Goal: Task Accomplishment & Management: Manage account settings

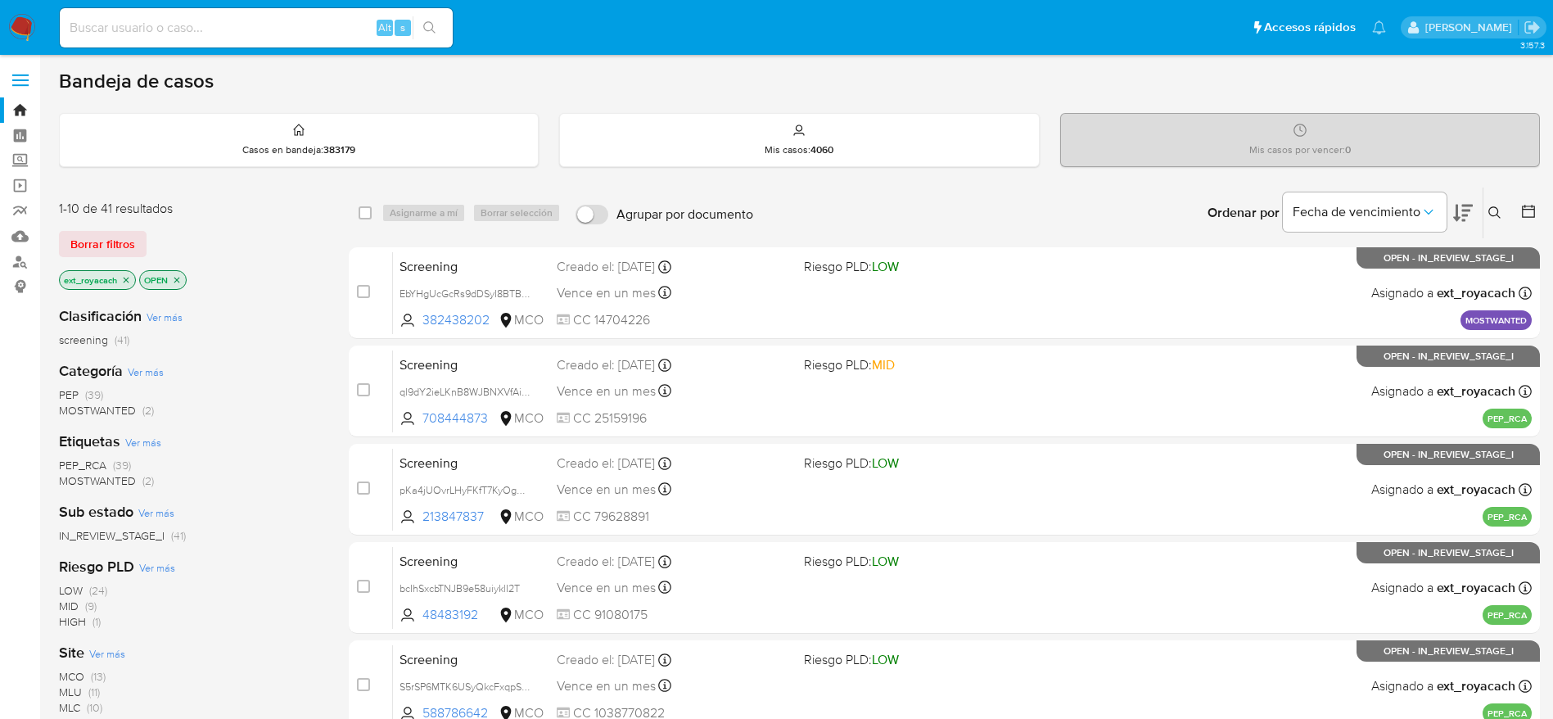
click at [93, 396] on span "(39)" at bounding box center [94, 395] width 18 height 16
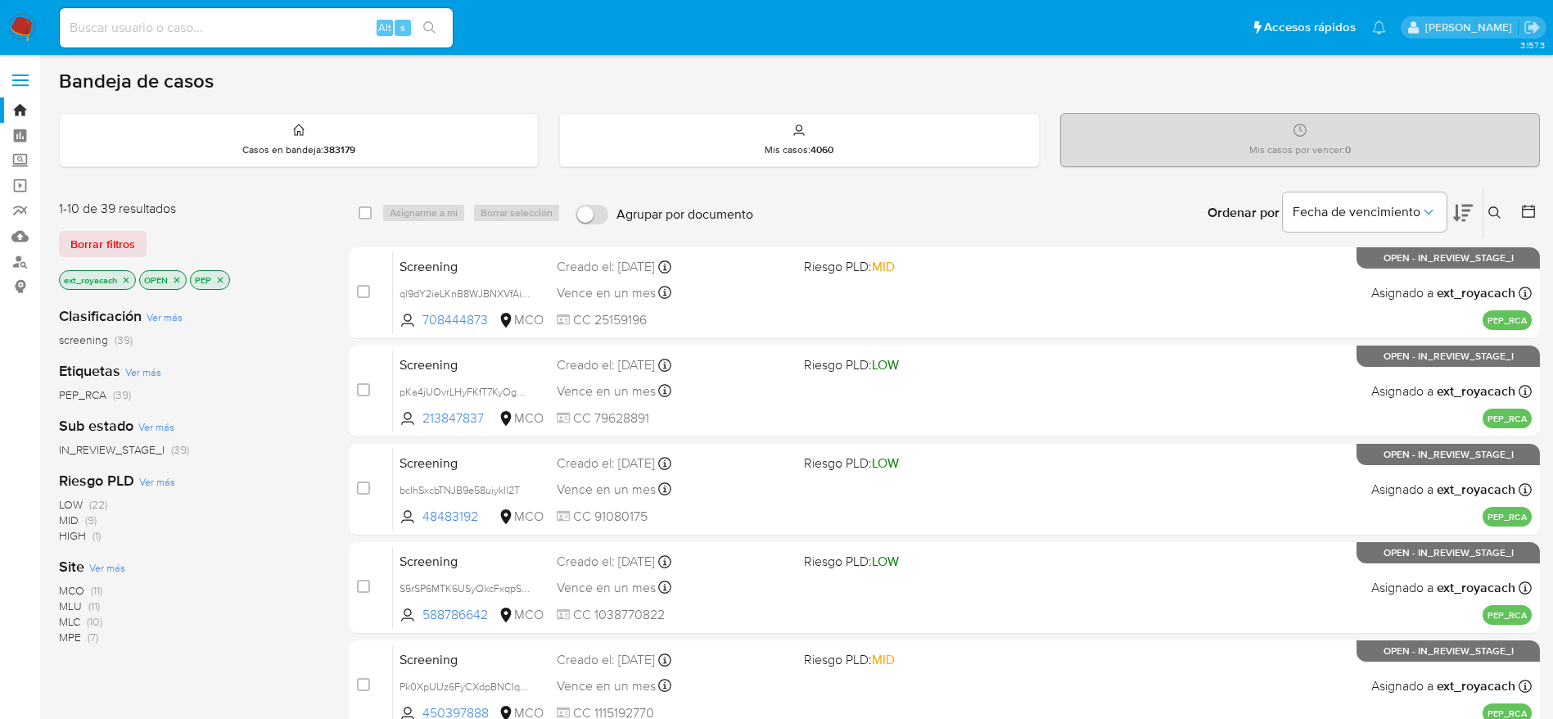
click at [219, 281] on icon "close-filter" at bounding box center [221, 280] width 6 height 6
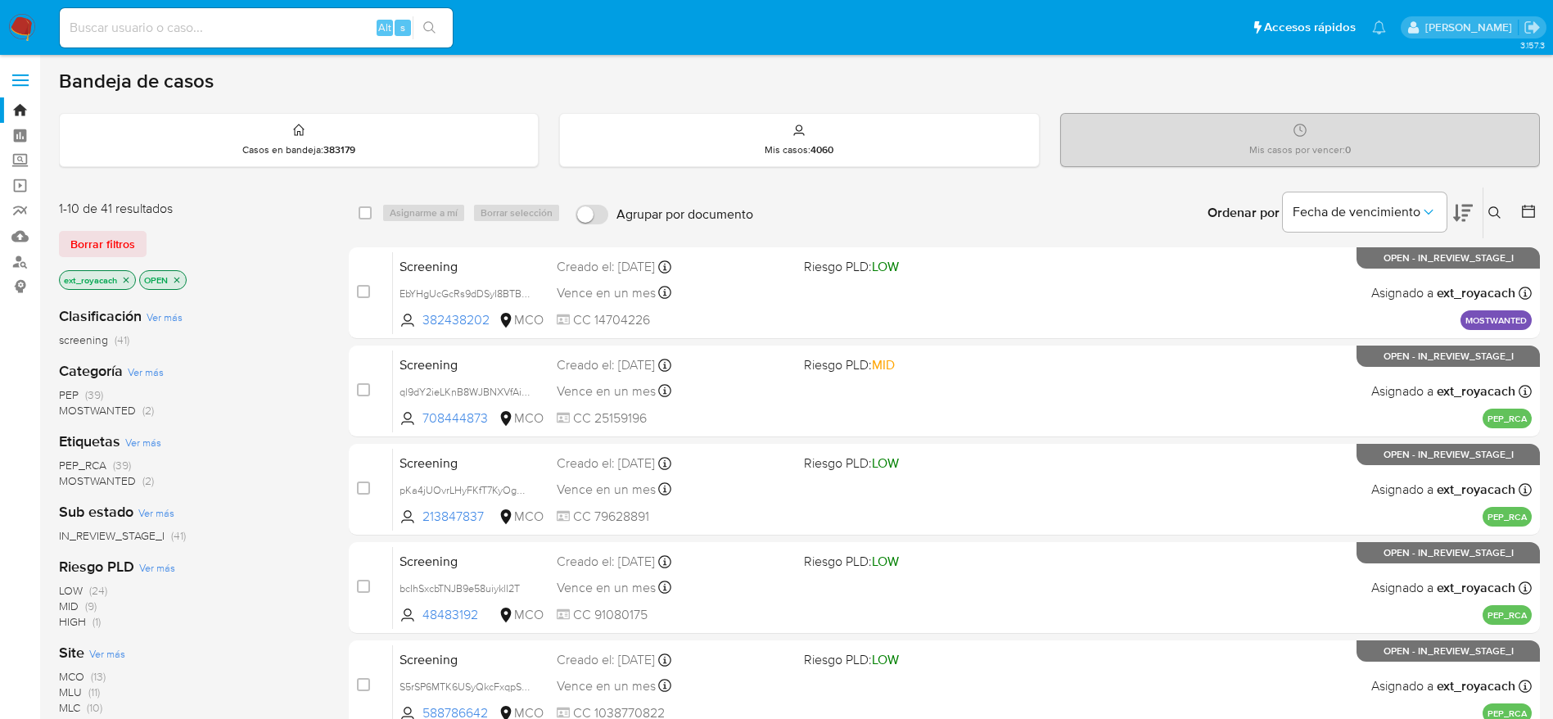
click at [92, 383] on div "Categoría Ver más PEP (39) MOSTWANTED (2)" at bounding box center [191, 389] width 264 height 57
click at [92, 398] on span "(39)" at bounding box center [94, 395] width 18 height 16
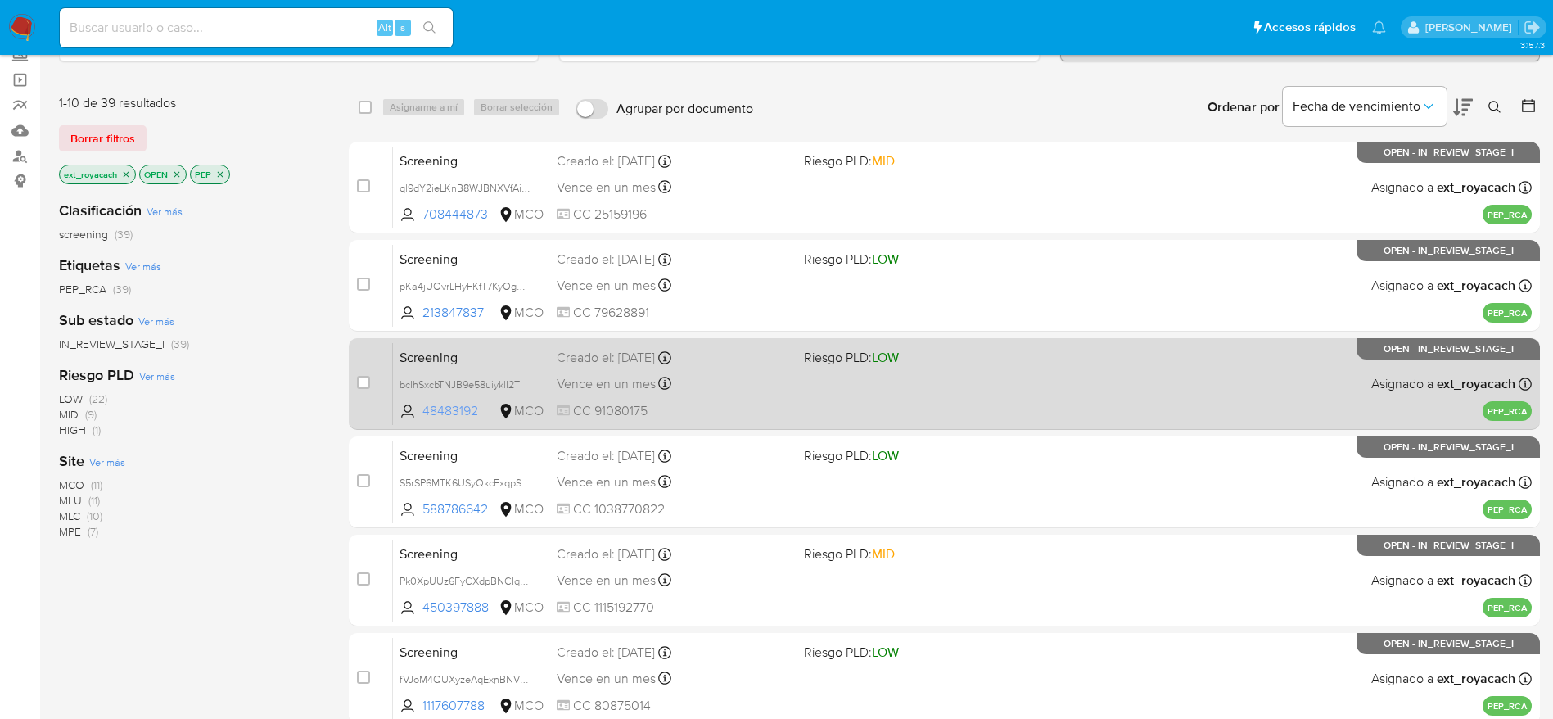
scroll to position [123, 0]
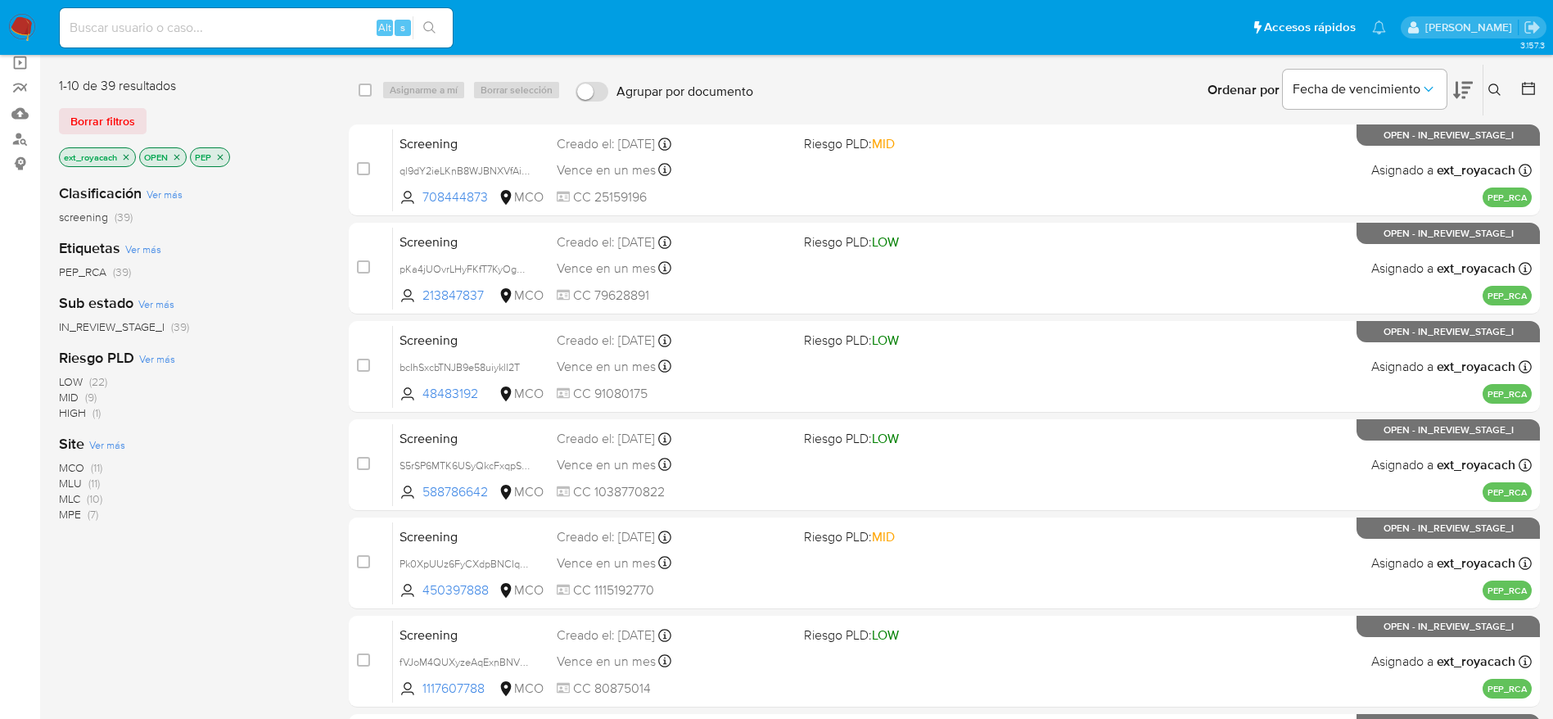
click at [119, 156] on p "ext_royacach" at bounding box center [97, 157] width 75 height 18
click at [124, 156] on icon "close-filter" at bounding box center [126, 157] width 10 height 10
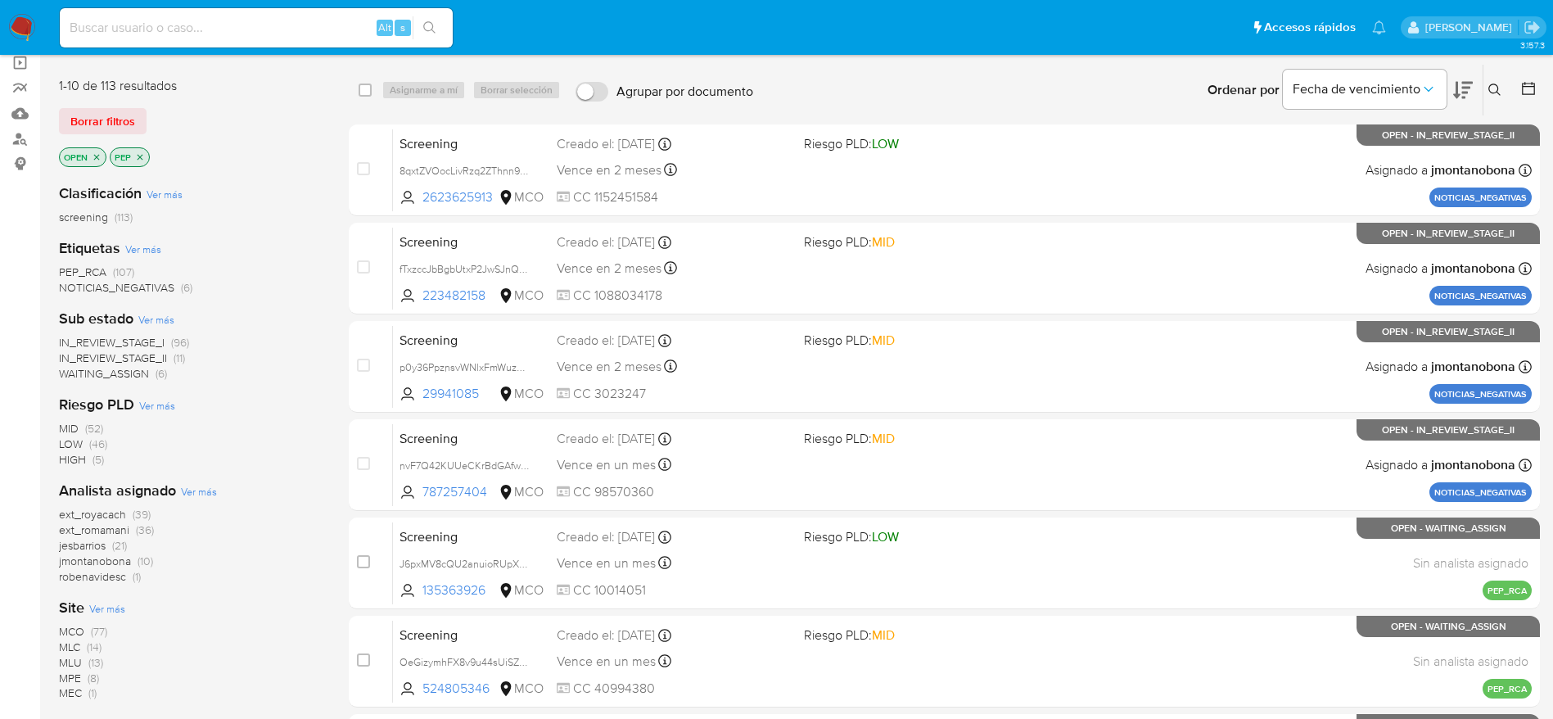
click at [90, 529] on span "ext_romamani" at bounding box center [94, 530] width 70 height 16
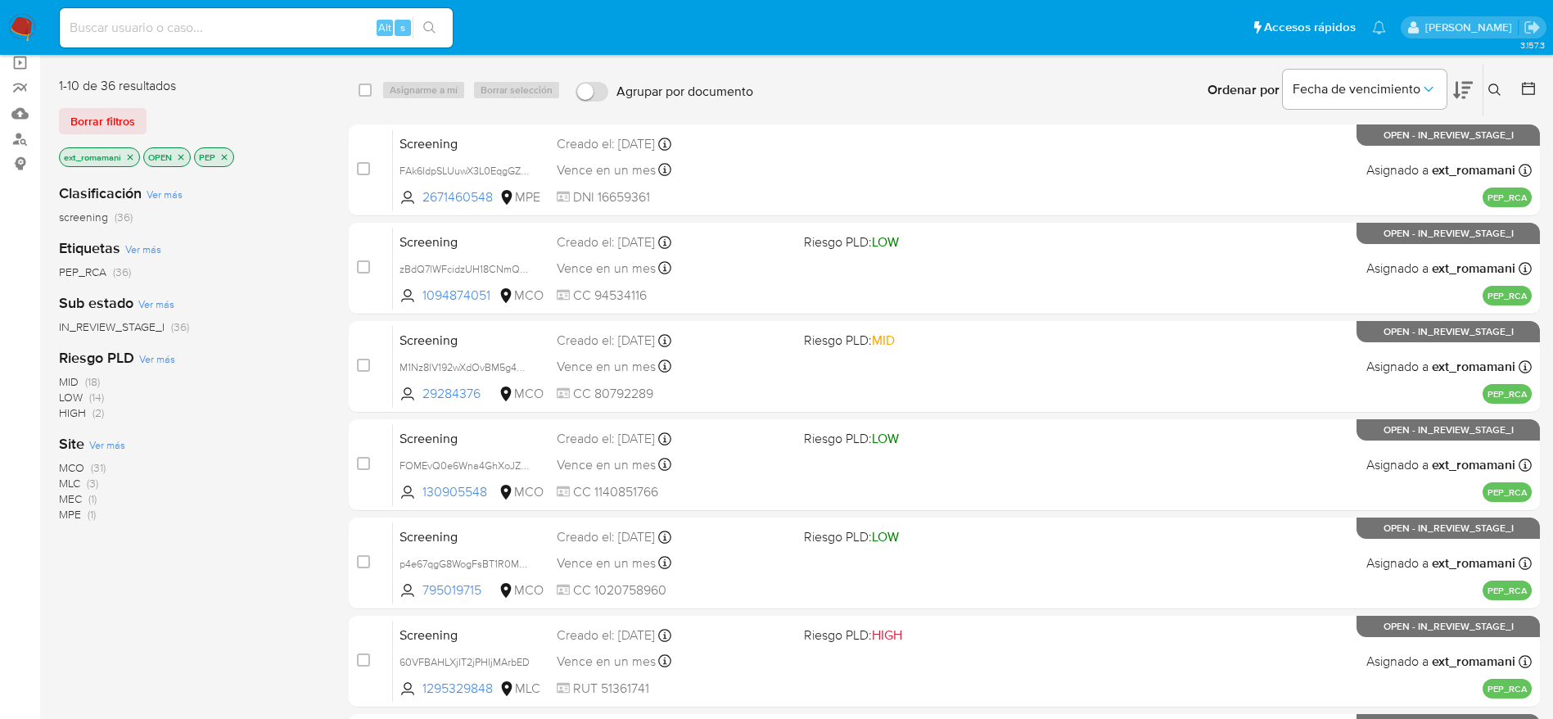
click at [177, 157] on icon "close-filter" at bounding box center [181, 157] width 10 height 10
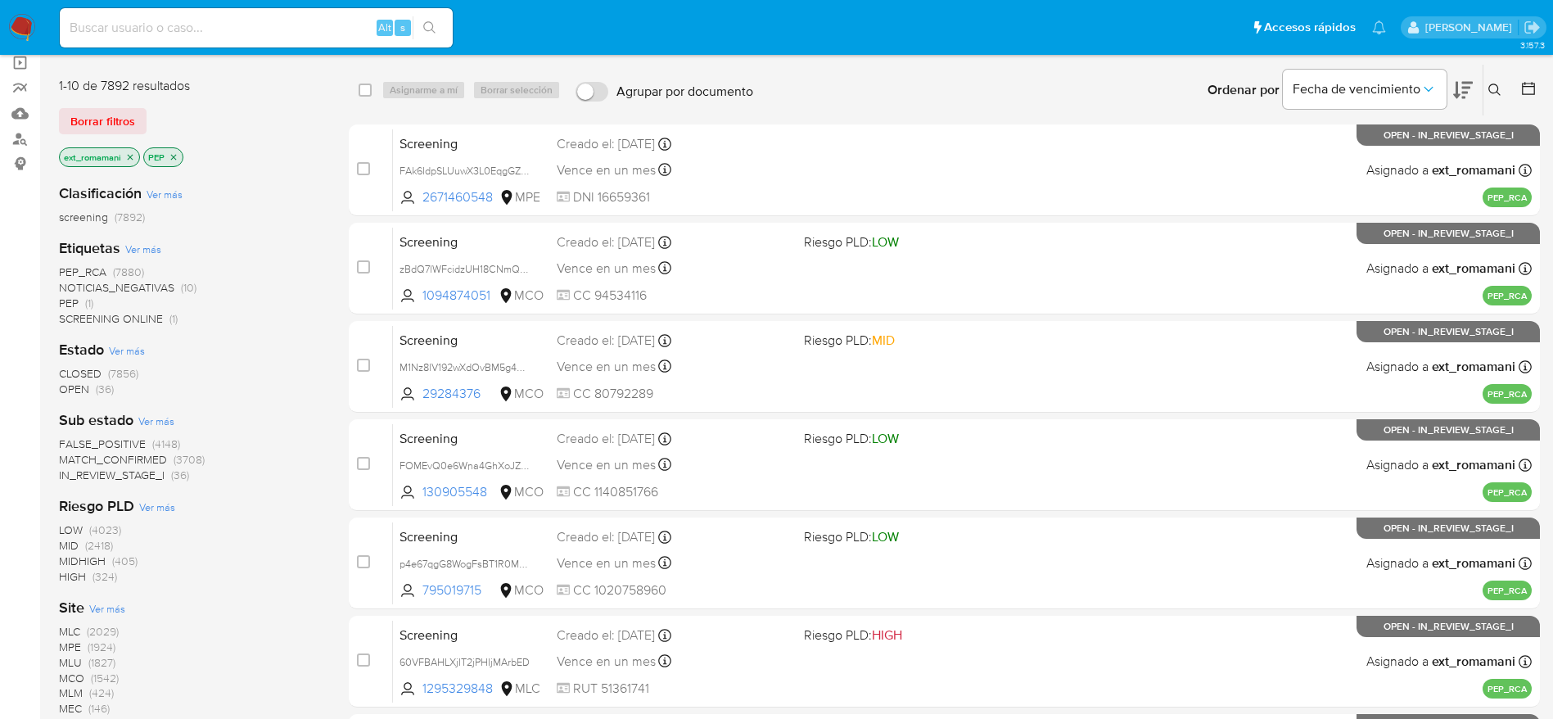
click at [98, 367] on span "CLOSED" at bounding box center [80, 373] width 43 height 16
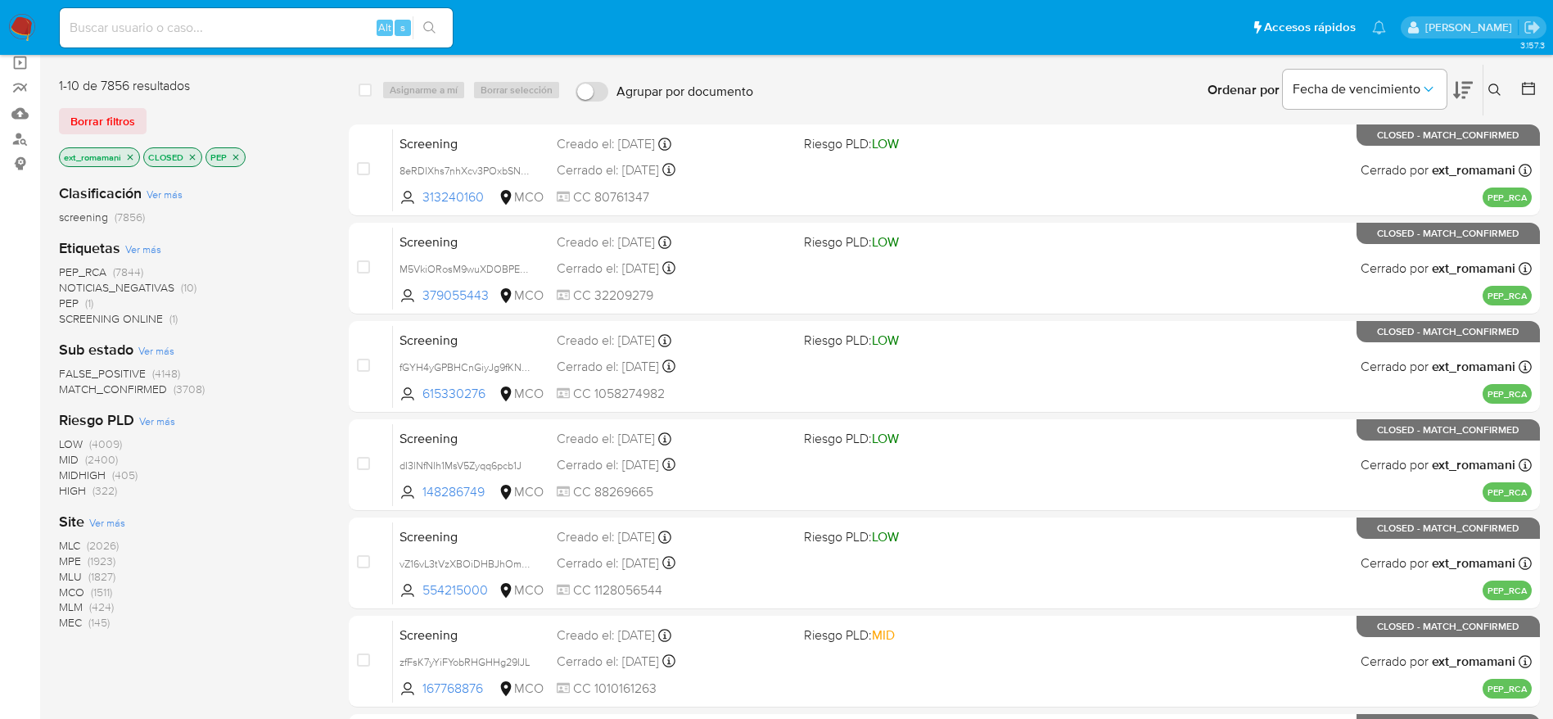
click at [89, 573] on span "(1827)" at bounding box center [101, 576] width 27 height 16
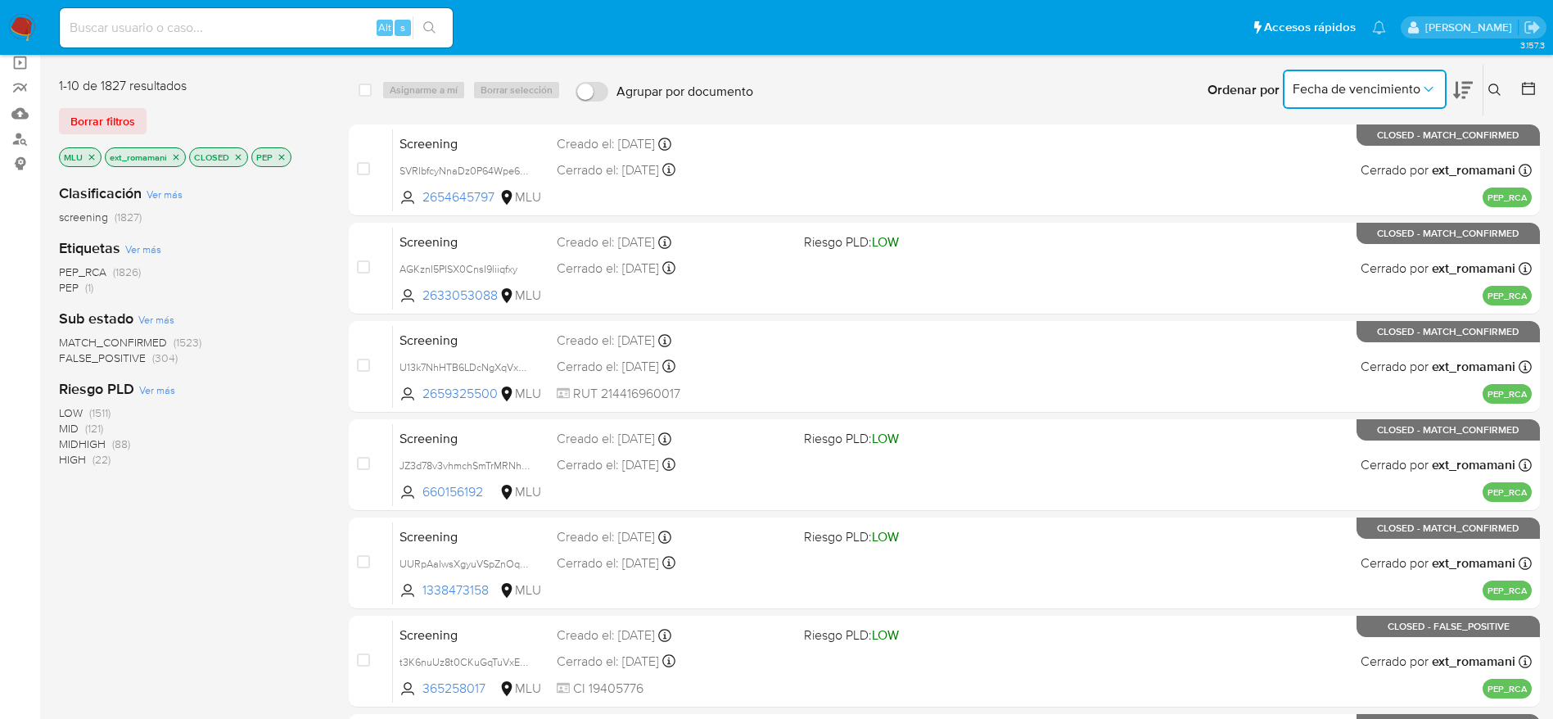
click at [1411, 89] on span "Fecha de vencimiento" at bounding box center [1357, 89] width 128 height 16
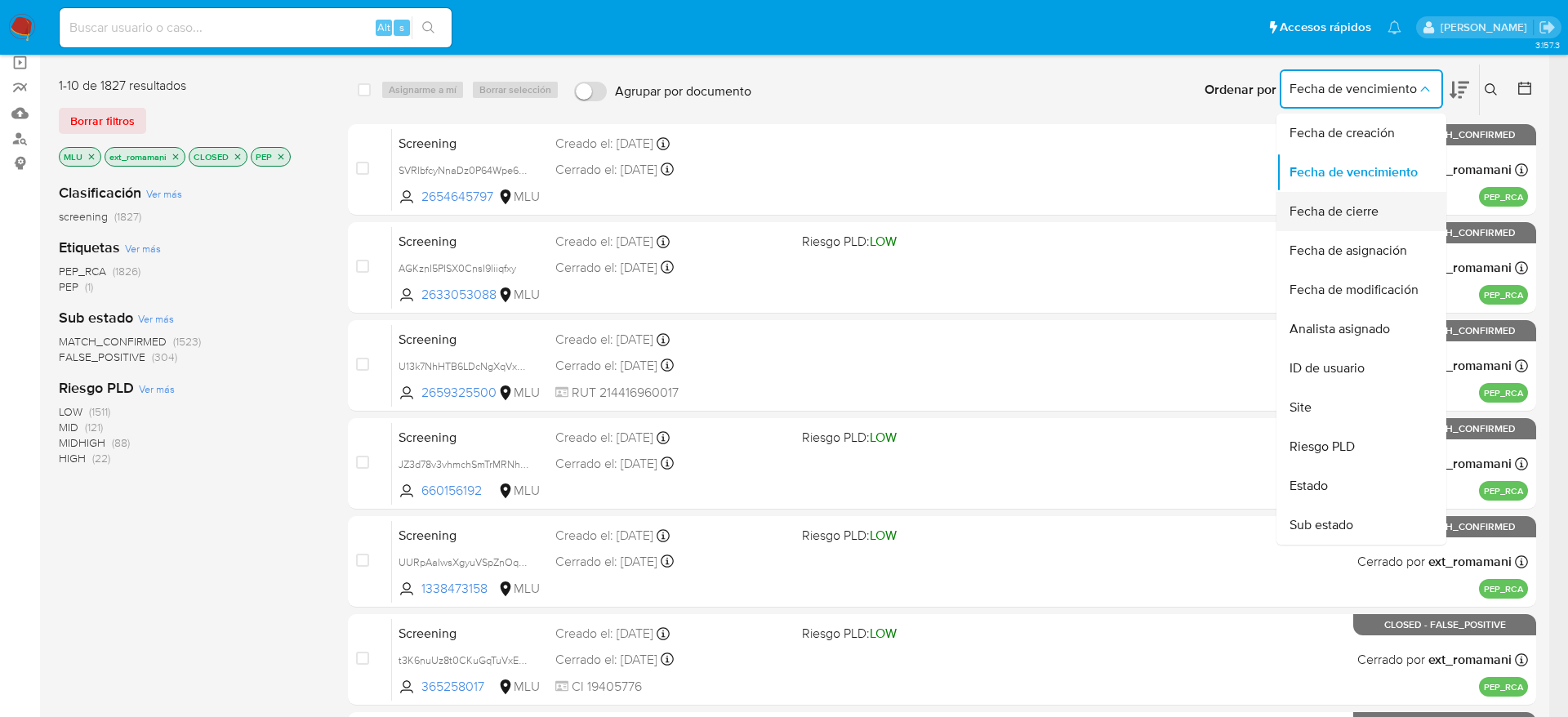
click at [1350, 216] on span "Fecha de cierre" at bounding box center [1334, 211] width 89 height 16
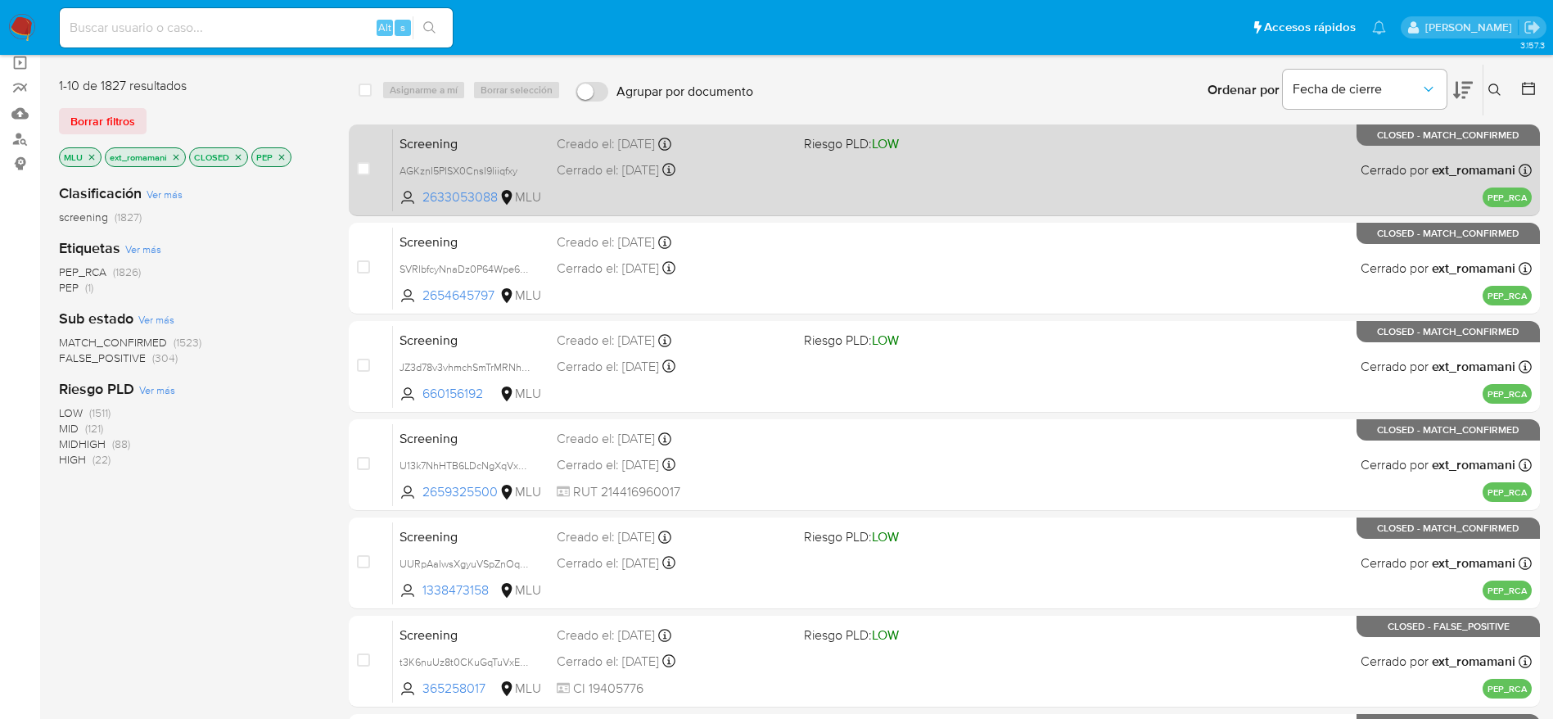
click at [849, 164] on div "Screening AGKznI5PISX0CnsI9liiqfxy 2633053088 MLU Riesgo PLD: LOW Creado el: 29…" at bounding box center [962, 170] width 1139 height 83
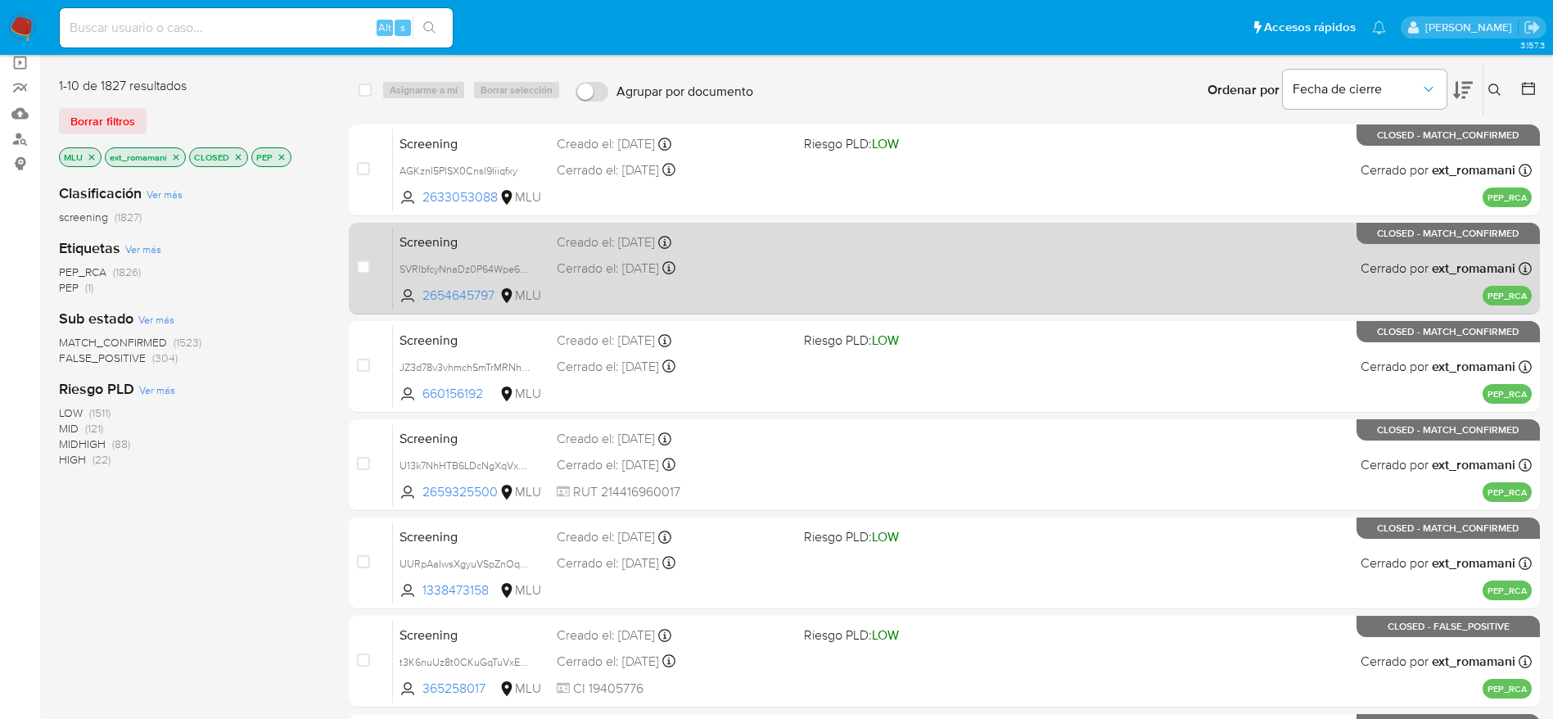
click at [767, 285] on div "Screening SVRIbfcyNnaDz0P64Wpe6tLw 2654645797 MLU Creado el: 29/08/2025 Creado …" at bounding box center [962, 268] width 1139 height 83
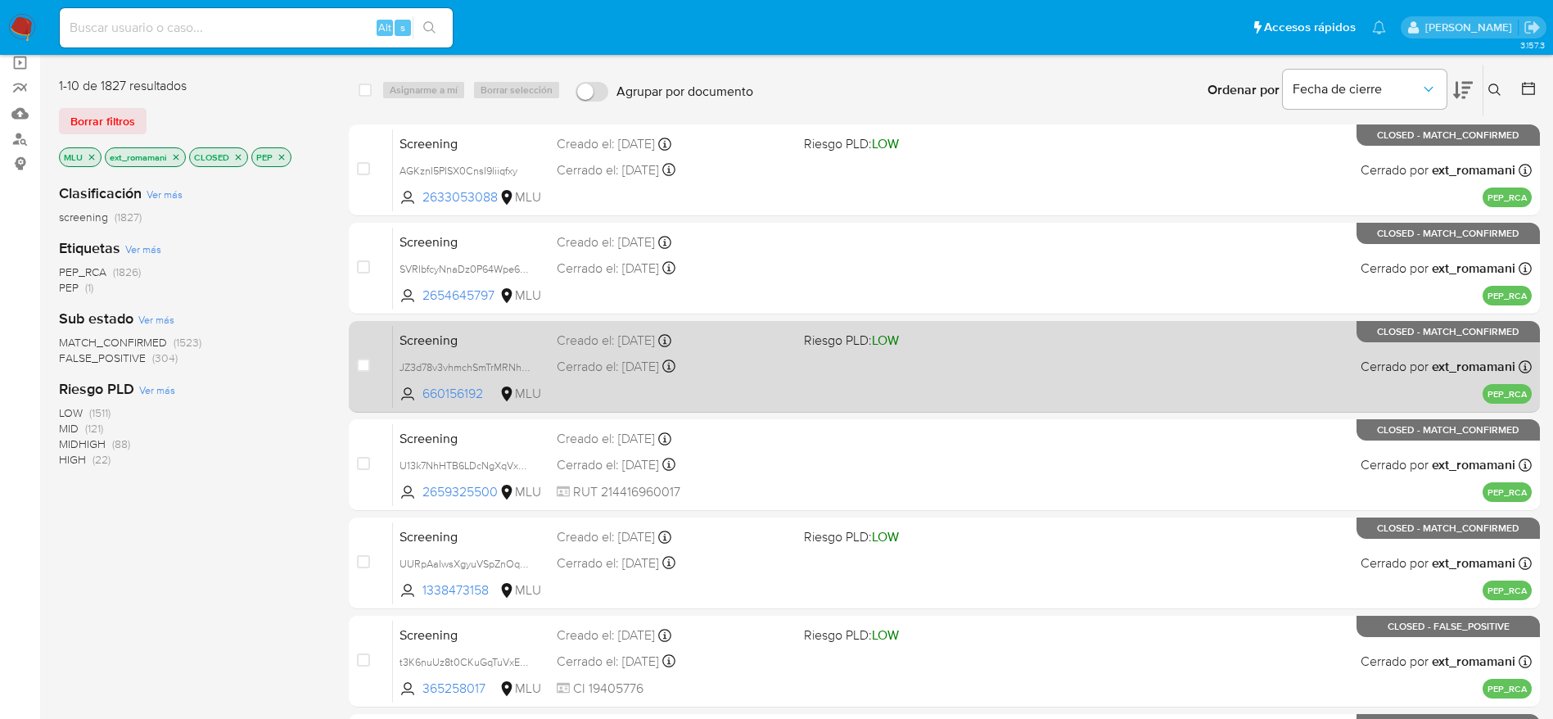
click at [685, 348] on div "Creado el: 29/08/2025 Creado el: 29/08/2025 11:42:53" at bounding box center [674, 341] width 234 height 18
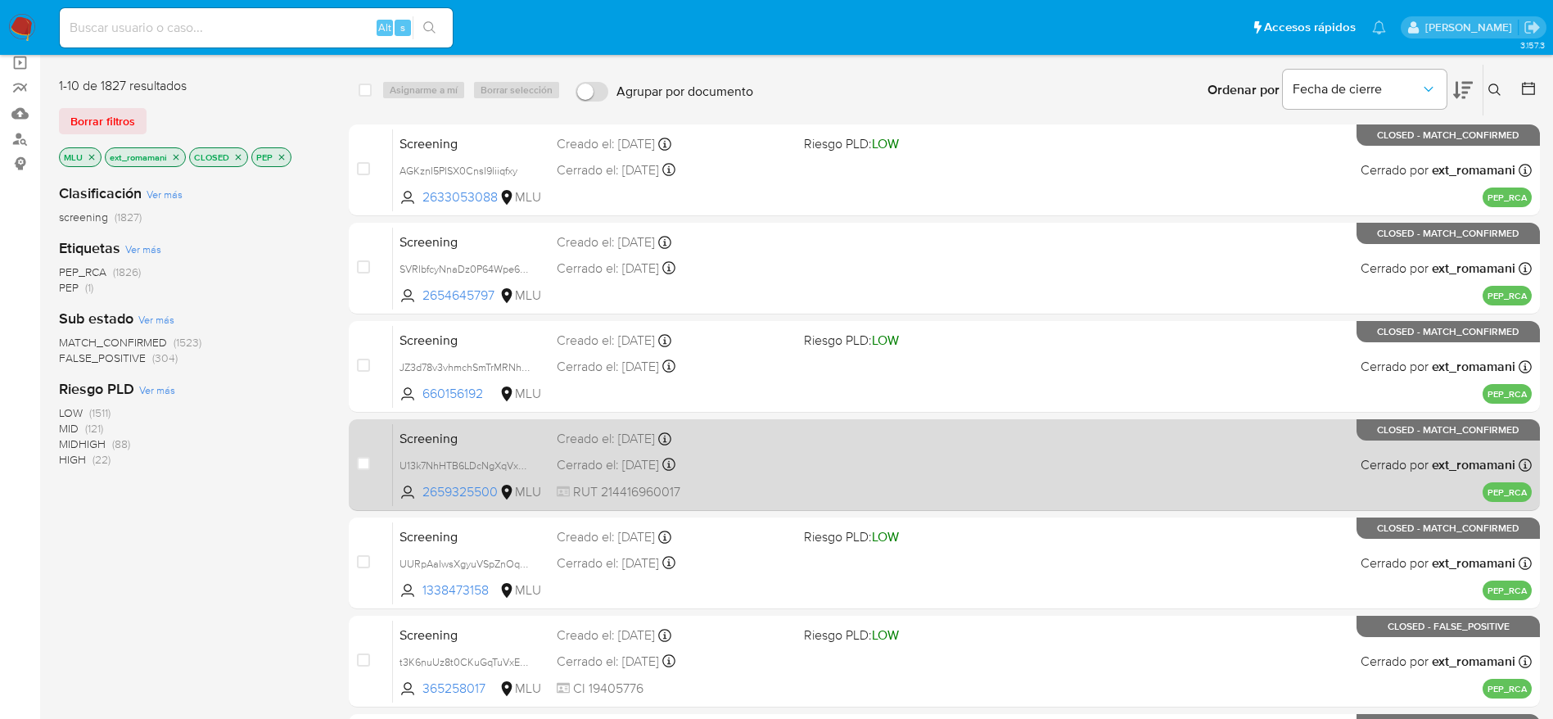
click at [582, 473] on div "Screening U13k7NhHTB6LDcNgXqVxsPiw 2659325500 MLU Creado el: 29/08/2025 Creado …" at bounding box center [962, 464] width 1139 height 83
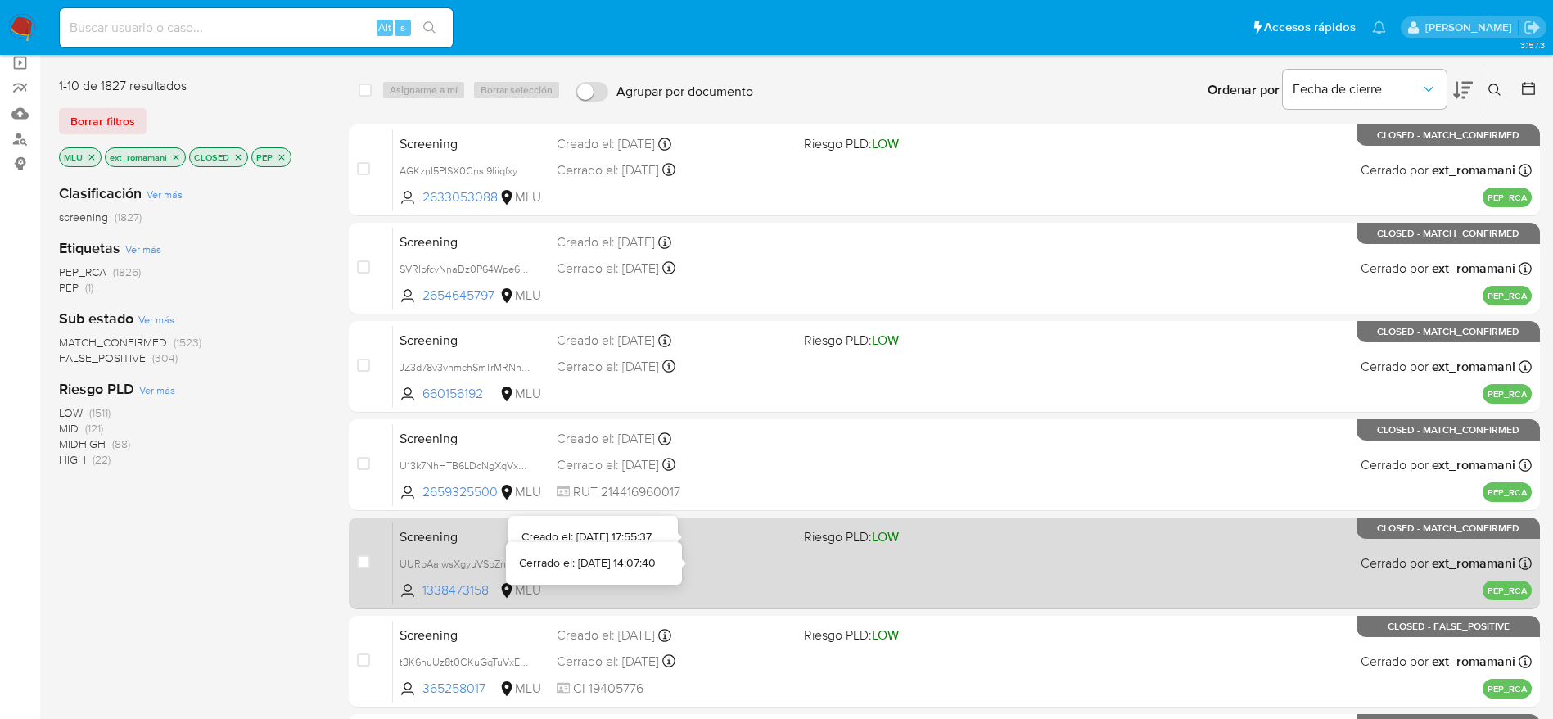
click at [712, 567] on div "Cerrado el: 29/08/2025 Cerrado el: 29/08/2025 14:07:40" at bounding box center [674, 563] width 234 height 18
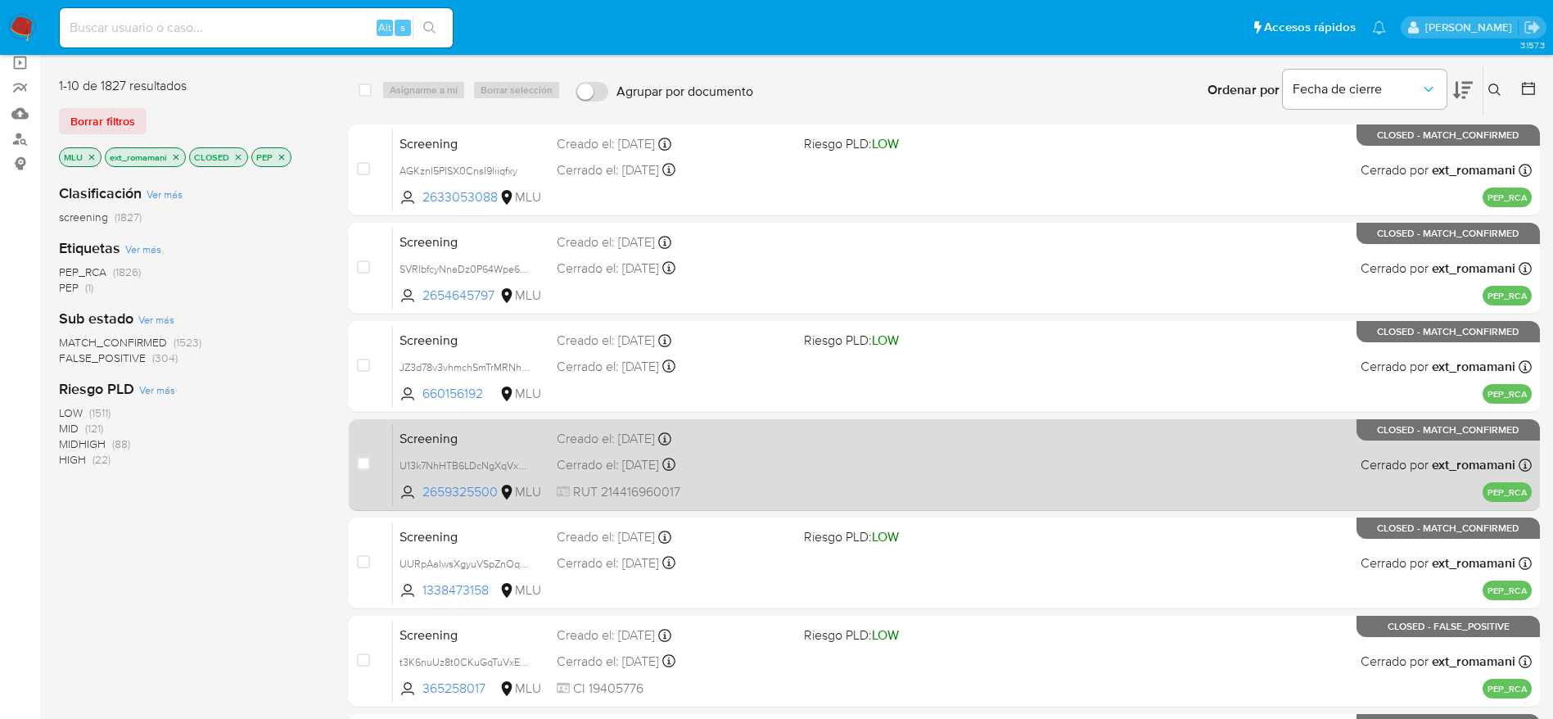
click at [754, 433] on div "Creado el: 29/08/2025 Creado el: 29/08/2025 12:05:08" at bounding box center [674, 439] width 234 height 18
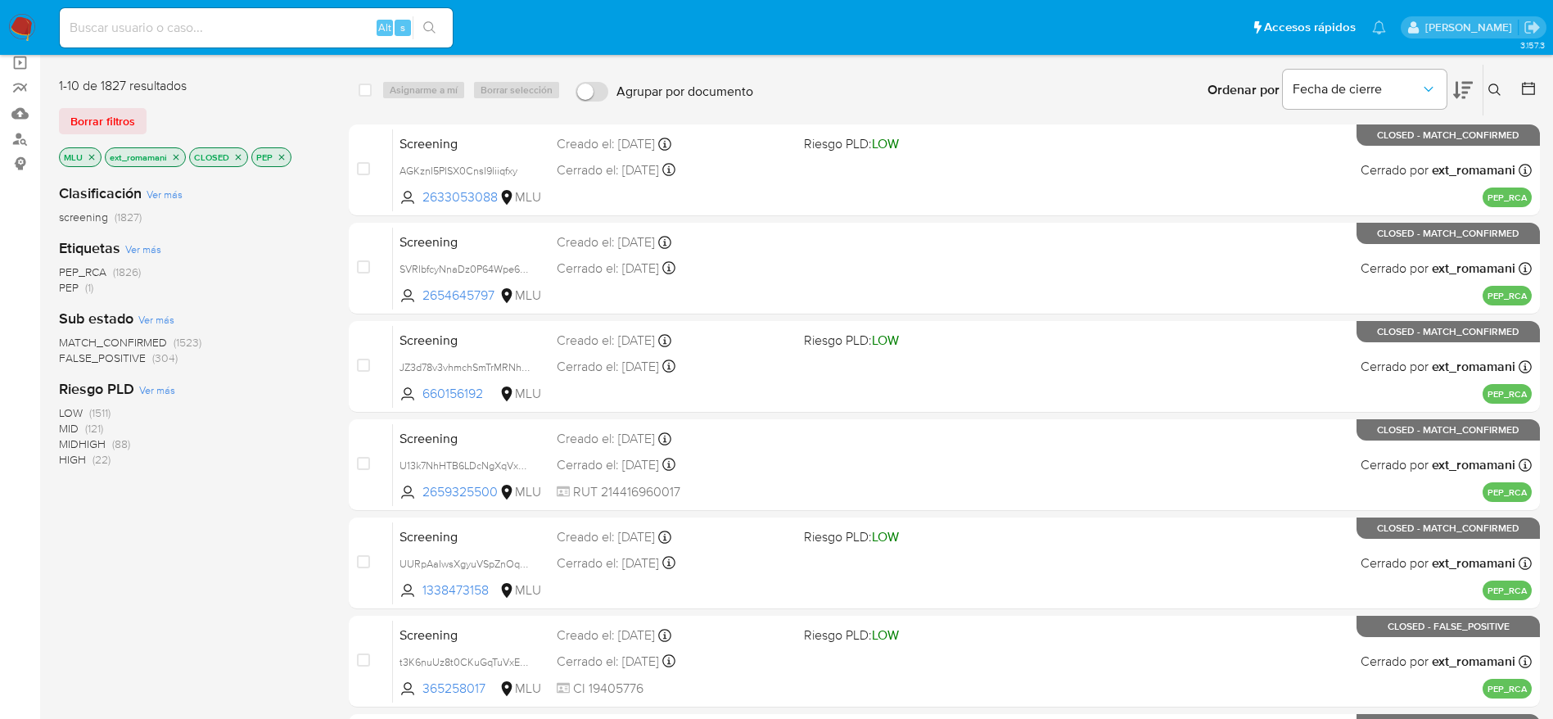
click at [591, 79] on label "Agrupar por documento" at bounding box center [664, 92] width 194 height 36
click at [591, 82] on input "Agrupar por documento" at bounding box center [592, 92] width 33 height 20
click at [591, 79] on label "Agrupar por documento" at bounding box center [664, 92] width 194 height 36
click at [591, 82] on input "Agrupar por documento" at bounding box center [592, 92] width 33 height 20
checkbox input "false"
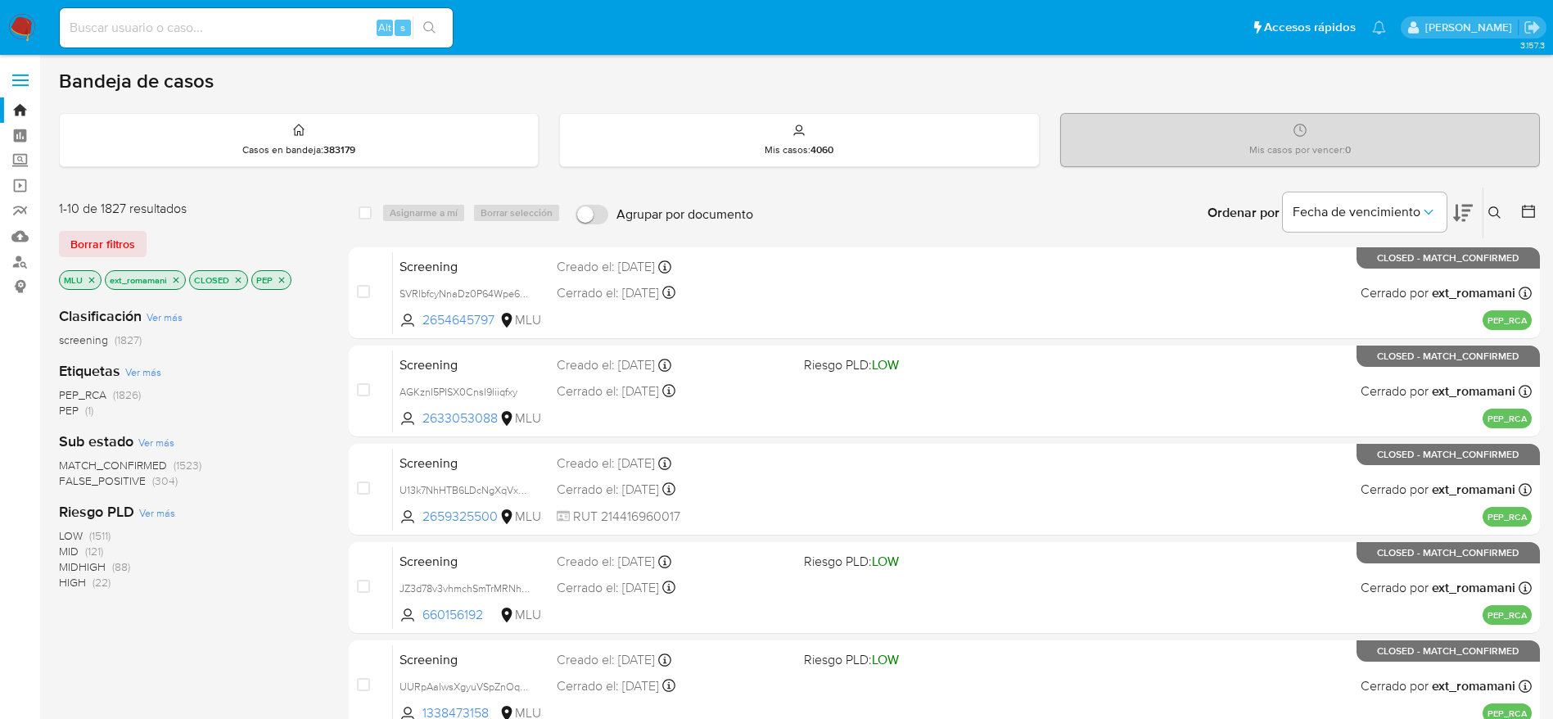
click at [26, 19] on img at bounding box center [22, 28] width 28 height 28
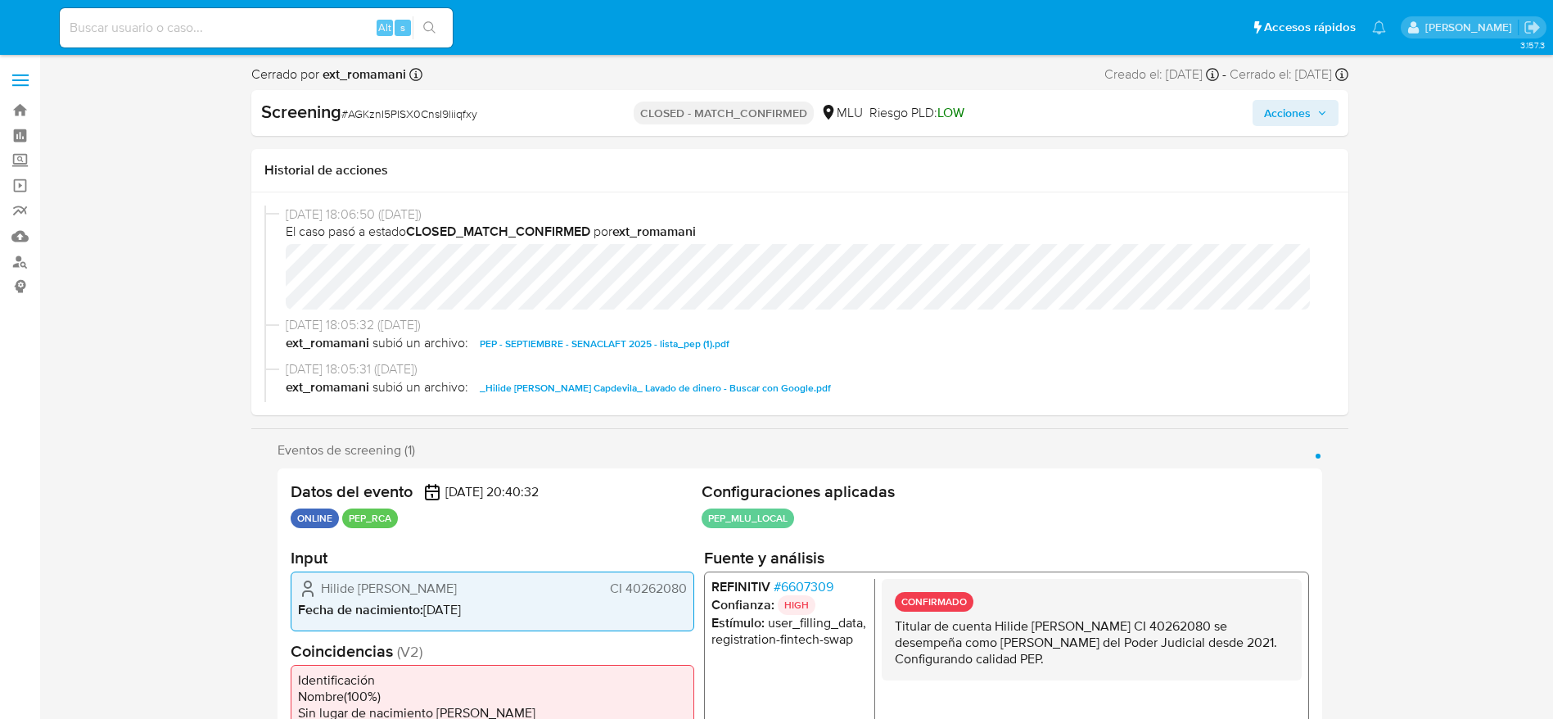
select select "10"
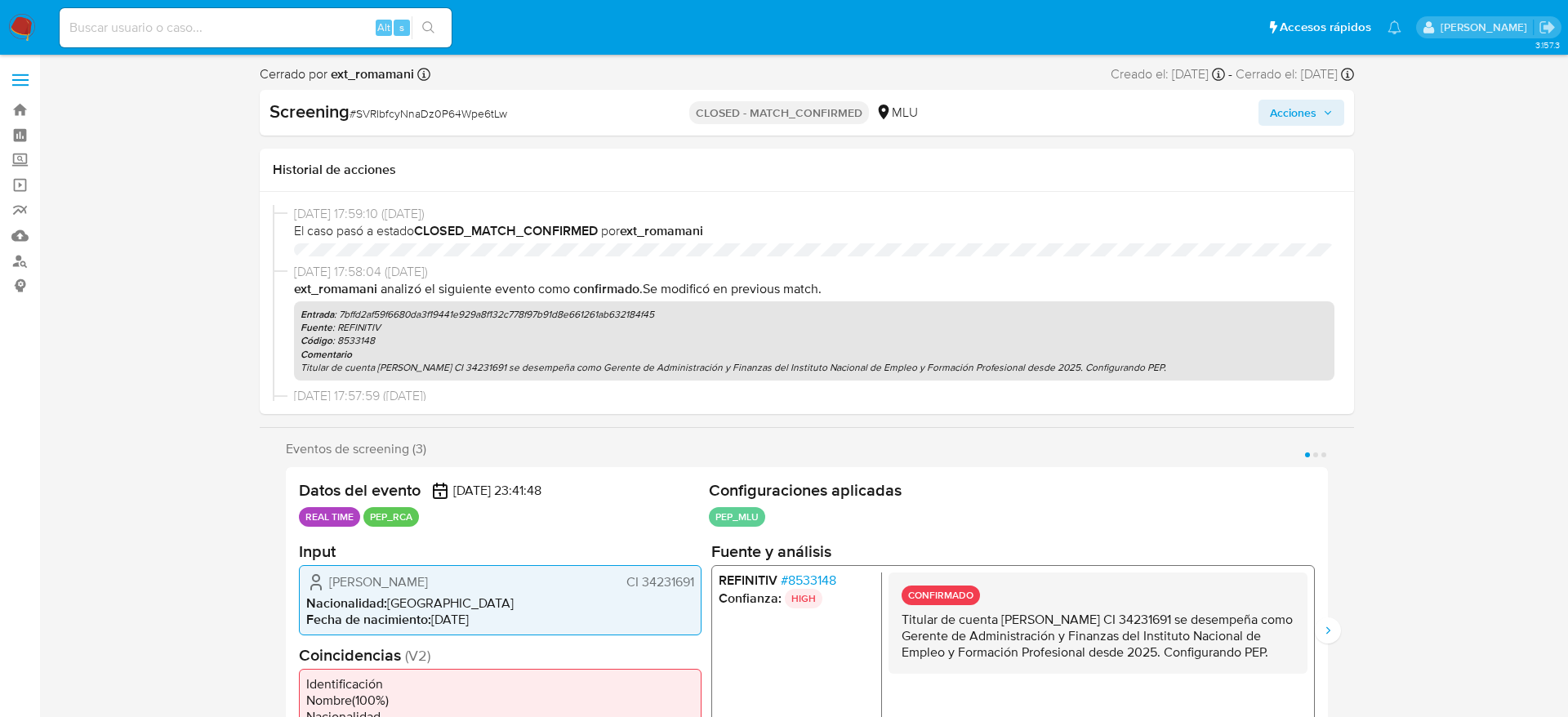
select select "10"
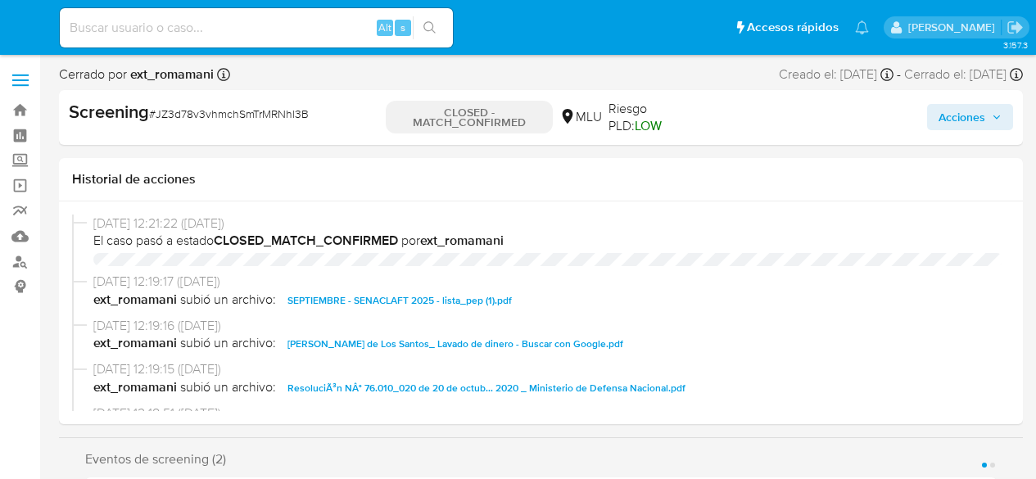
select select "10"
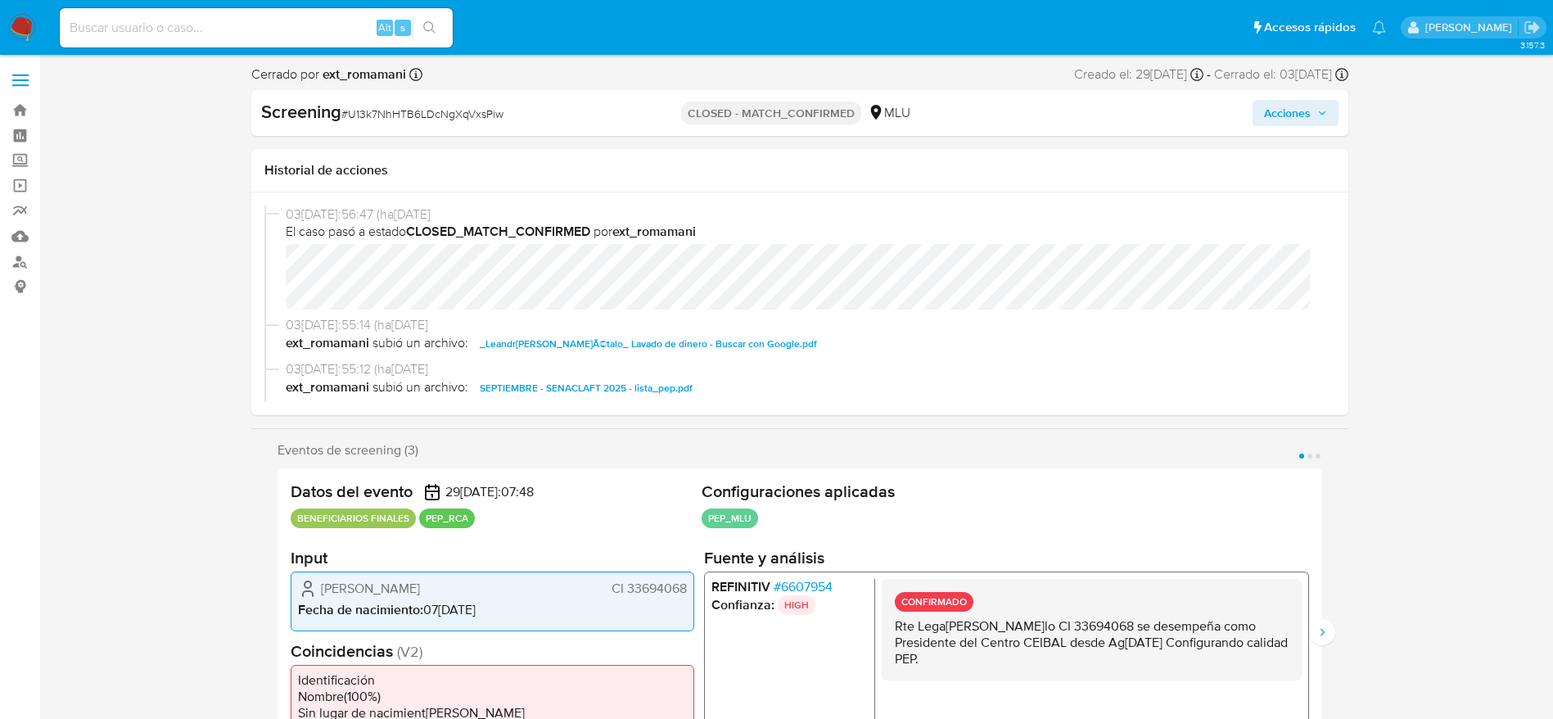
select select "10"
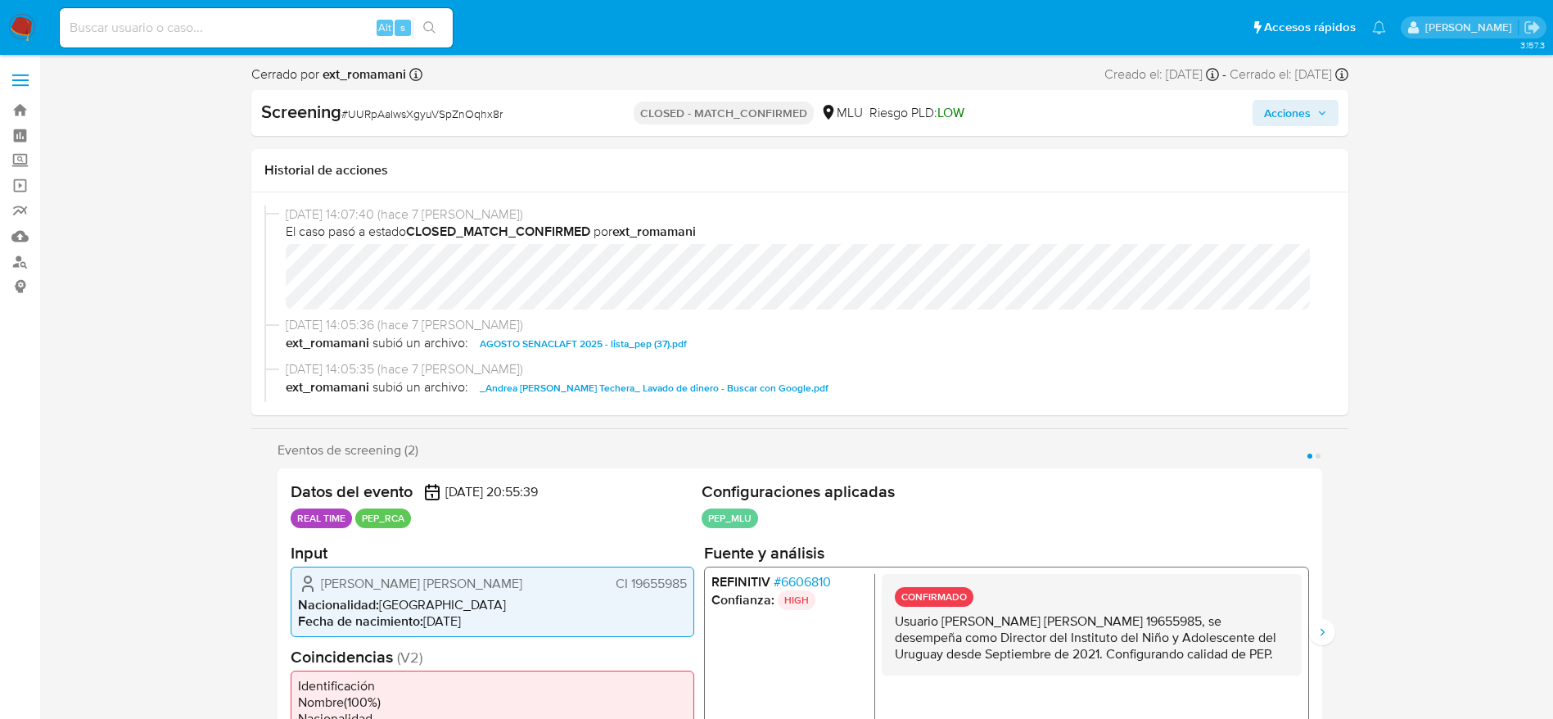
select select "10"
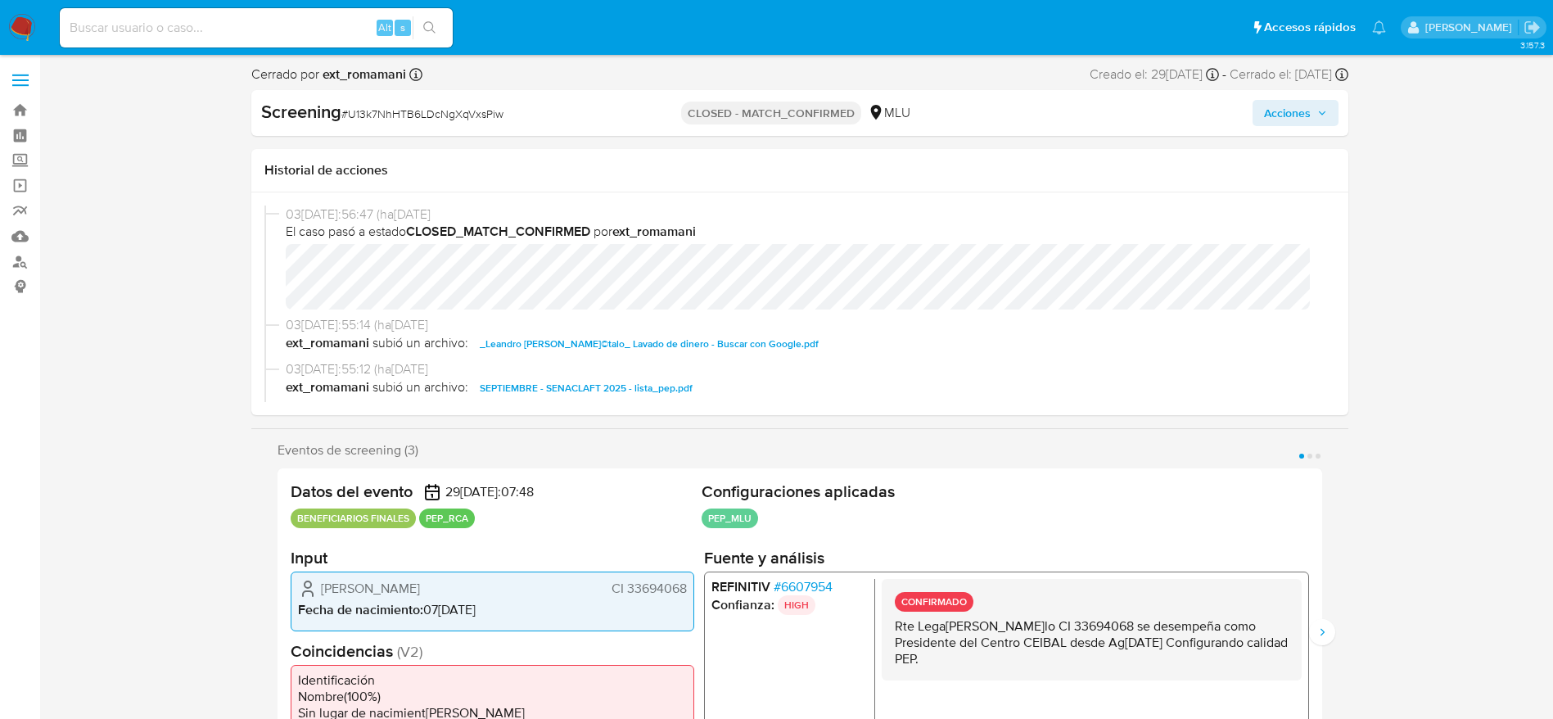
select select "10"
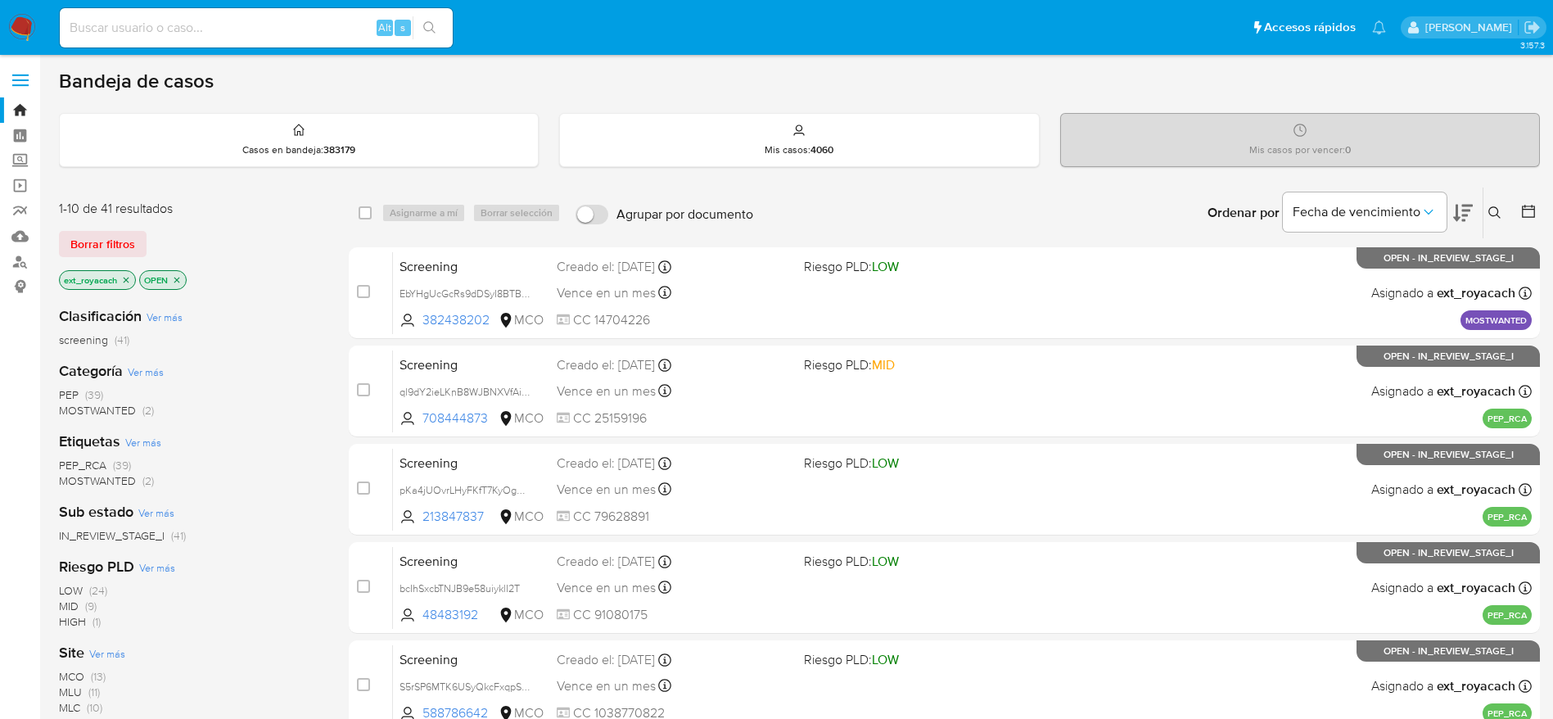
click at [61, 399] on span "PEP" at bounding box center [69, 395] width 20 height 16
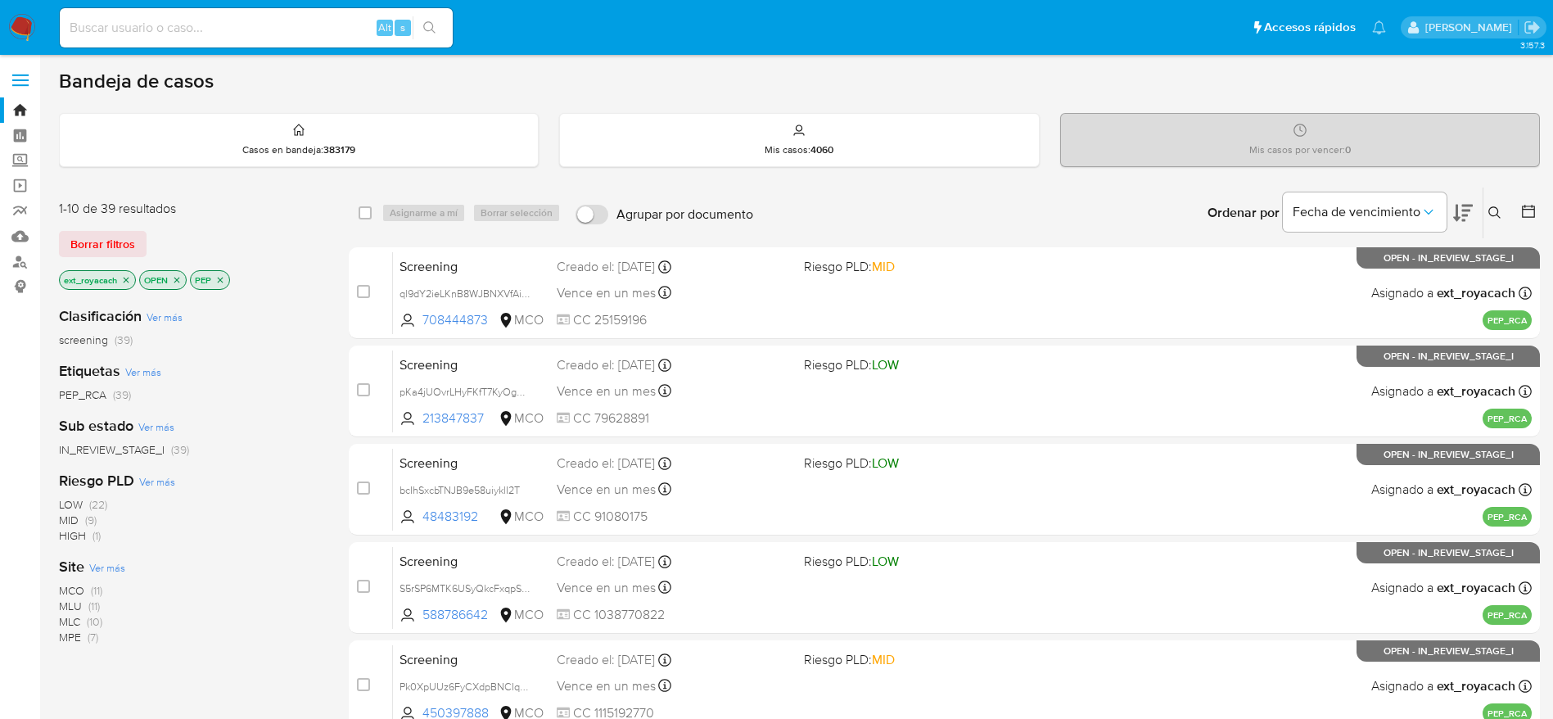
click at [75, 620] on span "MLC" at bounding box center [69, 621] width 21 height 16
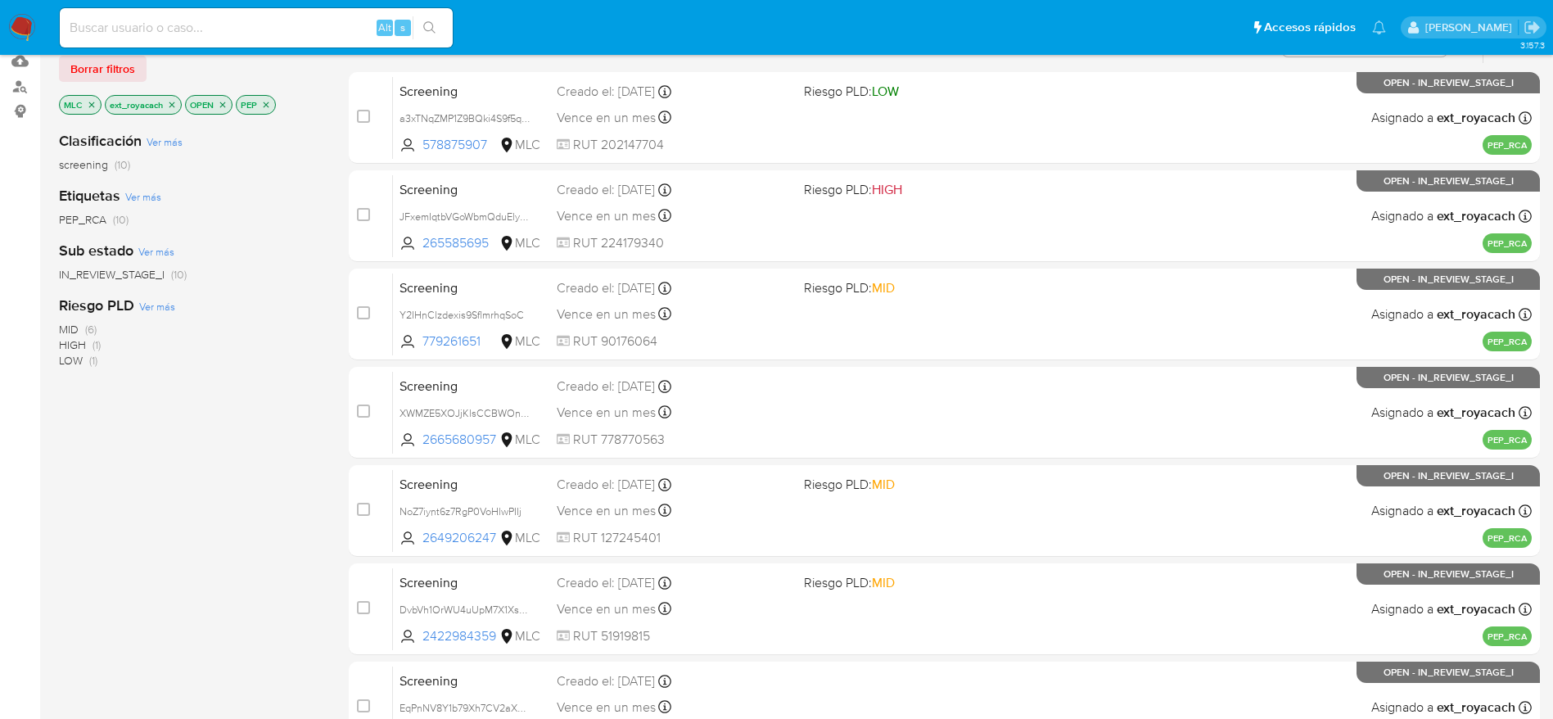
scroll to position [574, 0]
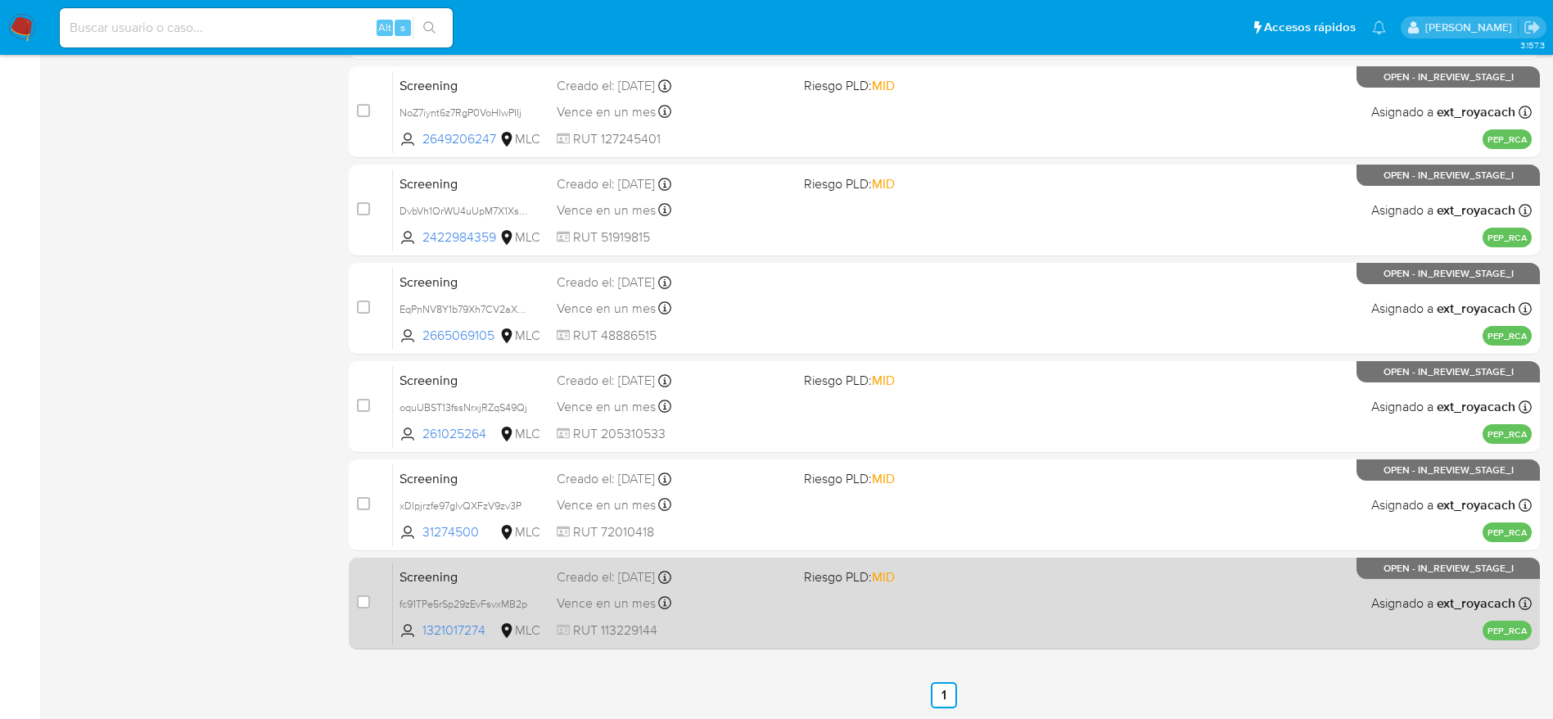
click at [752, 600] on div "Vence en un mes Vence el 03/10/2025 07:09:57" at bounding box center [674, 603] width 234 height 22
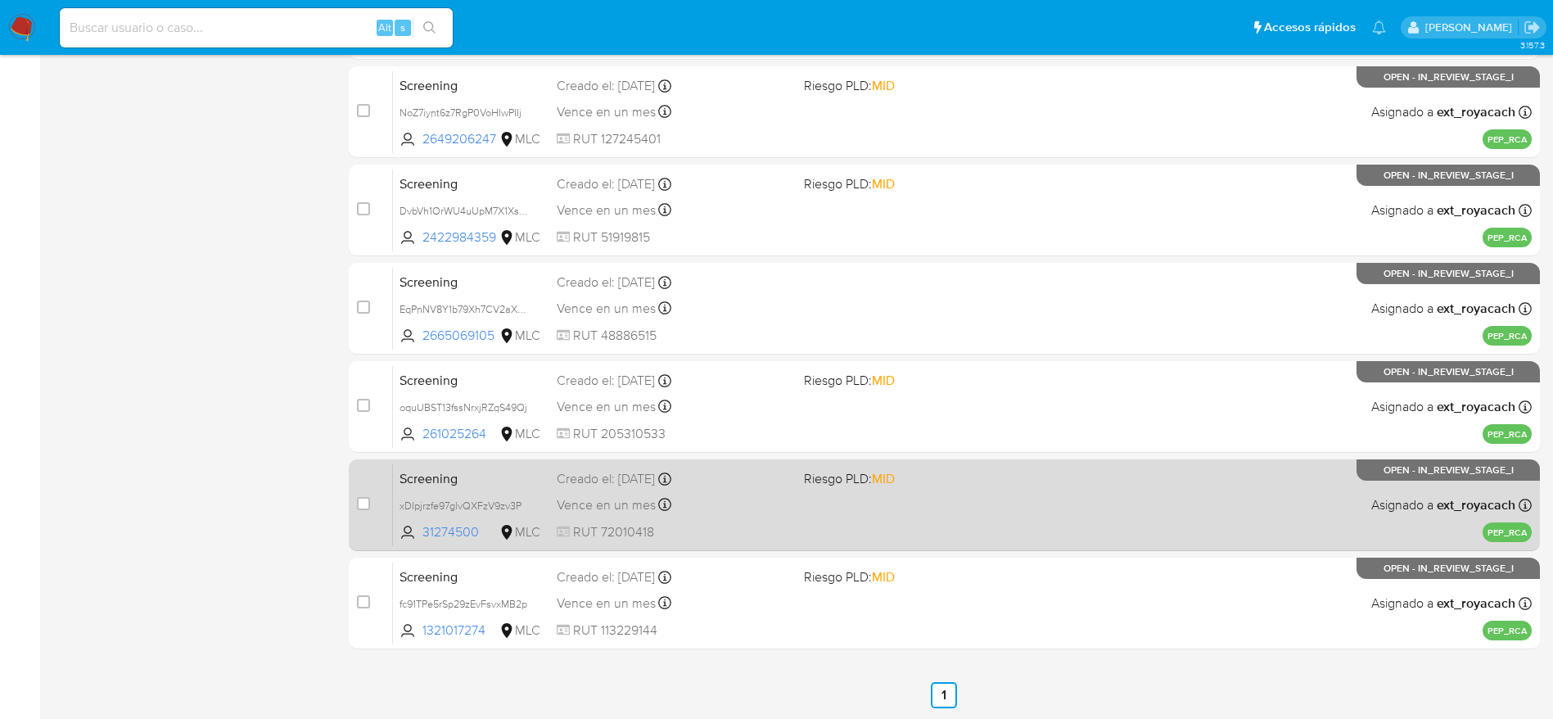
click at [761, 495] on div "Vence en un mes Vence el 03/10/2025 10:23:26" at bounding box center [674, 505] width 234 height 22
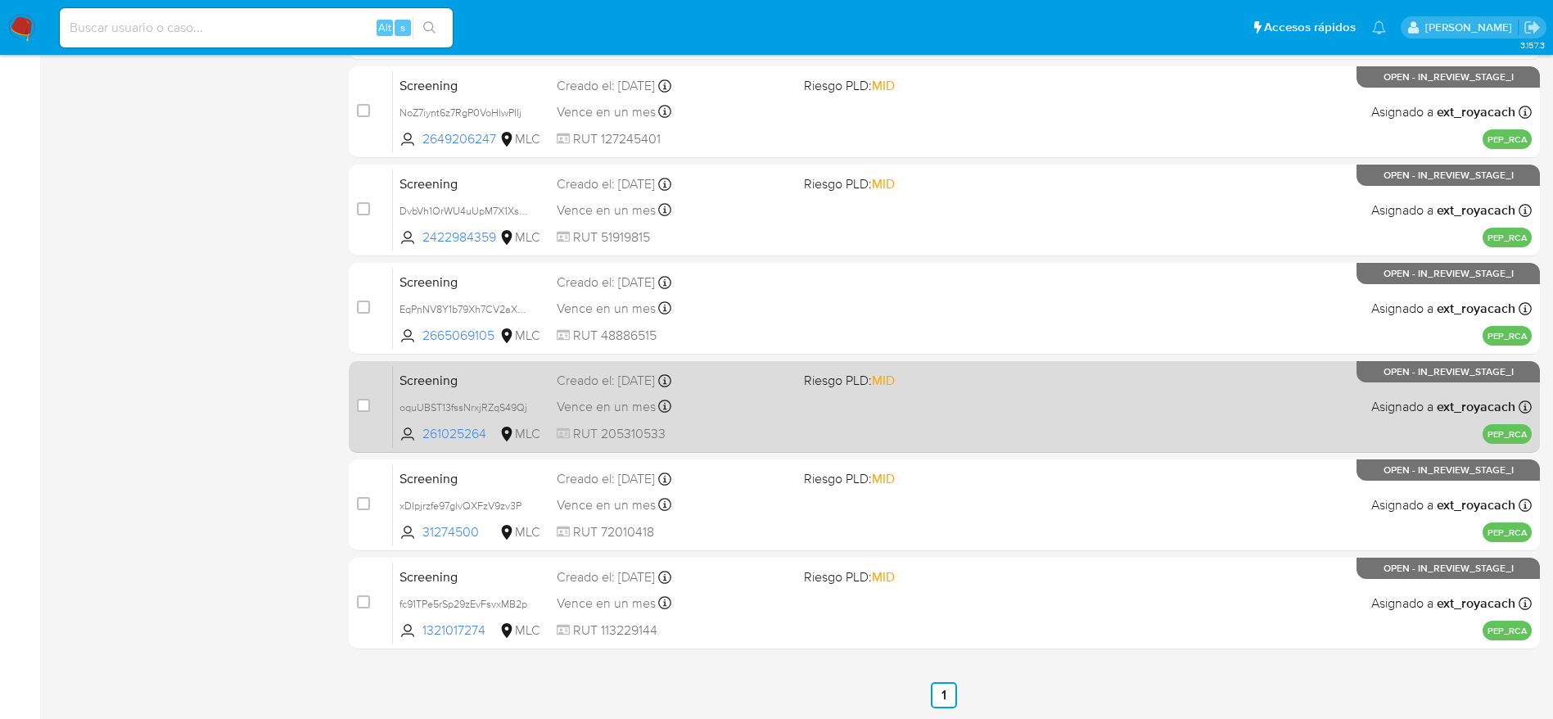
click at [652, 446] on div "Screening oquUBST13fssNrxjRZqS49Qj 261025264 MLC Riesgo PLD: MID Creado el: 03/…" at bounding box center [962, 406] width 1139 height 83
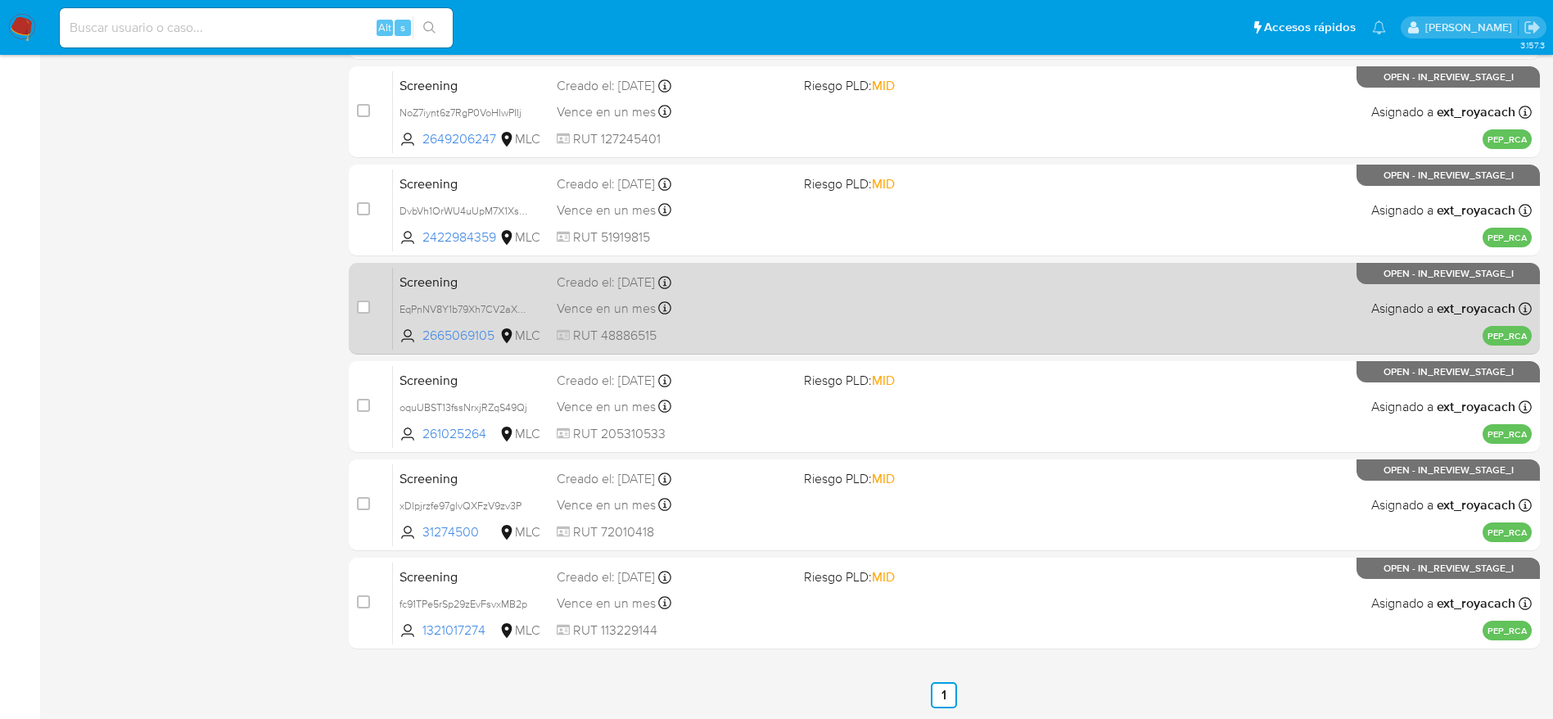
click at [672, 337] on span "RUT 48886515" at bounding box center [674, 336] width 234 height 18
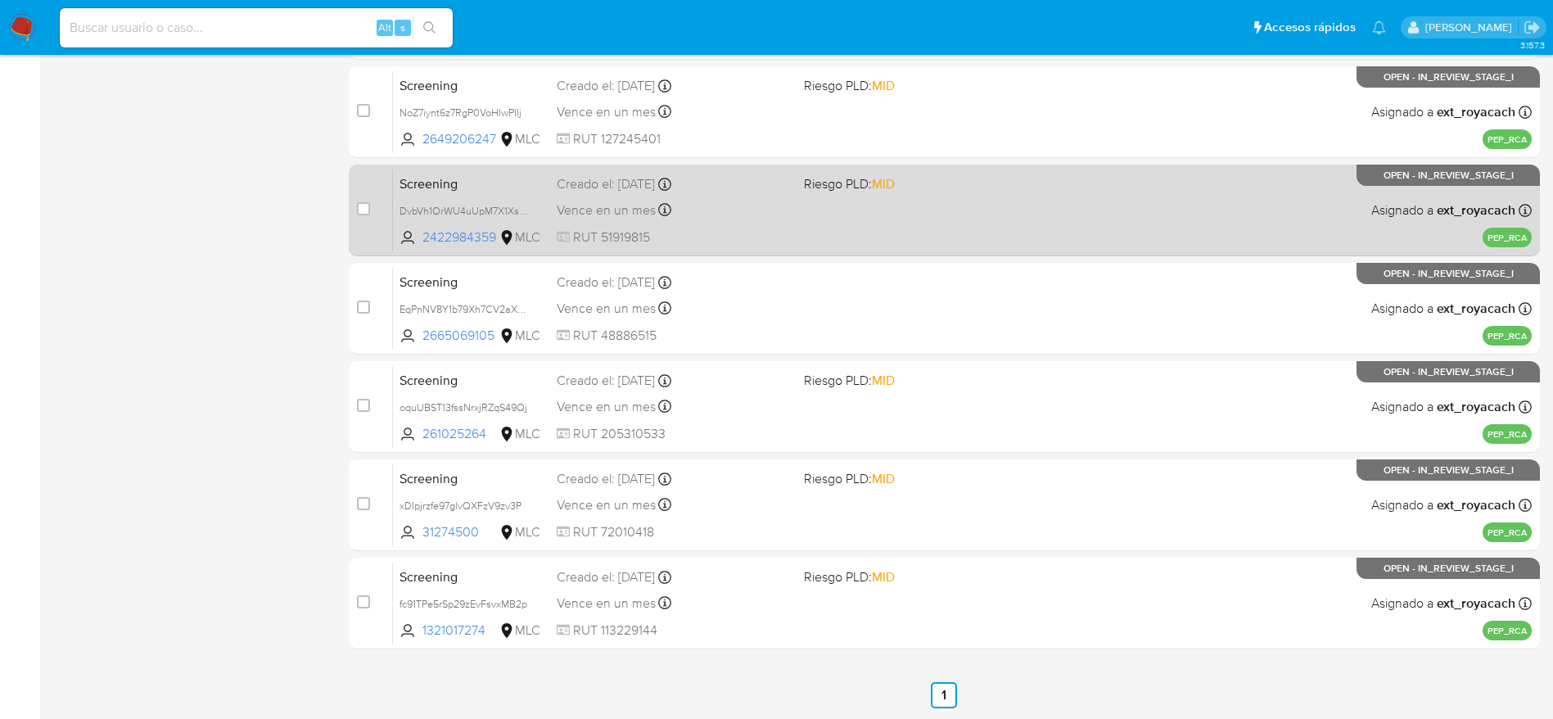
click at [640, 166] on div "case-item-checkbox No es posible asignar el caso Screening DvbVh1OrWU4uUpM7X1Xs…" at bounding box center [944, 211] width 1191 height 92
click at [650, 169] on div "Screening DvbVh1OrWU4uUpM7X1XsvxbY 2422984359 MLC Riesgo PLD: MID Creado el: 03…" at bounding box center [962, 210] width 1139 height 83
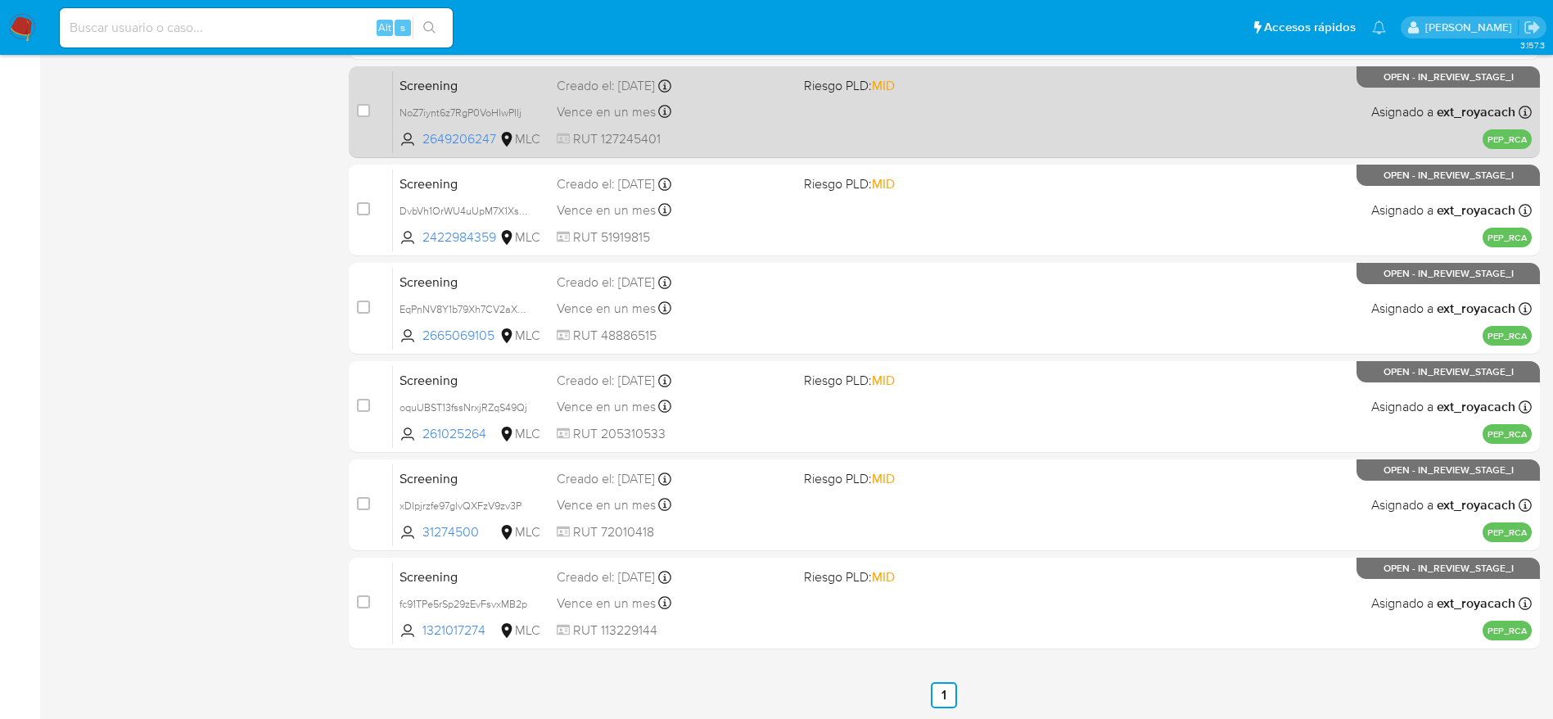
click at [630, 89] on div "Creado el: 04/09/2025 Creado el: 04/09/2025 01:57:19" at bounding box center [674, 86] width 234 height 18
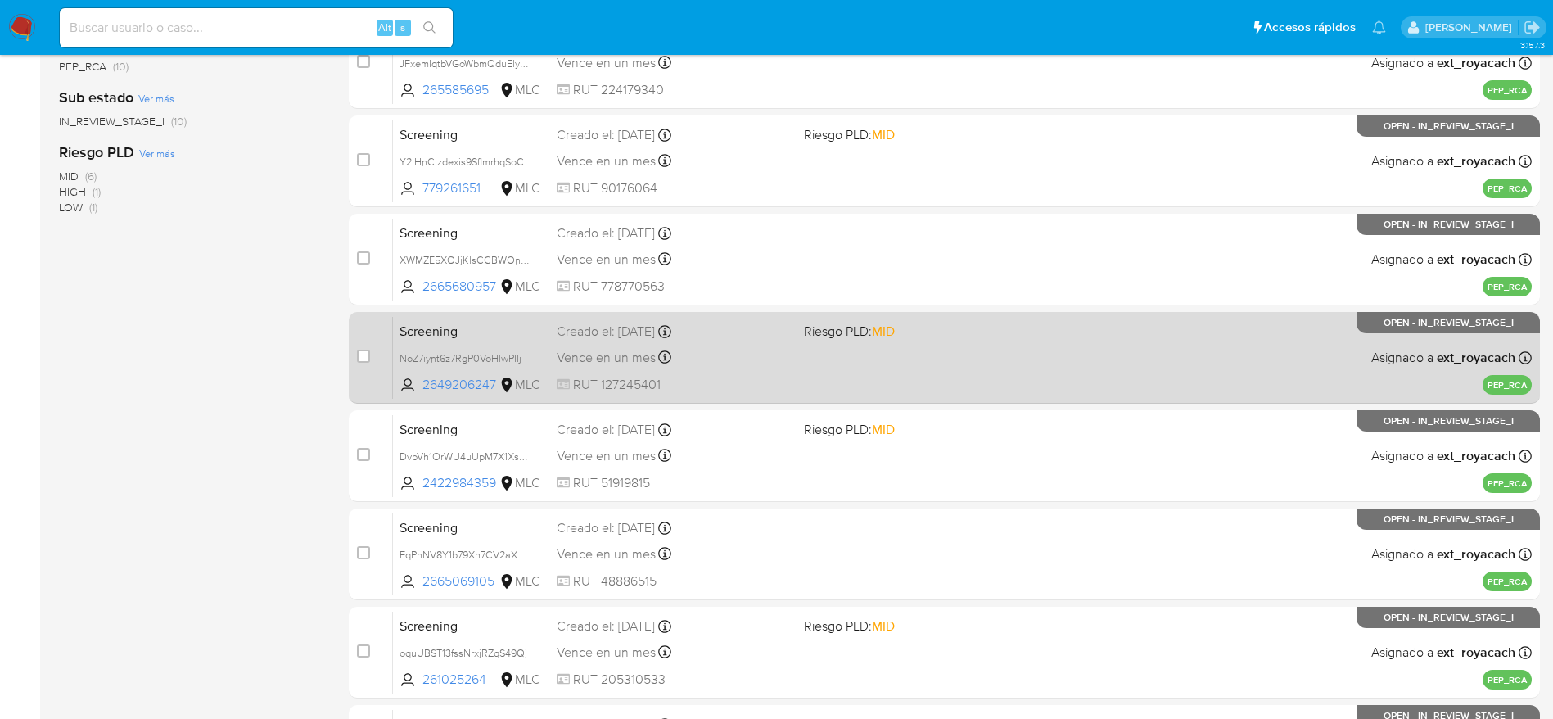
scroll to position [206, 0]
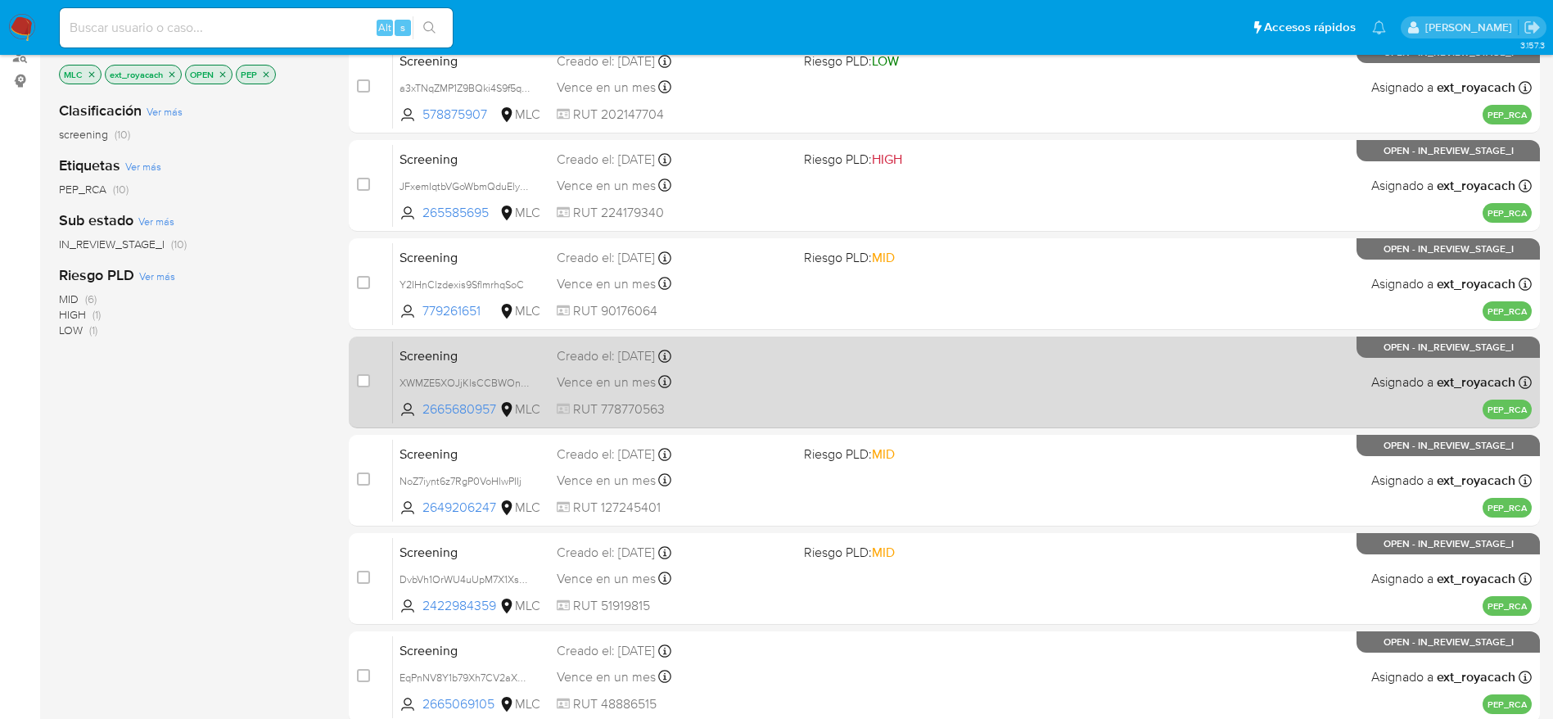
click at [767, 372] on div "Vence en un mes Vence el 04/10/2025 02:20:29" at bounding box center [674, 382] width 234 height 22
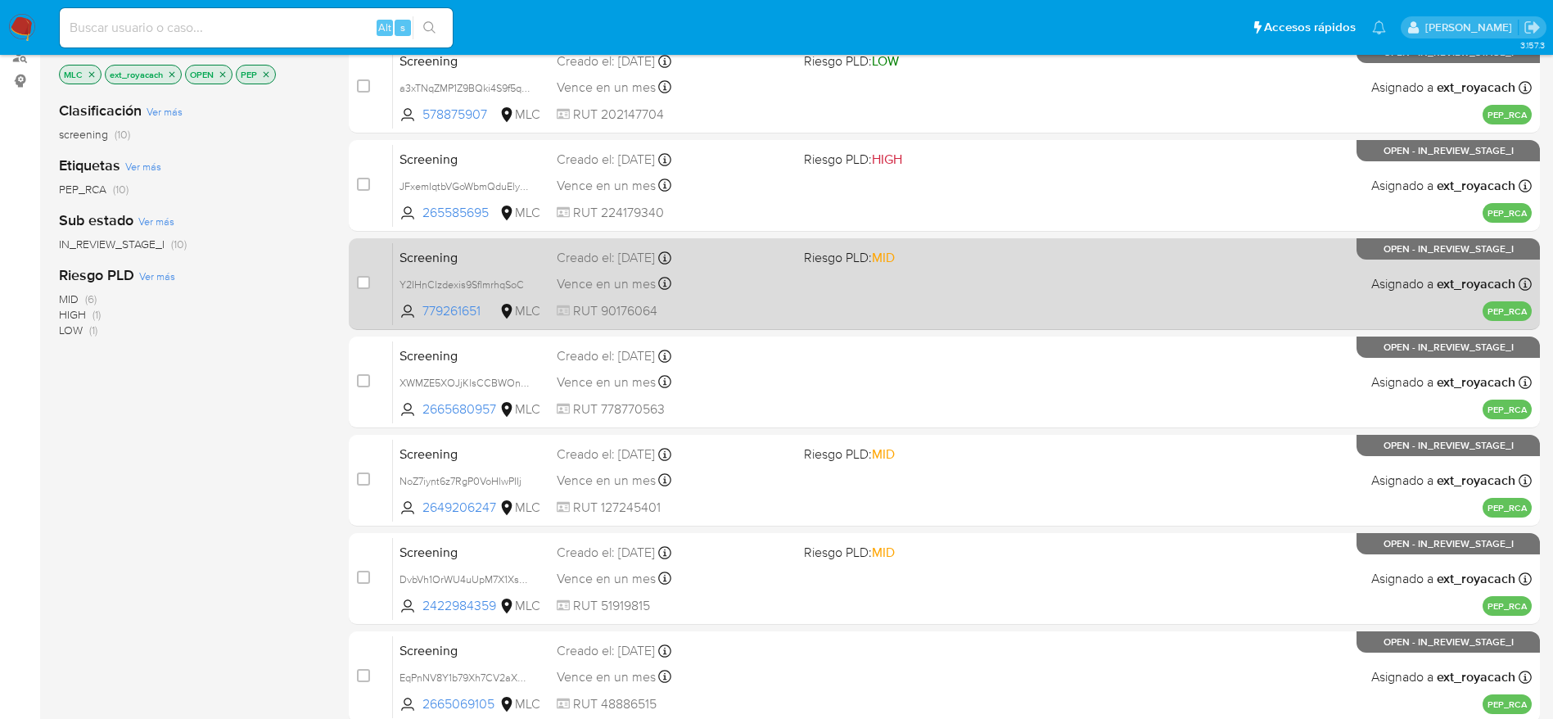
click at [666, 283] on icon at bounding box center [664, 283] width 13 height 13
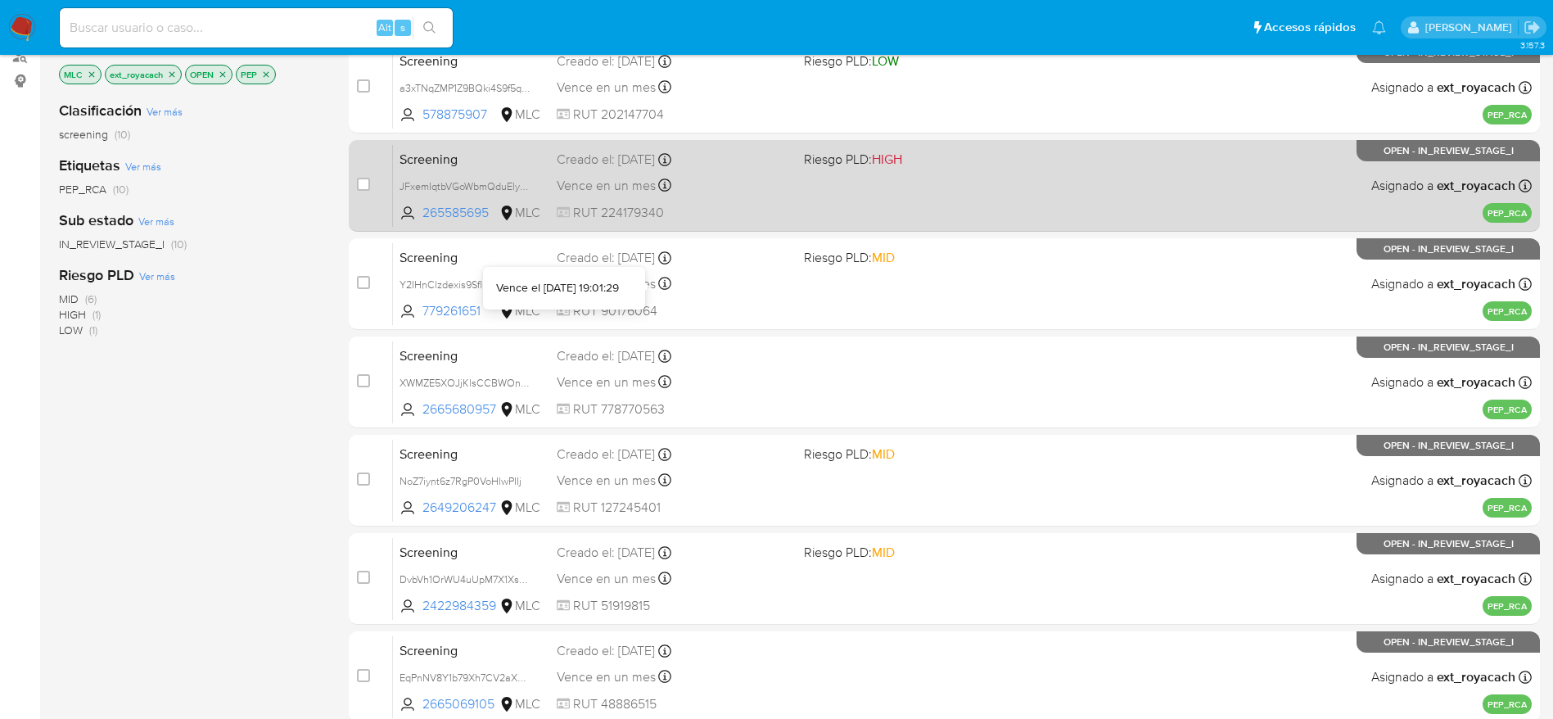
click at [695, 184] on div "Vence en un mes Vence el 04/10/2025 21:45:48" at bounding box center [674, 185] width 234 height 22
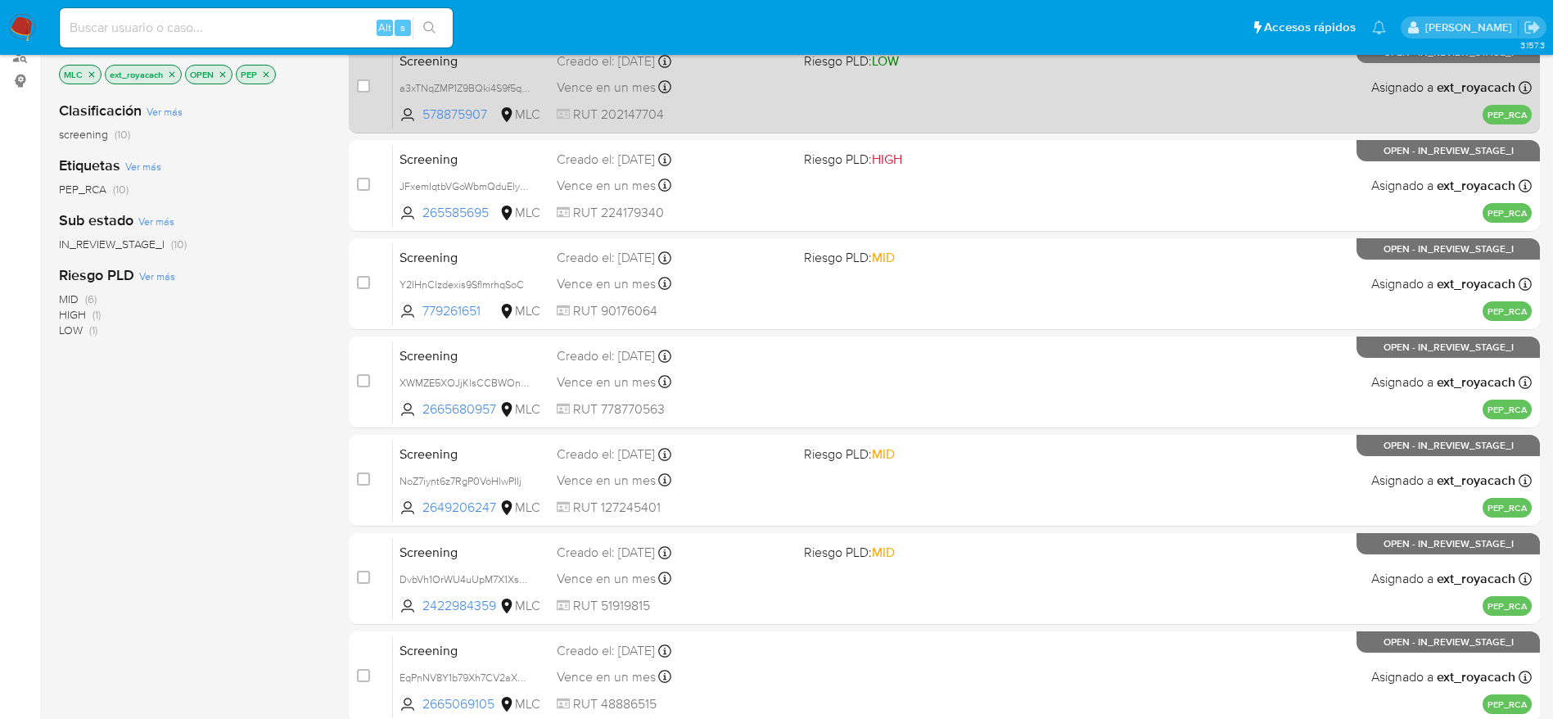
click at [812, 87] on div "Screening a3xTNqZMP1Z9BQki4S9f5qHW 578875907 MLC Riesgo PLD: LOW Creado el: 05/…" at bounding box center [962, 87] width 1139 height 83
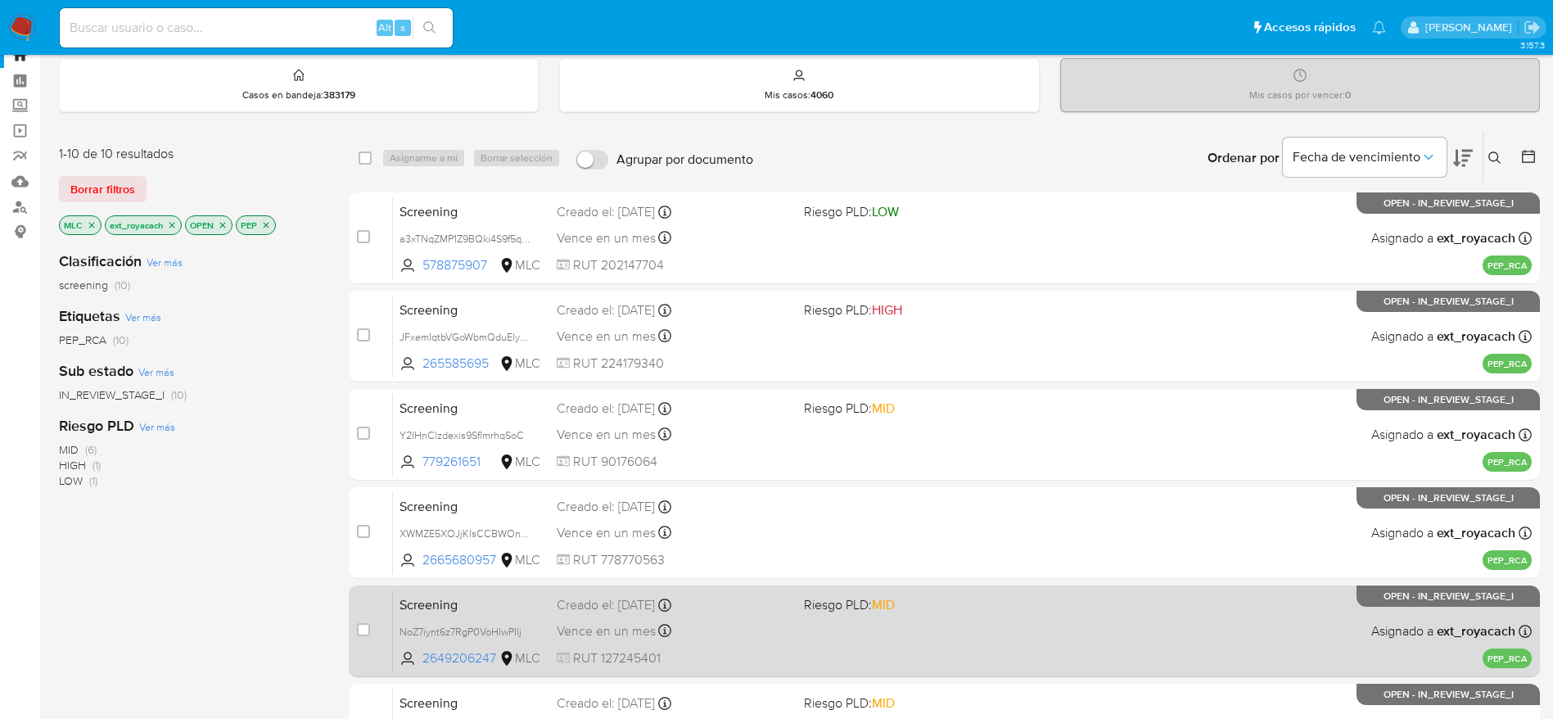
scroll to position [0, 0]
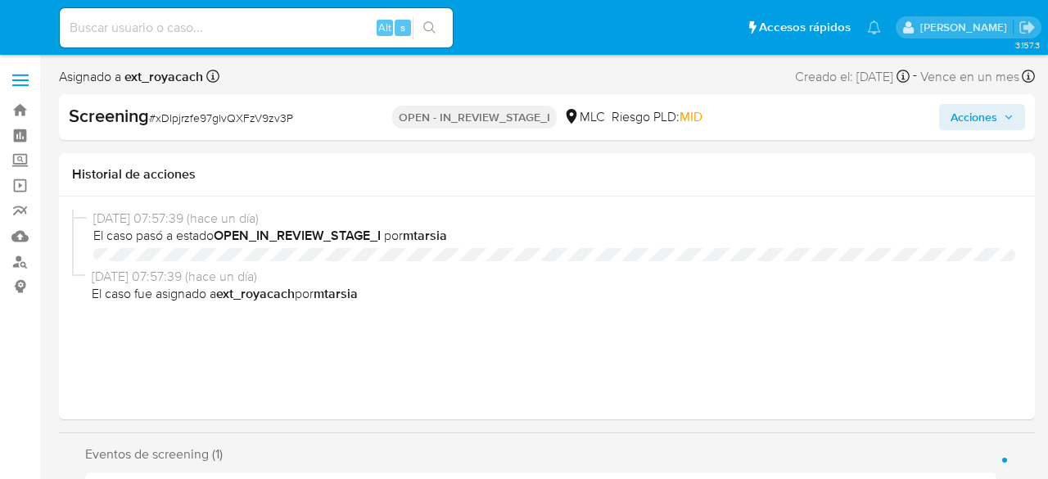
select select "10"
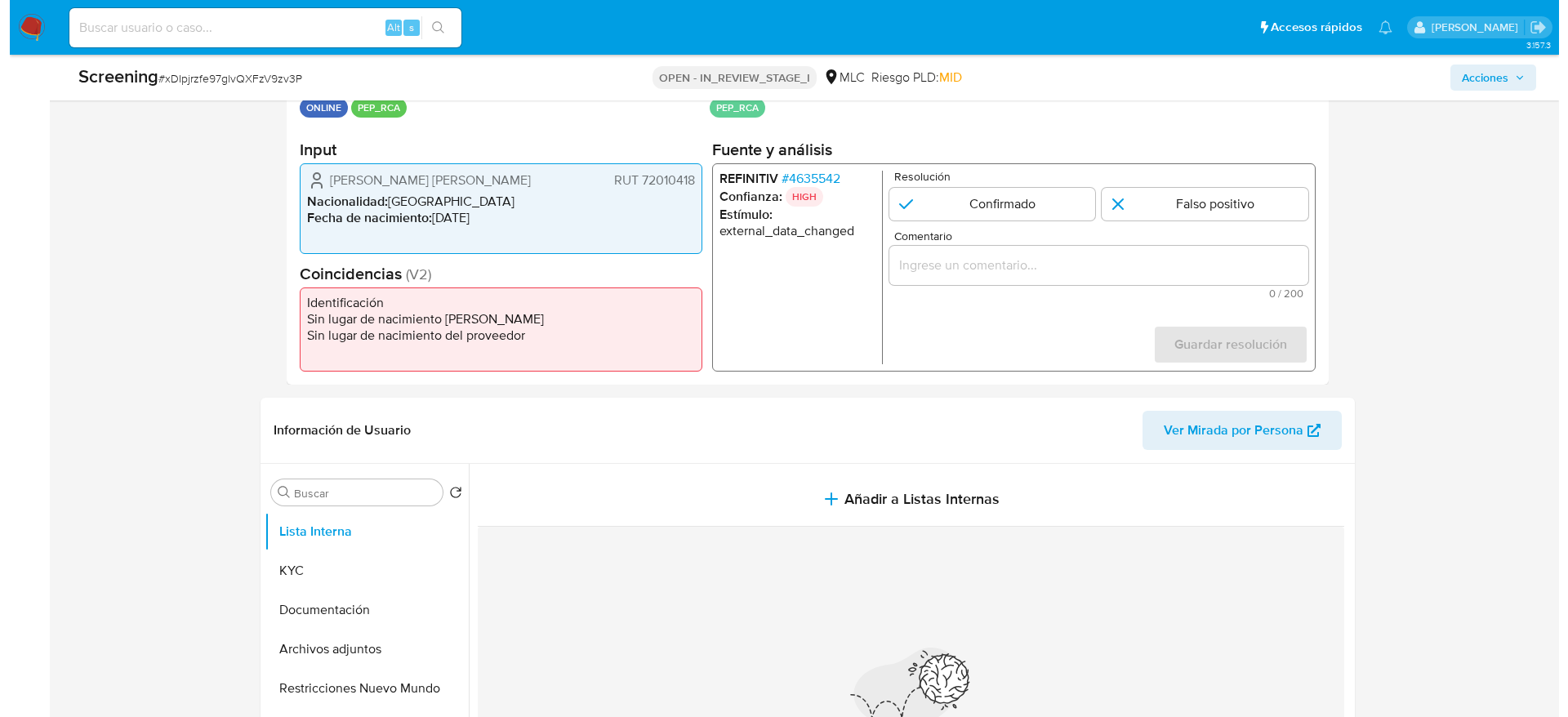
scroll to position [245, 0]
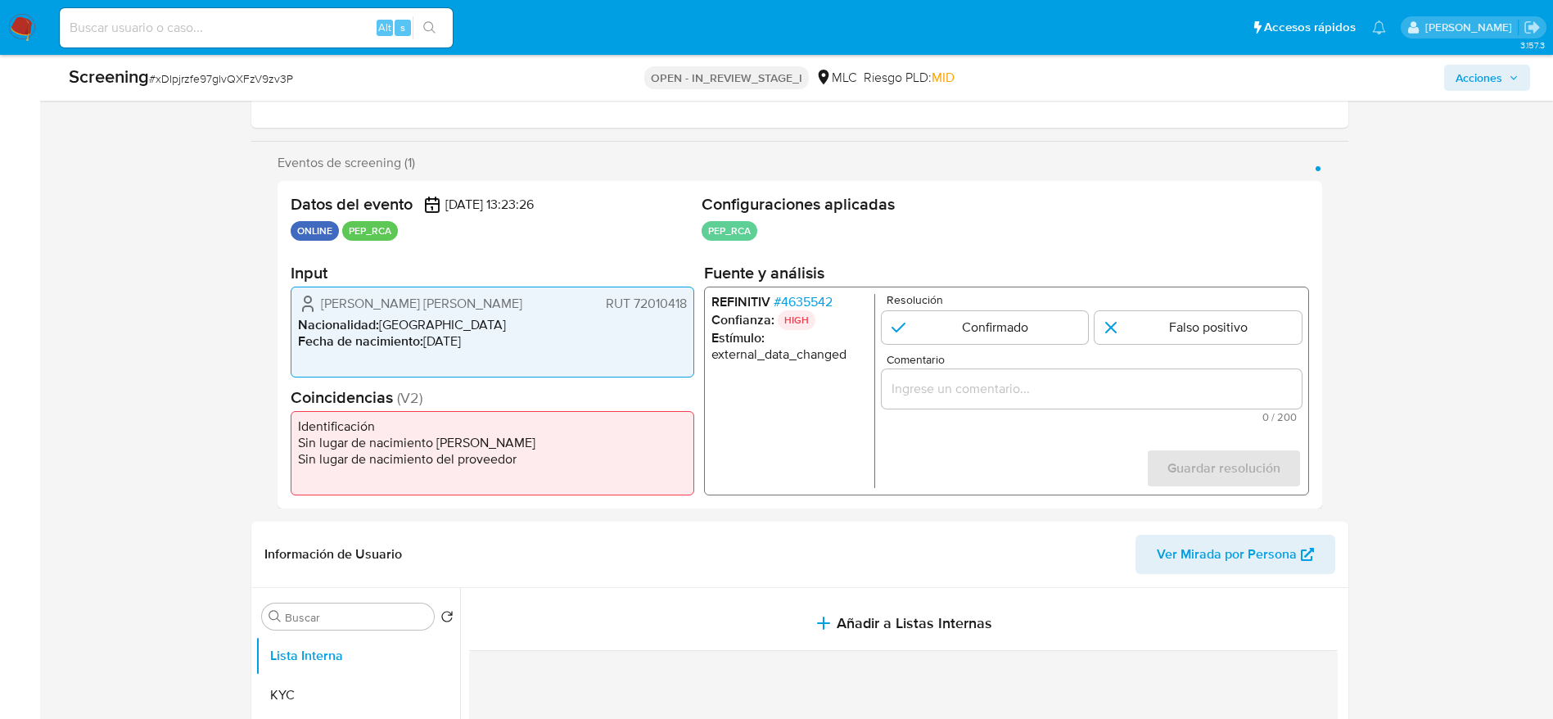
click at [785, 294] on span "# 4635542" at bounding box center [802, 302] width 59 height 16
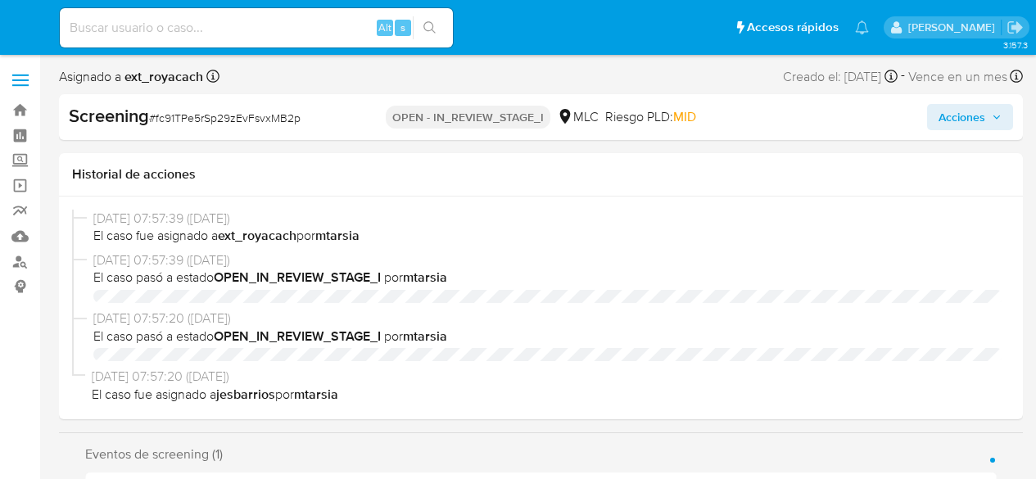
select select "10"
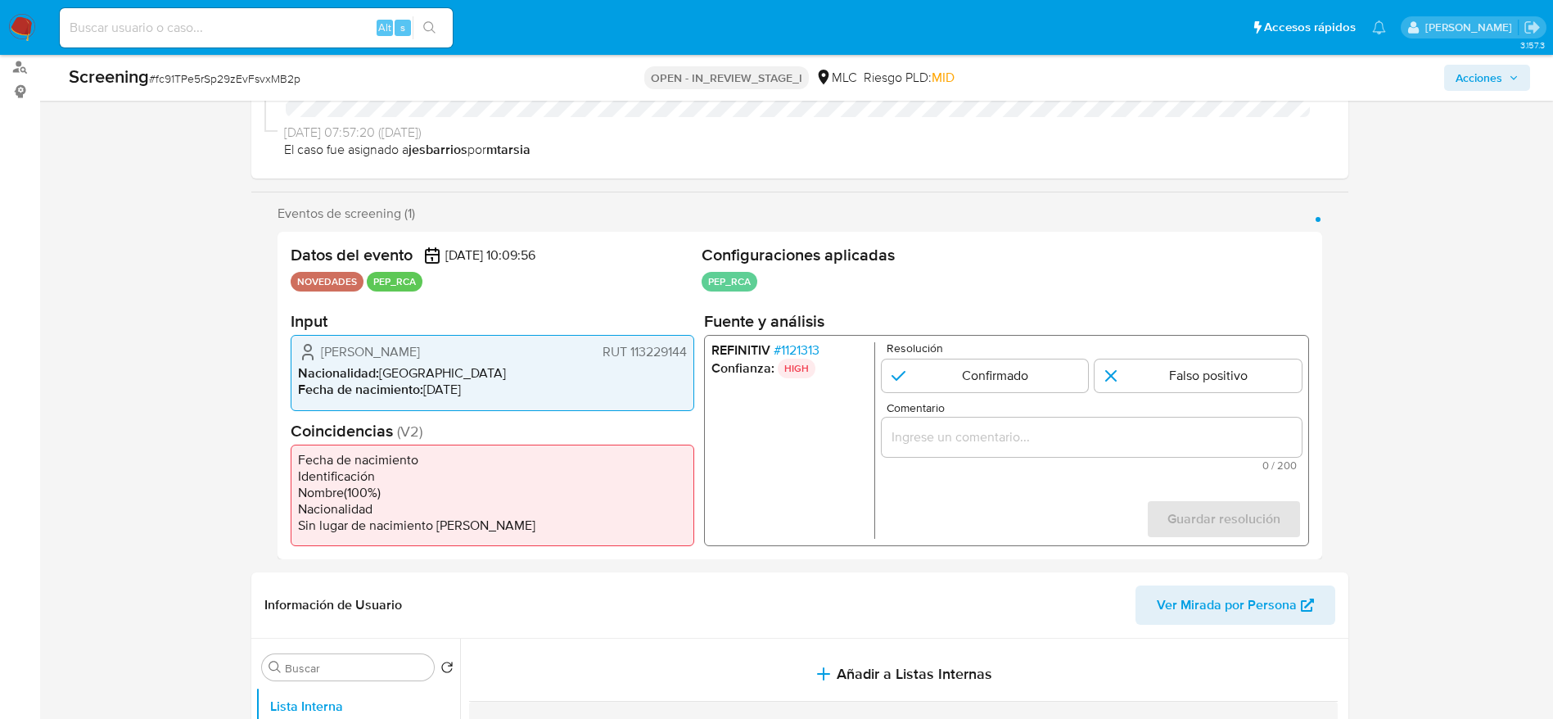
scroll to position [246, 0]
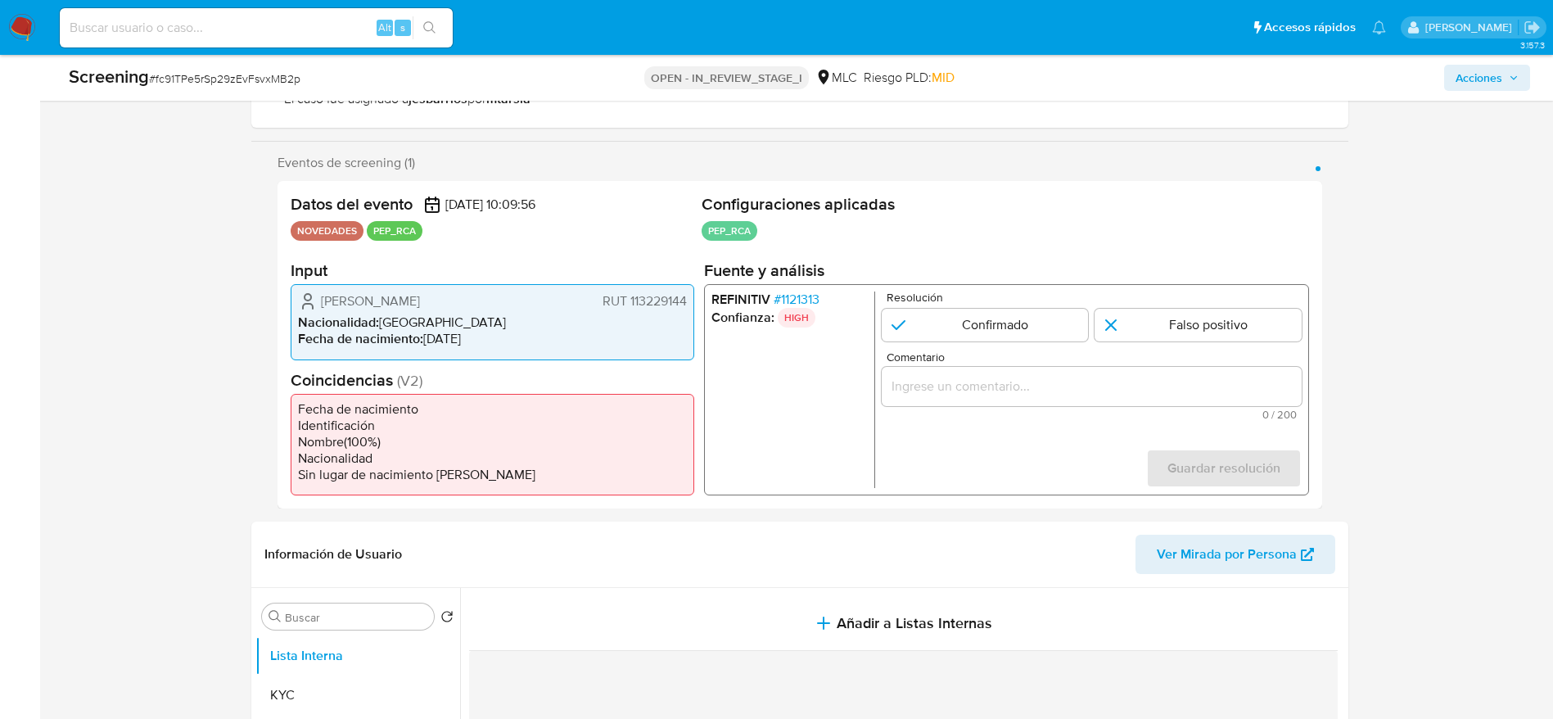
click at [787, 292] on span "# 1121313" at bounding box center [796, 300] width 46 height 16
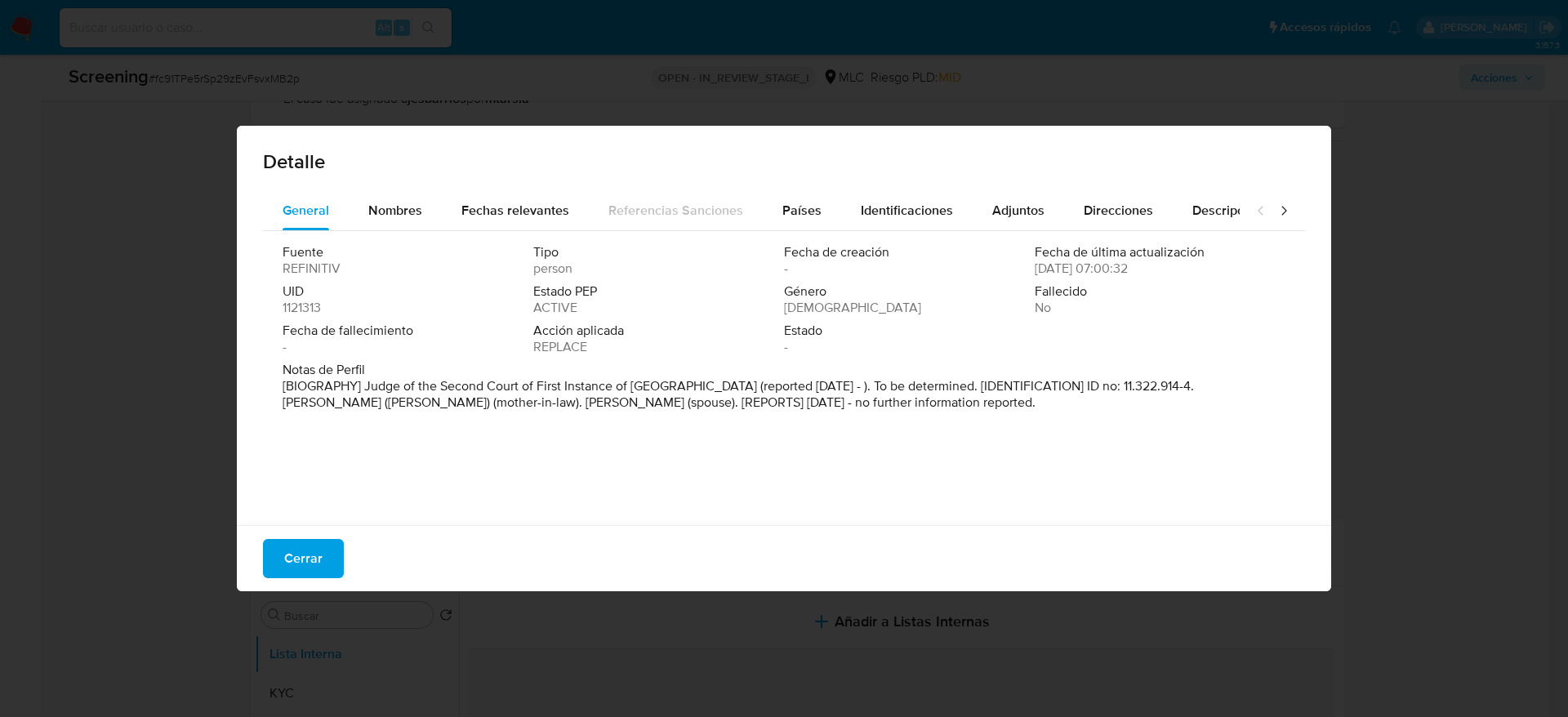
click at [797, 232] on div "Fuente REFINITIV Tipo person Fecha de creación - Fecha de última actualización …" at bounding box center [784, 374] width 1042 height 286
click at [808, 221] on div "Países" at bounding box center [801, 210] width 39 height 39
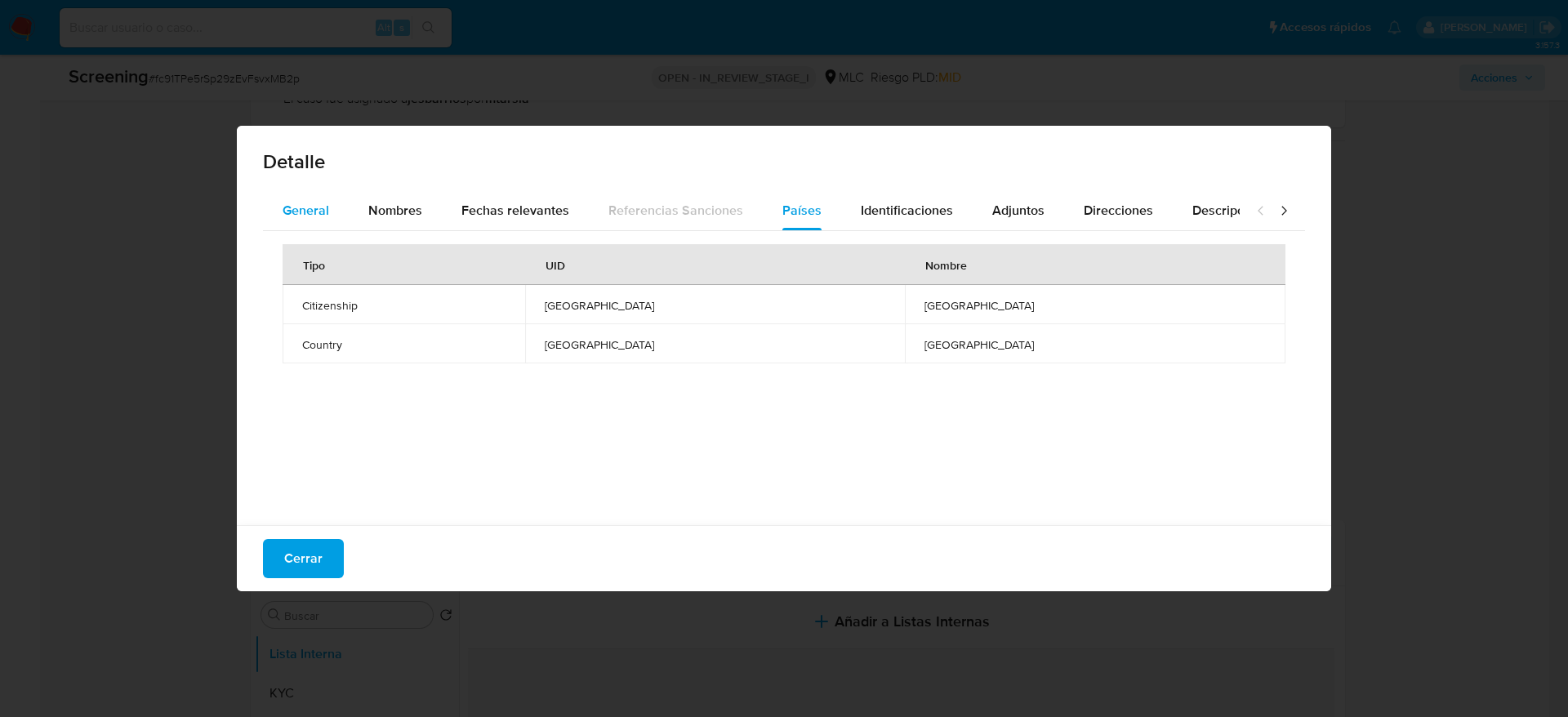
click at [297, 198] on div "General" at bounding box center [305, 210] width 47 height 39
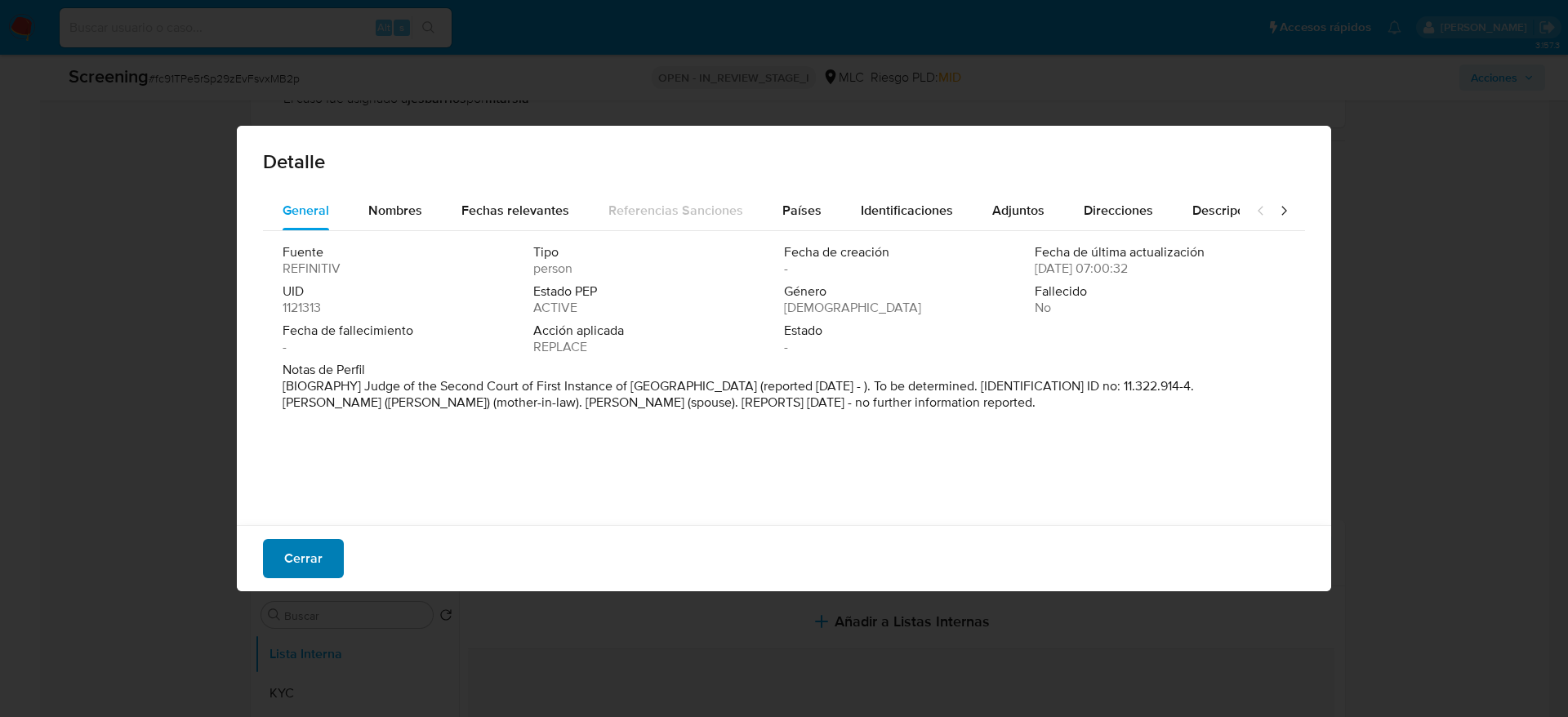
click at [309, 477] on span "Cerrar" at bounding box center [303, 558] width 38 height 36
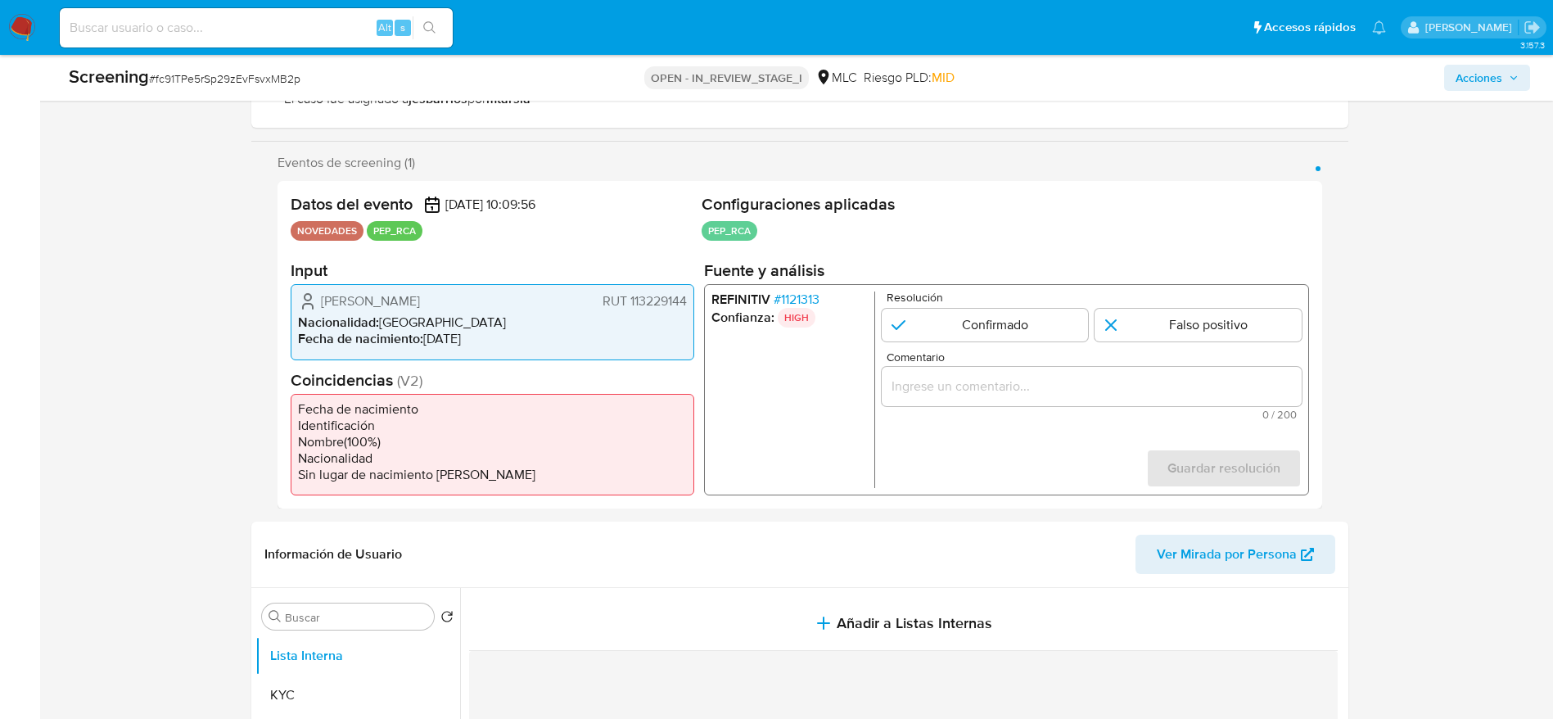
click at [270, 78] on span "# fc91TPe5rSp29zEvFsvxMB2p" at bounding box center [224, 78] width 151 height 16
drag, startPoint x: 312, startPoint y: 294, endPoint x: 696, endPoint y: 299, distance: 384.1
click at [696, 299] on div "Datos del evento 03/09/2025 10:09:56 NOVEDADES PEP_RCA Configuraciones aplicada…" at bounding box center [800, 345] width 1045 height 328
click at [803, 293] on span "# 1121313" at bounding box center [796, 300] width 46 height 16
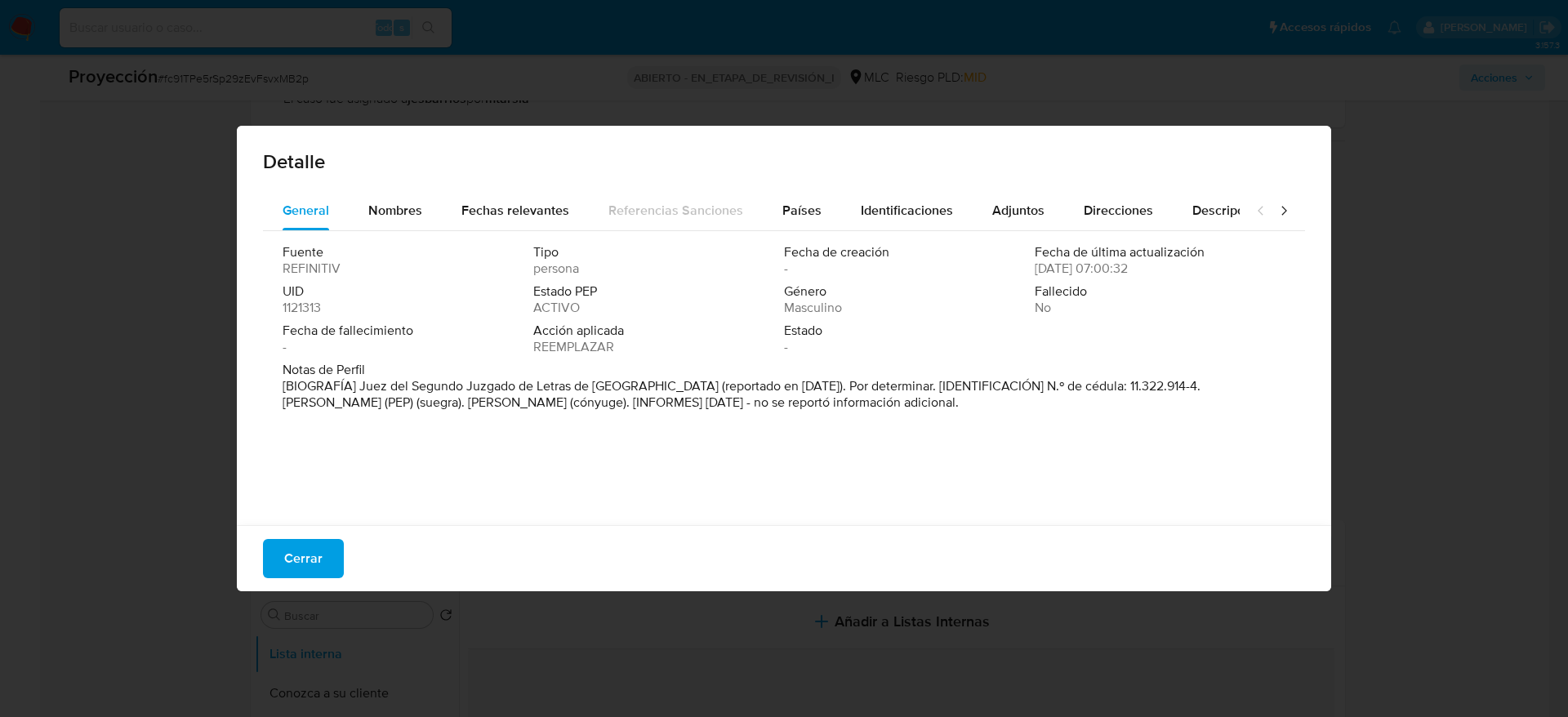
drag, startPoint x: 358, startPoint y: 382, endPoint x: 668, endPoint y: 390, distance: 310.1
click at [668, 390] on font "[BIOGRAFÍA] Juez del Segundo Juzgado de Letras de Punta Arenas (reportado en se…" at bounding box center [741, 394] width 918 height 35
click at [310, 477] on span "Cerrar" at bounding box center [303, 558] width 38 height 36
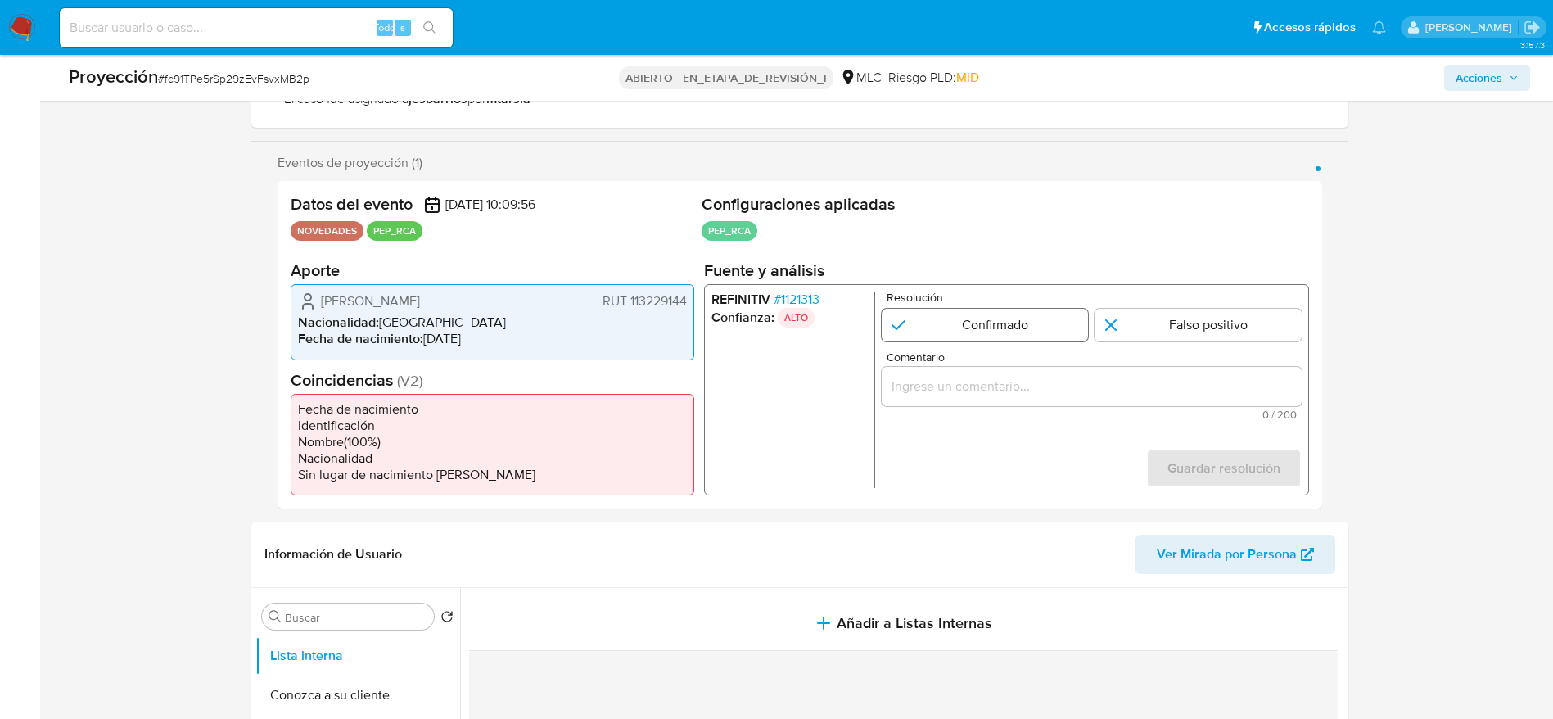
click at [1028, 325] on input "1 de 1" at bounding box center [984, 325] width 207 height 33
radio input "true"
click at [1035, 387] on input "Comentario" at bounding box center [1091, 386] width 420 height 21
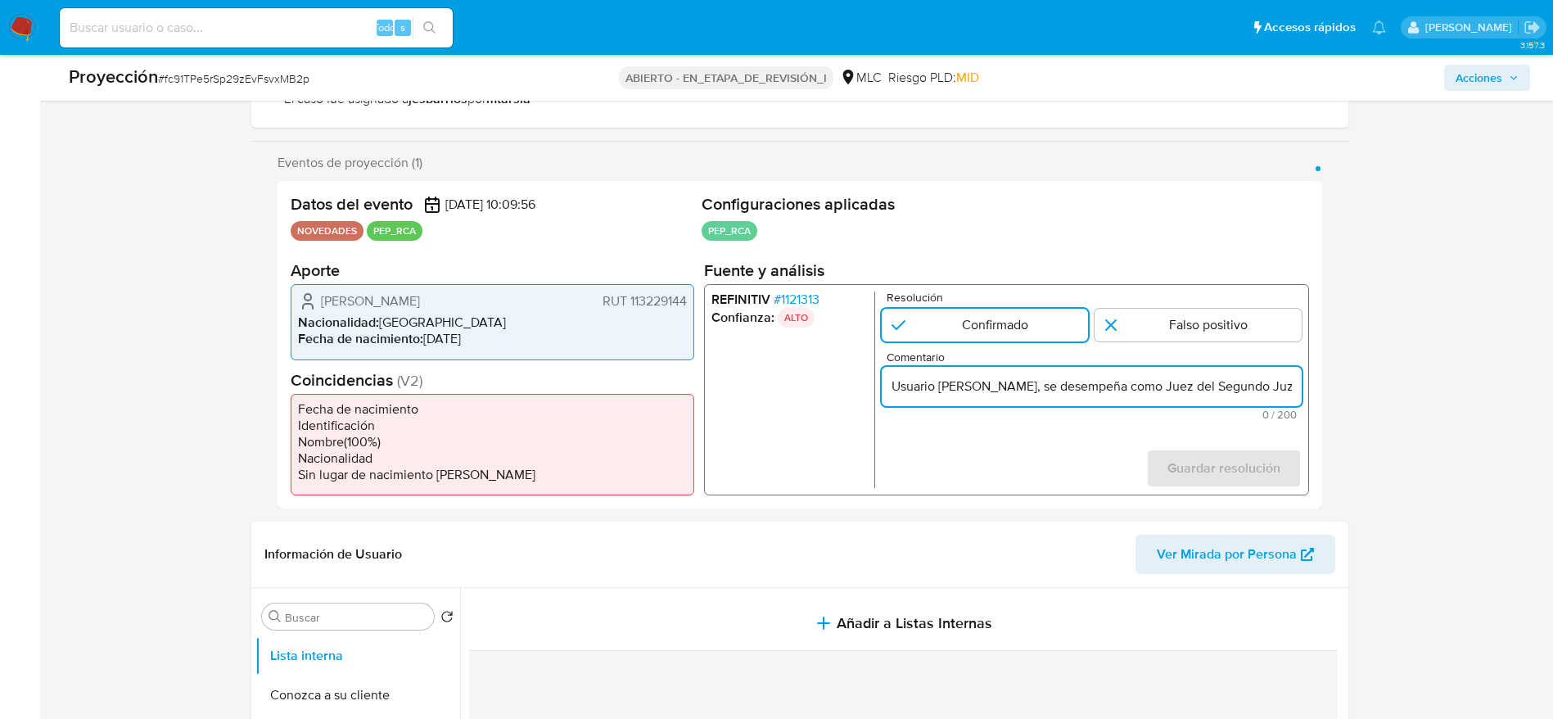
scroll to position [0, 390]
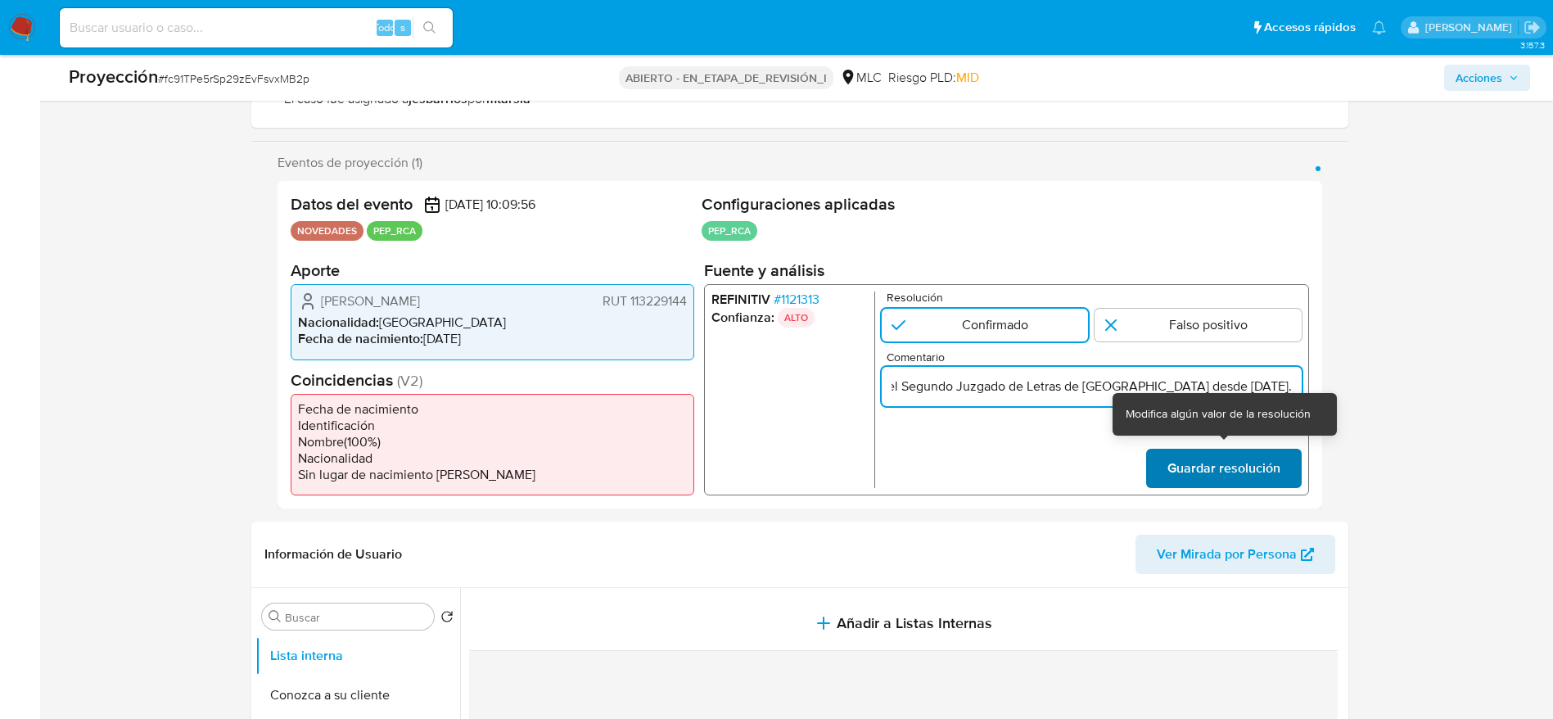
type input "Usuario Claudio Marcelo Jara Inostroza, se desempeña como Juez del Segundo Juzg…"
click at [1035, 474] on span "Guardar resolución" at bounding box center [1223, 468] width 113 height 36
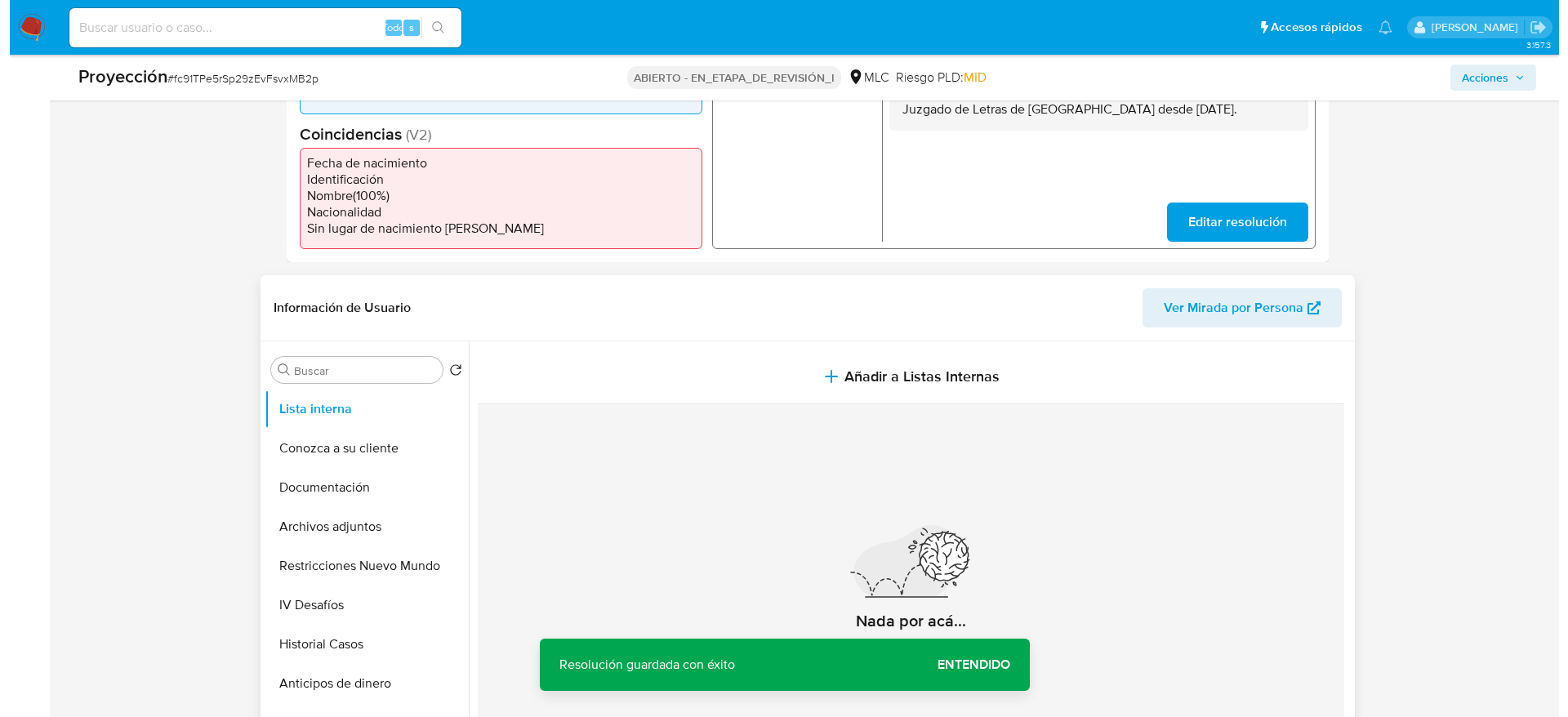
scroll to position [180, 0]
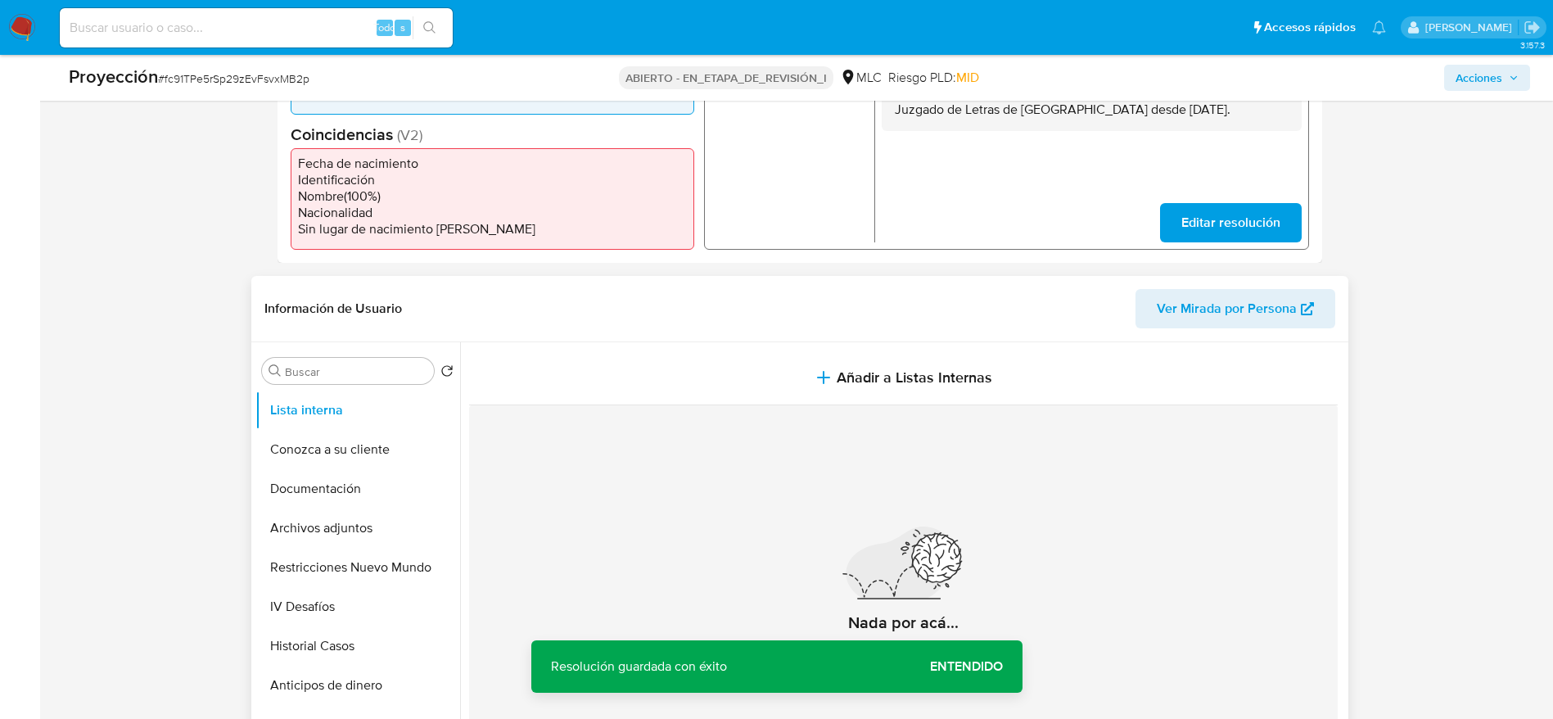
click at [812, 411] on div "Nada por acá... No se encontró información" at bounding box center [903, 597] width 869 height 385
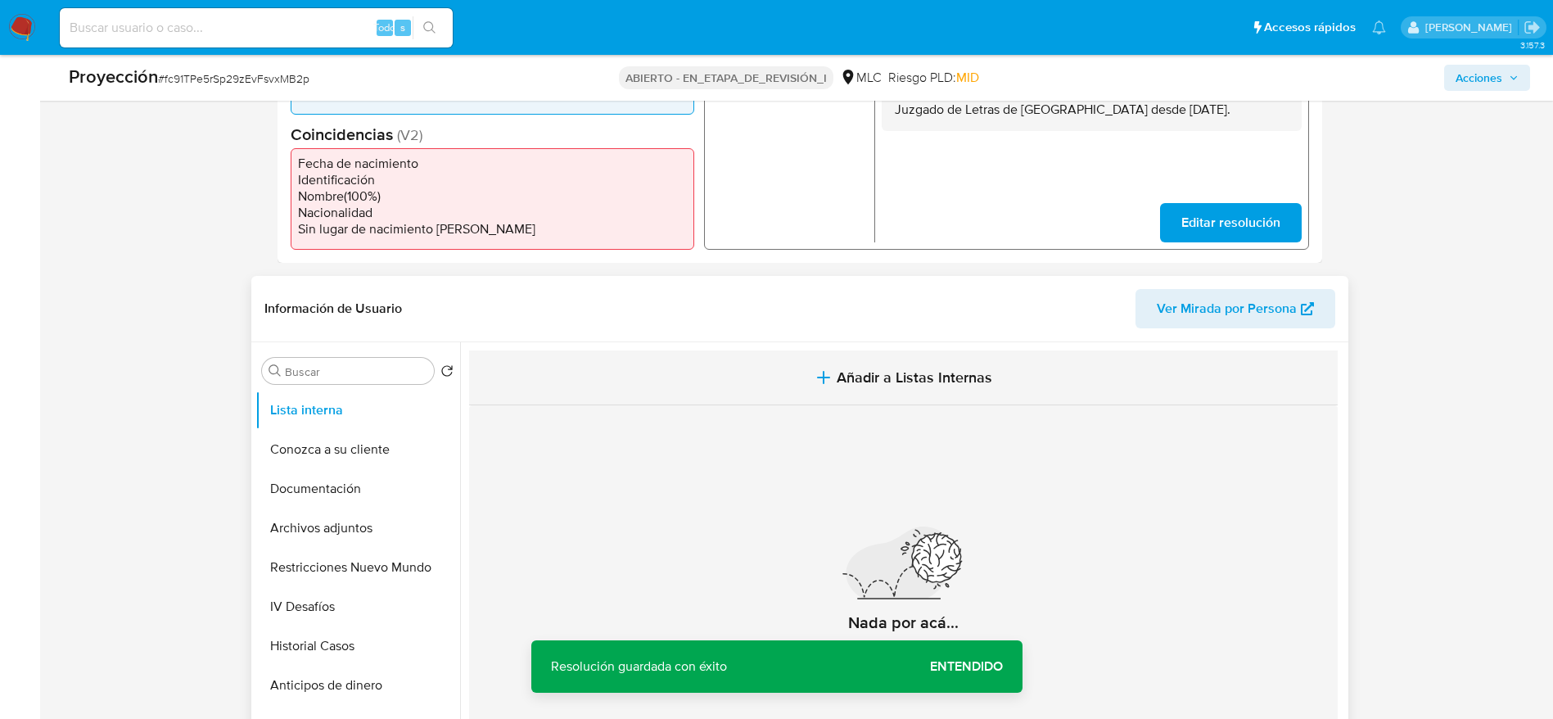
click at [810, 371] on button "Añadir a Listas Internas" at bounding box center [903, 377] width 869 height 55
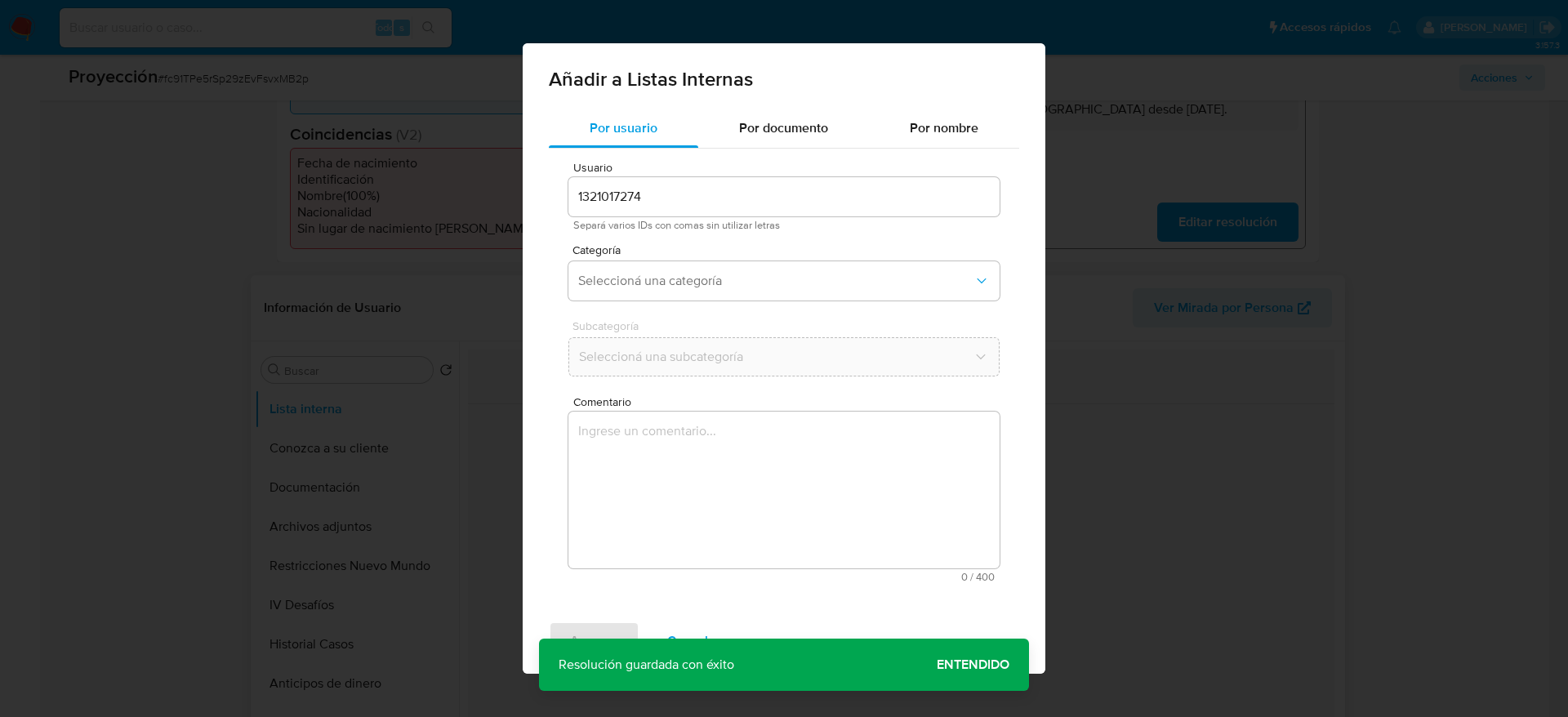
click at [823, 477] on textarea "Comentario" at bounding box center [784, 490] width 431 height 157
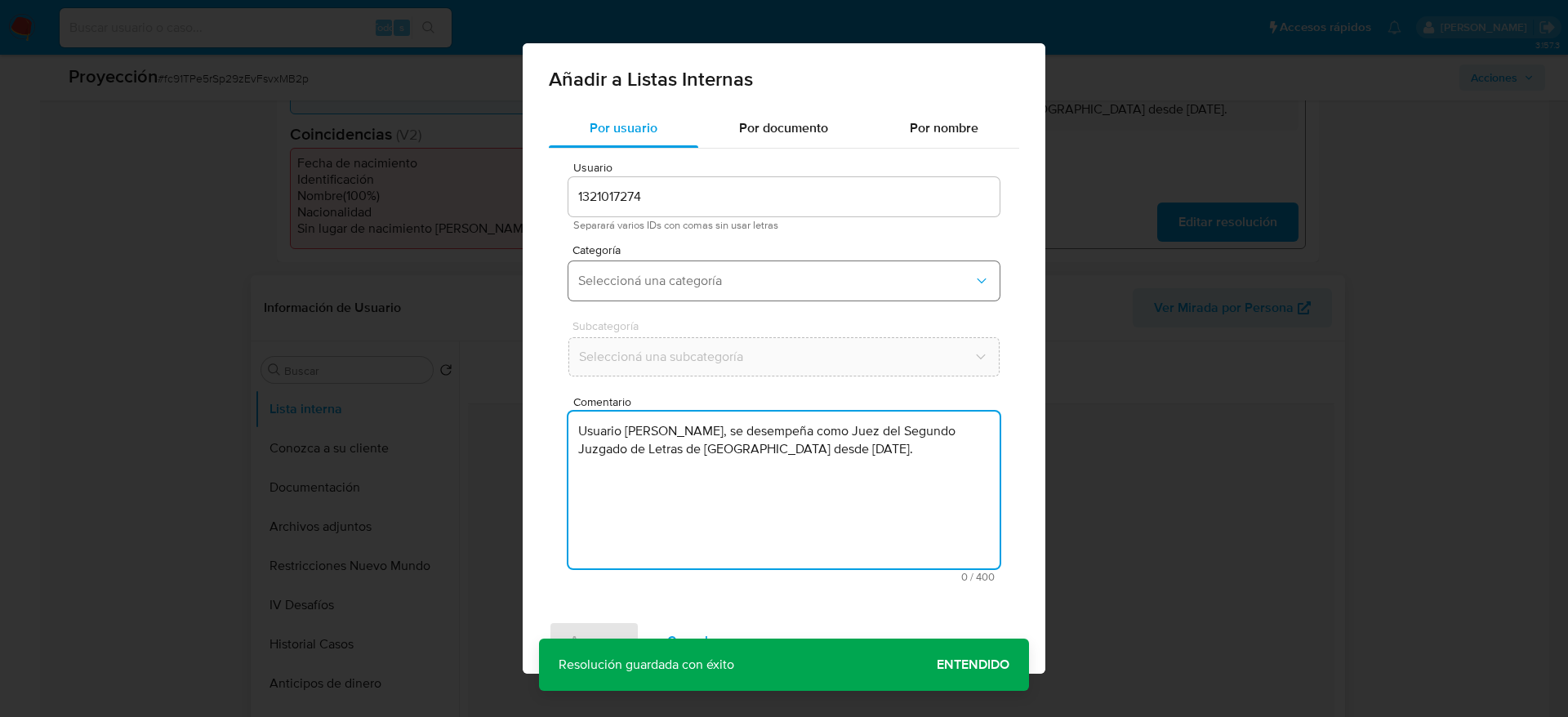
type textarea "Usuario Claudio Marcelo Jara Inostroza, se desempeña como Juez del Segundo Juzg…"
click at [754, 292] on button "Seleccioná una categoría" at bounding box center [784, 280] width 431 height 39
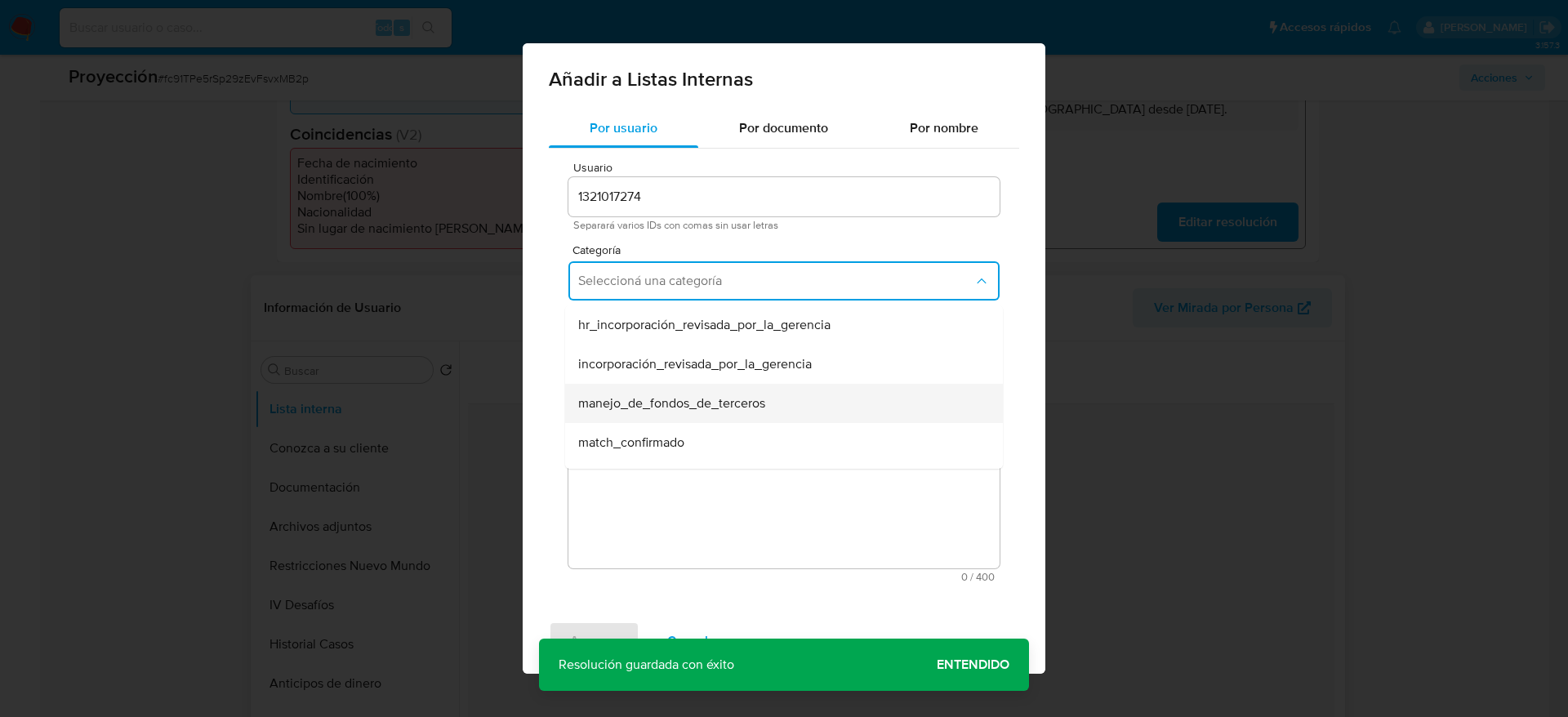
scroll to position [123, 0]
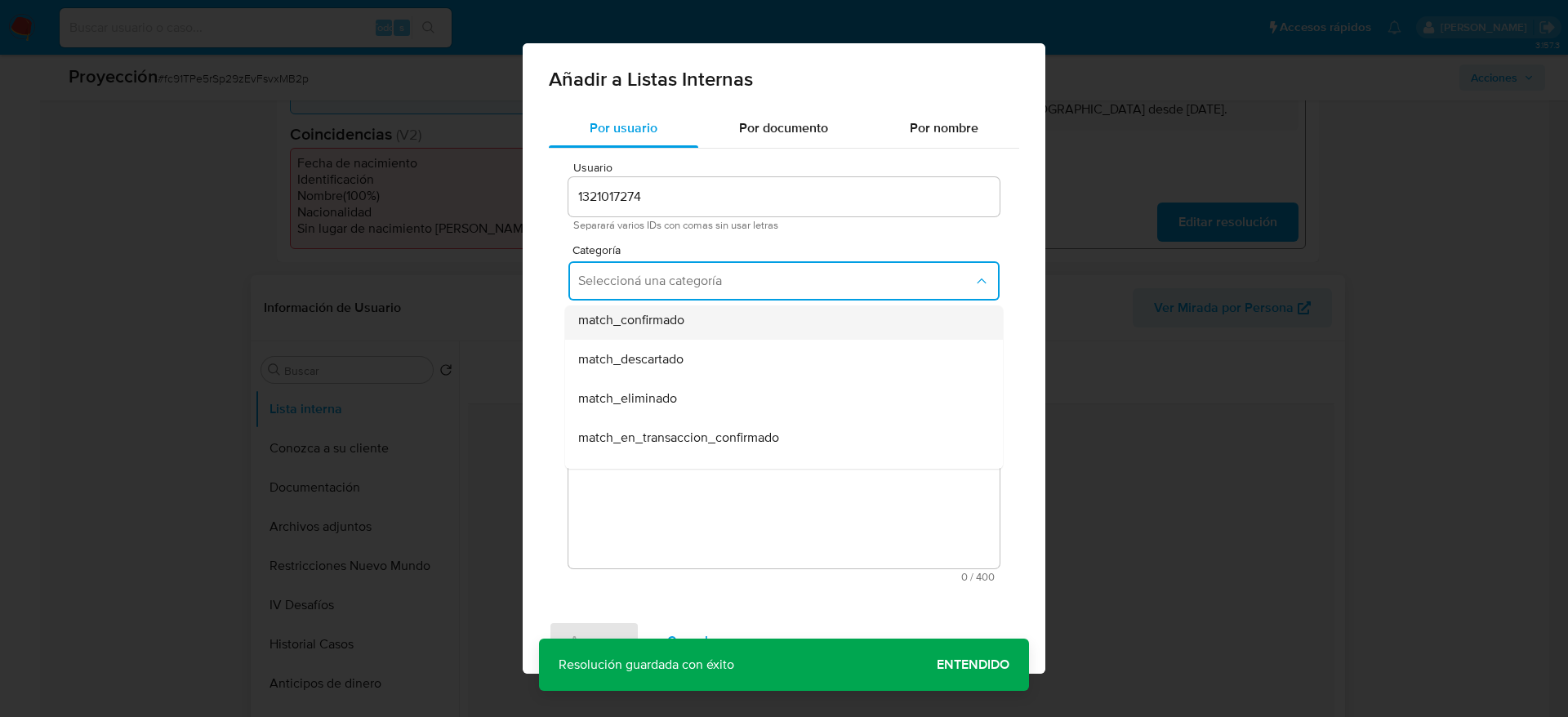
click at [686, 313] on div "match_confirmado" at bounding box center [779, 319] width 402 height 39
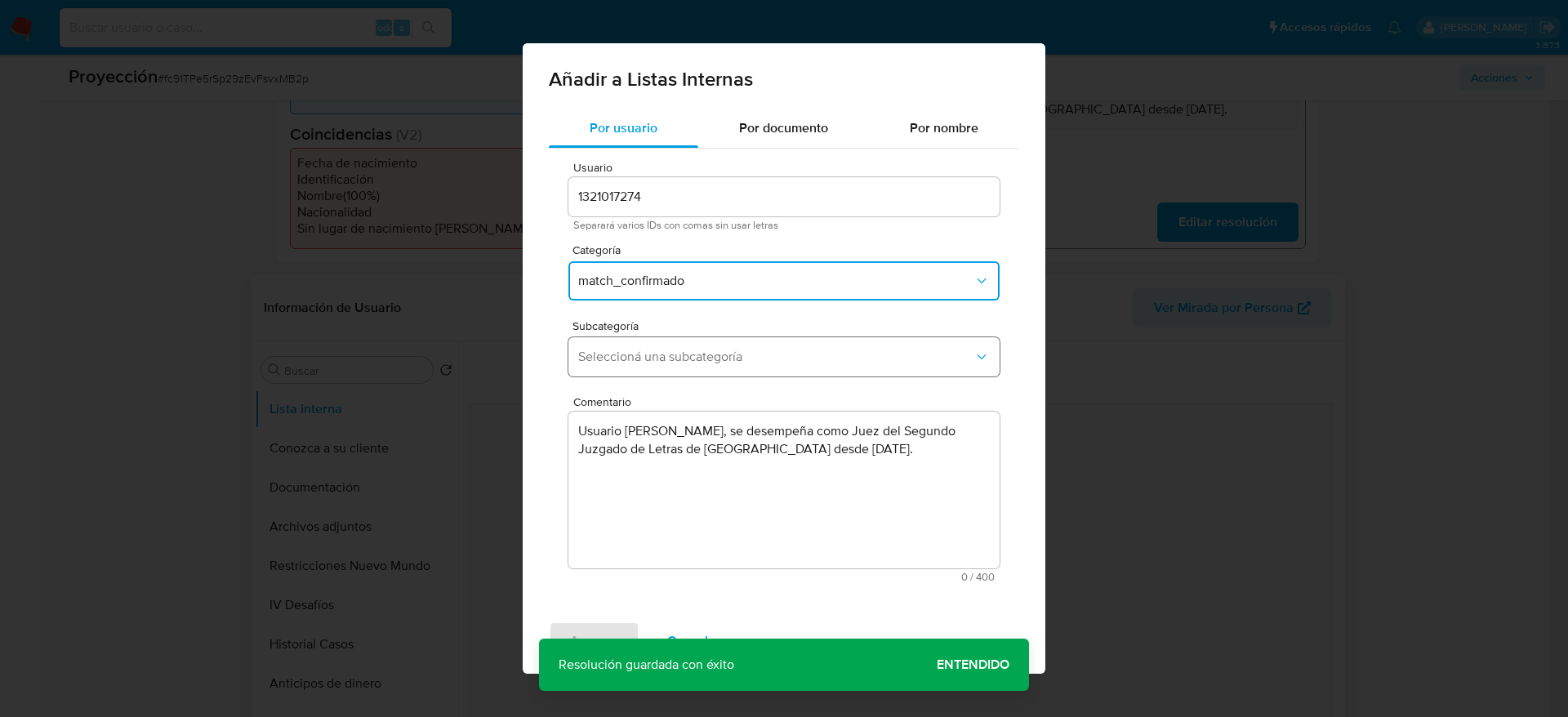
click at [698, 362] on span "Seleccioná una subcategoría" at bounding box center [776, 357] width 395 height 16
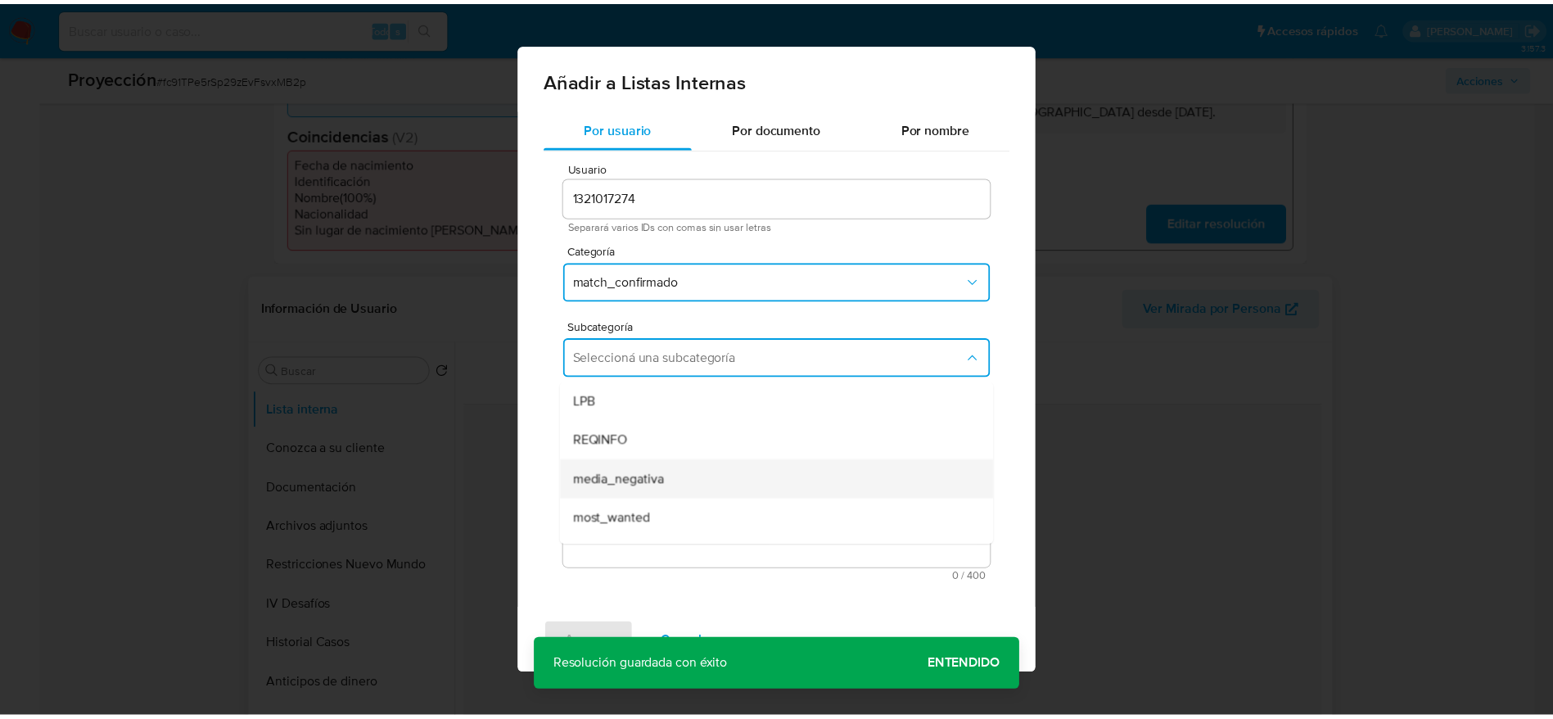
scroll to position [111, 0]
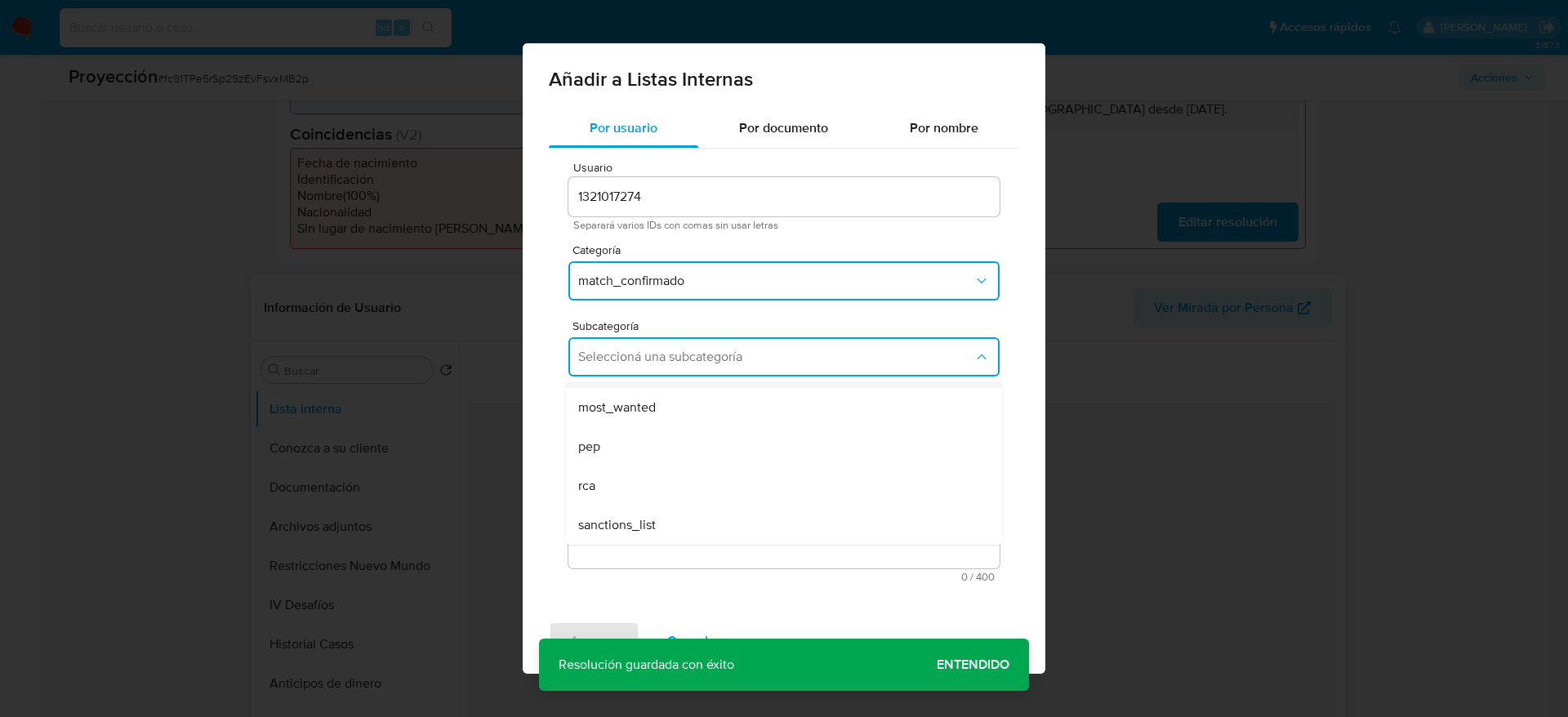
click at [656, 458] on div "pep" at bounding box center [779, 446] width 402 height 39
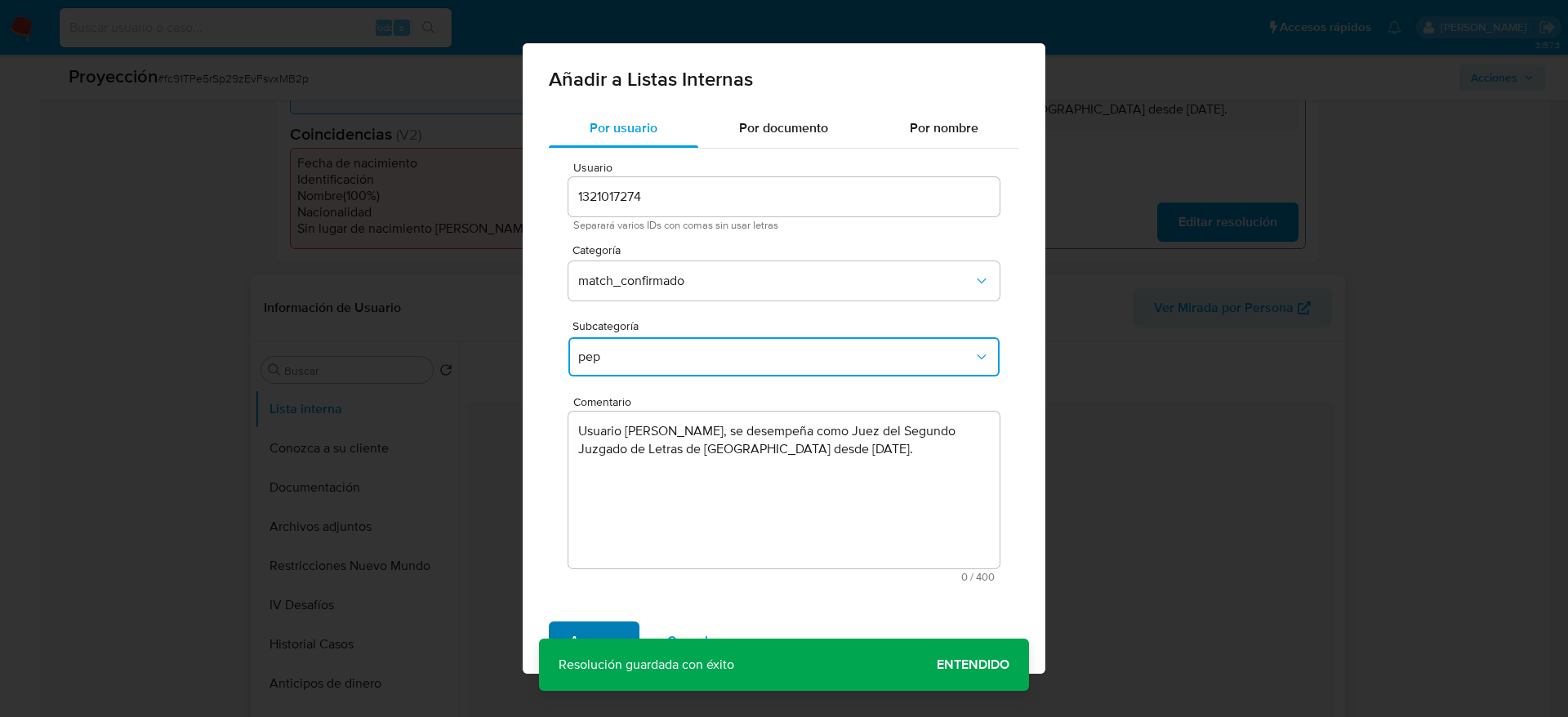
click at [595, 477] on span "Agregar" at bounding box center [594, 641] width 48 height 36
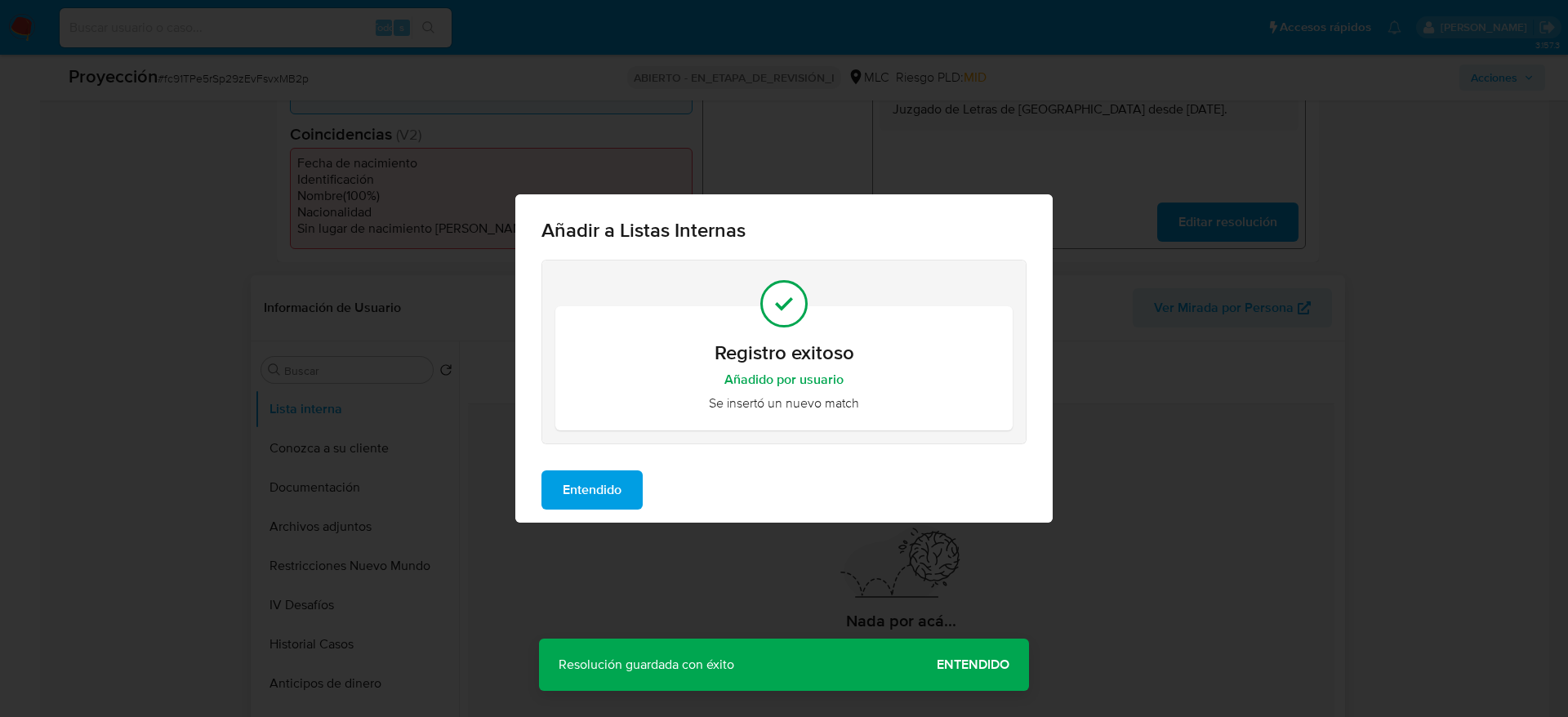
click at [588, 477] on span "Entendido" at bounding box center [591, 490] width 59 height 36
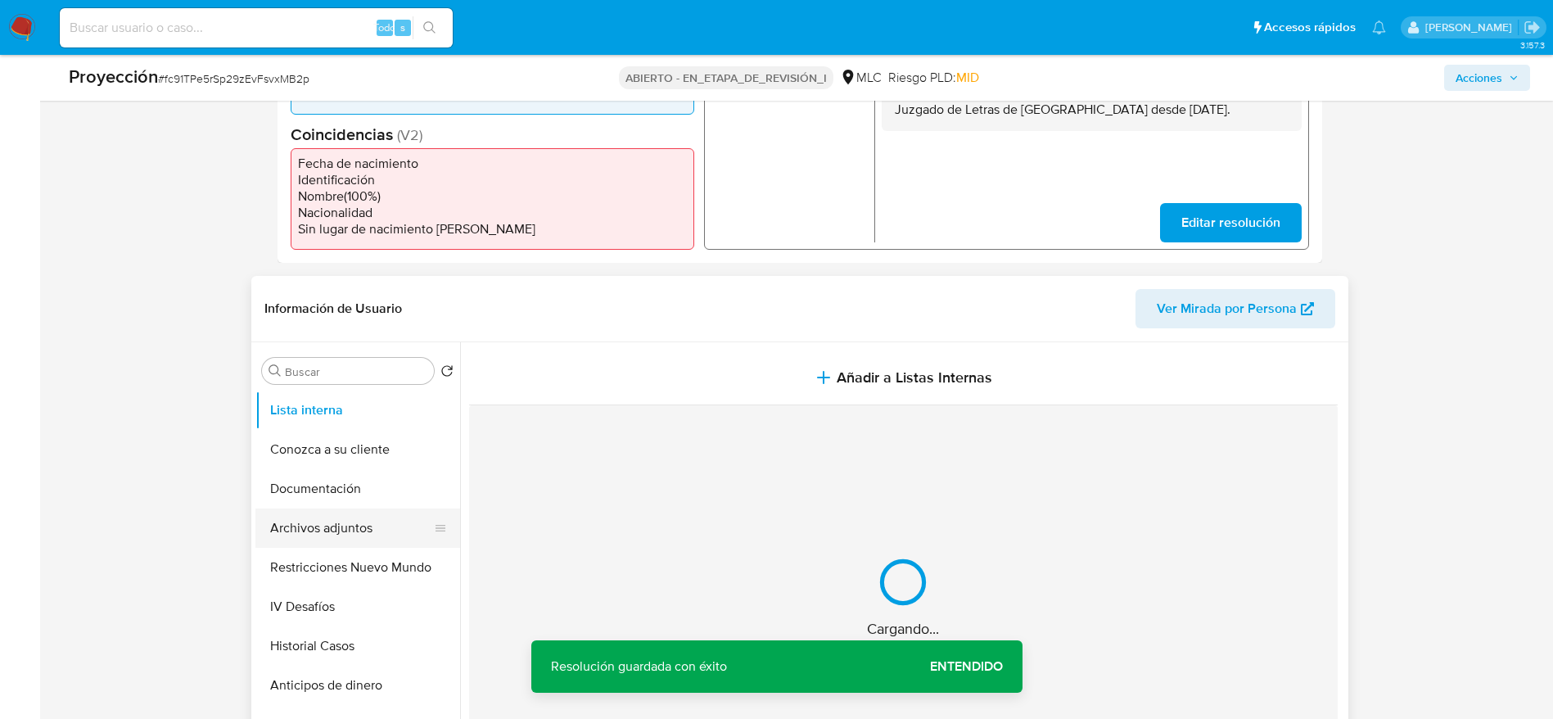
click at [337, 478] on button "Archivos adjuntos" at bounding box center [351, 528] width 192 height 39
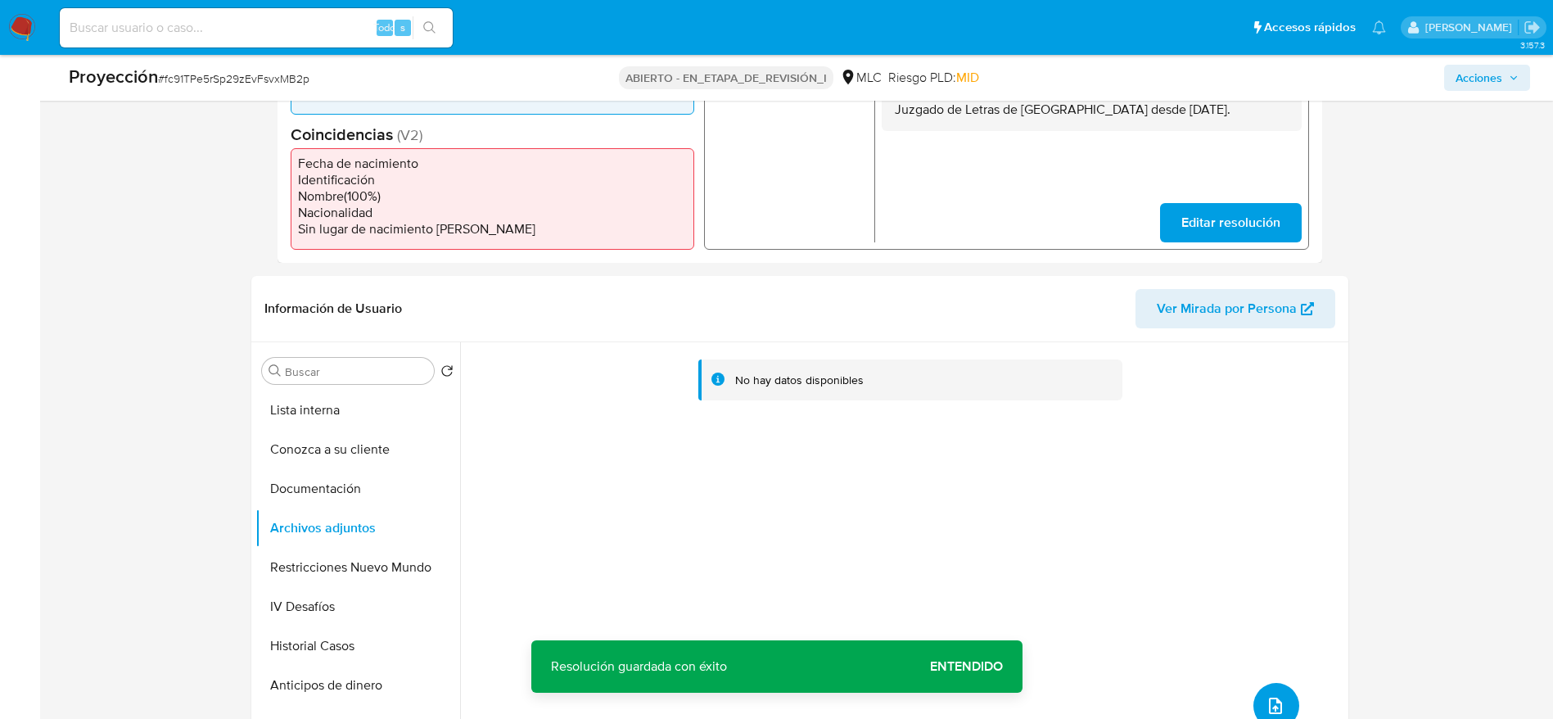
click at [1035, 478] on icon "subir archivo" at bounding box center [1276, 706] width 20 height 20
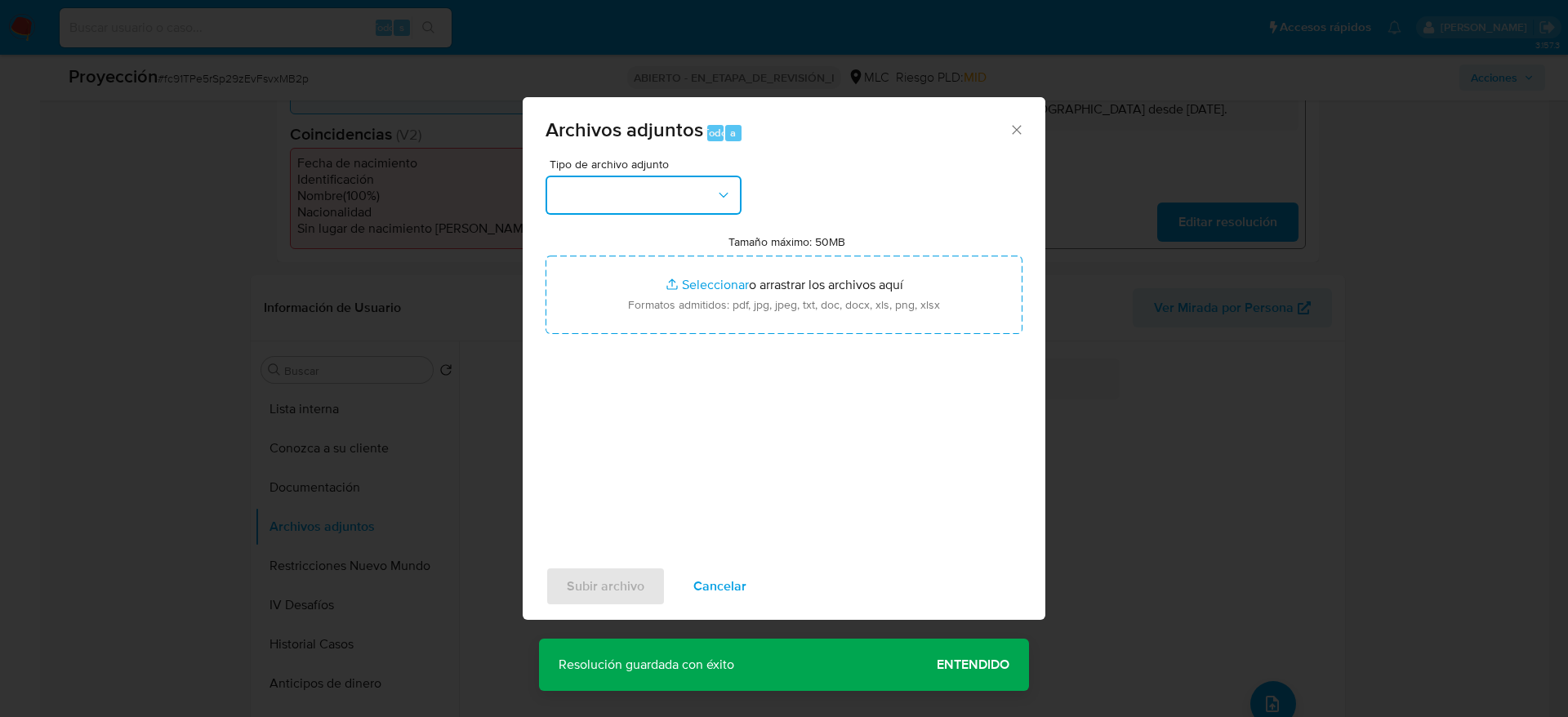
click at [583, 203] on button "button" at bounding box center [643, 194] width 196 height 39
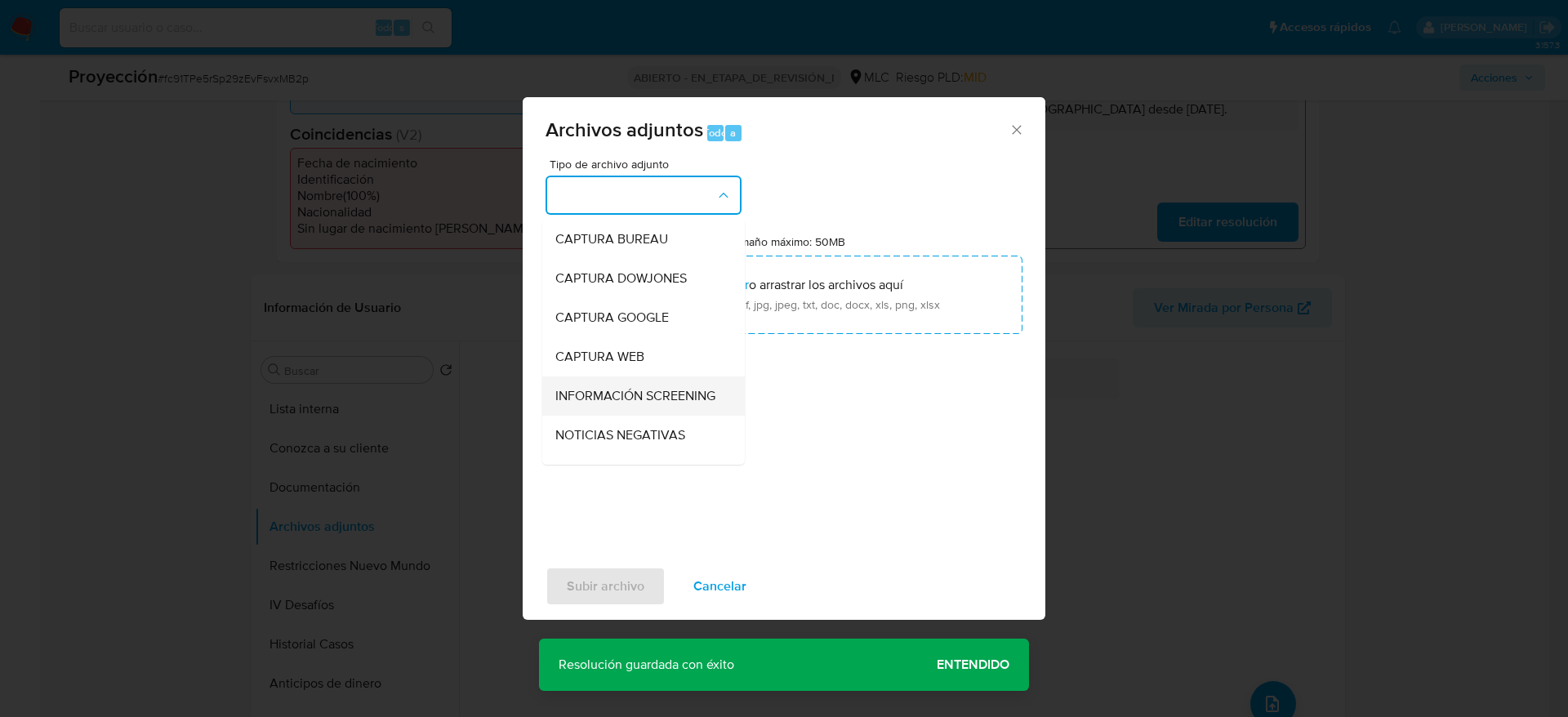
click at [605, 404] on span "INFORMACIÓN SCREENING" at bounding box center [635, 396] width 161 height 16
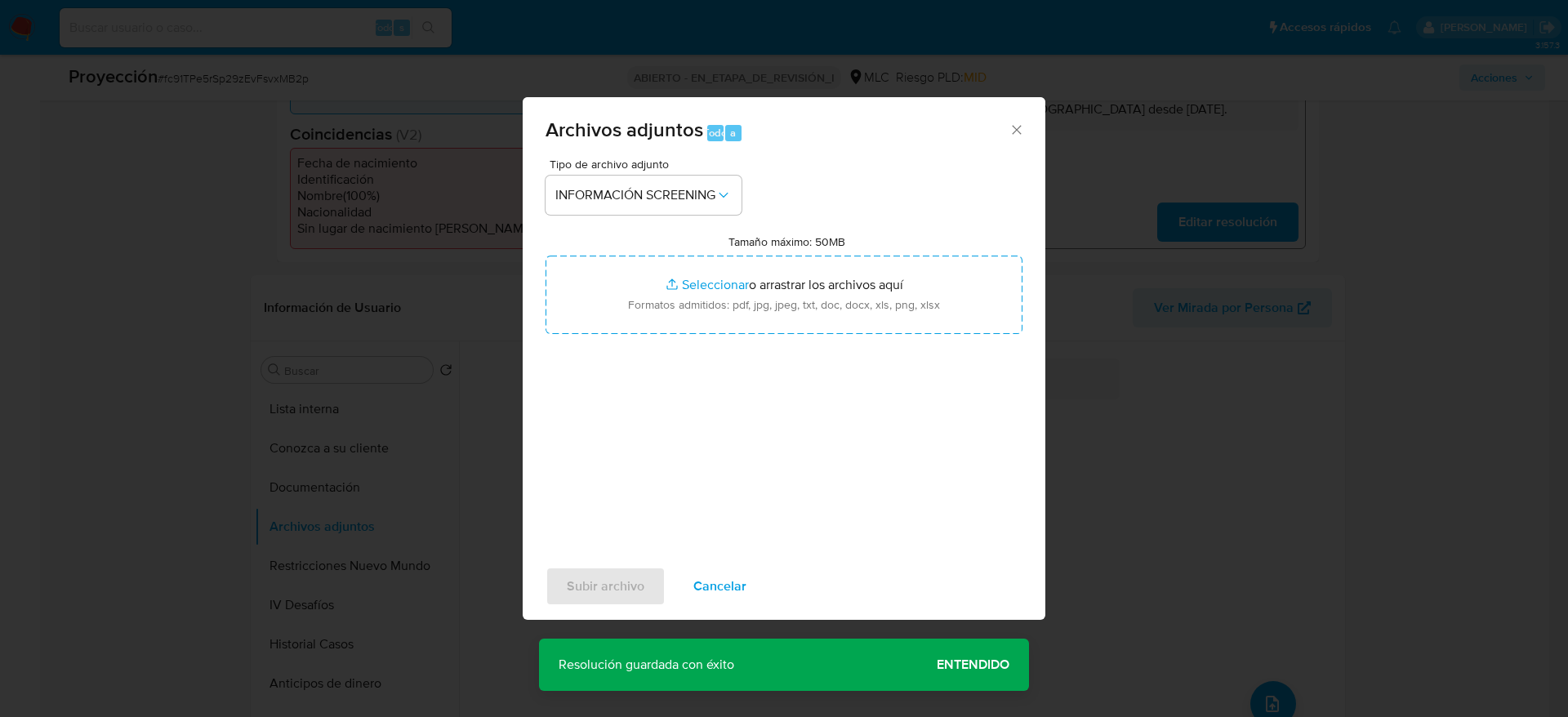
click at [650, 335] on div "Tipo de archivo adjunto INFORMACIÓN SCREENING Tamaño máximo: 50MB Seleccionar a…" at bounding box center [784, 351] width 477 height 386
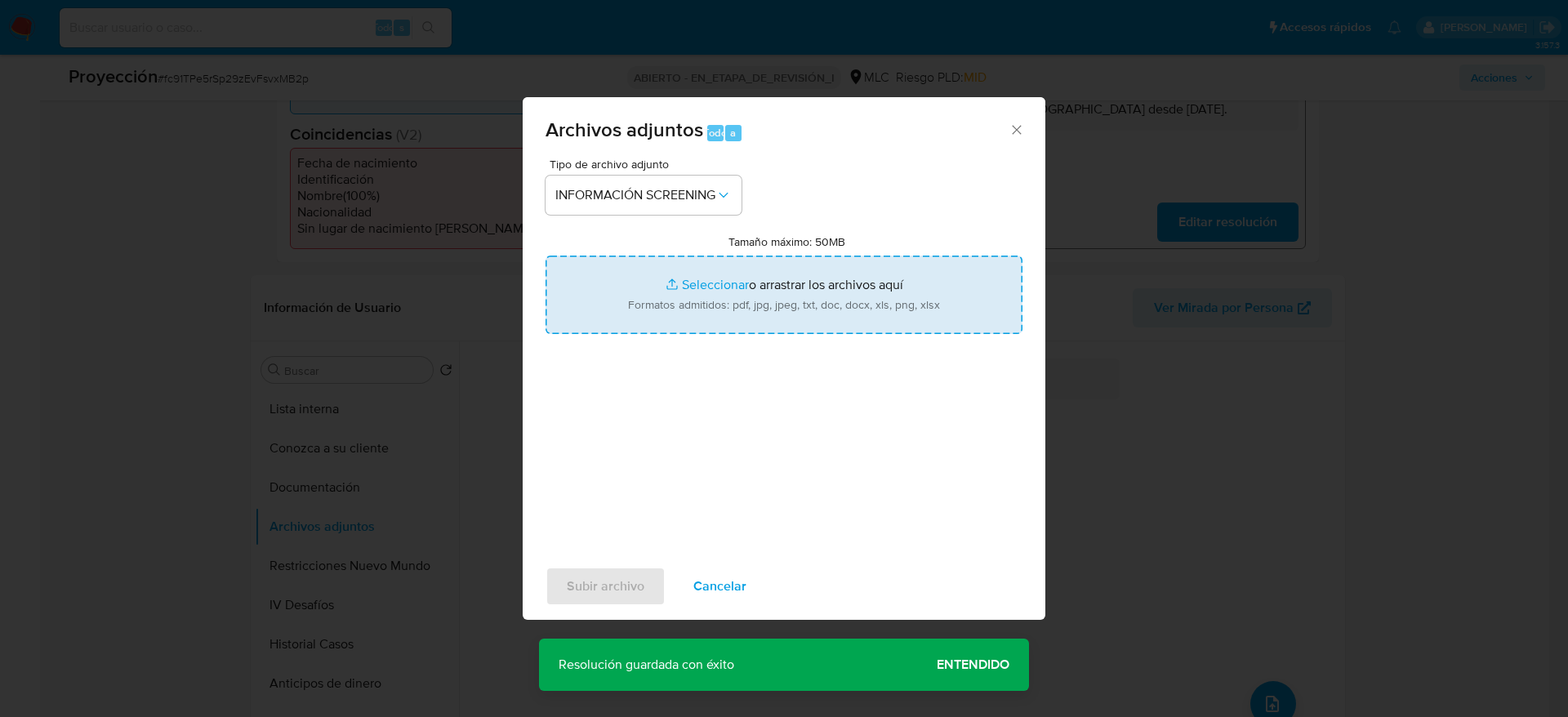
click at [651, 287] on input "Tamaño máximo: 50MB Seleccionar archivos" at bounding box center [784, 294] width 477 height 79
type input "C:\fakepath\_Claudio Marcelo Jara Inostroza_ lavado de dinero - Buscar con Goog…"
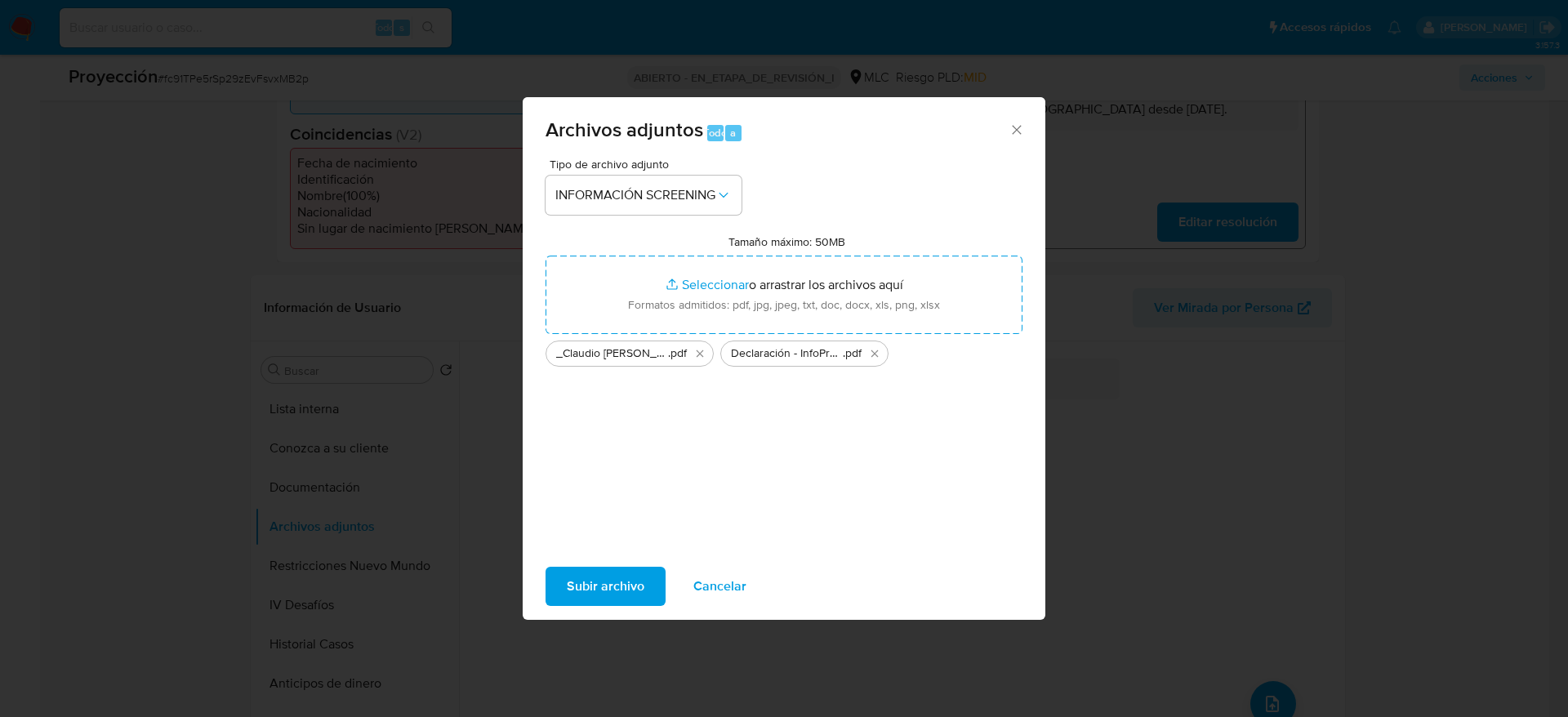
click at [643, 477] on button "Subir archivo" at bounding box center [605, 585] width 120 height 39
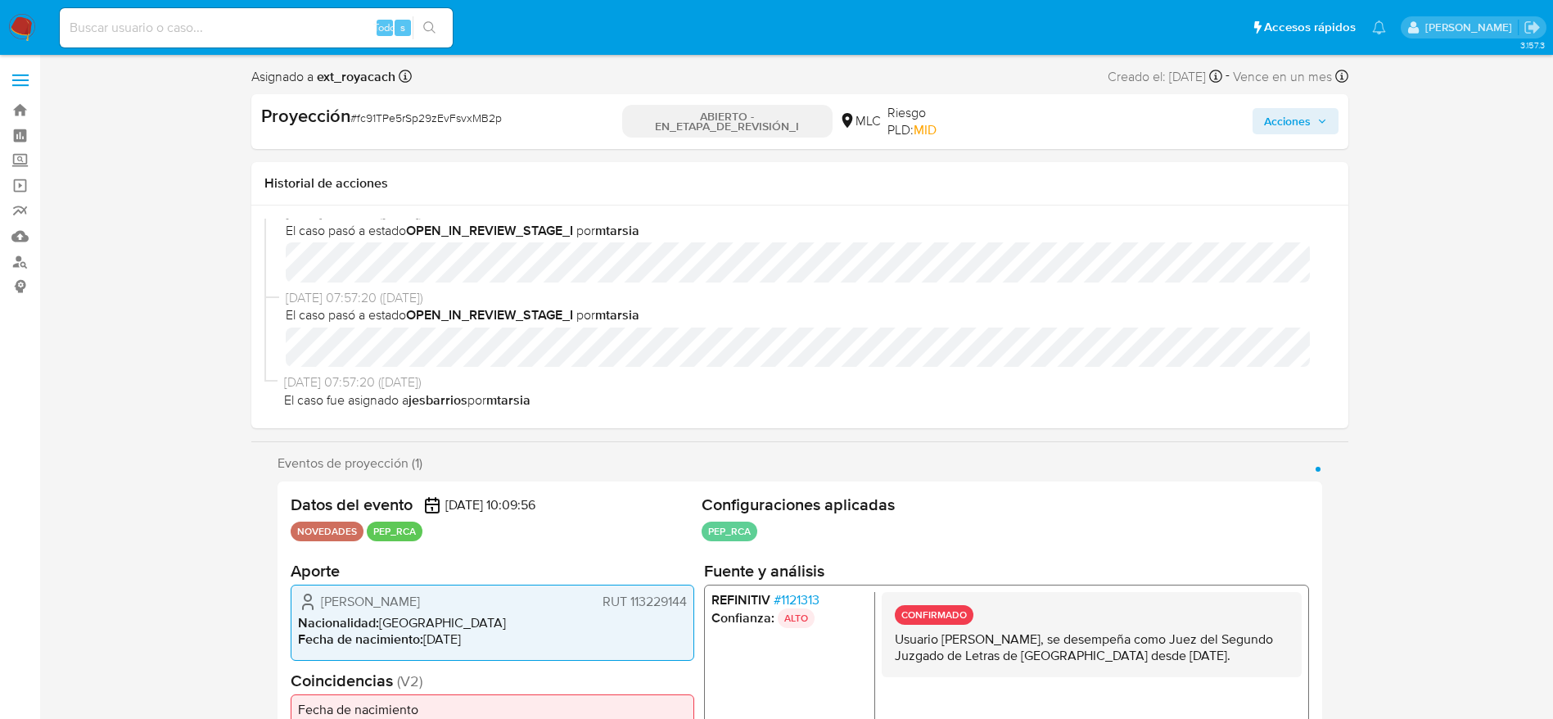
click at [1035, 131] on span "Acciones" at bounding box center [1287, 121] width 47 height 26
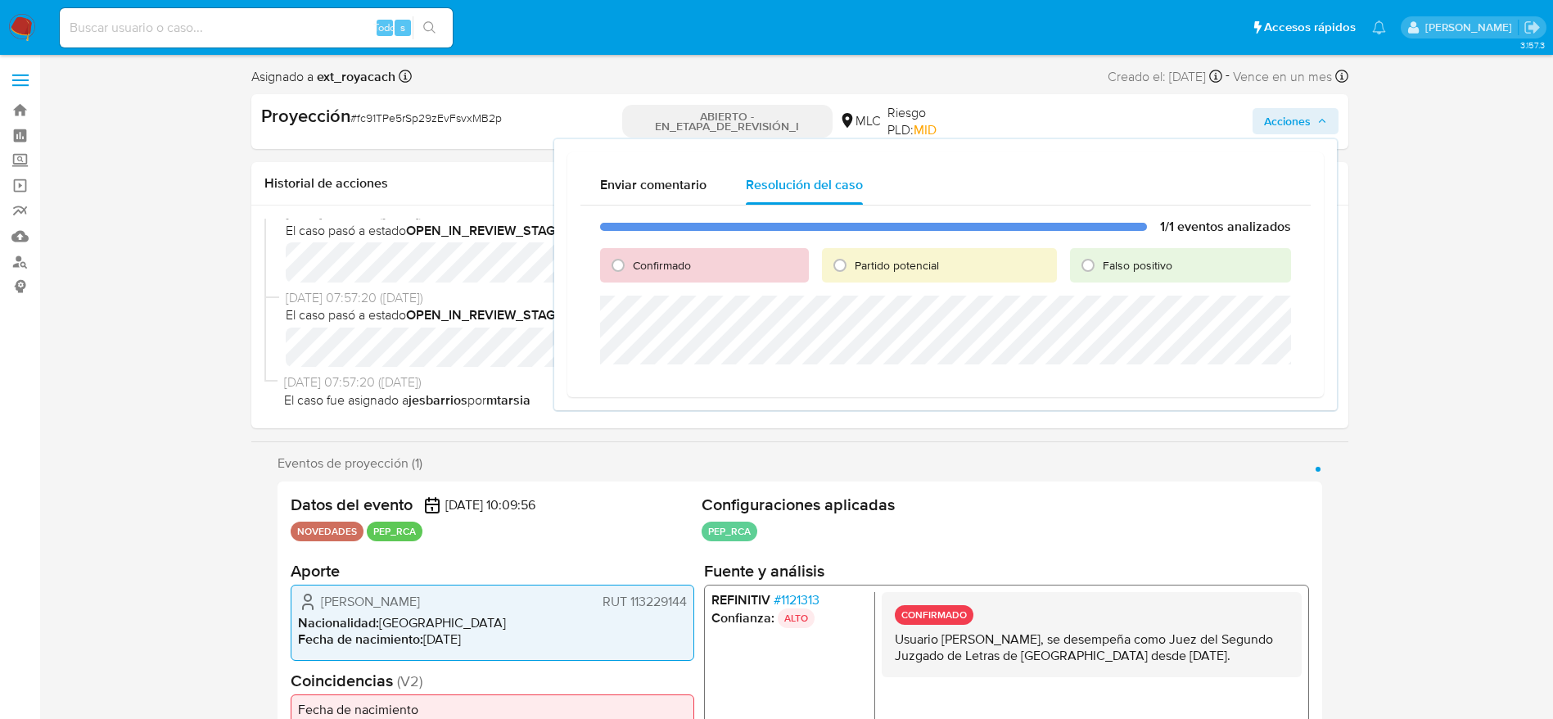
click at [596, 255] on div "1/1 eventos analizados Confirmado Partido potencial Falso positivo" at bounding box center [946, 295] width 730 height 179
click at [626, 278] on div "Confirmado" at bounding box center [704, 265] width 209 height 34
click at [617, 270] on input "Confirmado" at bounding box center [618, 265] width 26 height 26
radio input "true"
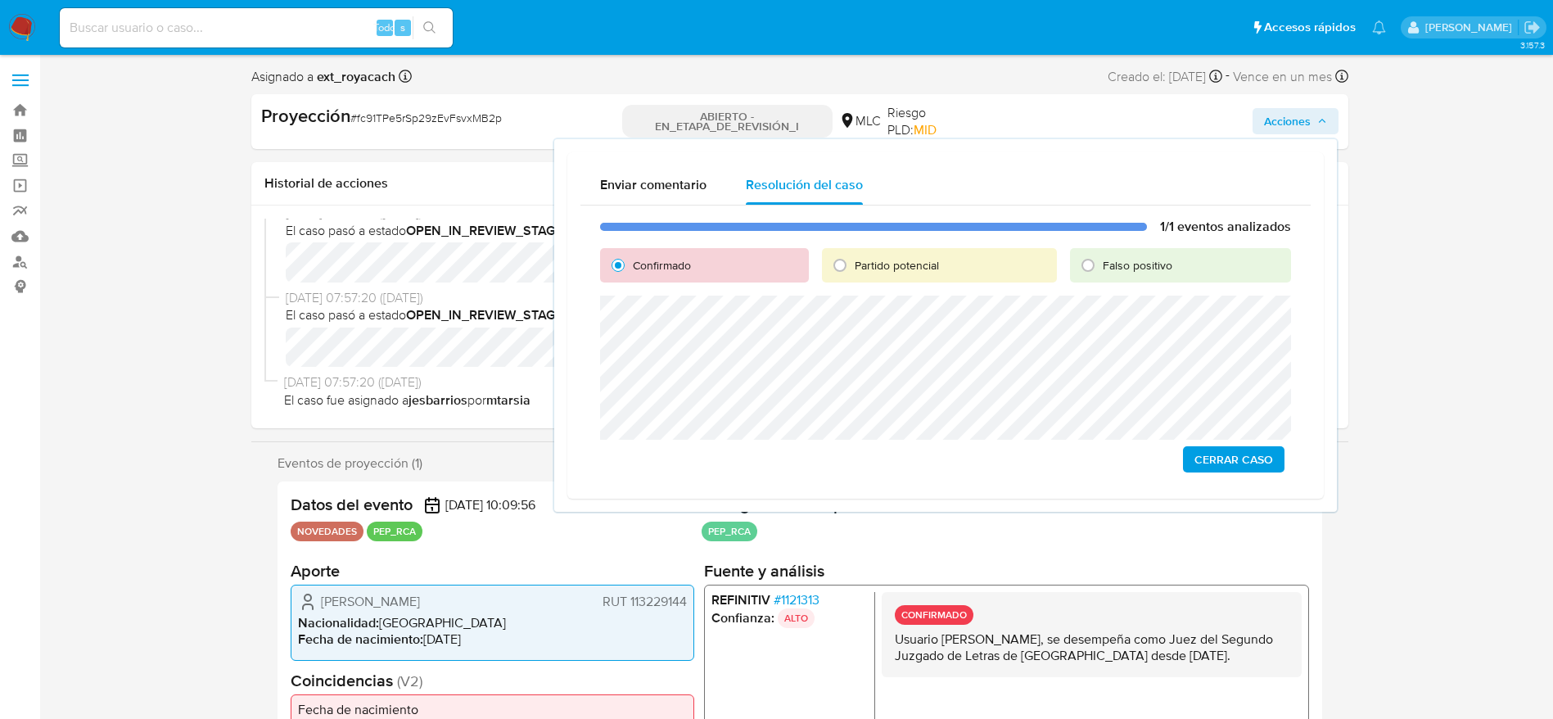
click at [1035, 447] on button "Cerrar Caso" at bounding box center [1234, 459] width 102 height 26
click at [440, 119] on font "fc91TPe5rSp29zEvFsvxMB2p" at bounding box center [429, 118] width 145 height 16
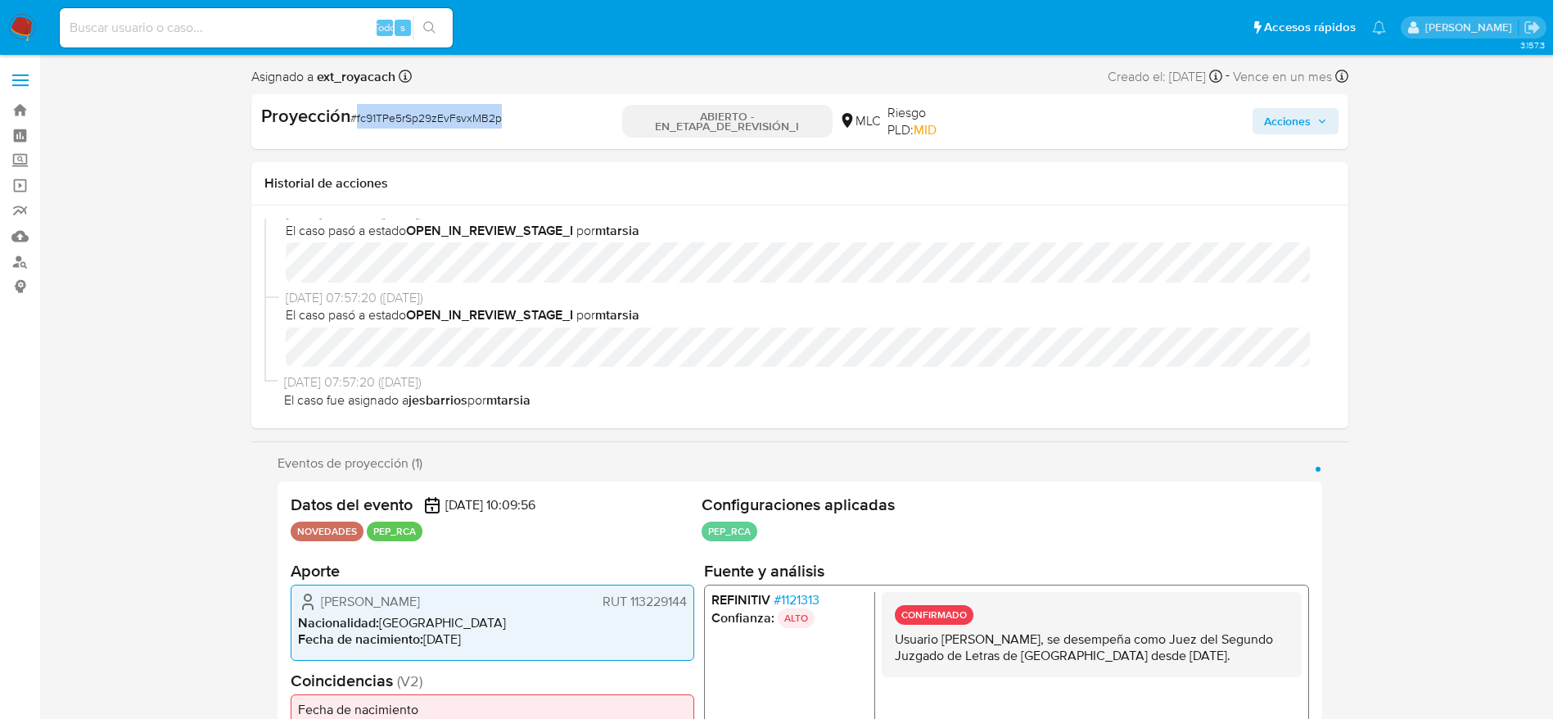
click at [440, 119] on font "fc91TPe5rSp29zEvFsvxMB2p" at bounding box center [429, 118] width 145 height 16
copy font "fc91TPe5rSp29zEvFsvxMB2p"
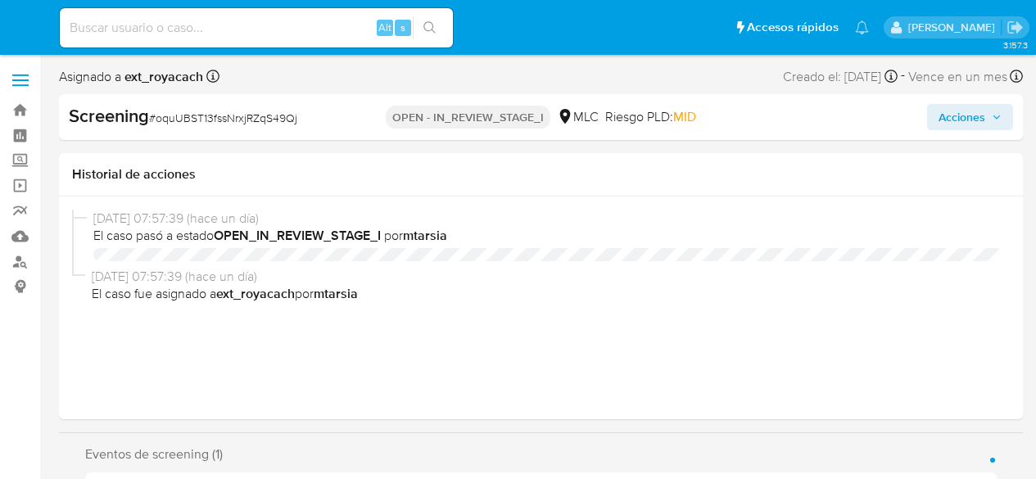
select select "10"
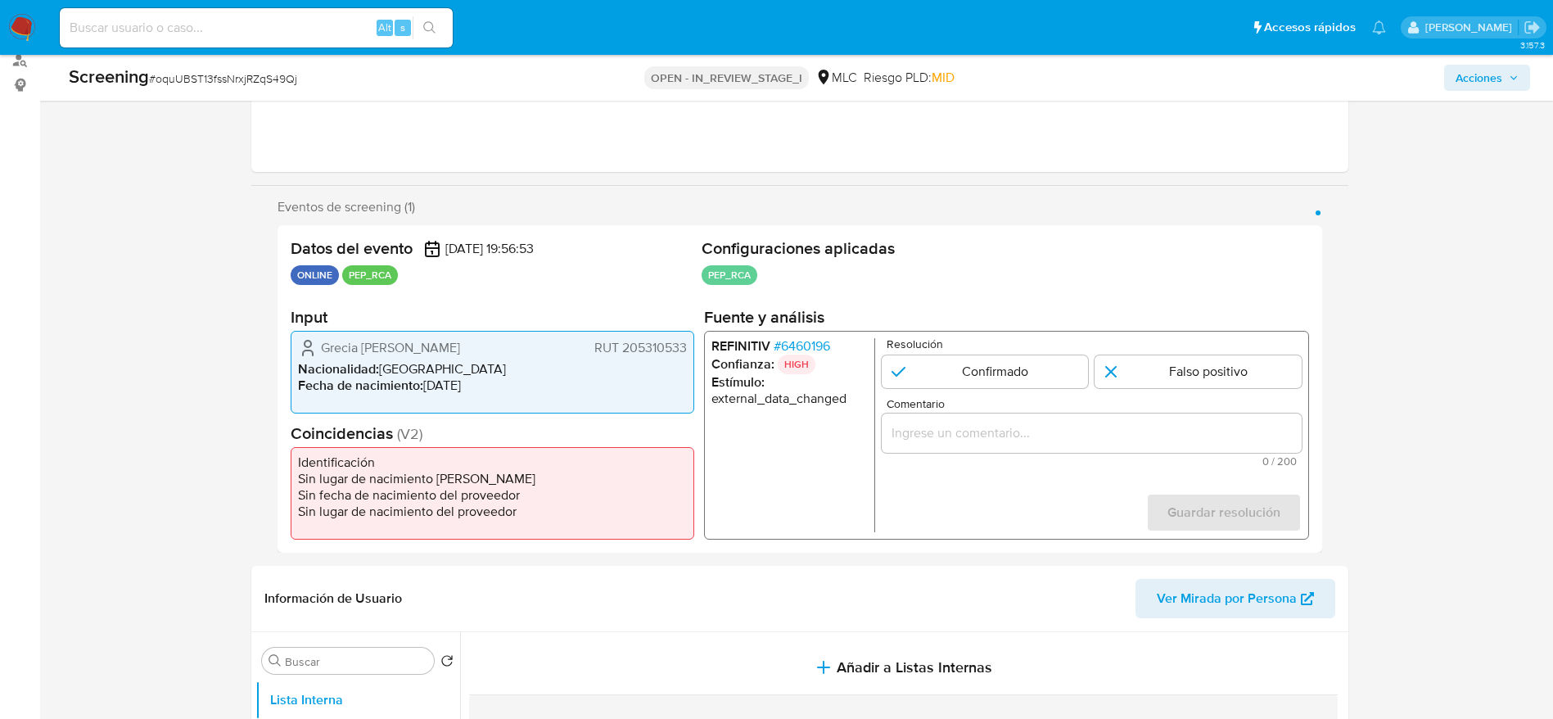
scroll to position [246, 0]
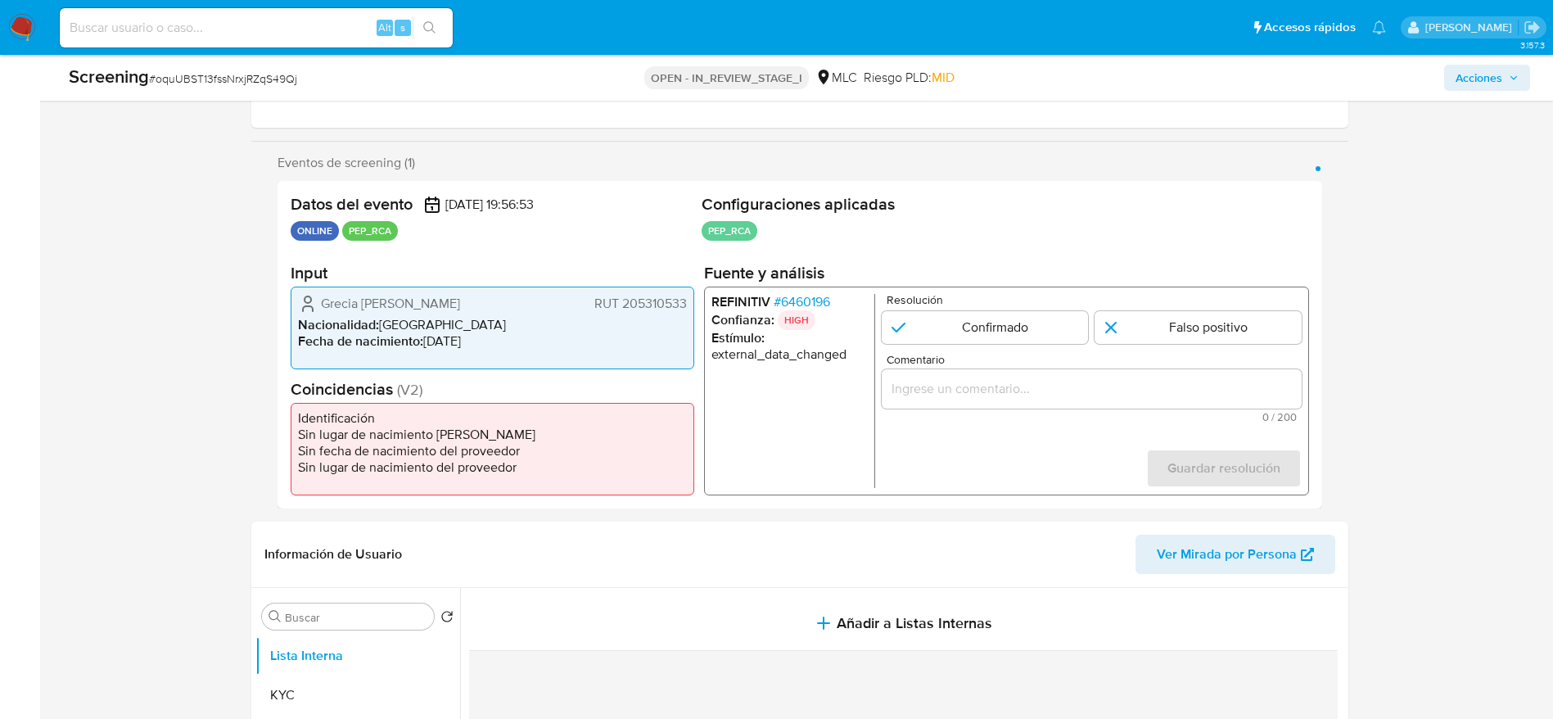
click at [807, 296] on span "# 6460196" at bounding box center [801, 302] width 57 height 16
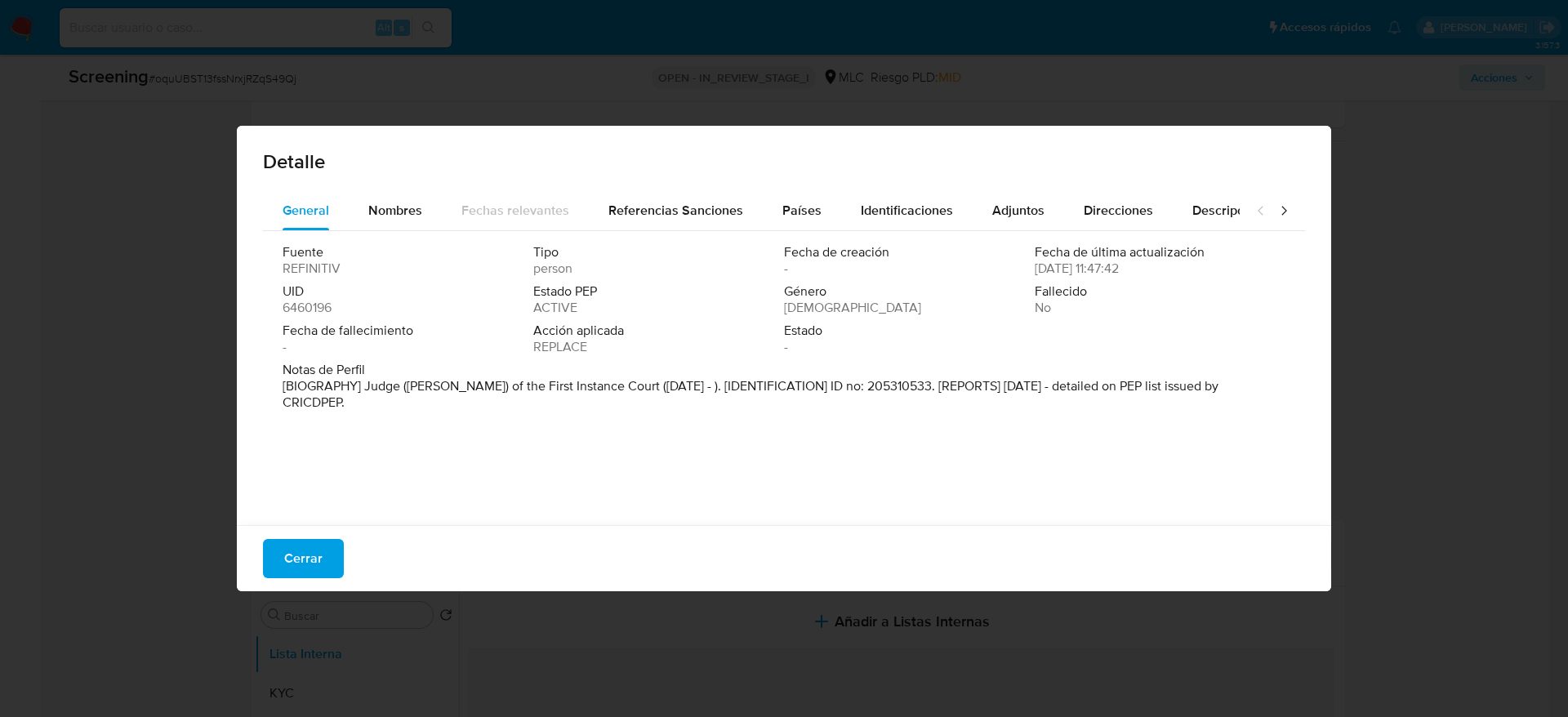
click at [349, 477] on div "Cerrar" at bounding box center [783, 558] width 1094 height 66
click at [300, 477] on span "Cerrar" at bounding box center [303, 558] width 38 height 36
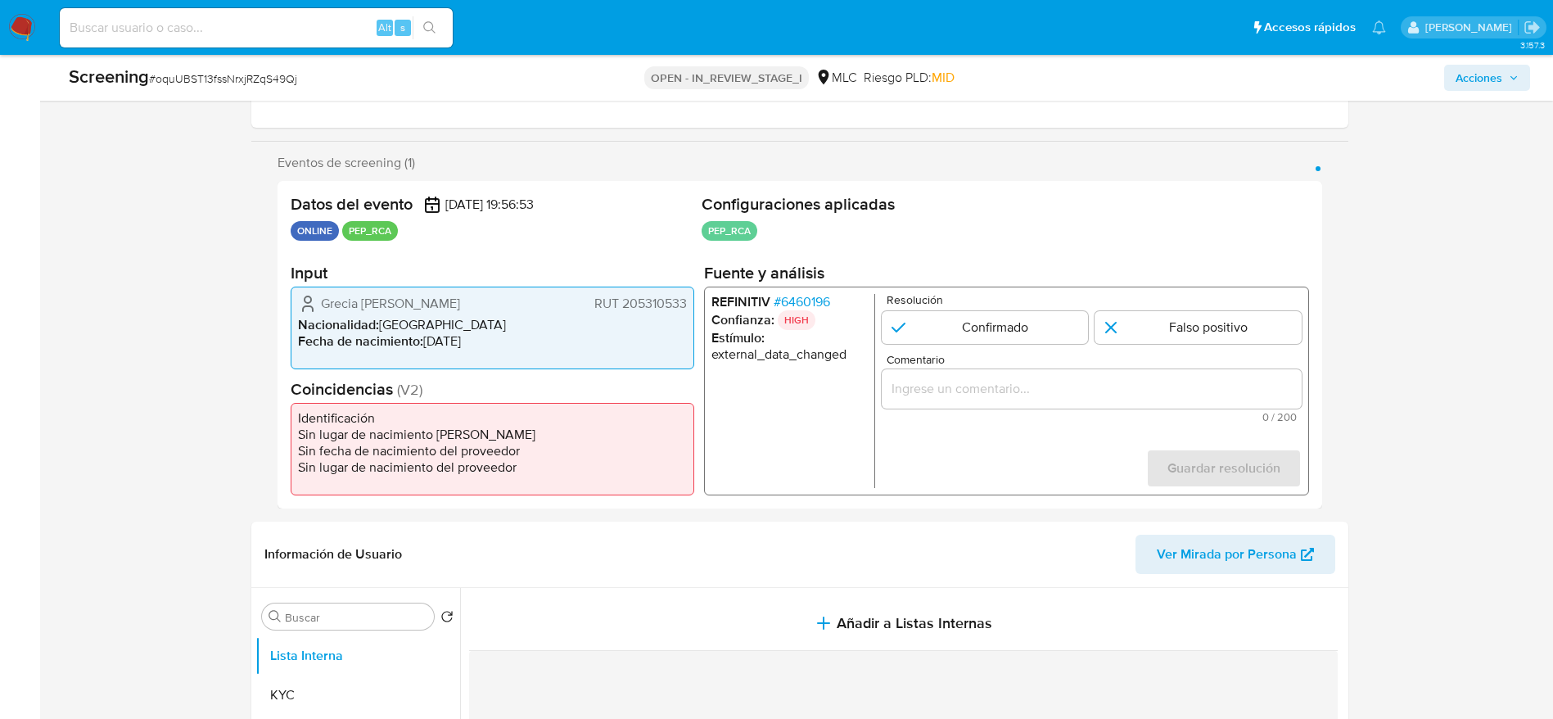
click at [793, 312] on p "HIGH" at bounding box center [796, 320] width 38 height 20
click at [798, 301] on span "# 6460196" at bounding box center [801, 302] width 57 height 16
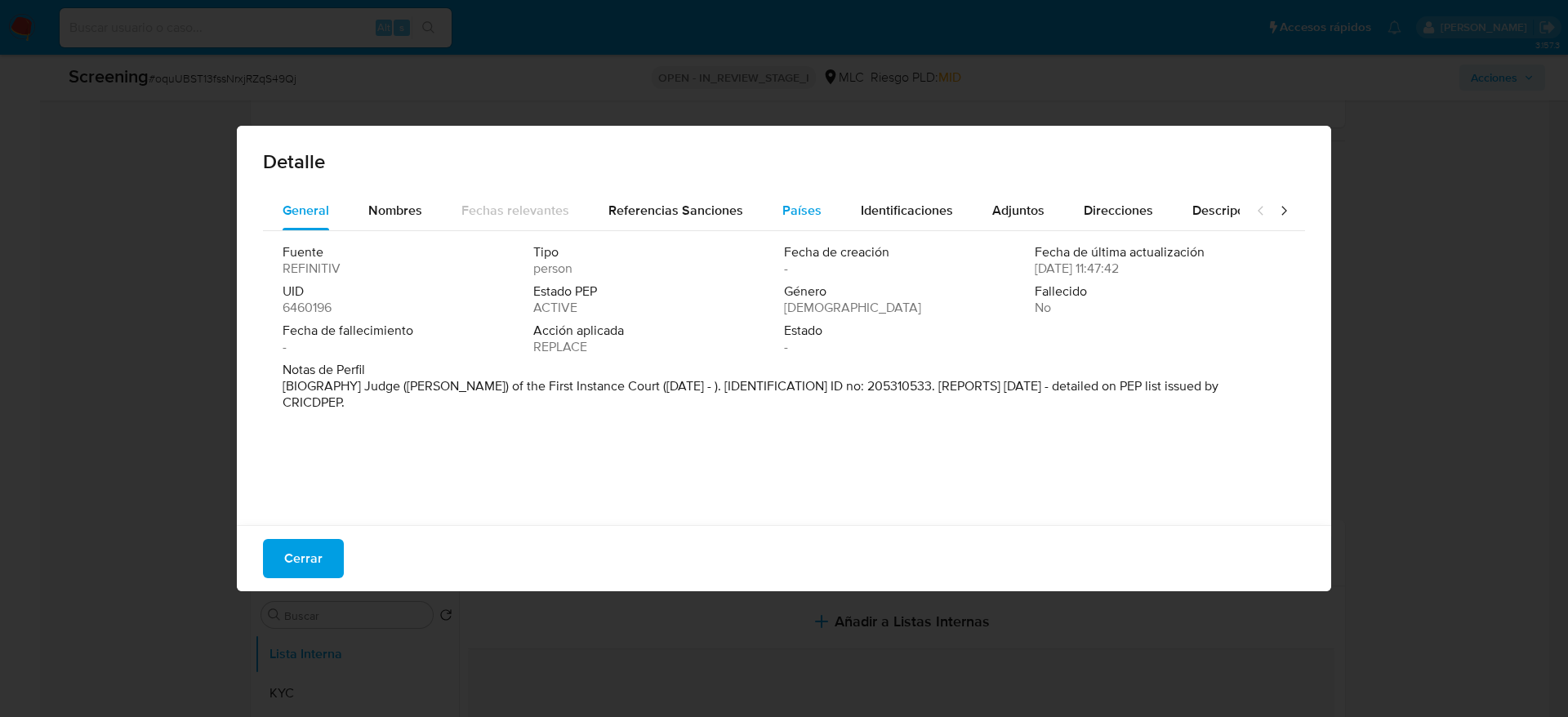
click at [810, 197] on div "Países" at bounding box center [801, 210] width 39 height 39
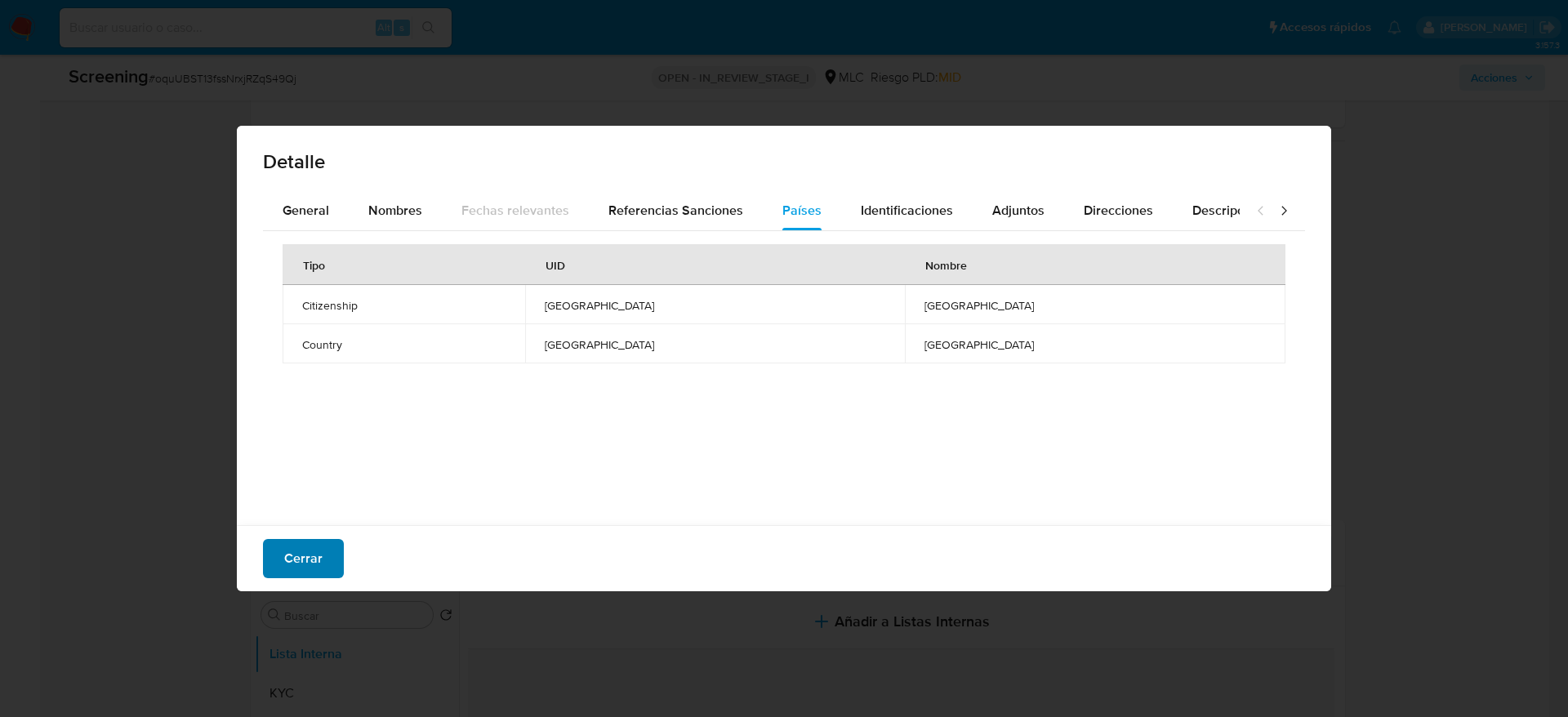
click at [290, 477] on span "Cerrar" at bounding box center [303, 558] width 38 height 36
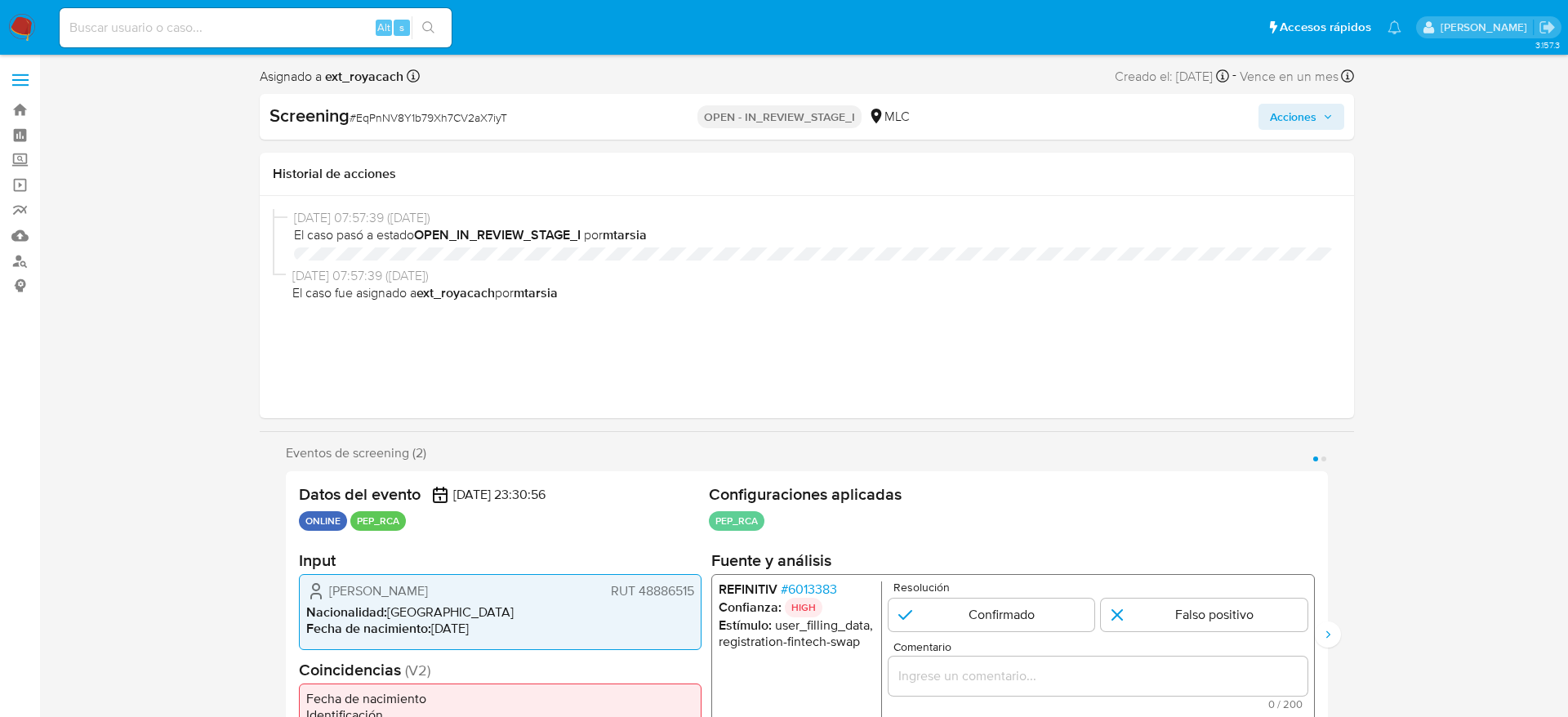
select select "10"
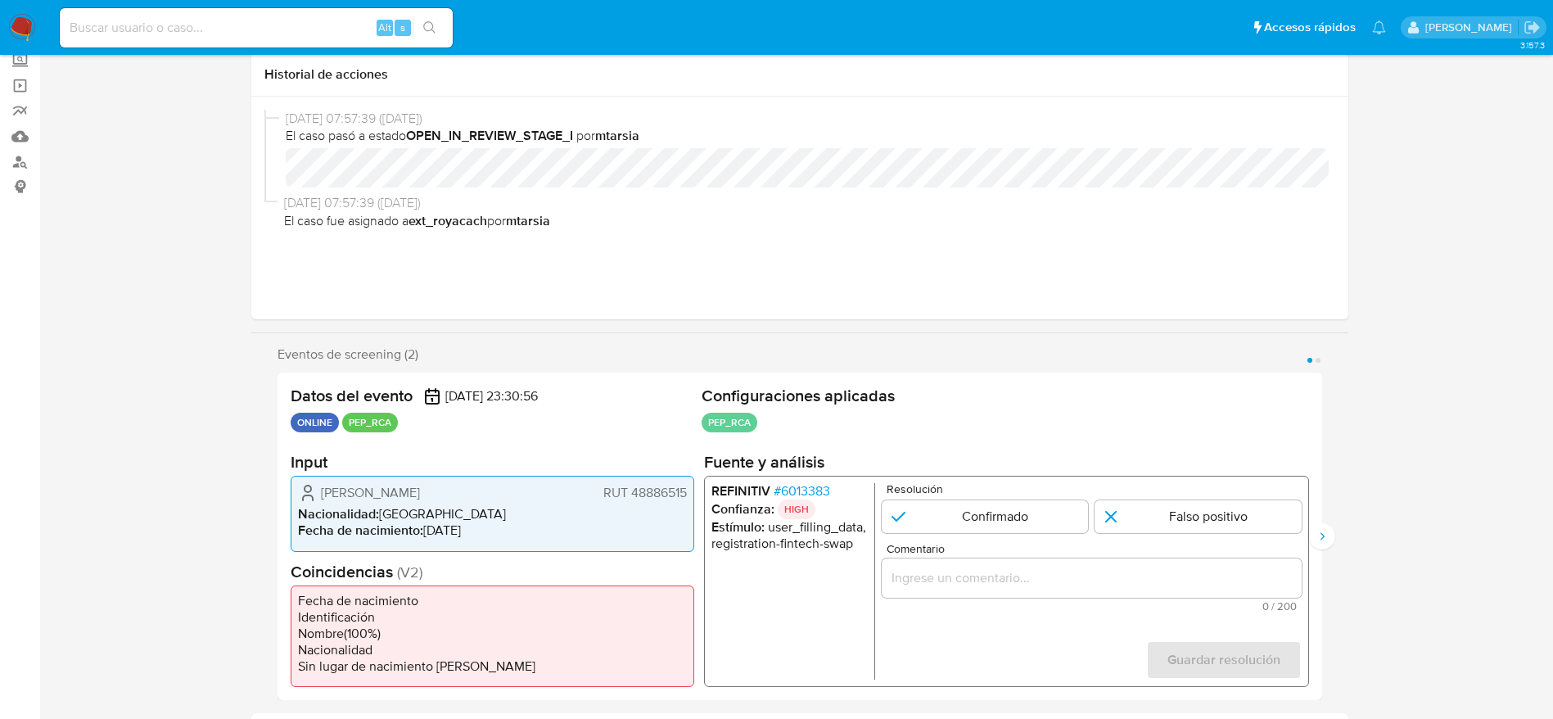
scroll to position [123, 0]
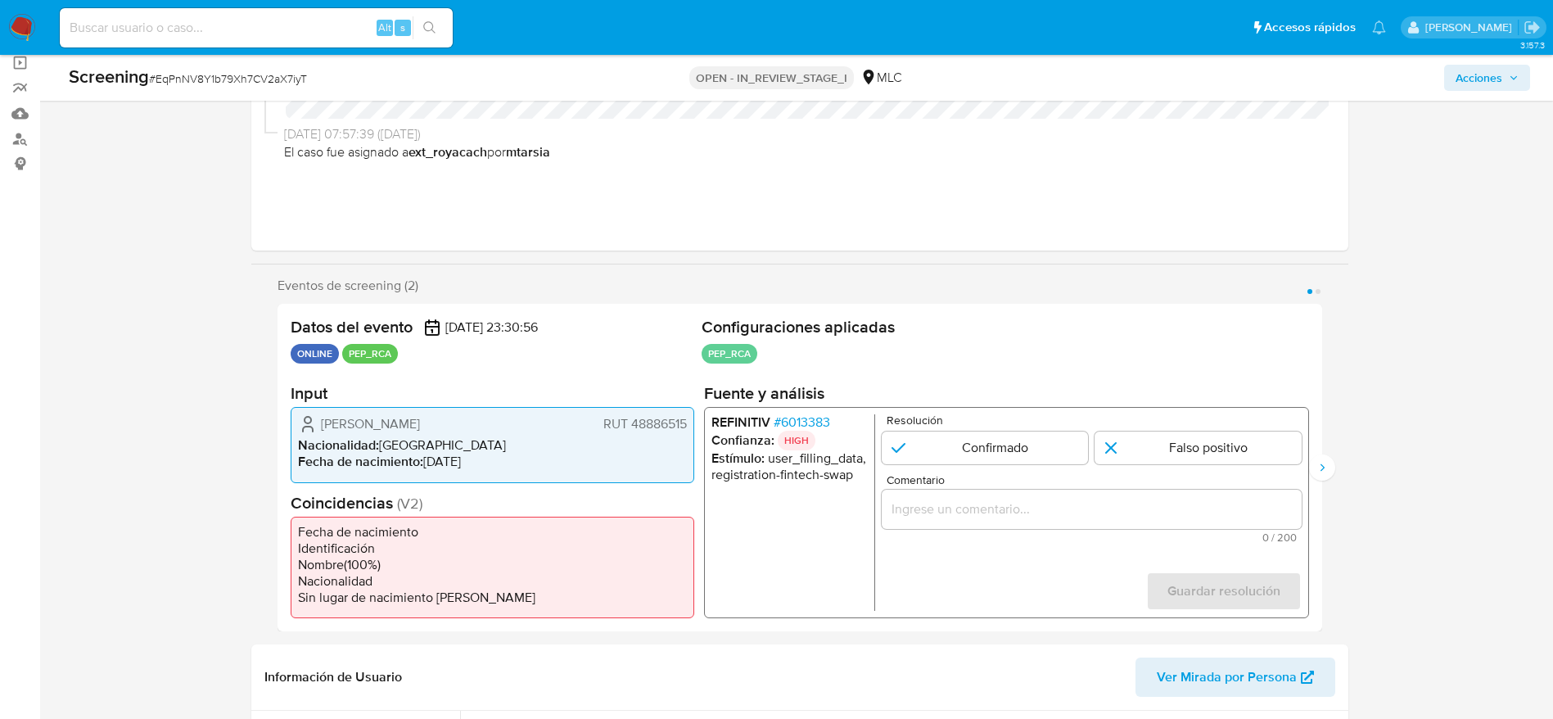
click at [838, 419] on li "REFINITIV # 6013383" at bounding box center [789, 422] width 156 height 16
click at [830, 418] on span "# 6013383" at bounding box center [801, 422] width 57 height 16
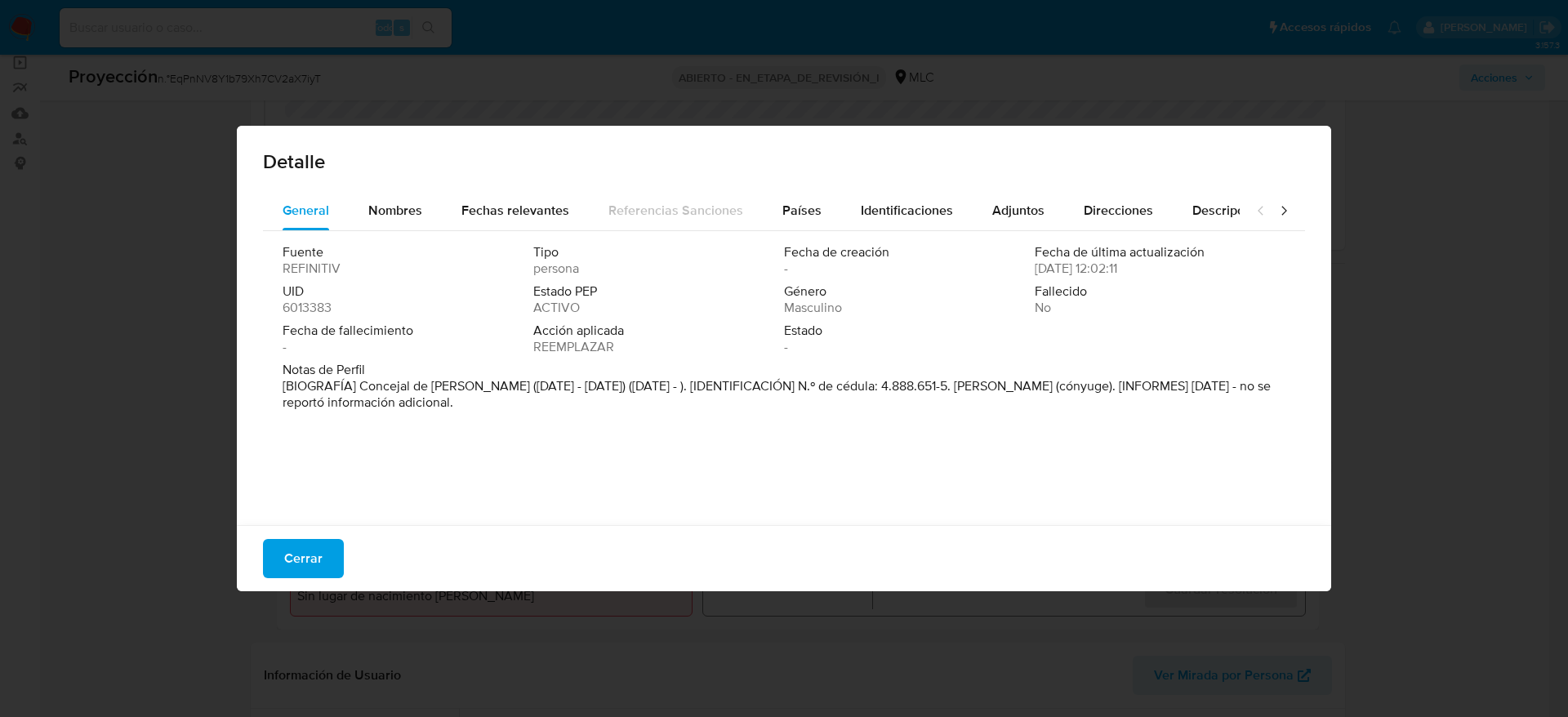
drag, startPoint x: 362, startPoint y: 393, endPoint x: 494, endPoint y: 386, distance: 132.2
click at [494, 386] on font "[BIOGRAFÍA] Concejal de [PERSON_NAME] ([DATE] - [DATE]) ([DATE] - ). [IDENTIFIC…" at bounding box center [776, 394] width 988 height 35
click at [331, 548] on button "Cerrar" at bounding box center [303, 557] width 81 height 39
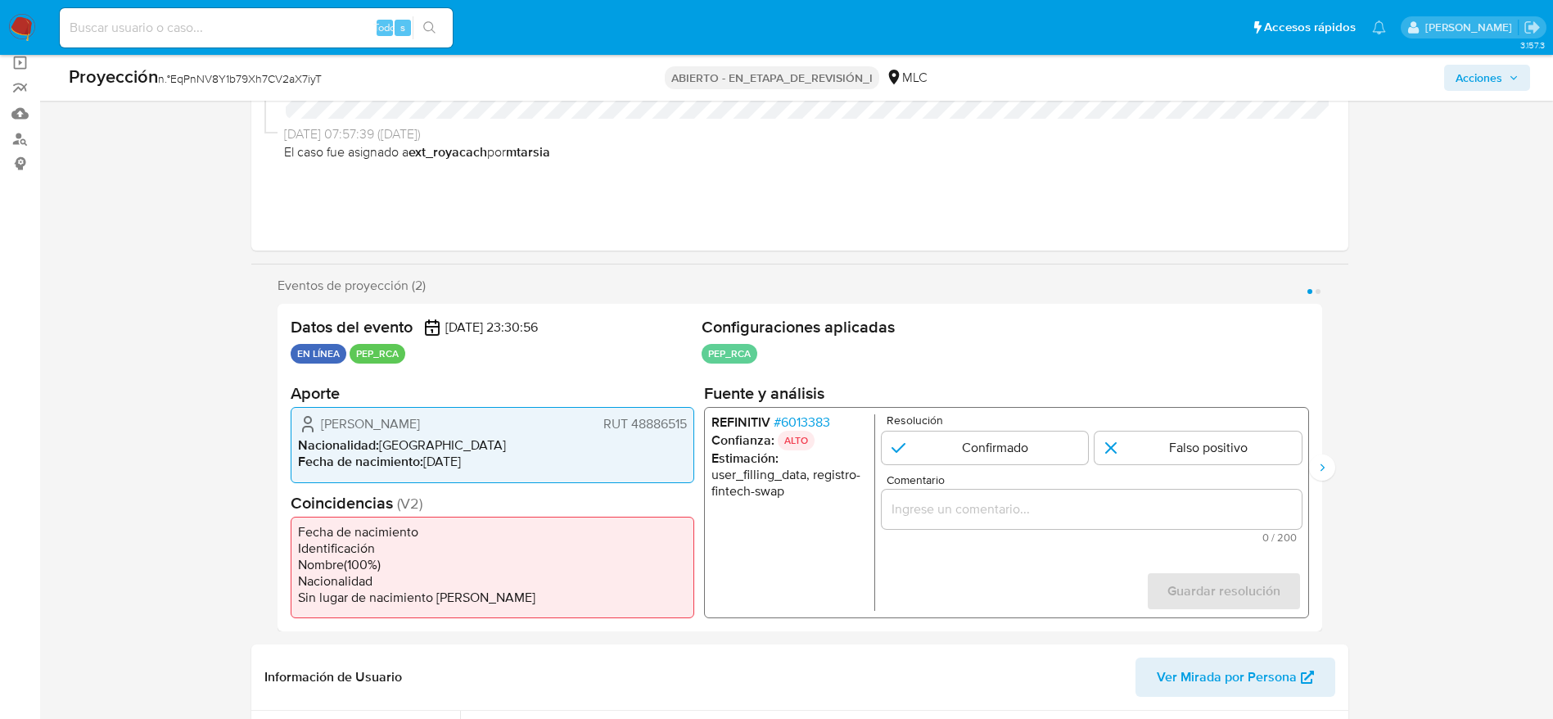
drag, startPoint x: 305, startPoint y: 423, endPoint x: 697, endPoint y: 406, distance: 392.6
click at [697, 406] on div "Datos del evento [DATE] 23:30:56 EN LÍNEA PEP_RCA Configuraciones aplicadas PEP…" at bounding box center [800, 468] width 1045 height 328
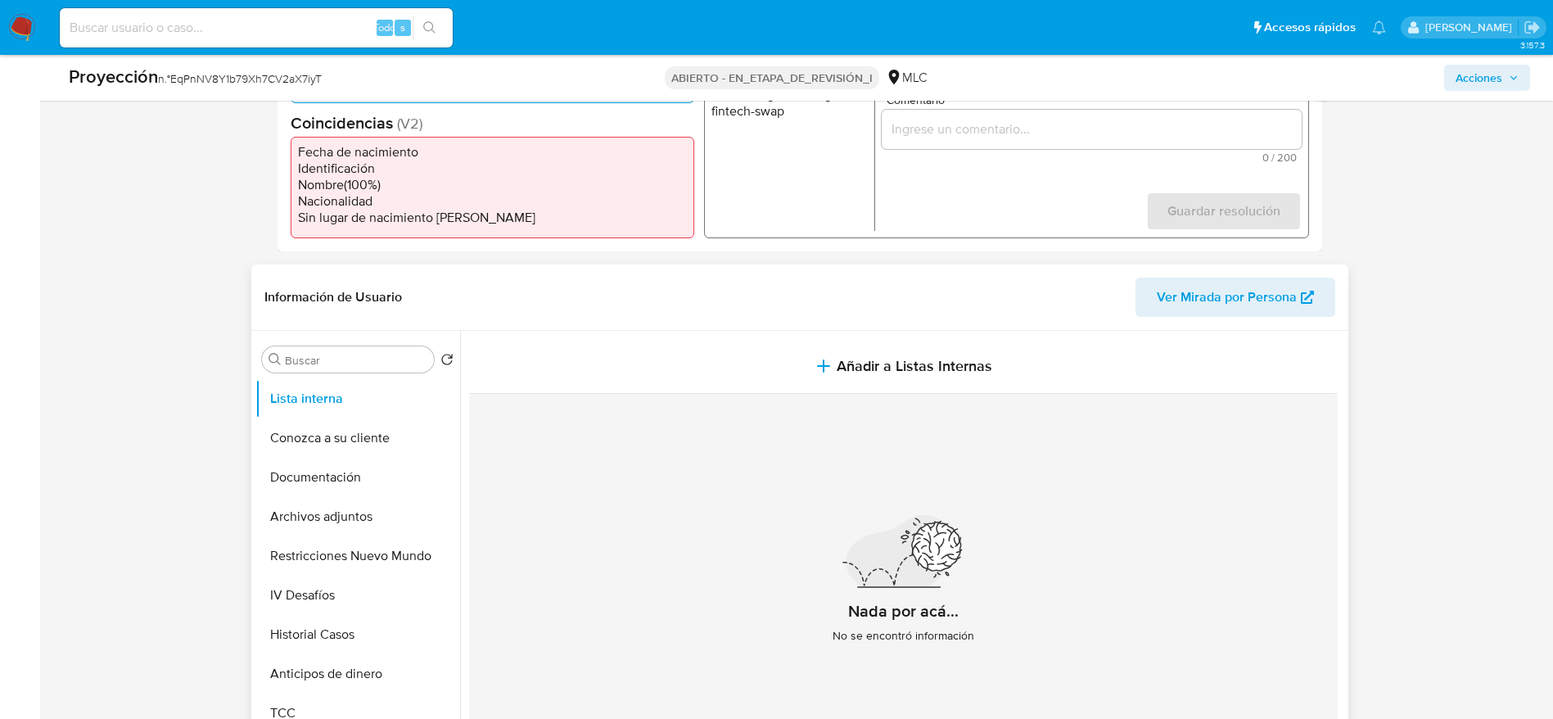
scroll to position [614, 0]
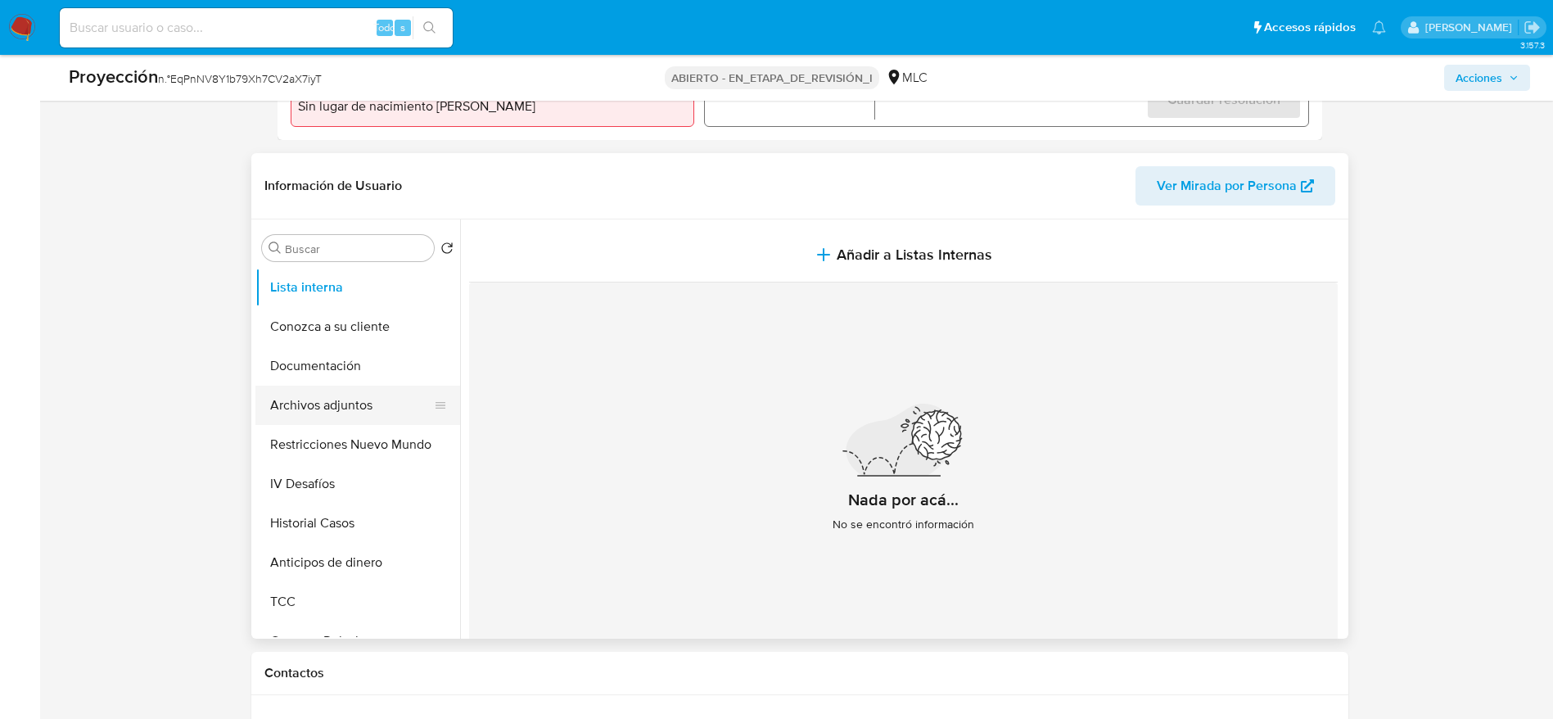
click at [385, 394] on button "Archivos adjuntos" at bounding box center [351, 405] width 192 height 39
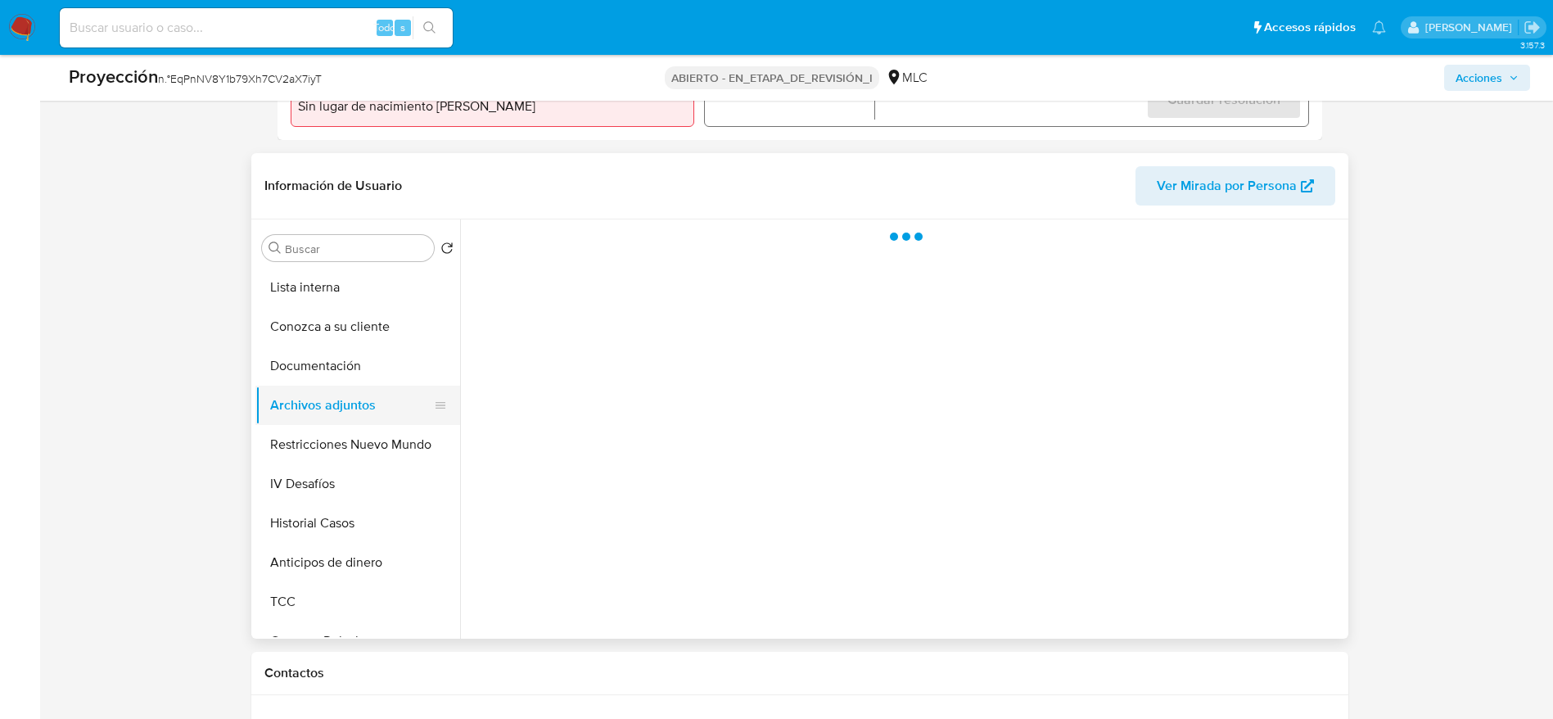
click at [385, 394] on button "Archivos adjuntos" at bounding box center [351, 405] width 192 height 39
click at [378, 386] on button "Archivos adjuntos" at bounding box center [351, 405] width 192 height 39
click at [364, 366] on button "Documentación" at bounding box center [351, 365] width 192 height 39
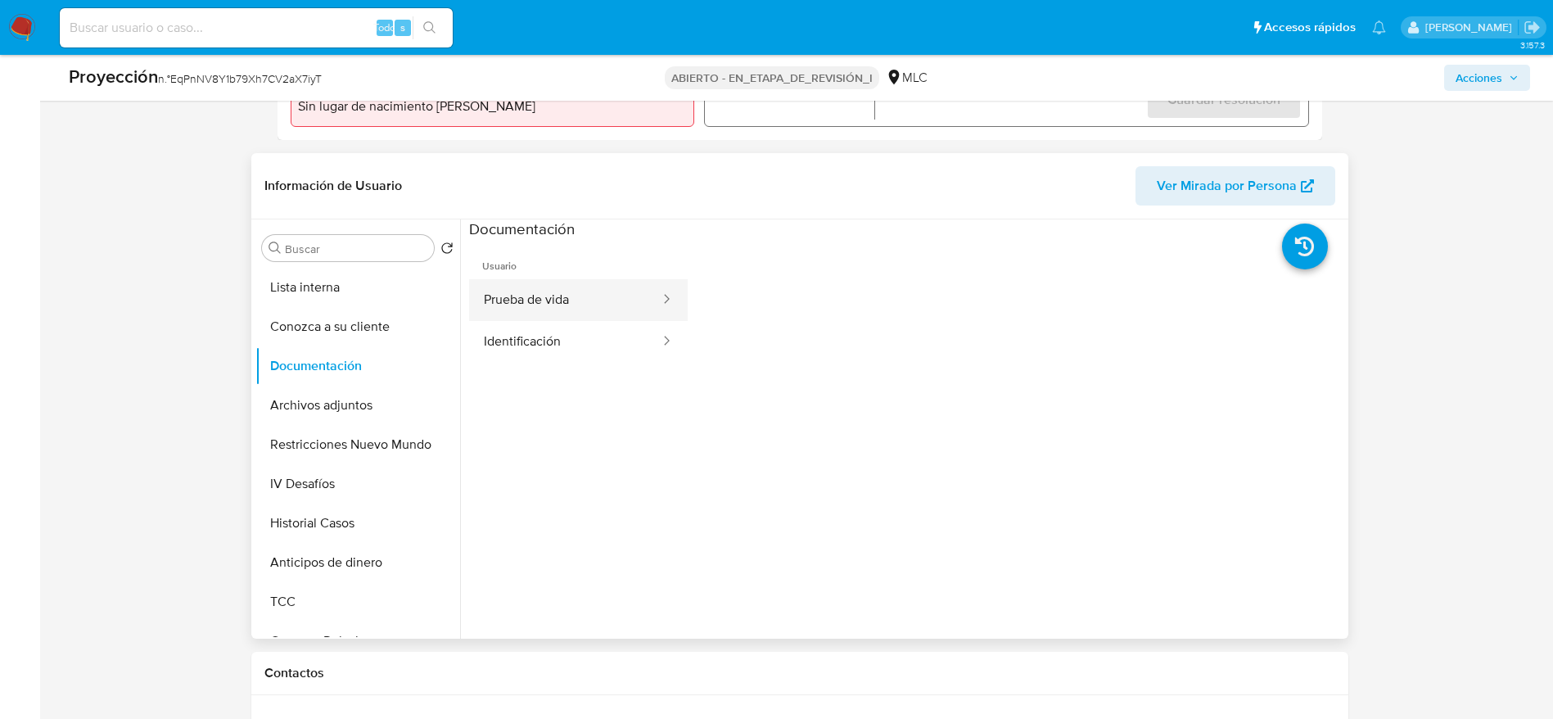
click at [579, 303] on button "Prueba de vida" at bounding box center [565, 300] width 192 height 42
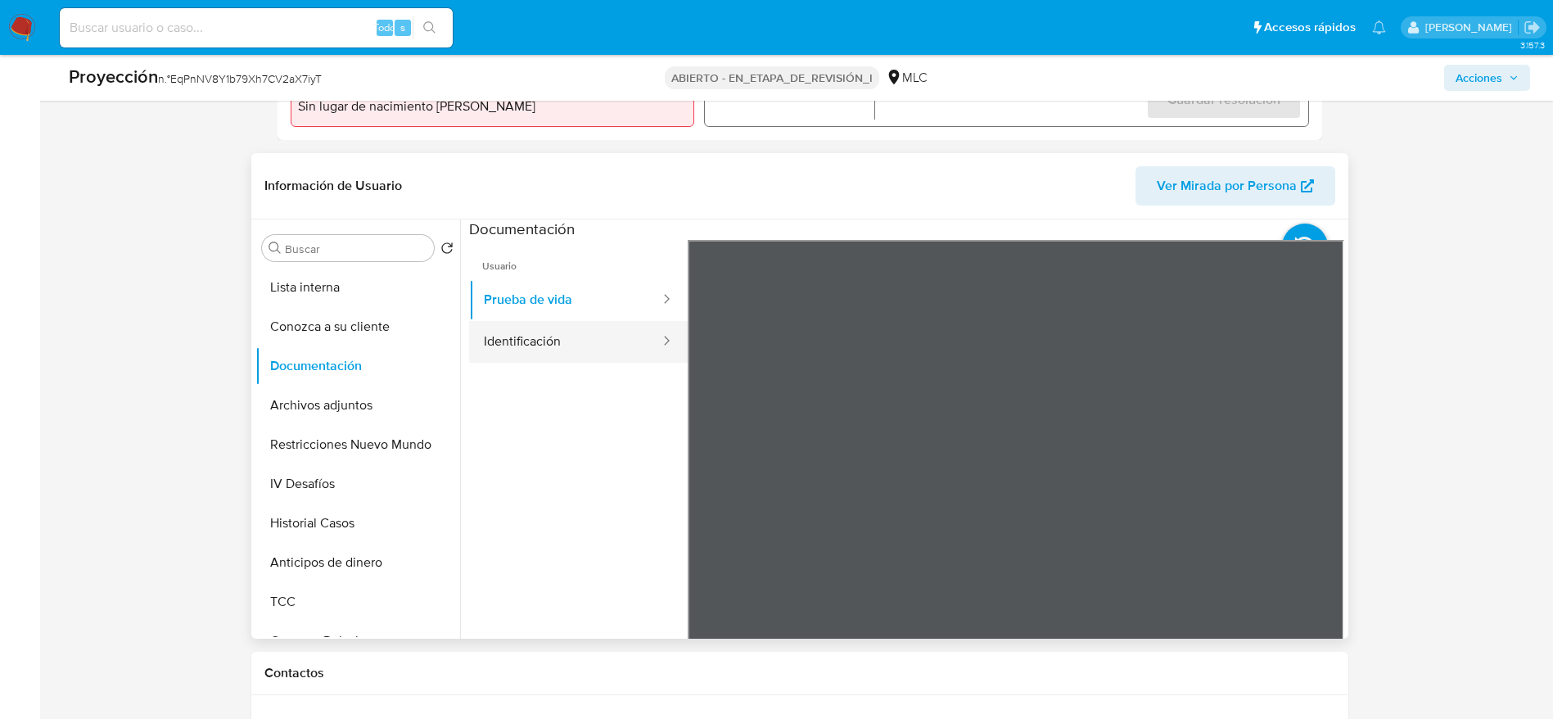
click at [518, 332] on button "Identificación" at bounding box center [565, 342] width 192 height 42
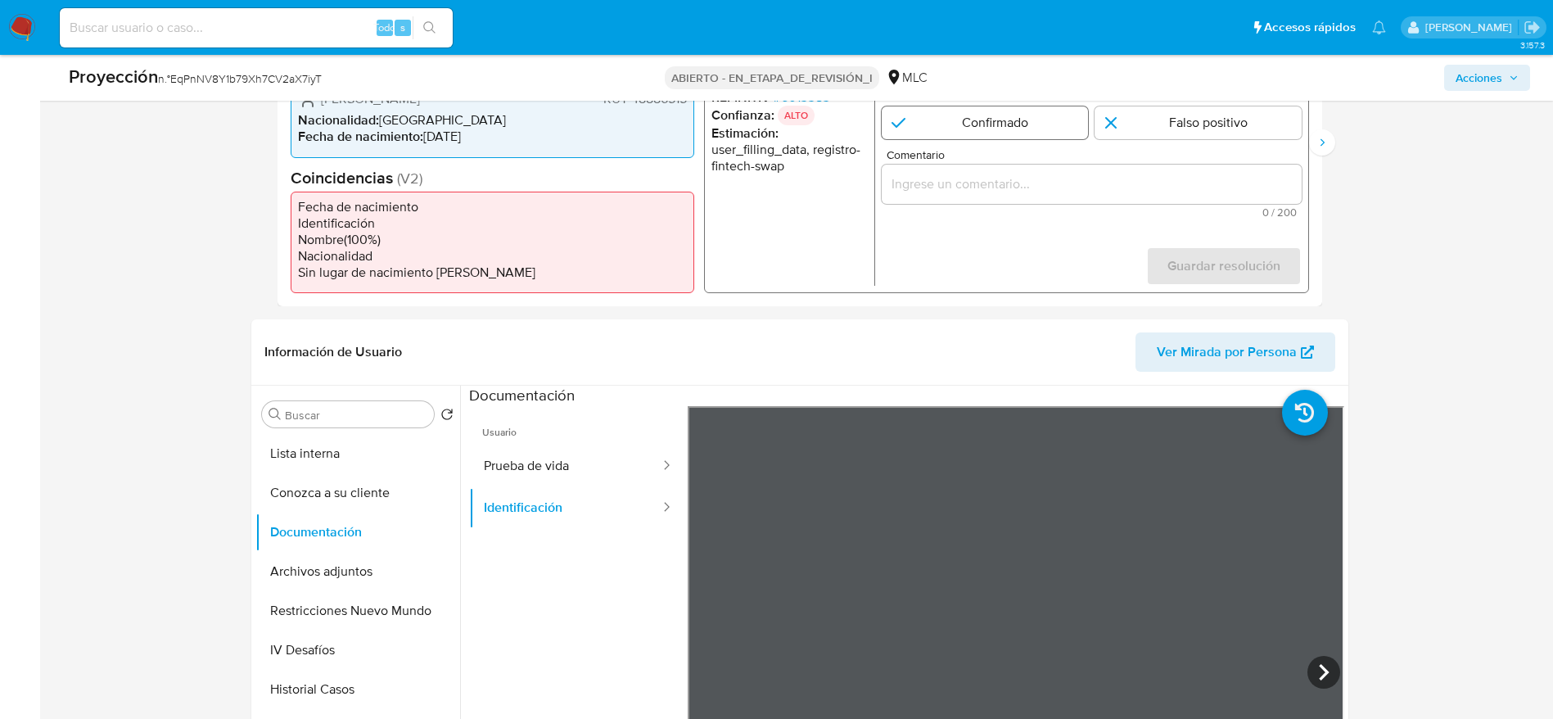
scroll to position [369, 0]
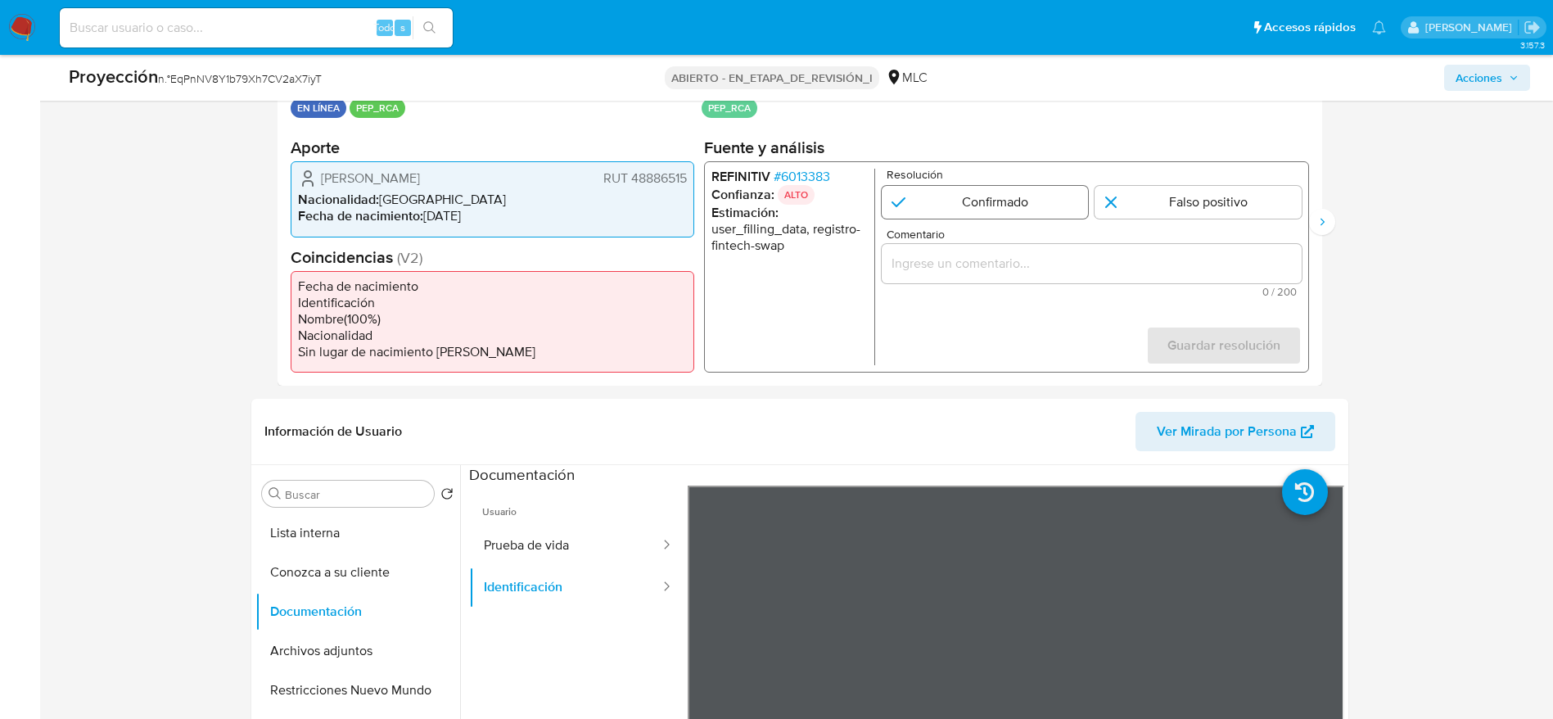
click at [1014, 203] on input "1 de 2" at bounding box center [984, 202] width 207 height 33
radio input "true"
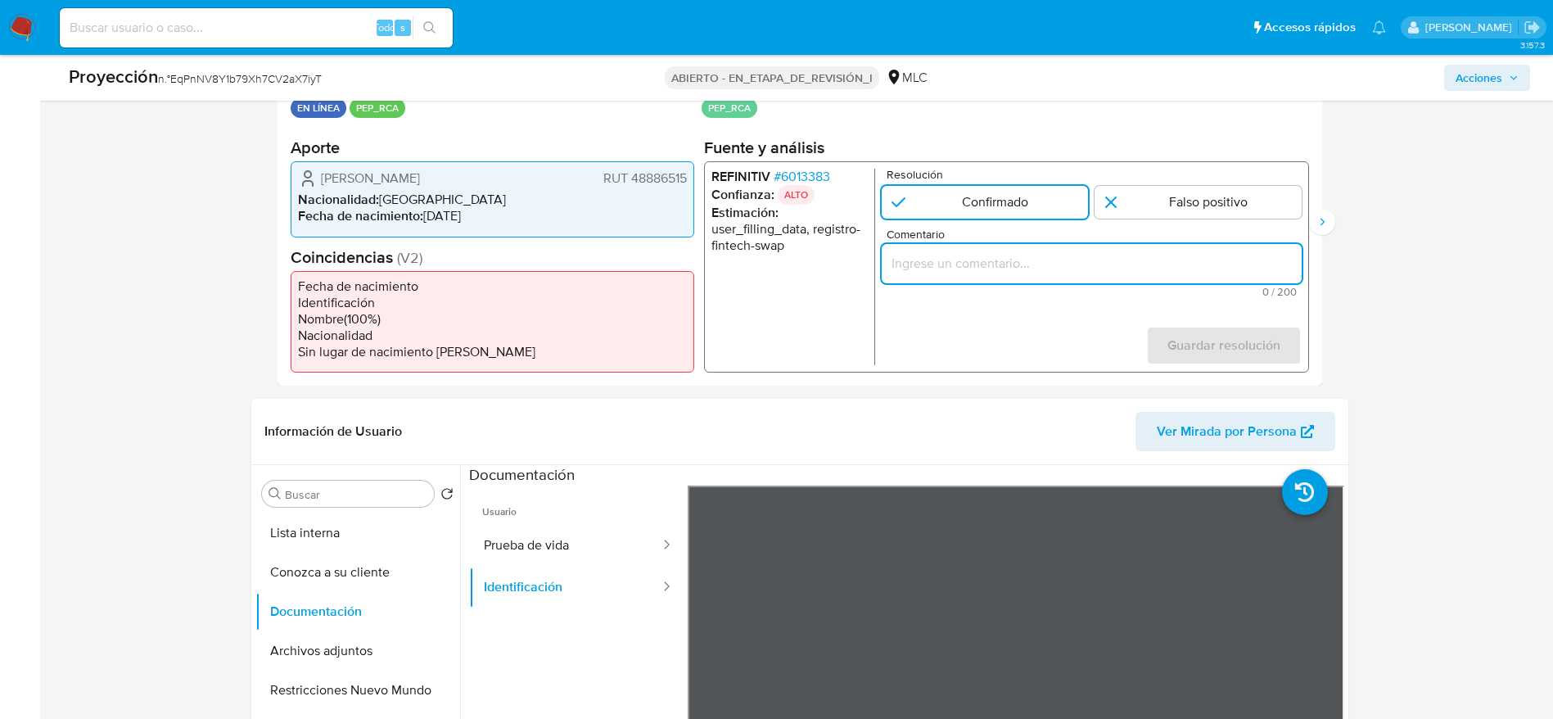
click at [1042, 269] on input "Comentario" at bounding box center [1091, 263] width 420 height 21
type input "Usuario [PERSON_NAME]. El titular de la cuenta se desempeña como Concejal de [G…"
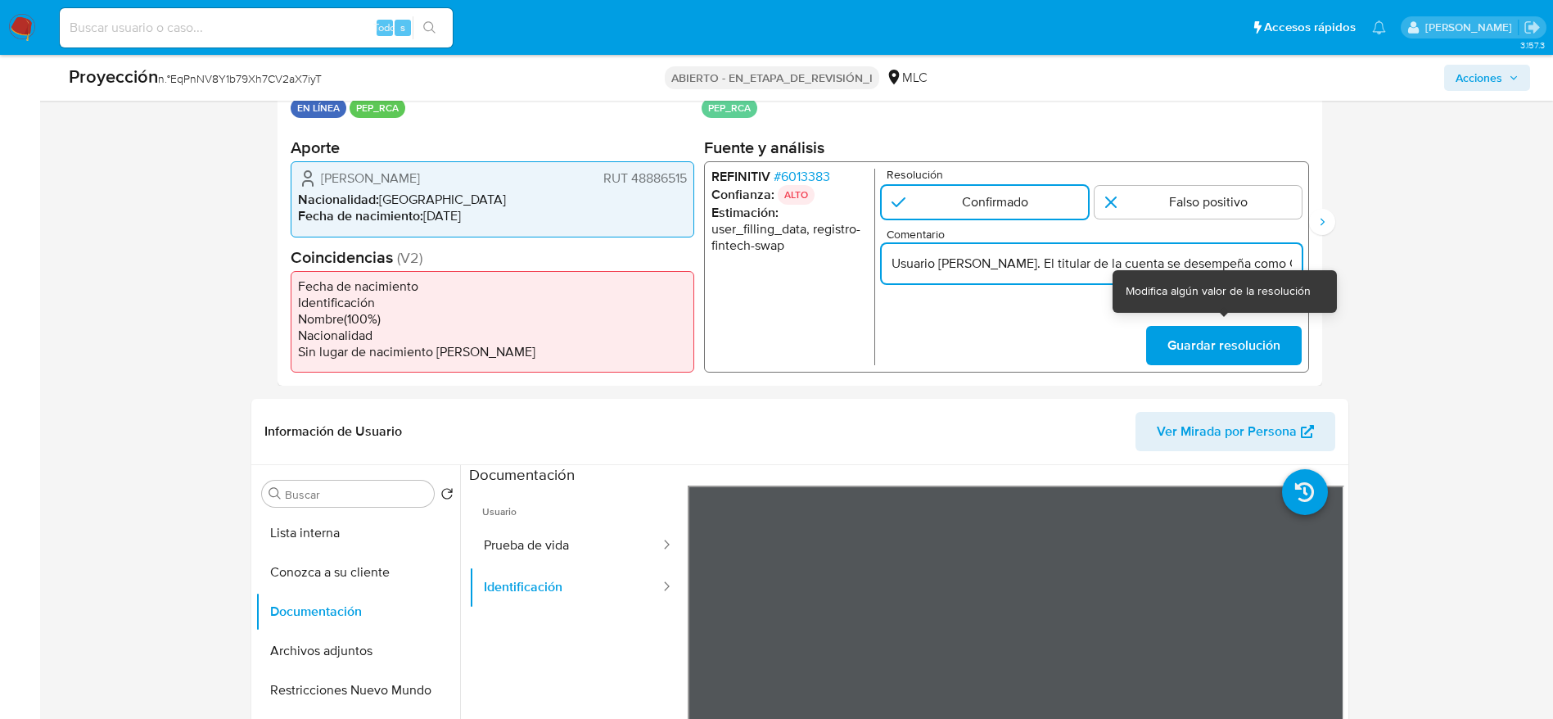
scroll to position [0, 271]
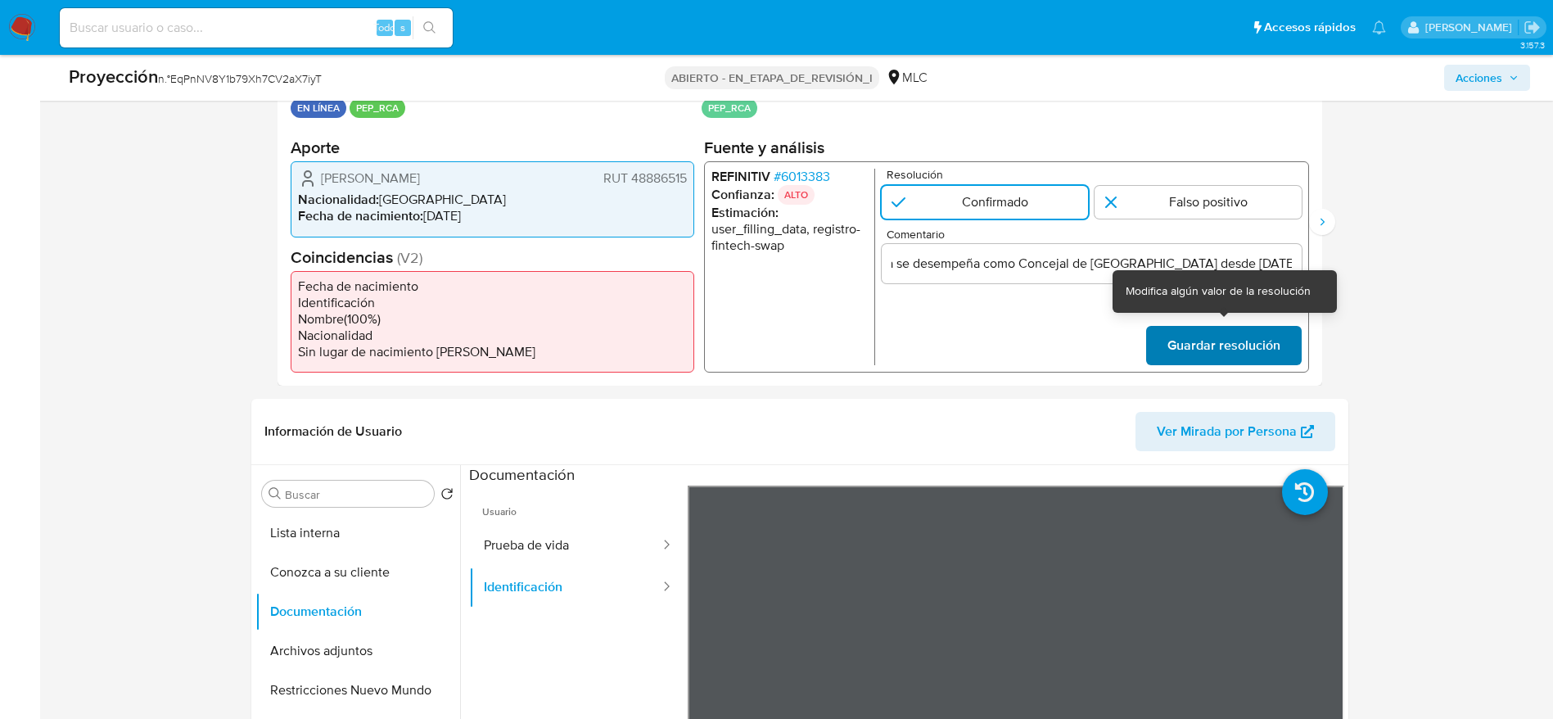
click at [1257, 346] on span "Guardar resolución" at bounding box center [1223, 346] width 113 height 36
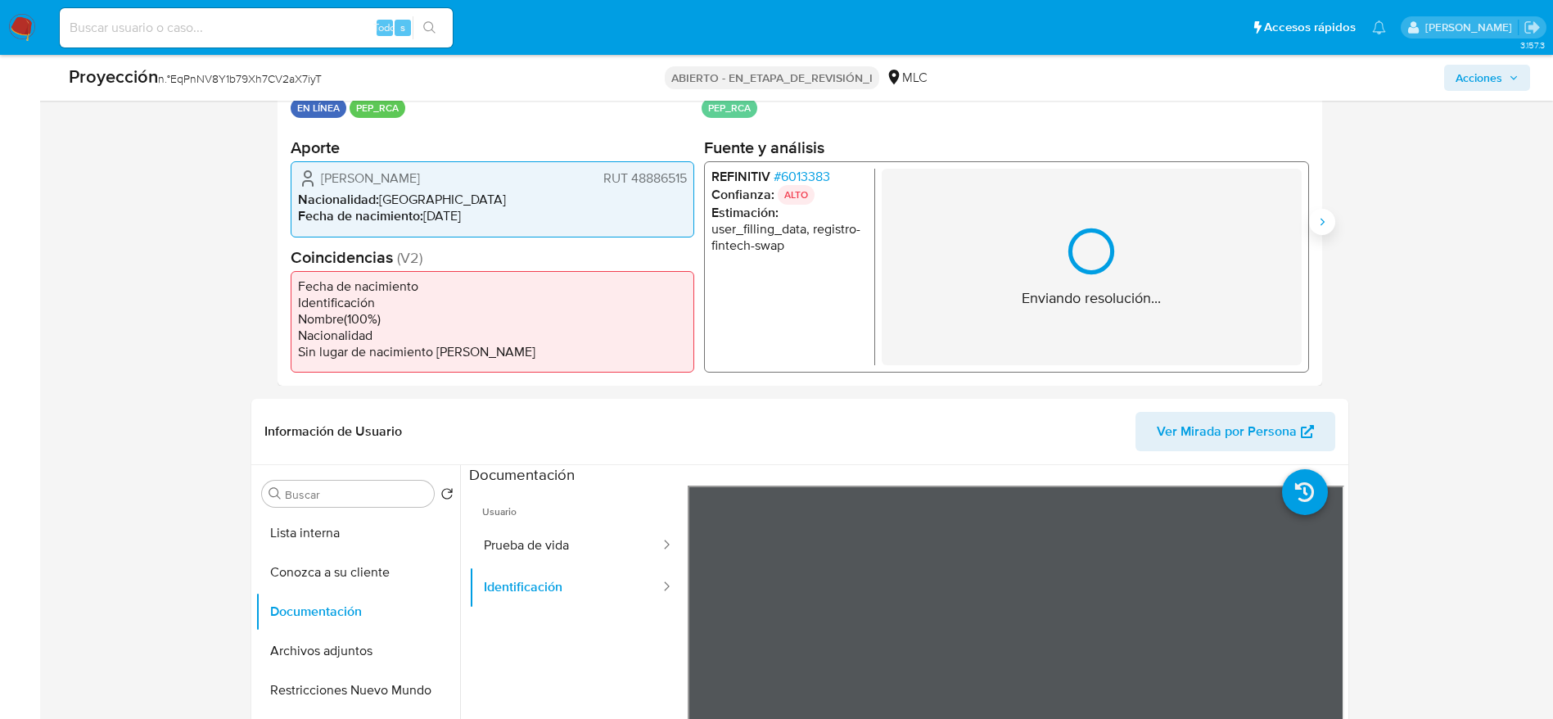
click at [1318, 219] on icon "Siguiente" at bounding box center [1322, 221] width 13 height 13
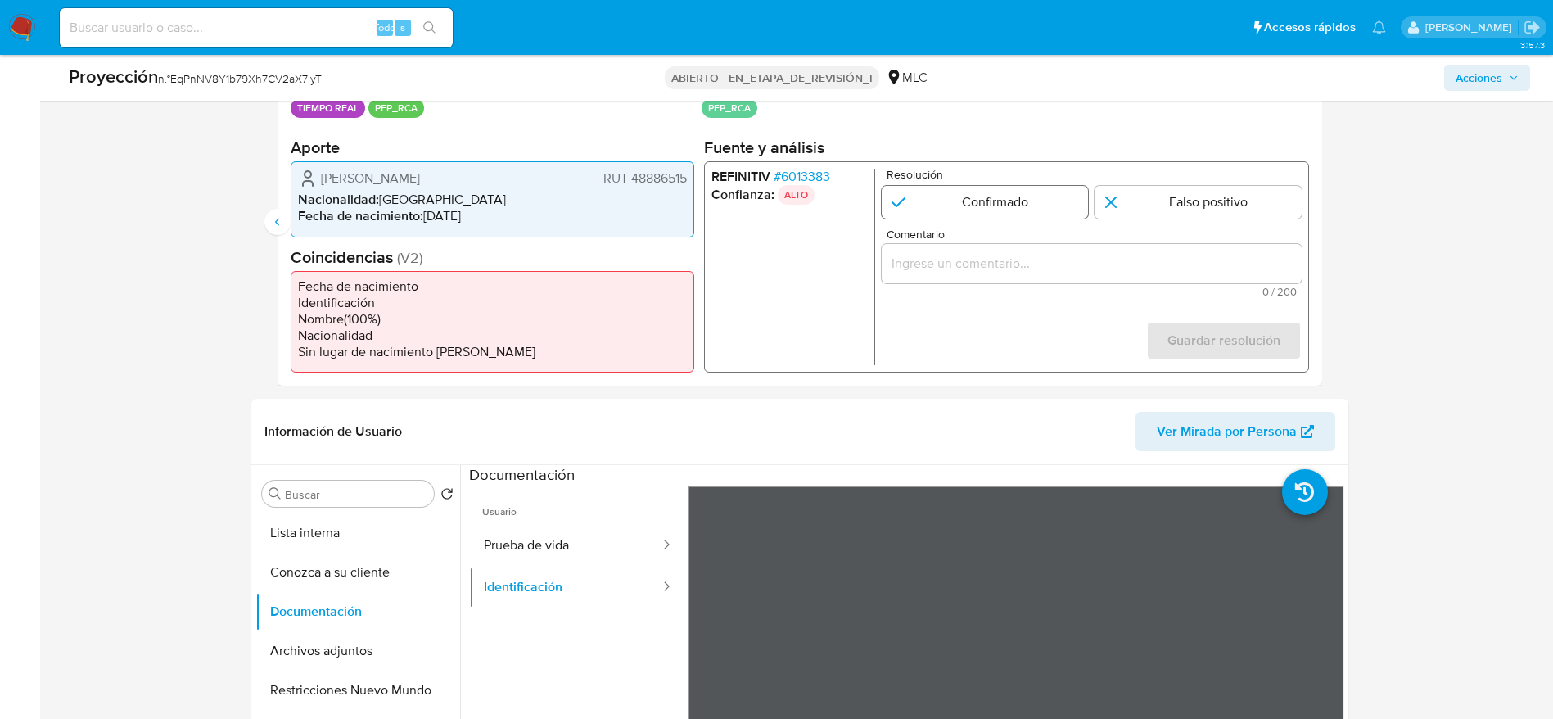
click at [950, 218] on input "2 de 2" at bounding box center [984, 202] width 207 height 33
radio input "true"
click at [969, 242] on div "Comentario 0 / 200 200 caracteres restantes" at bounding box center [1091, 262] width 420 height 69
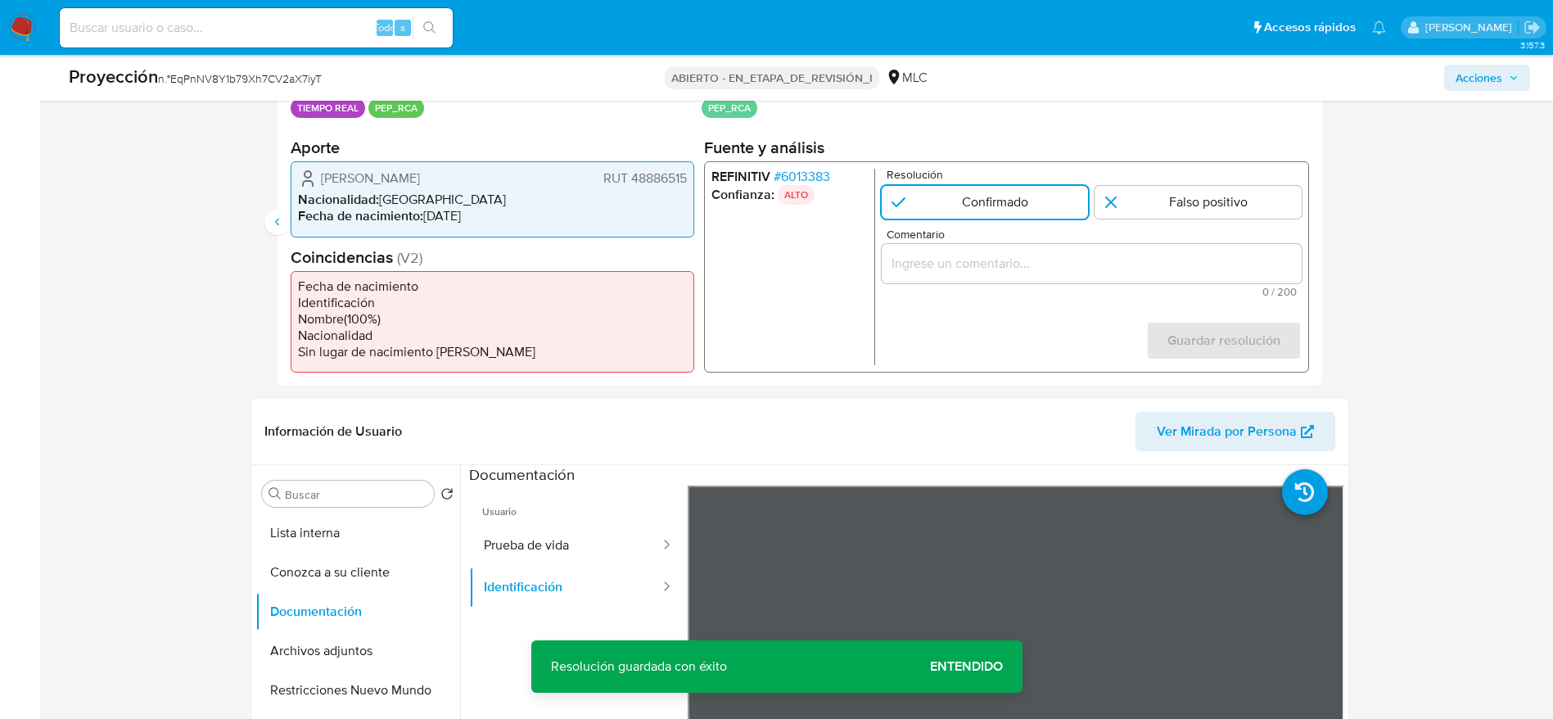
click at [1213, 248] on div "2 de 2" at bounding box center [1091, 263] width 420 height 39
click at [1219, 266] on input "Comentario" at bounding box center [1091, 263] width 420 height 21
paste input "Usuario Sergio Pérez Pérez. El titular de la cuenta se desempeña como Concejal …"
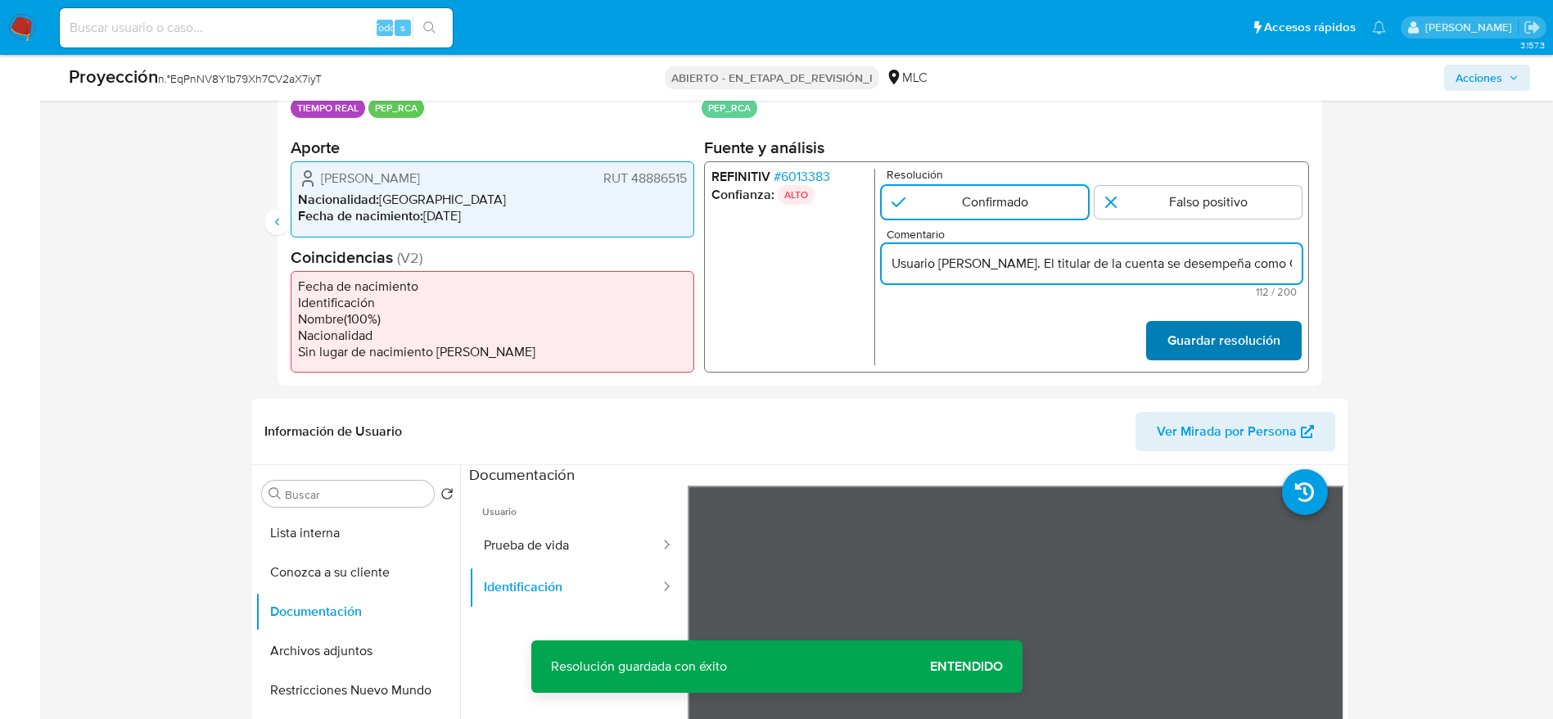
scroll to position [0, 271]
type input "Usuario Sergio Pérez Pérez. El titular de la cuenta se desempeña como Concejal …"
click at [1241, 340] on font "Guardar resolución" at bounding box center [1223, 340] width 113 height 39
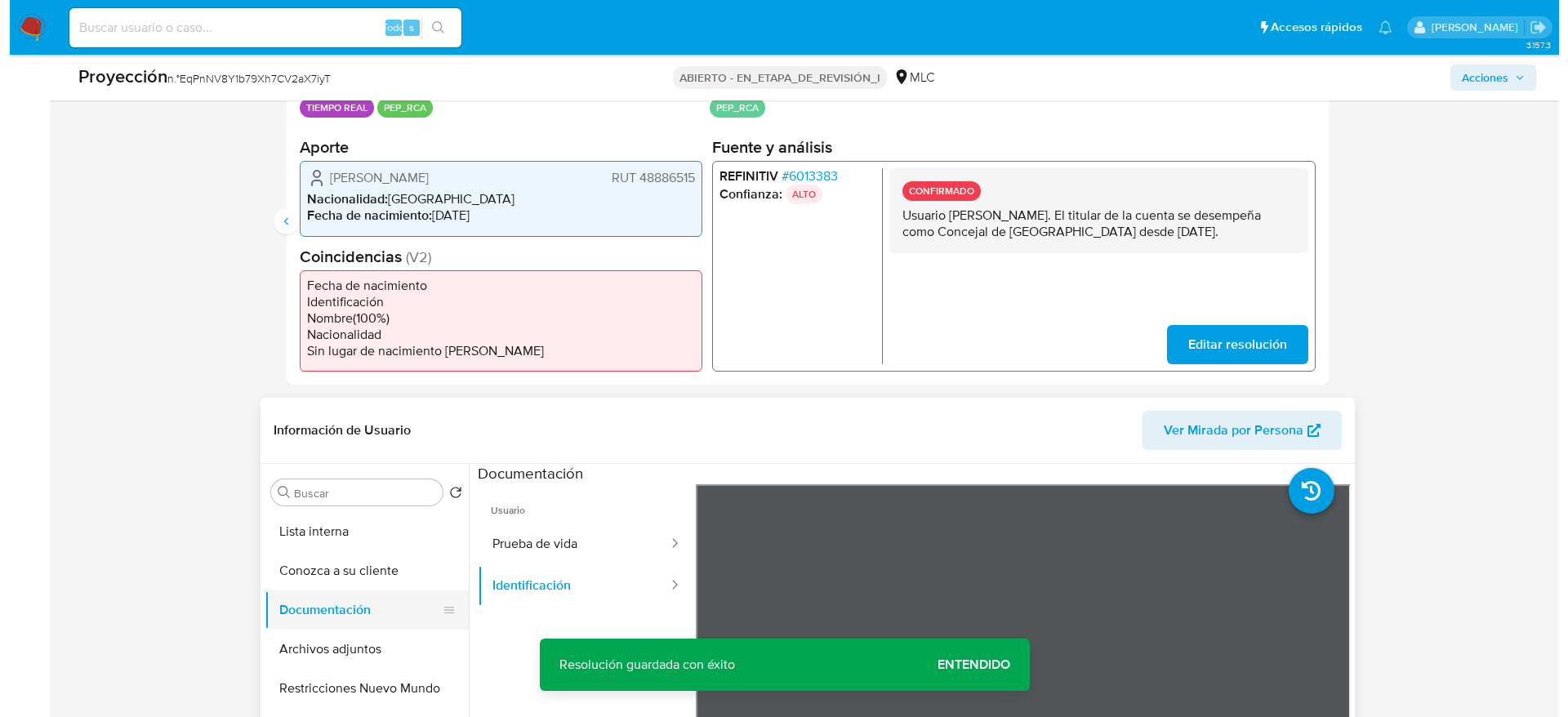
scroll to position [490, 0]
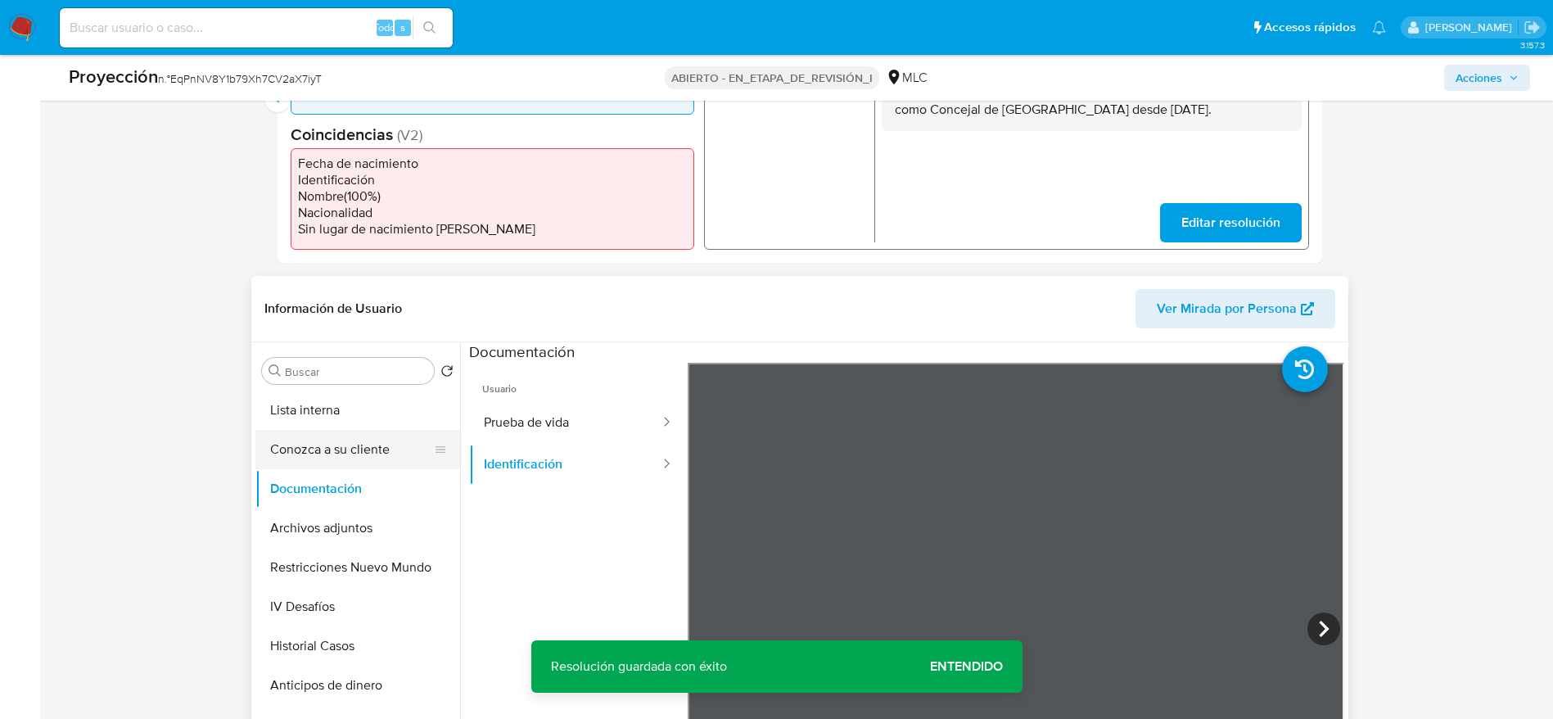
click at [336, 432] on button "Conozca a su cliente" at bounding box center [351, 449] width 192 height 39
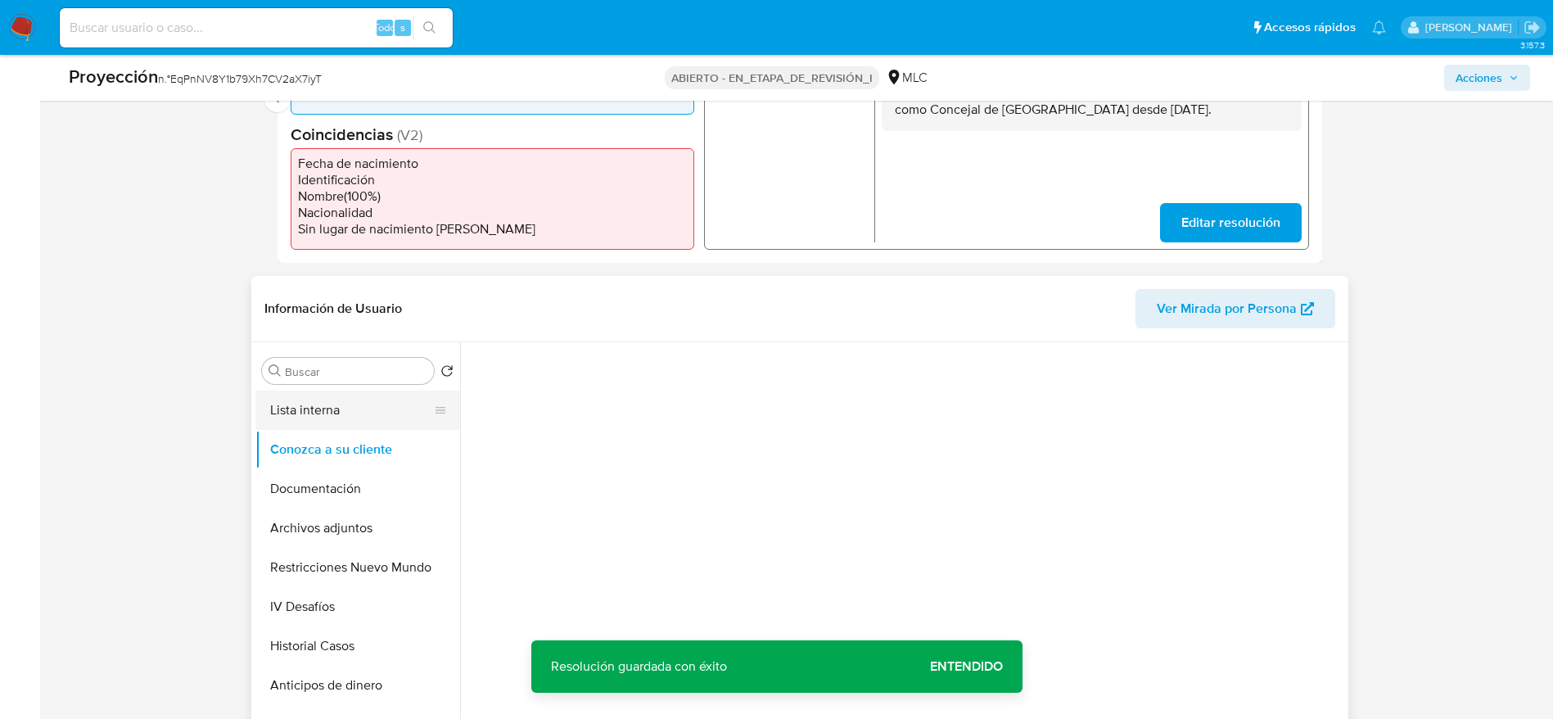
click at [347, 404] on button "Lista interna" at bounding box center [351, 410] width 192 height 39
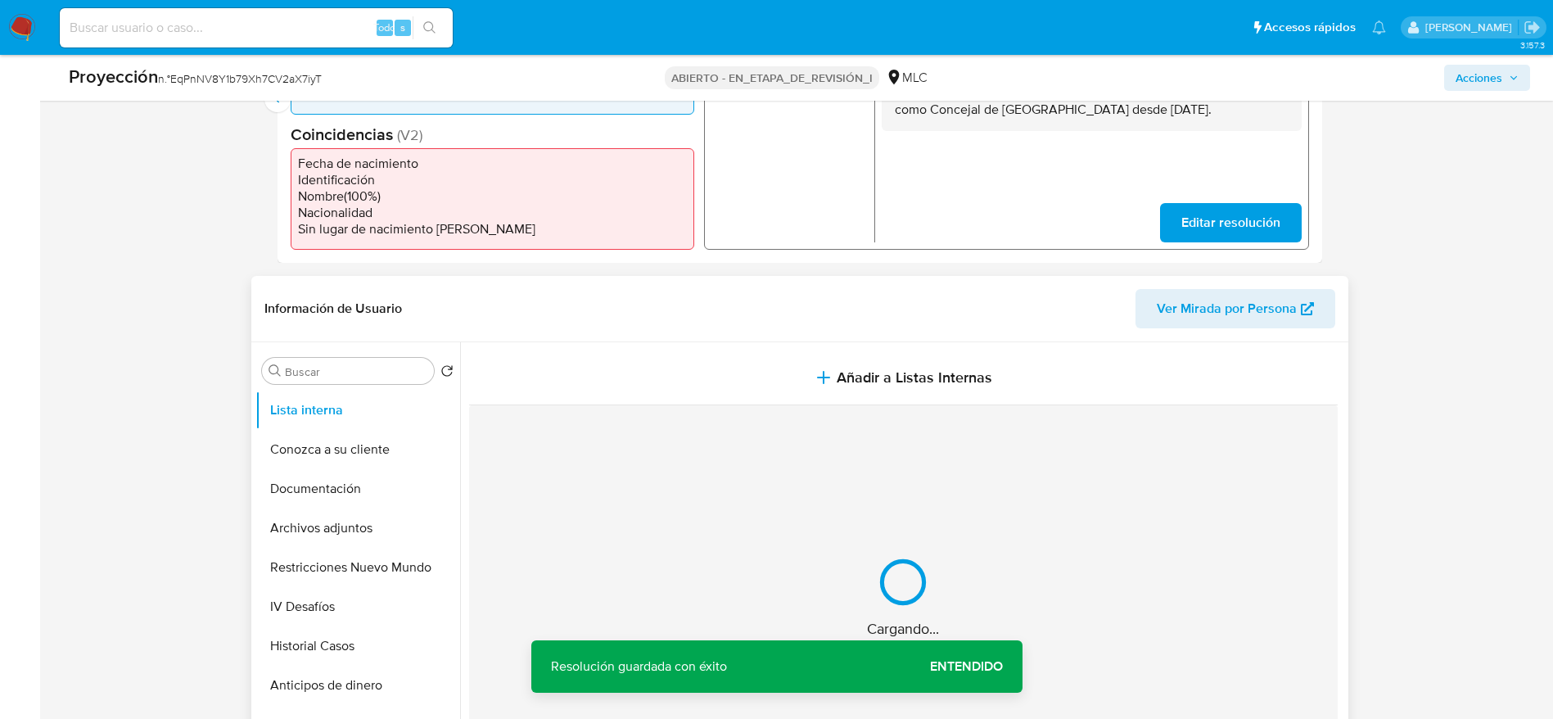
drag, startPoint x: 377, startPoint y: 382, endPoint x: 787, endPoint y: 408, distance: 411.1
click at [787, 408] on div "Cargando..." at bounding box center [903, 597] width 869 height 385
click at [798, 520] on div "Nada por acá... No se encontró información" at bounding box center [903, 597] width 869 height 385
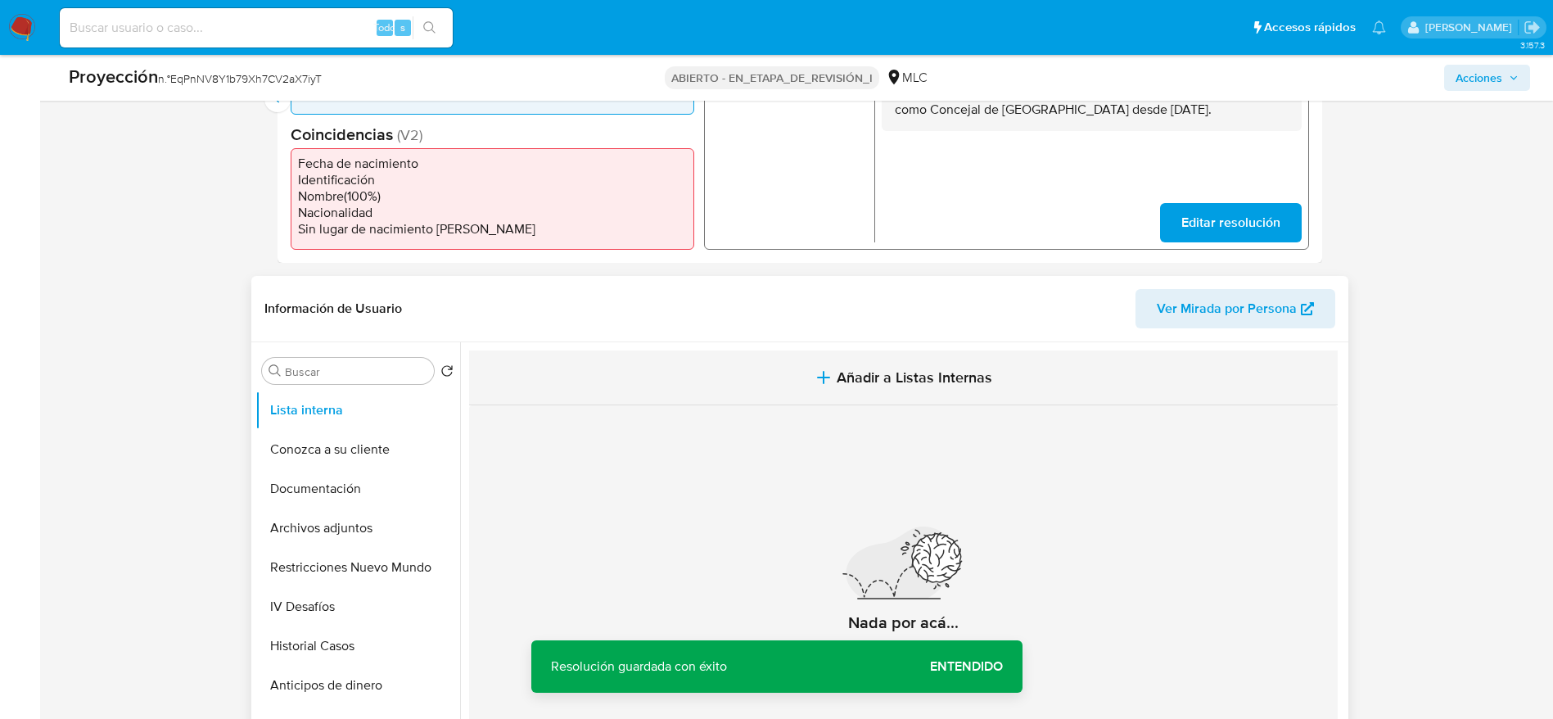
click at [813, 391] on button "Añadir a Listas Internas" at bounding box center [903, 377] width 869 height 55
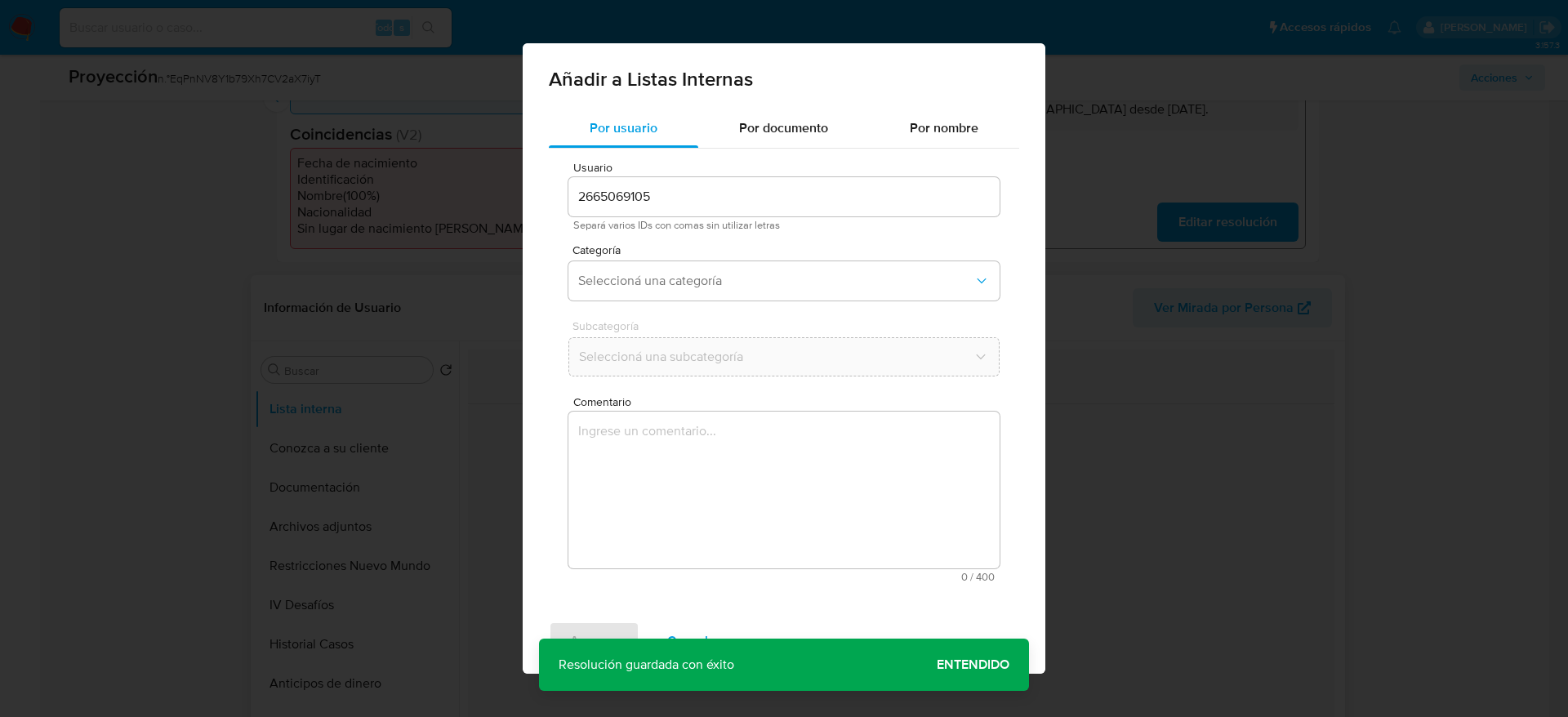
click at [803, 483] on textarea "Comentario" at bounding box center [784, 490] width 431 height 157
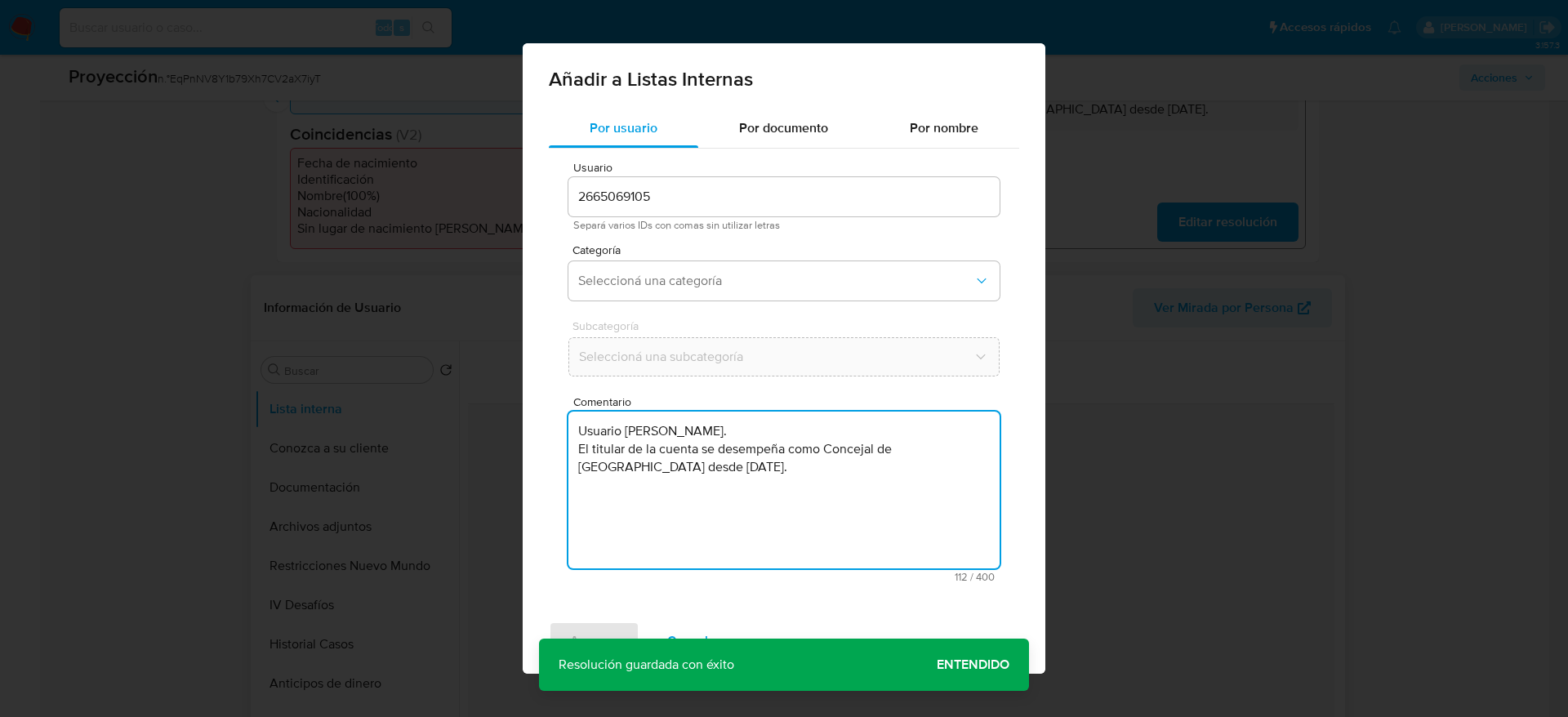
type textarea "Usuario Sergio Pérez Pérez. El titular de la cuenta se desempeña como Concejal …"
click at [728, 250] on span "Categoría" at bounding box center [788, 249] width 431 height 11
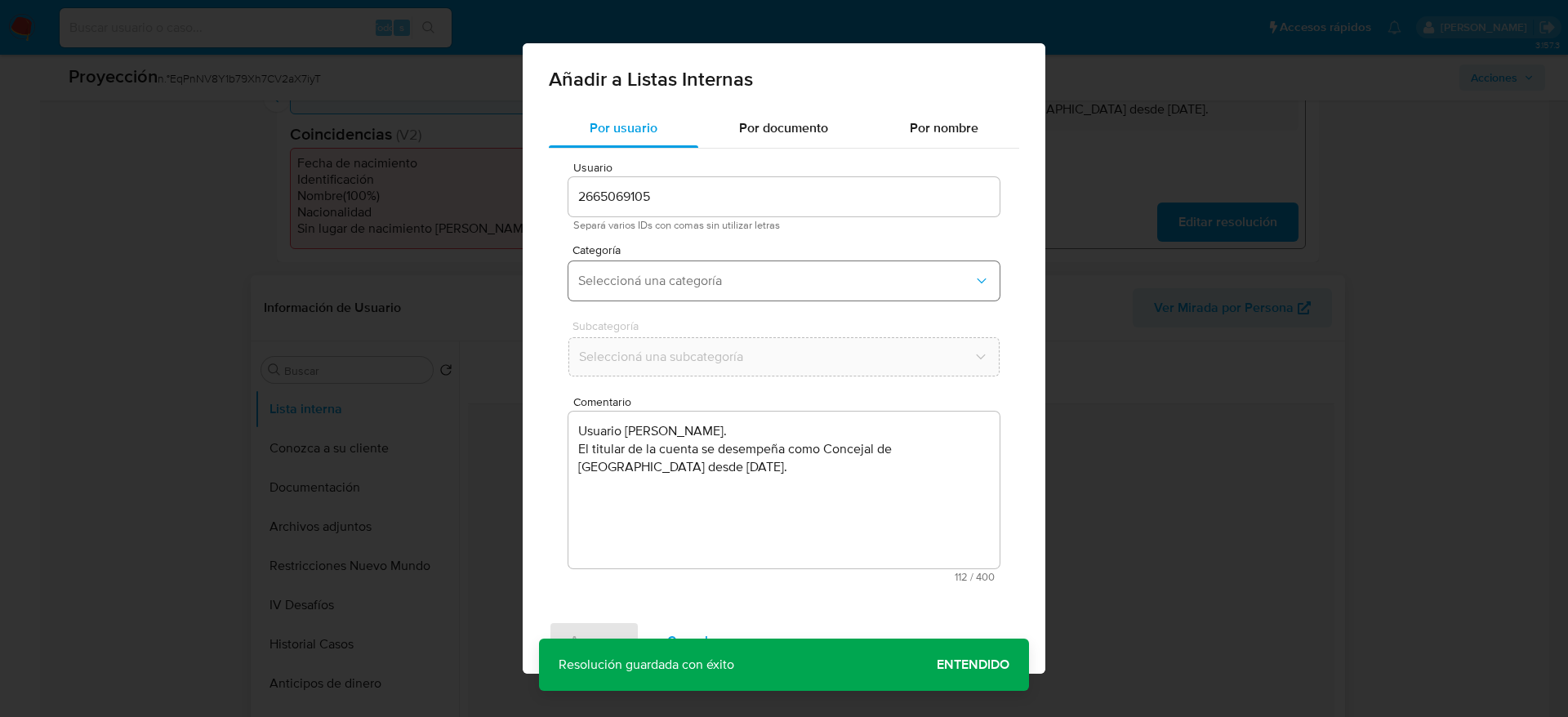
click at [721, 262] on button "Seleccioná una categoría" at bounding box center [784, 280] width 431 height 39
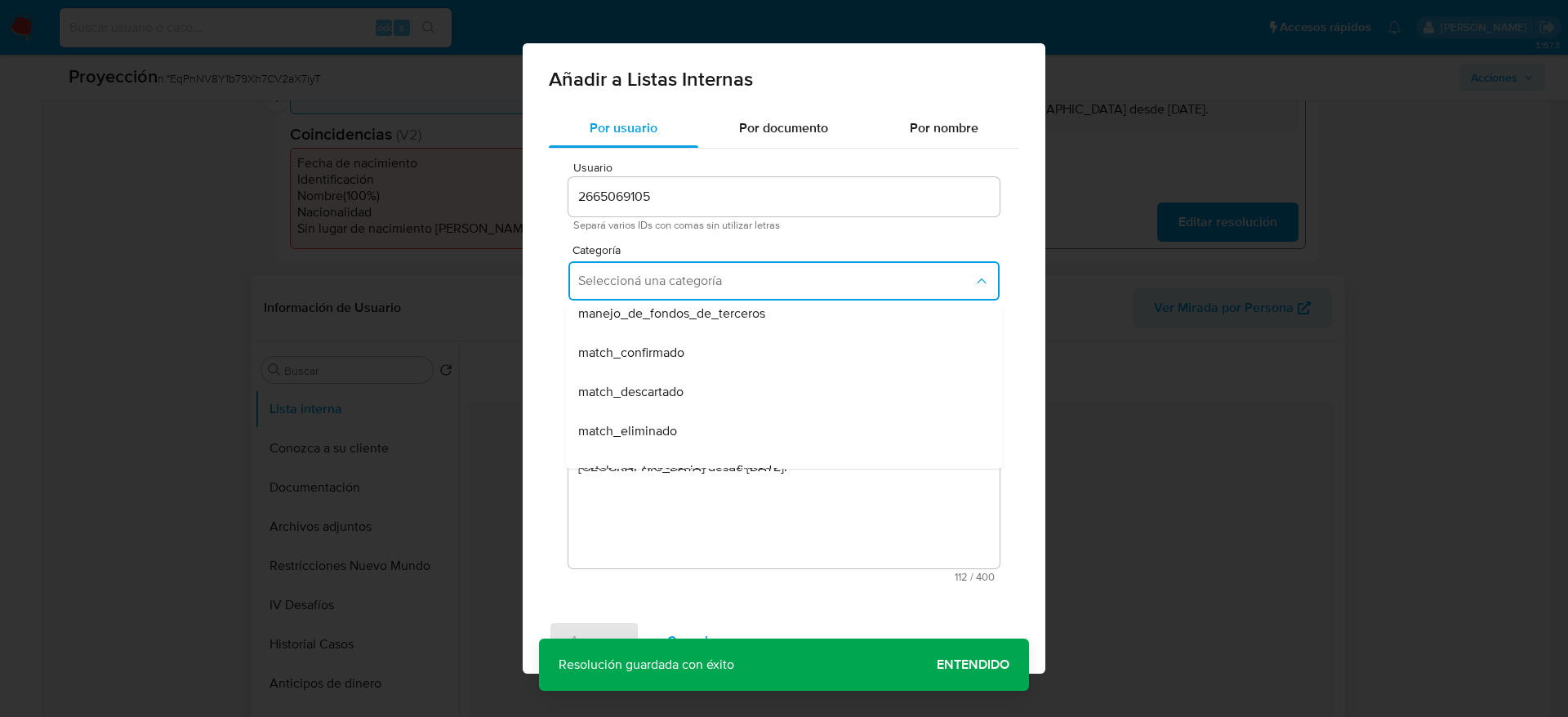
scroll to position [123, 0]
click at [683, 331] on div "match_confirmado" at bounding box center [779, 319] width 402 height 39
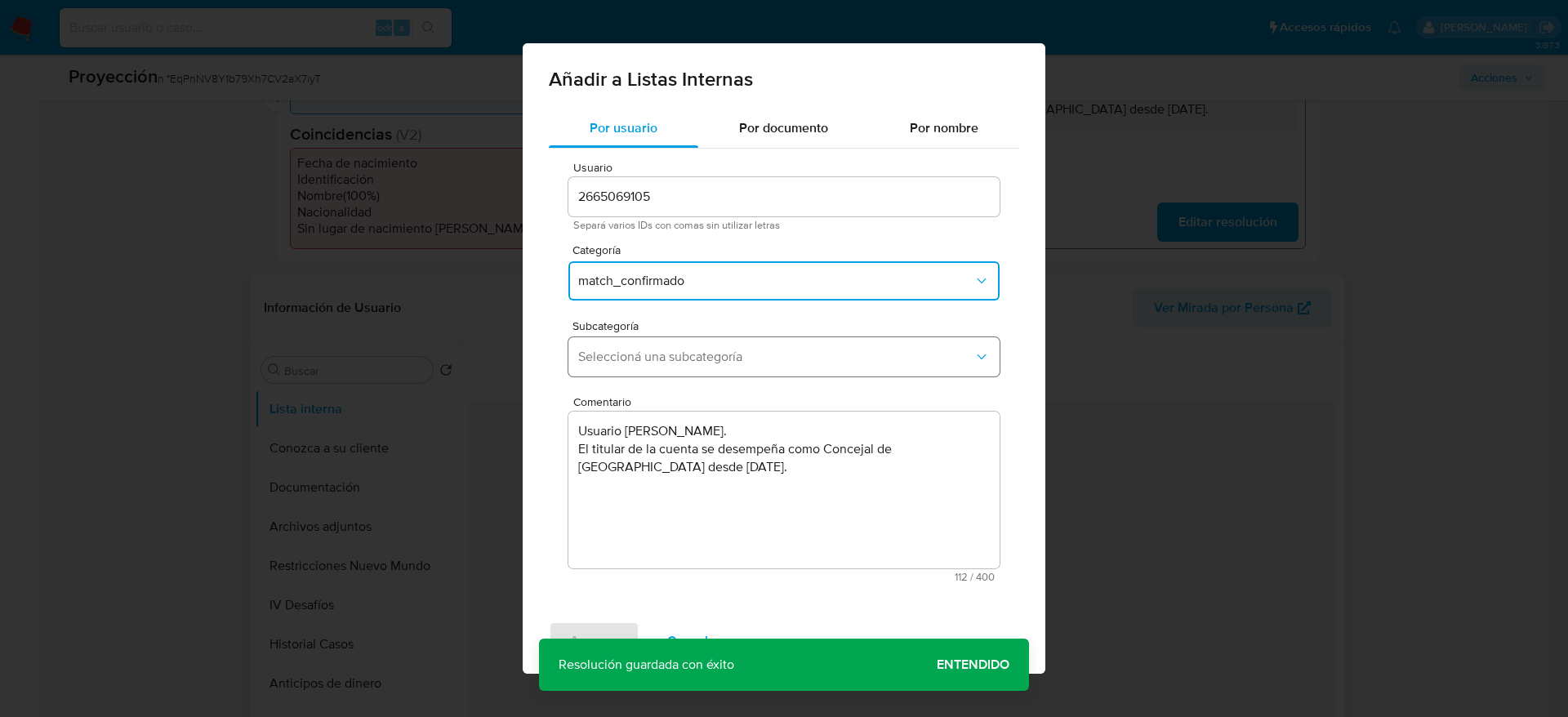
click at [684, 360] on span "Seleccioná una subcategoría" at bounding box center [776, 357] width 395 height 16
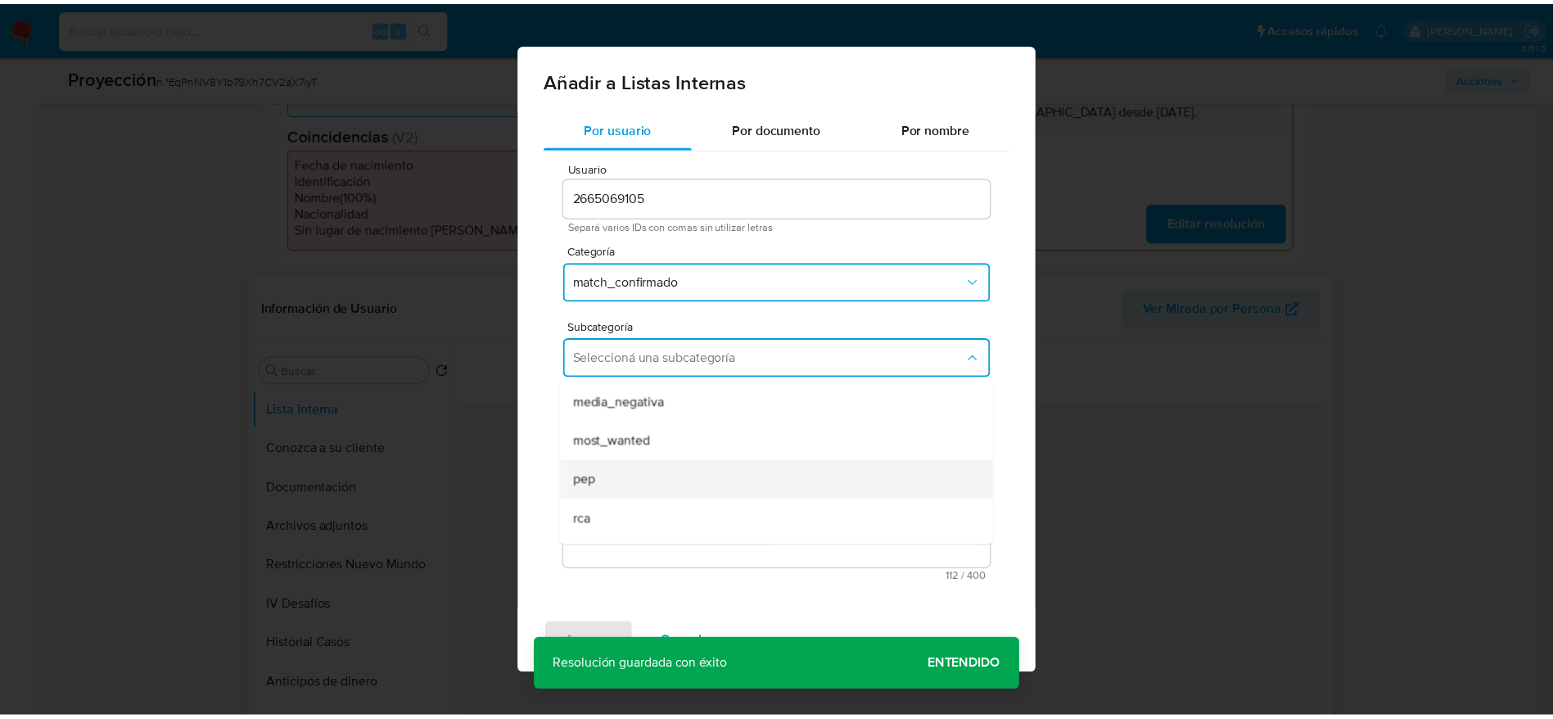
scroll to position [111, 0]
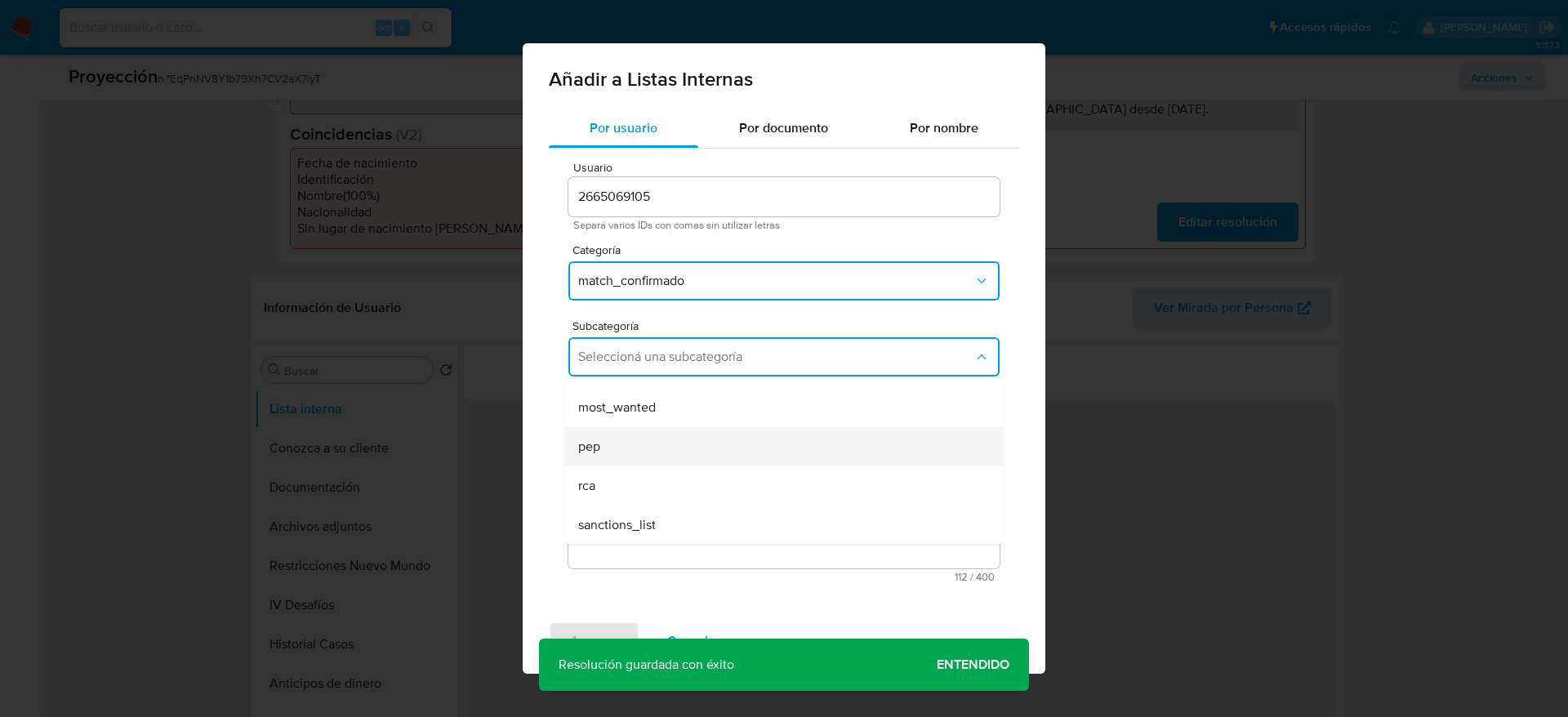
click at [620, 427] on div "pep" at bounding box center [779, 446] width 402 height 39
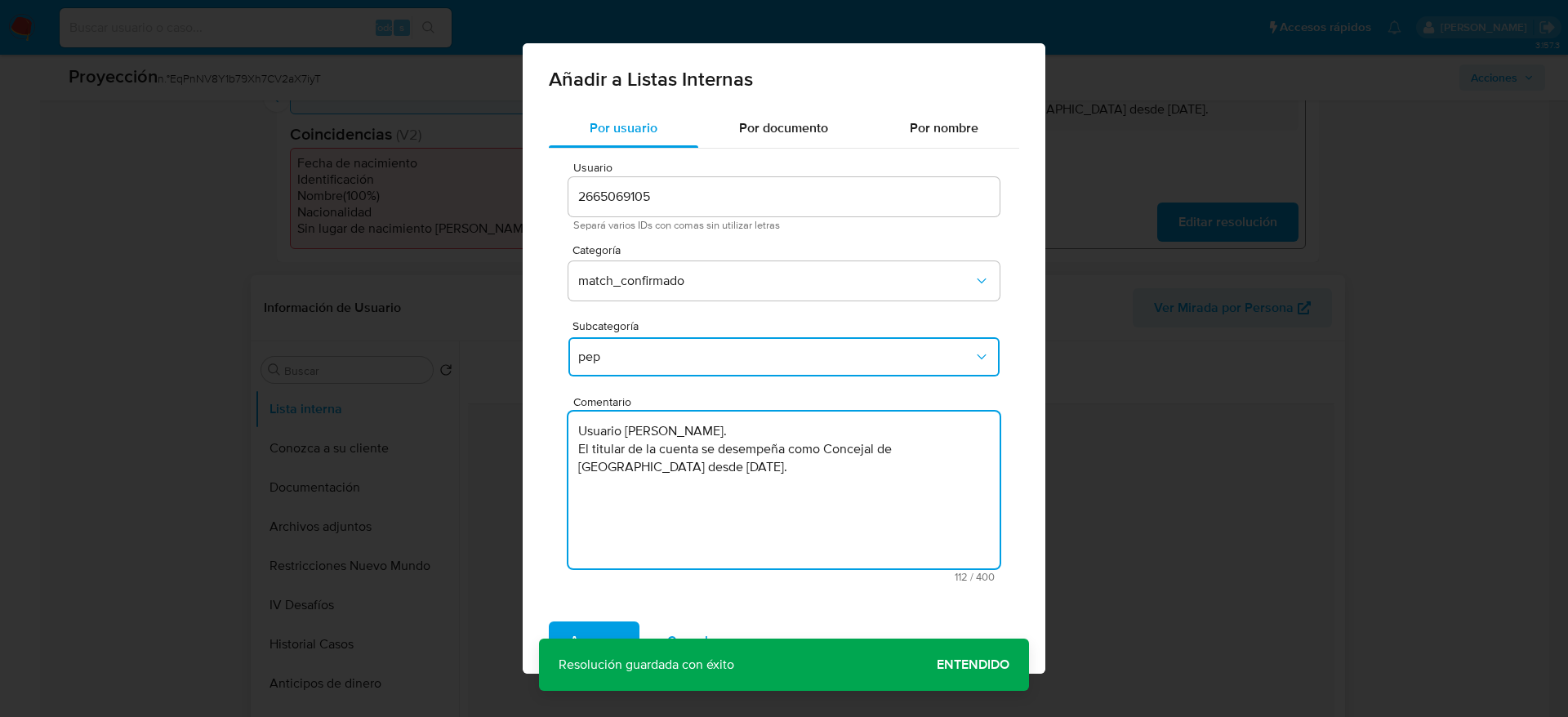
click at [620, 426] on textarea "Usuario Sergio Pérez Pérez. El titular de la cuenta se desempeña como Concejal …" at bounding box center [784, 490] width 431 height 157
click at [624, 624] on button "Agregar" at bounding box center [593, 640] width 91 height 39
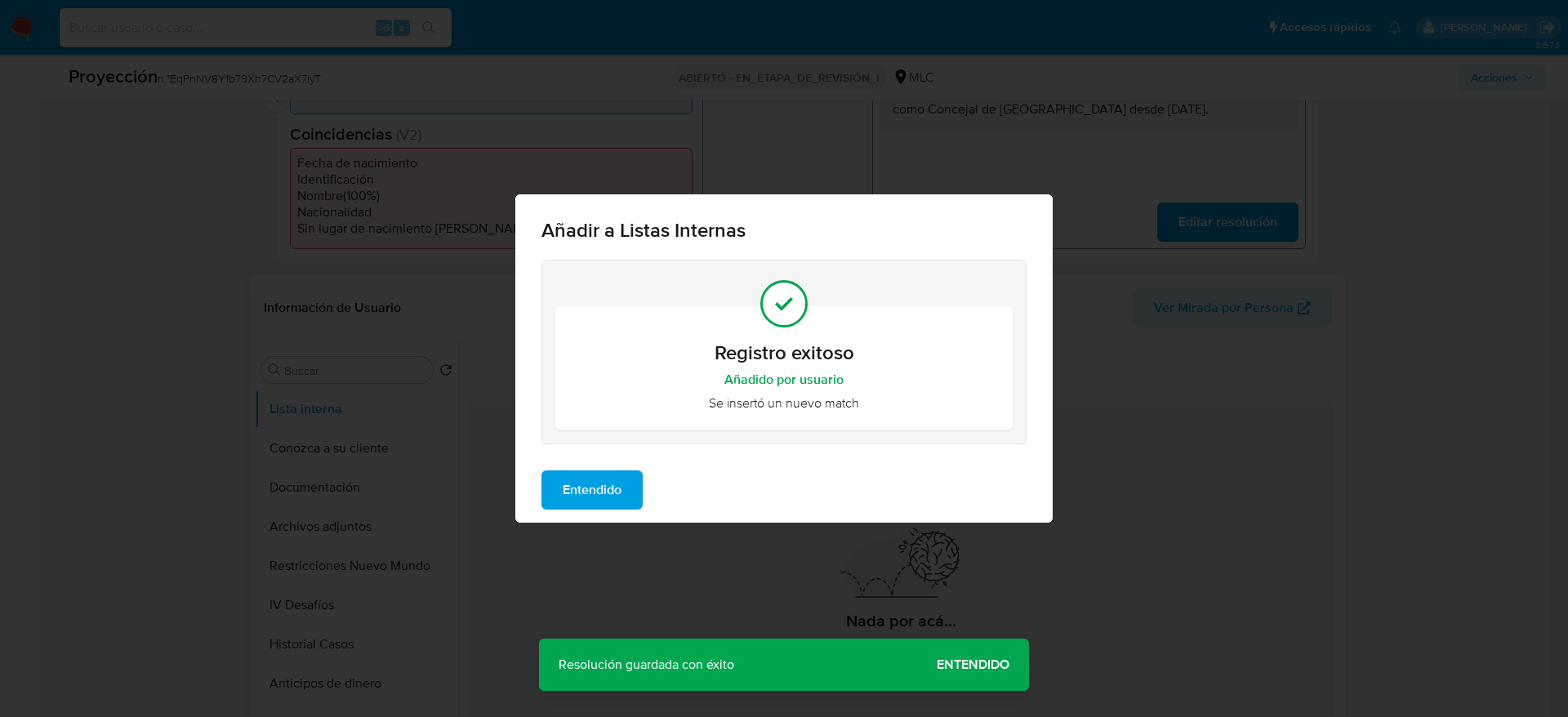
click at [633, 485] on button "Entendido" at bounding box center [592, 490] width 102 height 39
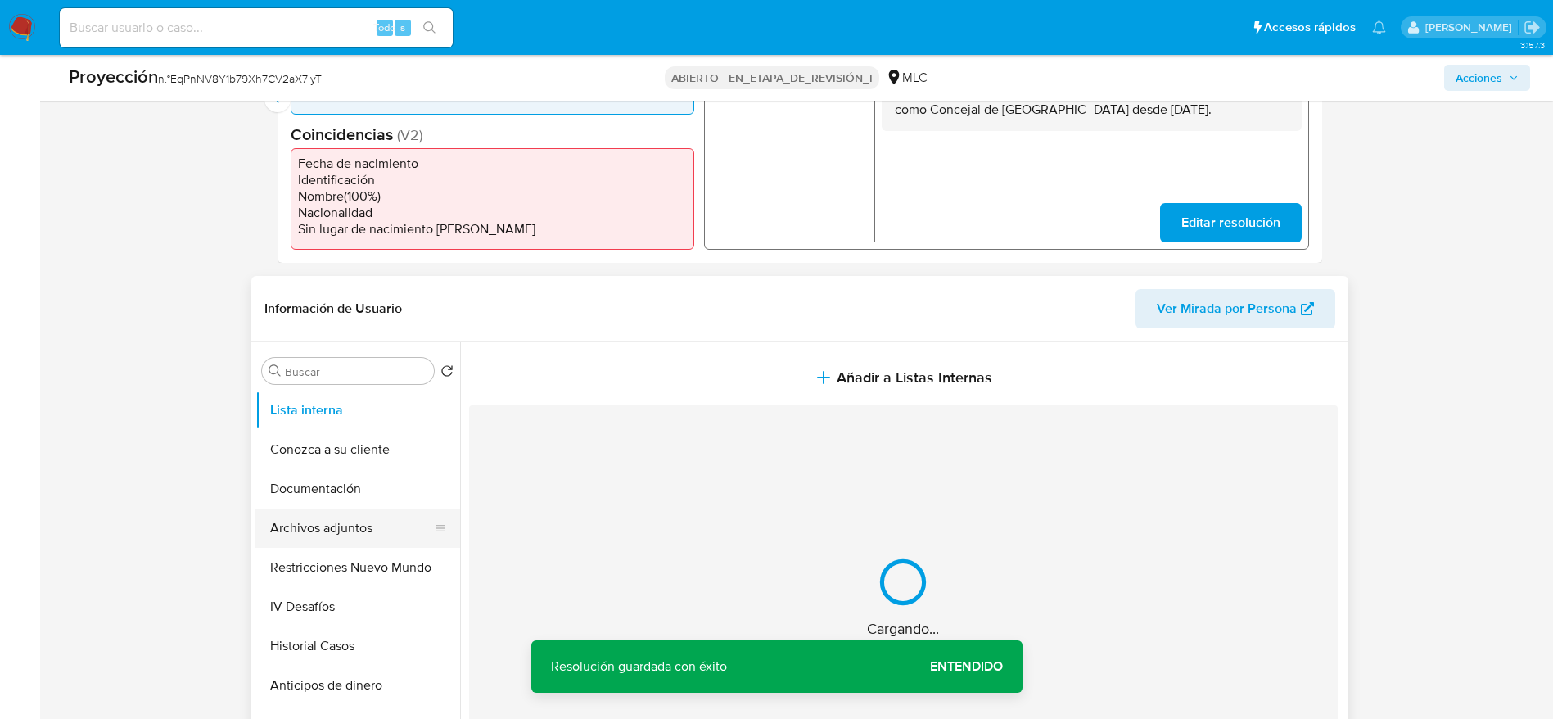
click at [334, 523] on button "Archivos adjuntos" at bounding box center [351, 528] width 192 height 39
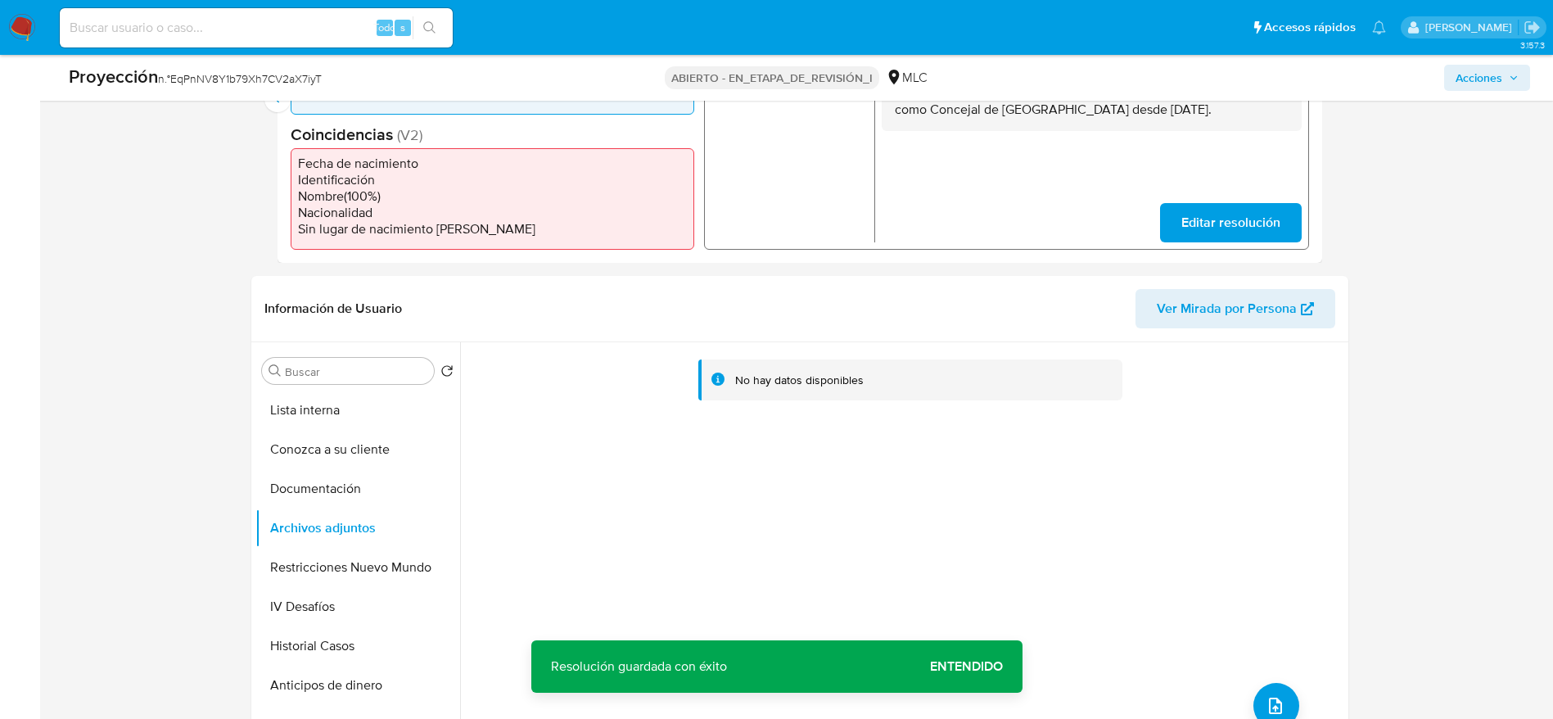
click at [1280, 683] on div "No hay datos disponibles" at bounding box center [902, 551] width 884 height 419
click at [1283, 685] on div "No hay datos disponibles" at bounding box center [902, 551] width 884 height 419
click at [1285, 693] on button "subir archivo" at bounding box center [1277, 706] width 46 height 46
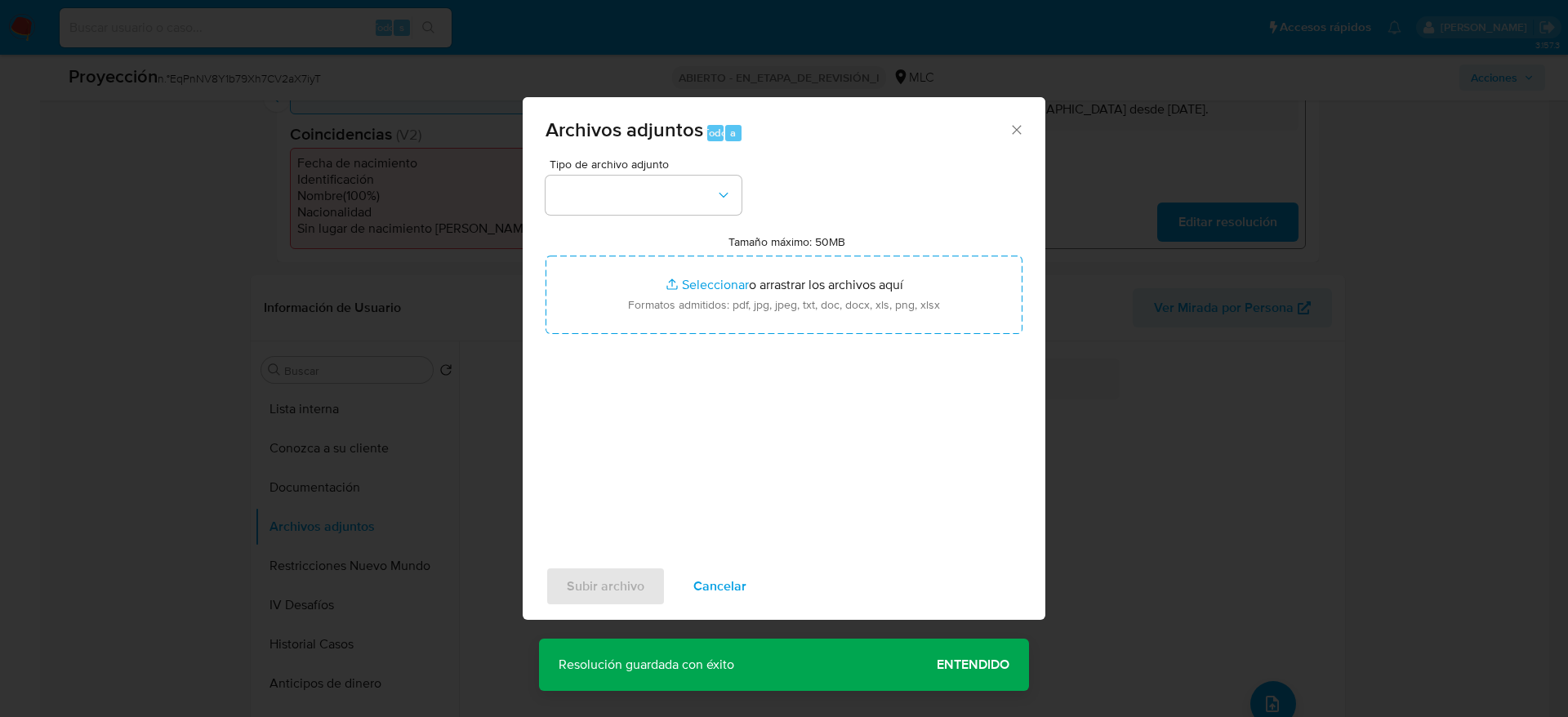
click at [661, 170] on span "Tipo de archivo adjunto" at bounding box center [647, 164] width 196 height 11
click at [669, 192] on button "button" at bounding box center [643, 194] width 196 height 39
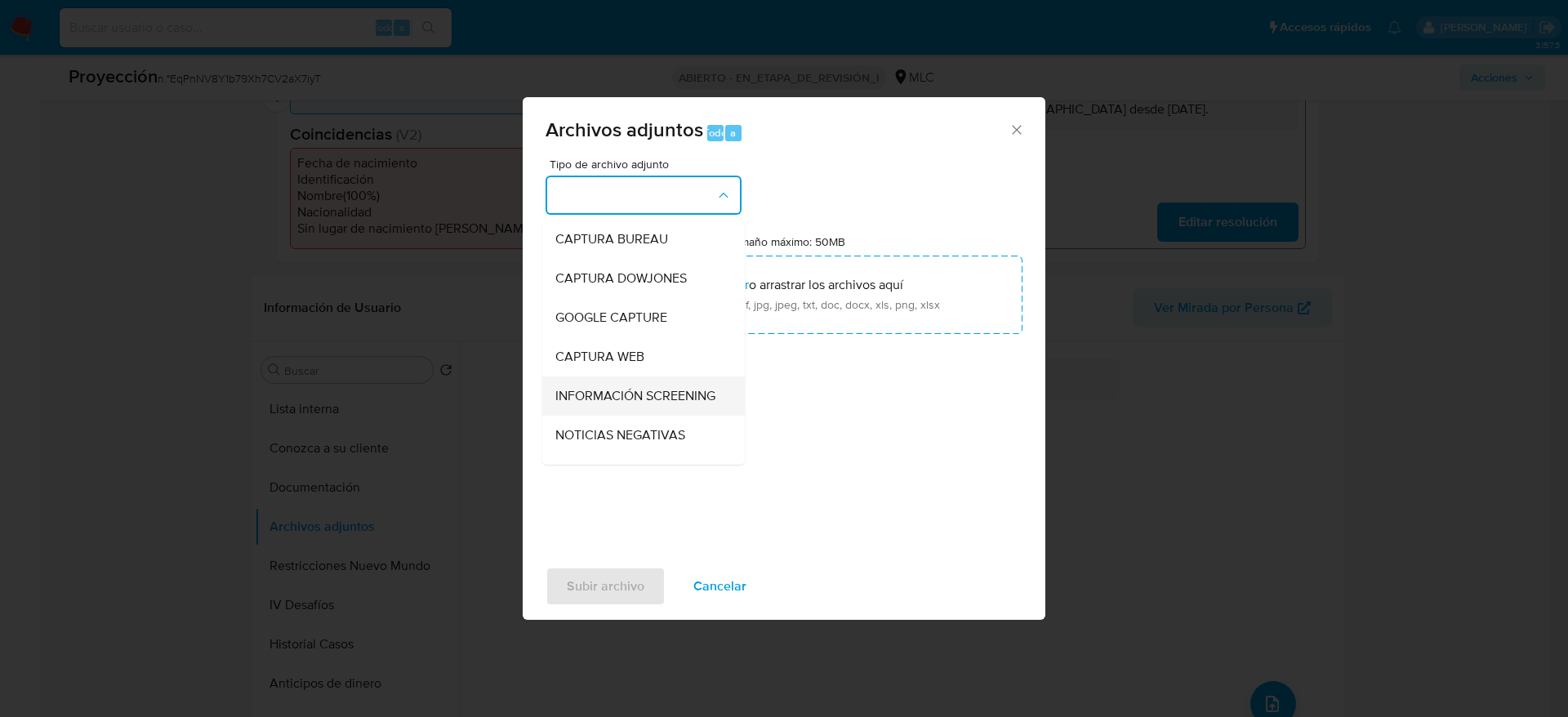
click at [622, 389] on span "INFORMACIÓN SCREENING" at bounding box center [635, 396] width 161 height 16
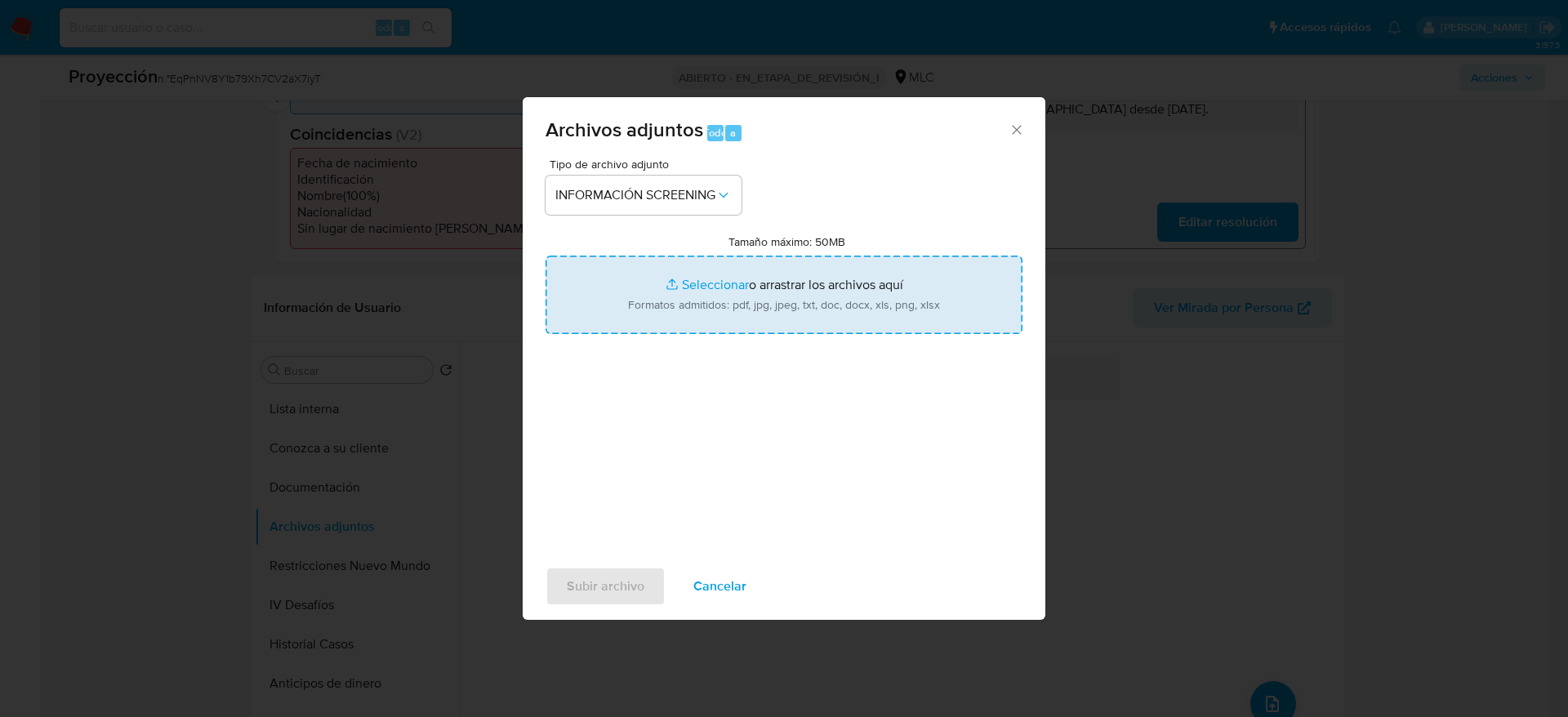
click at [681, 297] on input "Tamaño máximo: 50MB Seleccionar archivos" at bounding box center [784, 294] width 477 height 79
type input "C:\fakepath\_Sergio Pérez Pérez_ - Buscar con Google.pdf"
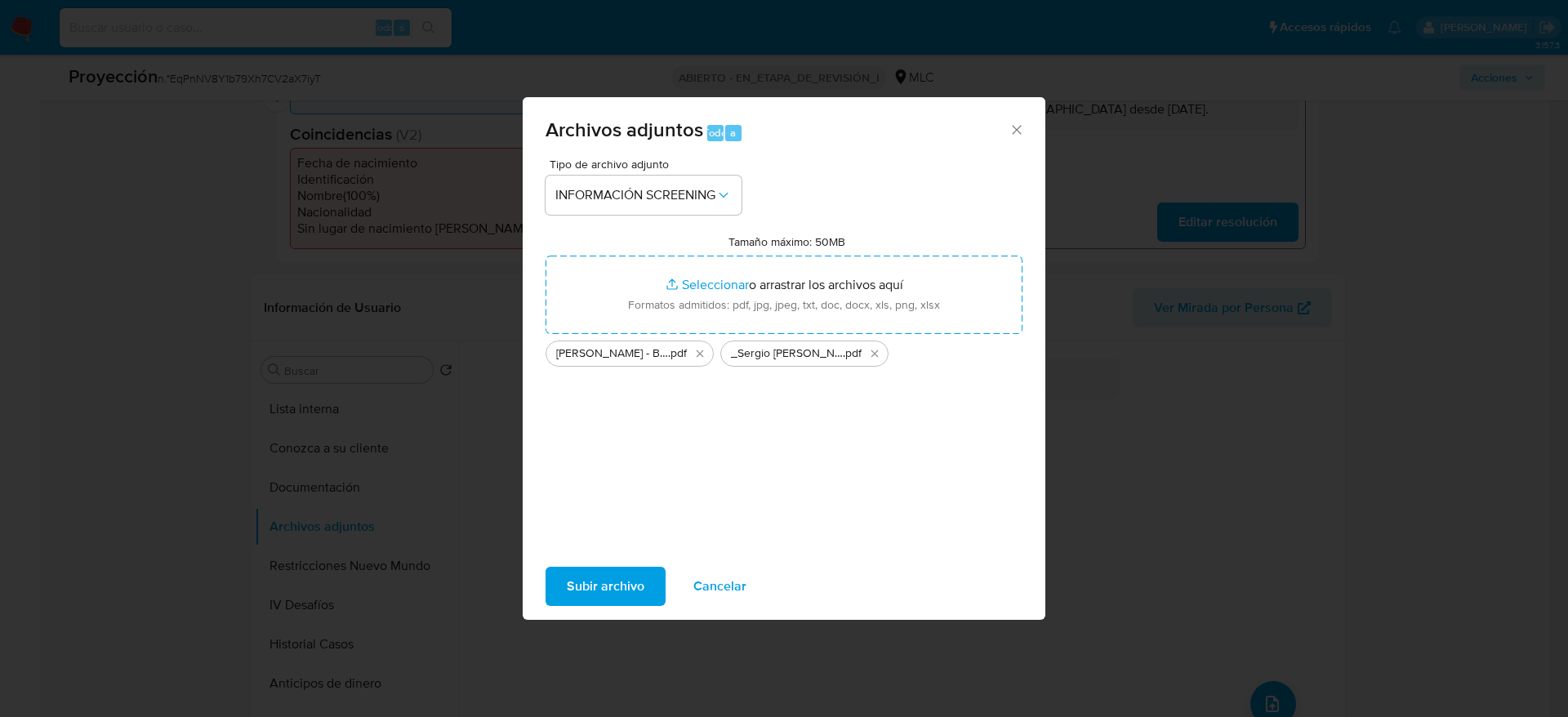
click at [652, 586] on button "Subir archivo" at bounding box center [605, 585] width 120 height 39
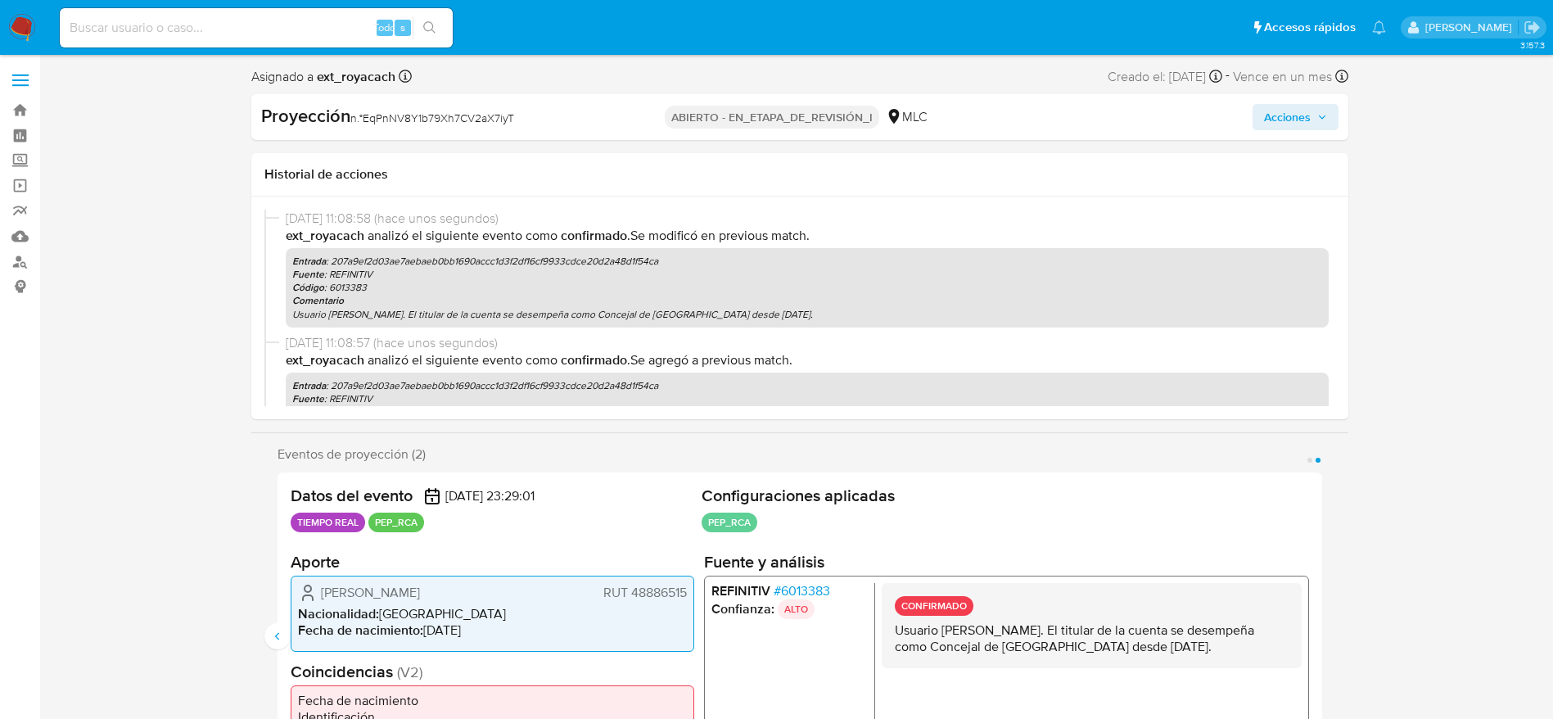
click at [1333, 111] on button "Acciones" at bounding box center [1296, 117] width 86 height 26
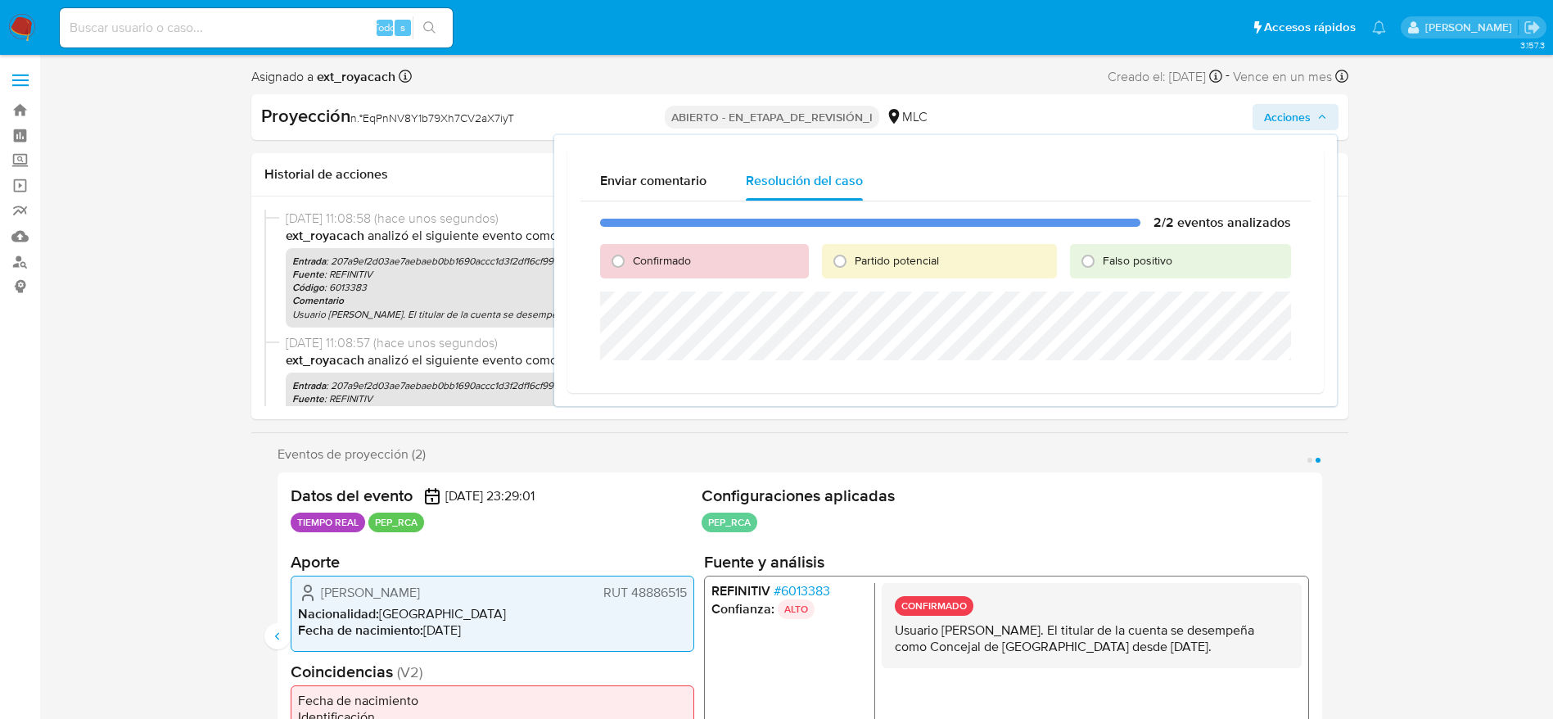
click at [740, 246] on div "Confirmado" at bounding box center [704, 261] width 209 height 34
click at [688, 265] on font "Confirmado" at bounding box center [662, 260] width 58 height 16
click at [631, 265] on input "Confirmado" at bounding box center [618, 261] width 26 height 26
radio input "true"
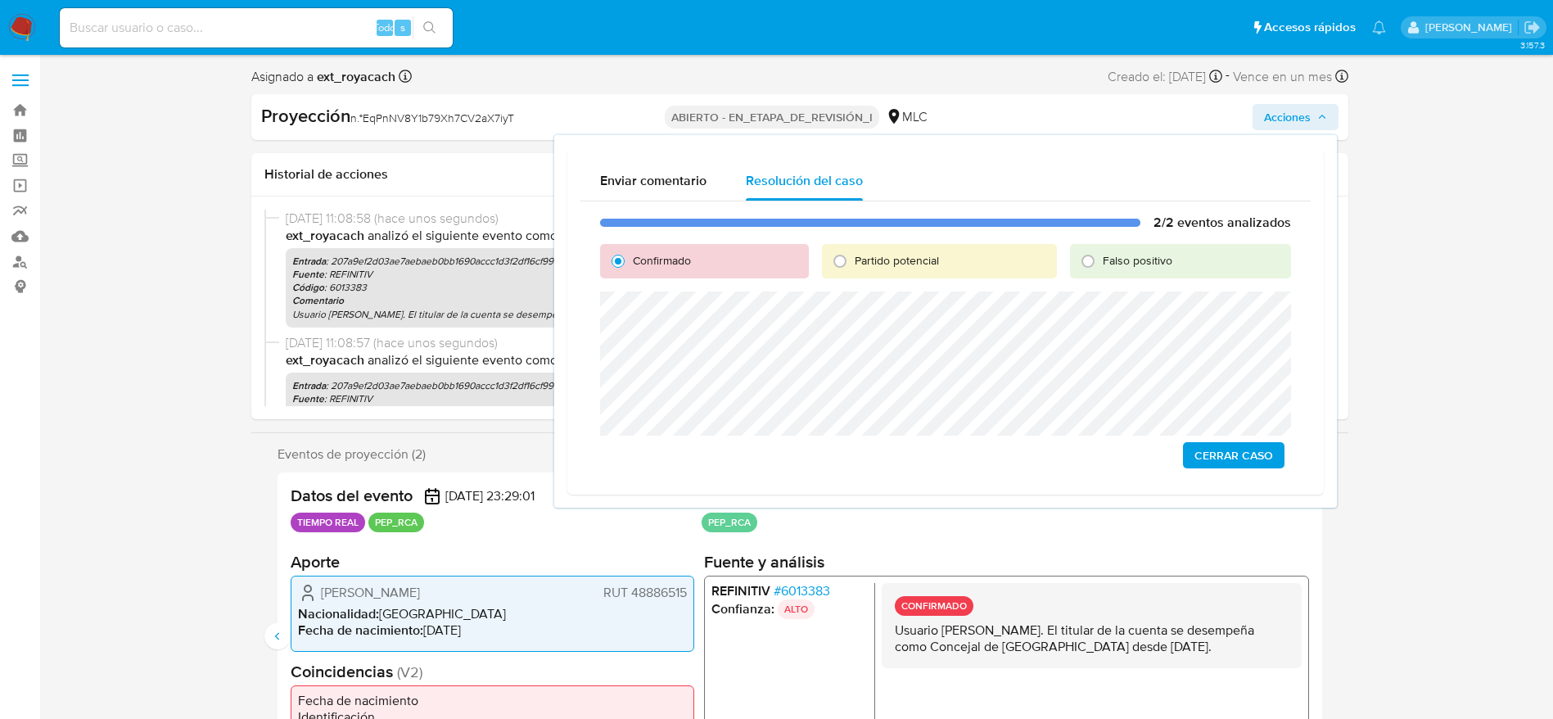
click at [1233, 446] on span "Cerrar Caso" at bounding box center [1234, 455] width 79 height 23
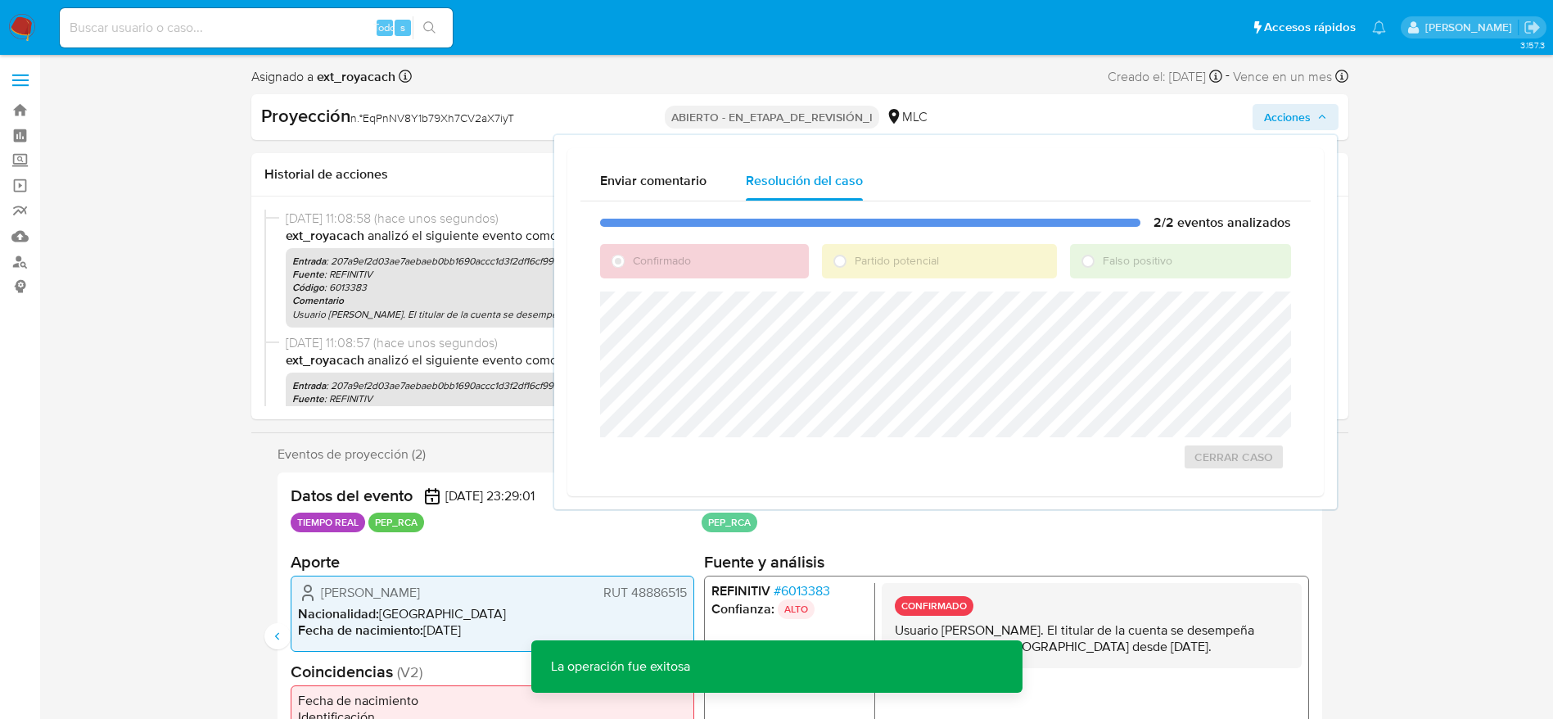
click at [399, 121] on font "EqPnNV8Y1b79Xh7CV2aX7iyT" at bounding box center [438, 118] width 151 height 16
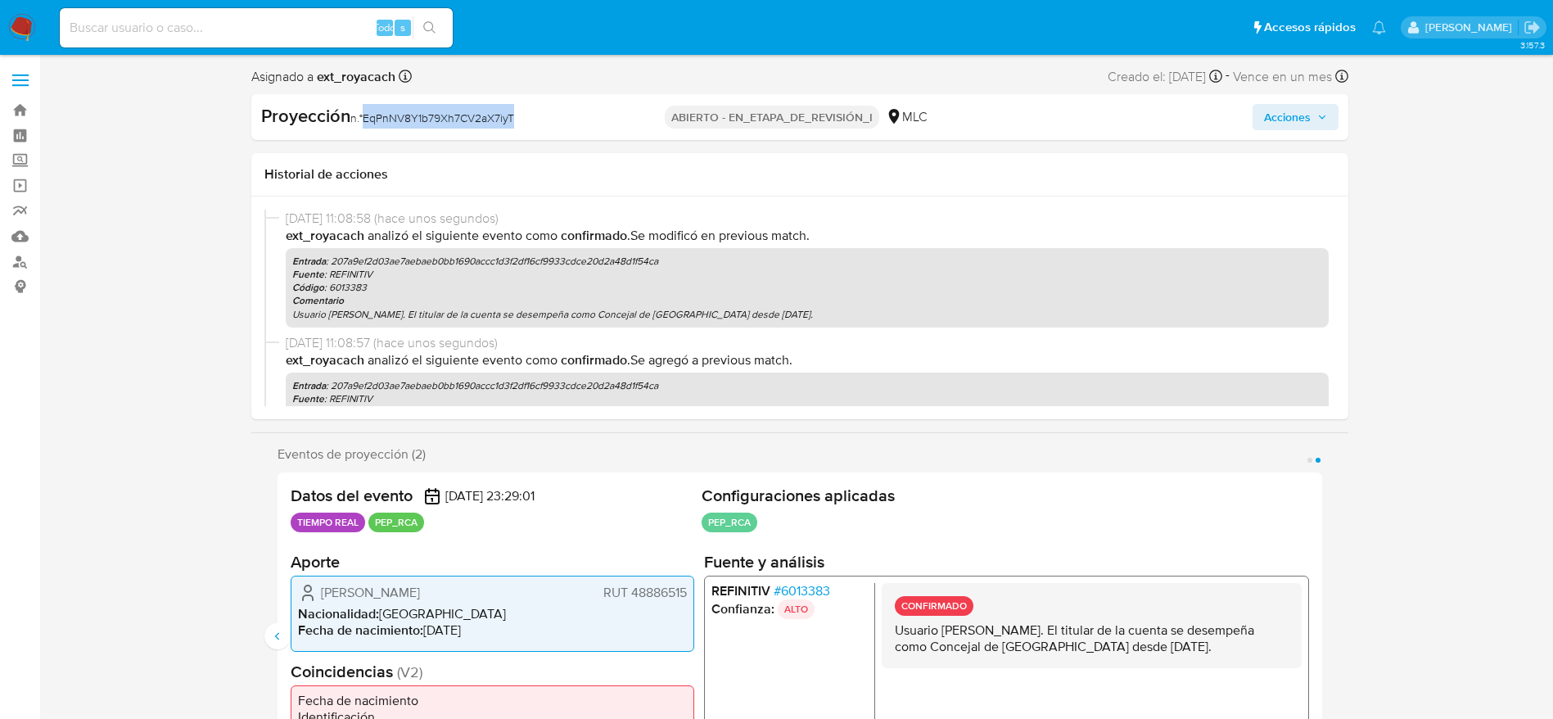
click at [399, 121] on font "EqPnNV8Y1b79Xh7CV2aX7iyT" at bounding box center [438, 118] width 151 height 16
copy font "EqPnNV8Y1b79Xh7CV2aX7iyT"
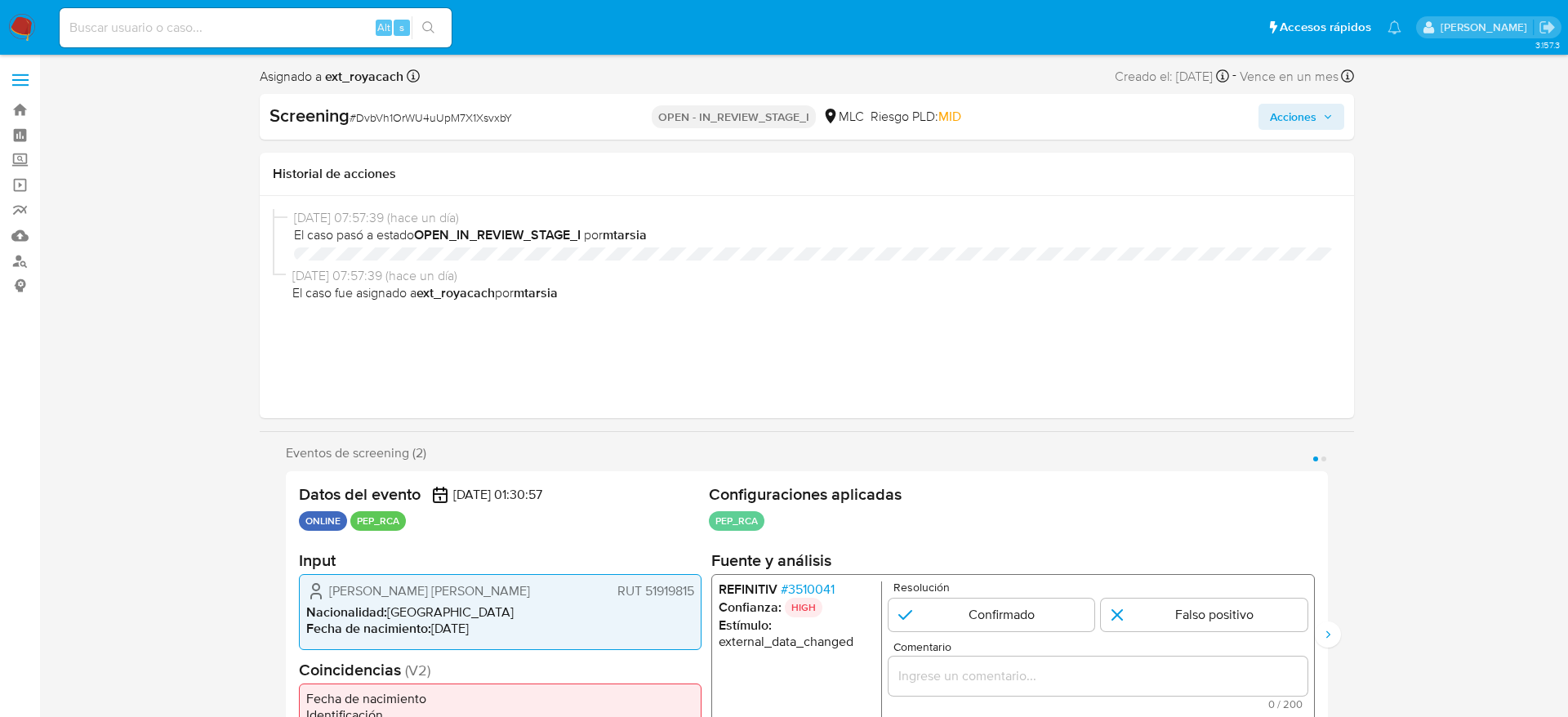
select select "10"
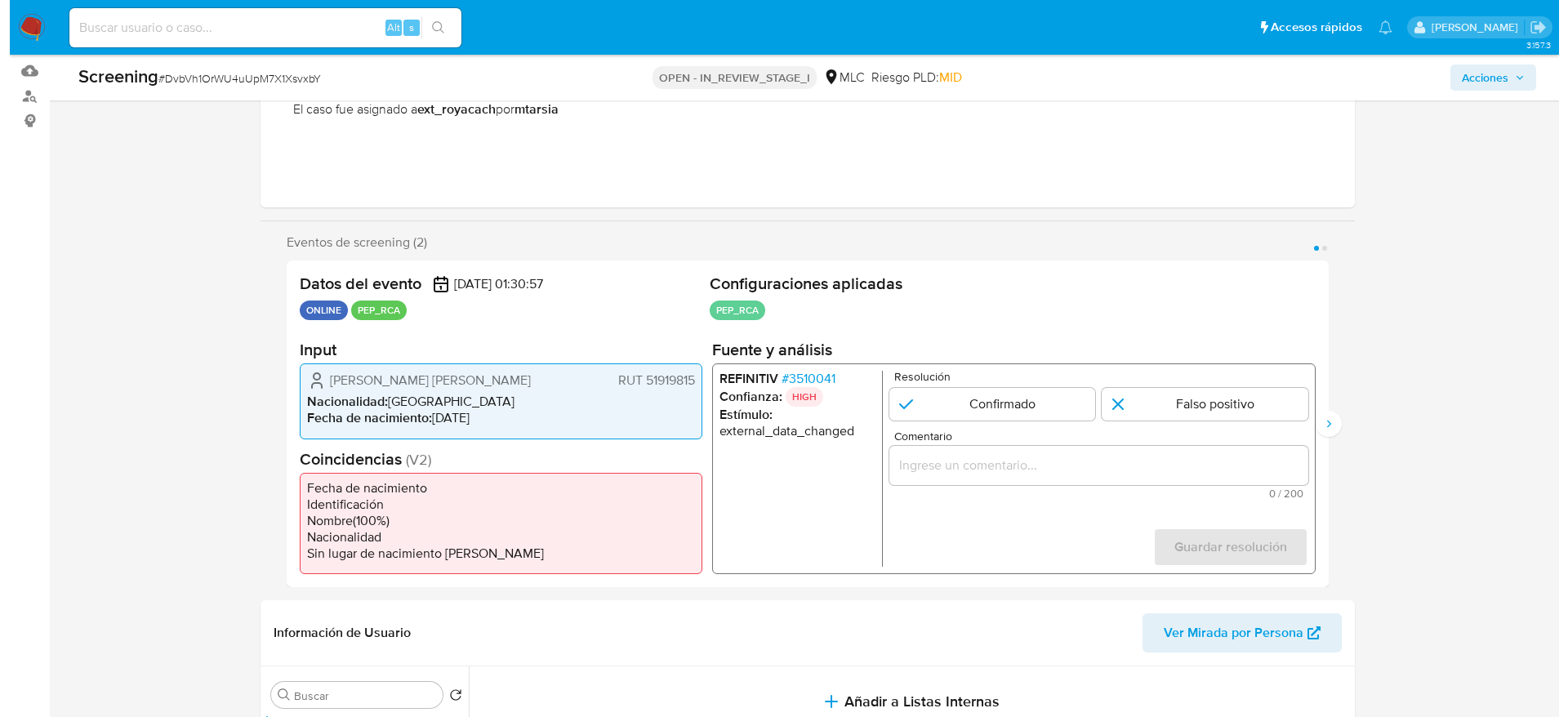
scroll to position [245, 0]
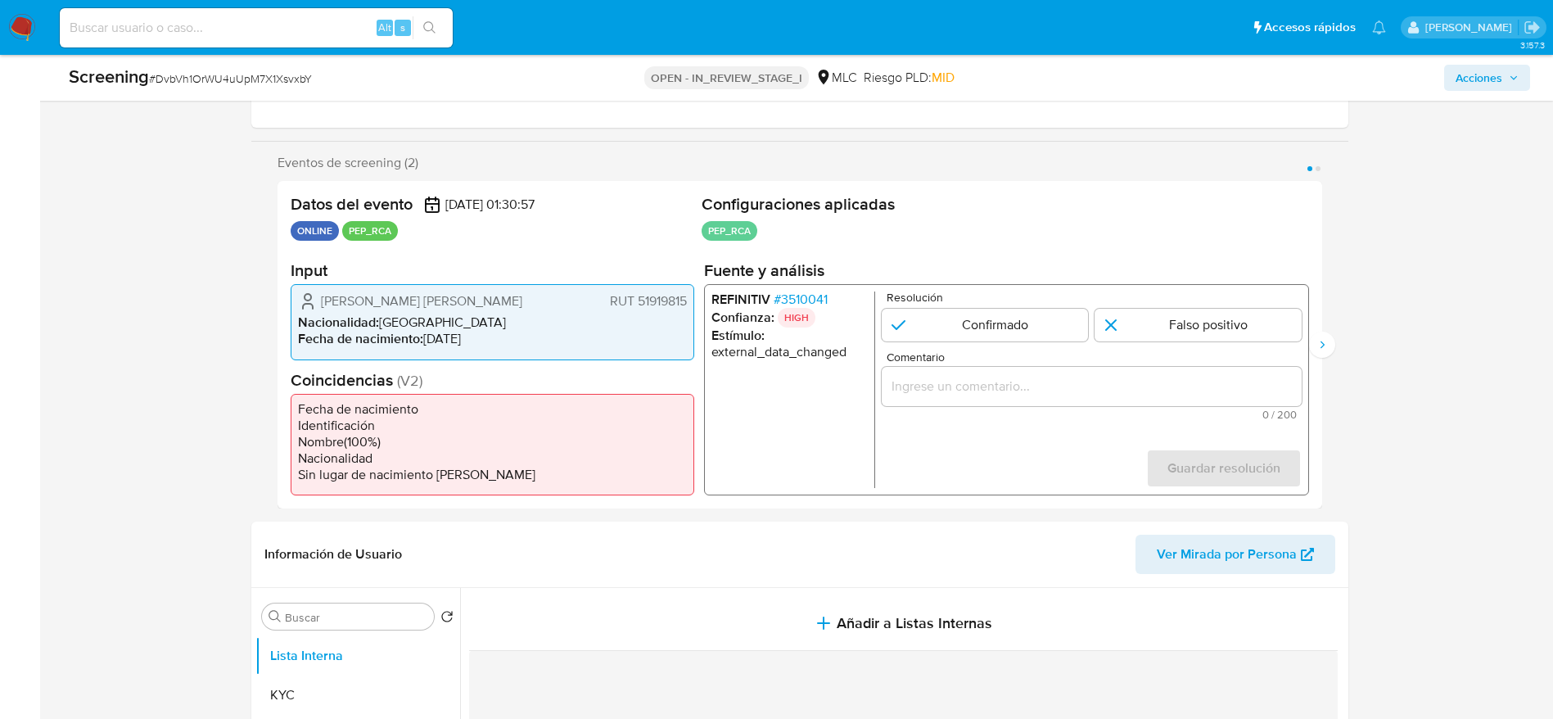
click at [808, 301] on span "# 3510041" at bounding box center [800, 300] width 54 height 16
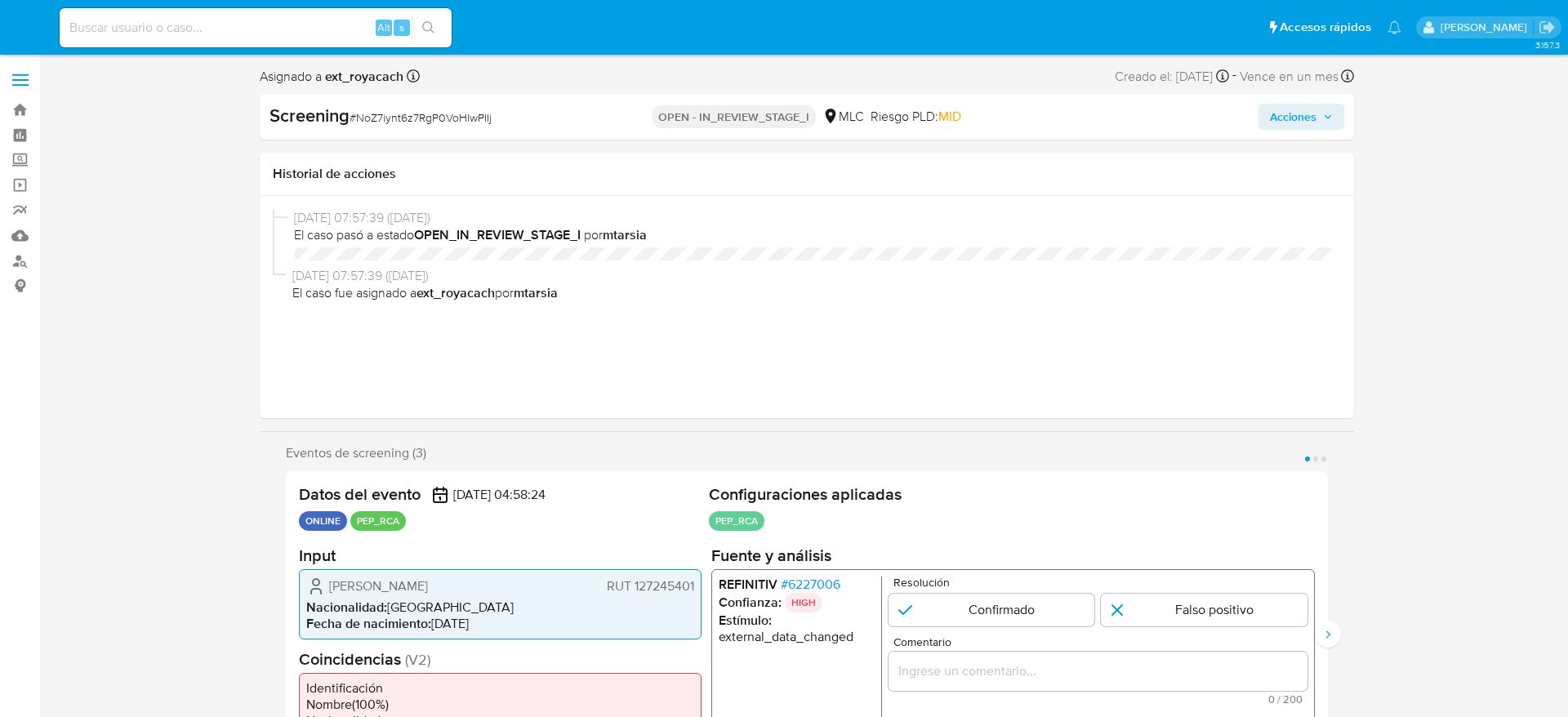
select select "10"
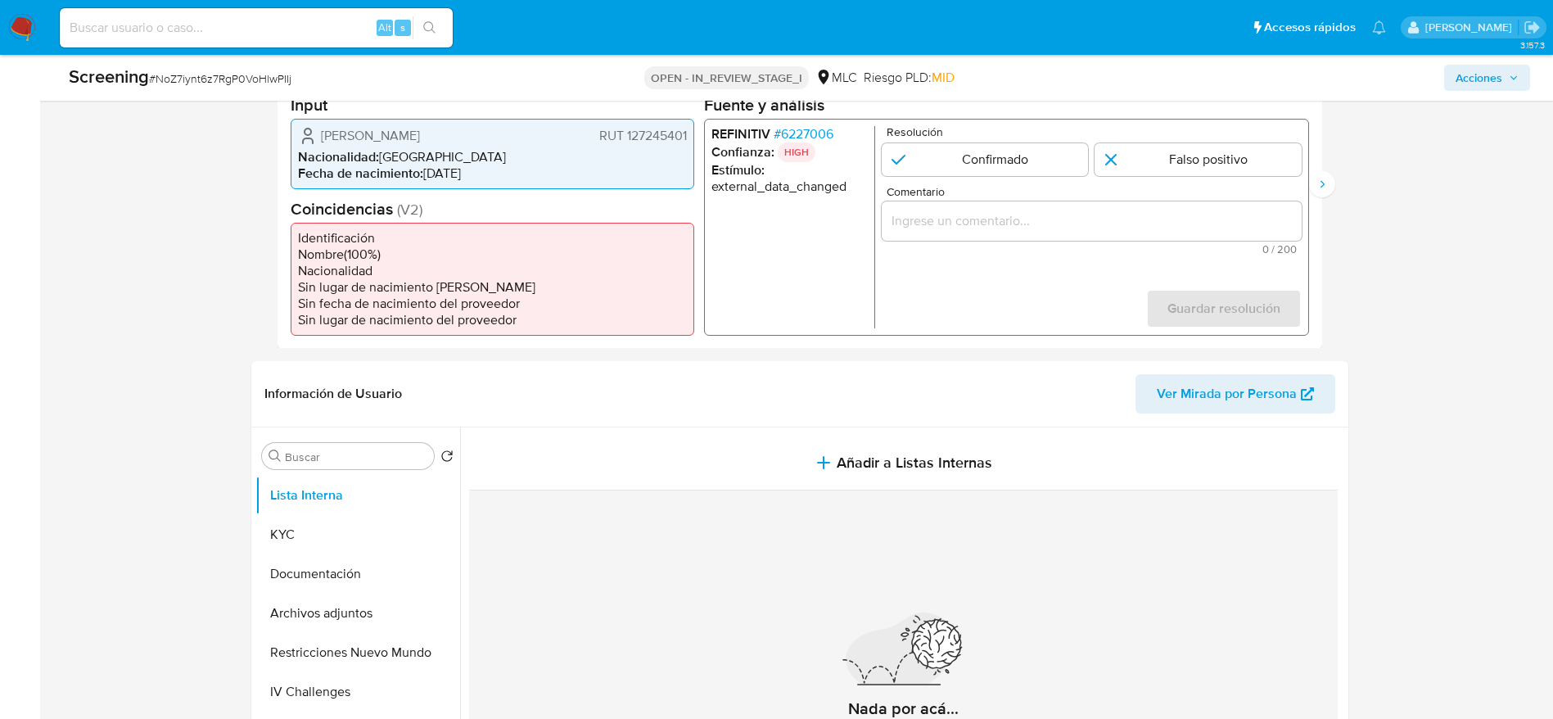
scroll to position [369, 0]
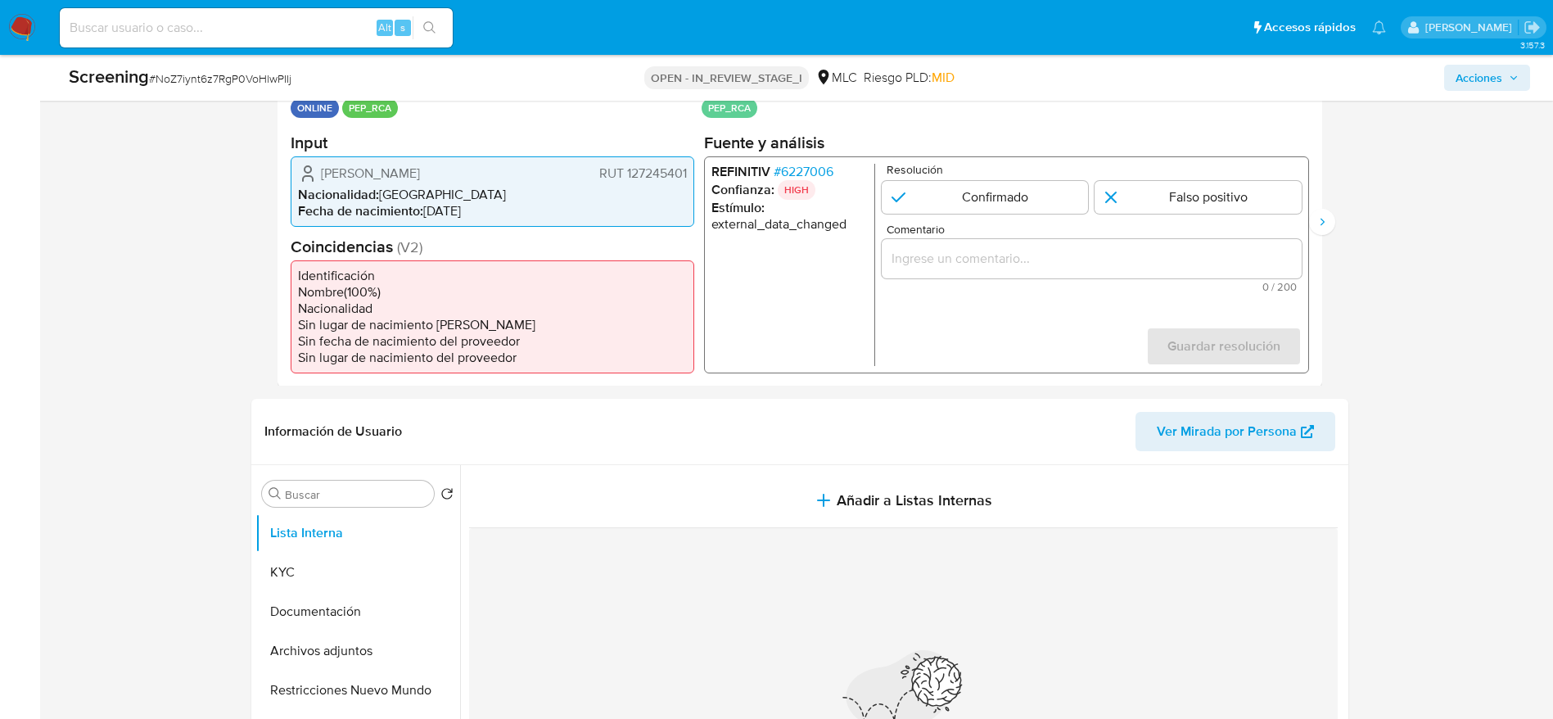
click at [804, 169] on span "# 6227006" at bounding box center [803, 171] width 60 height 16
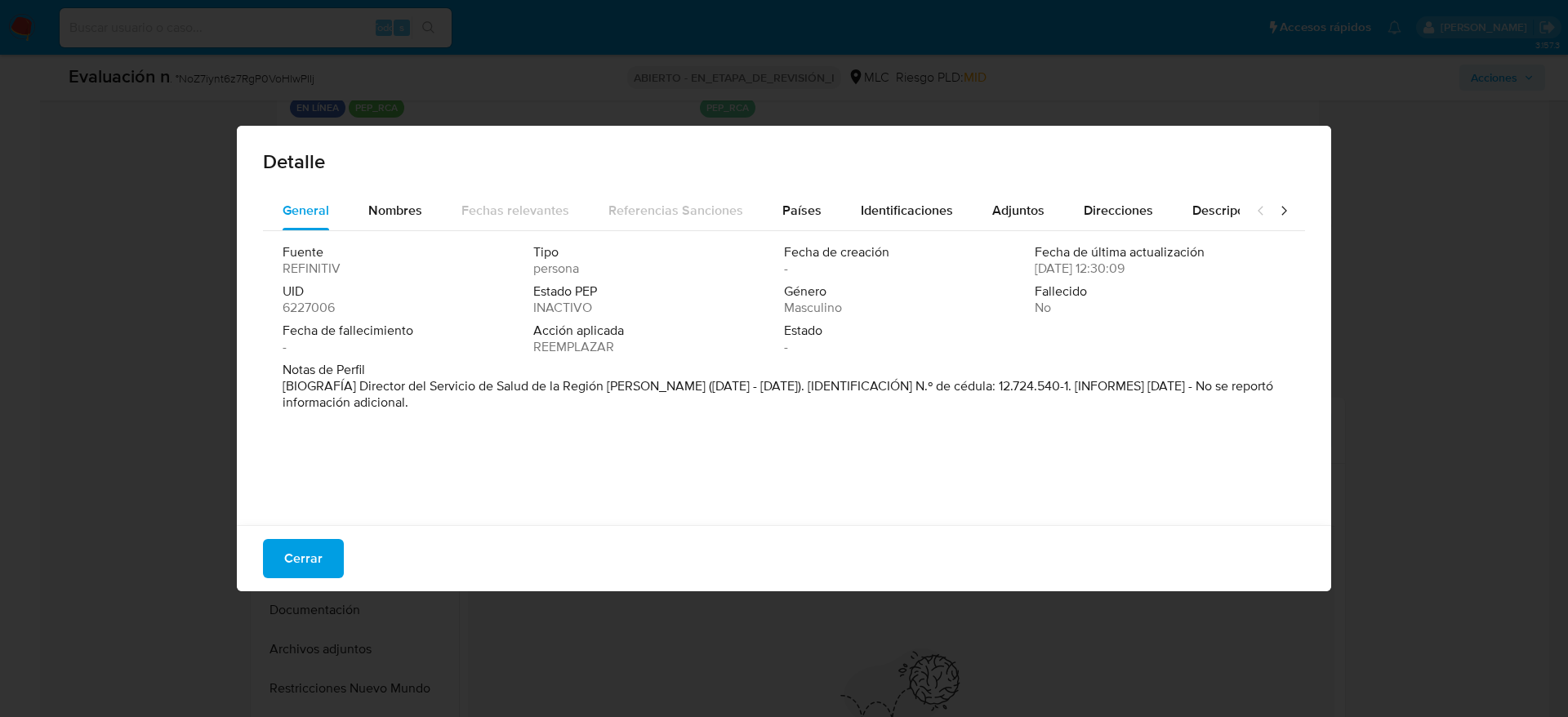
drag, startPoint x: 356, startPoint y: 381, endPoint x: 660, endPoint y: 387, distance: 304.1
click at [660, 387] on font "[BIOGRAFÍA] Director del Servicio de Salud de la Región [PERSON_NAME] ([DATE] -…" at bounding box center [777, 394] width 990 height 35
click at [310, 569] on span "Cerrar" at bounding box center [303, 558] width 38 height 36
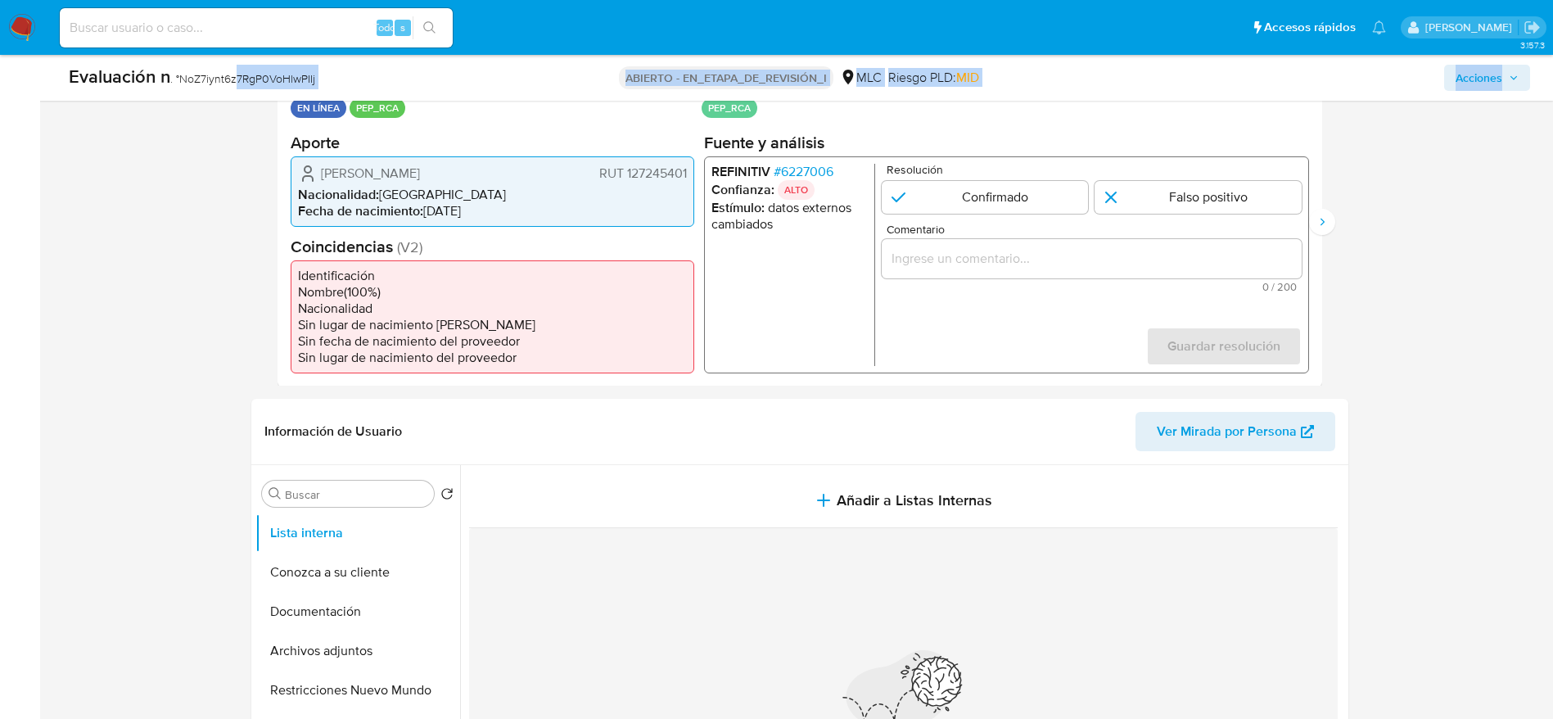
click at [241, 98] on div "Evaluación n . ° NoZ7iynt6z7RgP0VoHlwPIIj ABIERTO - EN_ETAPA_DE_REVISIÓN_I MLC …" at bounding box center [799, 78] width 1481 height 46
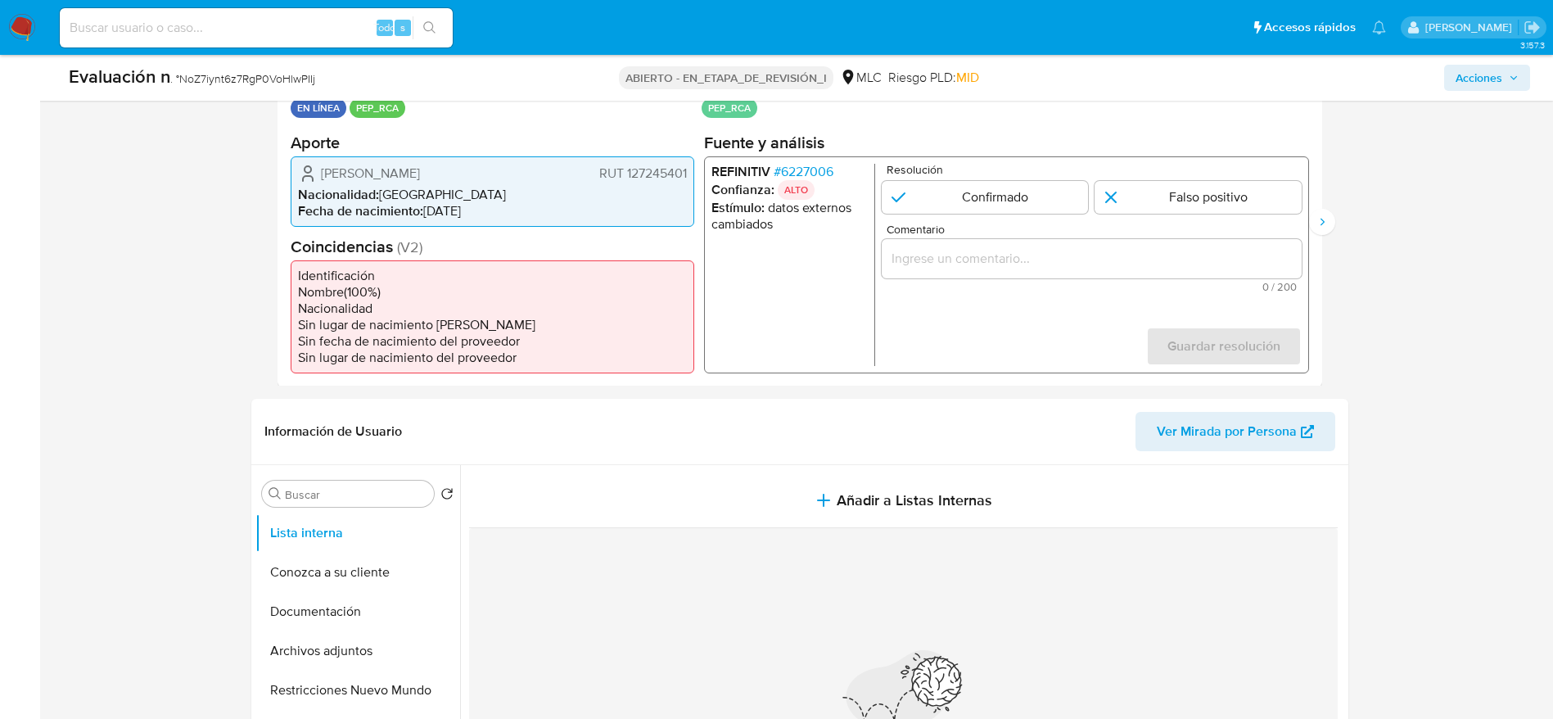
click at [229, 80] on font "NoZ7iynt6z7RgP0VoHlwPIIj" at bounding box center [247, 78] width 136 height 16
copy font "NoZ7iynt6z7RgP0VoHlwPIIj"
drag, startPoint x: 318, startPoint y: 174, endPoint x: 689, endPoint y: 171, distance: 371.0
click at [689, 171] on div "Gabriel José Burgos Salas RUT 127245401 Nacionalidad : Chile Fecha de nacimient…" at bounding box center [493, 191] width 404 height 70
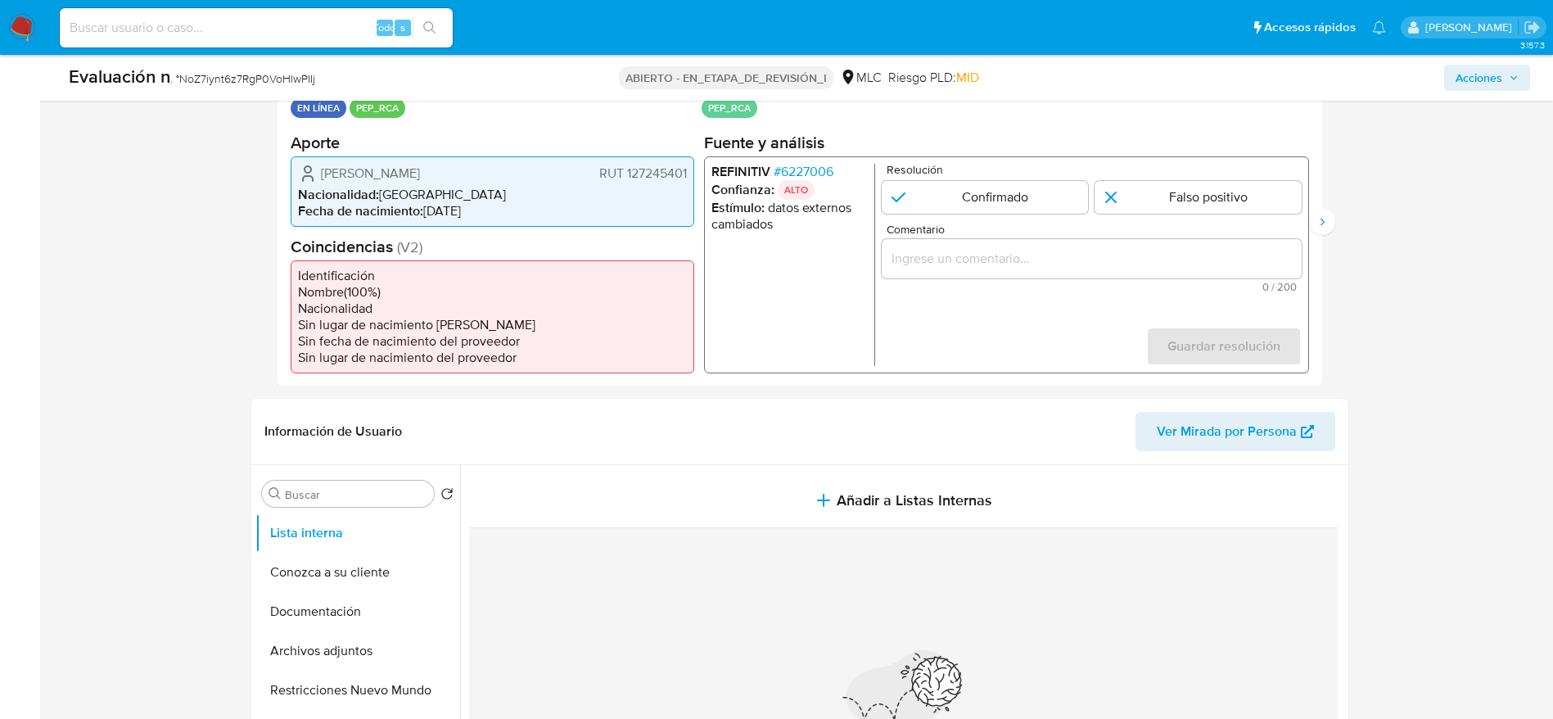
click at [1044, 276] on div "1 de 3" at bounding box center [1091, 257] width 420 height 39
click at [1030, 265] on input "Comentario" at bounding box center [1091, 257] width 420 height 21
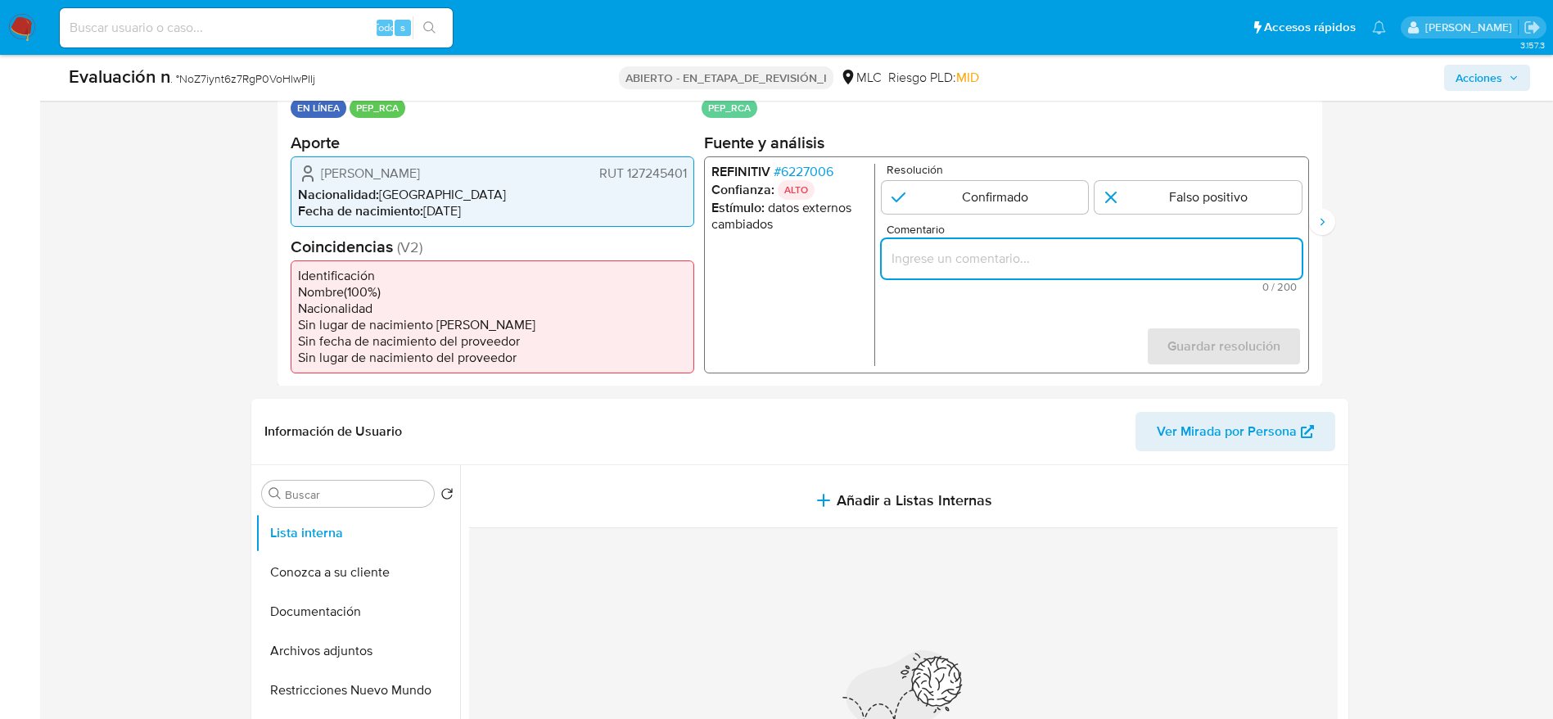
paste input "Caso generado sobre el usuario Gabriel José Burgos Salas RUT 127245401 por coin…"
type input "Caso generado sobre el usuario Gabriel José Burgos Salas RUT 127245401 por coin…"
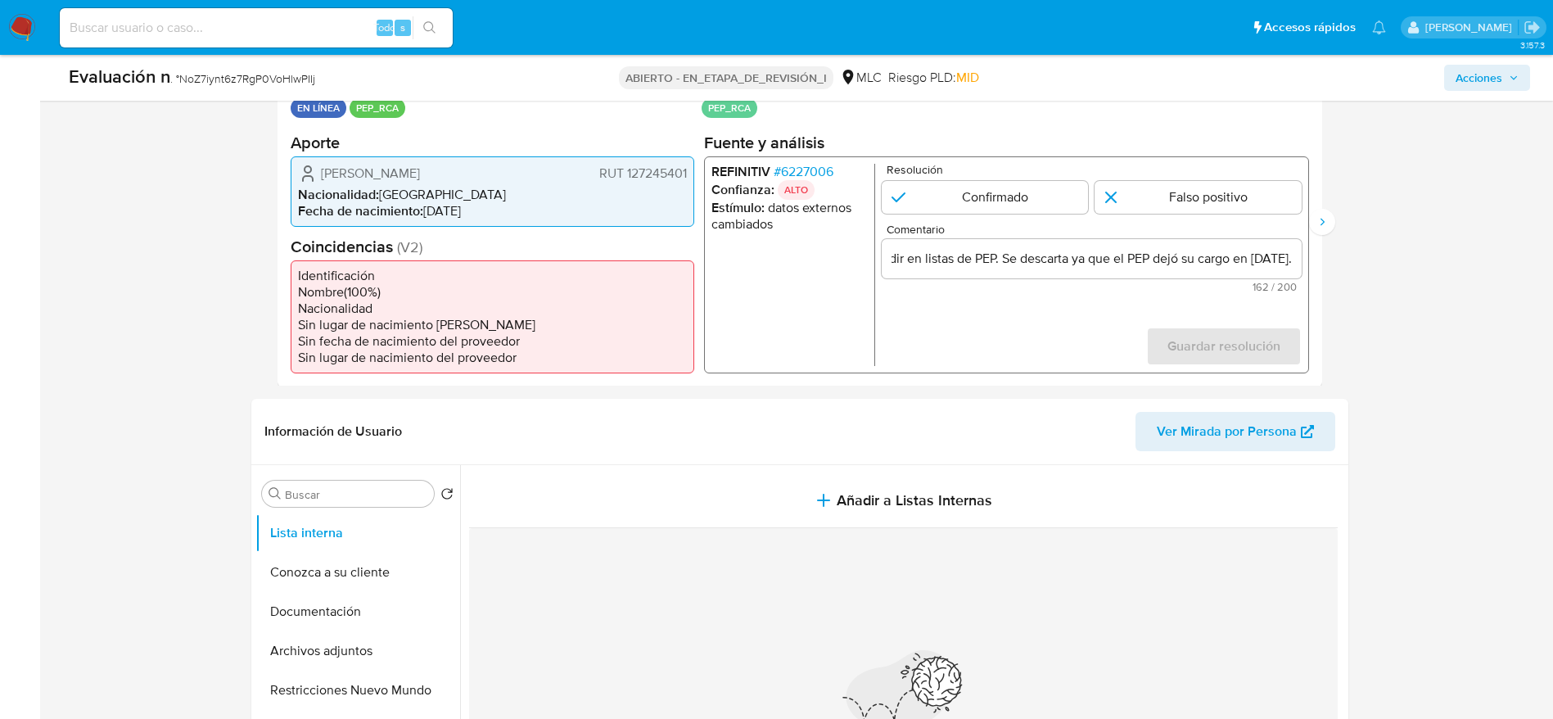
click at [1179, 179] on div "Resolución Confirmado Falso positivo" at bounding box center [1091, 188] width 420 height 50
click at [1187, 190] on input "1 de 3" at bounding box center [1198, 196] width 207 height 33
radio input "true"
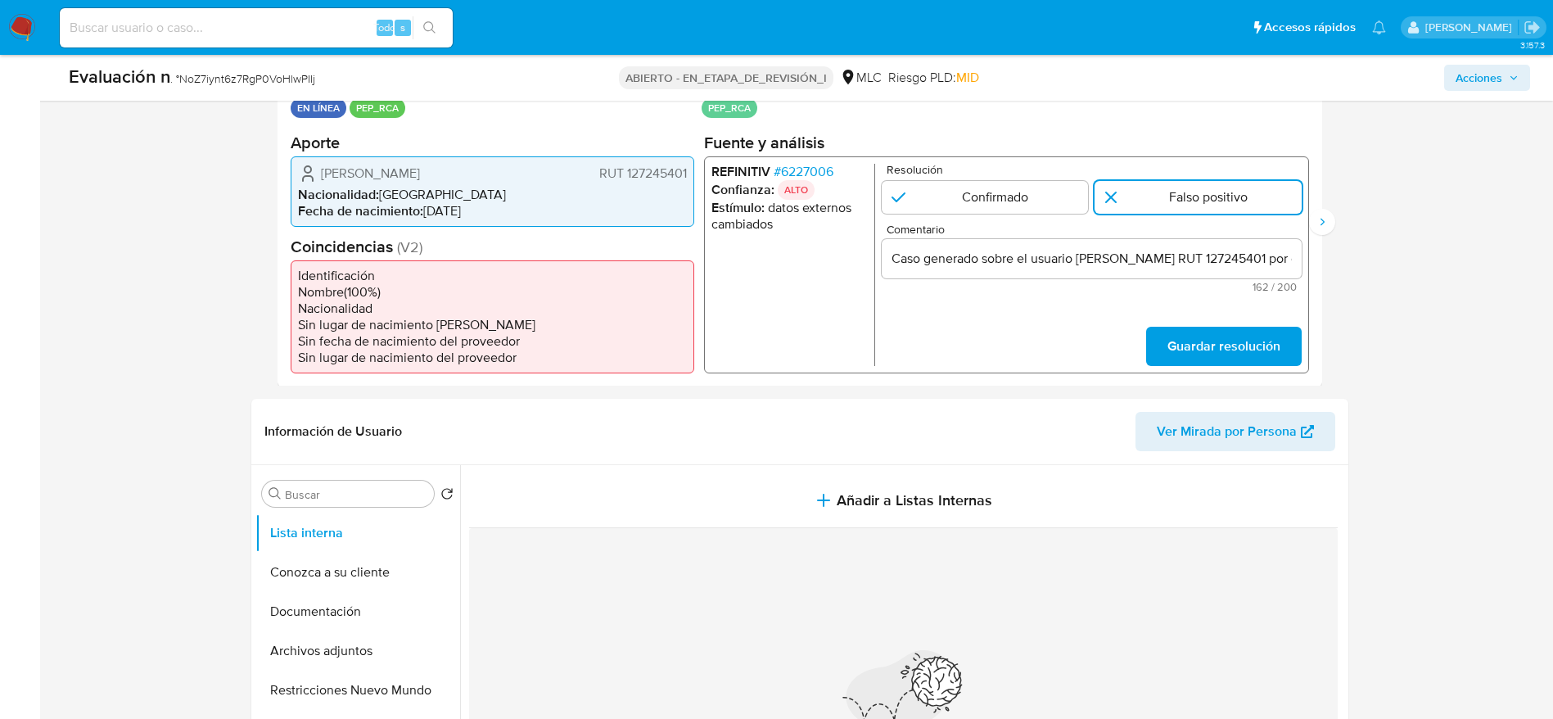
click at [1237, 369] on div "REFINITIV # 6227006 Confianza: ALTO Estímulo : datos externos cambiados Resoluc…" at bounding box center [1005, 264] width 605 height 217
click at [1220, 348] on span "Guardar resolución" at bounding box center [1223, 346] width 113 height 36
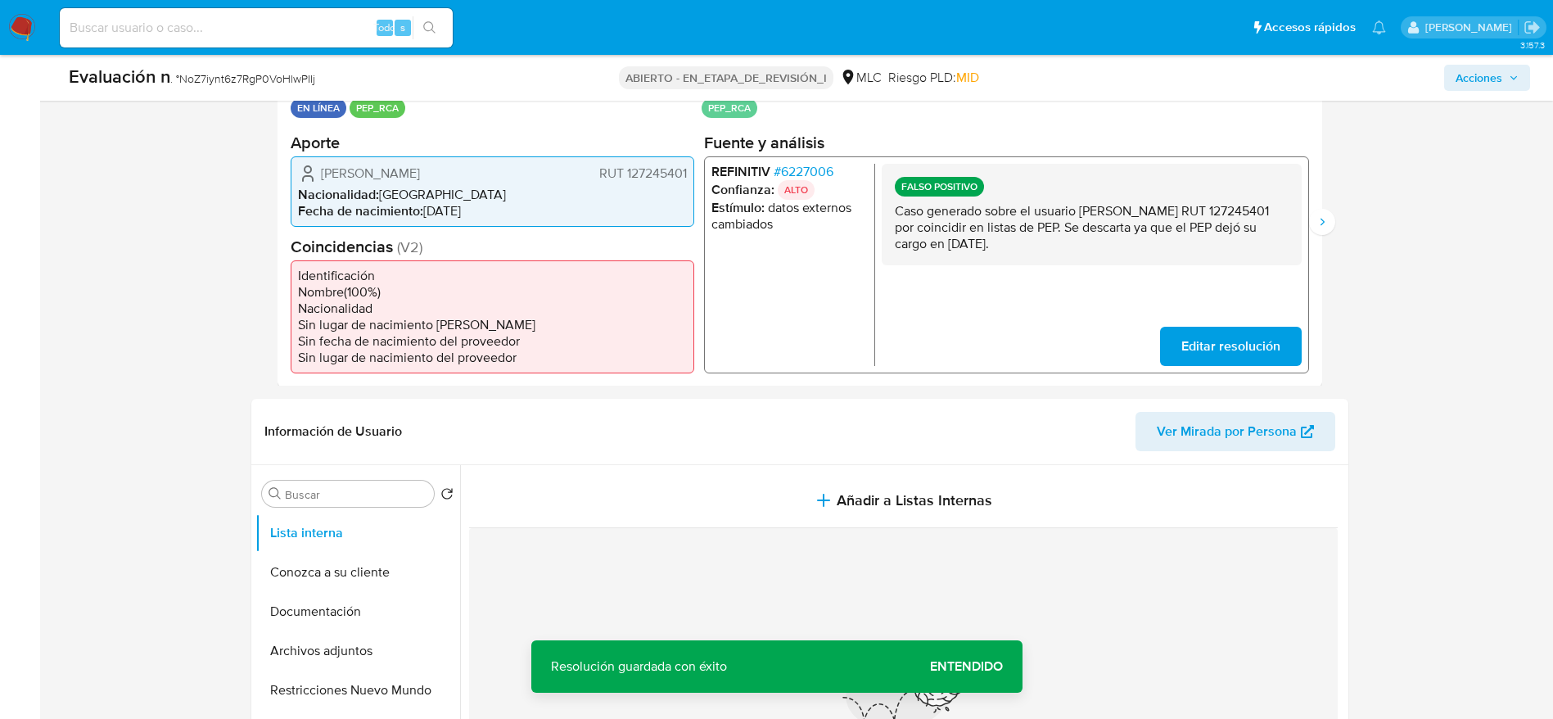
click at [1214, 226] on p "Caso generado sobre el usuario Gabriel José Burgos Salas RUT 127245401 por coin…" at bounding box center [1091, 226] width 394 height 49
click at [1317, 229] on button "Siguiente" at bounding box center [1322, 222] width 26 height 26
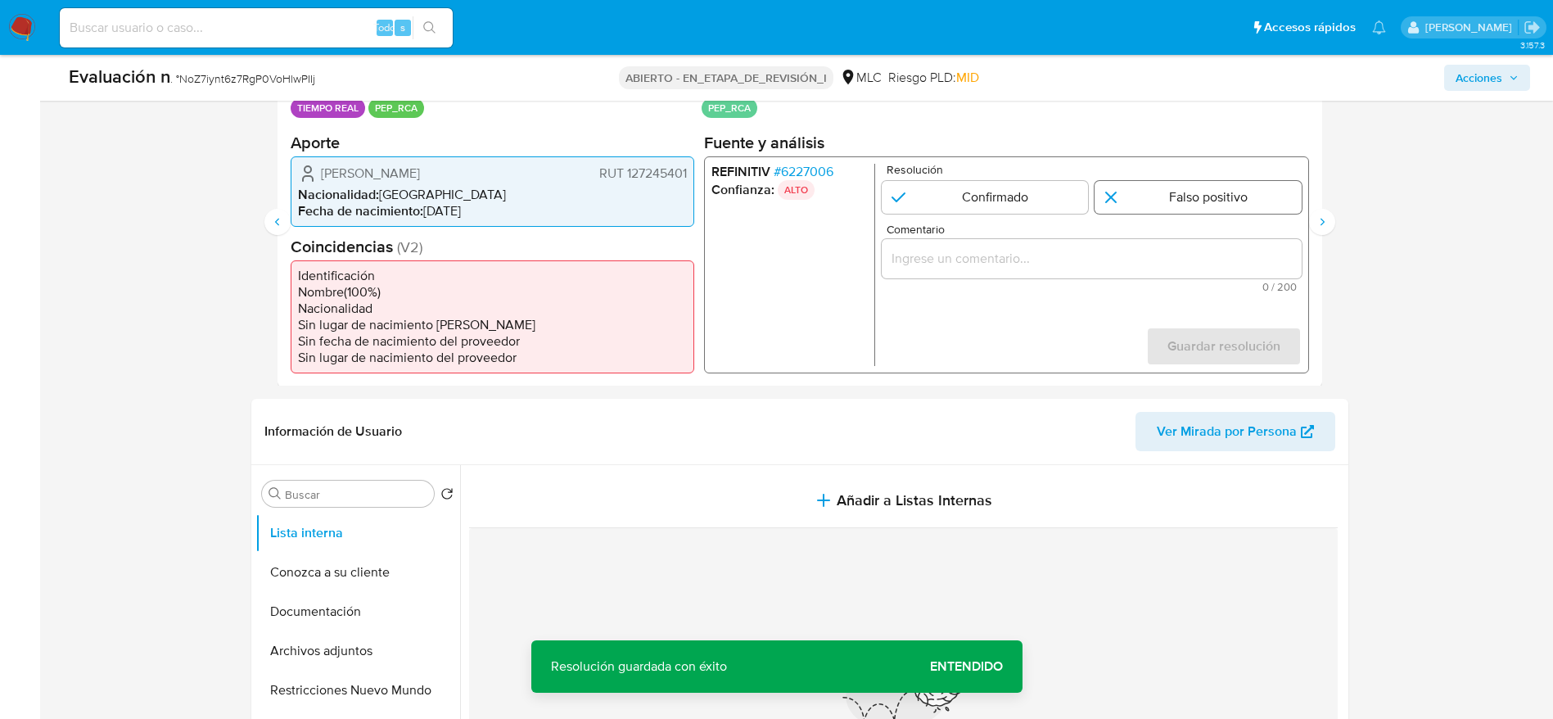
drag, startPoint x: 1281, startPoint y: 212, endPoint x: 1261, endPoint y: 197, distance: 25.1
click at [1279, 212] on input "2 de 3" at bounding box center [1198, 196] width 207 height 33
radio input "true"
click at [1259, 197] on input "2 de 3" at bounding box center [1198, 196] width 207 height 33
click at [1246, 250] on input "Comentario" at bounding box center [1091, 257] width 420 height 21
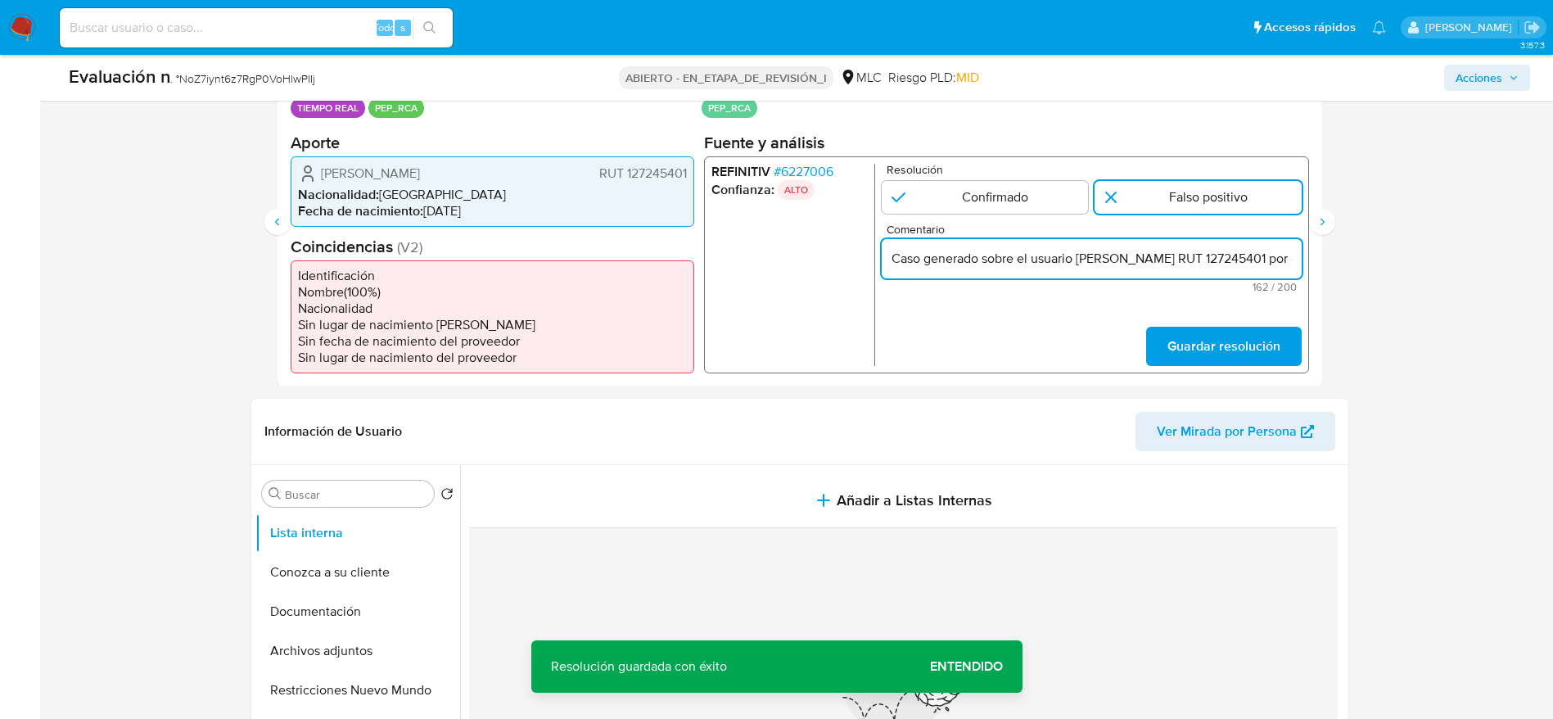
scroll to position [0, 557]
type input "Caso generado sobre el usuario Gabriel José Burgos Salas RUT 127245401 por coin…"
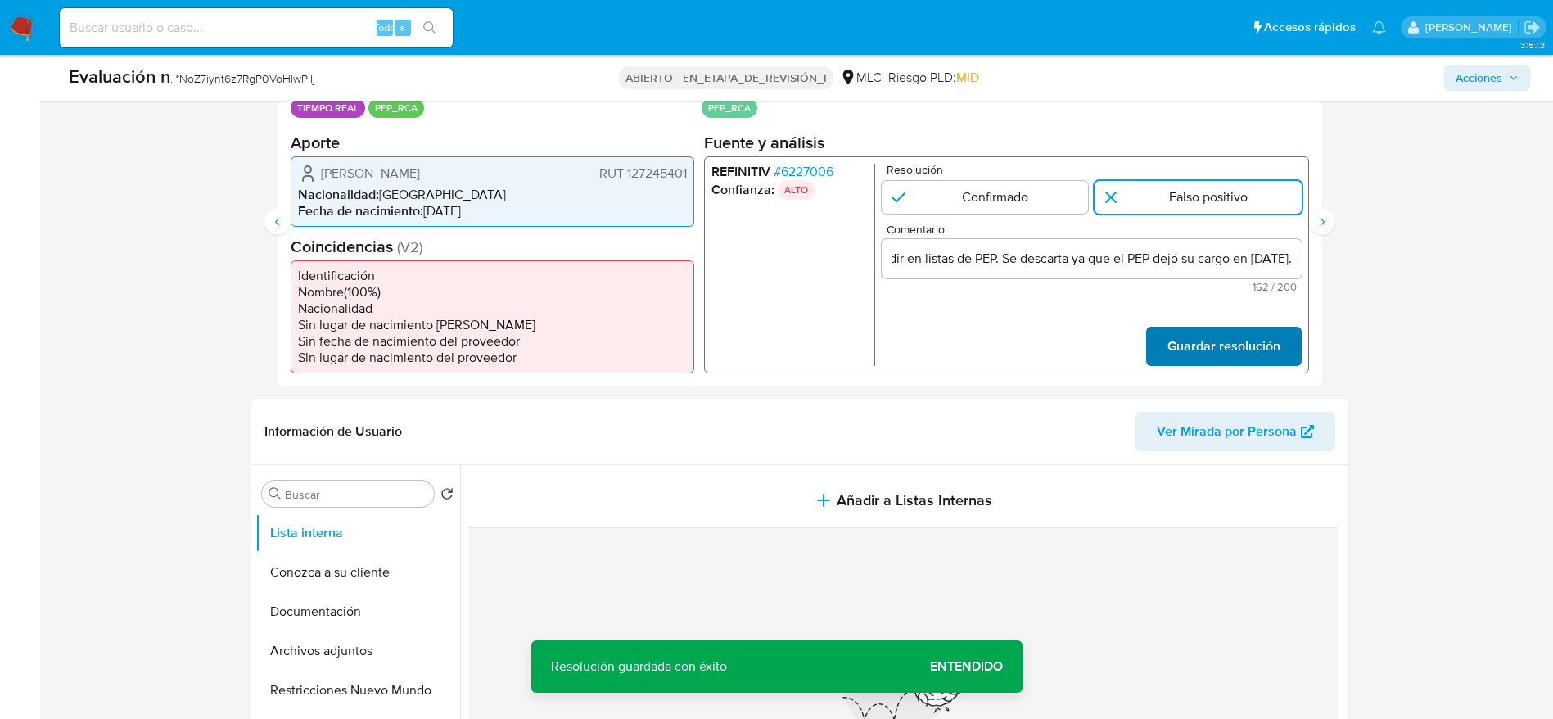
click at [1259, 357] on span "Guardar resolución" at bounding box center [1223, 346] width 113 height 36
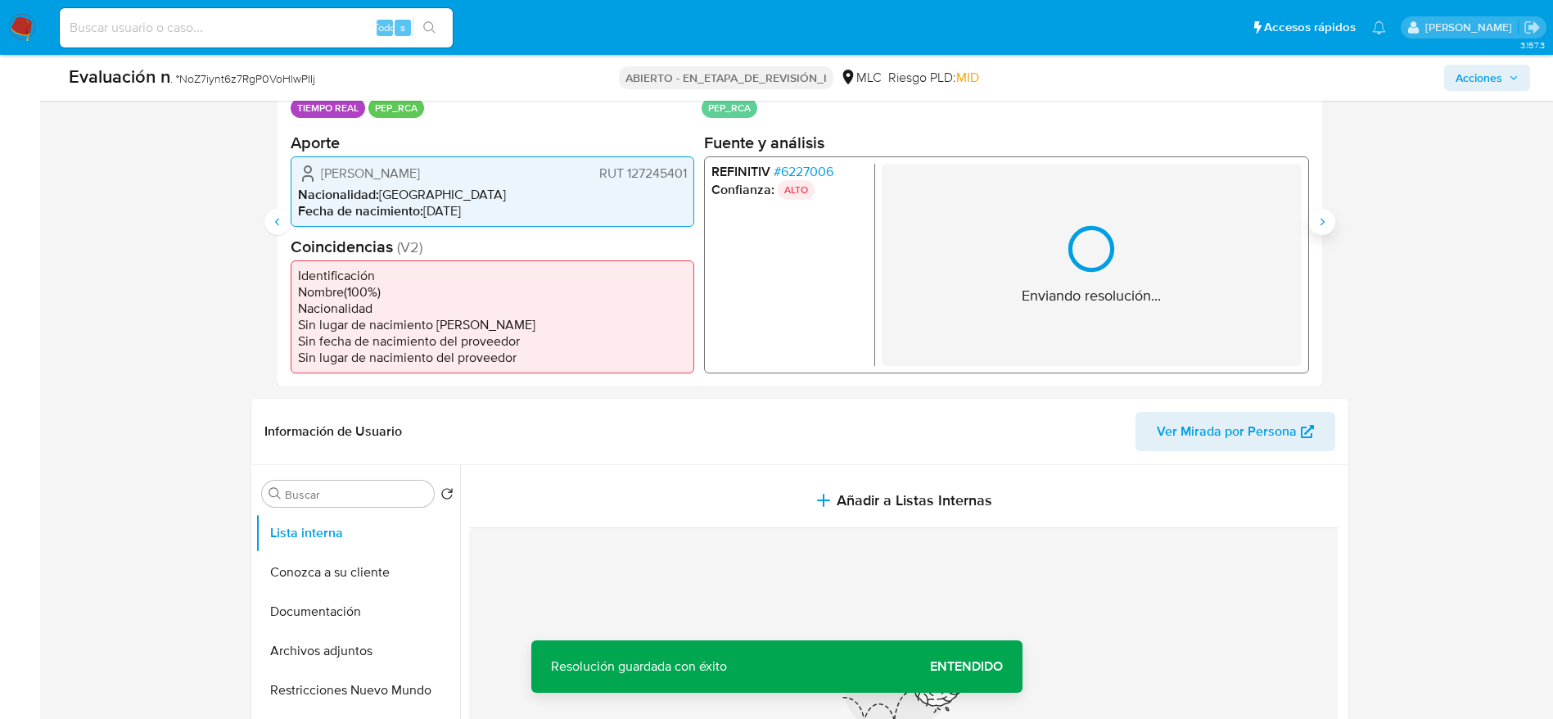
click at [1314, 215] on button "Siguiente" at bounding box center [1322, 222] width 26 height 26
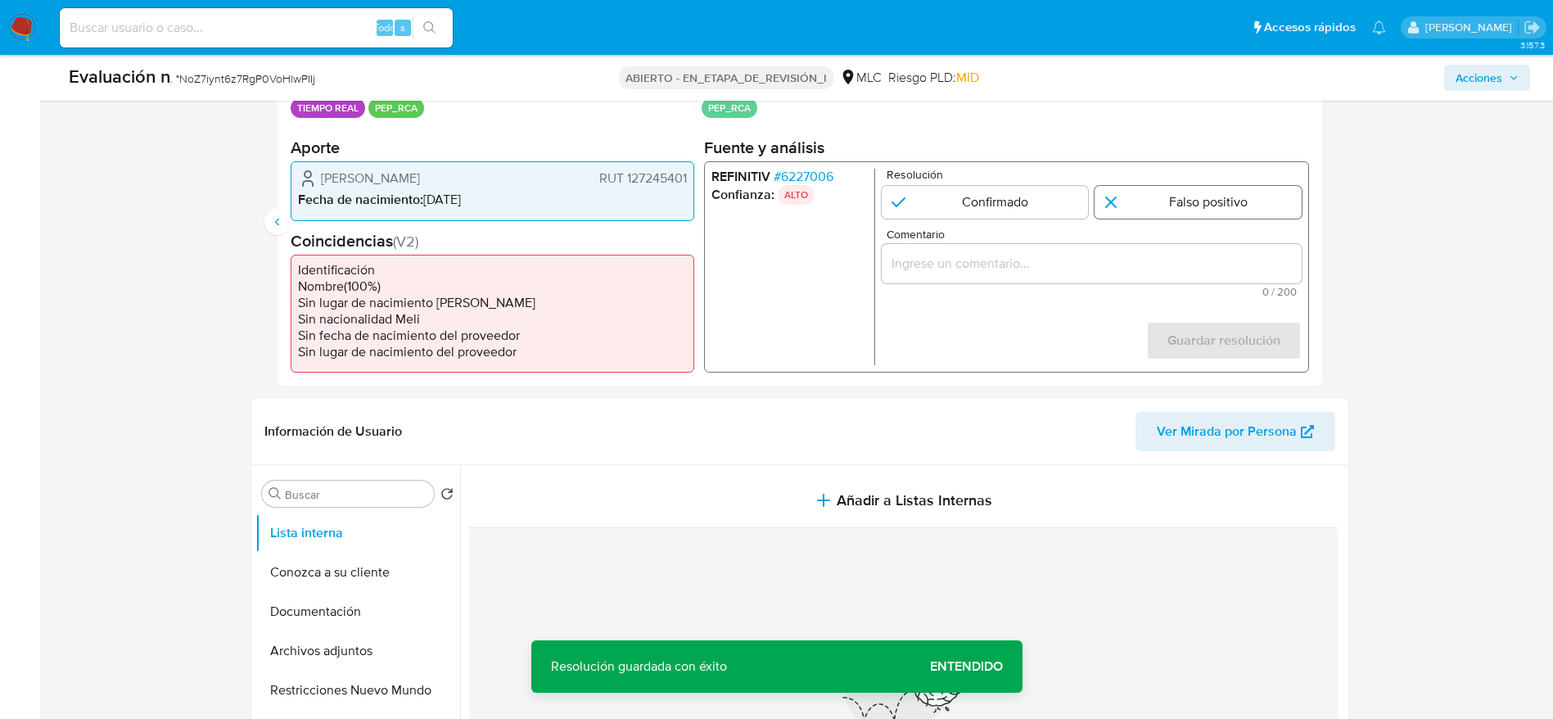
click at [1236, 217] on input "3 de 3" at bounding box center [1198, 202] width 207 height 33
radio input "true"
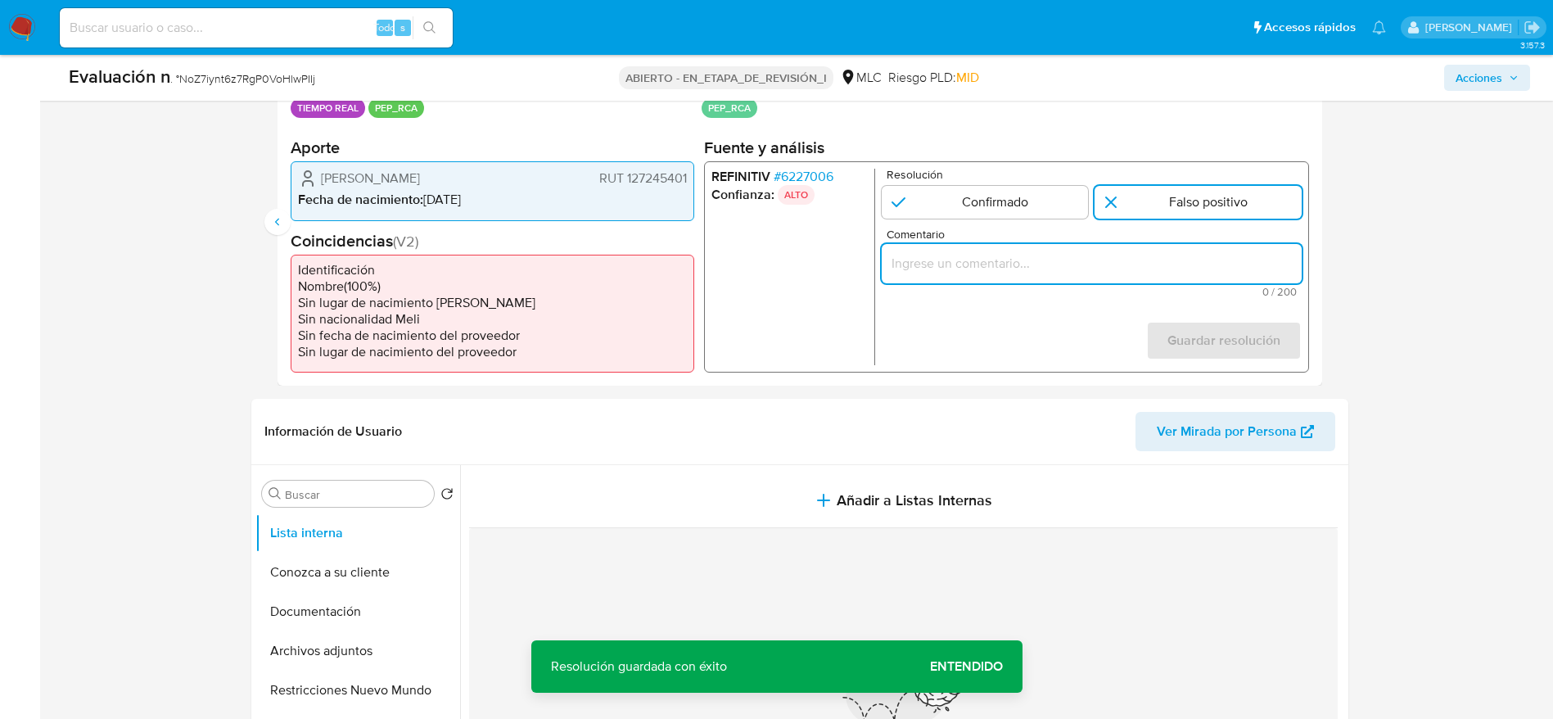
click at [1205, 265] on input "Comentario" at bounding box center [1091, 263] width 420 height 21
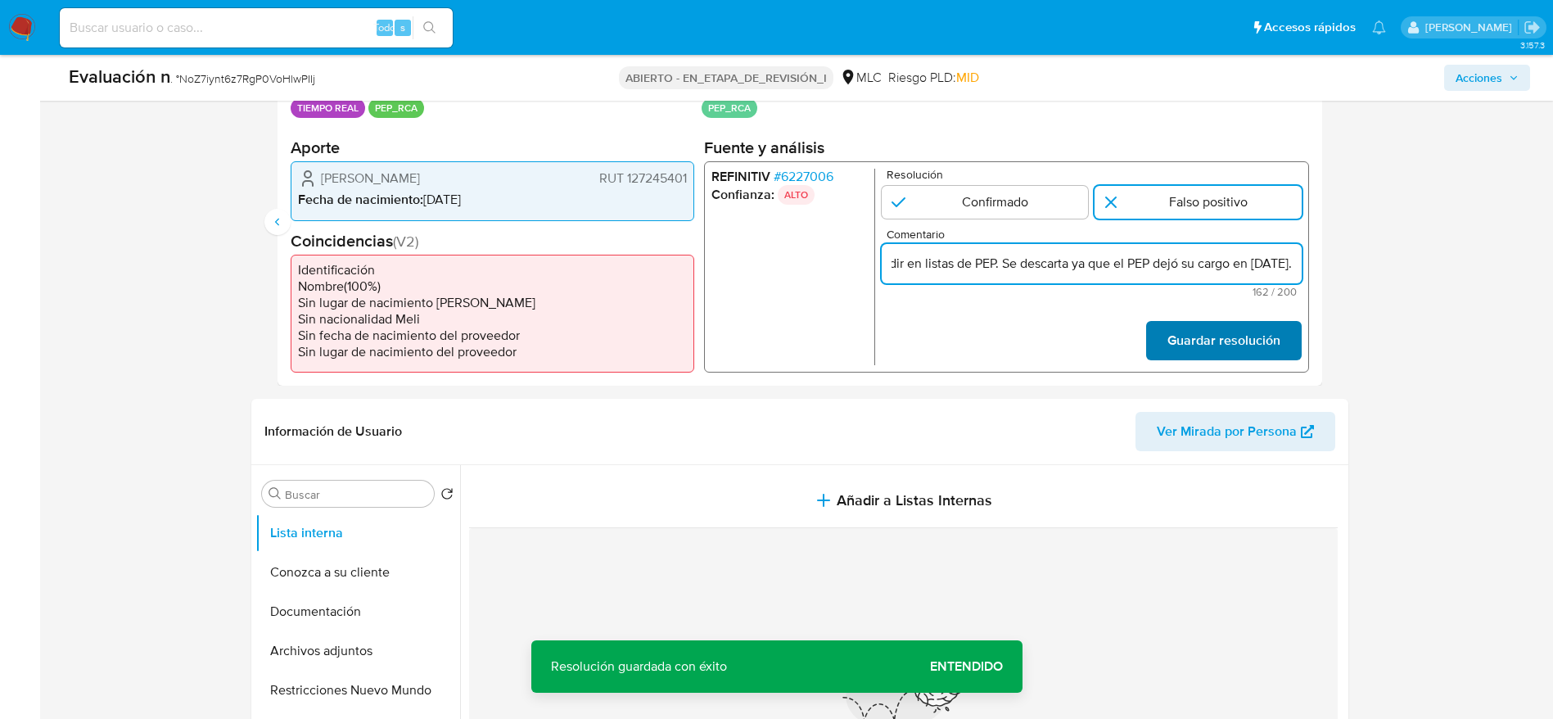
type input "Caso generado sobre el usuario Gabriel José Burgos Salas RUT 127245401 por coin…"
click at [1249, 341] on font "Guardar resolución" at bounding box center [1223, 340] width 113 height 39
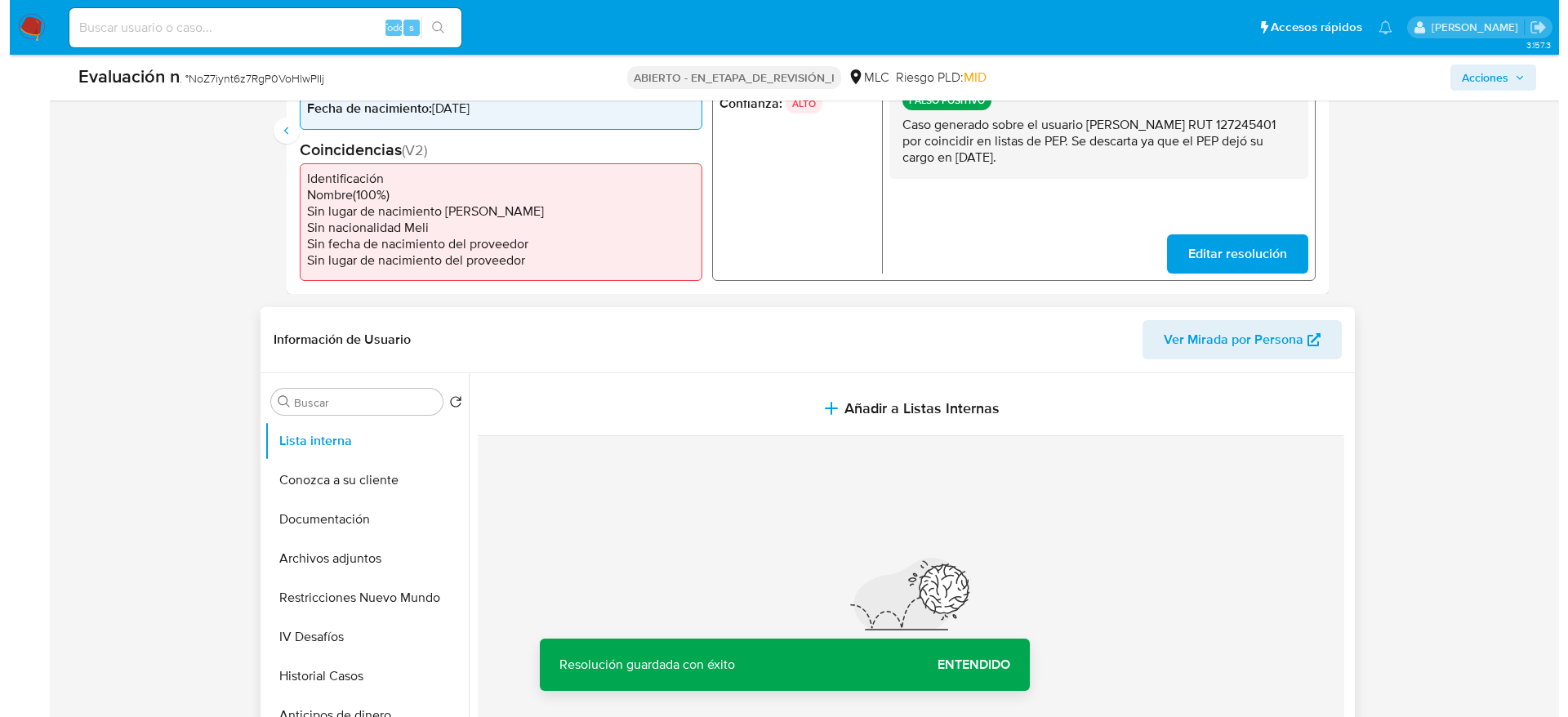
scroll to position [490, 0]
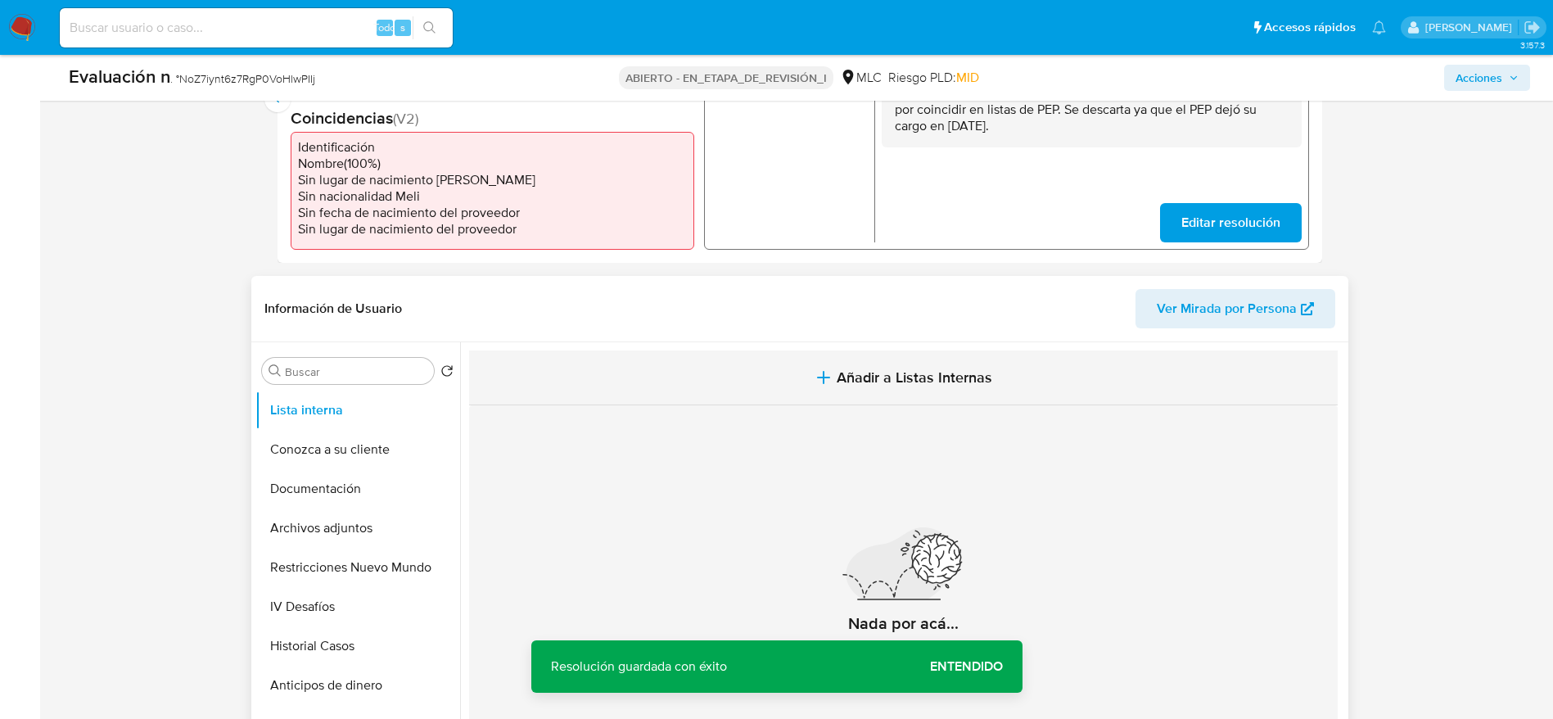
click at [894, 391] on button "Añadir a Listas Internas" at bounding box center [903, 377] width 869 height 55
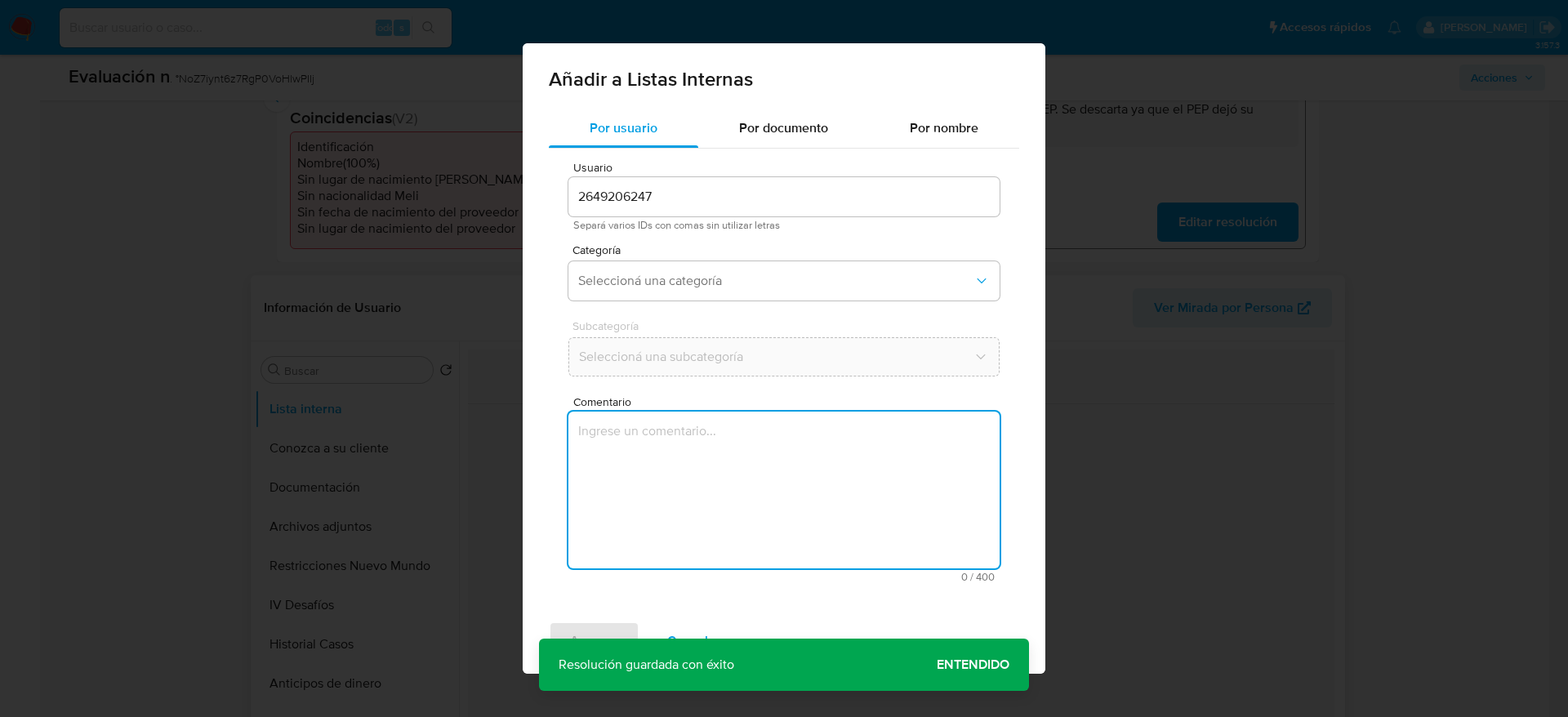
click at [835, 460] on textarea "Comentario" at bounding box center [784, 490] width 431 height 157
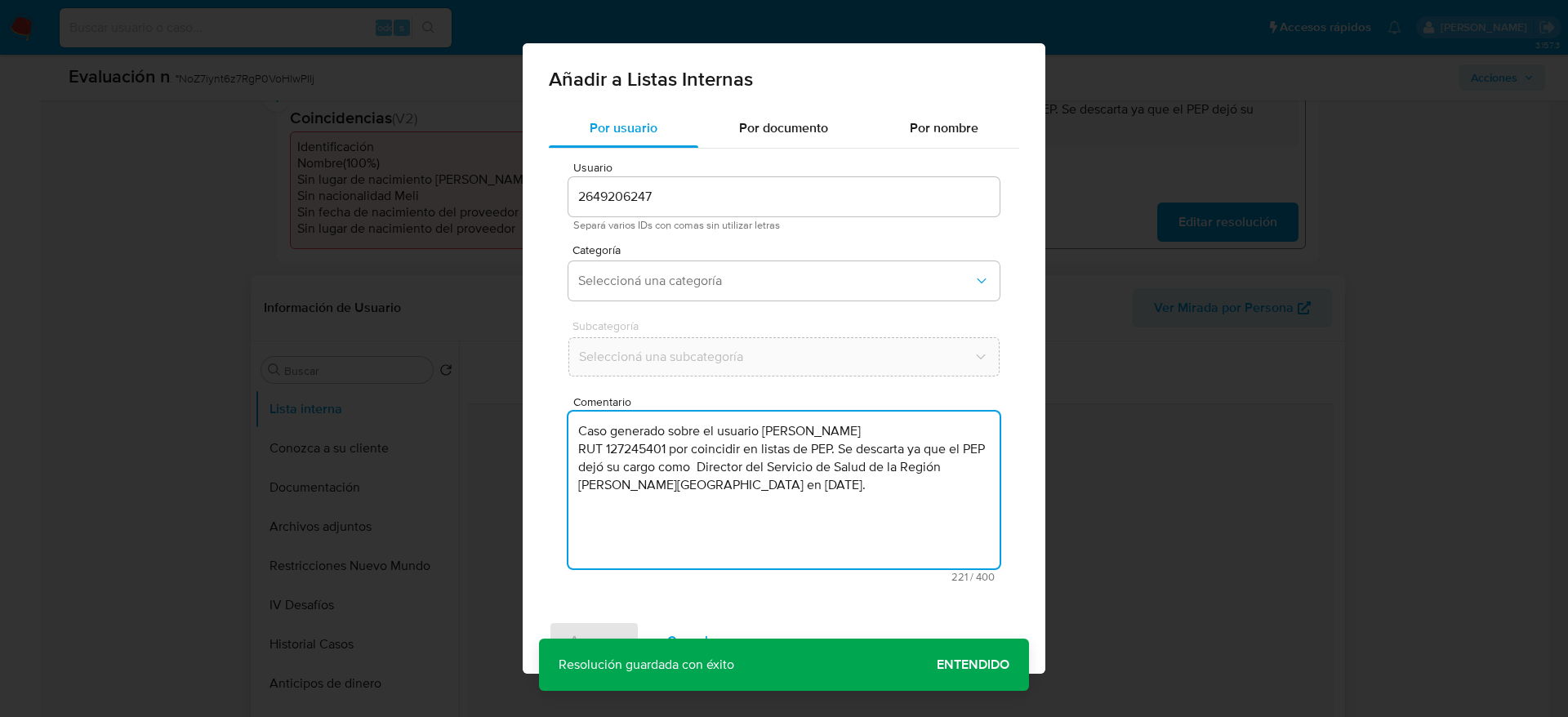
type textarea "Caso generado sobre el usuario Gabriel José Burgos Salas RUT 127245401 por coin…"
drag, startPoint x: 696, startPoint y: 250, endPoint x: 702, endPoint y: 258, distance: 10.0
click at [699, 254] on div "Usuario 2649206247 Separá varios IDs con comas sin utilizar letras Categoría Se…" at bounding box center [784, 372] width 471 height 447
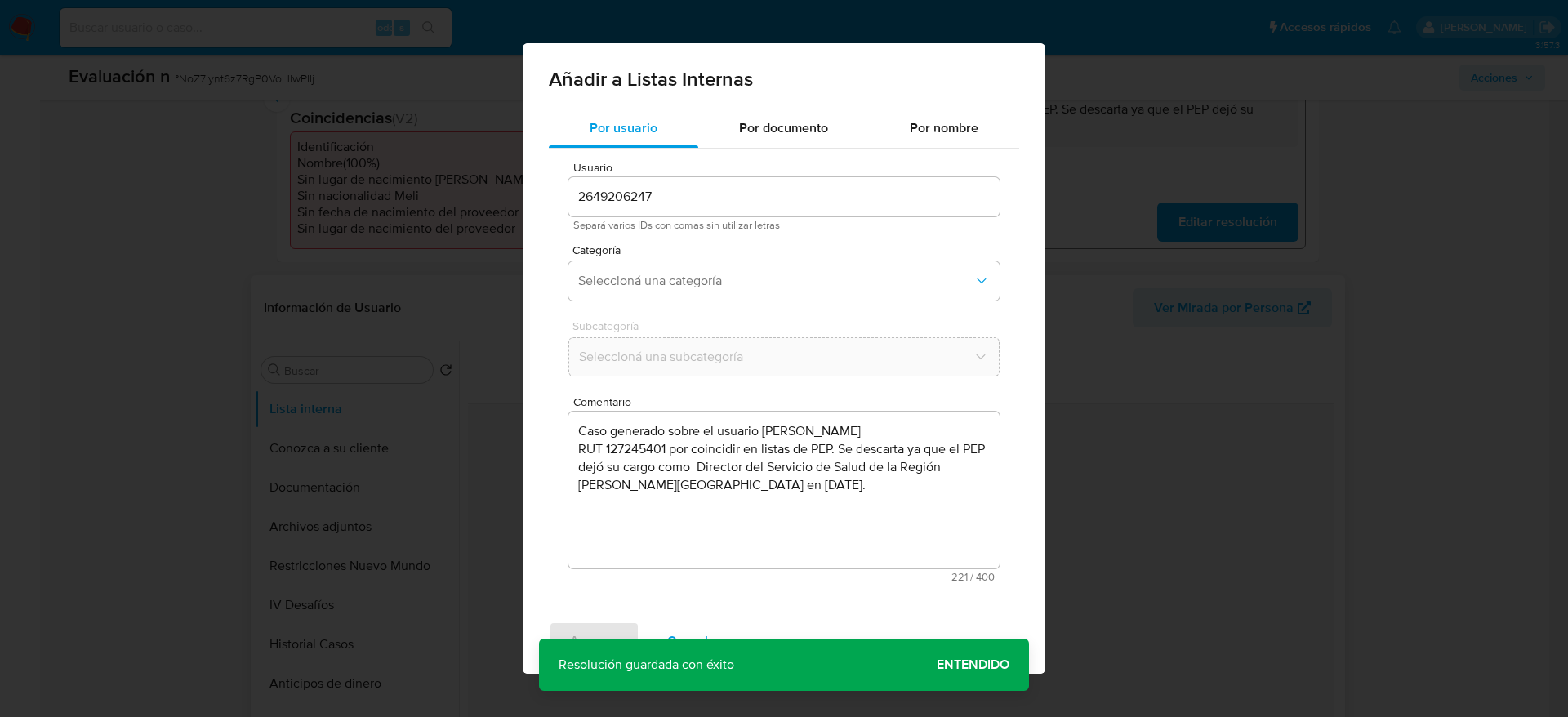
click at [702, 258] on div "Categoría Seleccioná una categoría" at bounding box center [784, 275] width 431 height 63
click at [719, 269] on button "Seleccioná una categoría" at bounding box center [784, 280] width 431 height 39
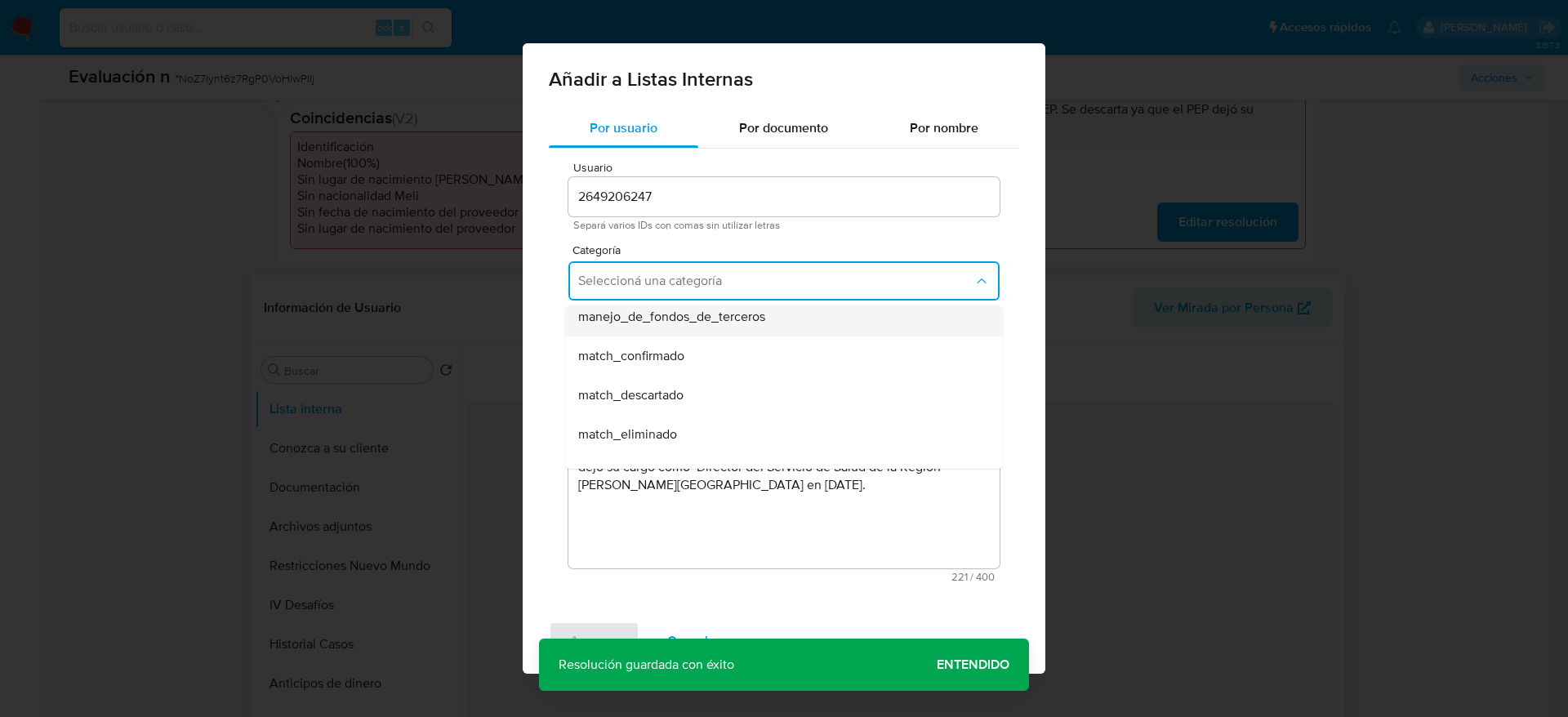
scroll to position [123, 0]
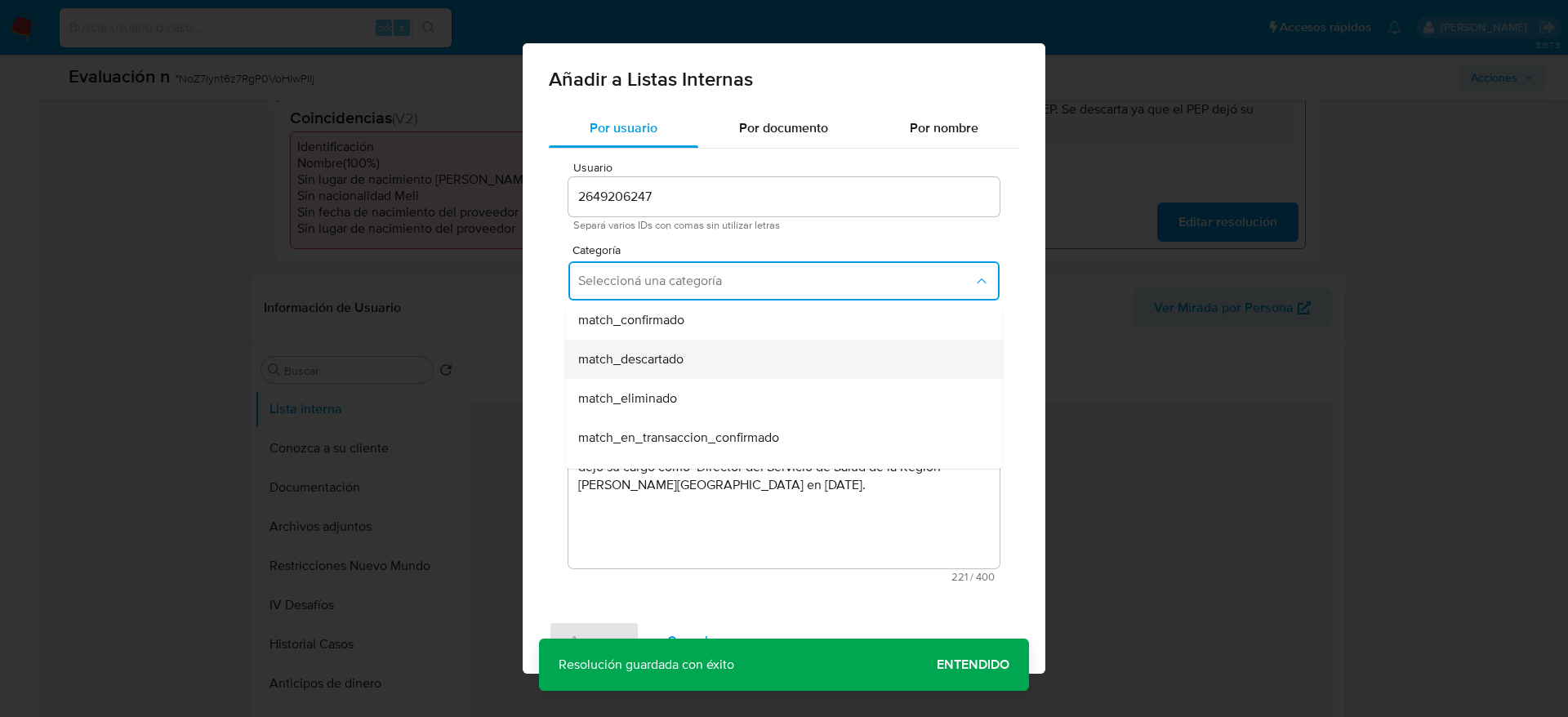
click at [698, 362] on div "match_descartado" at bounding box center [779, 359] width 402 height 39
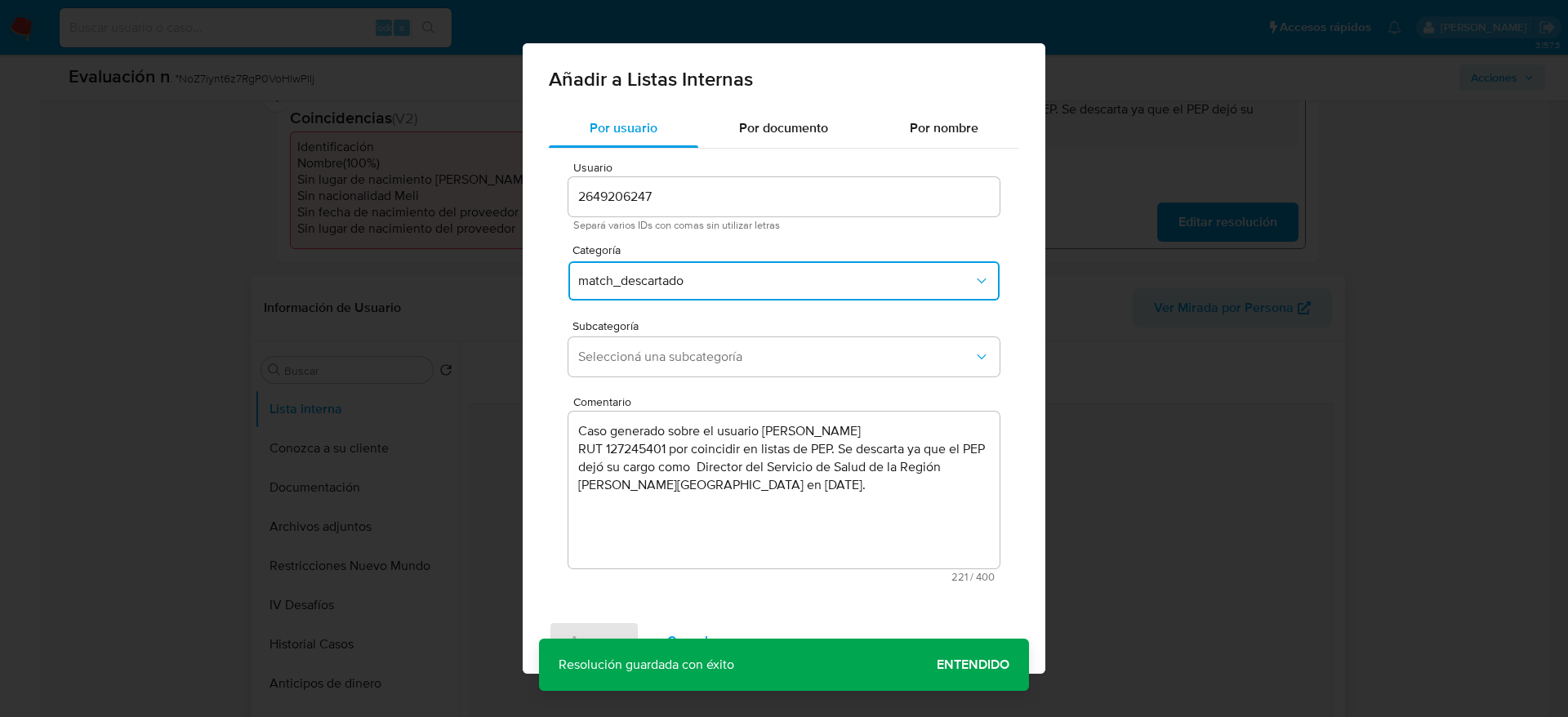
click at [698, 362] on span "Seleccioná una subcategoría" at bounding box center [776, 357] width 395 height 16
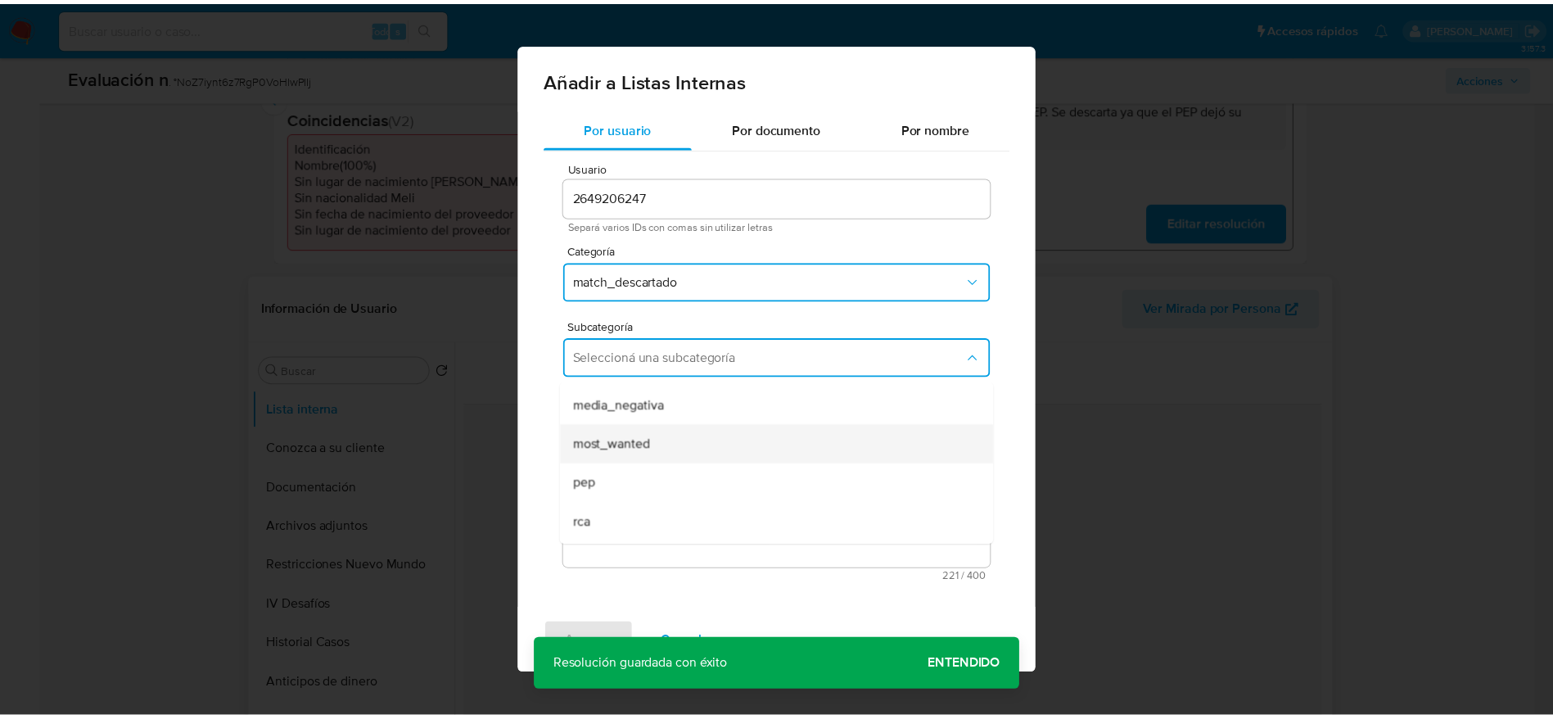
scroll to position [111, 0]
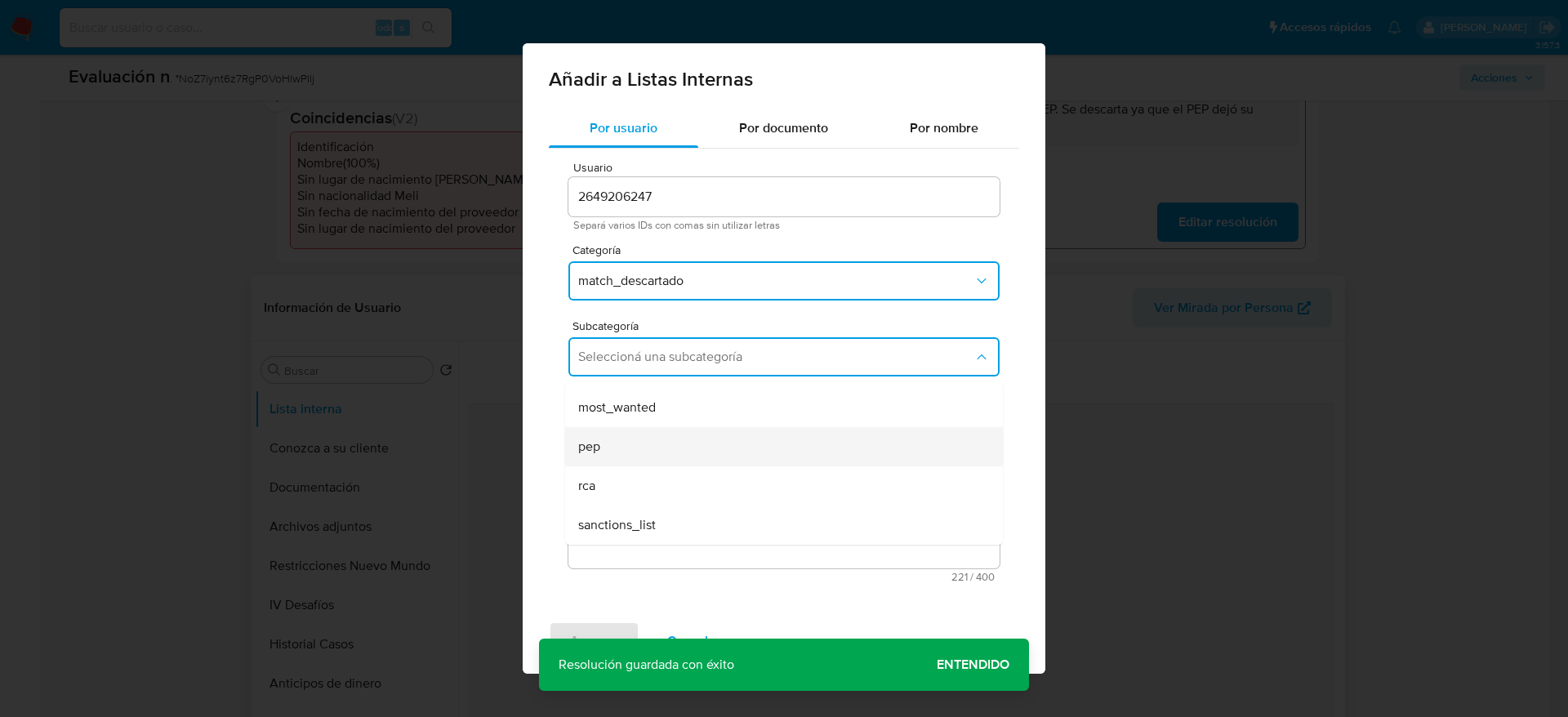
click at [690, 458] on div "pep" at bounding box center [779, 446] width 402 height 39
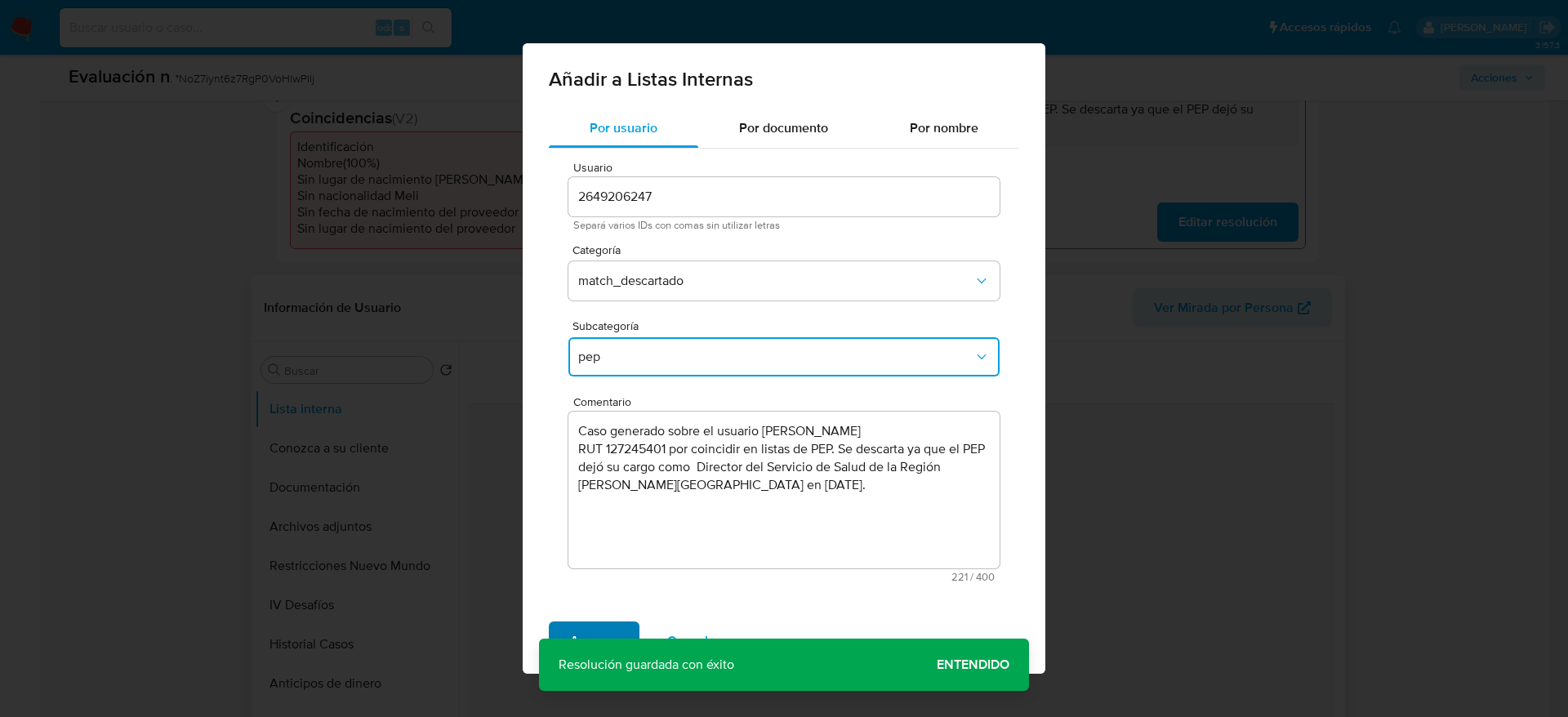
click at [577, 624] on span "Agregar" at bounding box center [594, 641] width 48 height 36
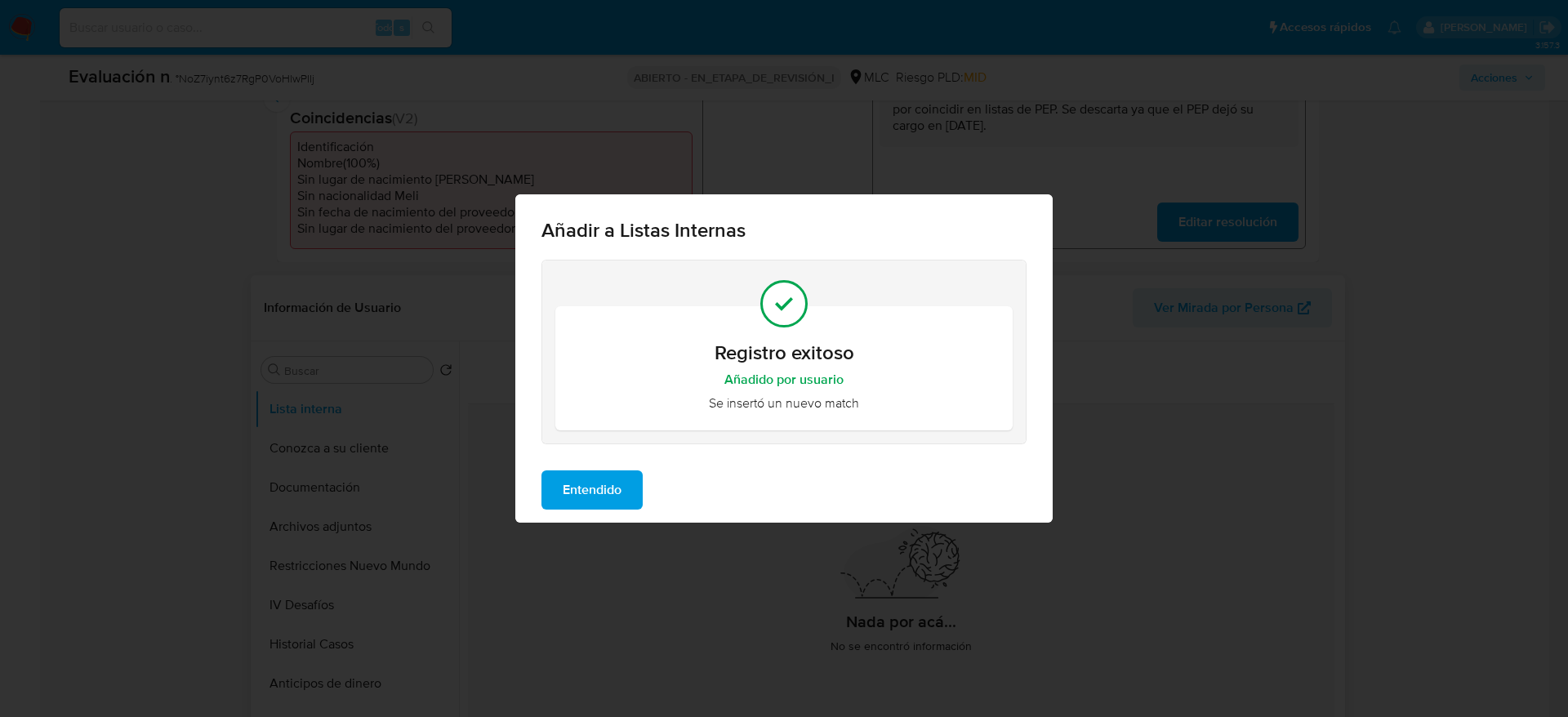
drag, startPoint x: 713, startPoint y: 528, endPoint x: 665, endPoint y: 504, distance: 53.7
click at [707, 525] on div "Añadir a Listas Internas Registro exitoso Añadido por usuario Se insertó un nue…" at bounding box center [784, 358] width 1568 height 717
click at [657, 494] on div "Entendido" at bounding box center [784, 491] width 538 height 66
click at [629, 495] on button "Entendido" at bounding box center [592, 490] width 102 height 39
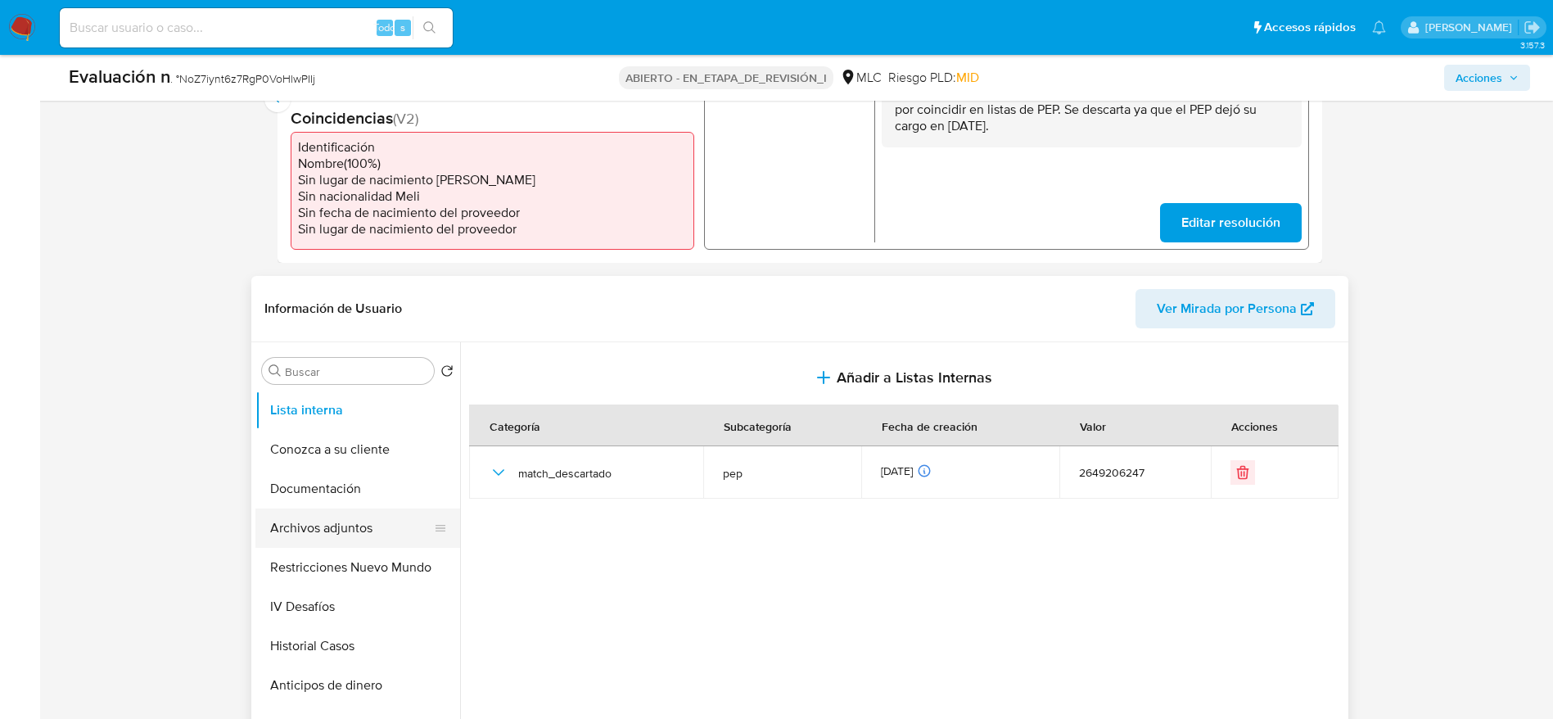
click at [292, 540] on button "Archivos adjuntos" at bounding box center [351, 528] width 192 height 39
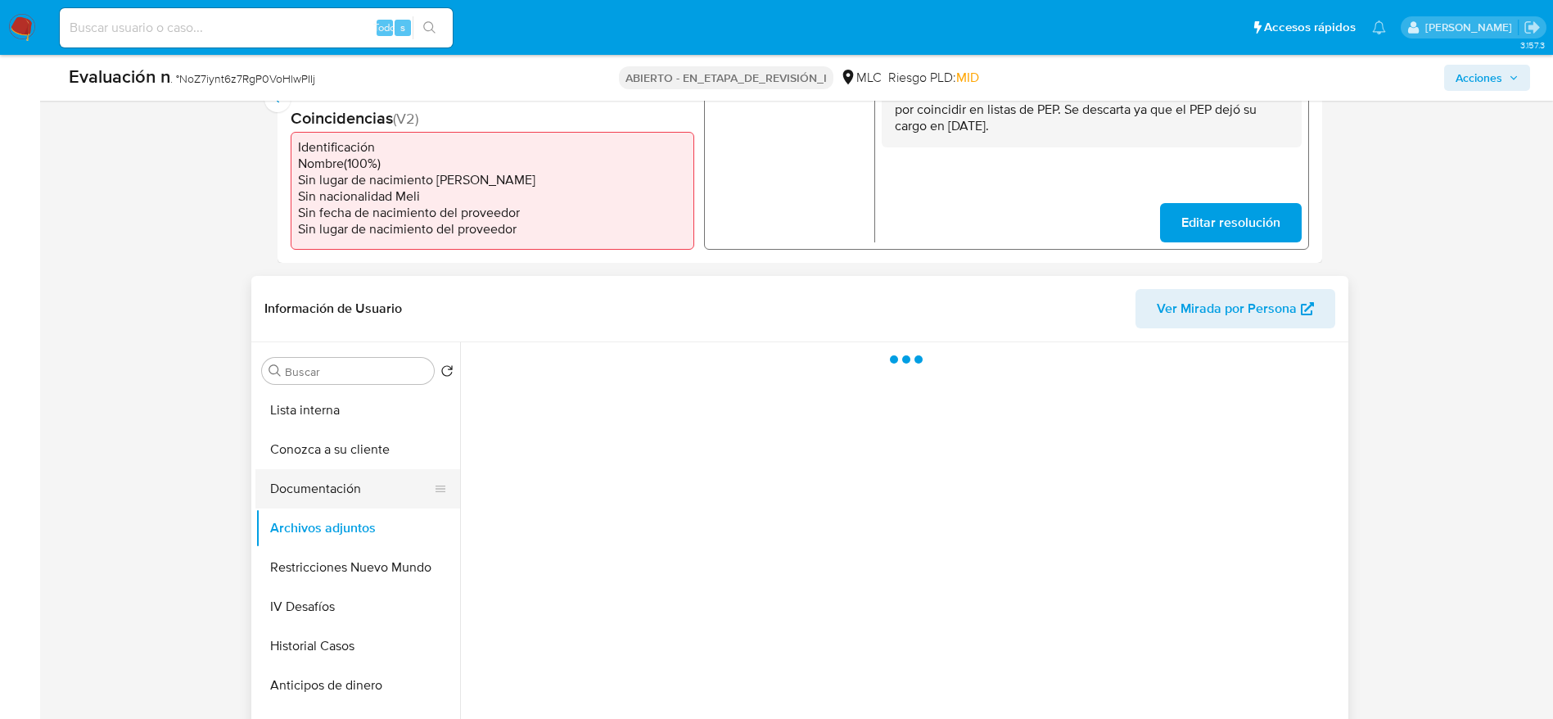
click at [337, 497] on button "Documentación" at bounding box center [351, 488] width 192 height 39
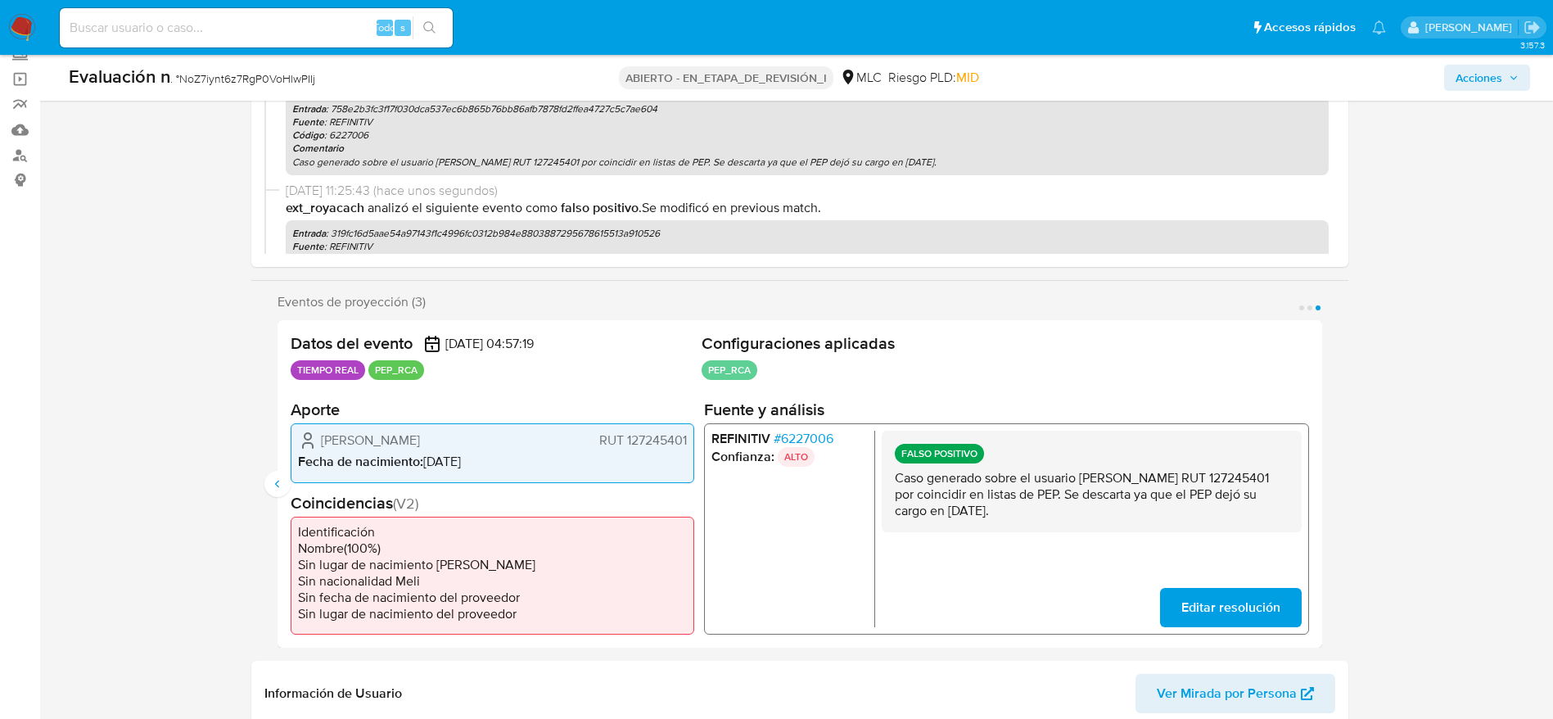
scroll to position [0, 0]
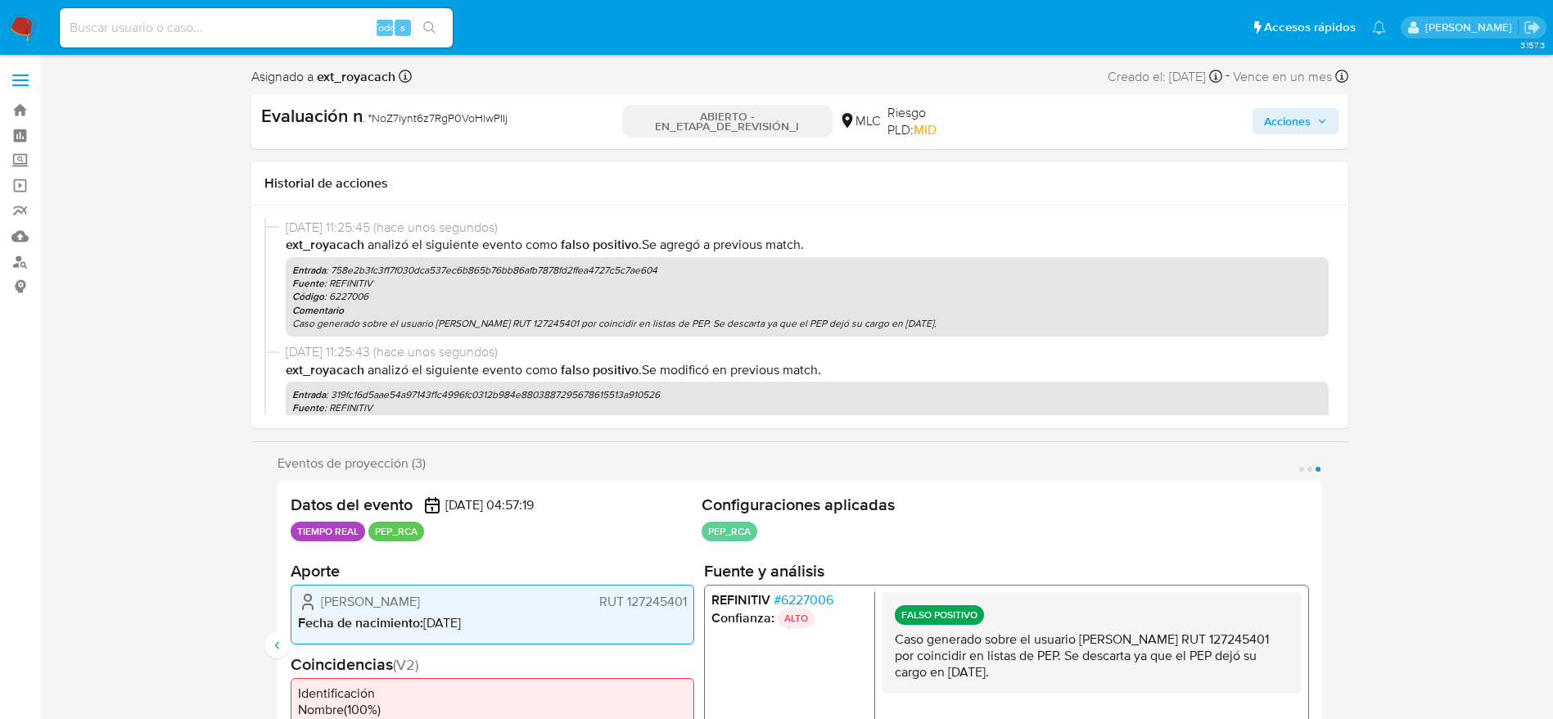
click at [1323, 120] on icon "button" at bounding box center [1323, 121] width 10 height 10
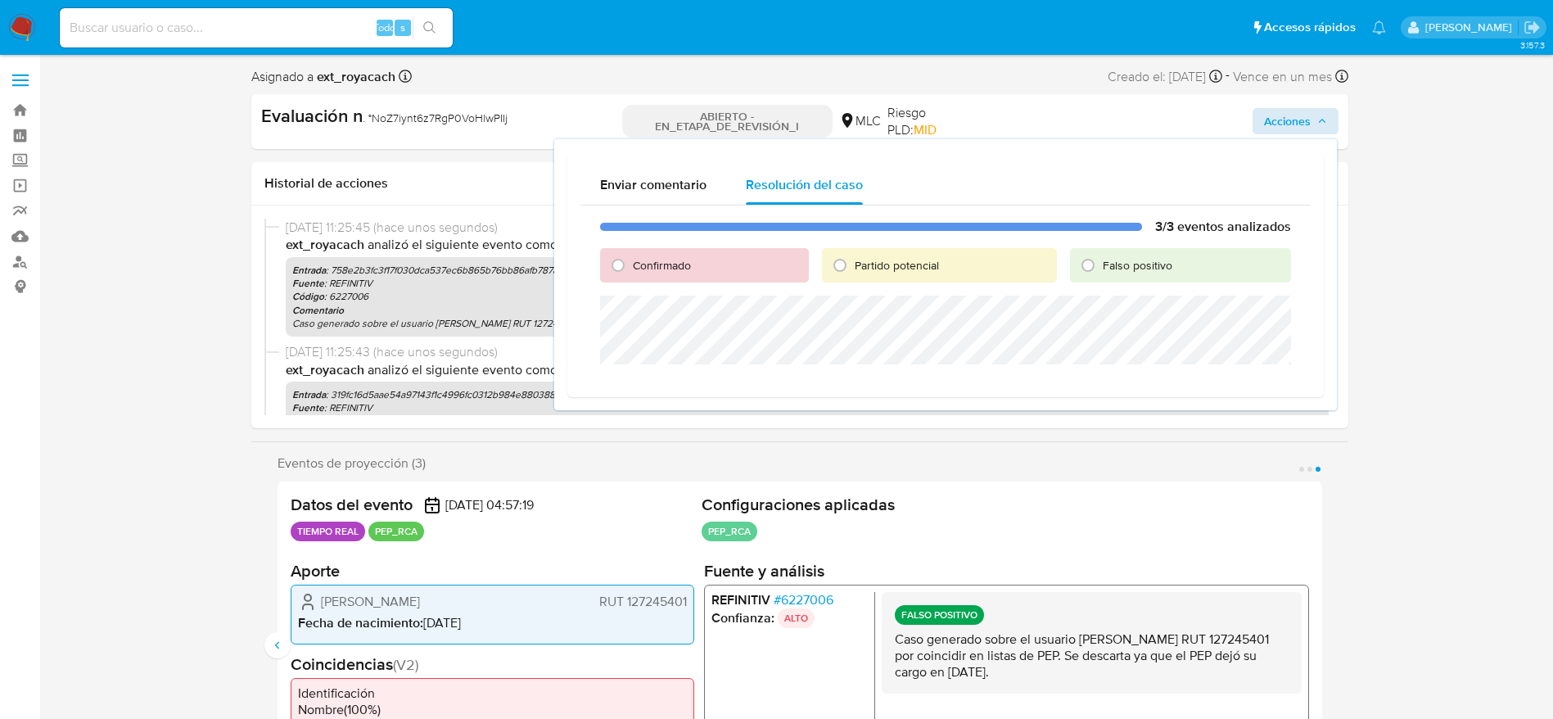
click at [1116, 282] on div "Falso positivo" at bounding box center [1180, 265] width 220 height 34
click at [1099, 265] on input "Falso positivo" at bounding box center [1088, 265] width 26 height 26
radio input "true"
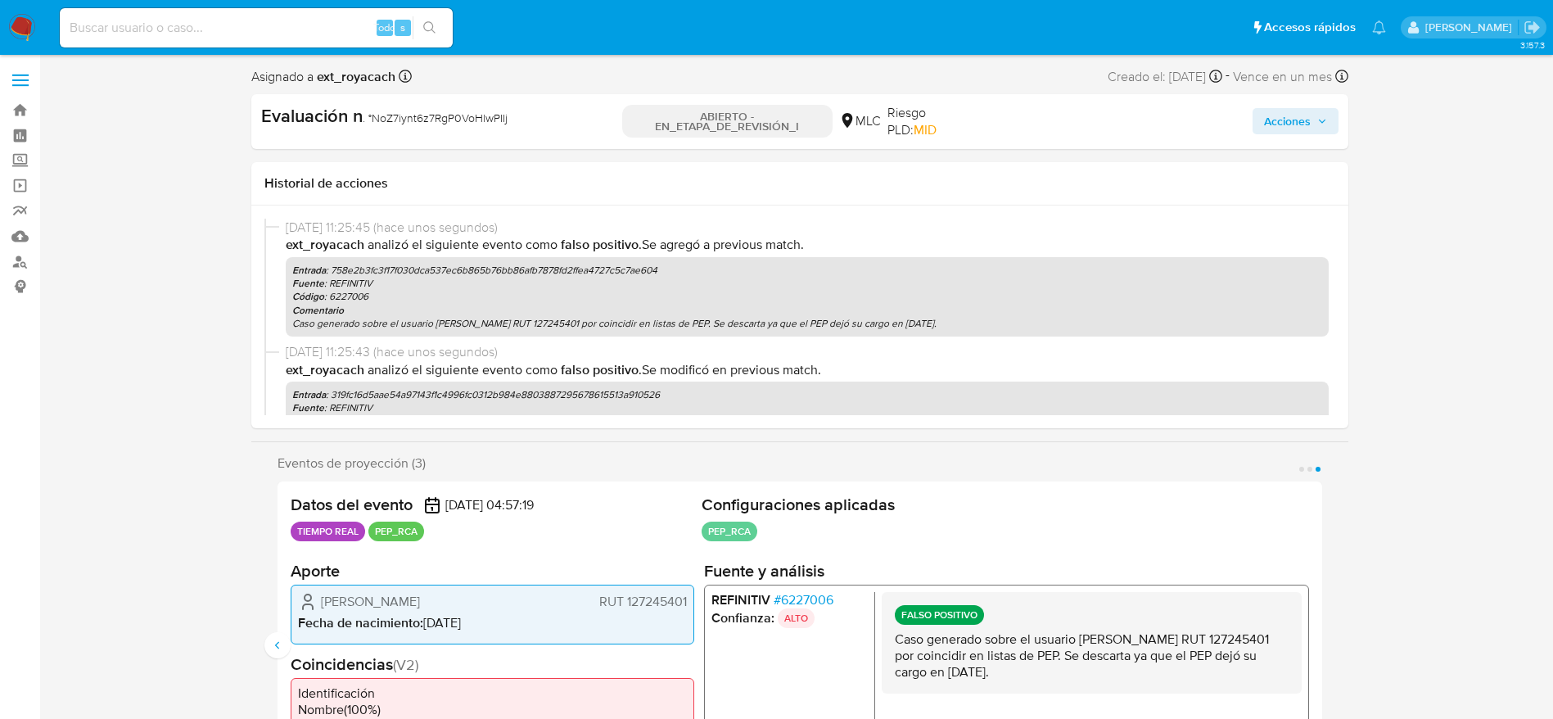
click at [1332, 130] on button "Acciones" at bounding box center [1296, 121] width 86 height 26
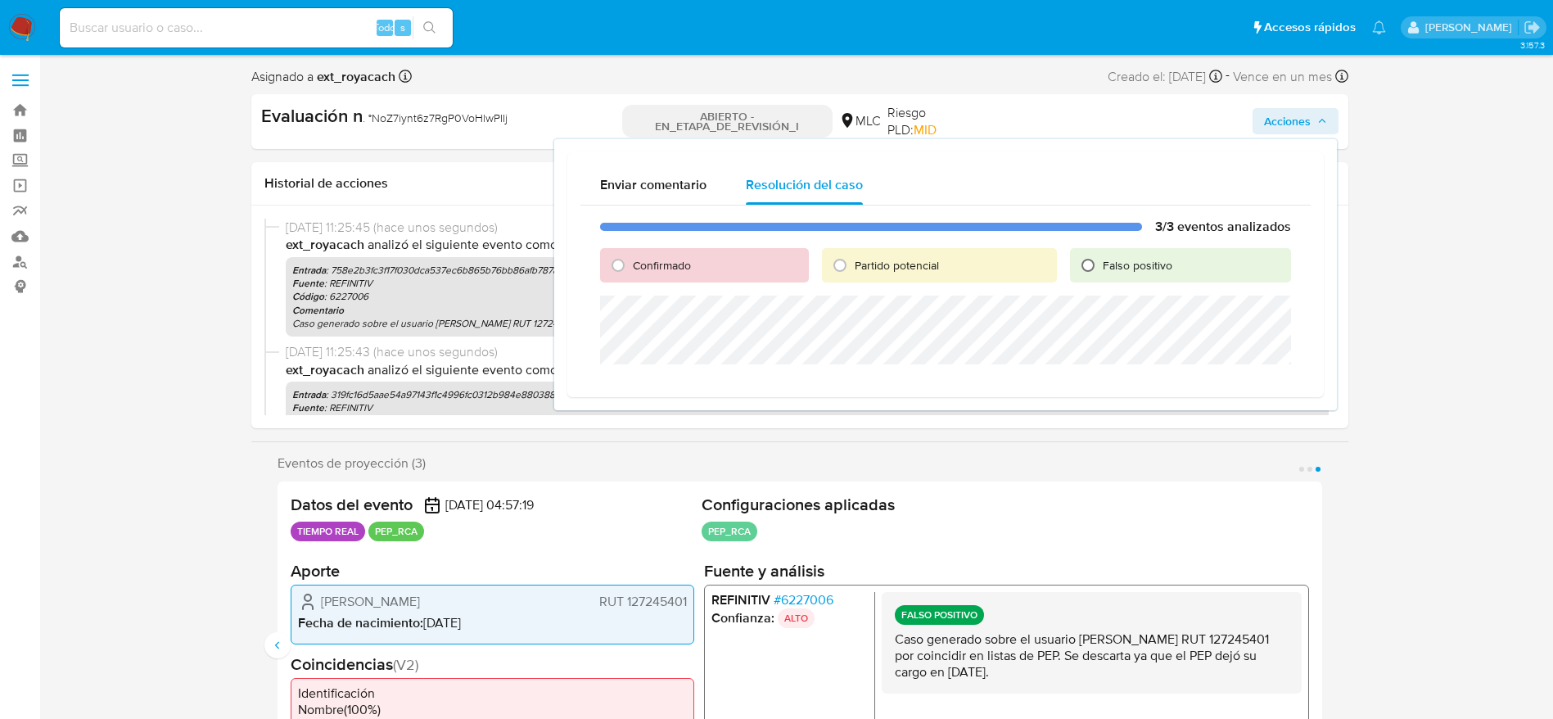
click at [1095, 275] on input "Falso positivo" at bounding box center [1088, 265] width 26 height 26
radio input "true"
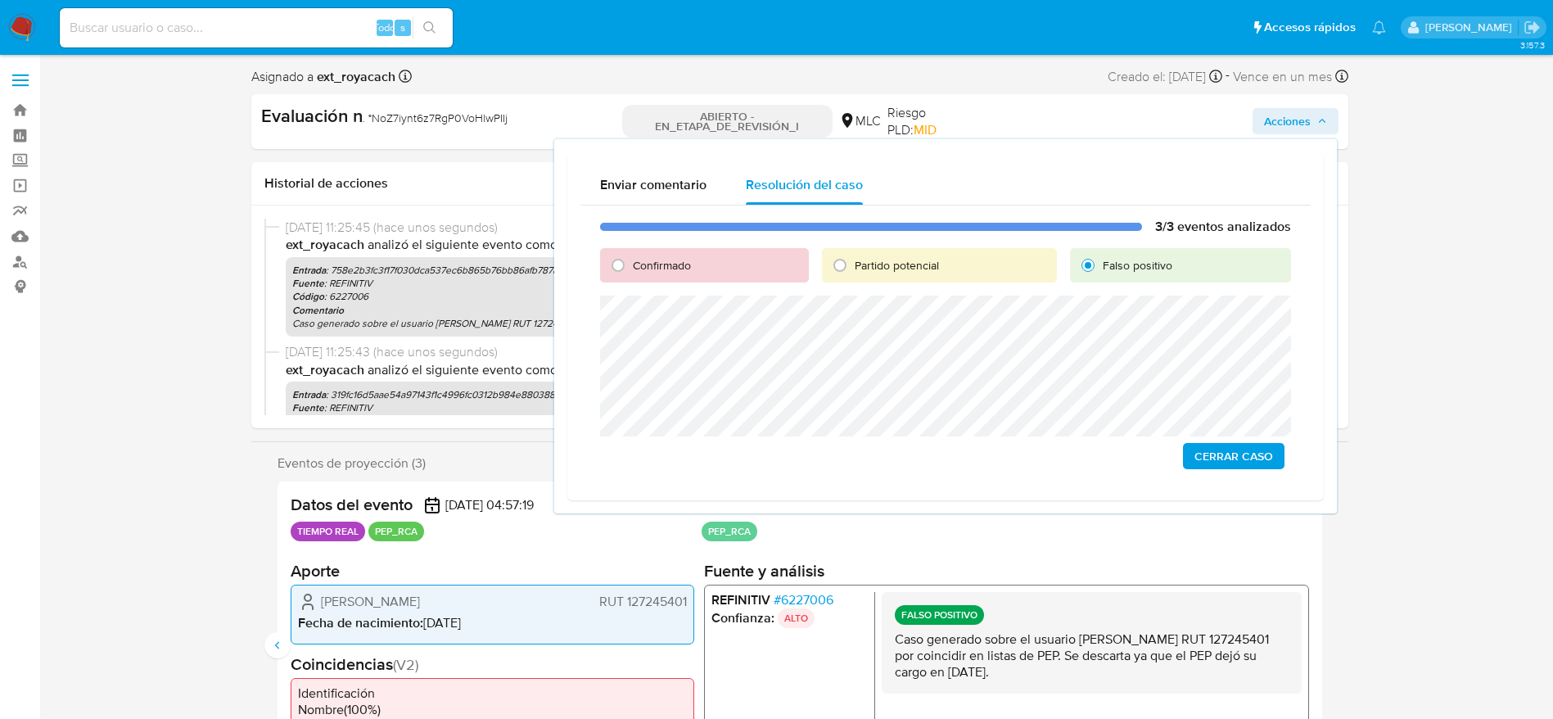
click at [595, 404] on div "3/3 eventos analizados Confirmado Partido potencial Falso positivo Cerrar Caso" at bounding box center [946, 347] width 730 height 282
click at [1261, 453] on font "Cerrar Caso" at bounding box center [1234, 456] width 79 height 26
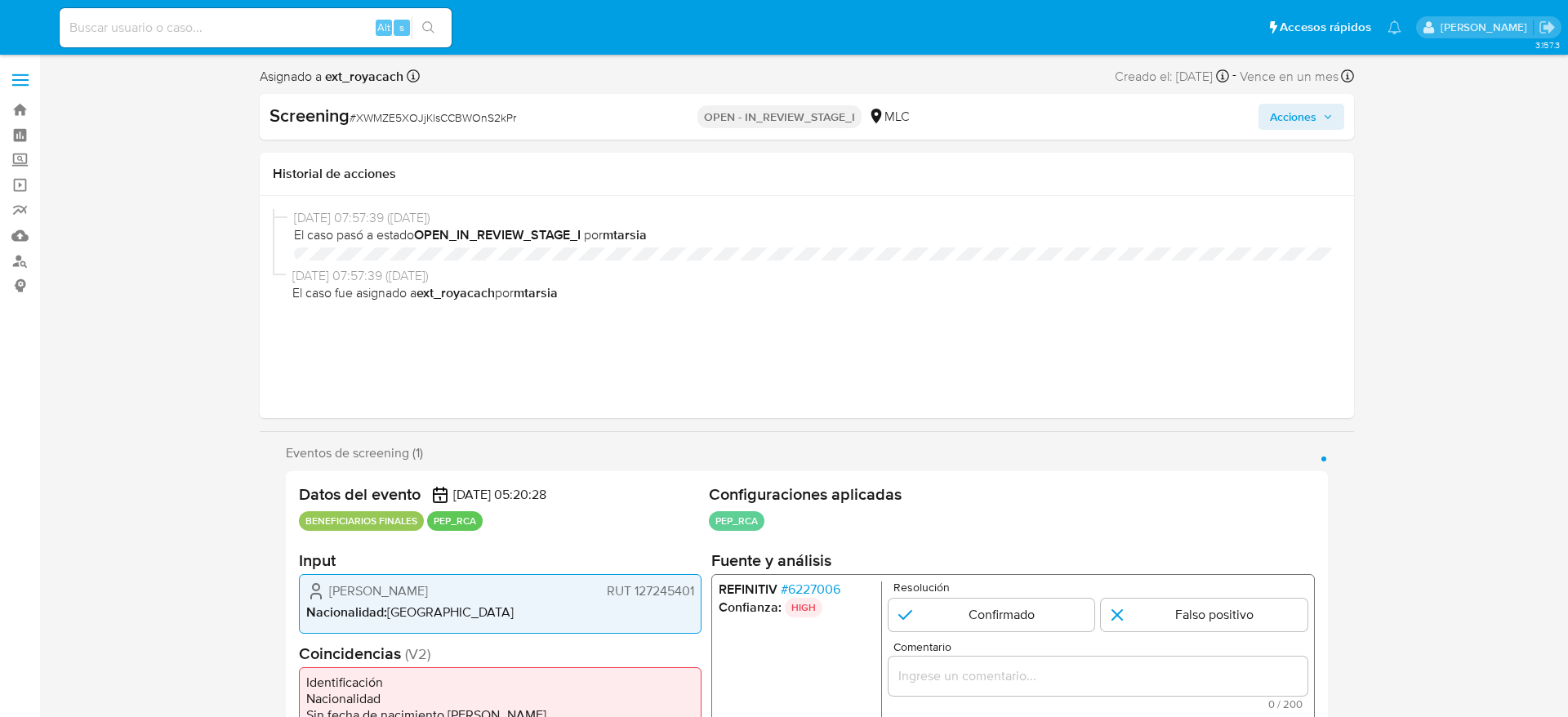
select select "10"
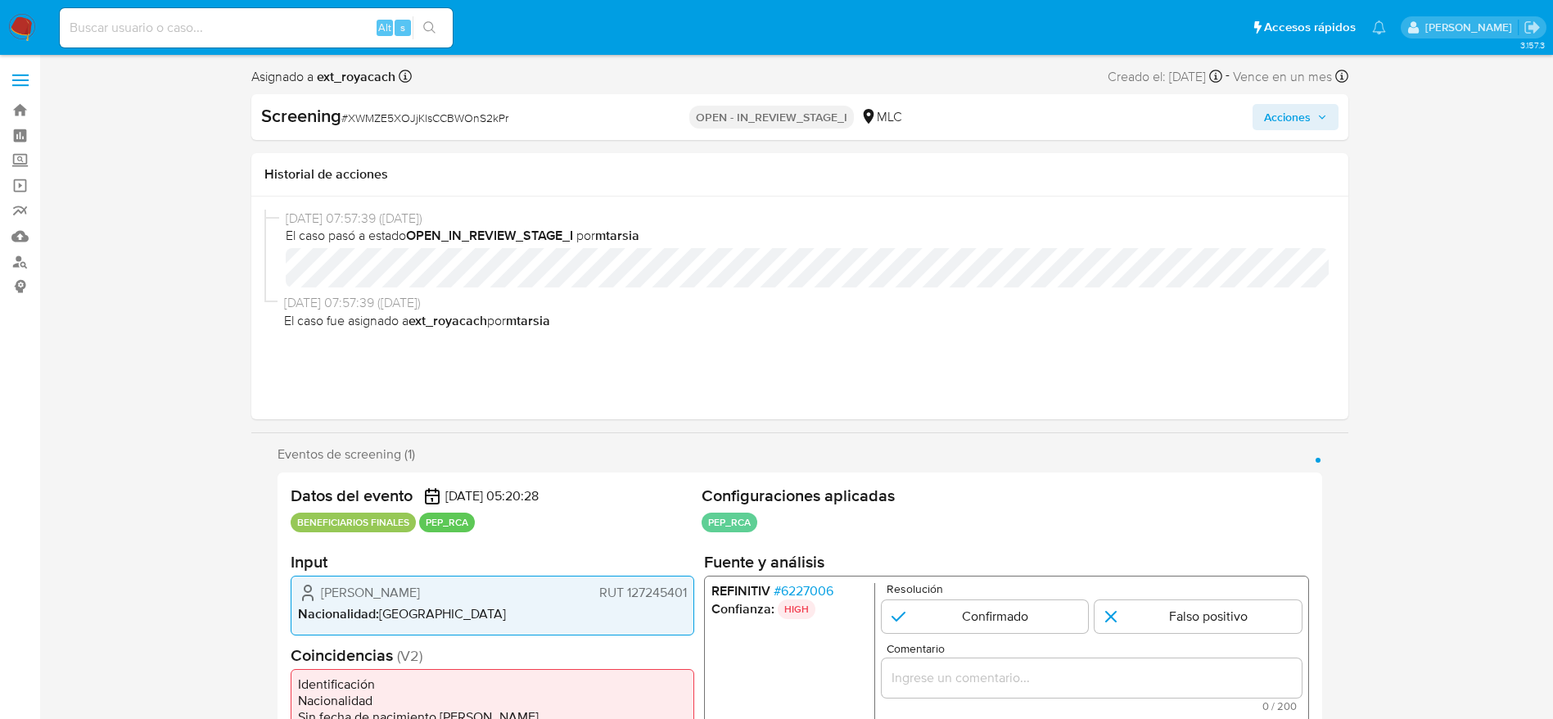
scroll to position [123, 0]
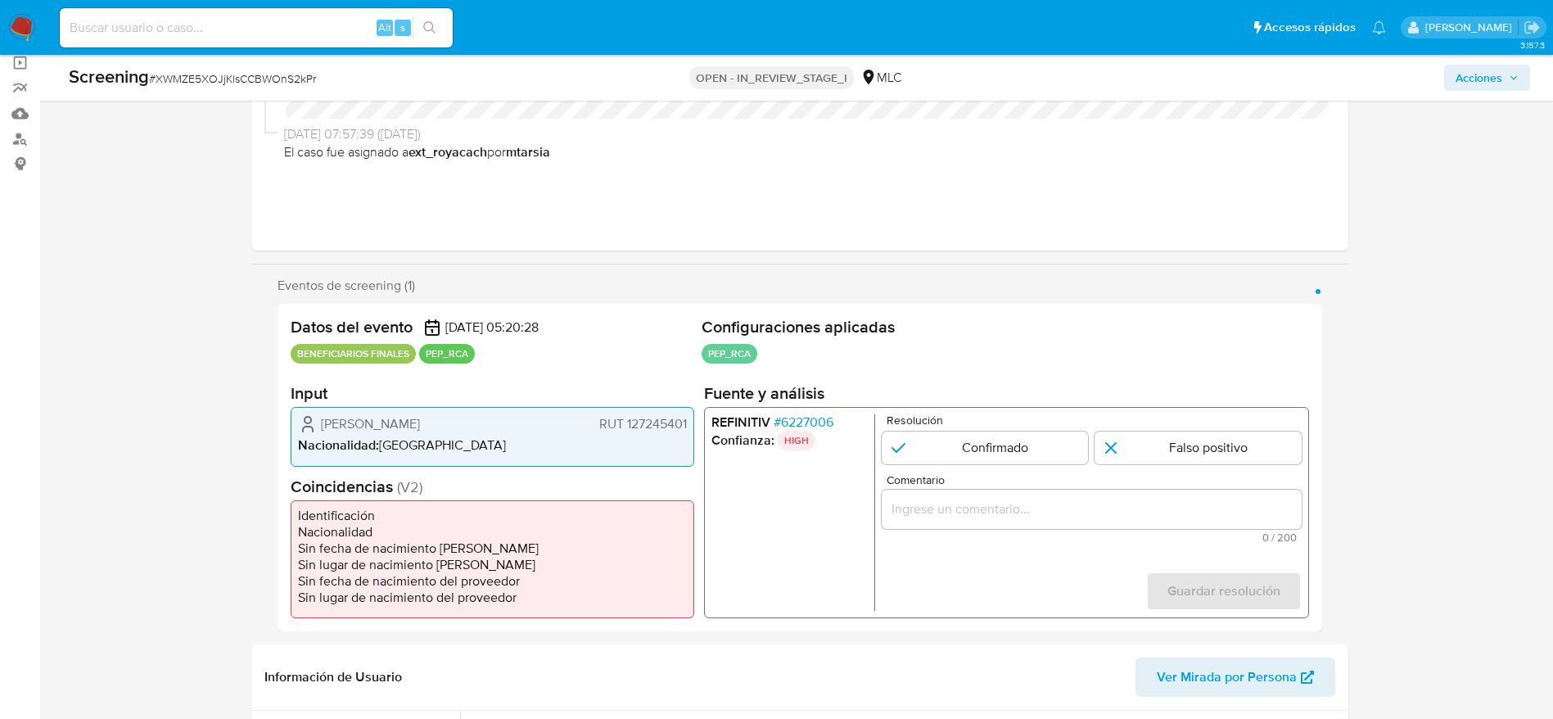
click at [793, 423] on span "# 6227006" at bounding box center [803, 422] width 60 height 16
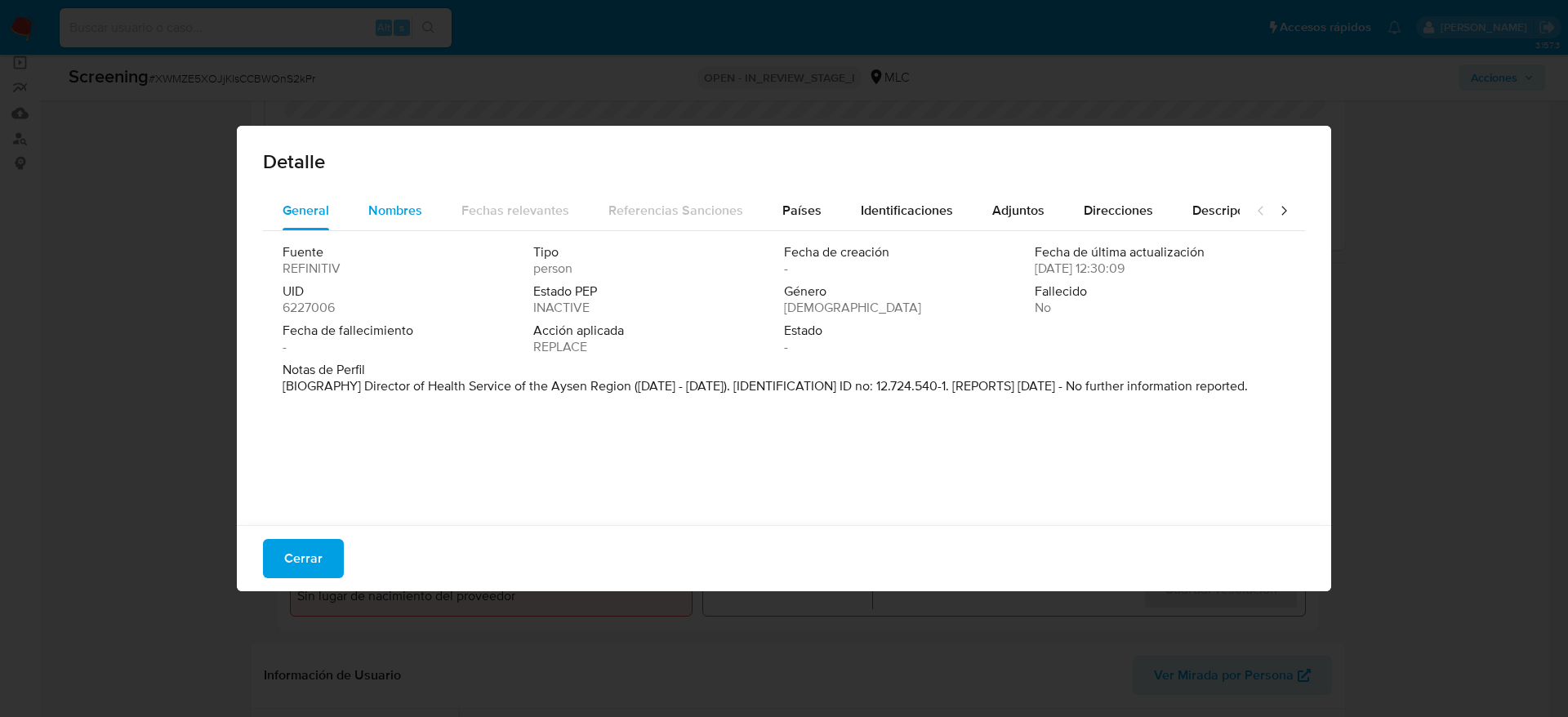
click at [361, 197] on button "Nombres" at bounding box center [395, 210] width 93 height 39
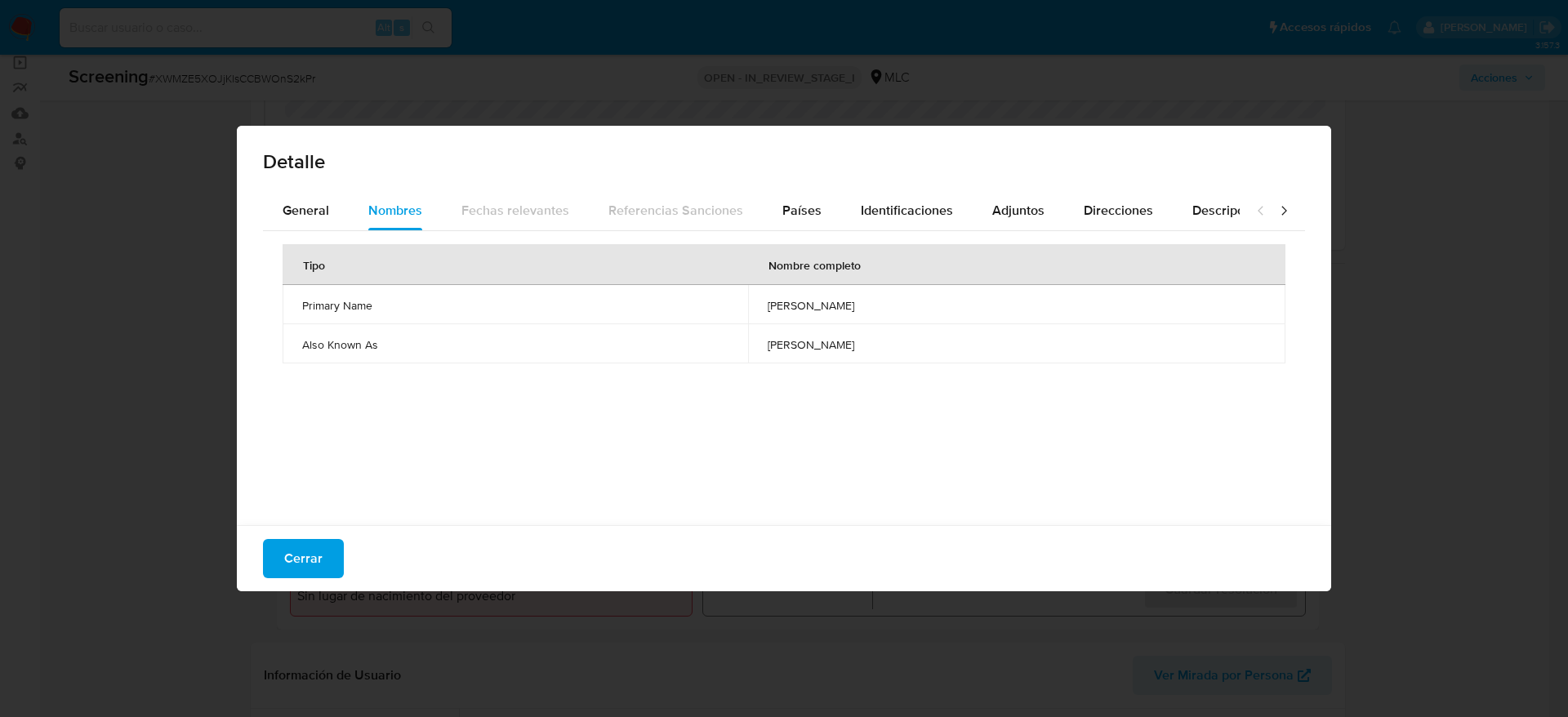
click at [295, 181] on div "Detalle" at bounding box center [783, 159] width 1094 height 66
click at [300, 198] on div "General" at bounding box center [305, 210] width 47 height 39
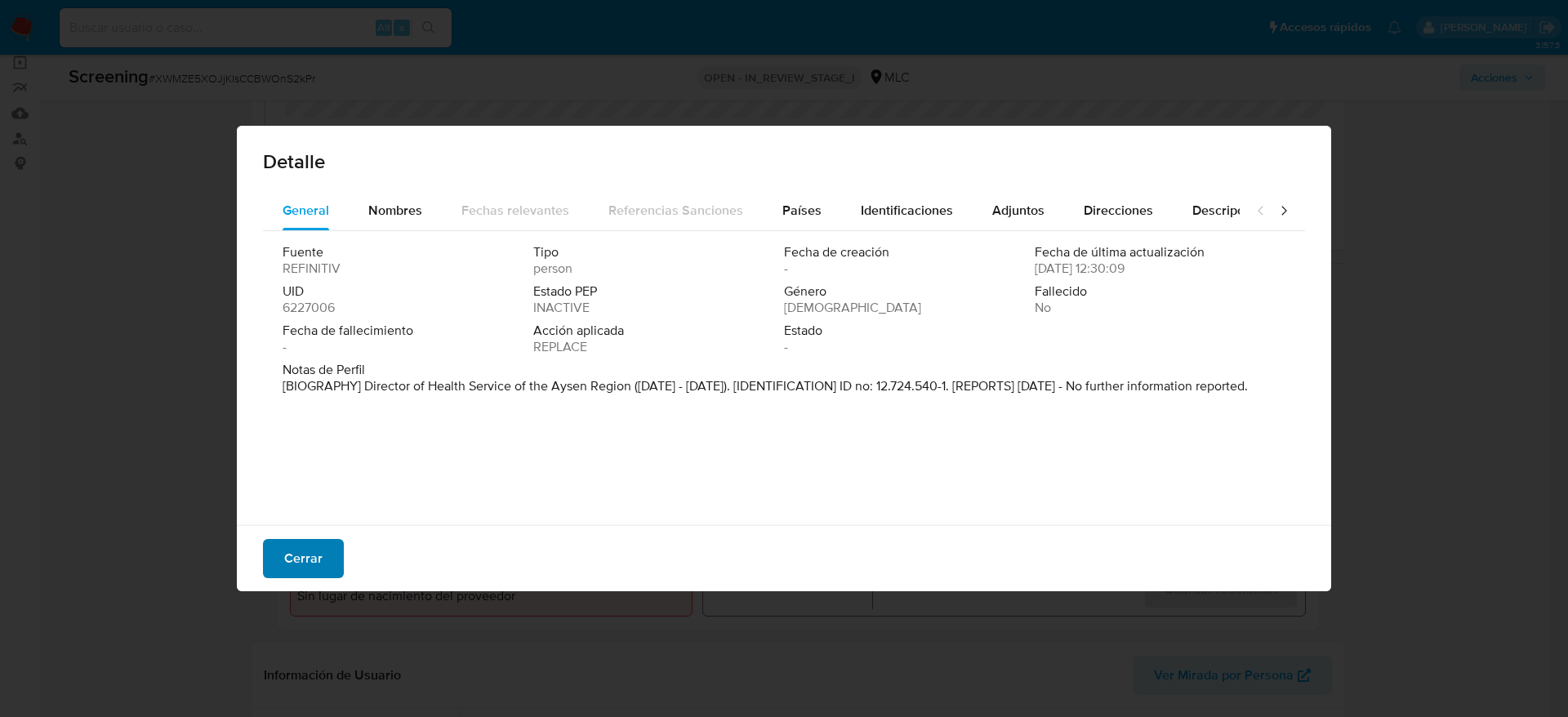
click at [310, 569] on span "Cerrar" at bounding box center [303, 558] width 38 height 36
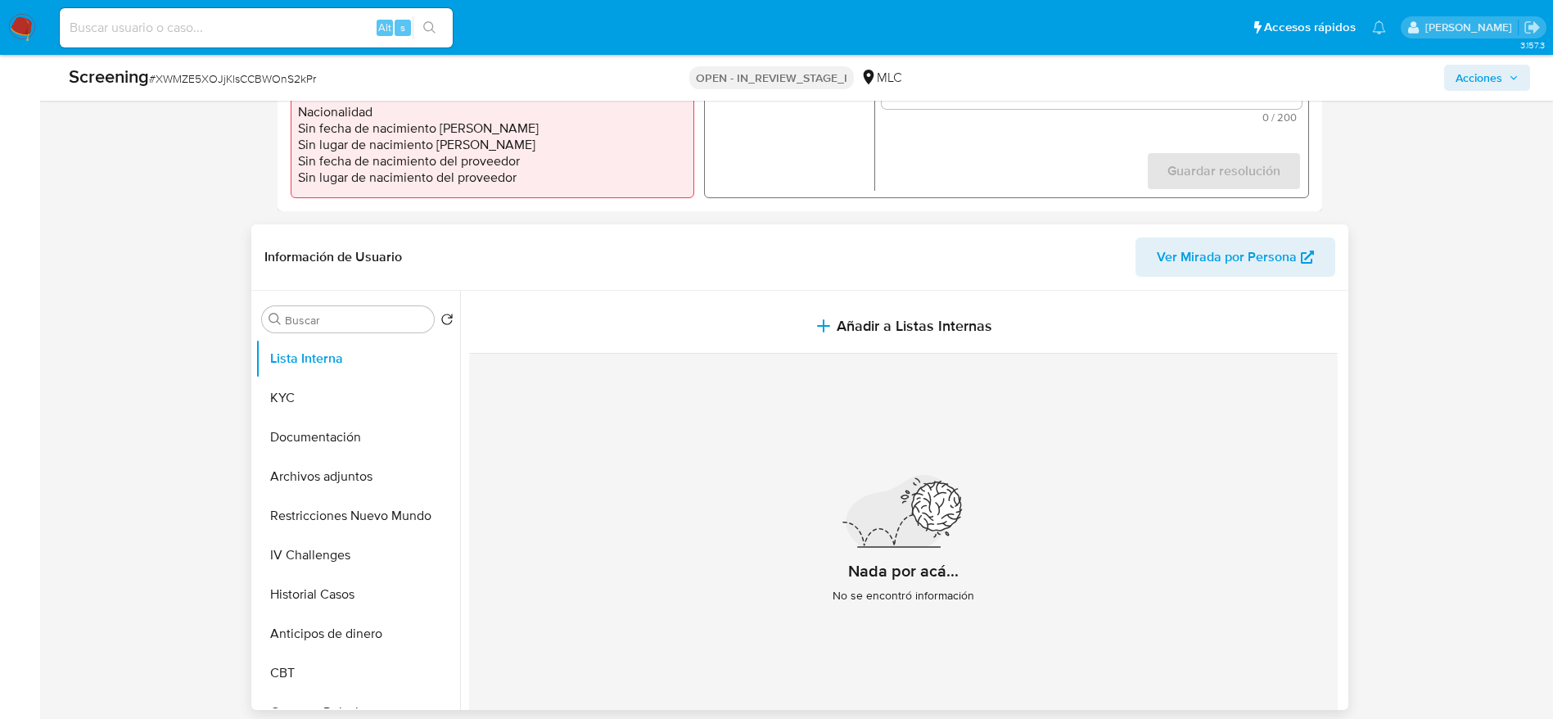
scroll to position [614, 0]
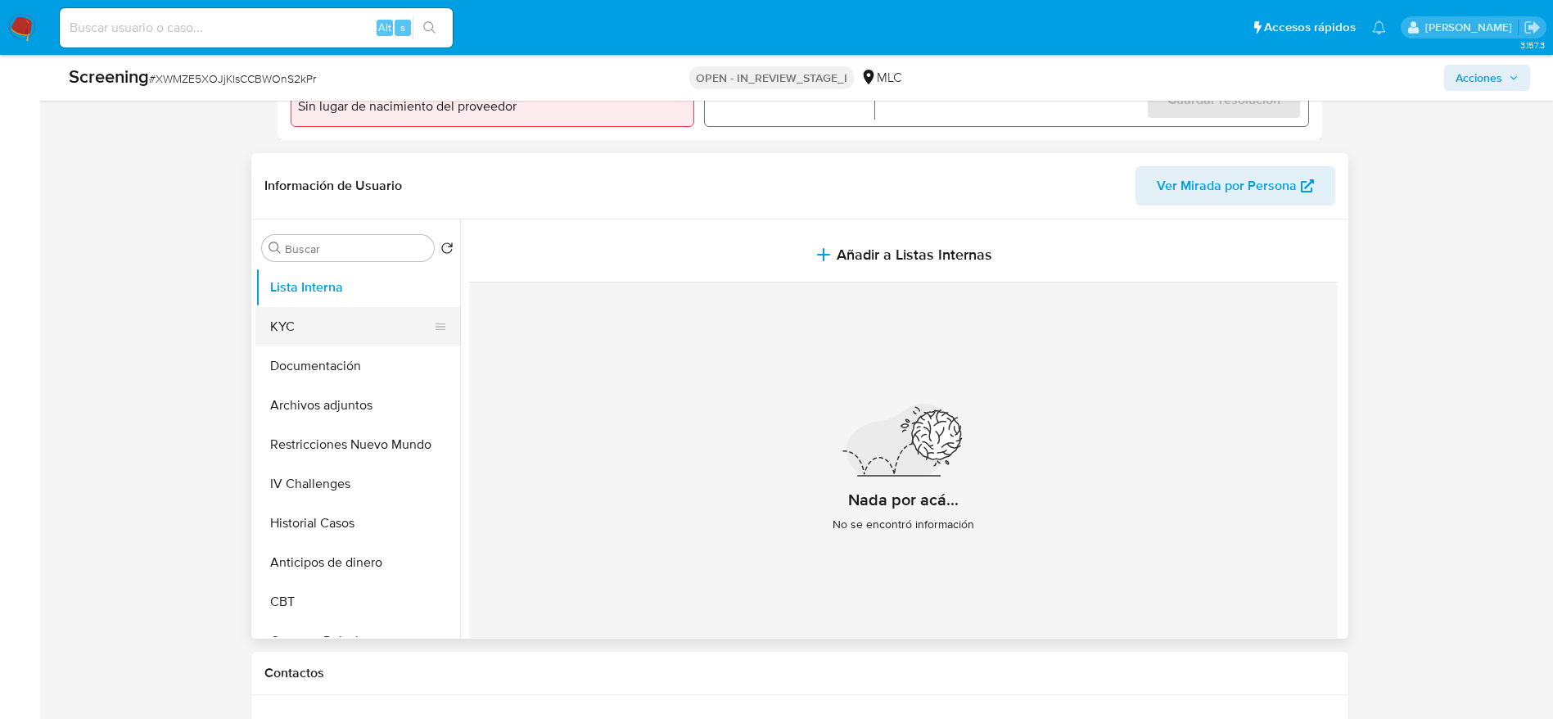
click at [312, 315] on button "KYC" at bounding box center [351, 326] width 192 height 39
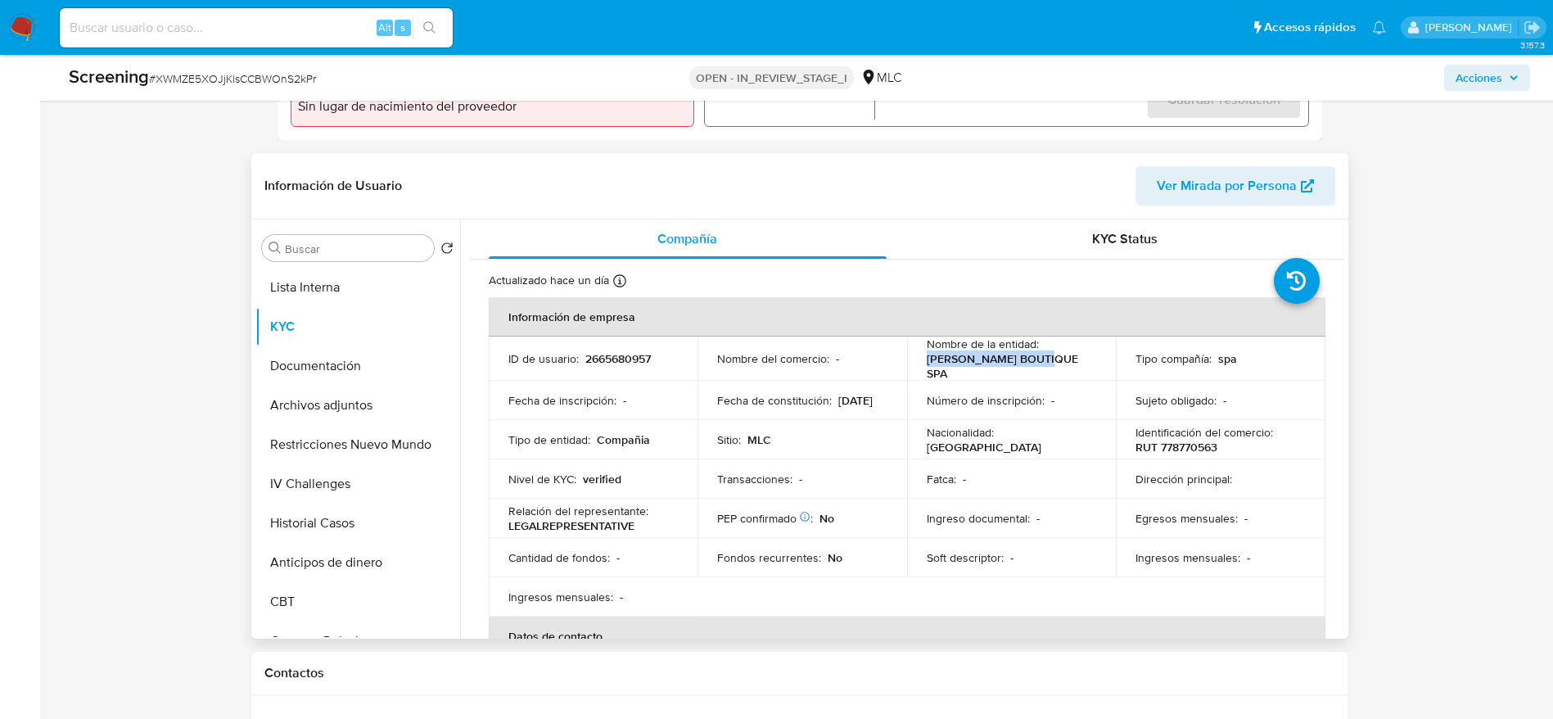
drag, startPoint x: 913, startPoint y: 373, endPoint x: 1056, endPoint y: 367, distance: 142.6
click at [1056, 367] on td "Nombre de la entidad : [PERSON_NAME] SPA" at bounding box center [1012, 359] width 210 height 44
copy p "[PERSON_NAME] BOUTIQUE SPA"
click at [1172, 442] on p "RUT 778770563" at bounding box center [1177, 447] width 82 height 15
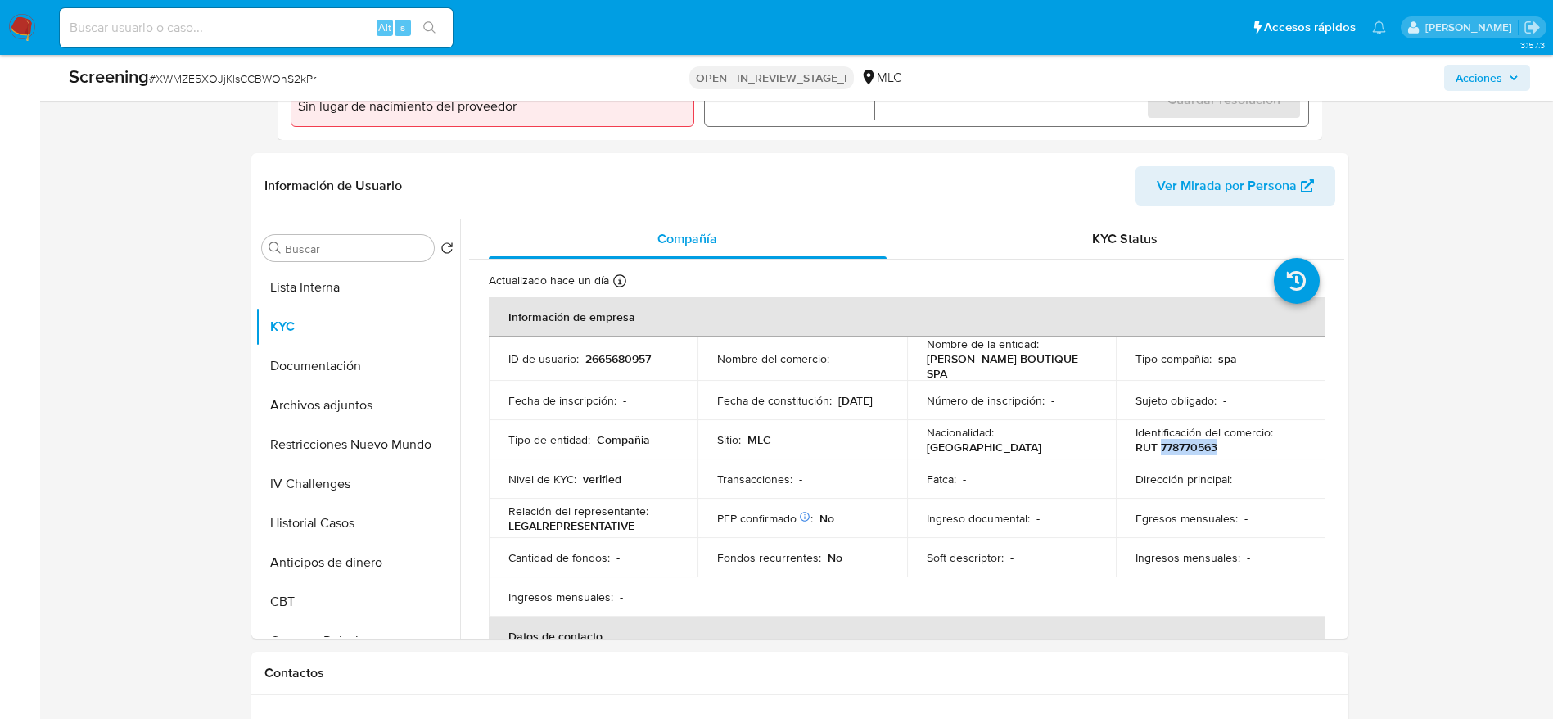
copy p "778770563"
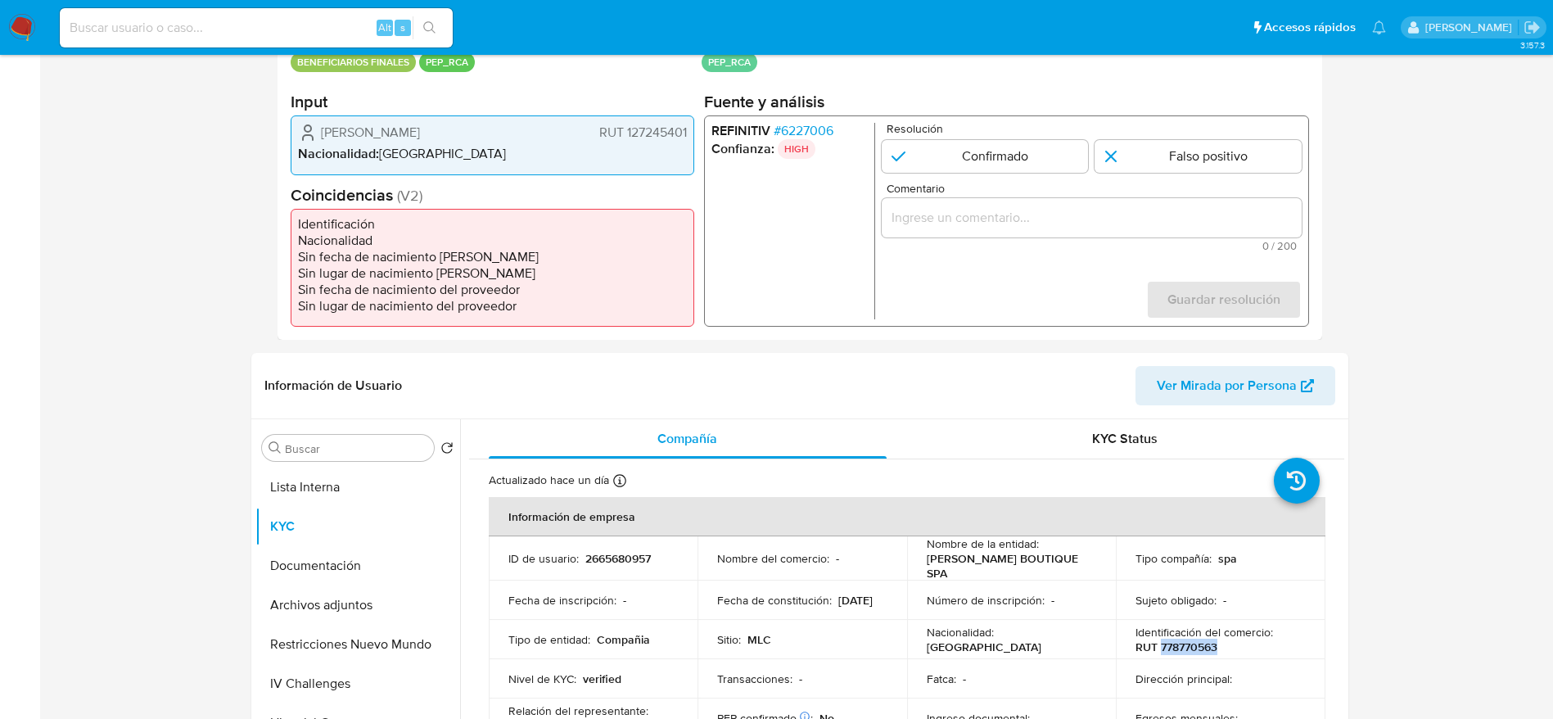
scroll to position [0, 0]
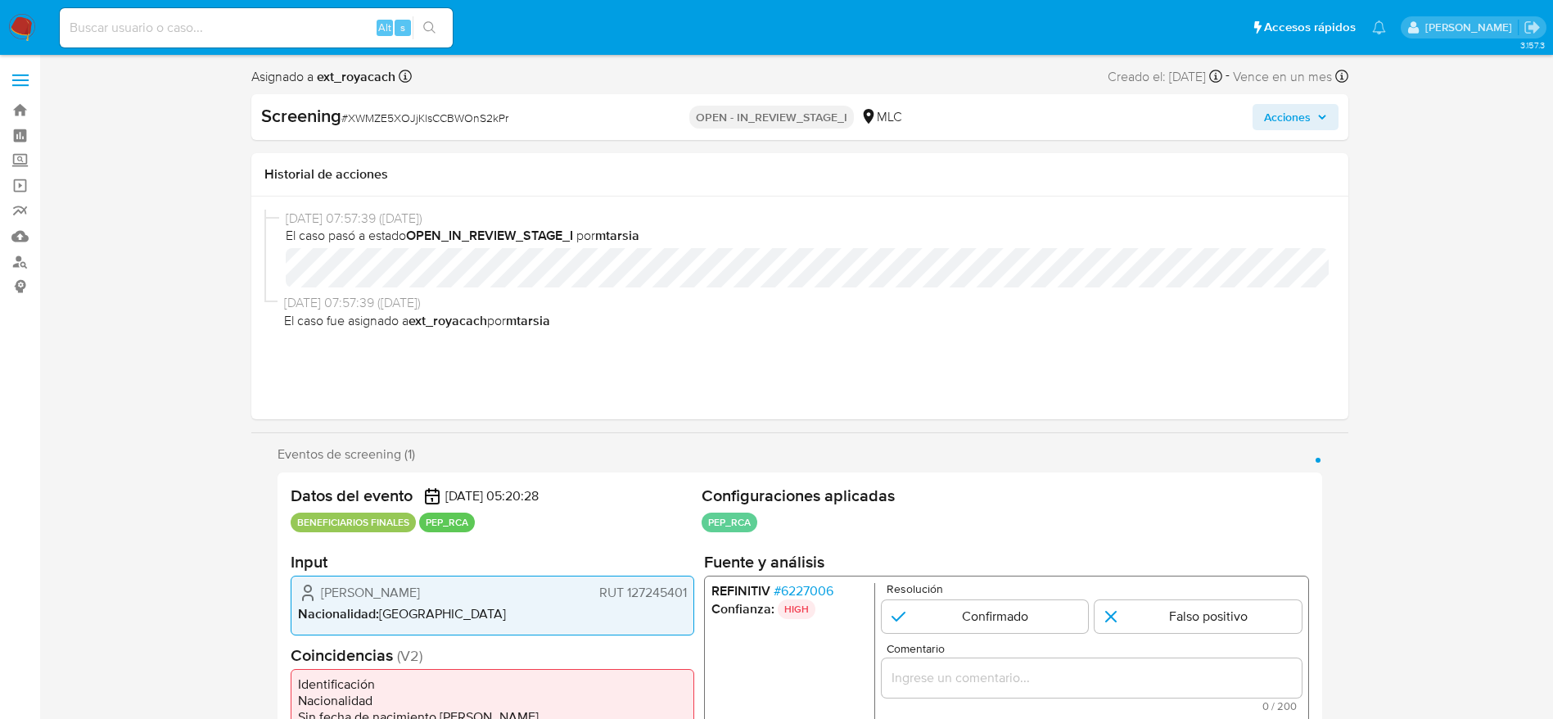
drag, startPoint x: 306, startPoint y: 602, endPoint x: 690, endPoint y: 579, distance: 383.9
click at [690, 579] on div "[PERSON_NAME] 127245401 Nacionalidad : [DEMOGRAPHIC_DATA]" at bounding box center [493, 605] width 404 height 59
click at [794, 596] on span "# 6227006" at bounding box center [803, 591] width 60 height 16
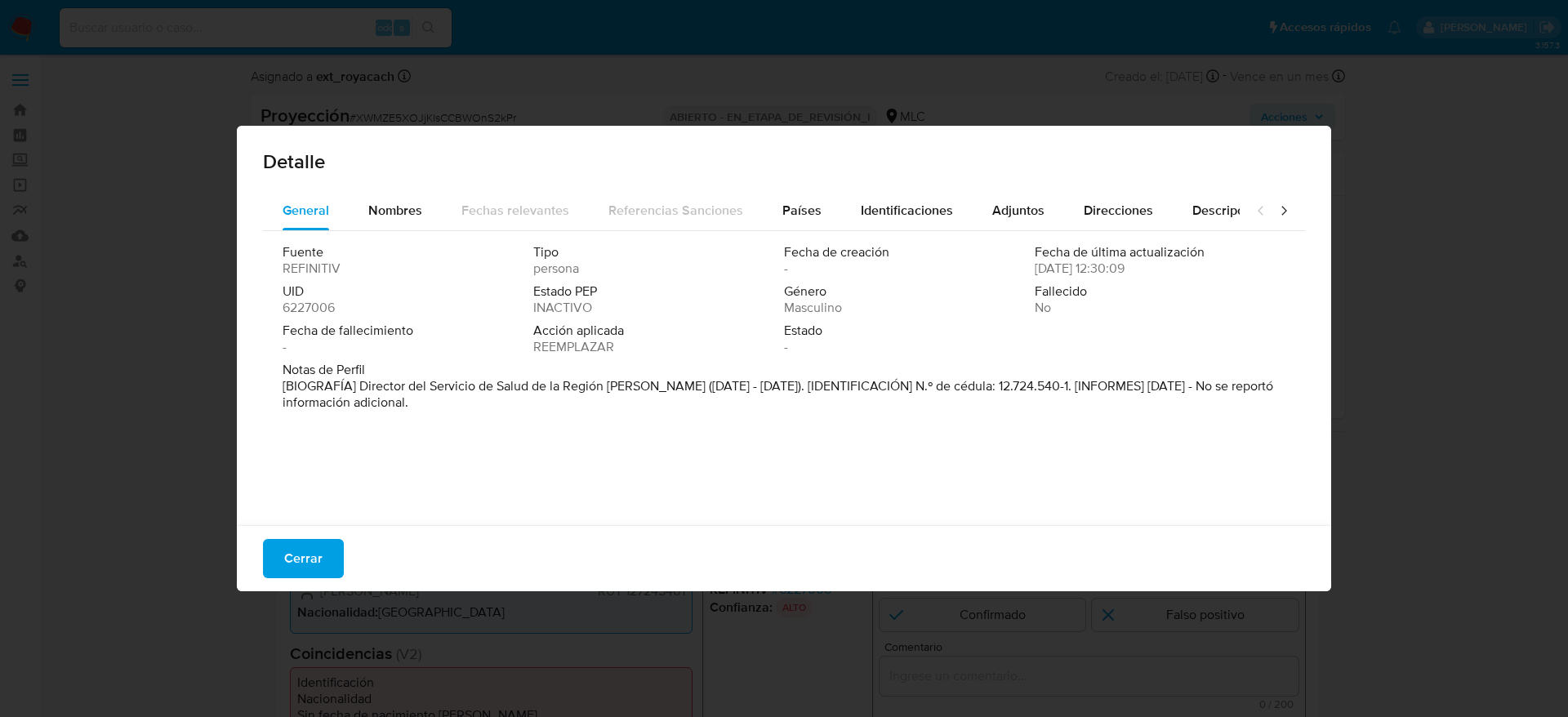
drag, startPoint x: 357, startPoint y: 386, endPoint x: 664, endPoint y: 390, distance: 307.0
click at [664, 390] on font "[BIOGRAFÍA] Director del Servicio de Salud de la Región [PERSON_NAME] ([DATE] -…" at bounding box center [777, 394] width 990 height 35
click at [330, 533] on div "Cerrar" at bounding box center [783, 558] width 1094 height 66
click at [331, 553] on button "Cerrar" at bounding box center [303, 557] width 81 height 39
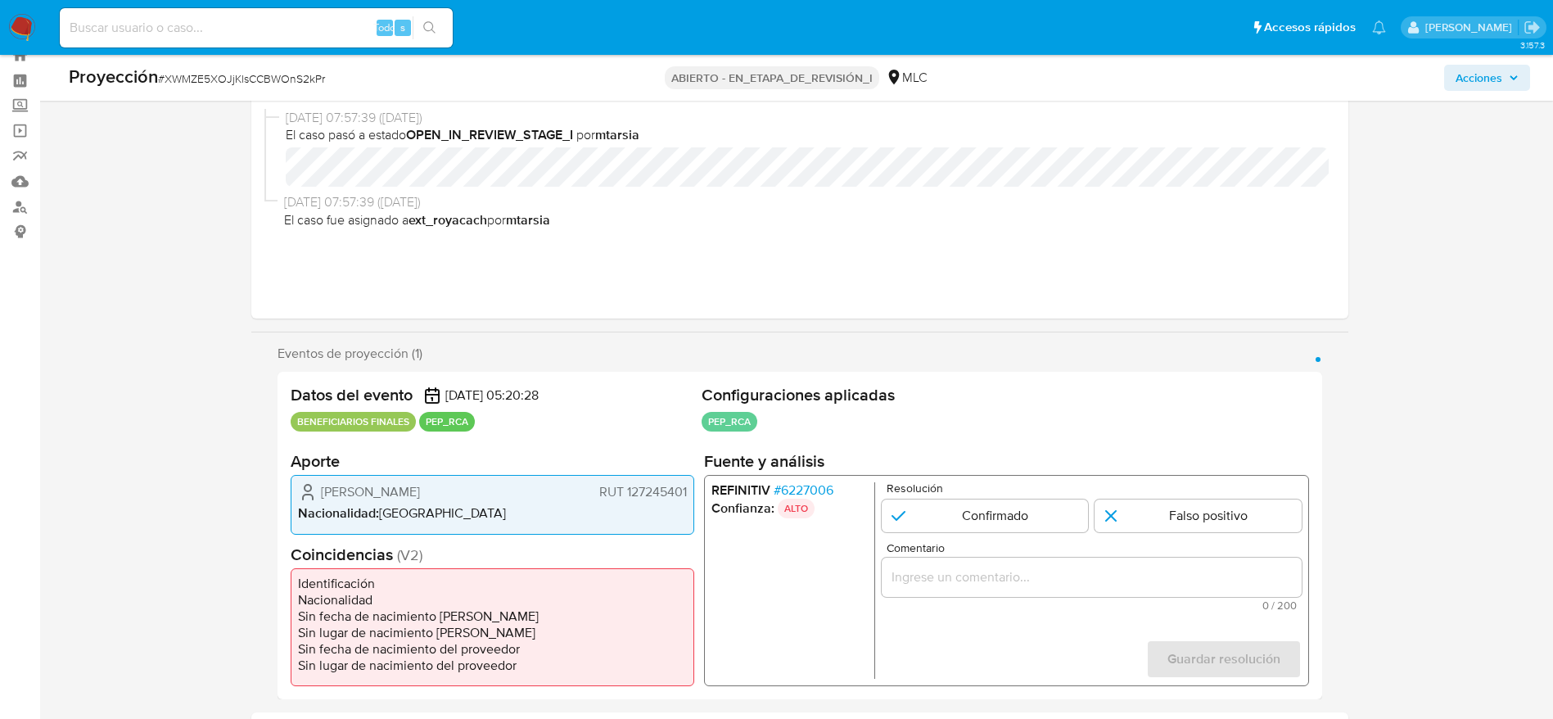
scroll to position [369, 0]
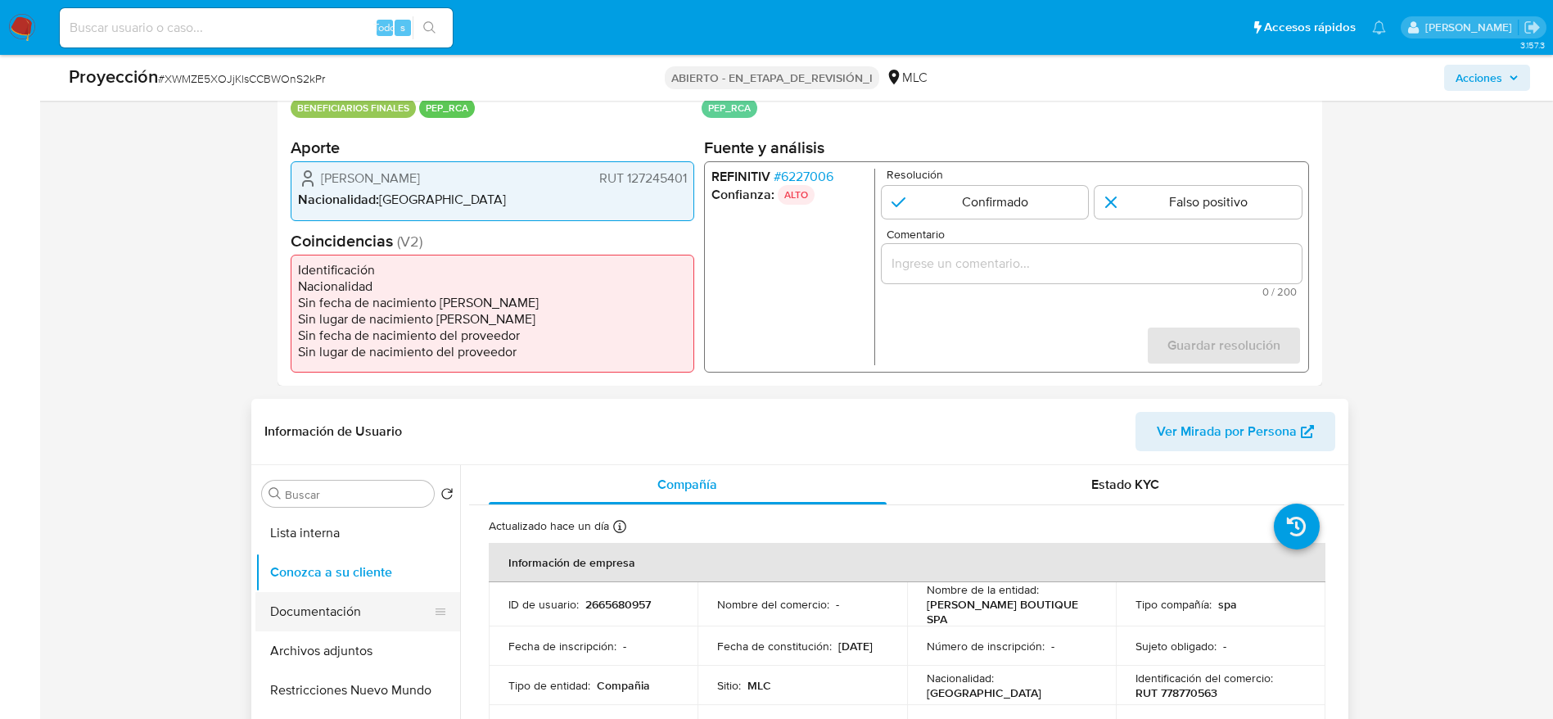
click at [342, 623] on button "Documentación" at bounding box center [351, 611] width 192 height 39
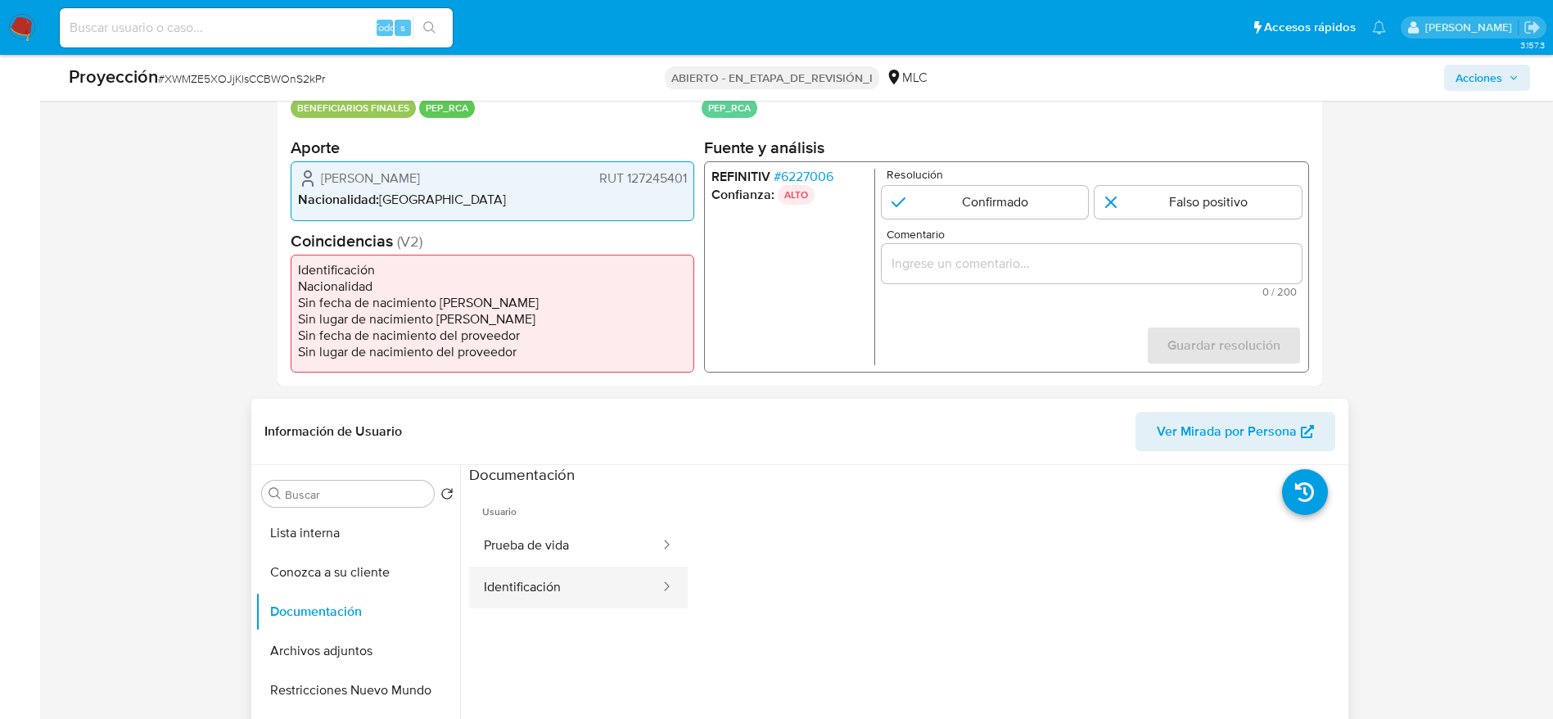
click at [581, 567] on button "Identificación" at bounding box center [565, 588] width 192 height 42
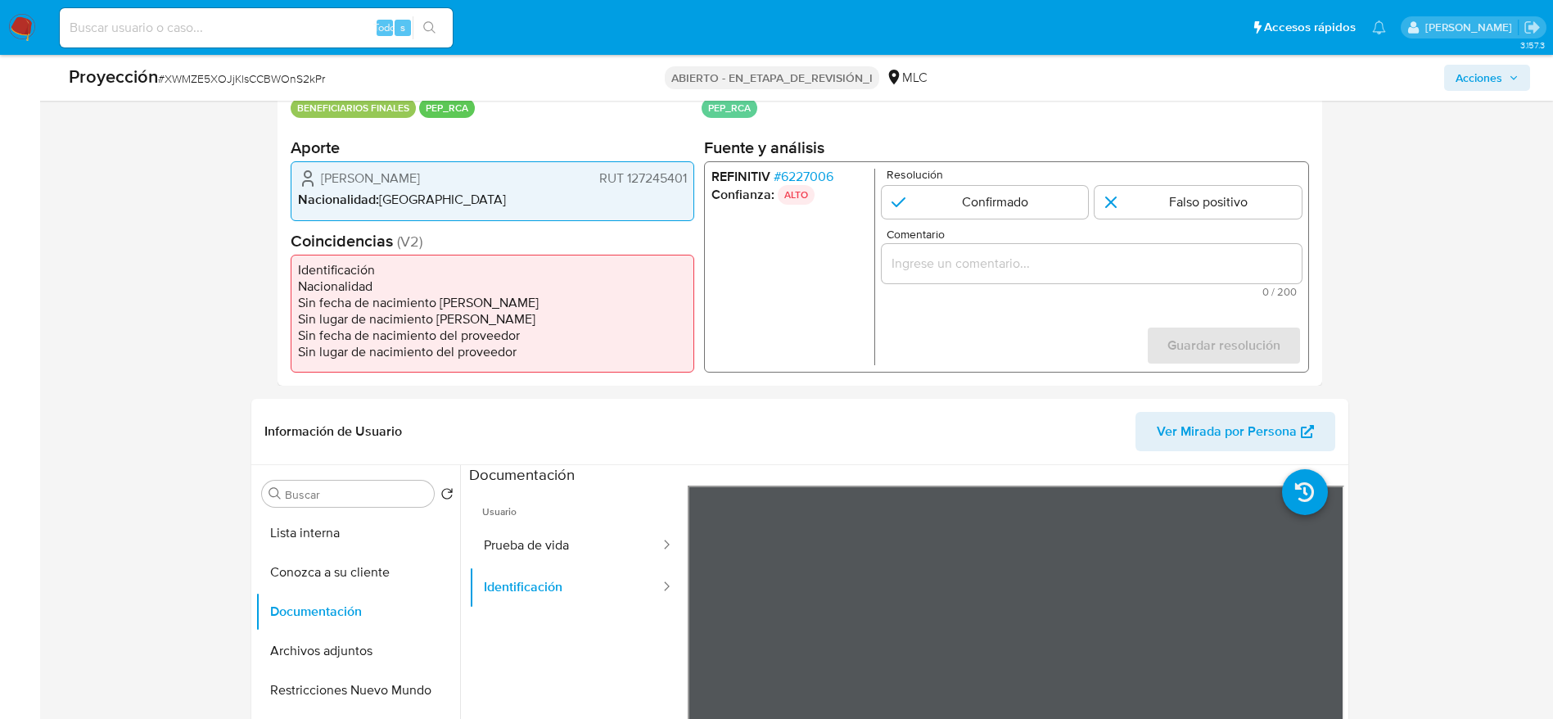
click at [822, 183] on font "6227006" at bounding box center [806, 176] width 52 height 19
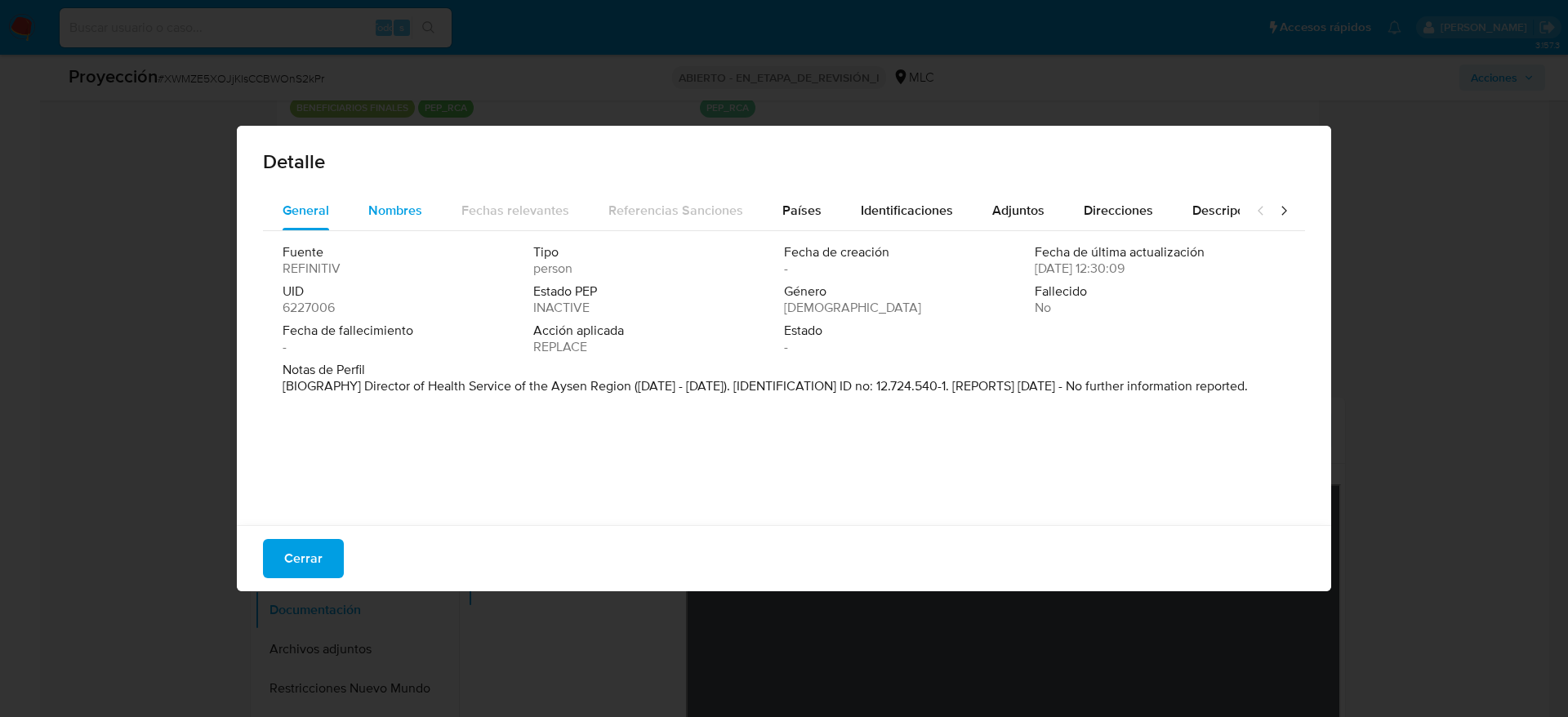
click at [385, 211] on span "Nombres" at bounding box center [395, 209] width 54 height 19
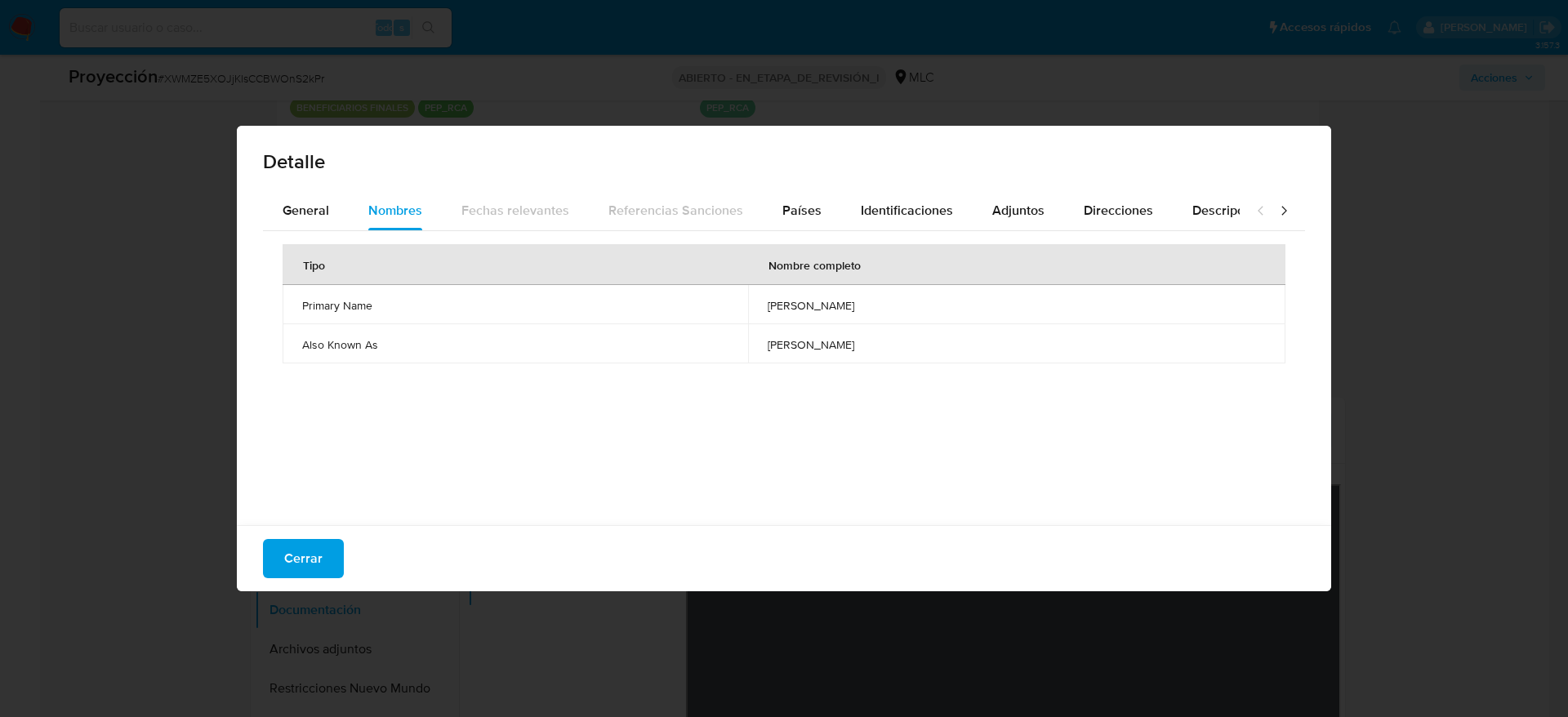
click at [317, 530] on div "Cerrar" at bounding box center [783, 558] width 1094 height 66
click at [340, 571] on button "Cerrar" at bounding box center [303, 557] width 81 height 39
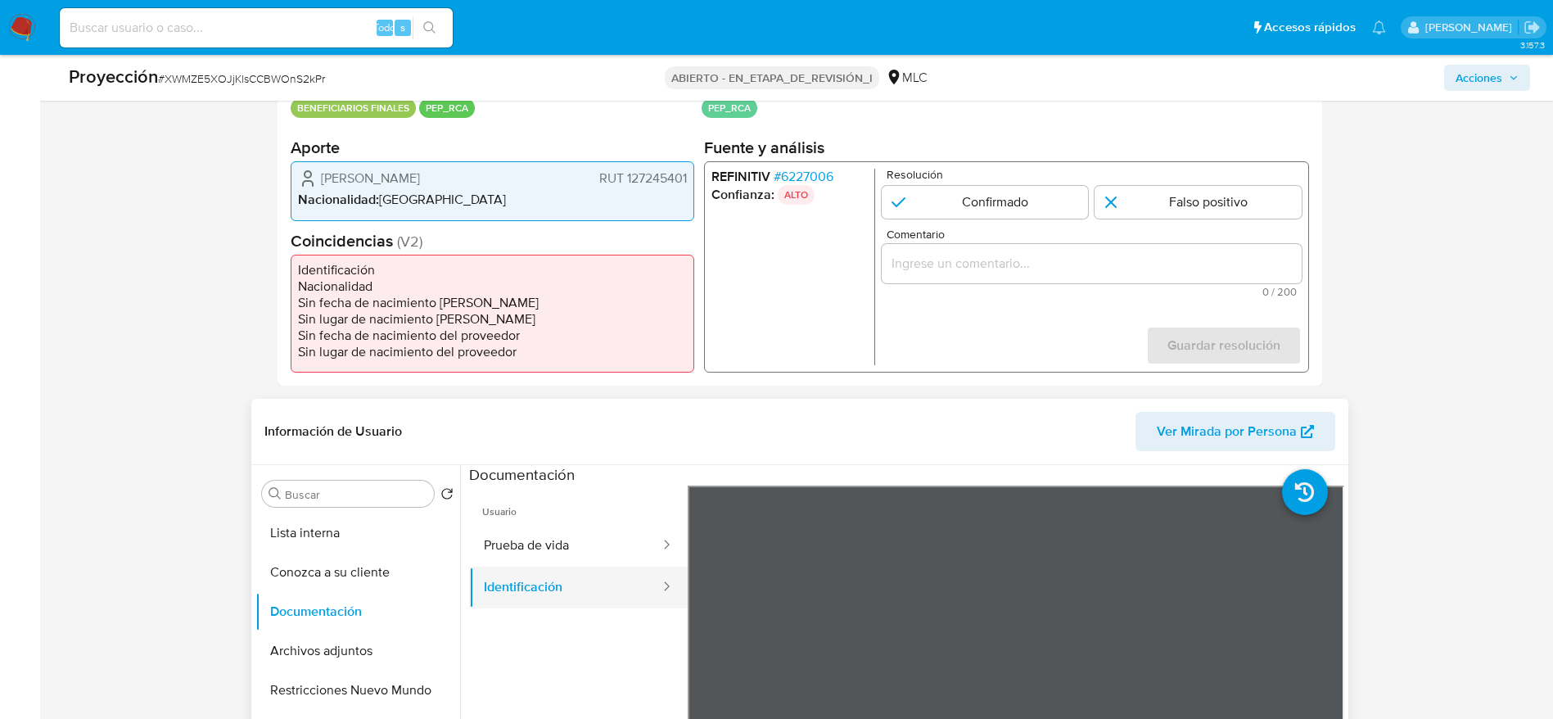
click at [623, 568] on button "Identificación" at bounding box center [565, 588] width 192 height 42
click at [584, 544] on button "Prueba de vida" at bounding box center [565, 546] width 192 height 42
drag, startPoint x: 1027, startPoint y: 229, endPoint x: 1048, endPoint y: 242, distance: 25.0
click at [1032, 227] on form "Resolución Confirmado Falso positivo Comentario 0 / 200 200 caracteres restante…" at bounding box center [1091, 267] width 420 height 197
click at [1055, 244] on div "1 de 1" at bounding box center [1091, 263] width 420 height 39
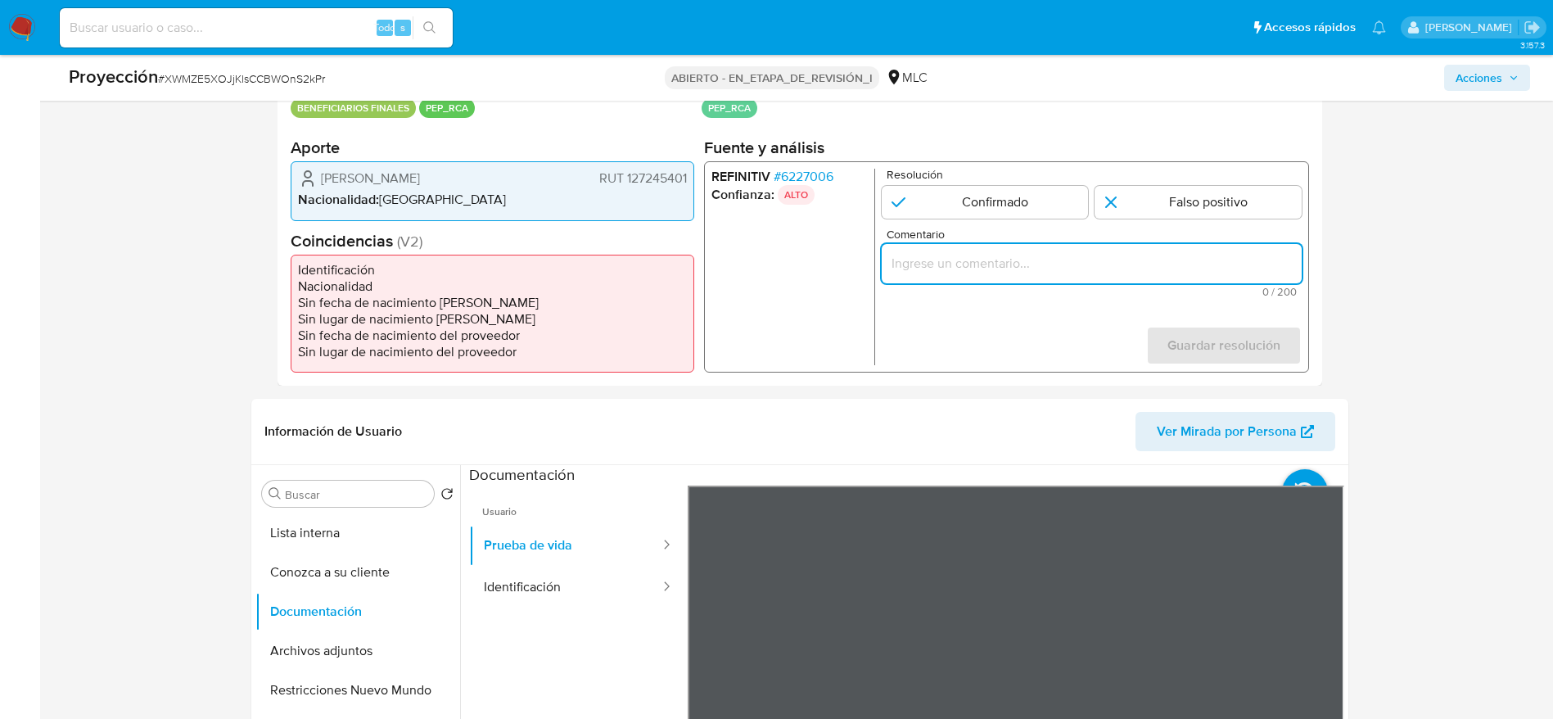
click at [1060, 267] on input "Comentario" at bounding box center [1091, 263] width 420 height 21
paste input "Usuario [PERSON_NAME] SPA RUT 778770563, quien su representante legal es [PERSO…"
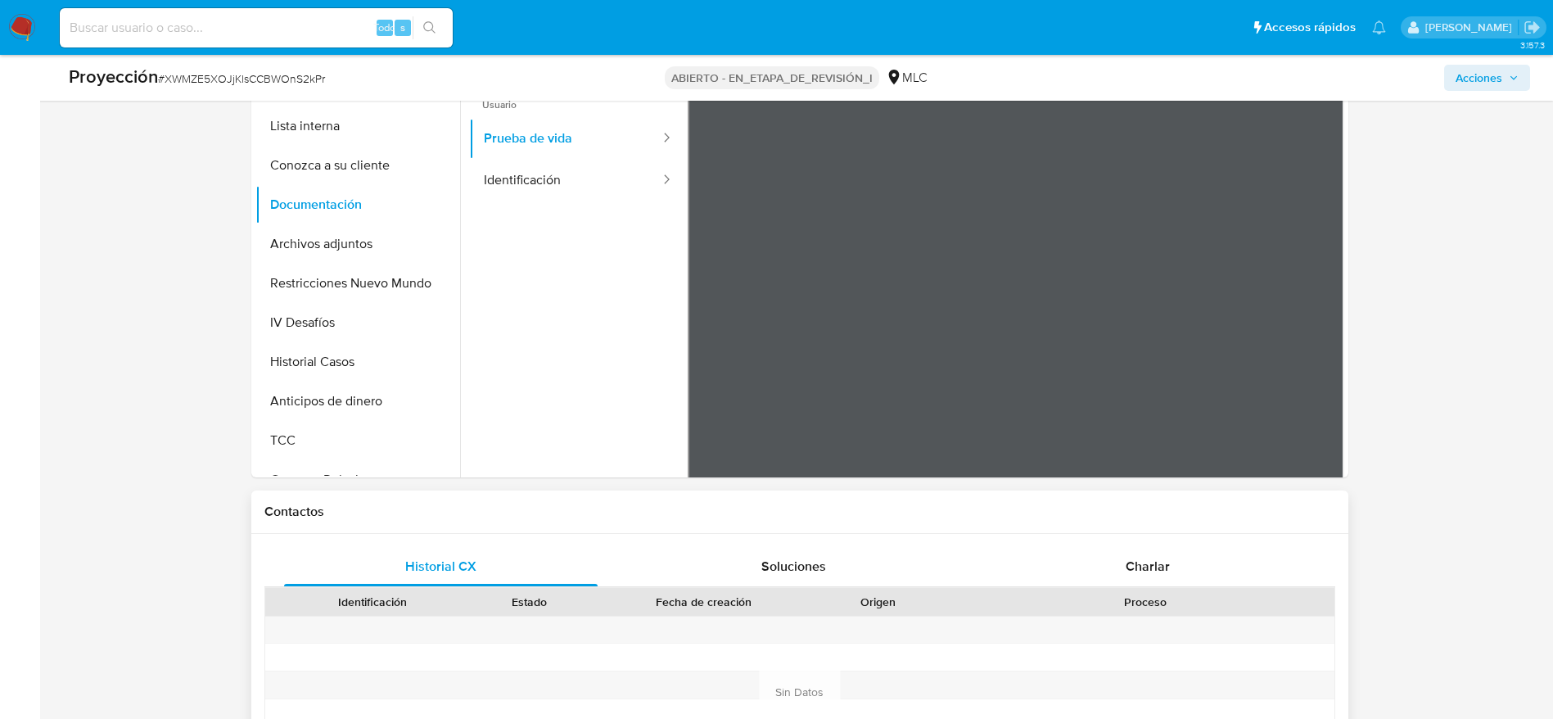
scroll to position [737, 0]
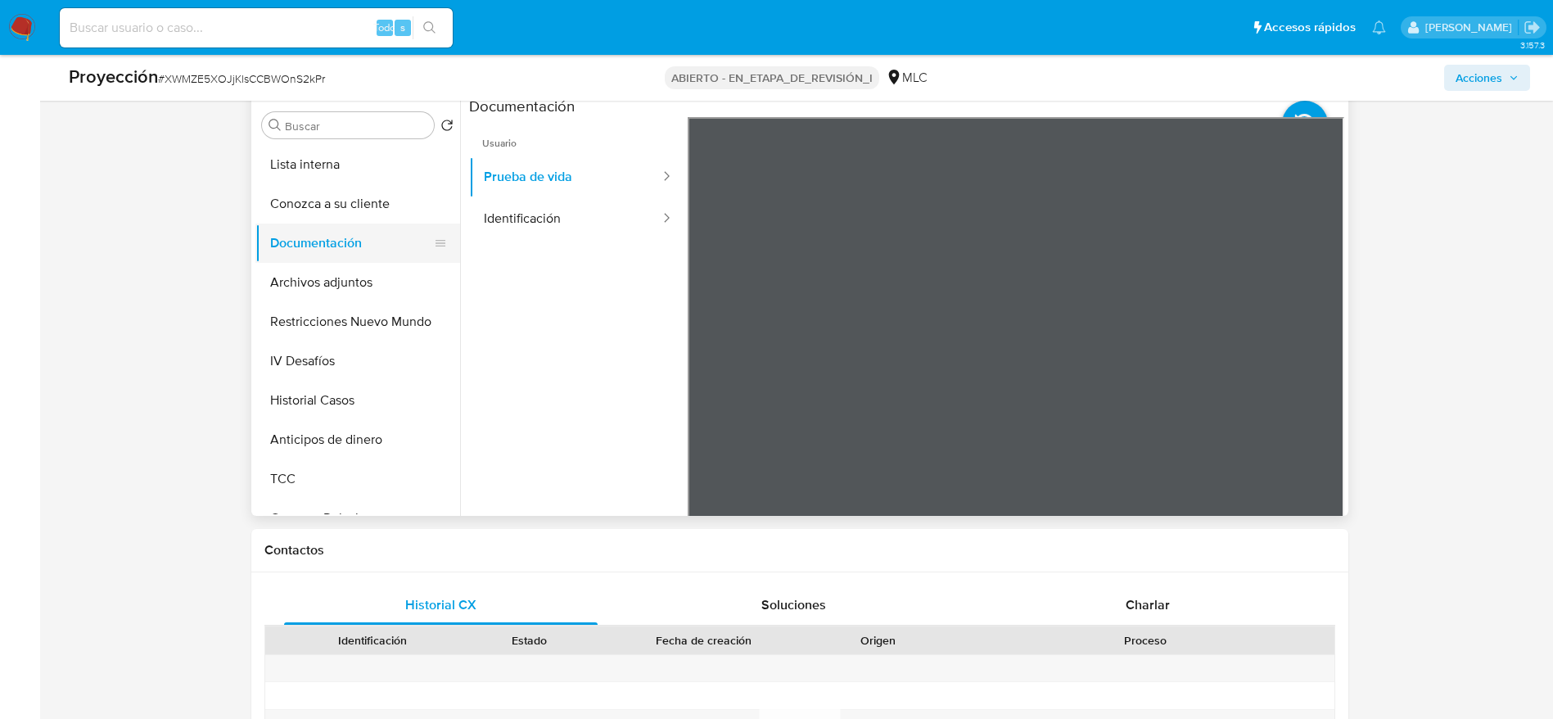
click at [368, 237] on button "Documentación" at bounding box center [351, 243] width 192 height 39
click at [382, 208] on button "Conozca a su cliente" at bounding box center [351, 203] width 192 height 39
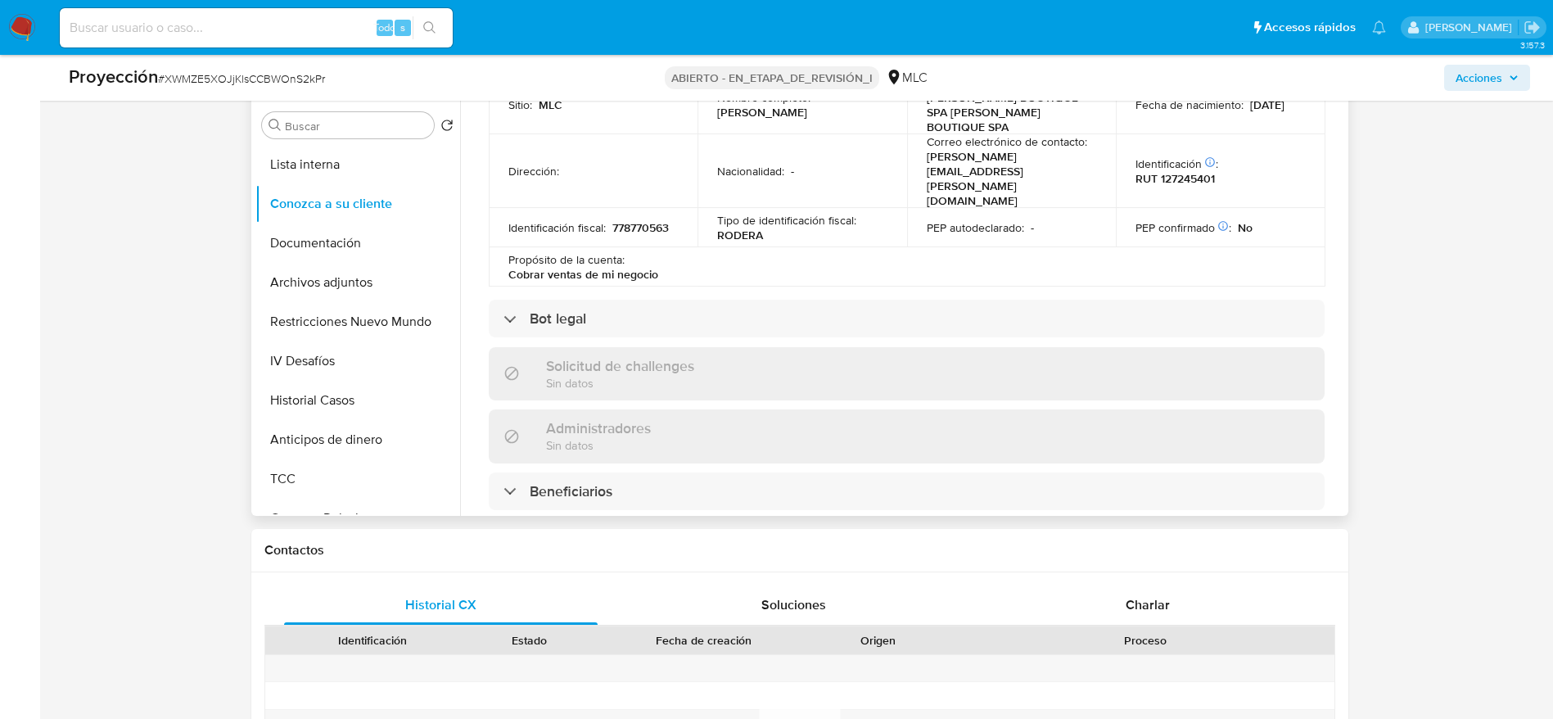
scroll to position [614, 0]
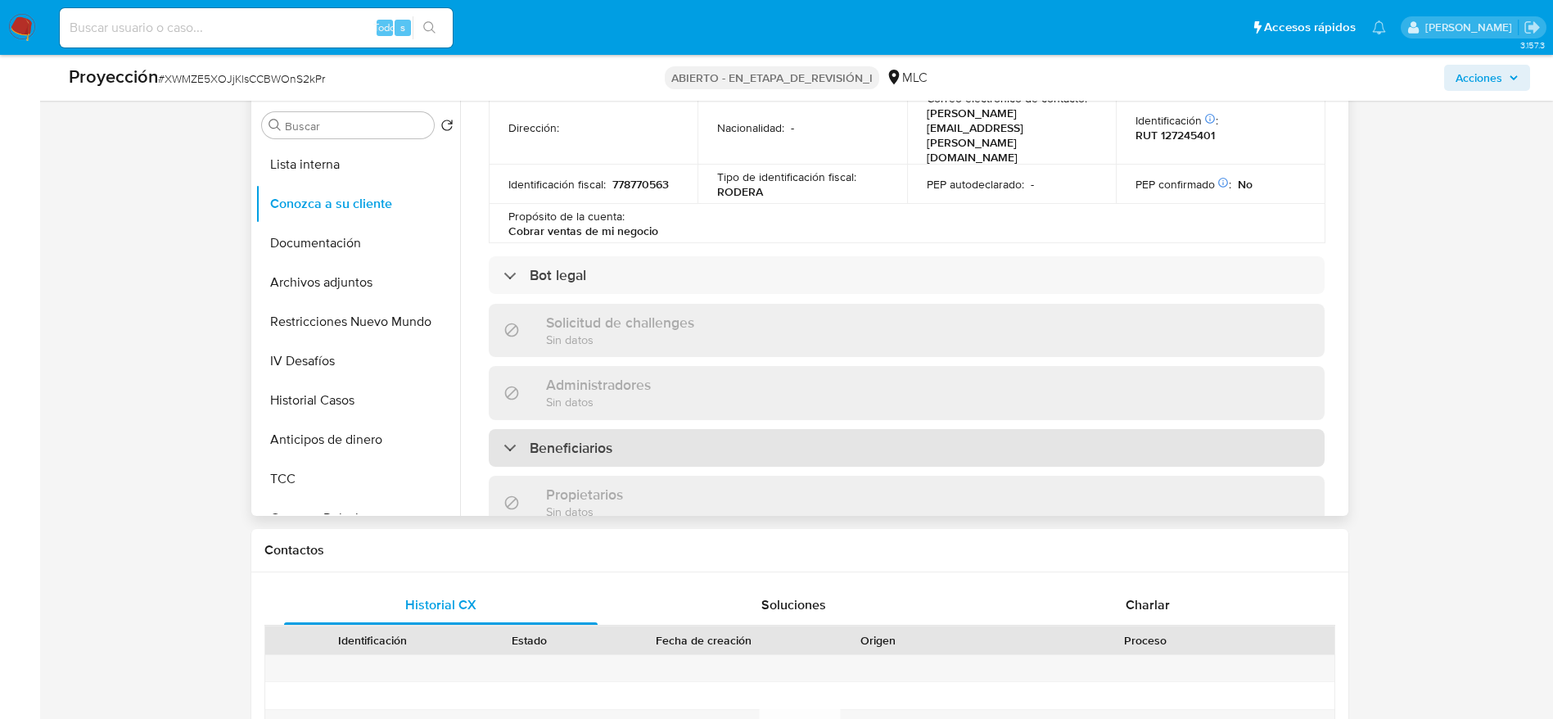
click at [675, 429] on div "Beneficiarios" at bounding box center [907, 448] width 836 height 38
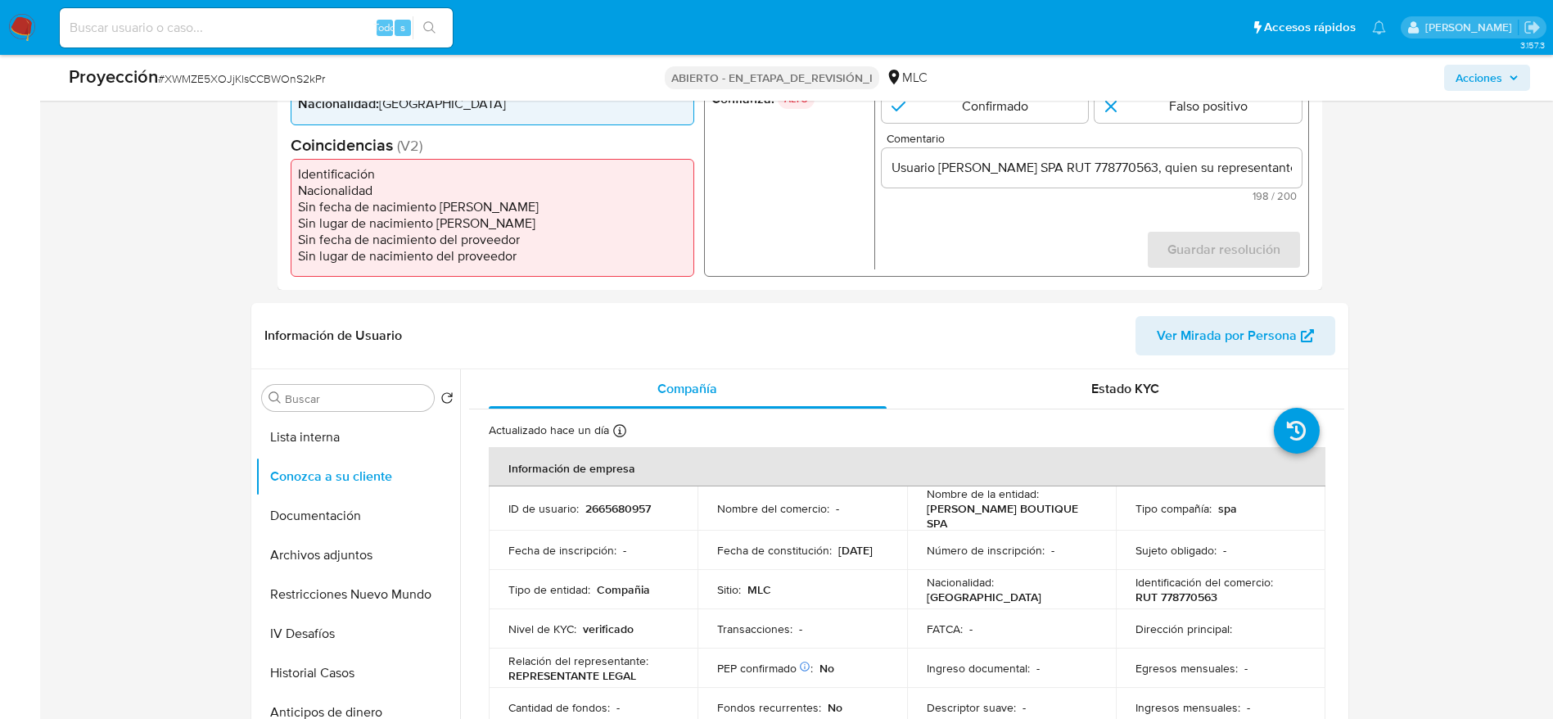
scroll to position [246, 0]
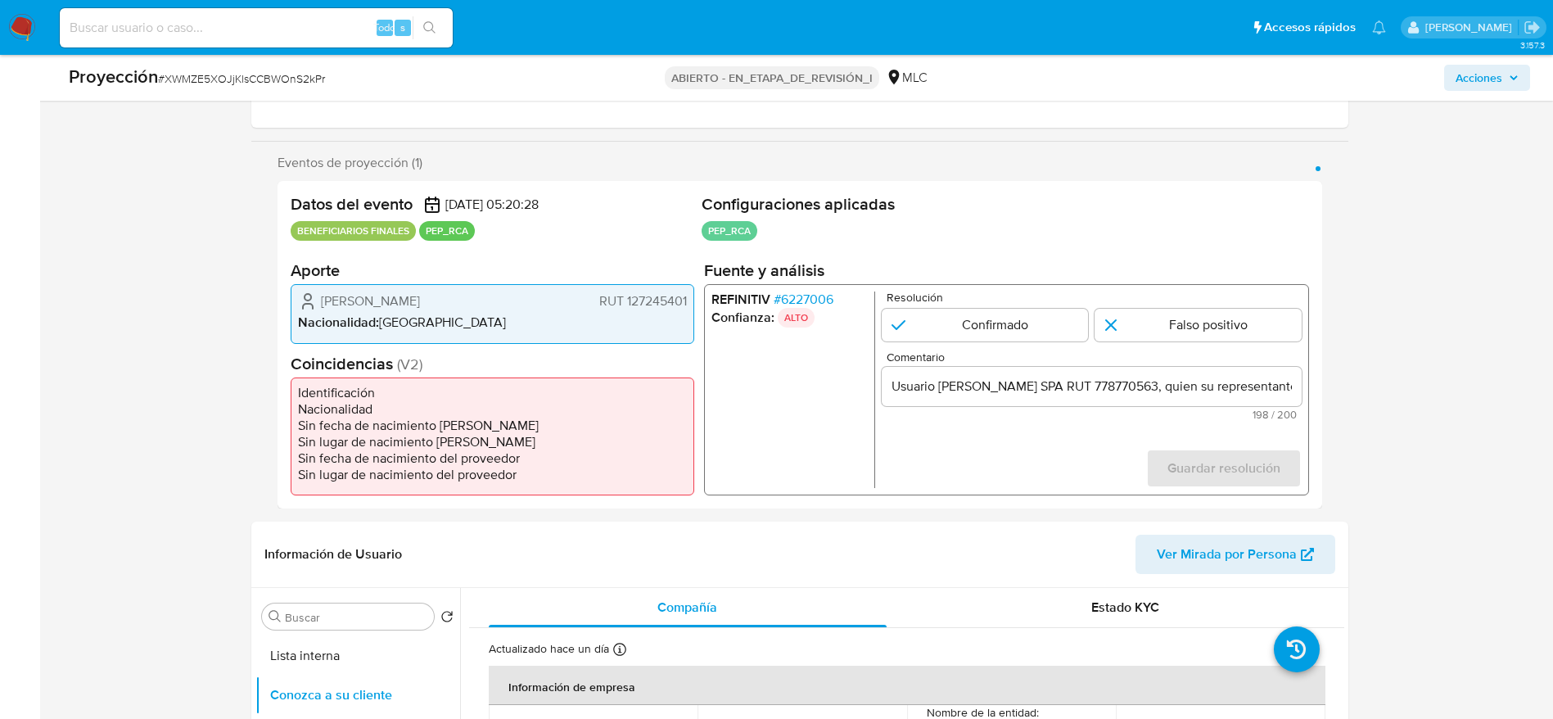
click at [1087, 398] on div "Usuario [PERSON_NAME] SPA RUT 778770563, quien su representante legal es [PERSO…" at bounding box center [1091, 386] width 420 height 39
click at [1068, 379] on input "Usuario [PERSON_NAME] SPA RUT 778770563, quien su representante legal es [PERSO…" at bounding box center [1091, 386] width 420 height 21
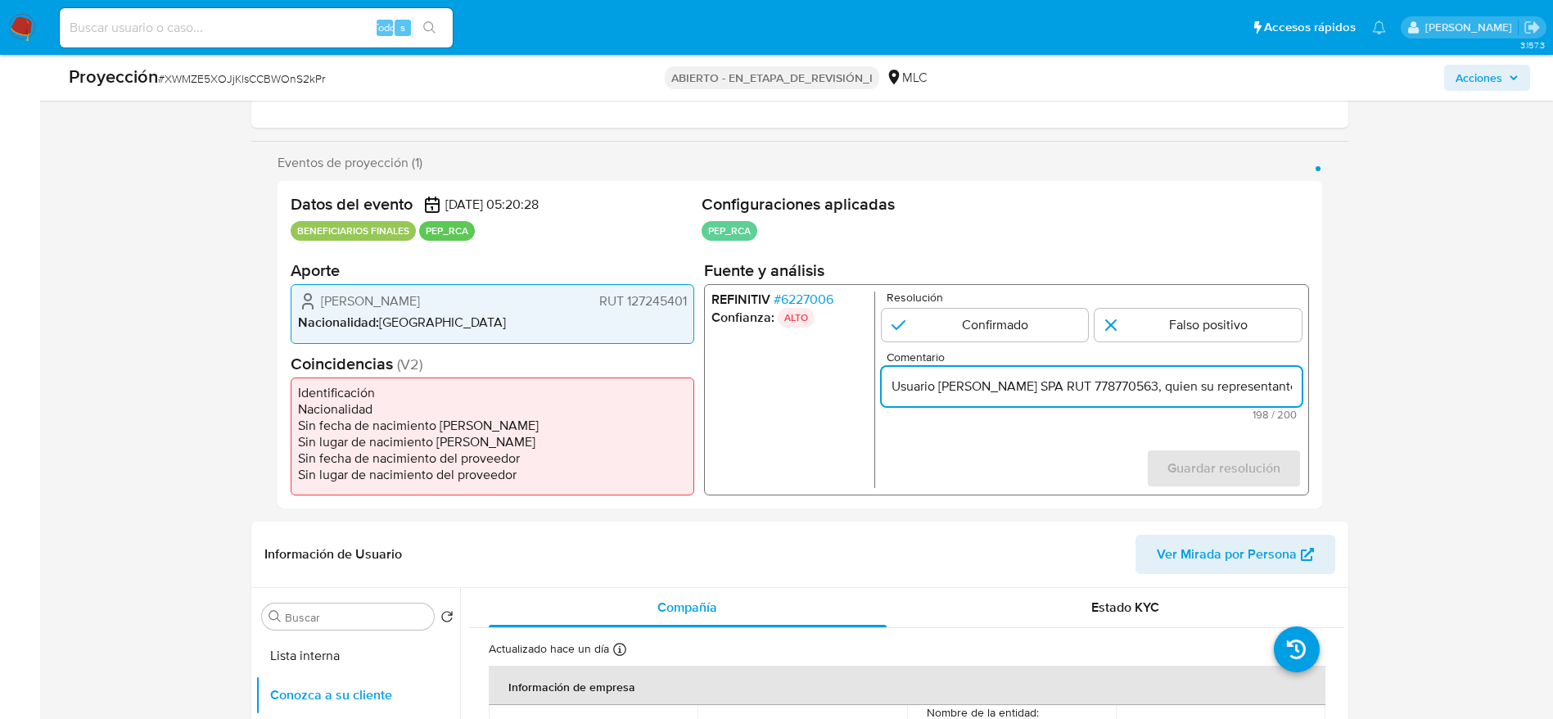
click at [1068, 379] on input "Usuario [PERSON_NAME] SPA RUT 778770563, quien su representante legal es [PERSO…" at bounding box center [1091, 386] width 420 height 21
paste input "RL Y BF es [PERSON_NAME]"
type input "Usuario [PERSON_NAME] BOUTIQUE SPA RUT 778770563, quien su RL Y BF es [PERSON_N…"
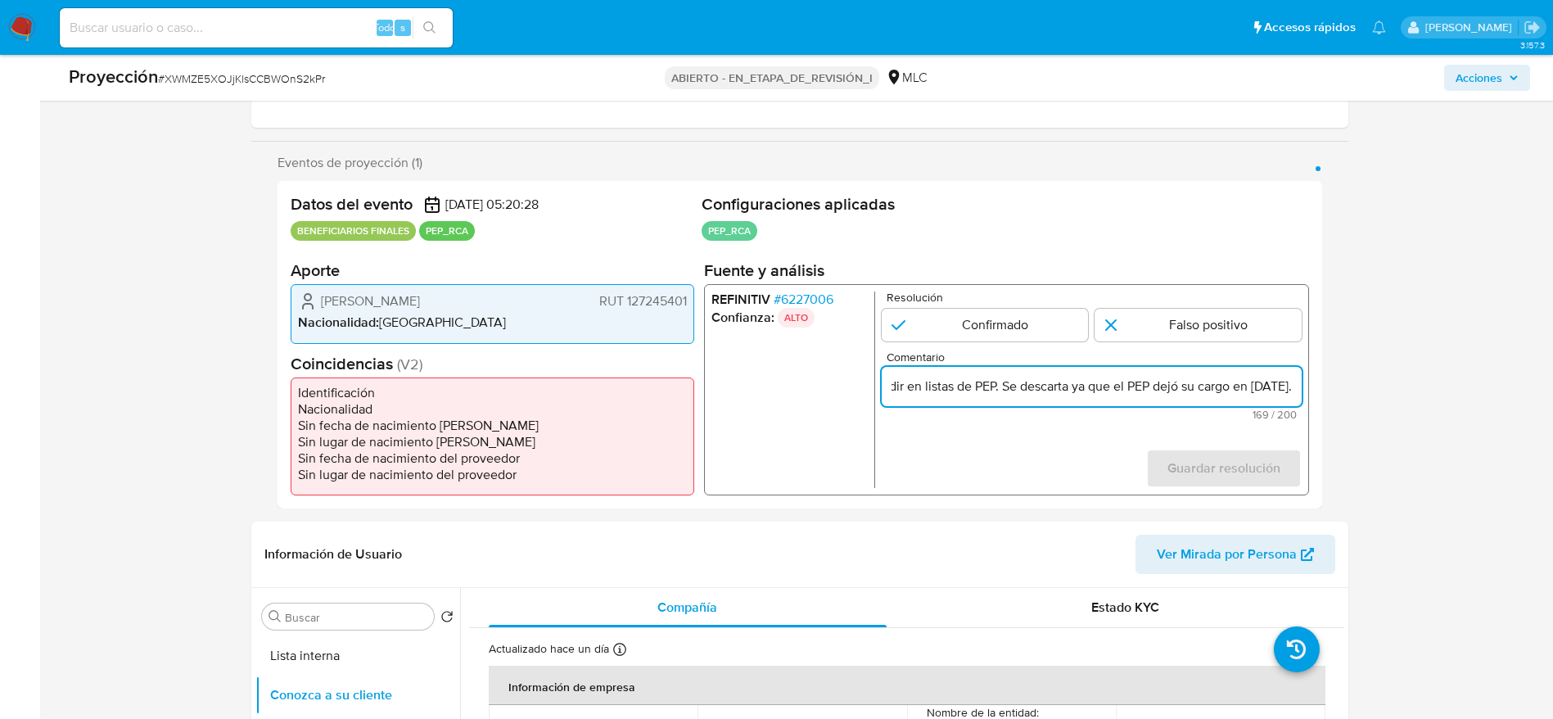
click at [1187, 297] on p "Resolución" at bounding box center [1093, 298] width 415 height 12
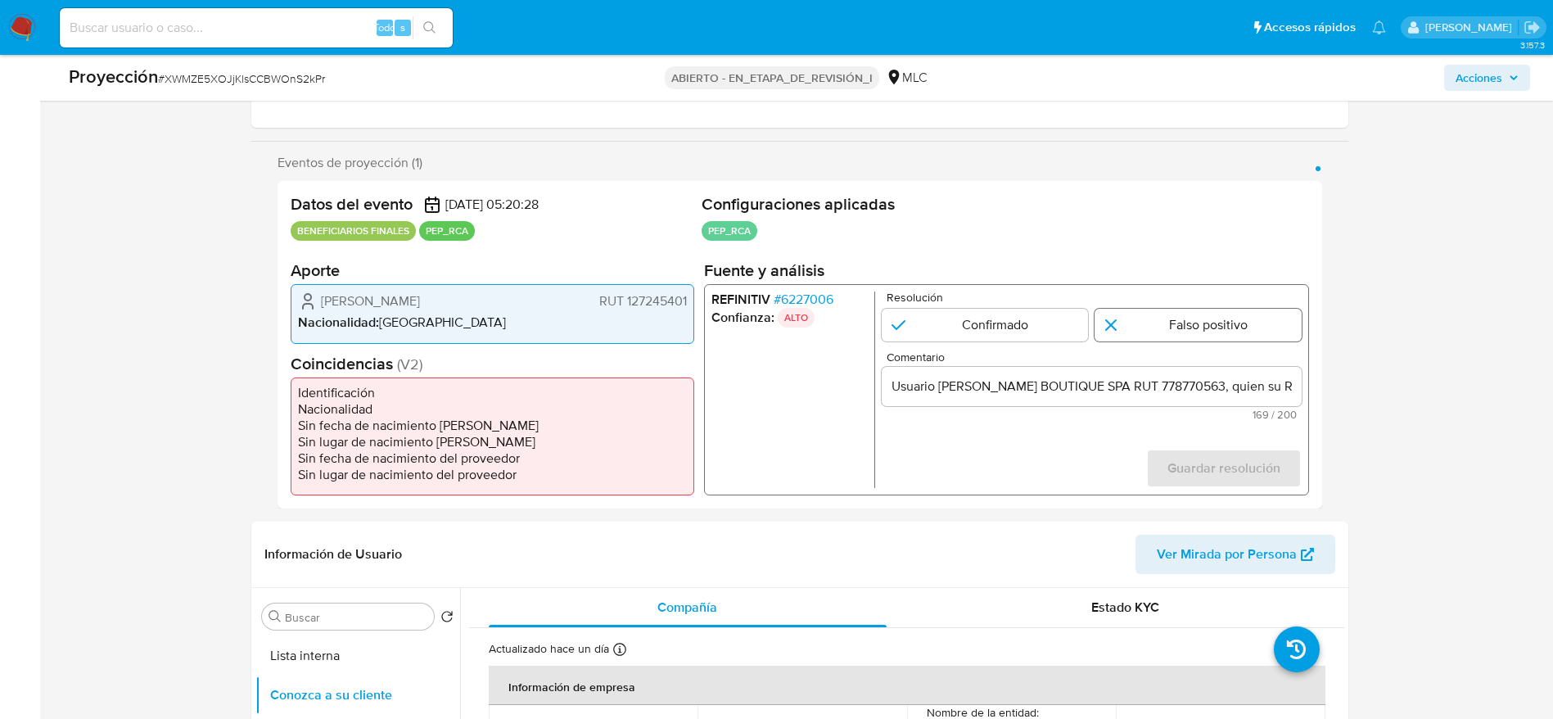
click at [1200, 321] on input "1 de 1" at bounding box center [1198, 325] width 207 height 33
radio input "true"
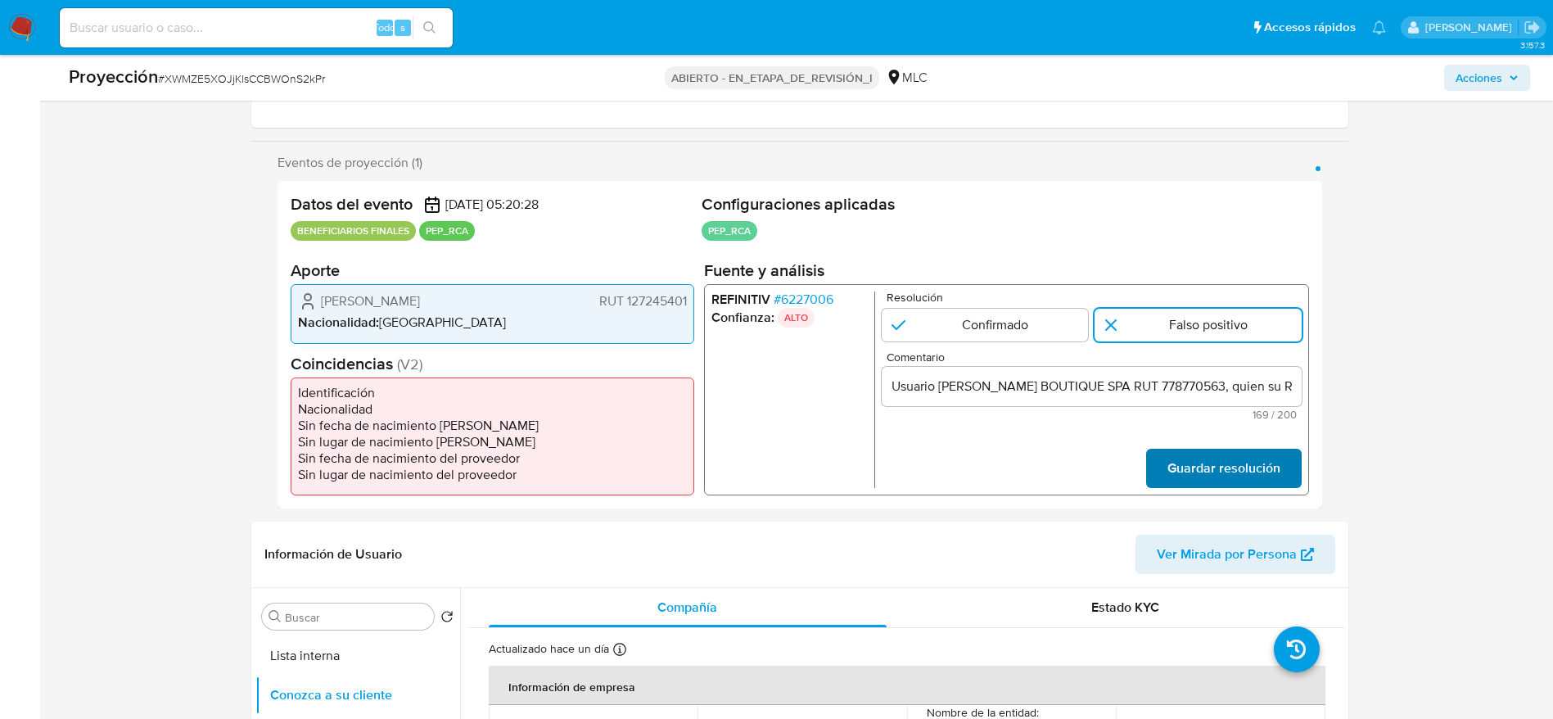
drag, startPoint x: 1202, startPoint y: 453, endPoint x: 1210, endPoint y: 460, distance: 11.0
click at [1210, 460] on span "Guardar resolución" at bounding box center [1223, 468] width 113 height 36
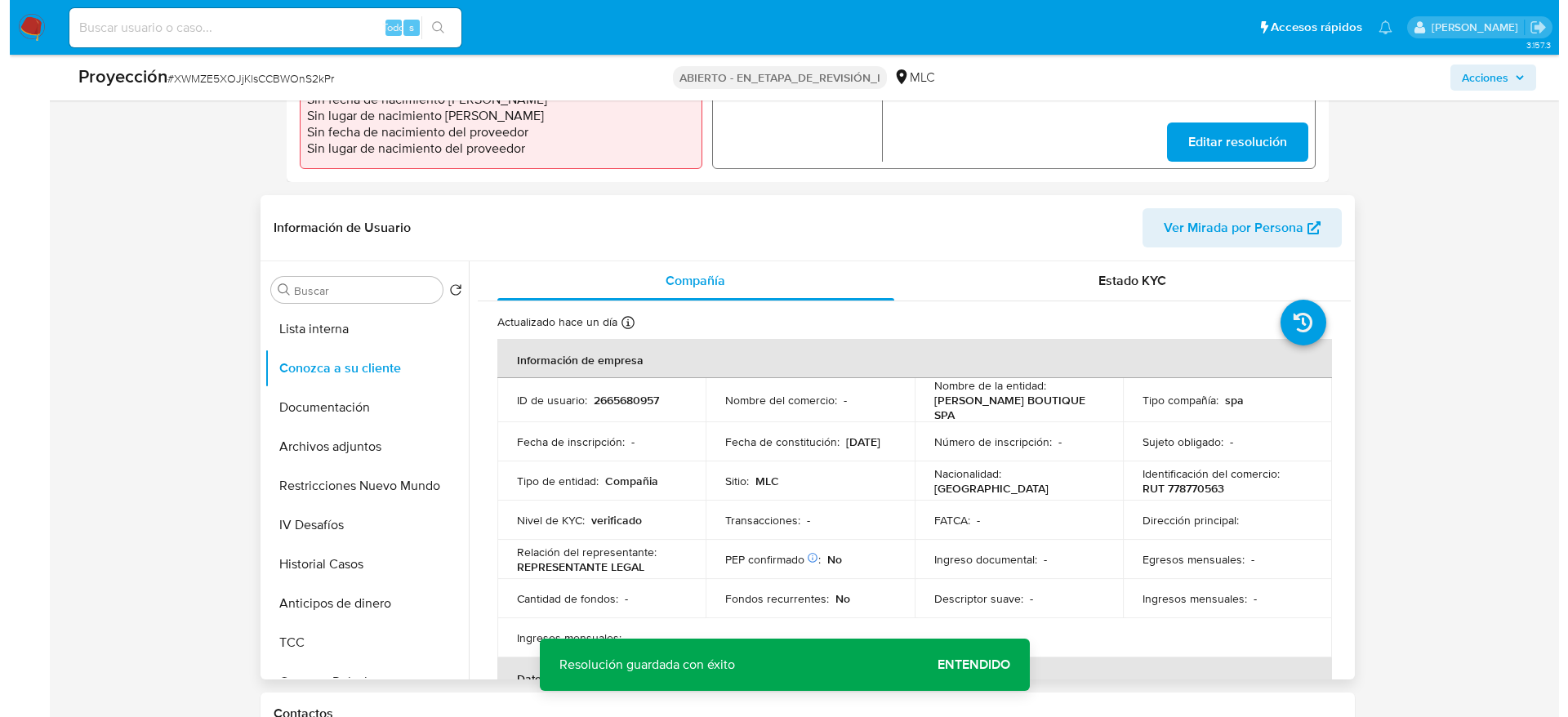
scroll to position [612, 0]
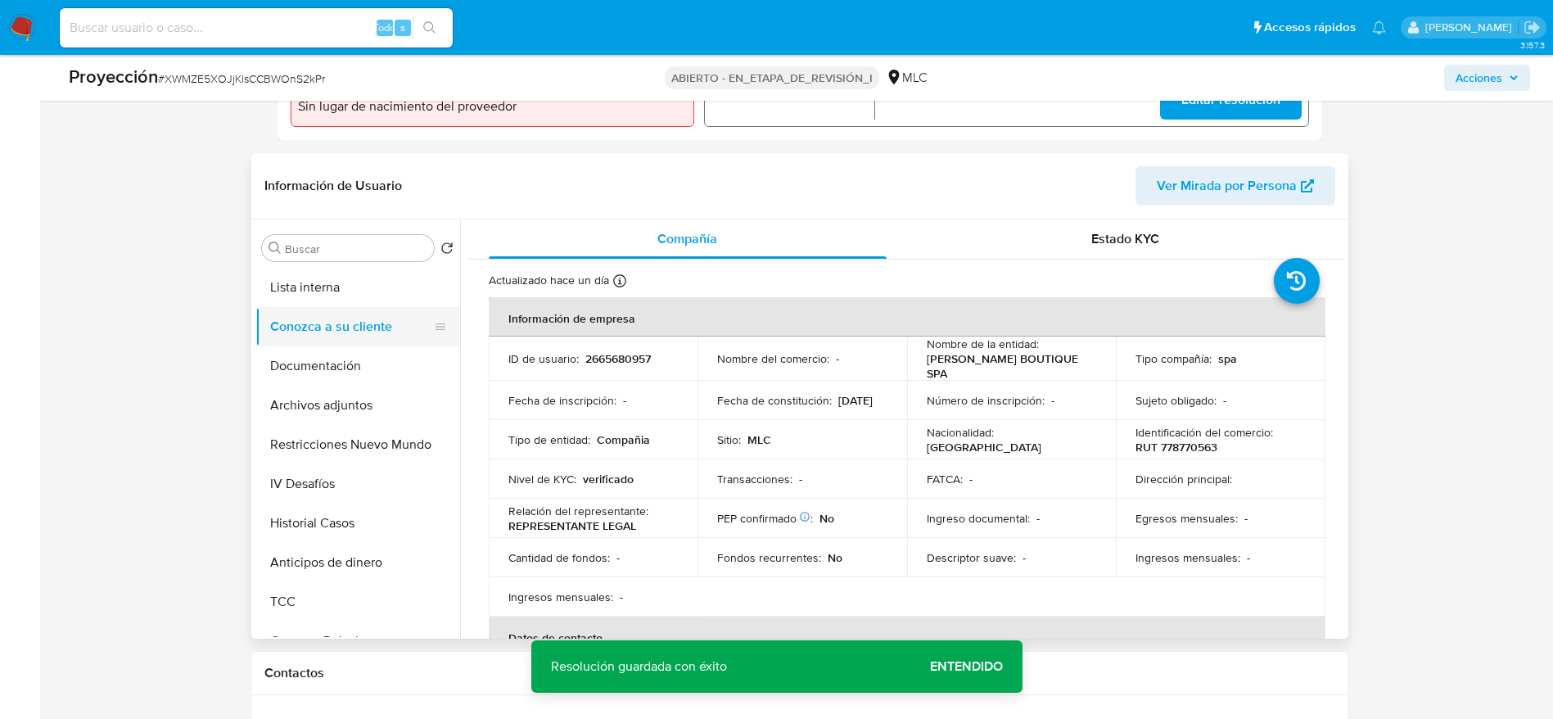
drag, startPoint x: 402, startPoint y: 311, endPoint x: 391, endPoint y: 306, distance: 12.5
click at [399, 311] on button "Conozca a su cliente" at bounding box center [351, 326] width 192 height 39
click at [378, 289] on button "Lista interna" at bounding box center [351, 287] width 192 height 39
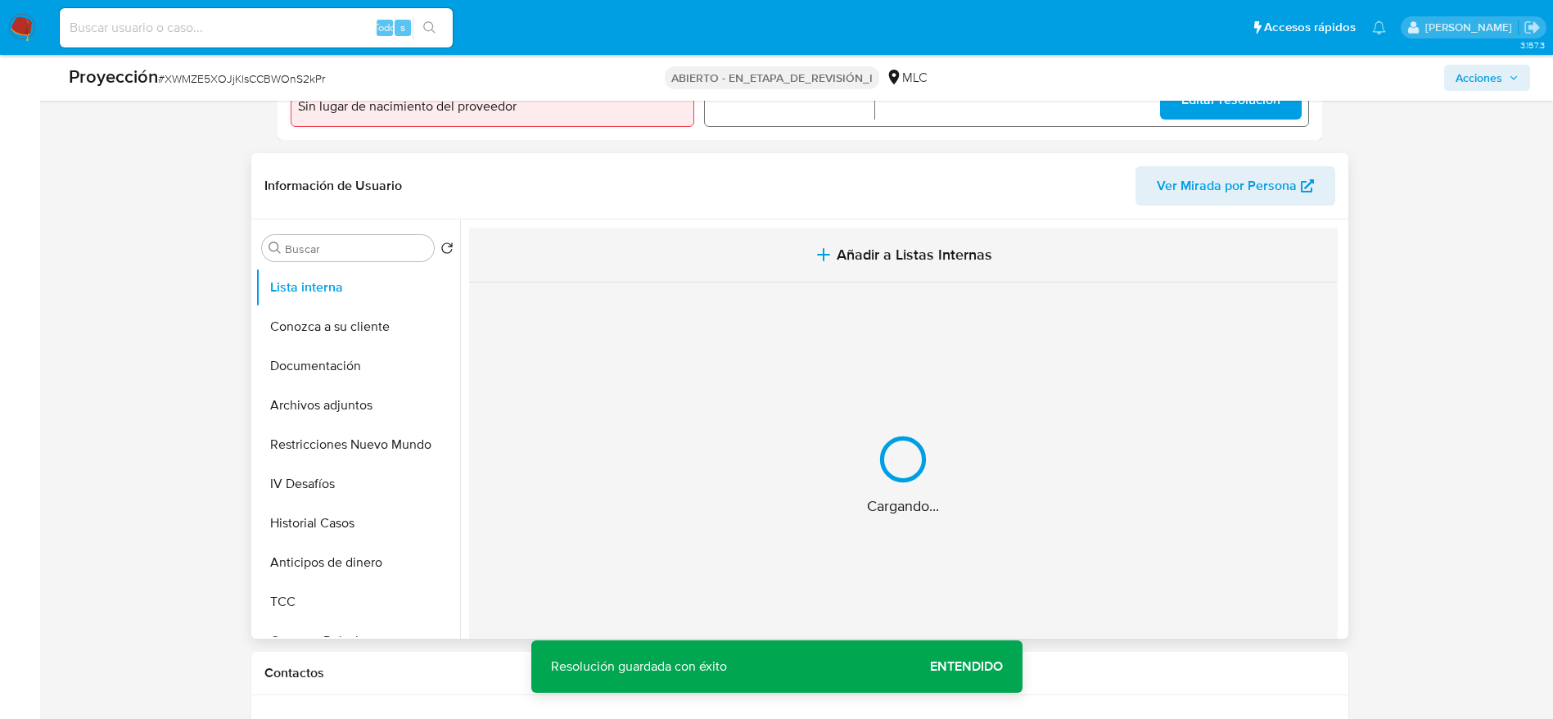
click at [719, 275] on button "Añadir a Listas Internas" at bounding box center [903, 255] width 869 height 55
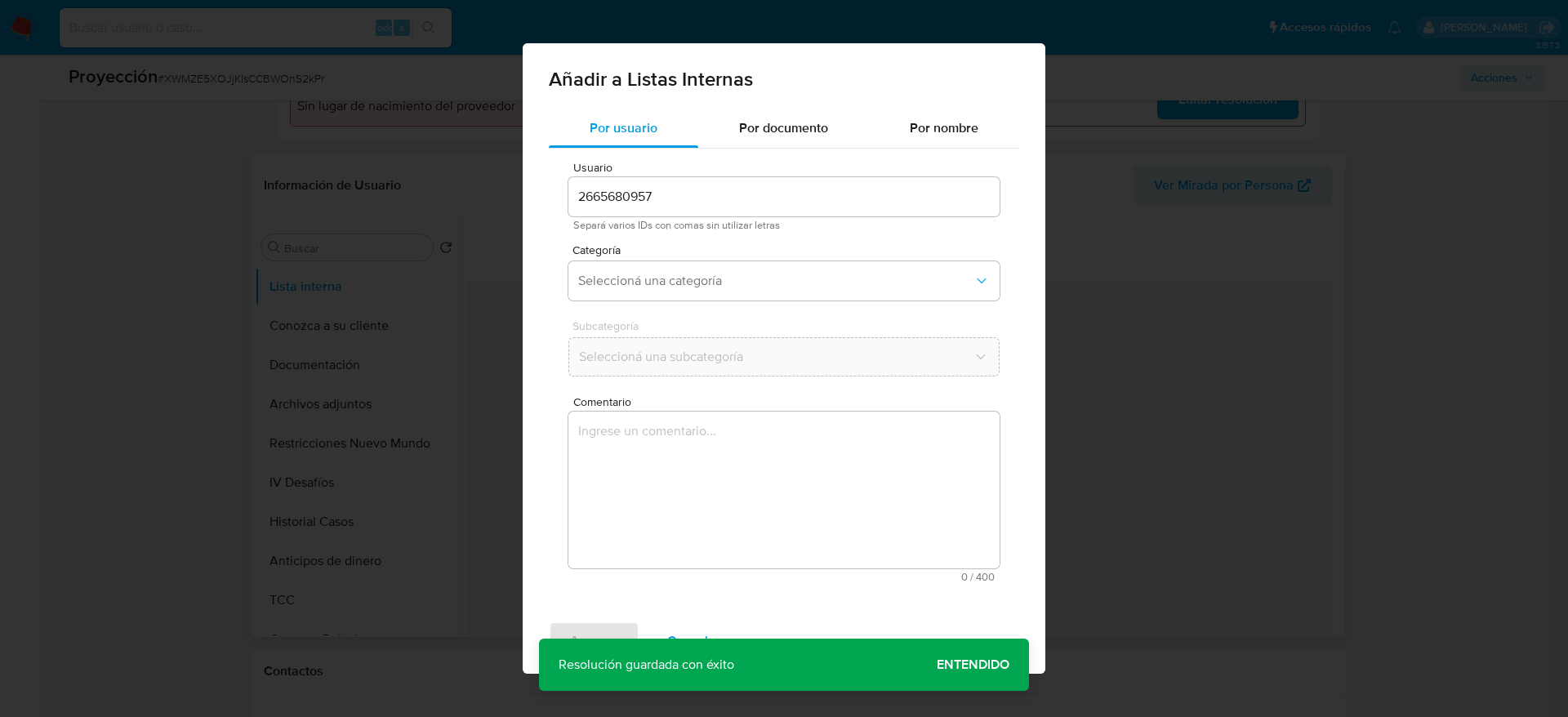
click at [778, 452] on textarea "Comentario" at bounding box center [784, 490] width 431 height 157
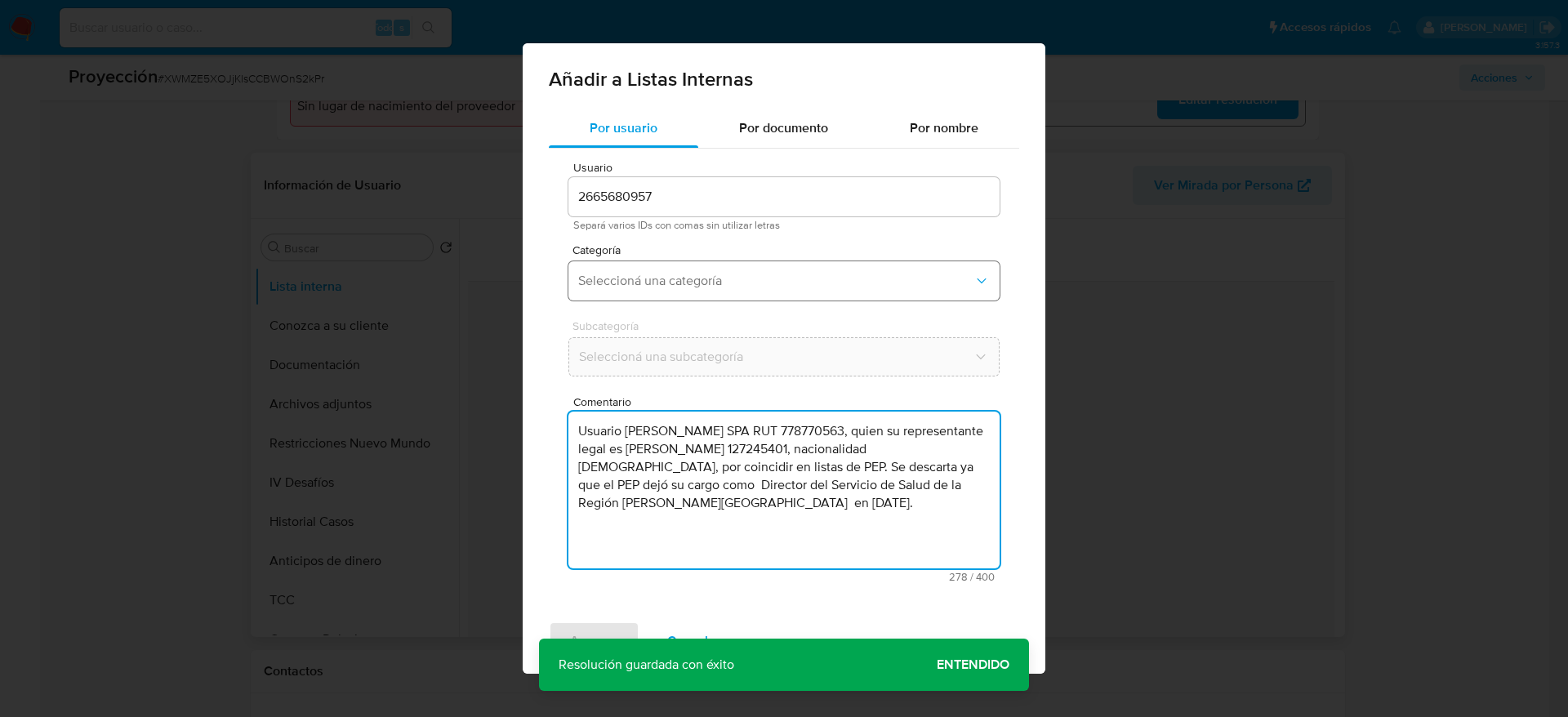
type textarea "Usuario [PERSON_NAME] SPA RUT 778770563, quien su representante legal es [PERSO…"
click at [657, 288] on span "Seleccioná una categoría" at bounding box center [776, 281] width 395 height 16
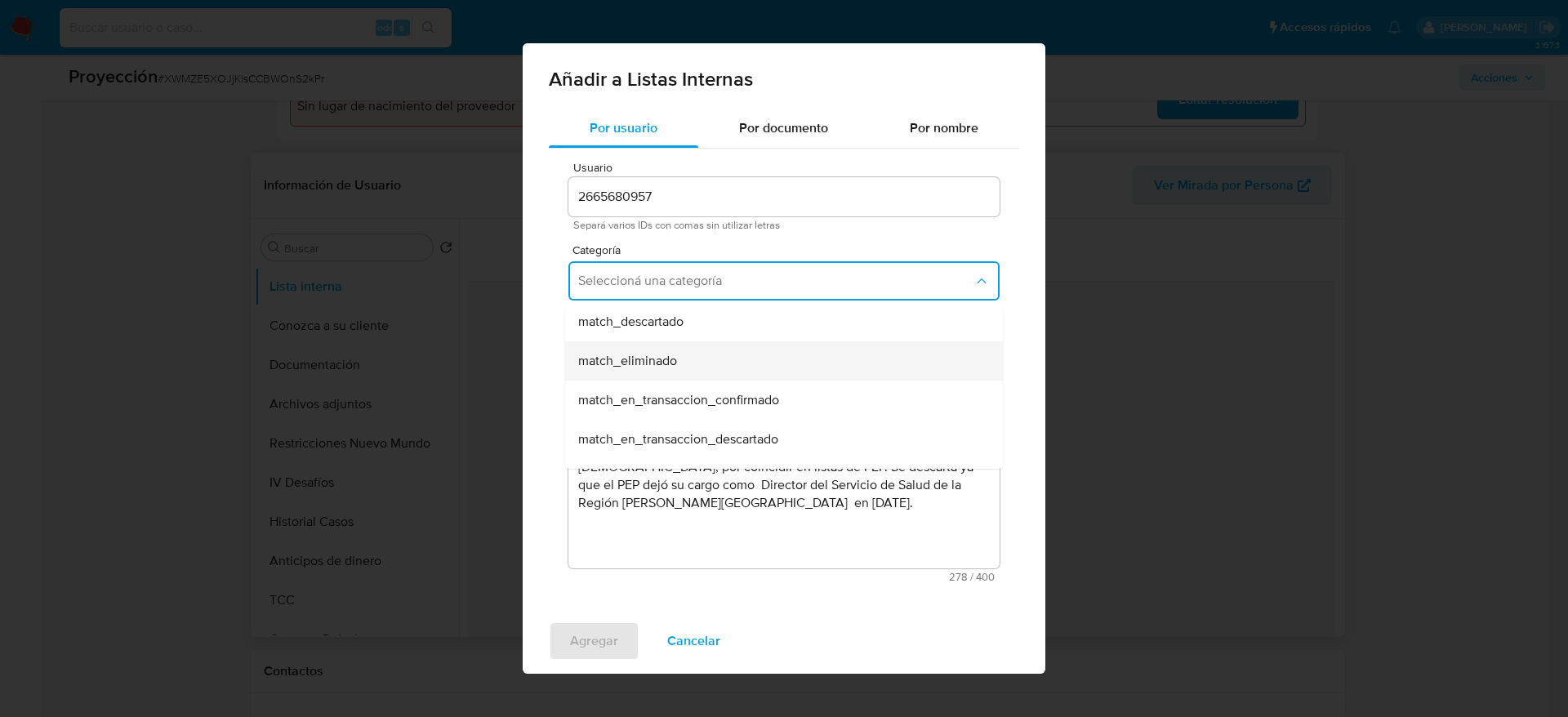
scroll to position [123, 0]
click at [679, 377] on div "match_descartado" at bounding box center [779, 359] width 402 height 39
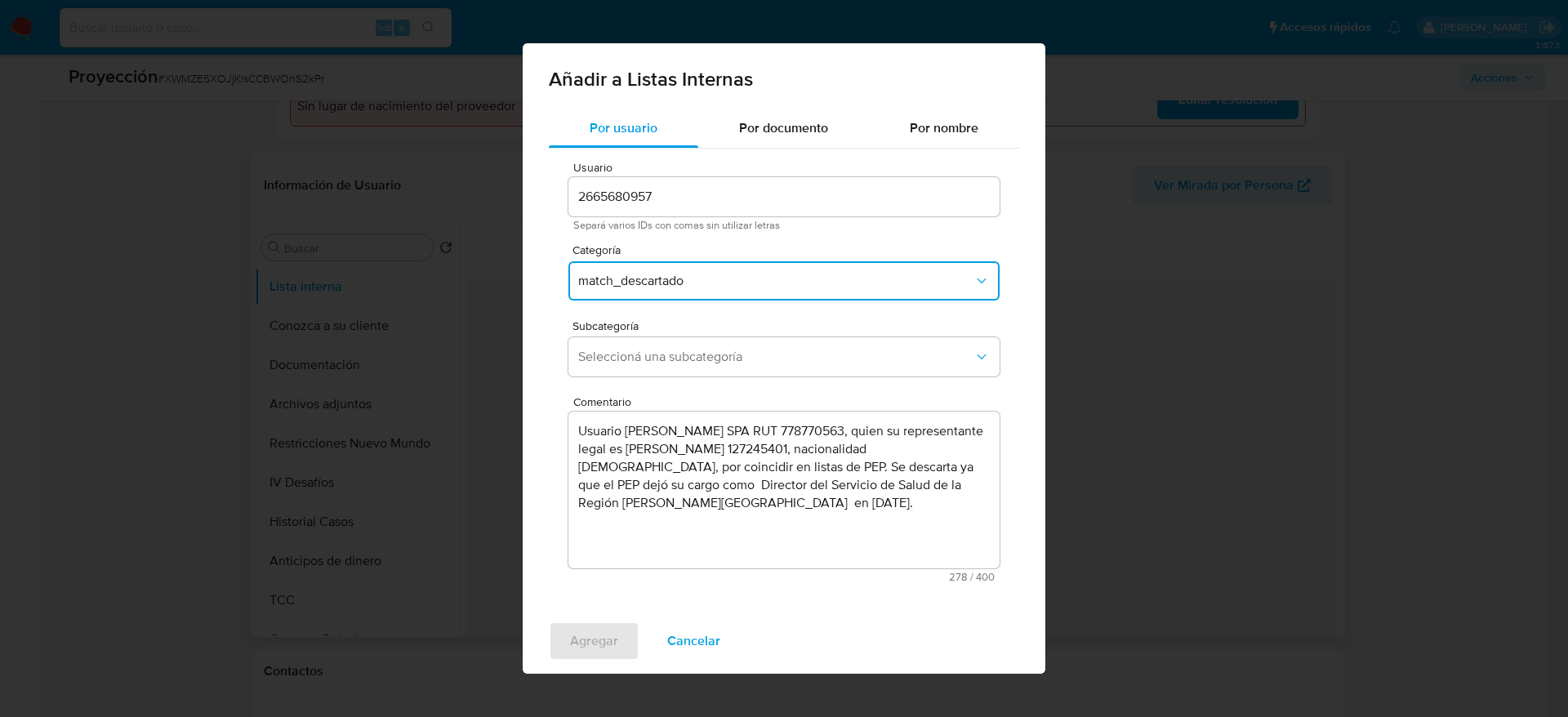
click at [679, 377] on div "Subcategoría Seleccioná una subcategoría" at bounding box center [784, 351] width 431 height 63
click at [679, 373] on button "Seleccioná una subcategoría" at bounding box center [784, 356] width 431 height 39
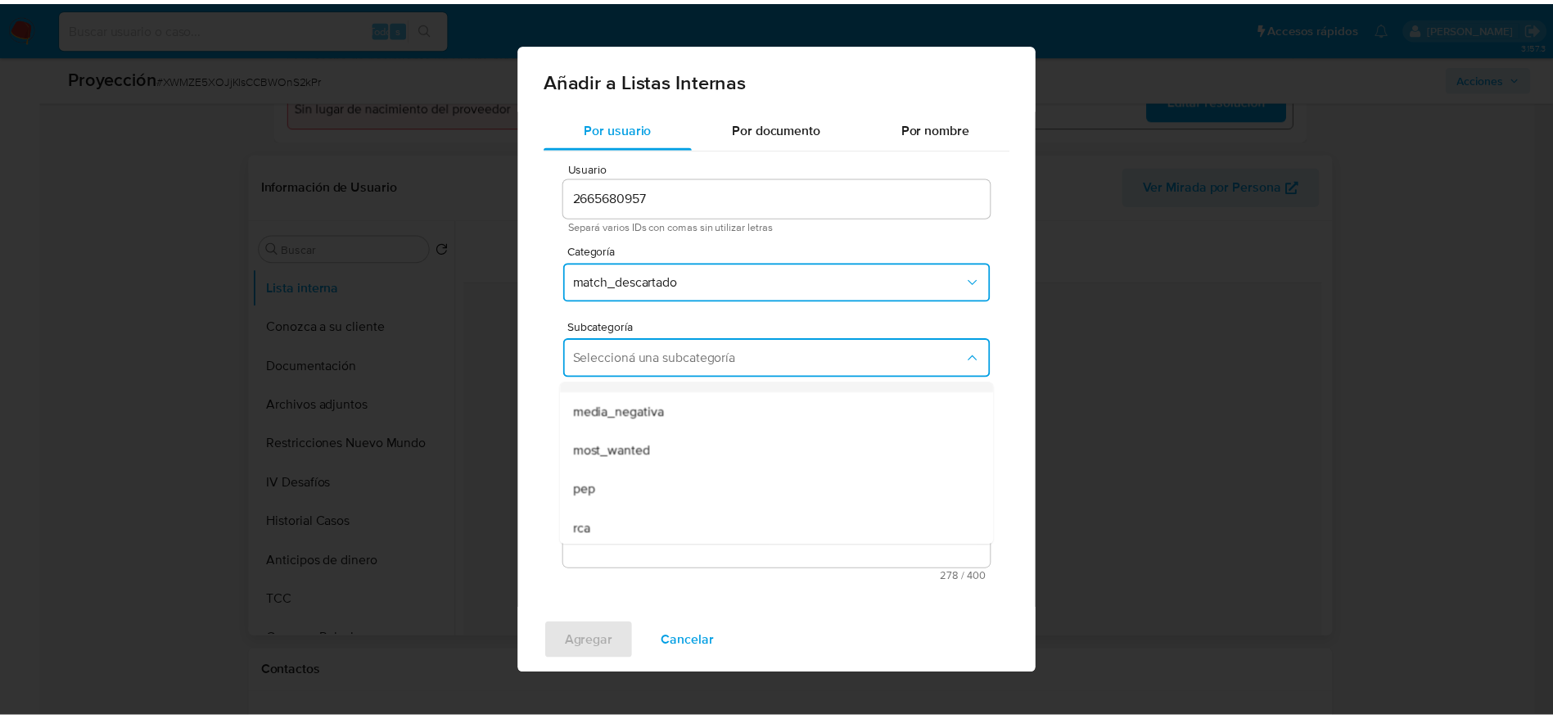
scroll to position [111, 0]
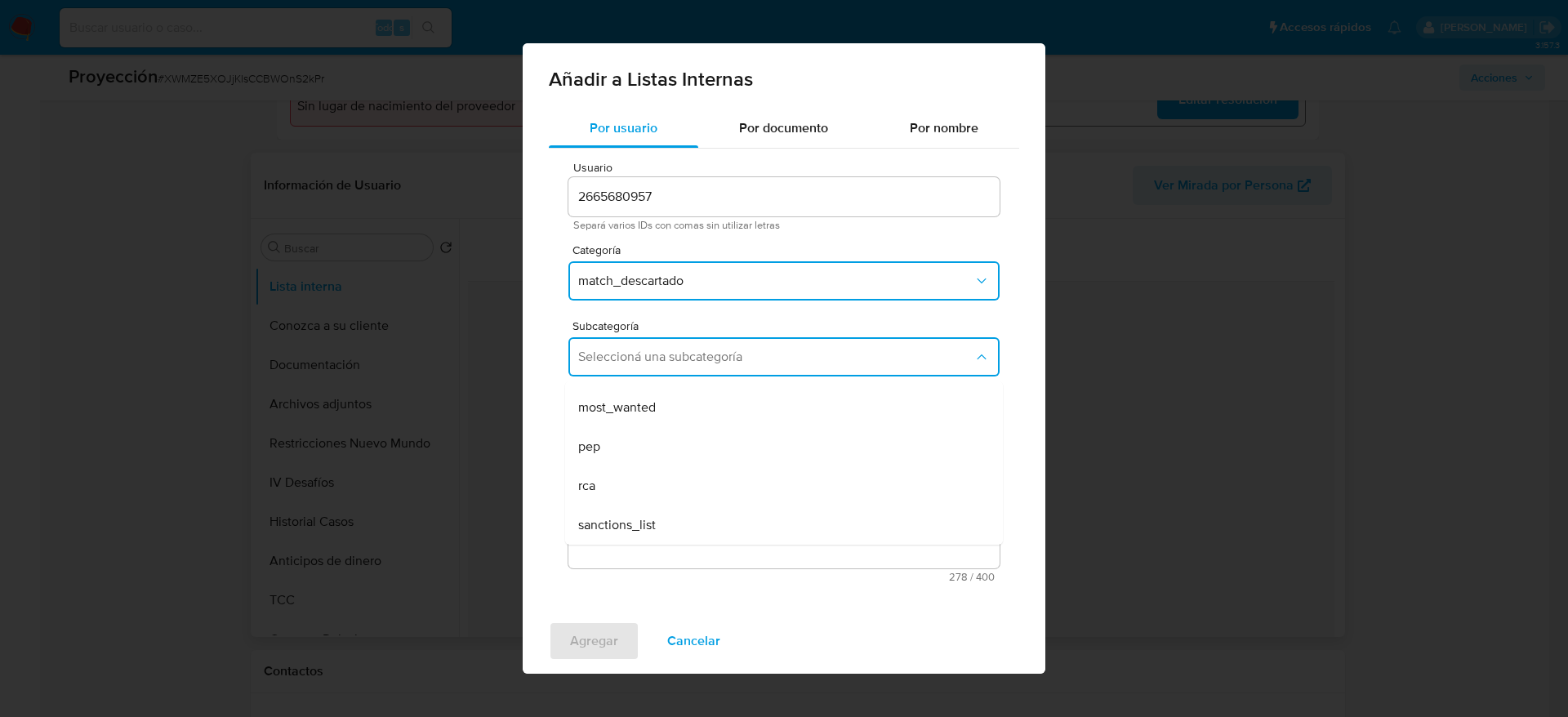
click at [631, 453] on div "pep" at bounding box center [779, 446] width 402 height 39
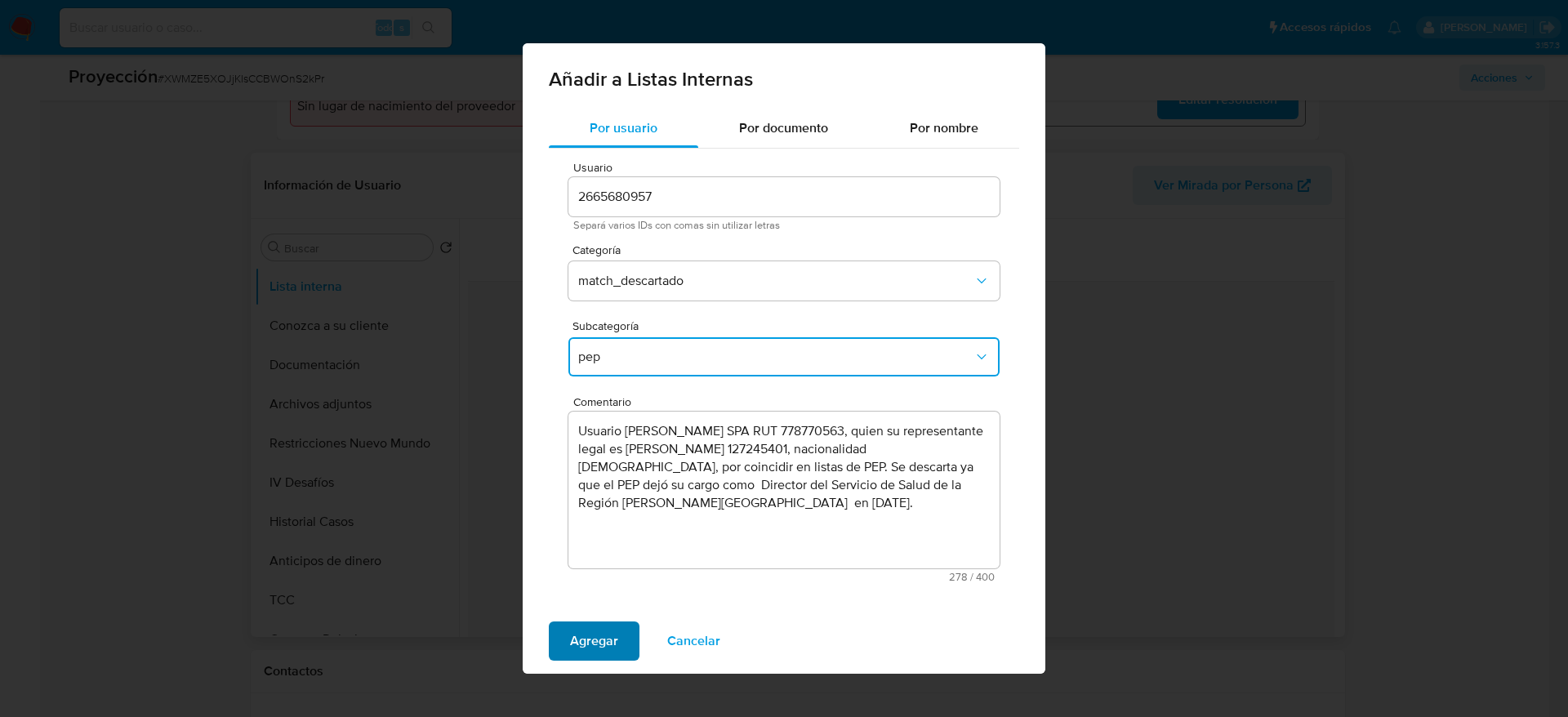
click at [580, 643] on span "Agregar" at bounding box center [594, 641] width 48 height 36
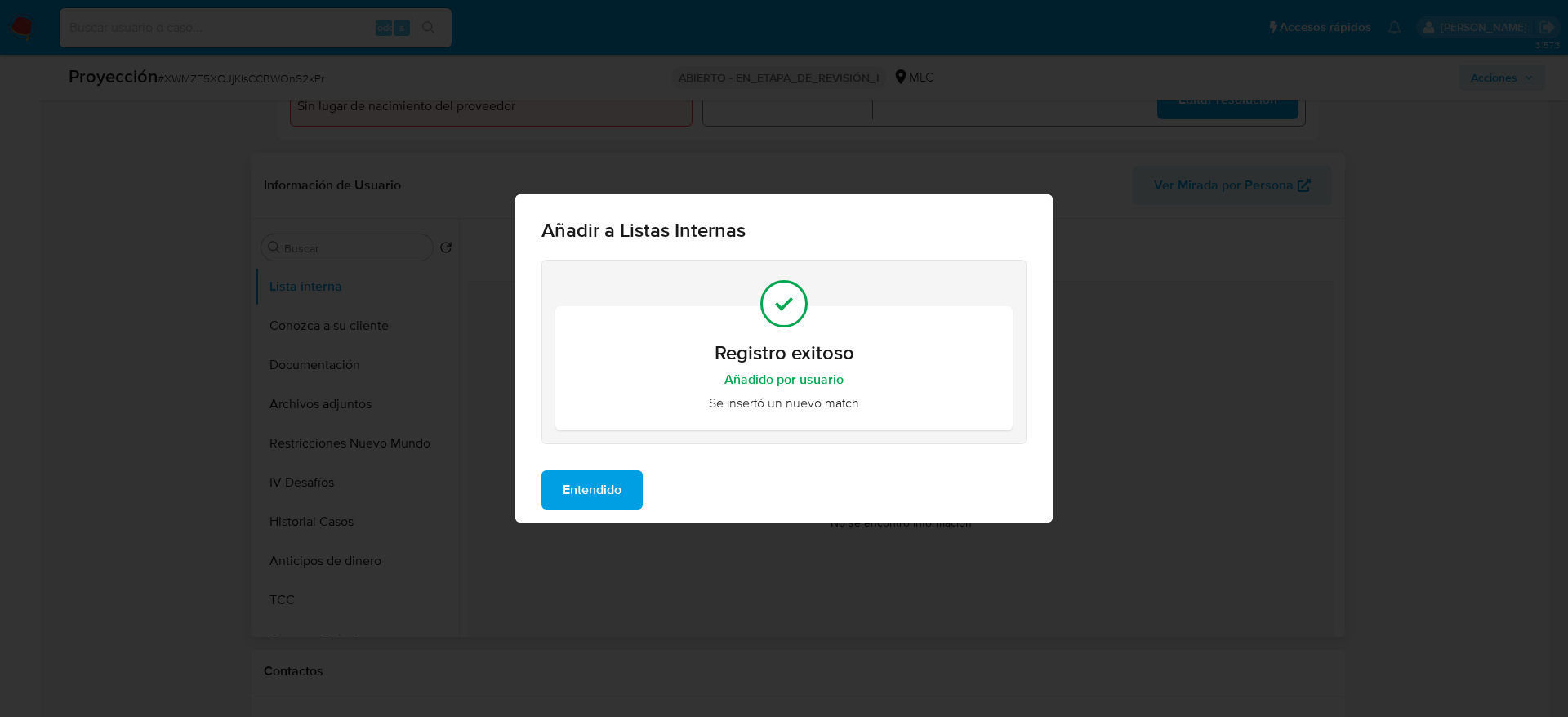
click at [566, 487] on span "Entendido" at bounding box center [591, 490] width 59 height 36
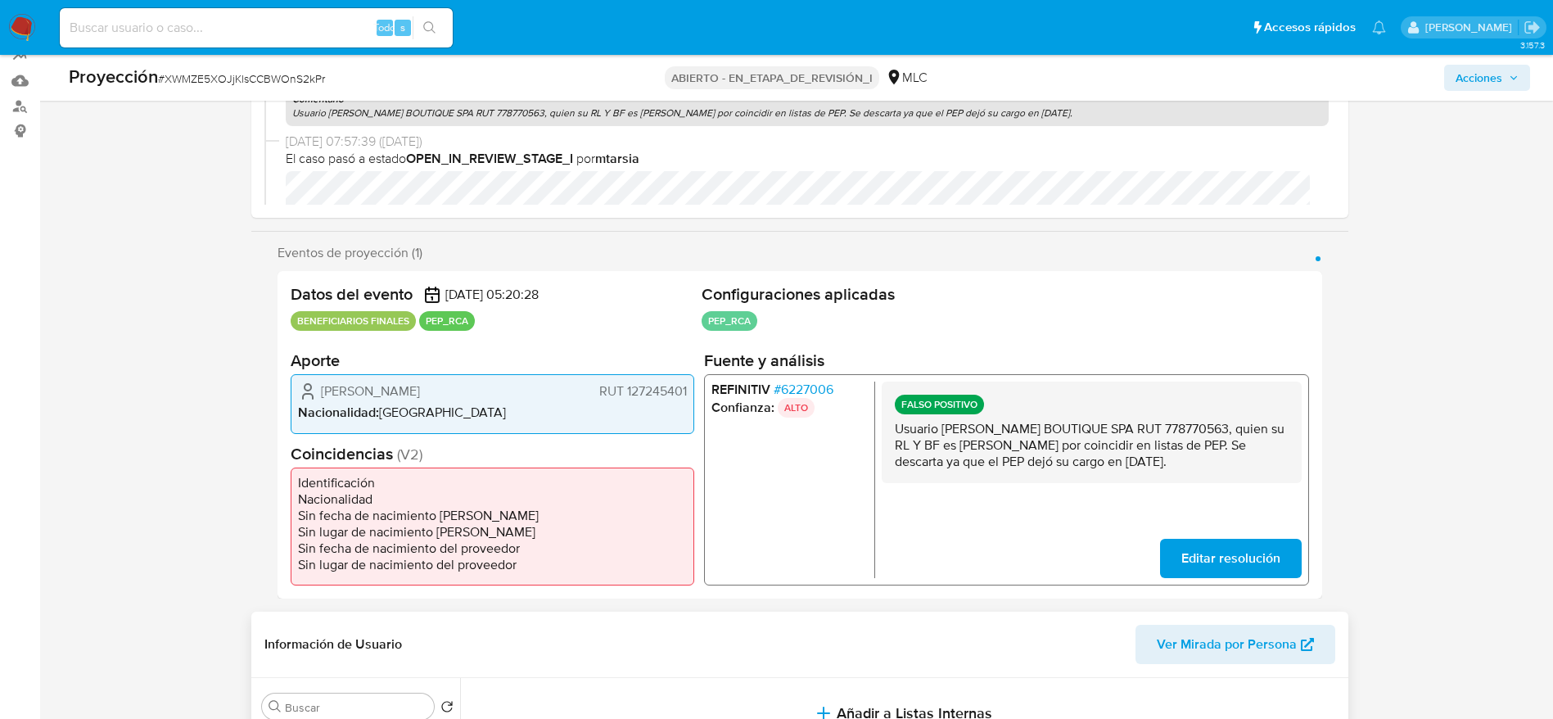
scroll to position [0, 0]
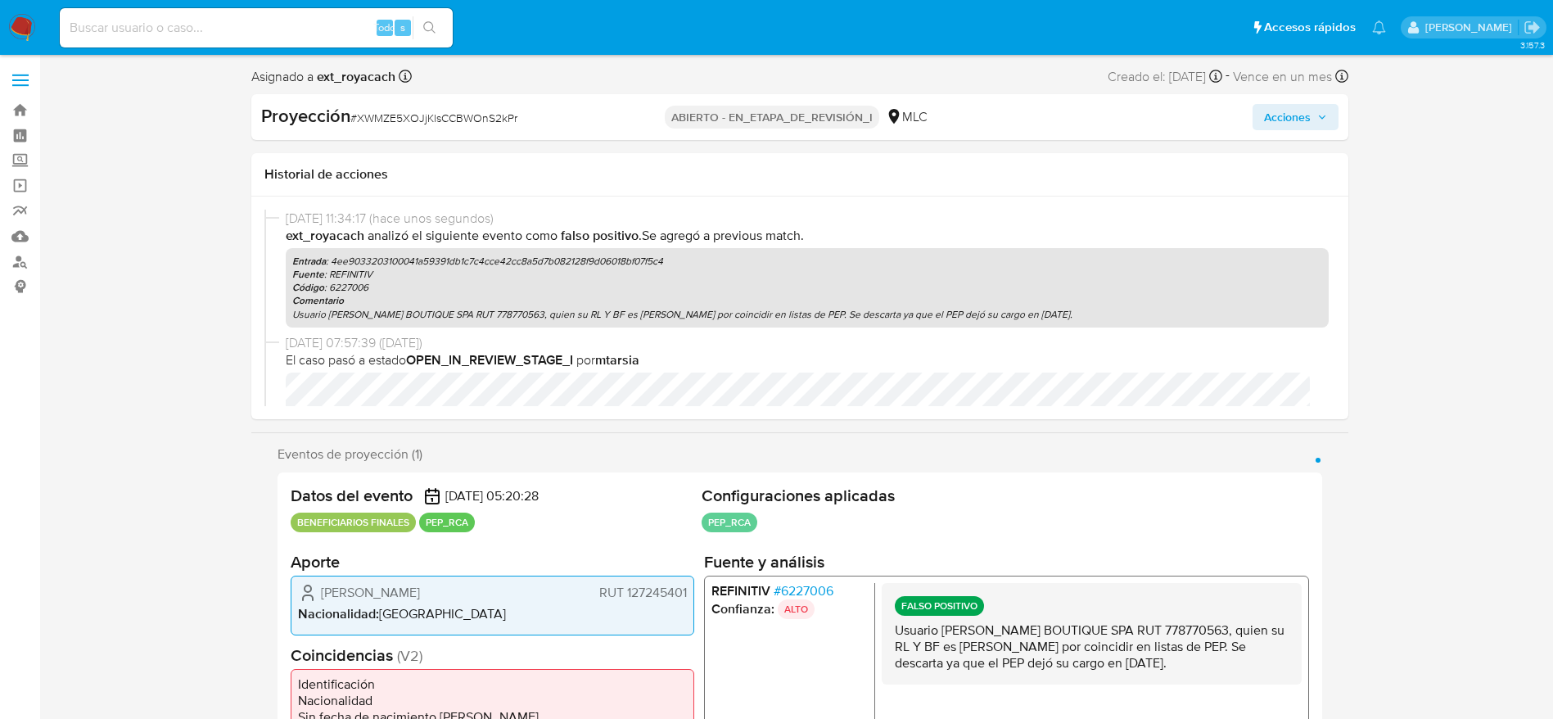
click at [1268, 102] on div "Proyección # XWMZE5XOJjKlsCCBWOnS2kPr ABIERTO - EN_ETAPA_DE_REVISIÓN_I MLC Acci…" at bounding box center [799, 117] width 1097 height 46
click at [1266, 111] on span "Acciones" at bounding box center [1287, 117] width 47 height 26
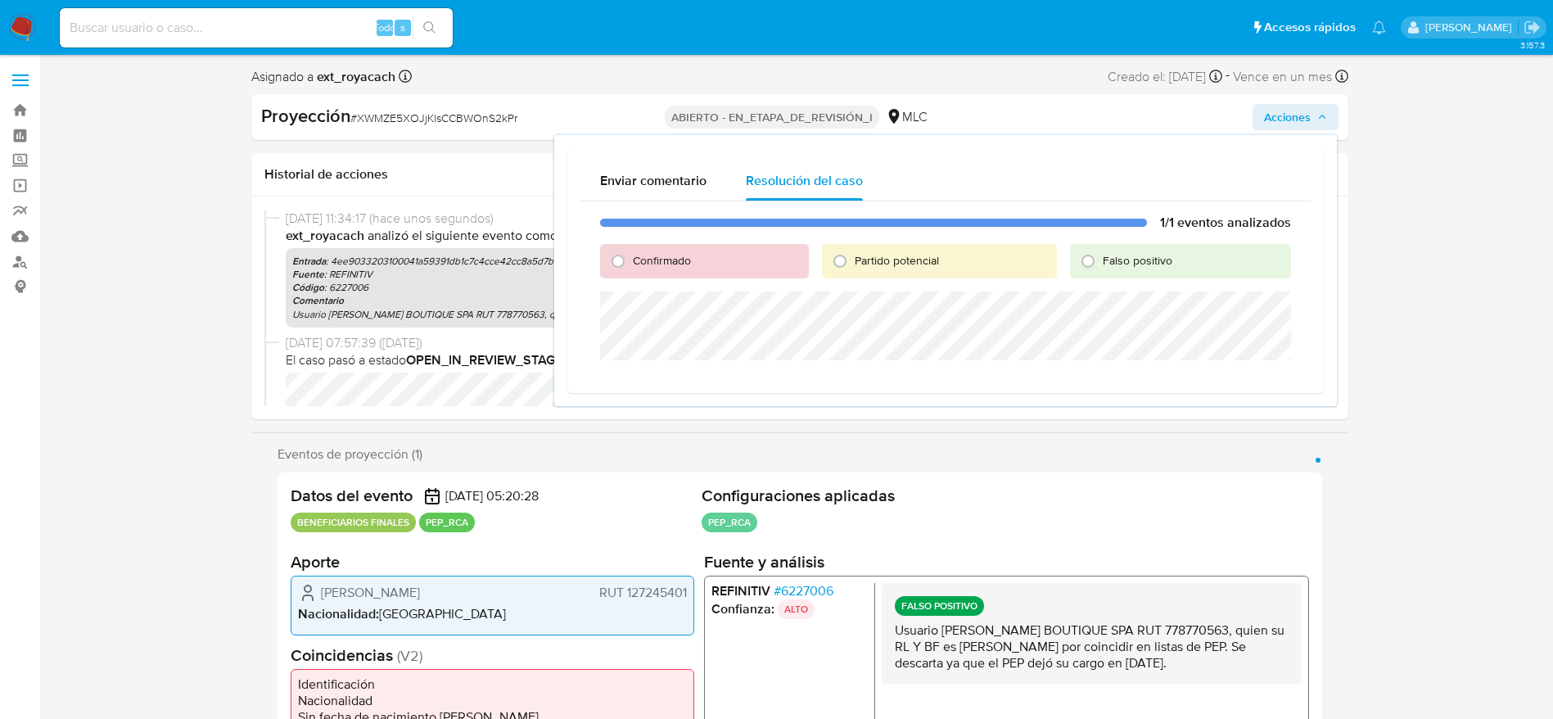
click at [1080, 280] on div "1/1 eventos analizados Confirmado Partido potencial Falso positivo" at bounding box center [946, 290] width 730 height 179
click at [1096, 246] on div "Falso positivo" at bounding box center [1180, 261] width 220 height 34
click at [1091, 264] on input "Falso positivo" at bounding box center [1088, 261] width 26 height 26
radio input "true"
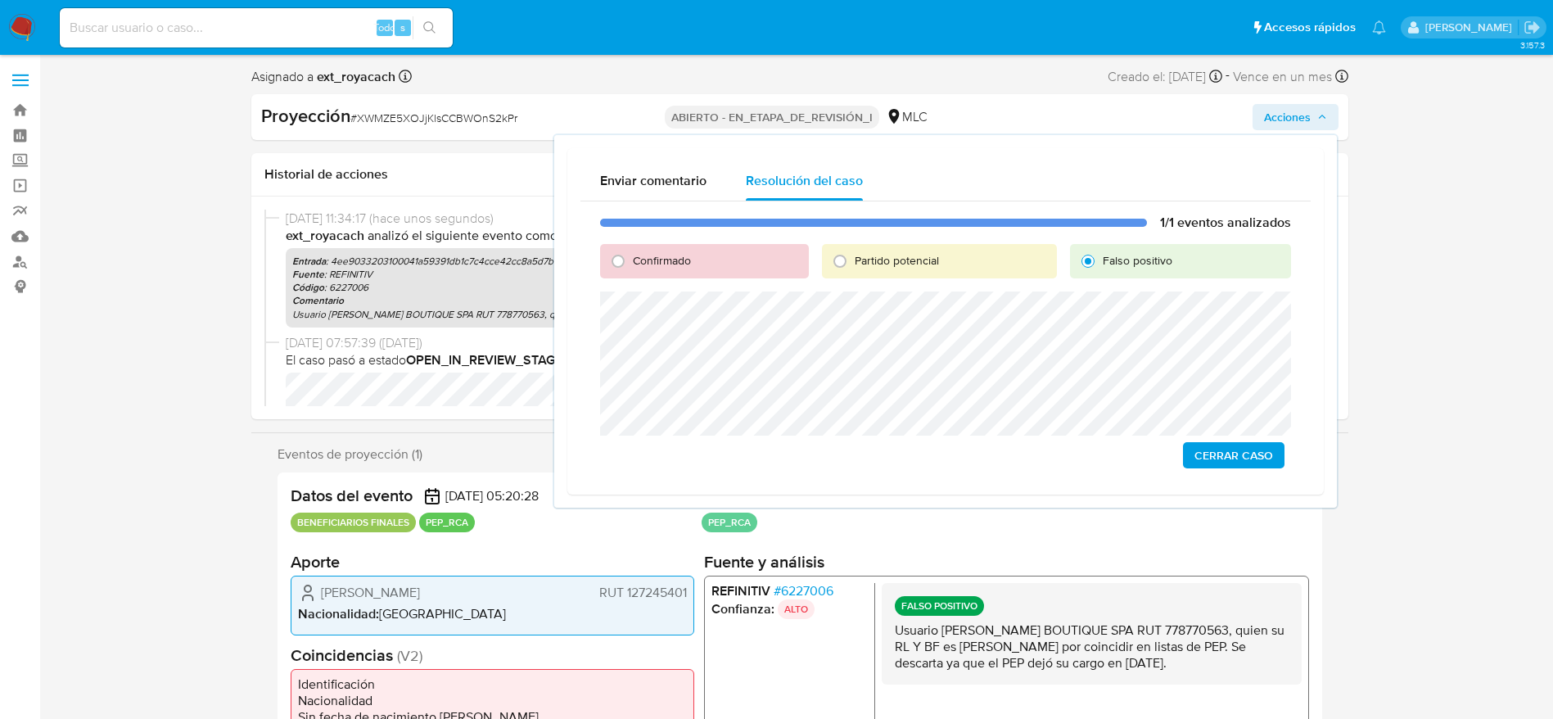
click at [1234, 444] on span "Cerrar Caso" at bounding box center [1234, 455] width 79 height 23
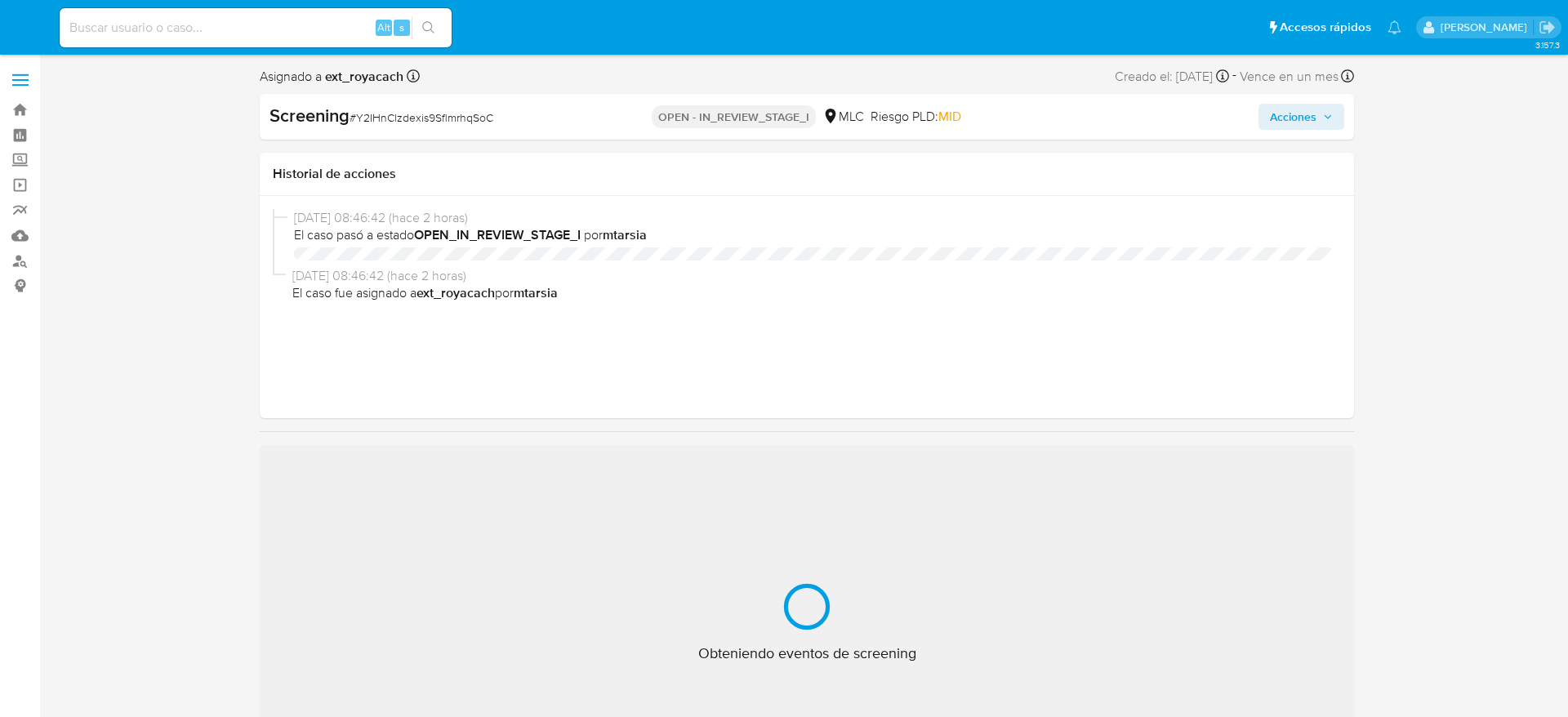
select select "10"
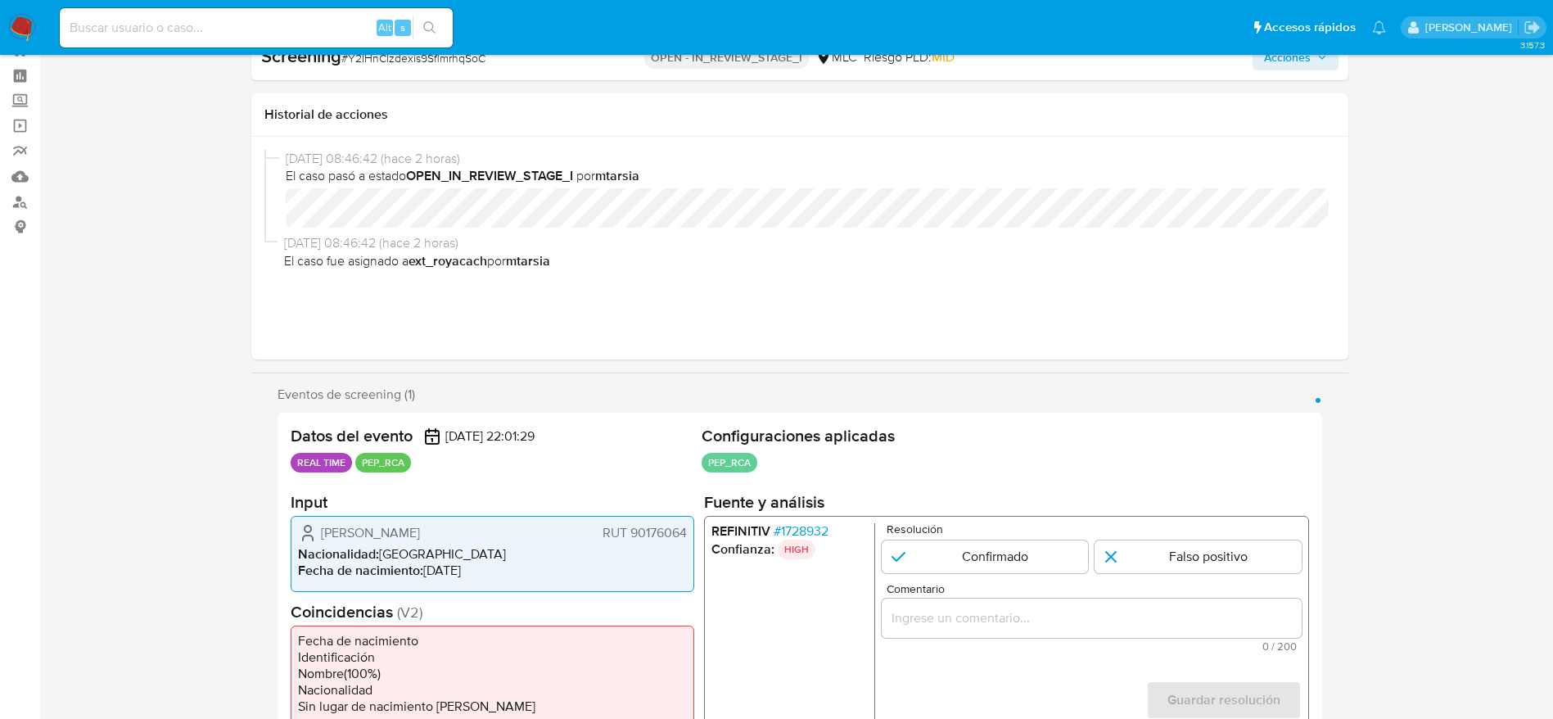
scroll to position [246, 0]
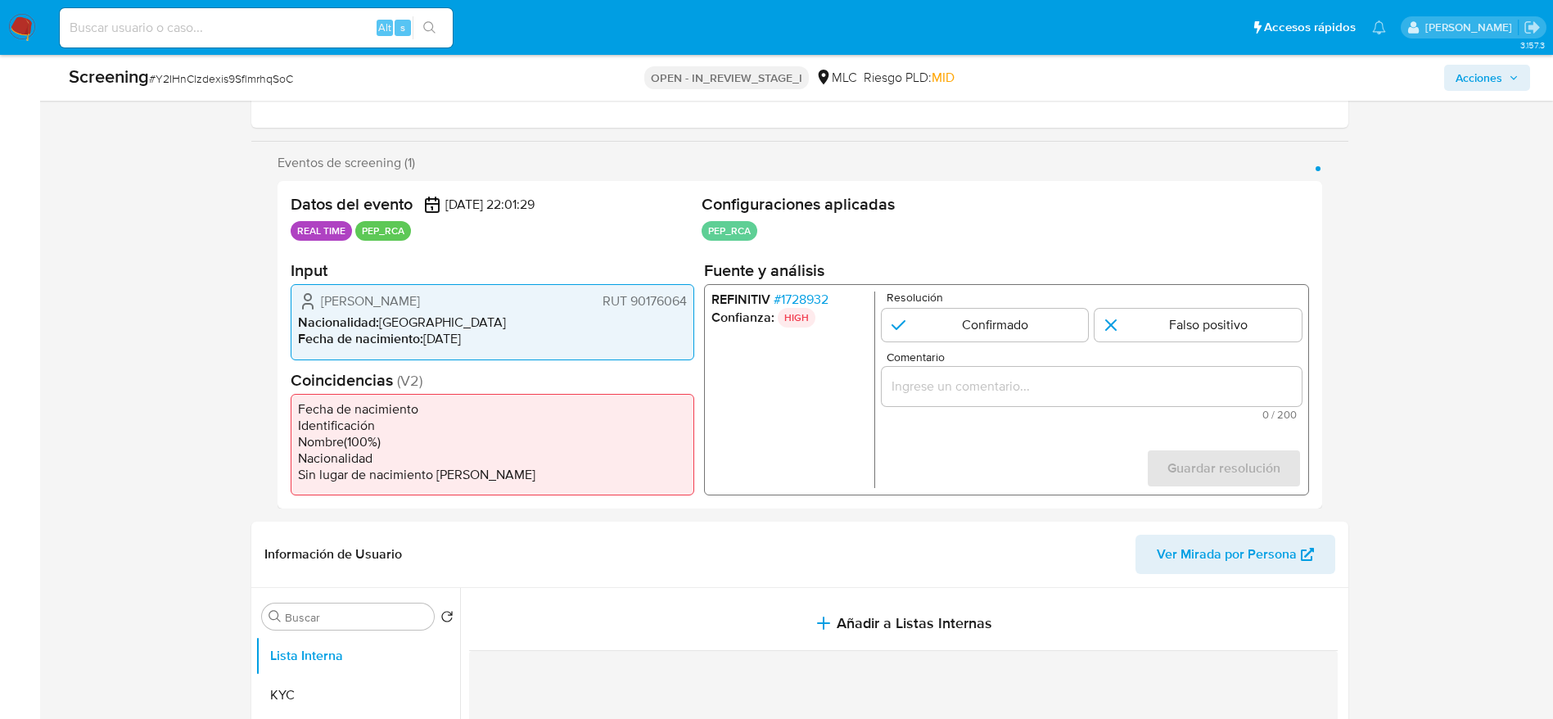
click at [826, 296] on span "# 1728932" at bounding box center [800, 300] width 55 height 16
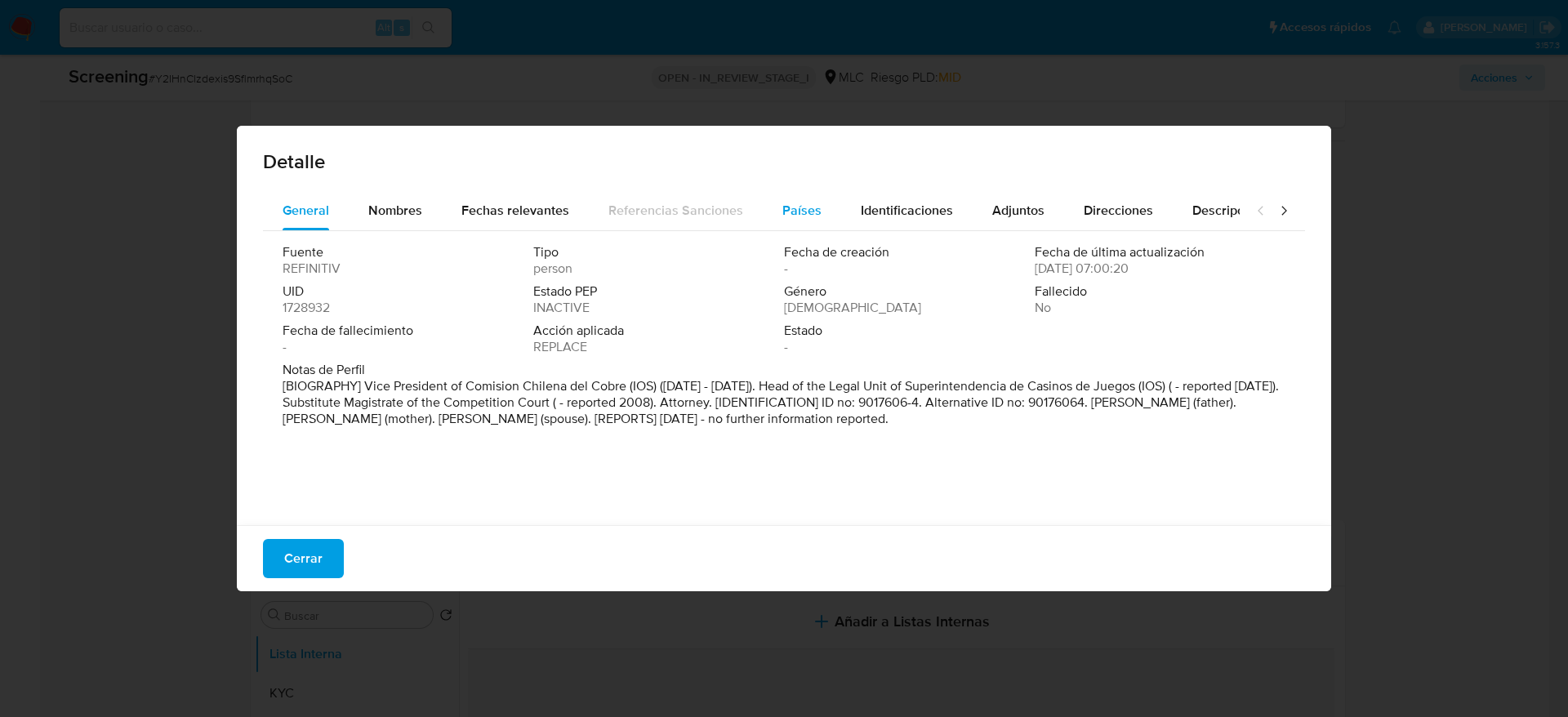
click at [795, 205] on span "Países" at bounding box center [801, 209] width 39 height 19
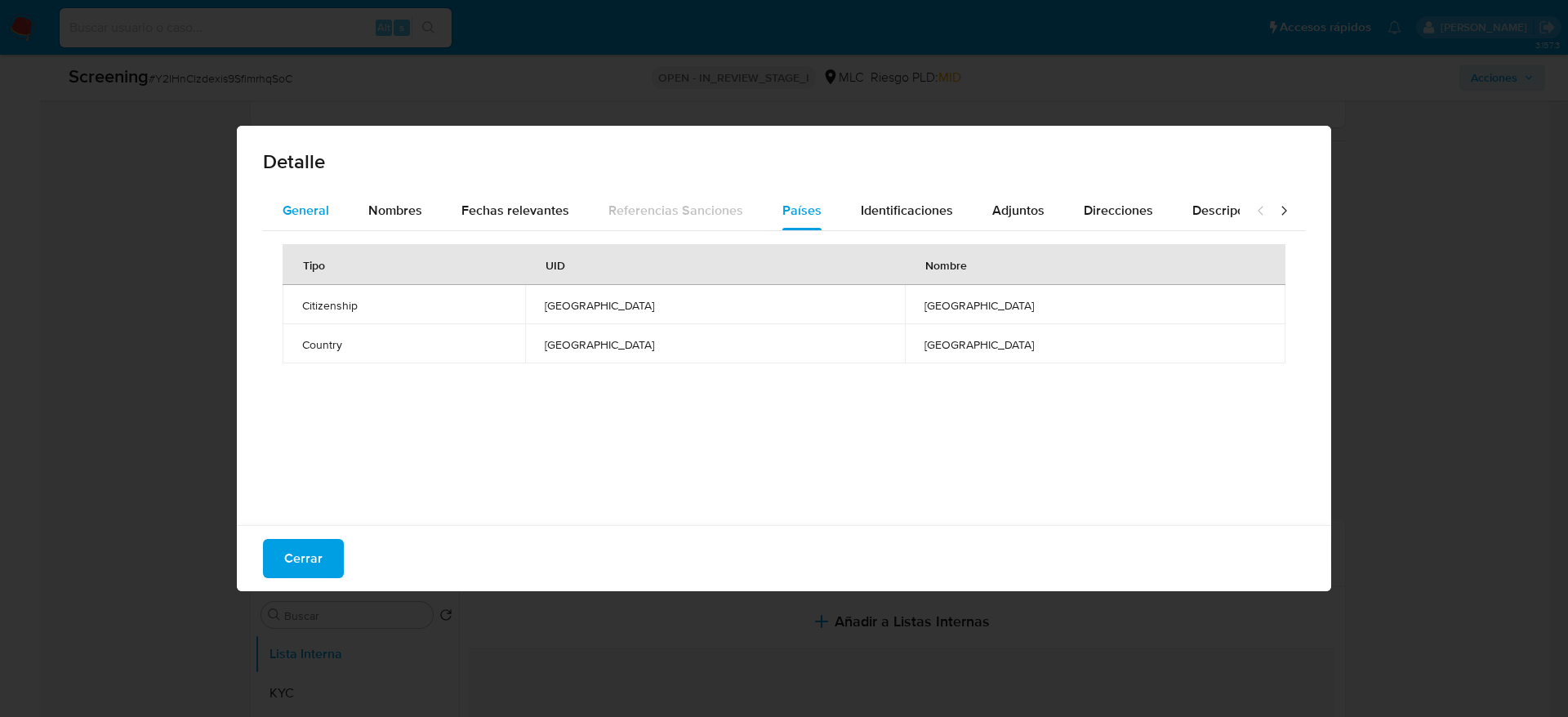
click at [268, 197] on button "General" at bounding box center [306, 210] width 86 height 39
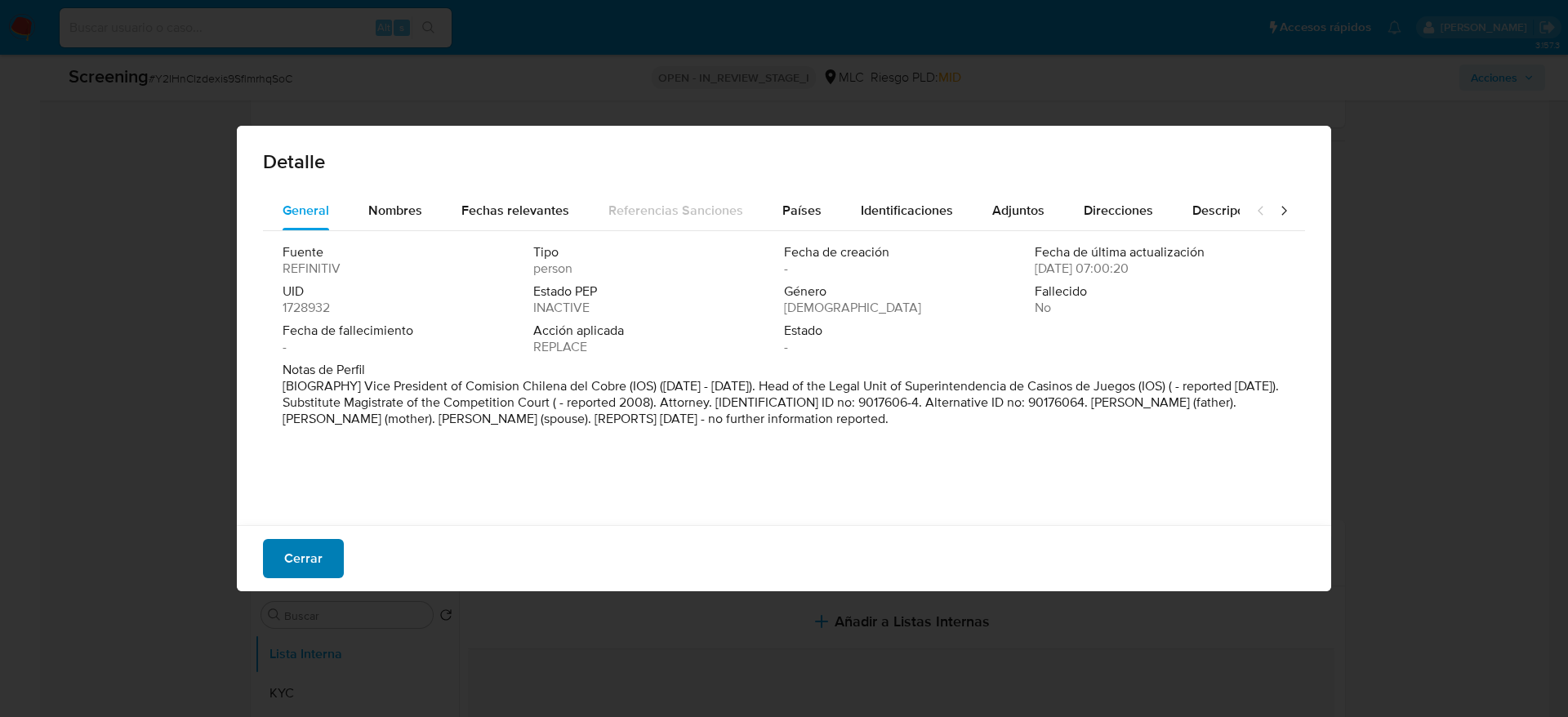
click at [316, 569] on span "Cerrar" at bounding box center [303, 558] width 38 height 36
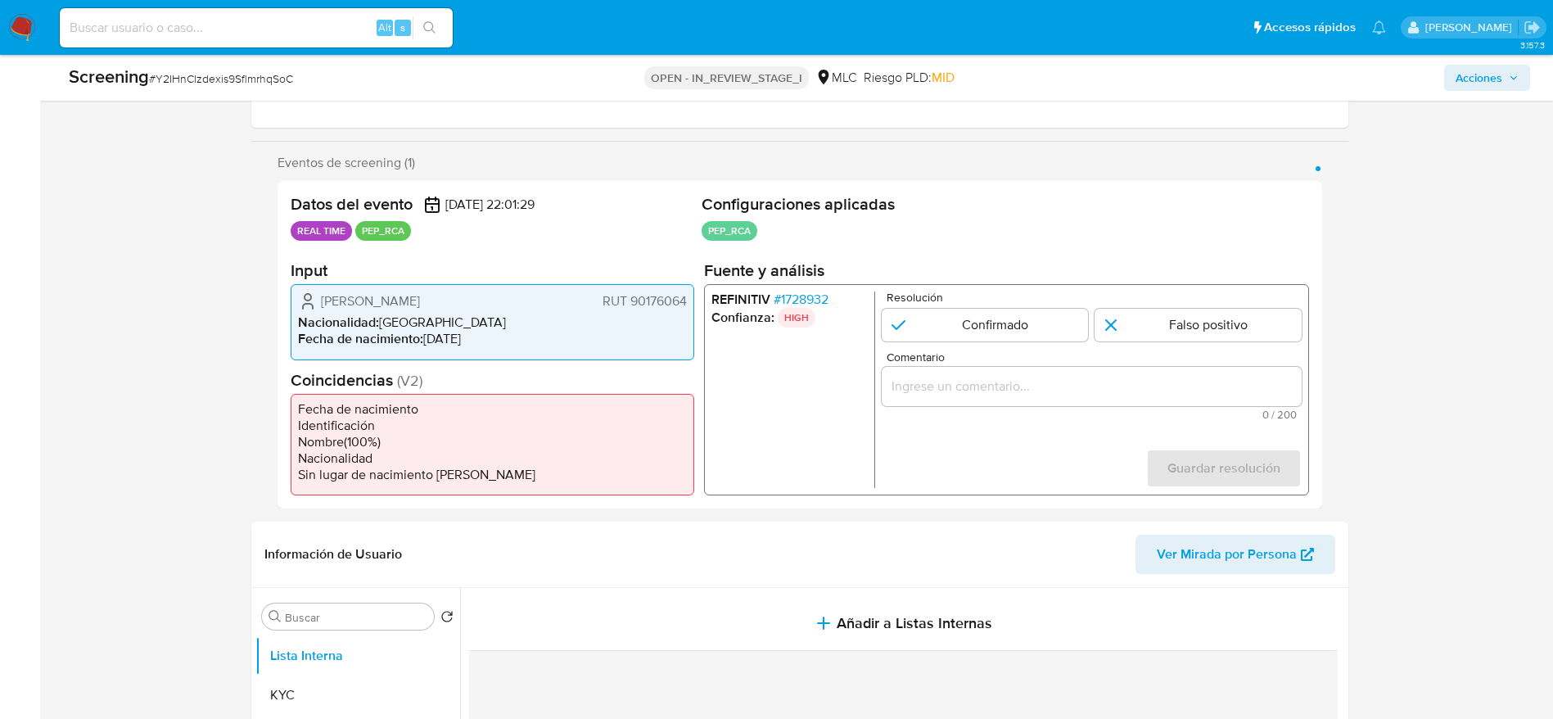
click at [256, 85] on span "# Y2IHnClzdexis9SflmrhqSoC" at bounding box center [221, 78] width 144 height 16
copy span "Y2IHnClzdexis9SflmrhqSoC"
drag, startPoint x: 310, startPoint y: 303, endPoint x: 697, endPoint y: 297, distance: 386.6
click at [697, 297] on div "Datos del evento 04/09/2025 22:01:29 REAL TIME PEP_RCA Configuraciones aplicada…" at bounding box center [800, 345] width 1045 height 328
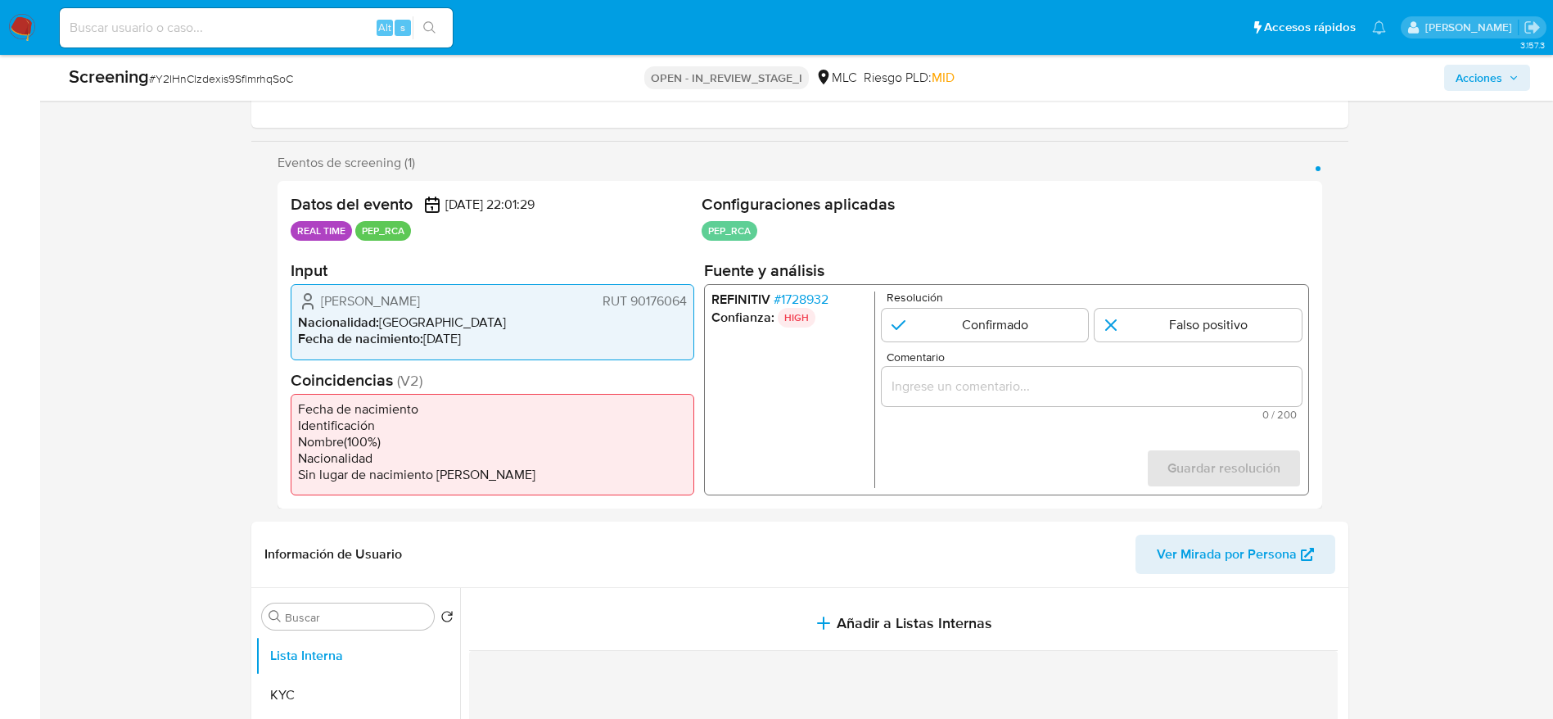
click at [792, 300] on span "# 1728932" at bounding box center [800, 300] width 55 height 16
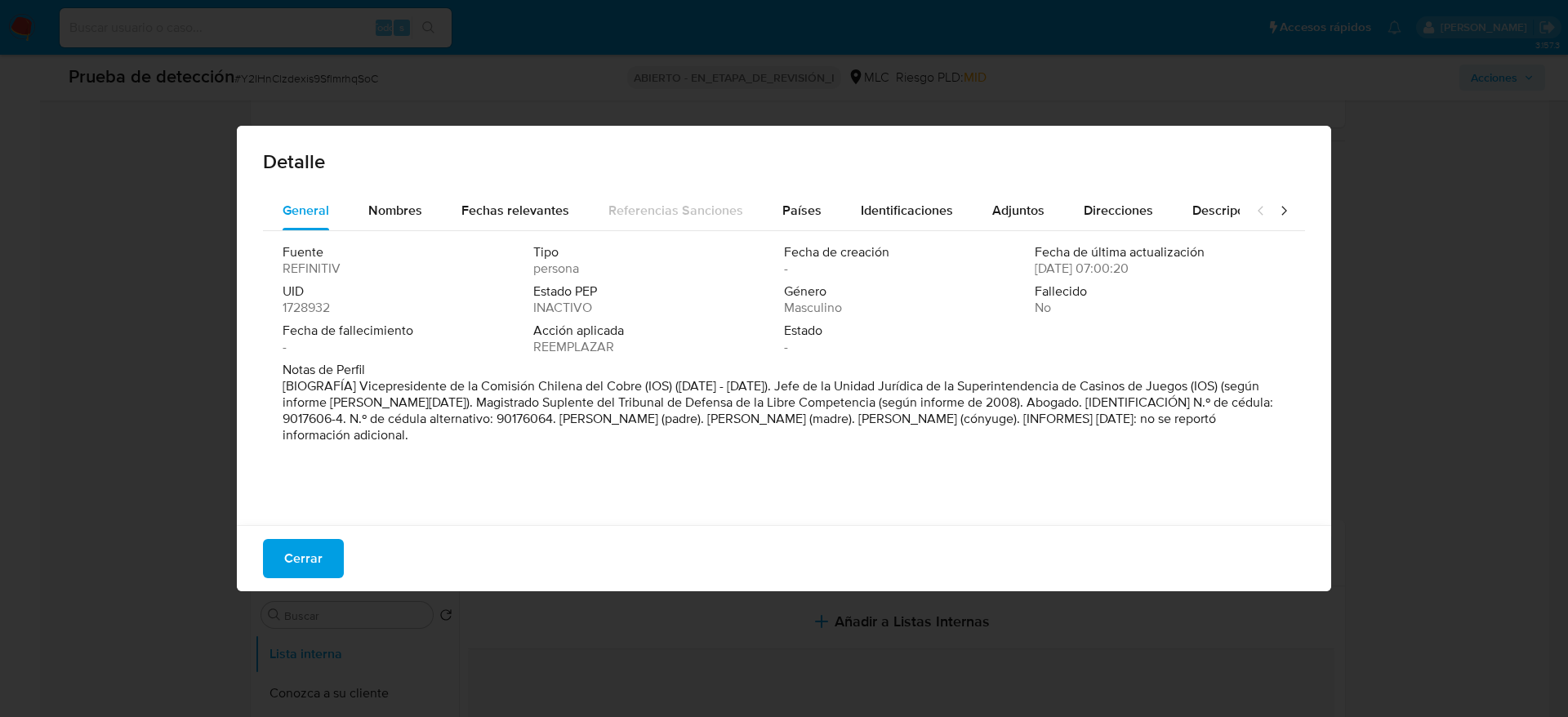
drag, startPoint x: 358, startPoint y: 382, endPoint x: 641, endPoint y: 394, distance: 283.3
click at [641, 394] on font "[BIOGRAFÍA] Vicepresidente de la Comisión Chilena del Cobre (IOS) (julio de 202…" at bounding box center [777, 411] width 990 height 68
click at [312, 572] on span "Cerrar" at bounding box center [303, 558] width 38 height 36
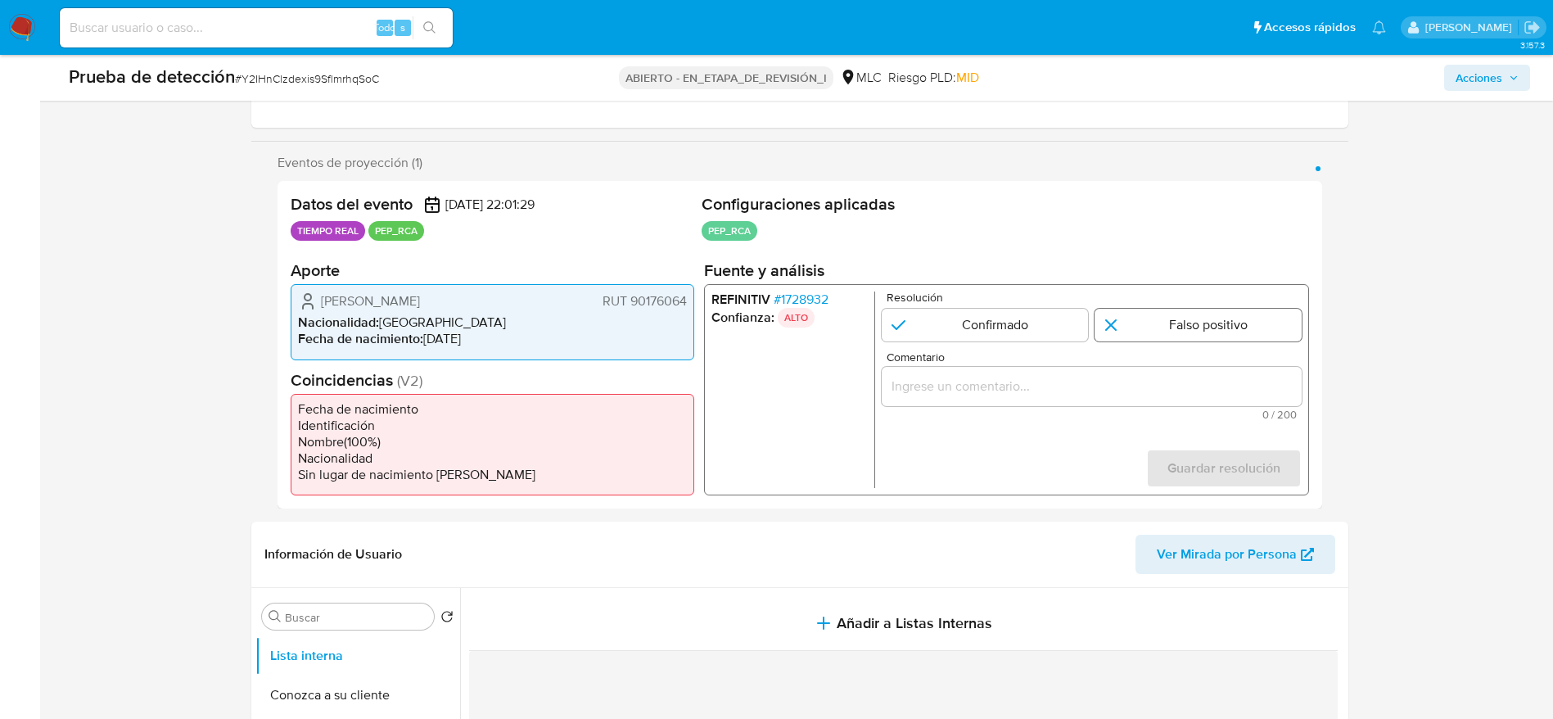
click at [1143, 317] on input "1 de 1" at bounding box center [1198, 325] width 207 height 33
radio input "true"
click at [1154, 376] on input "Comentario" at bounding box center [1091, 386] width 420 height 21
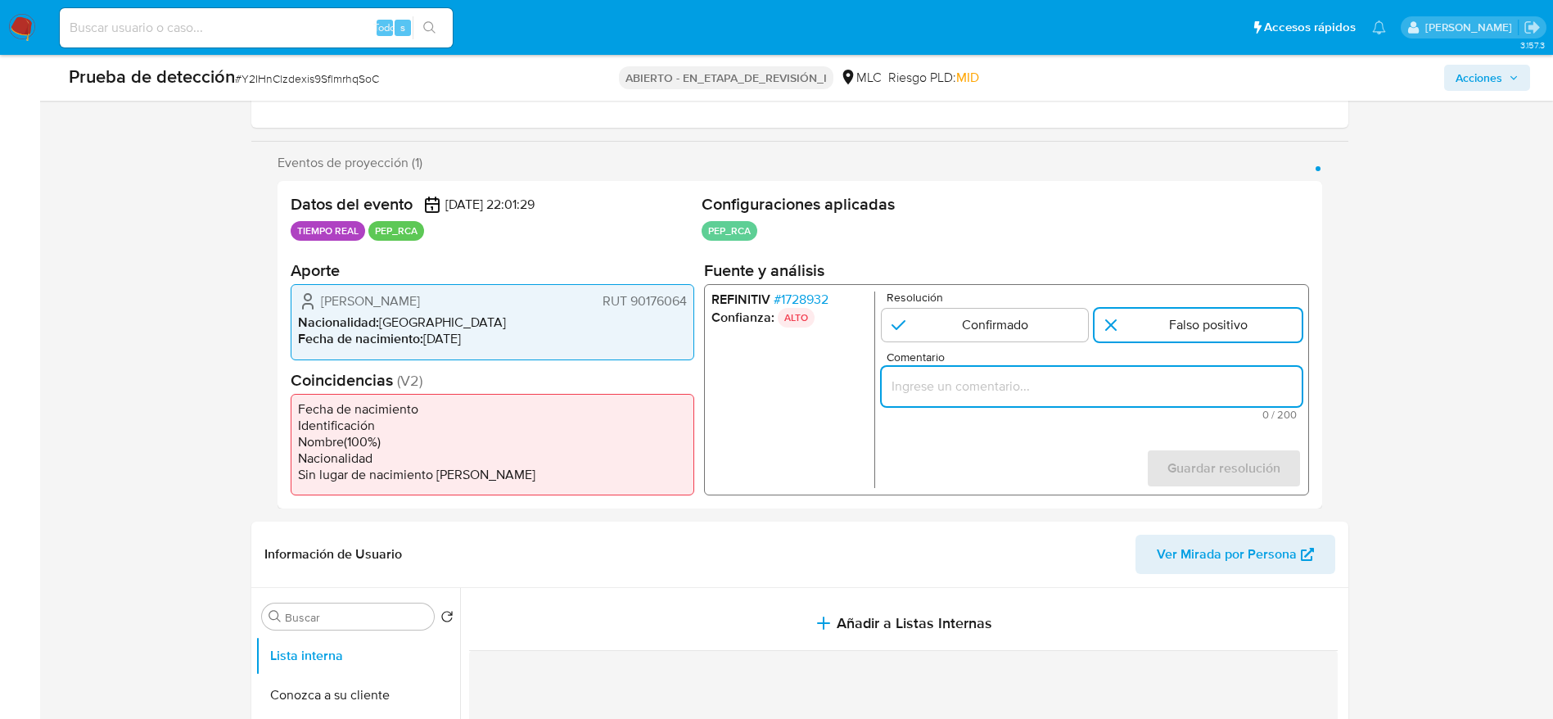
type input "Usuario Joaquín Gustavo Morales Godoy. Se descarta ya que el PEP dejó su cargo …"
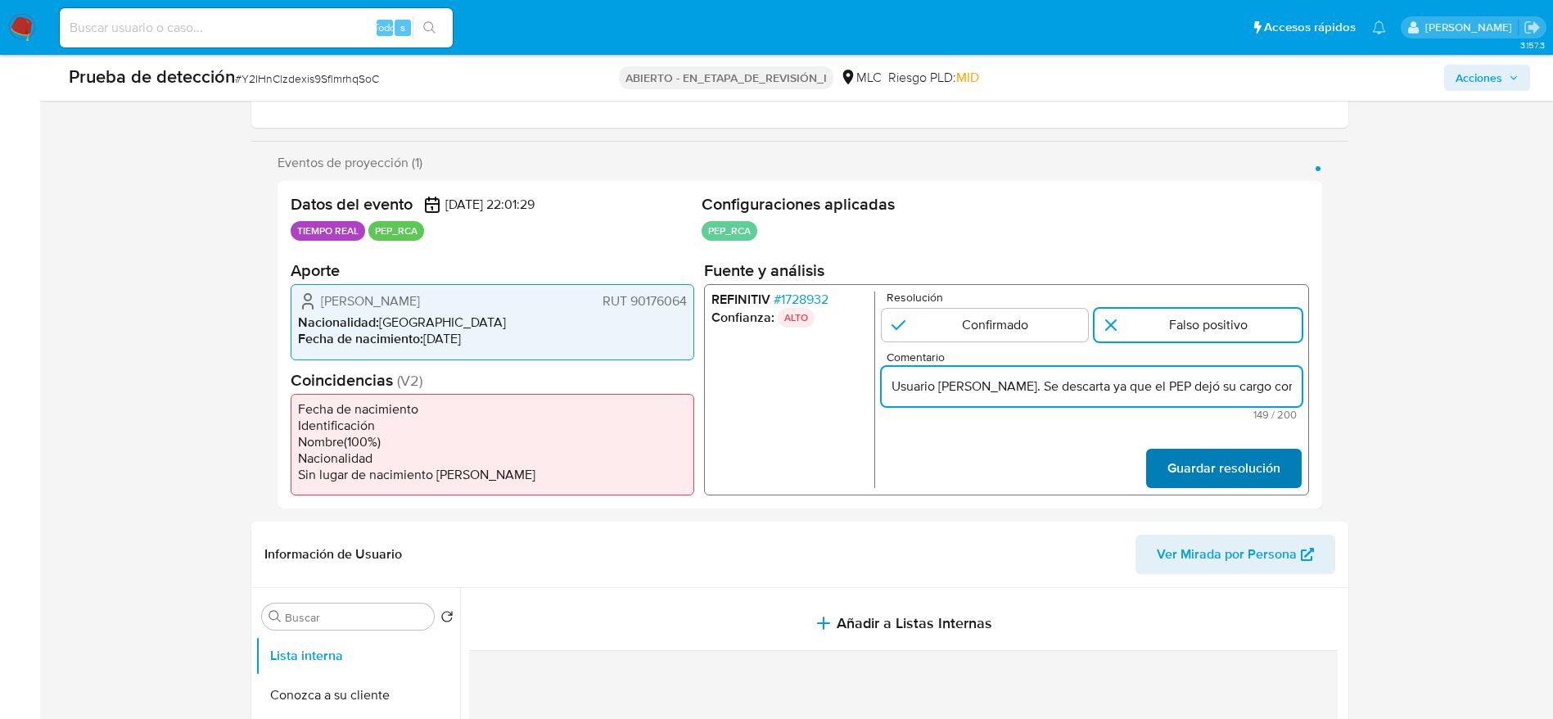
scroll to position [0, 494]
click at [1231, 455] on span "Guardar resolución" at bounding box center [1223, 468] width 113 height 36
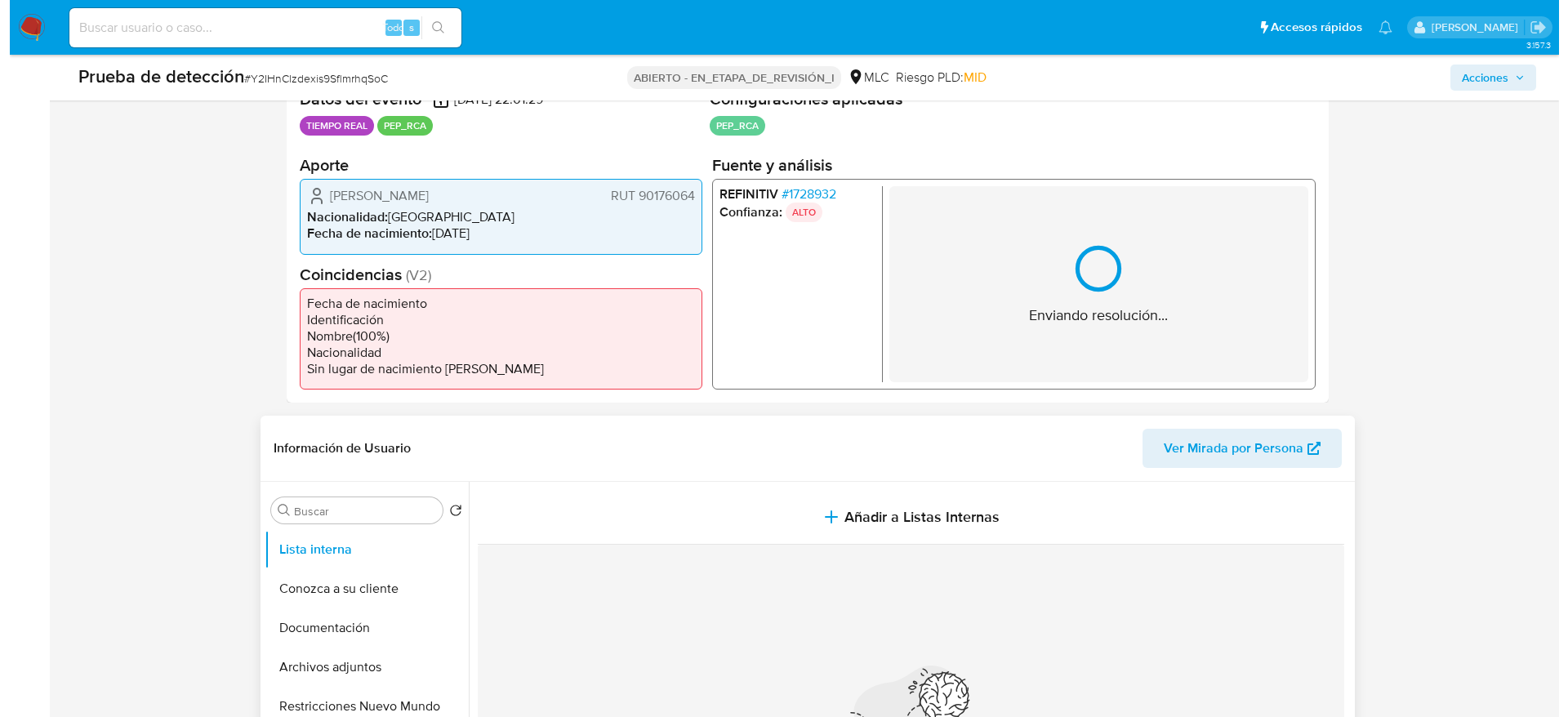
scroll to position [490, 0]
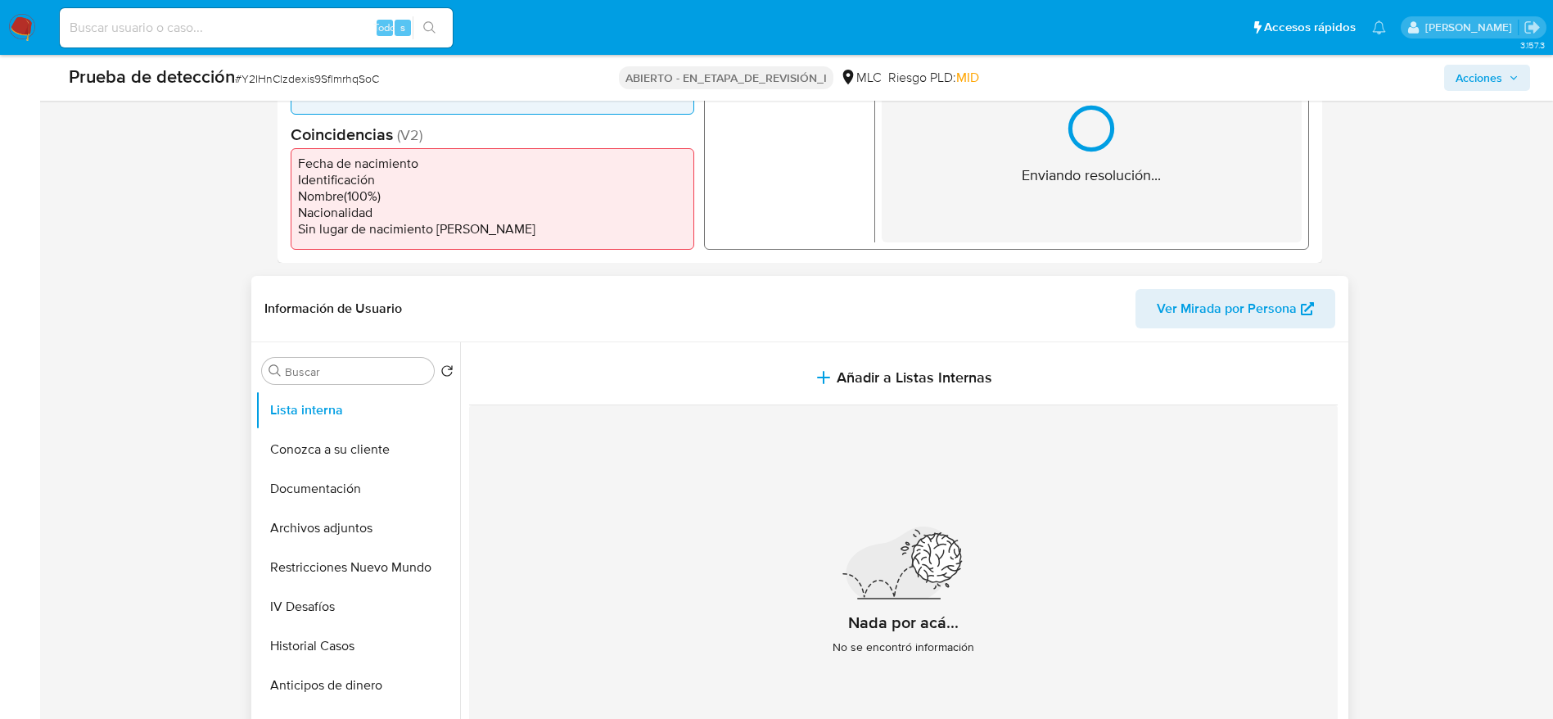
click at [908, 445] on div "Nada por acá... No se encontró información" at bounding box center [903, 597] width 869 height 385
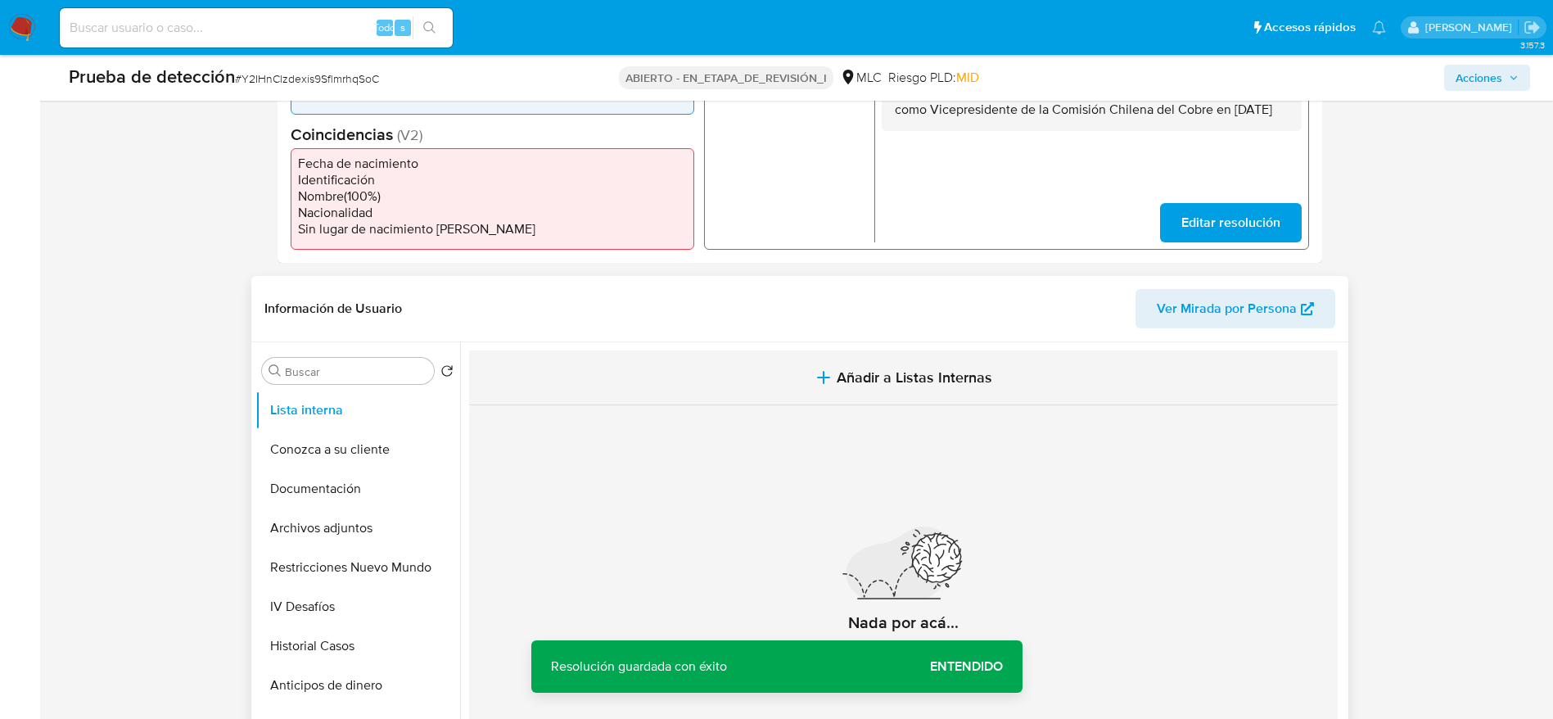
click at [911, 393] on button "Añadir a Listas Internas" at bounding box center [903, 377] width 869 height 55
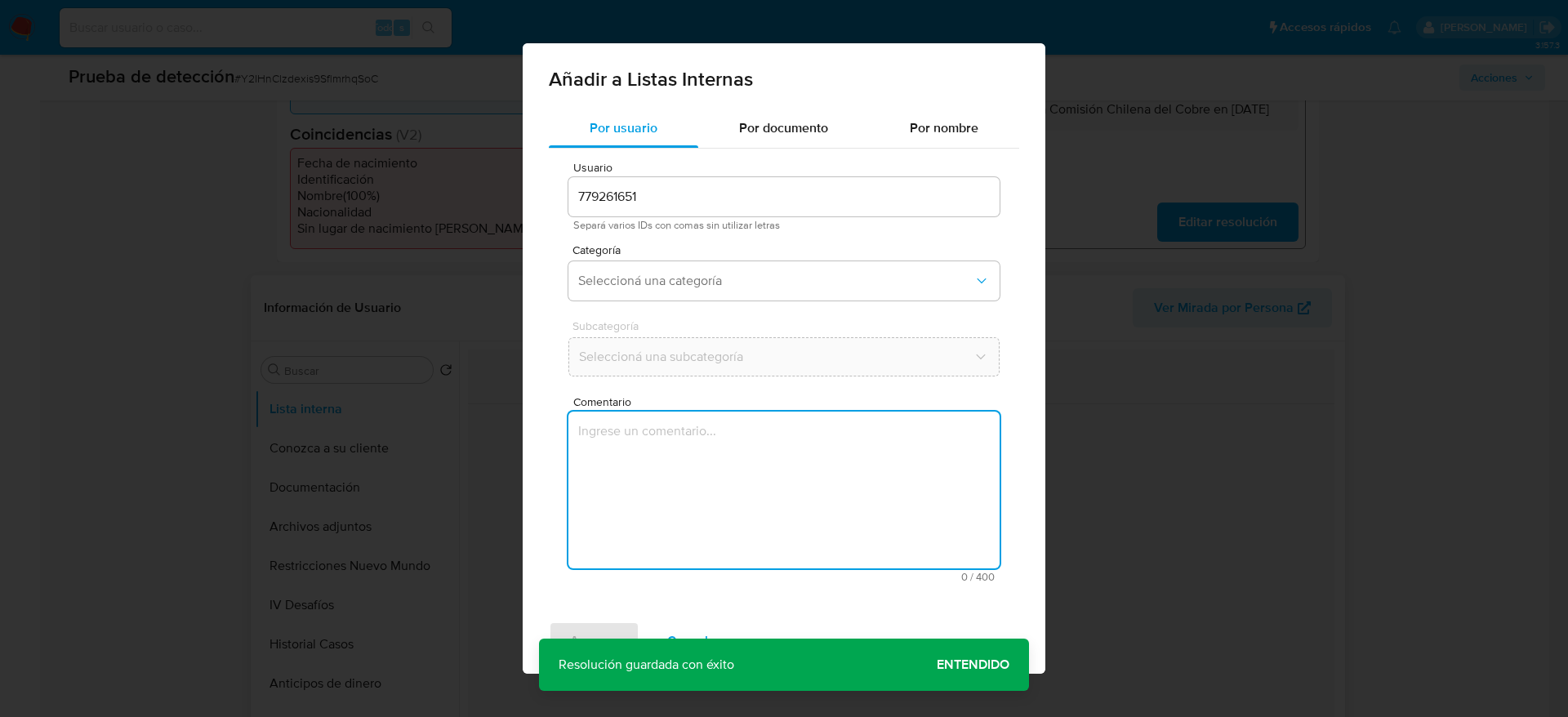
click at [864, 540] on textarea "Comentario" at bounding box center [784, 490] width 431 height 157
type textarea "Usuario Joaquín Gustavo Morales Godoy. Se descarta ya que el PEP dejó su cargo …"
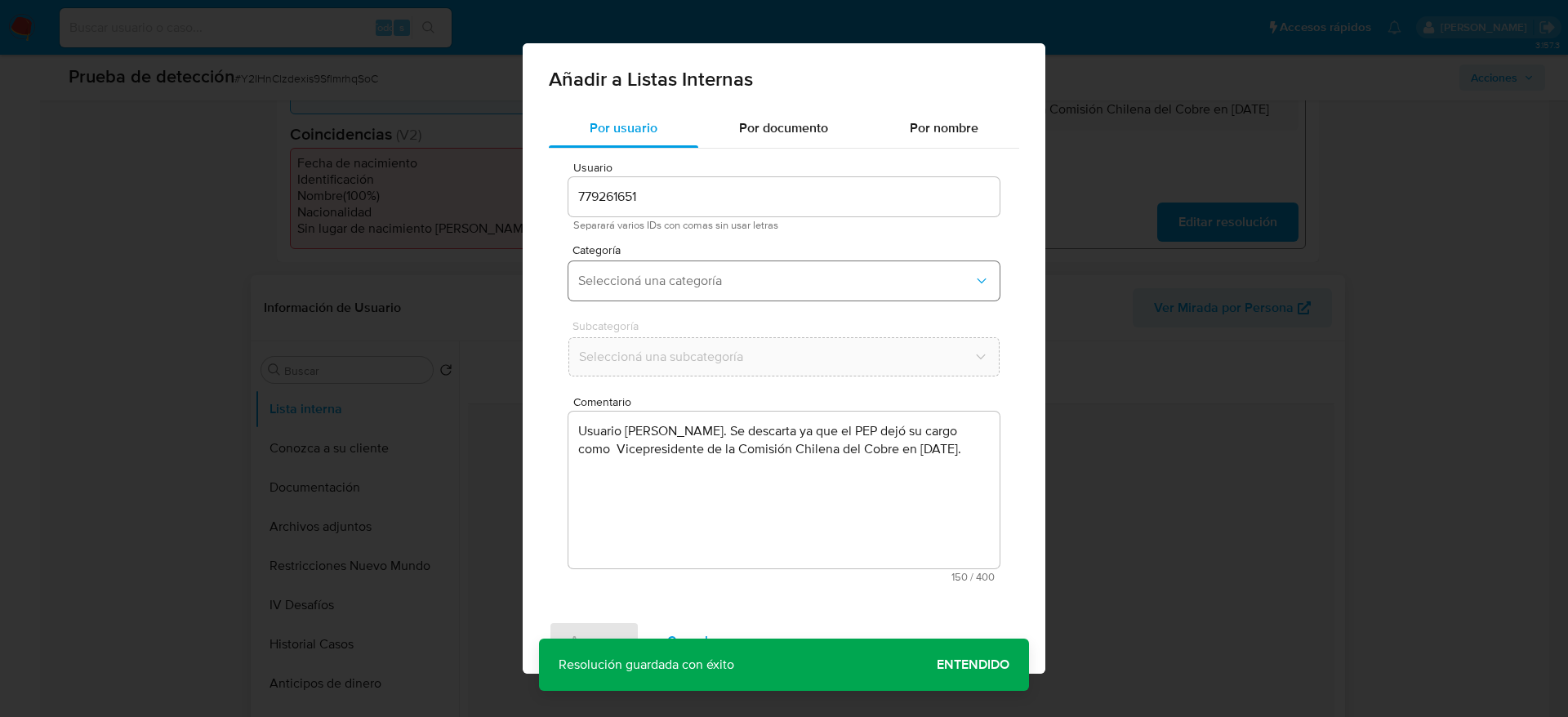
click at [751, 275] on span "Seleccioná una categoría" at bounding box center [776, 281] width 395 height 16
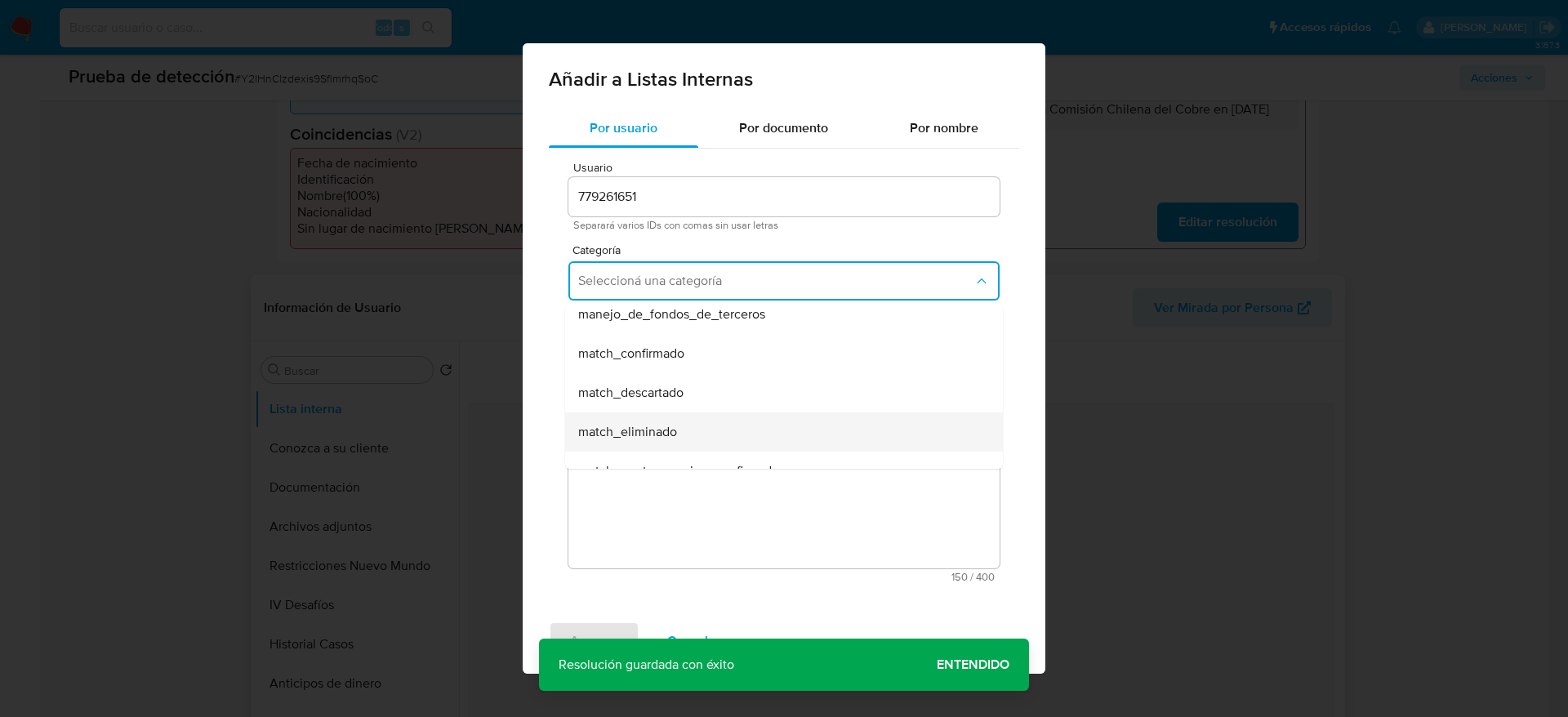
scroll to position [123, 0]
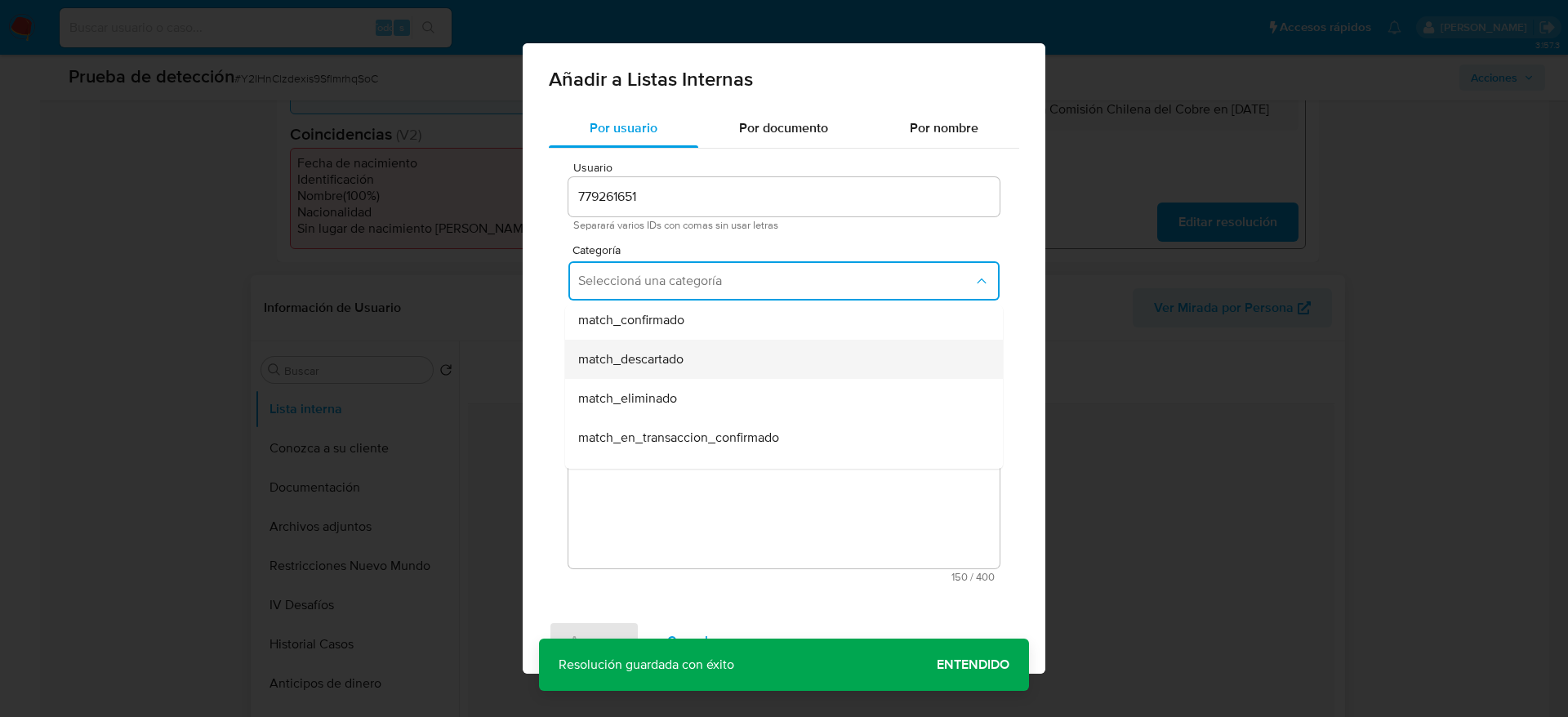
click at [735, 372] on div "match_descartado" at bounding box center [779, 359] width 402 height 39
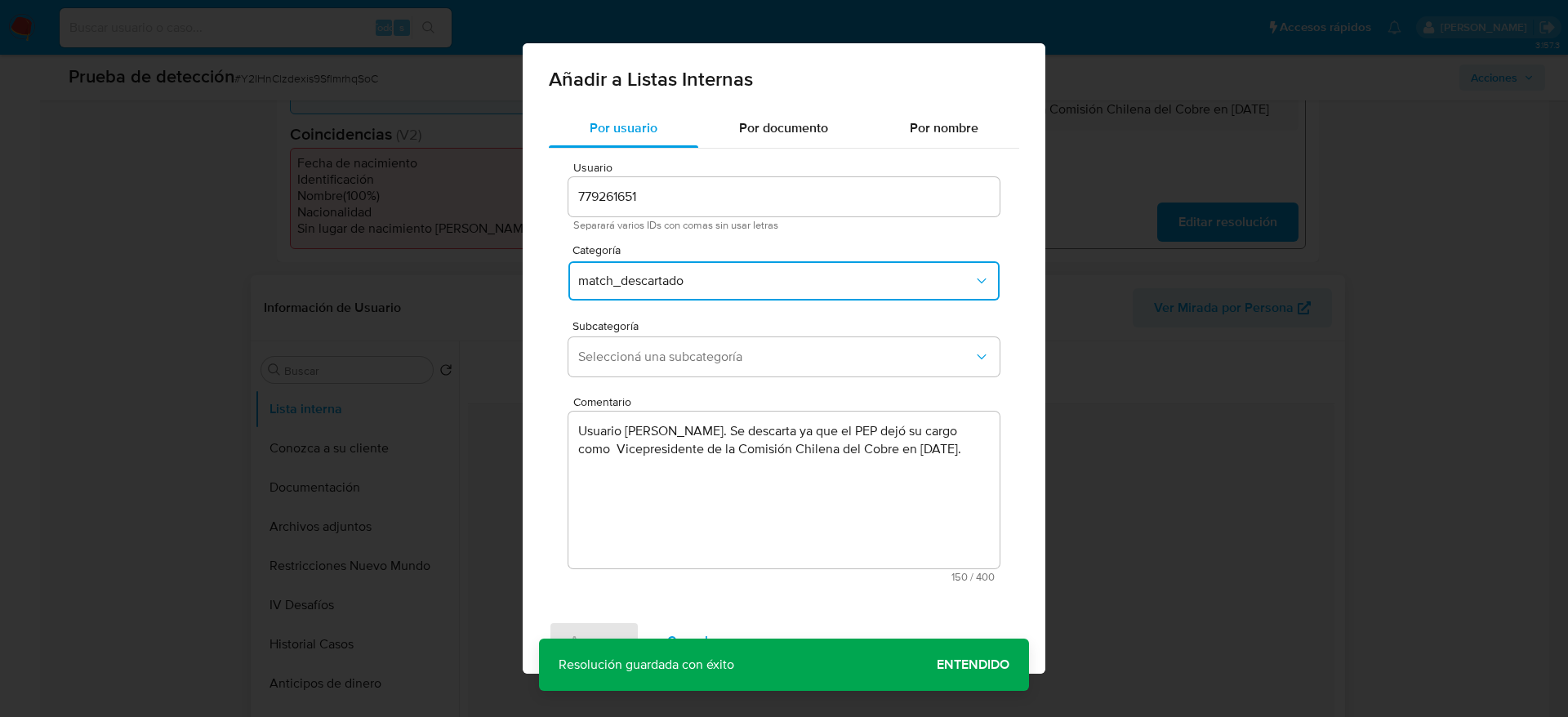
click at [735, 372] on button "Seleccioná una subcategoría" at bounding box center [784, 356] width 431 height 39
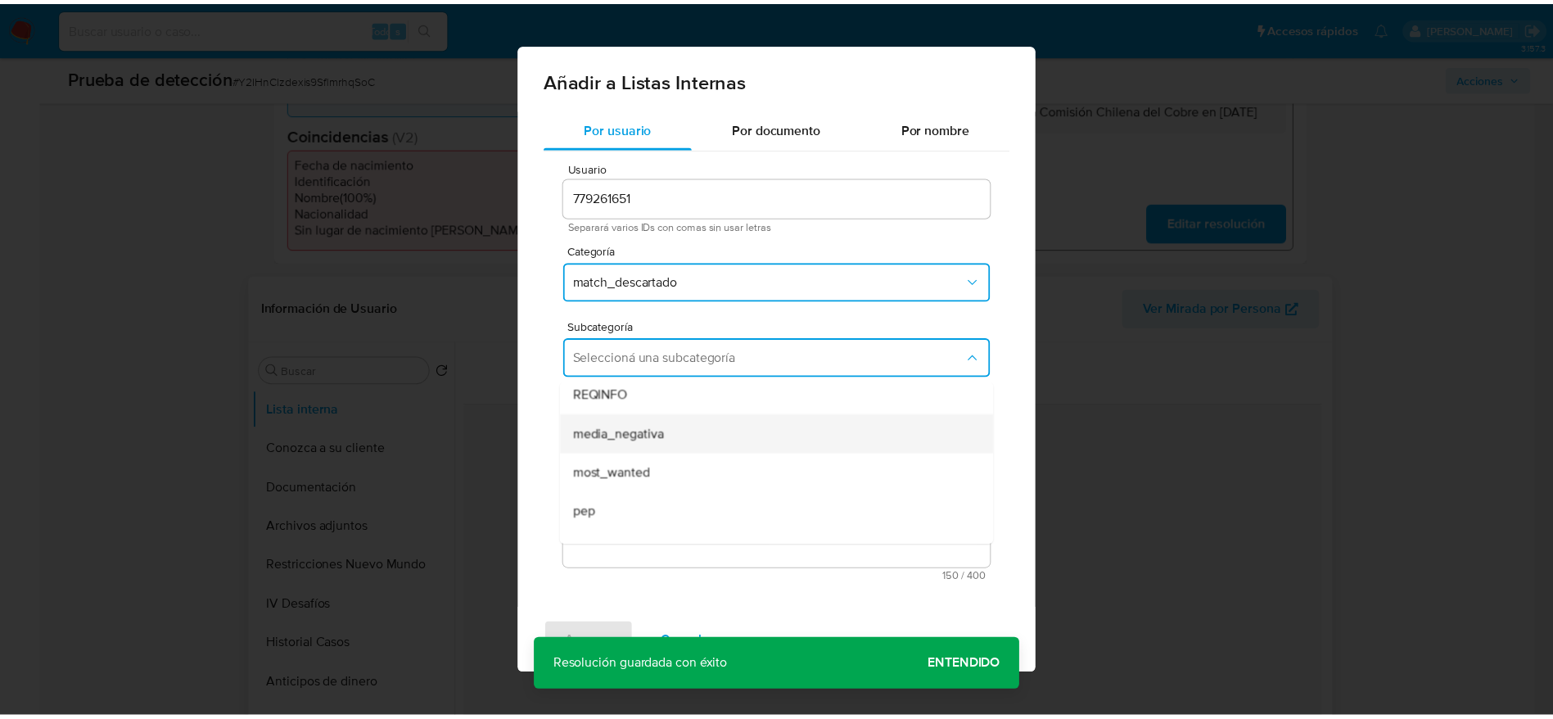
scroll to position [111, 0]
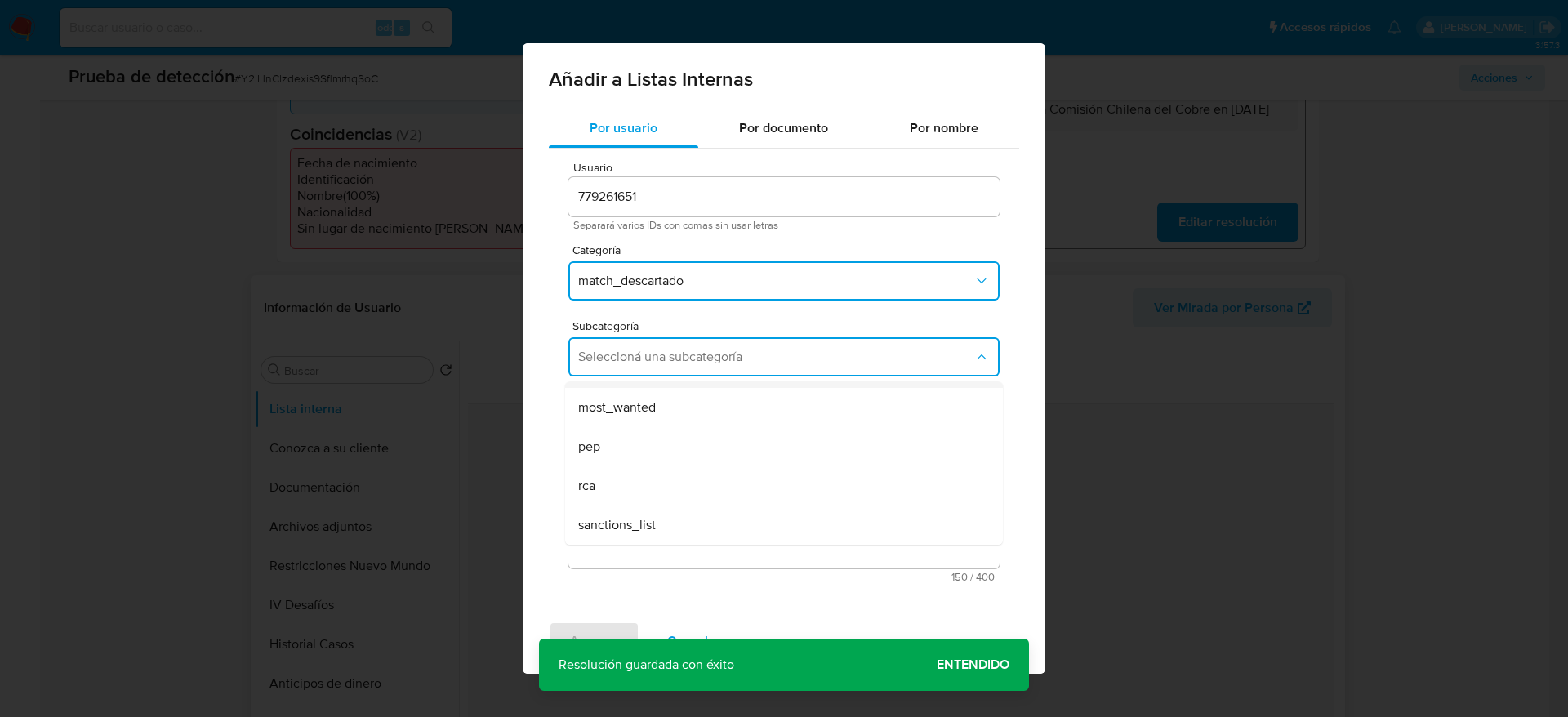
click at [701, 440] on div "pep" at bounding box center [779, 446] width 402 height 39
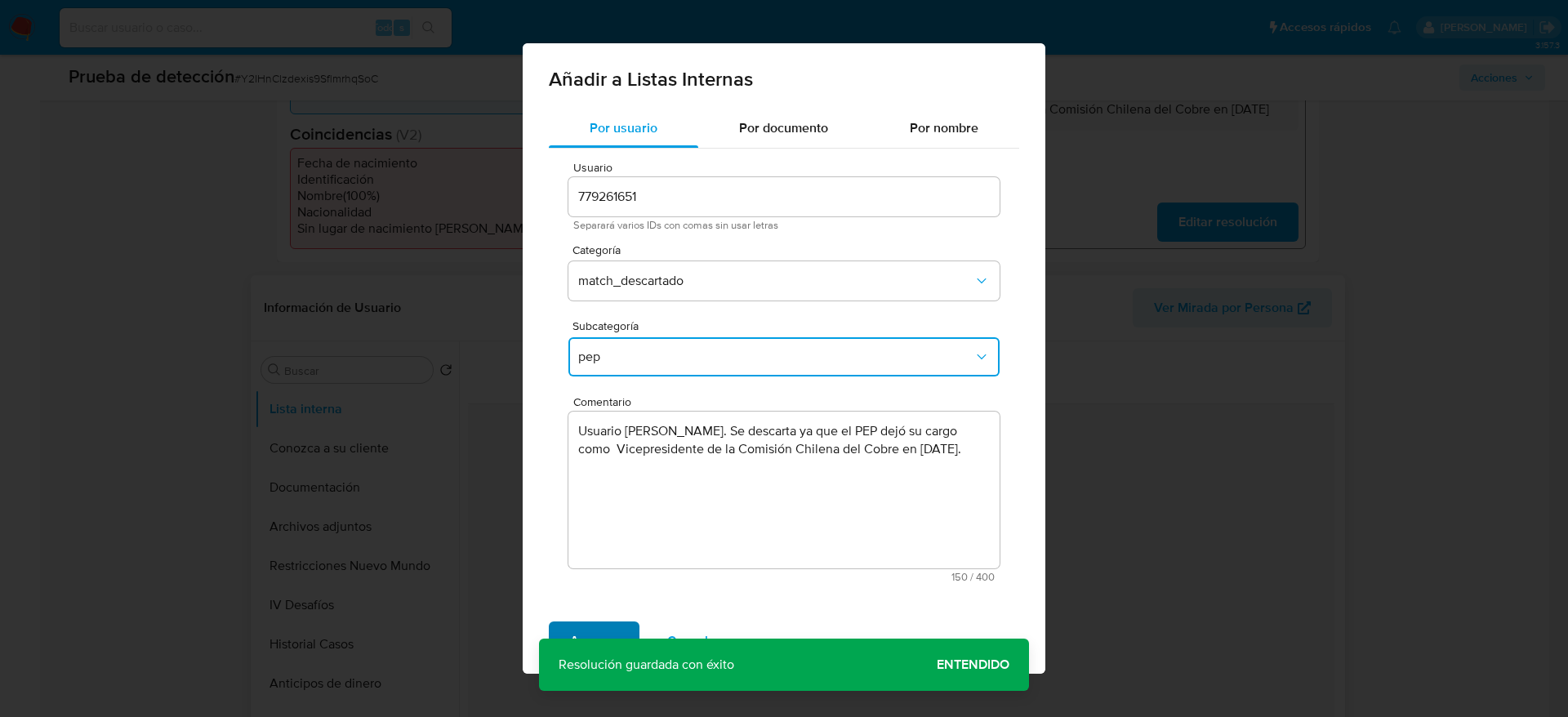
click at [606, 629] on span "Agregar" at bounding box center [594, 641] width 48 height 36
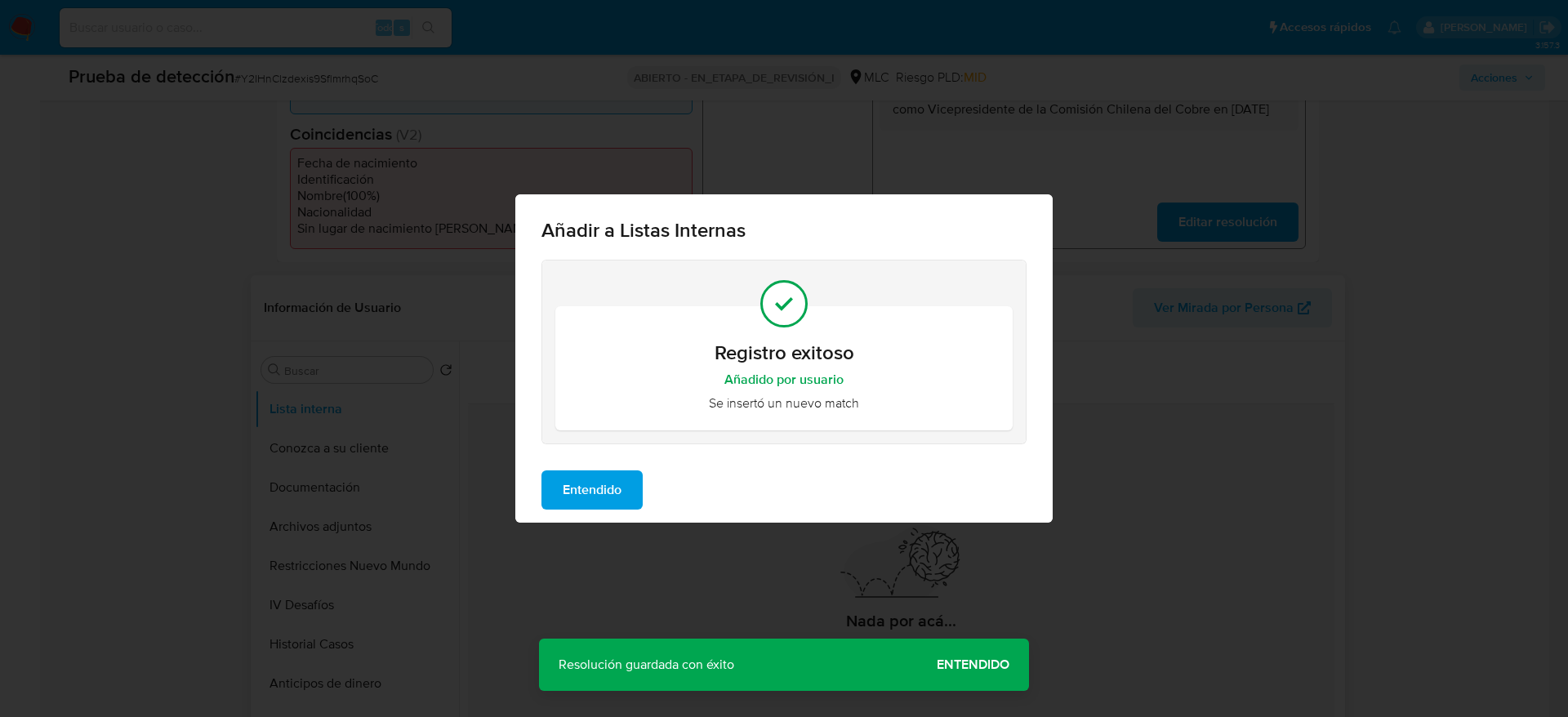
click at [602, 484] on span "Entendido" at bounding box center [591, 490] width 59 height 36
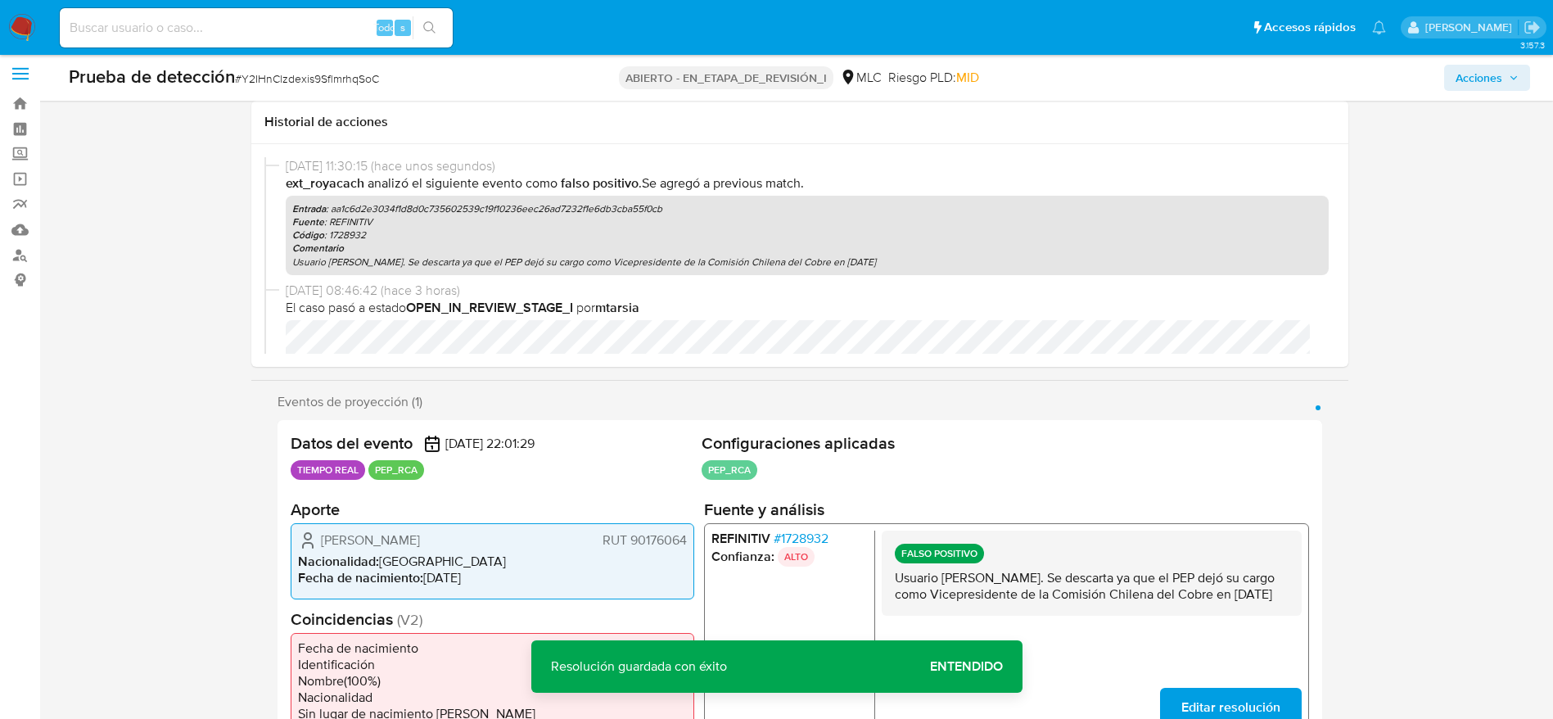
scroll to position [0, 0]
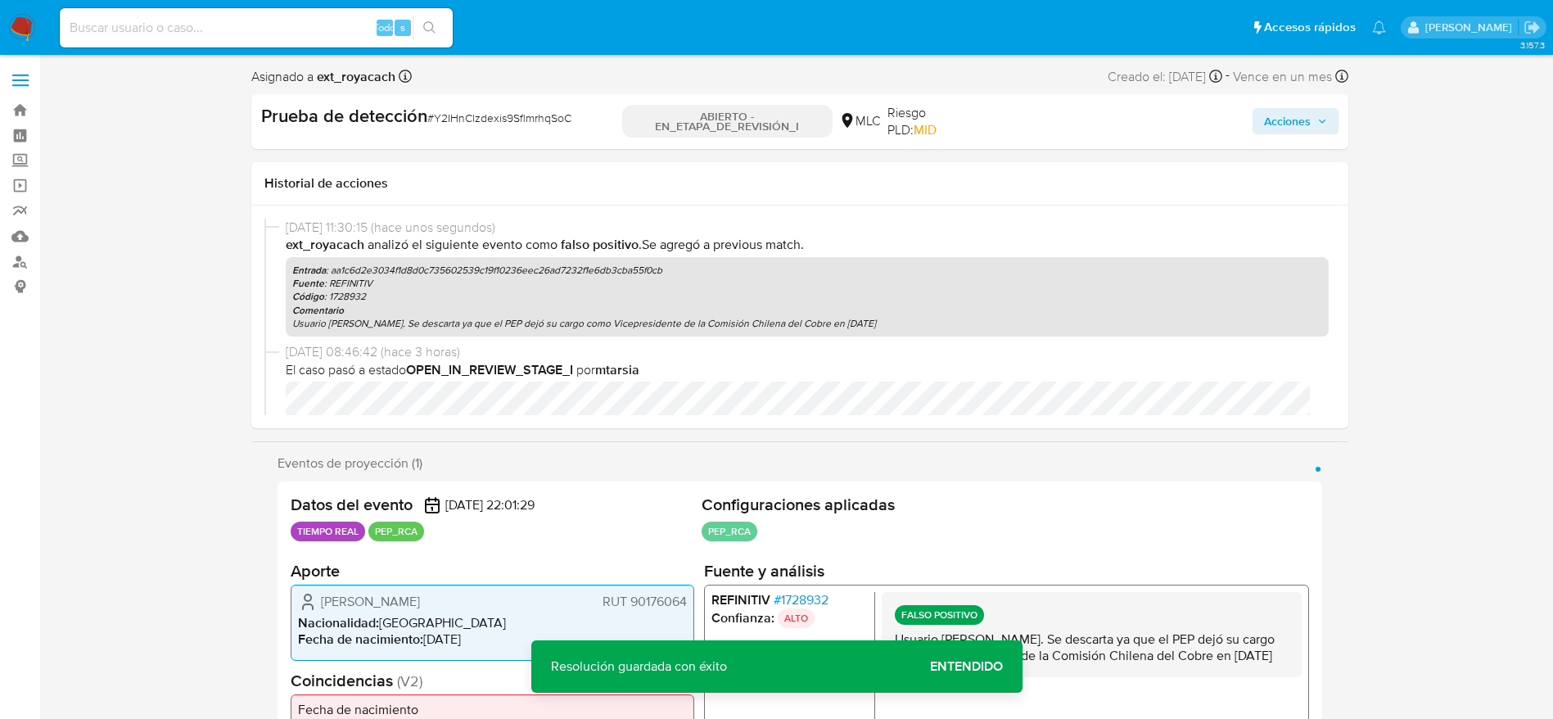
click at [1319, 124] on icon "button" at bounding box center [1323, 121] width 10 height 10
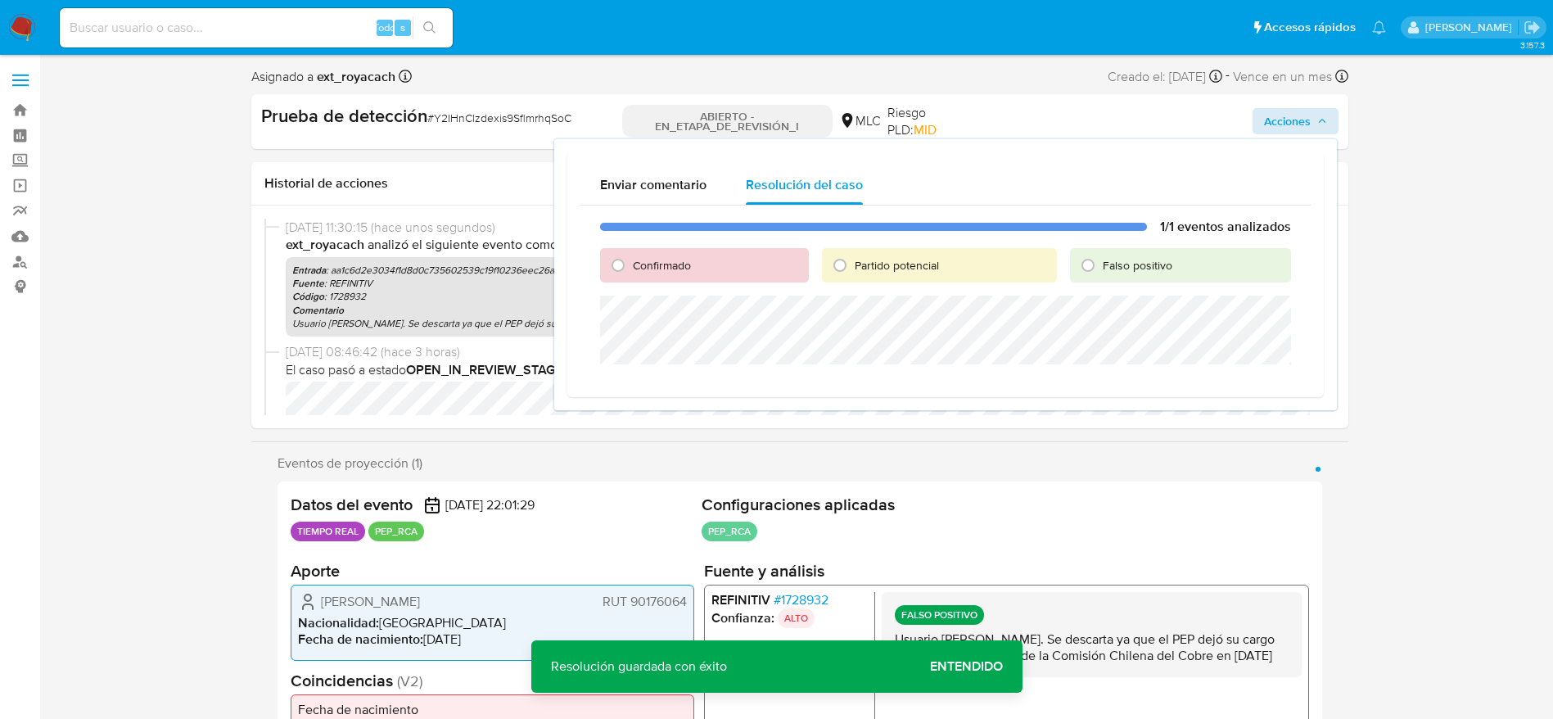
click at [1075, 285] on div "1/1 eventos analizados Confirmado Partido potencial Falso positivo" at bounding box center [946, 295] width 730 height 179
click at [1076, 268] on input "Falso positivo" at bounding box center [1088, 265] width 26 height 26
radio input "true"
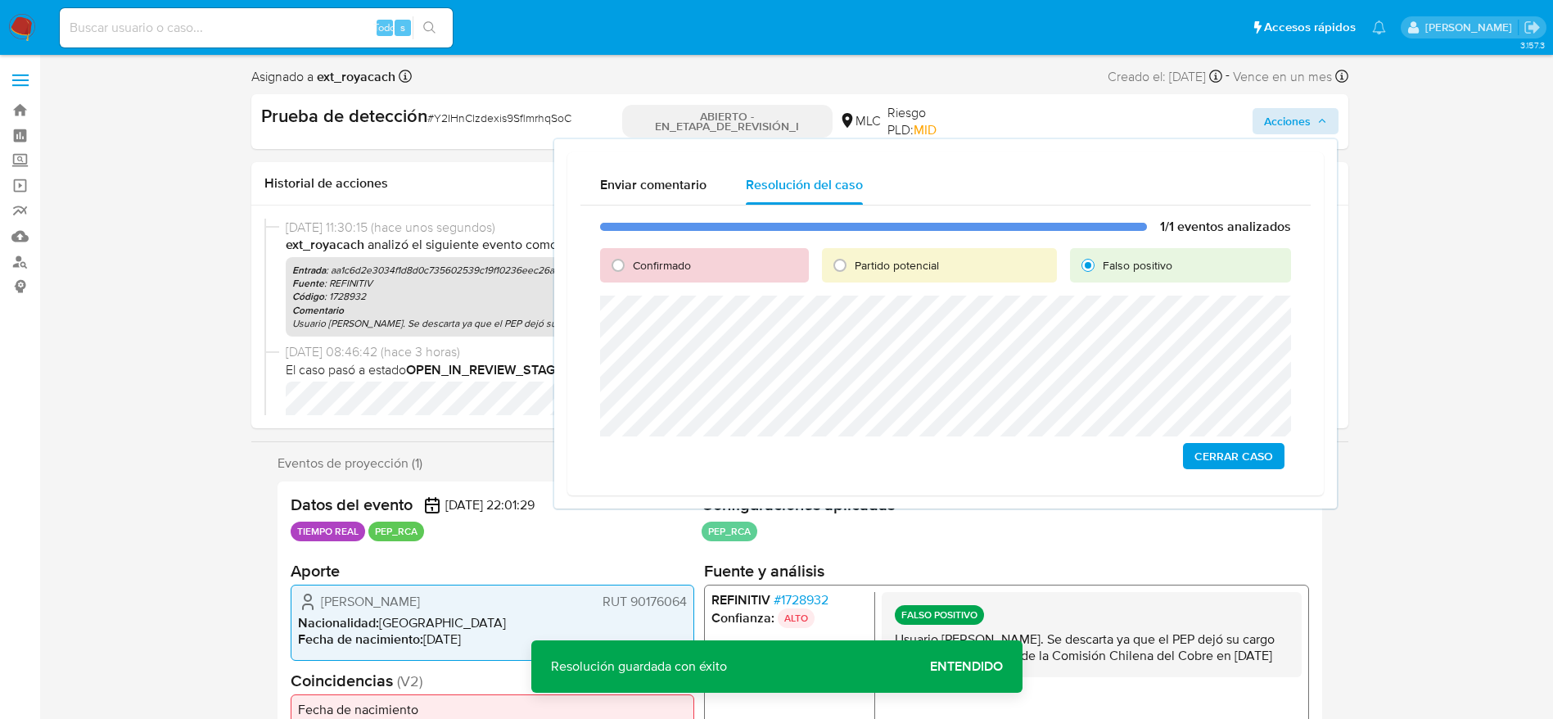
click at [1229, 479] on div "1/1 eventos analizados Confirmado Partido potencial Falso positivo Cerrar Caso" at bounding box center [946, 344] width 730 height 277
click at [1218, 459] on span "Cerrar Caso" at bounding box center [1234, 456] width 79 height 23
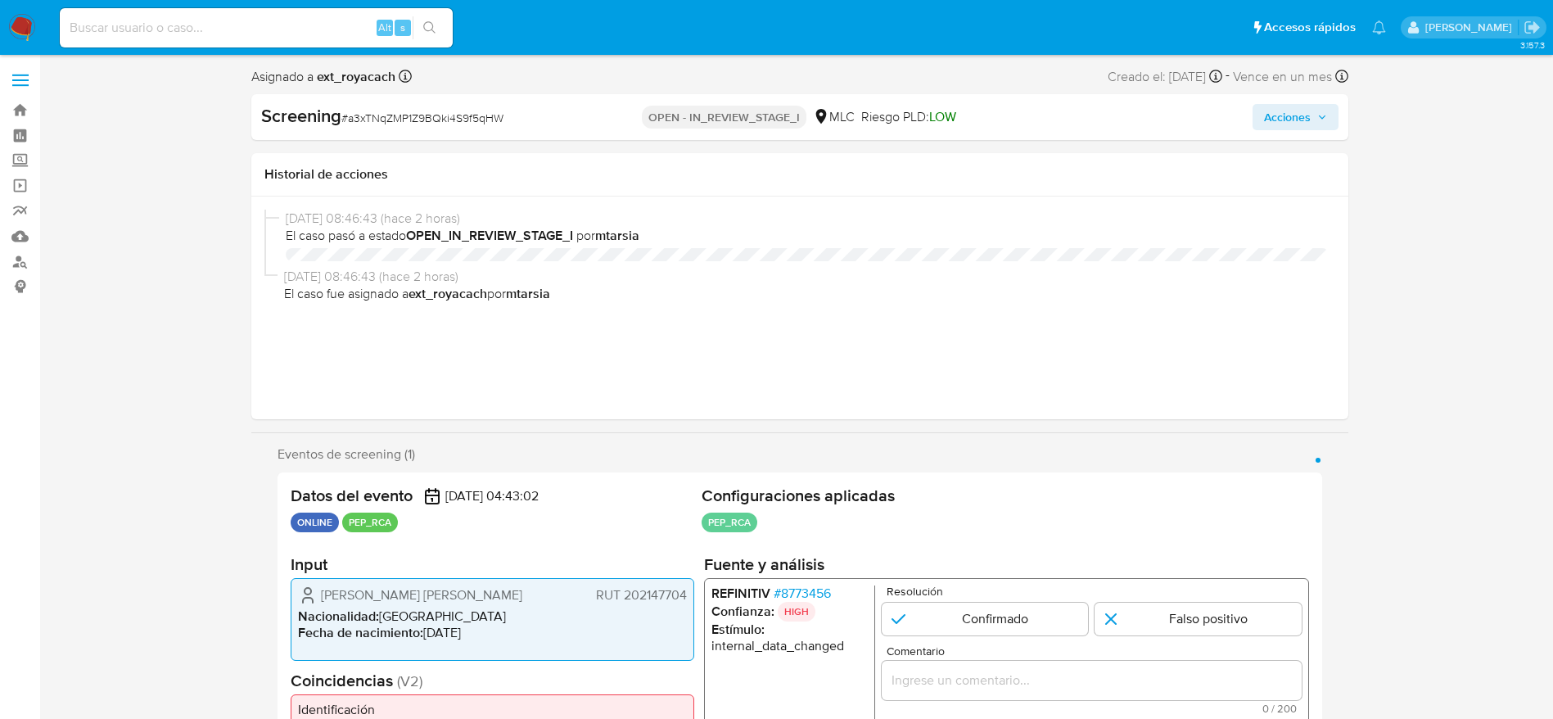
select select "10"
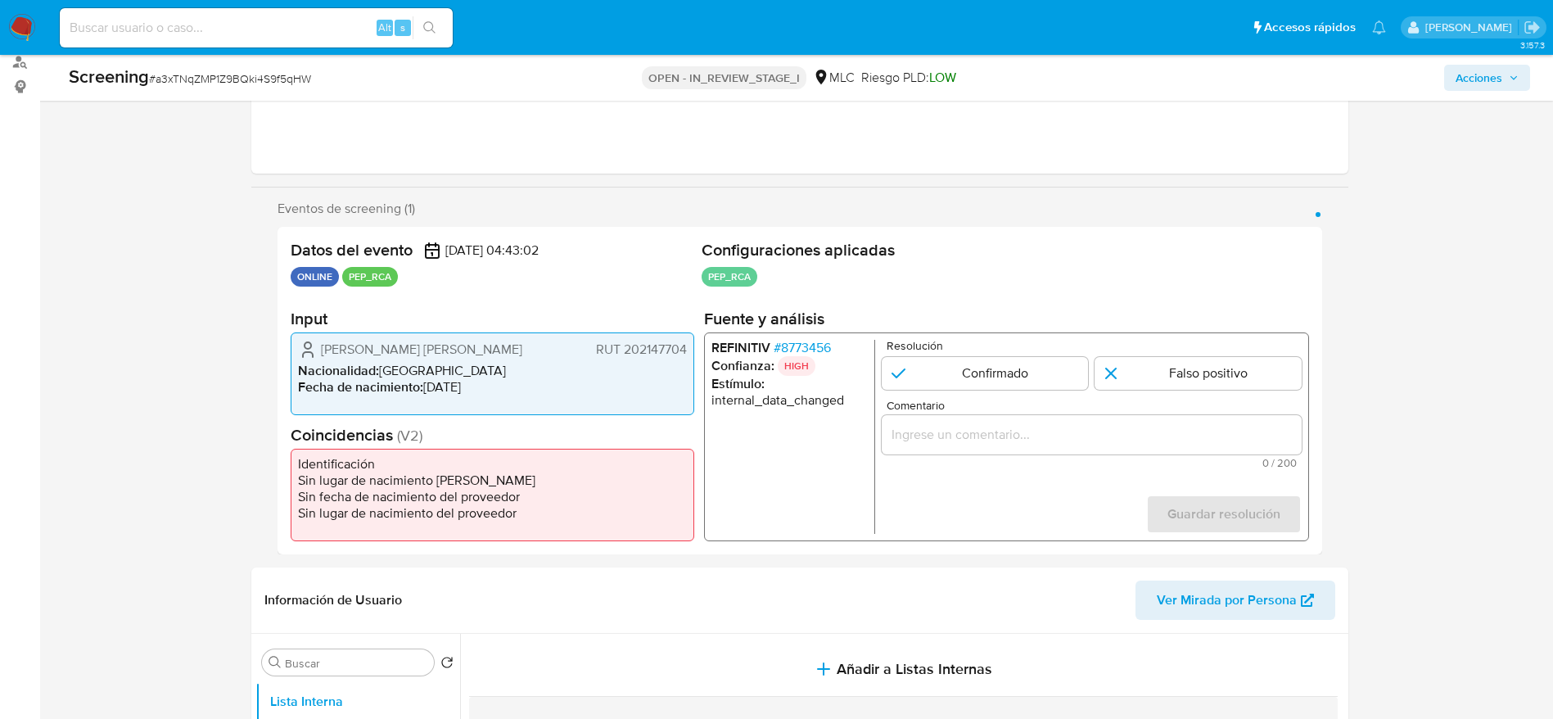
scroll to position [246, 0]
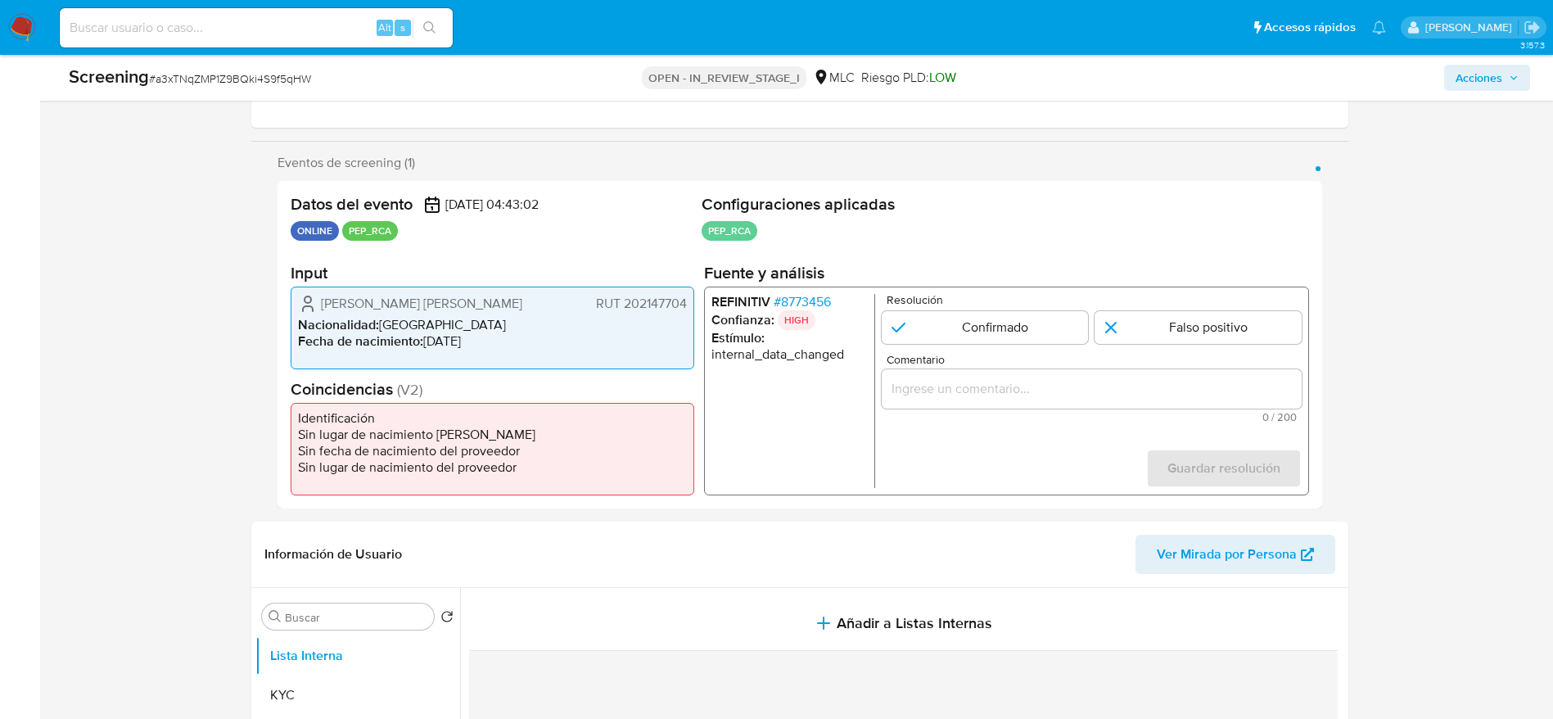
click at [804, 305] on span "# 8773456" at bounding box center [801, 302] width 57 height 16
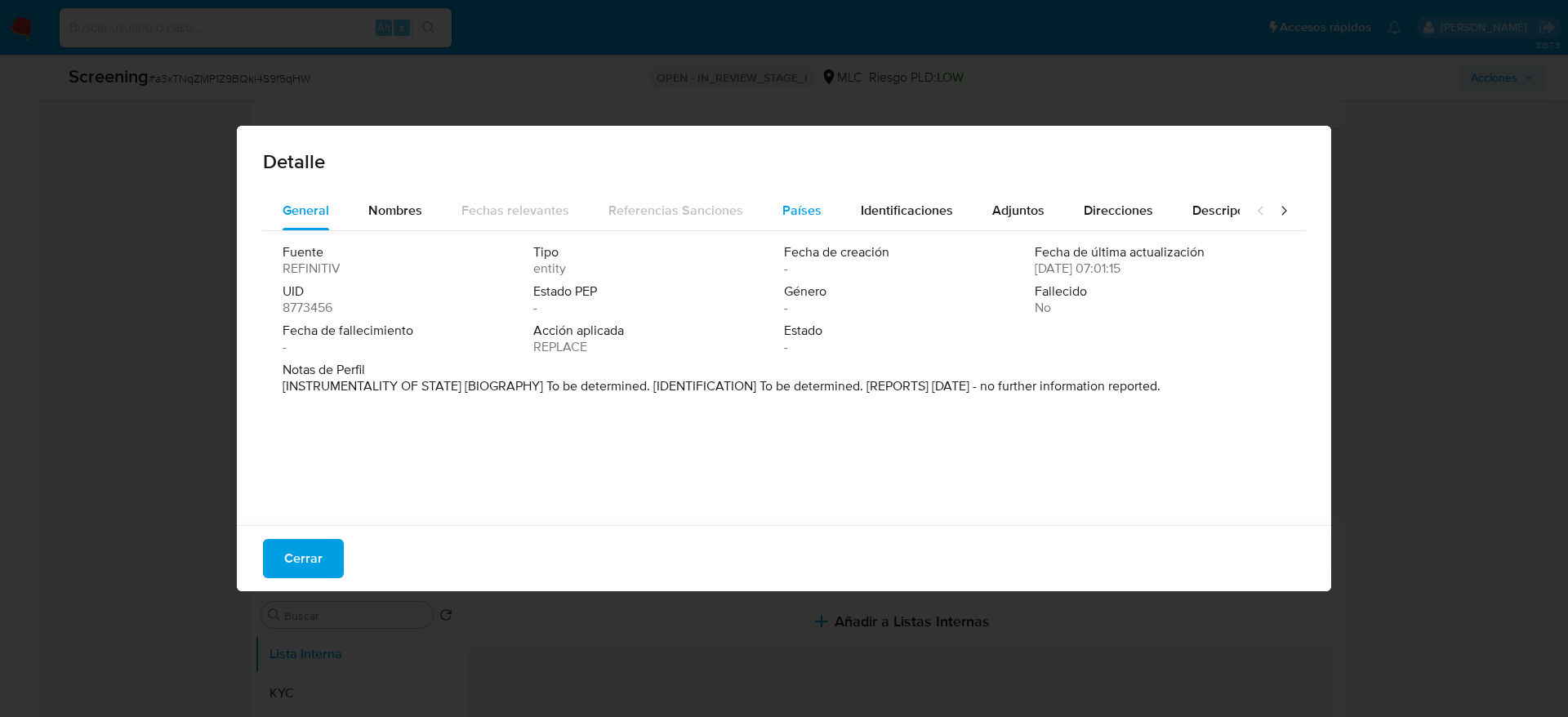
click at [775, 205] on button "Países" at bounding box center [802, 210] width 79 height 39
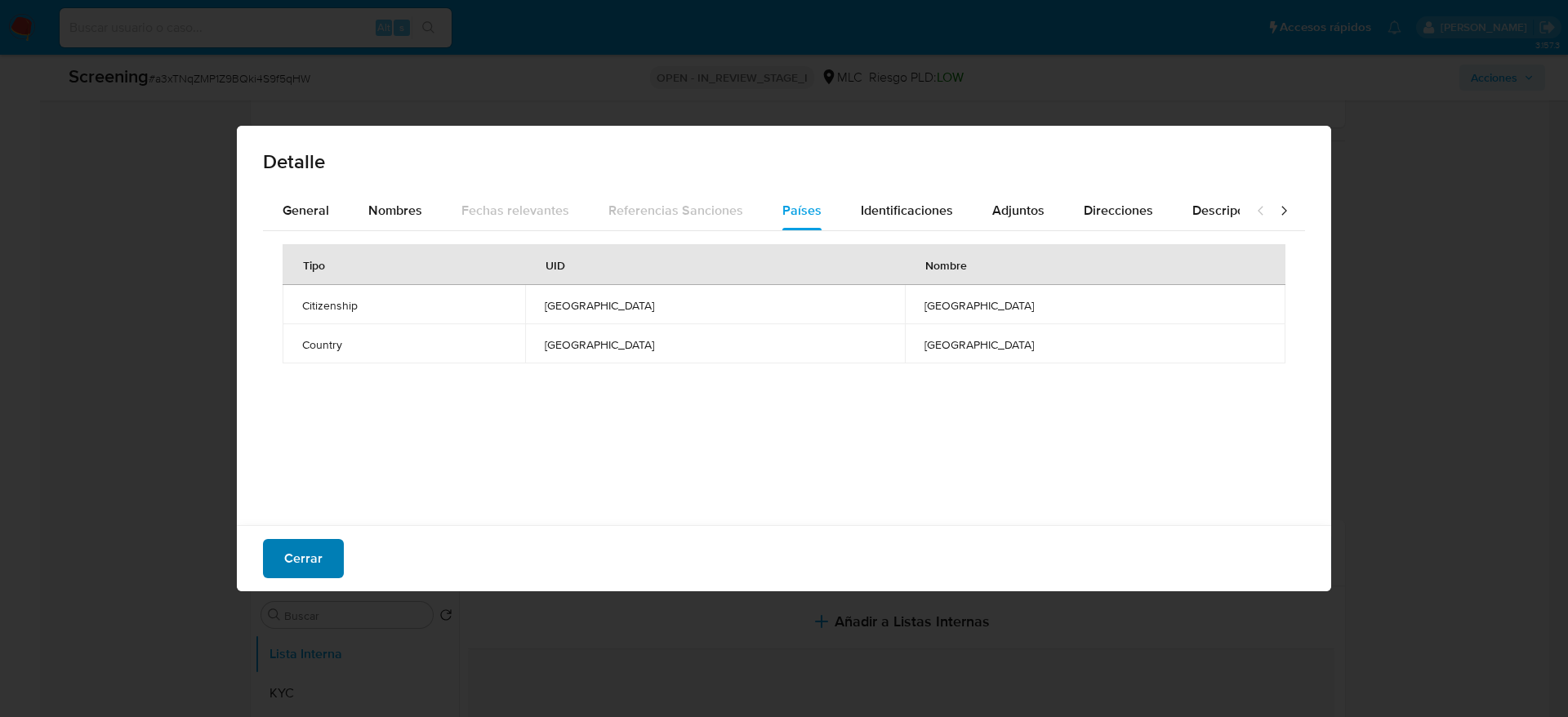
click at [287, 565] on span "Cerrar" at bounding box center [303, 558] width 38 height 36
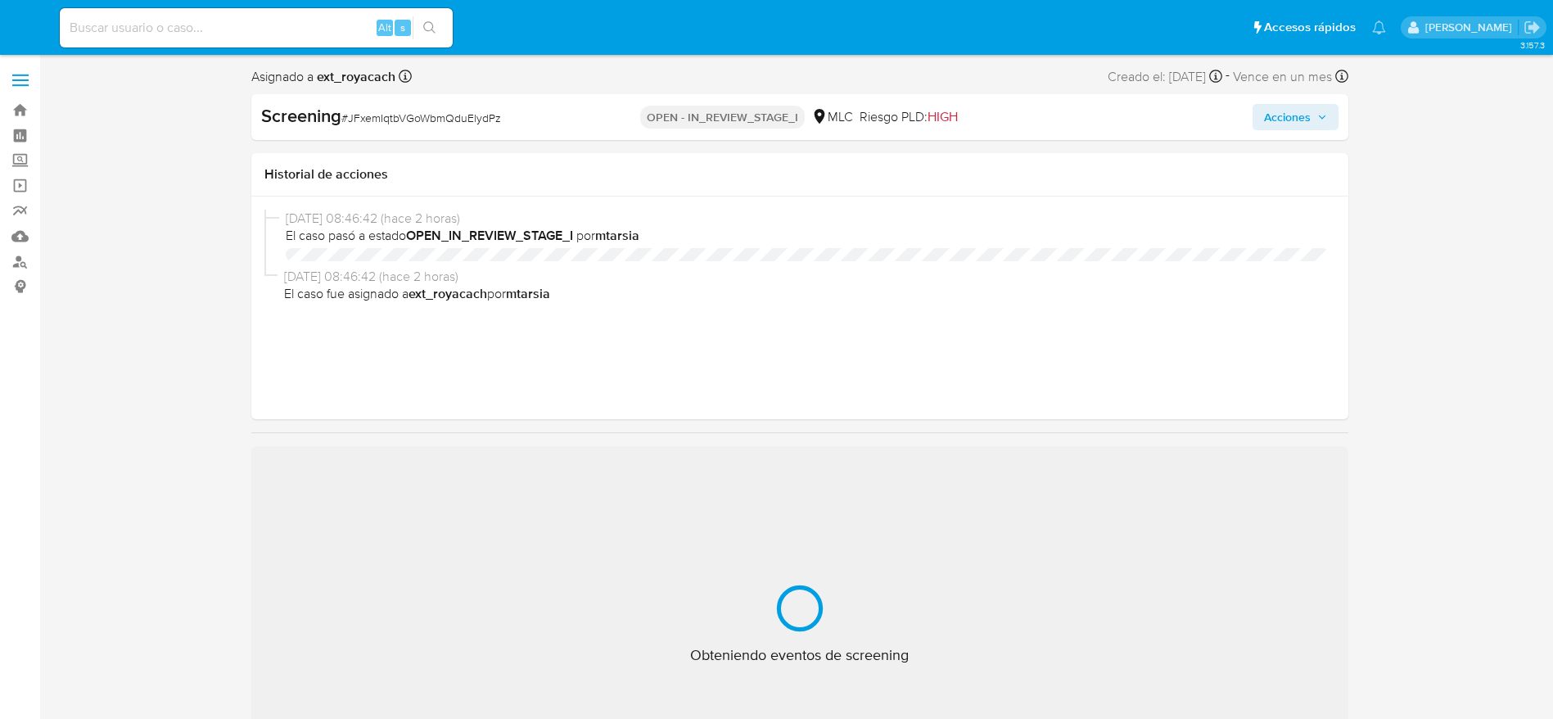
select select "10"
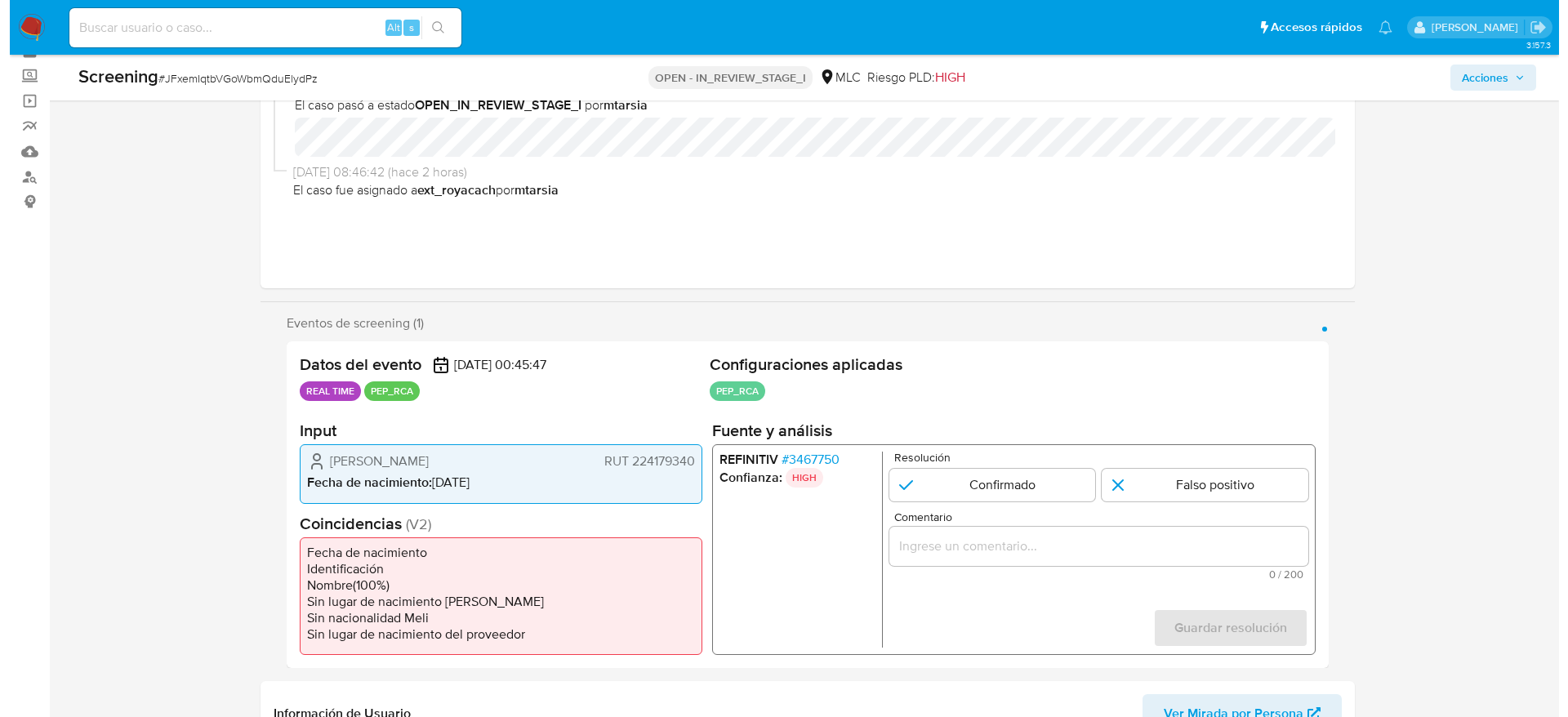
scroll to position [123, 0]
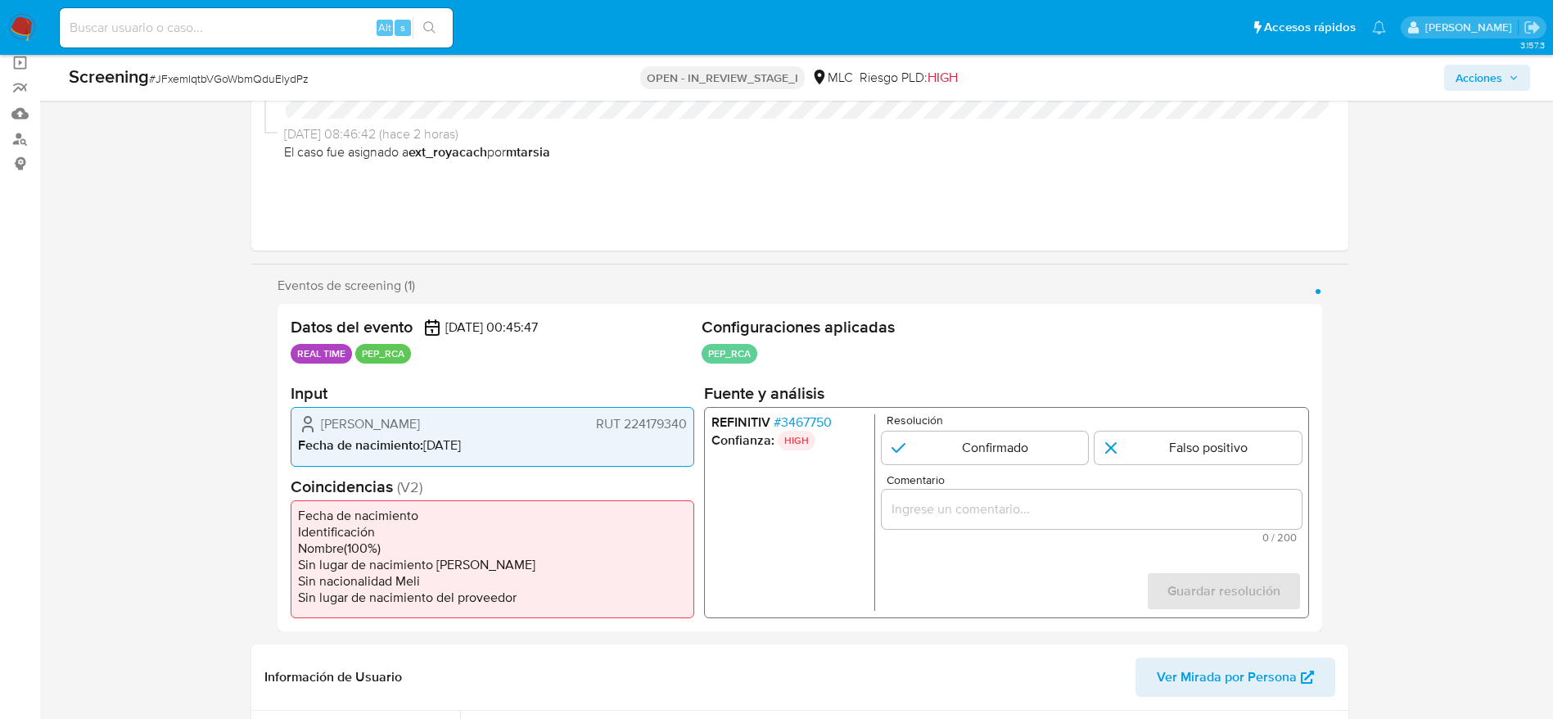
click at [799, 421] on span "# 3467750" at bounding box center [802, 422] width 58 height 16
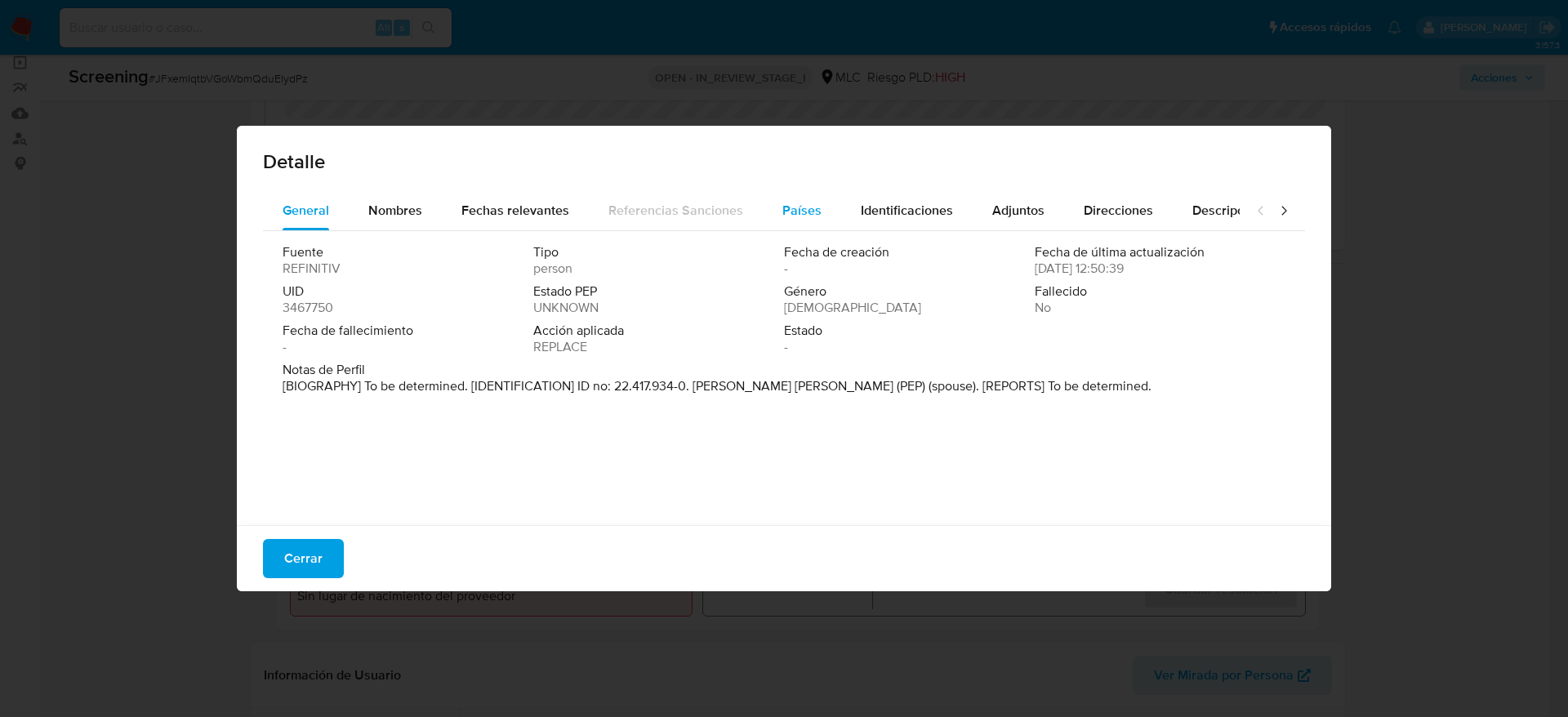
click at [814, 218] on span "Países" at bounding box center [801, 209] width 39 height 19
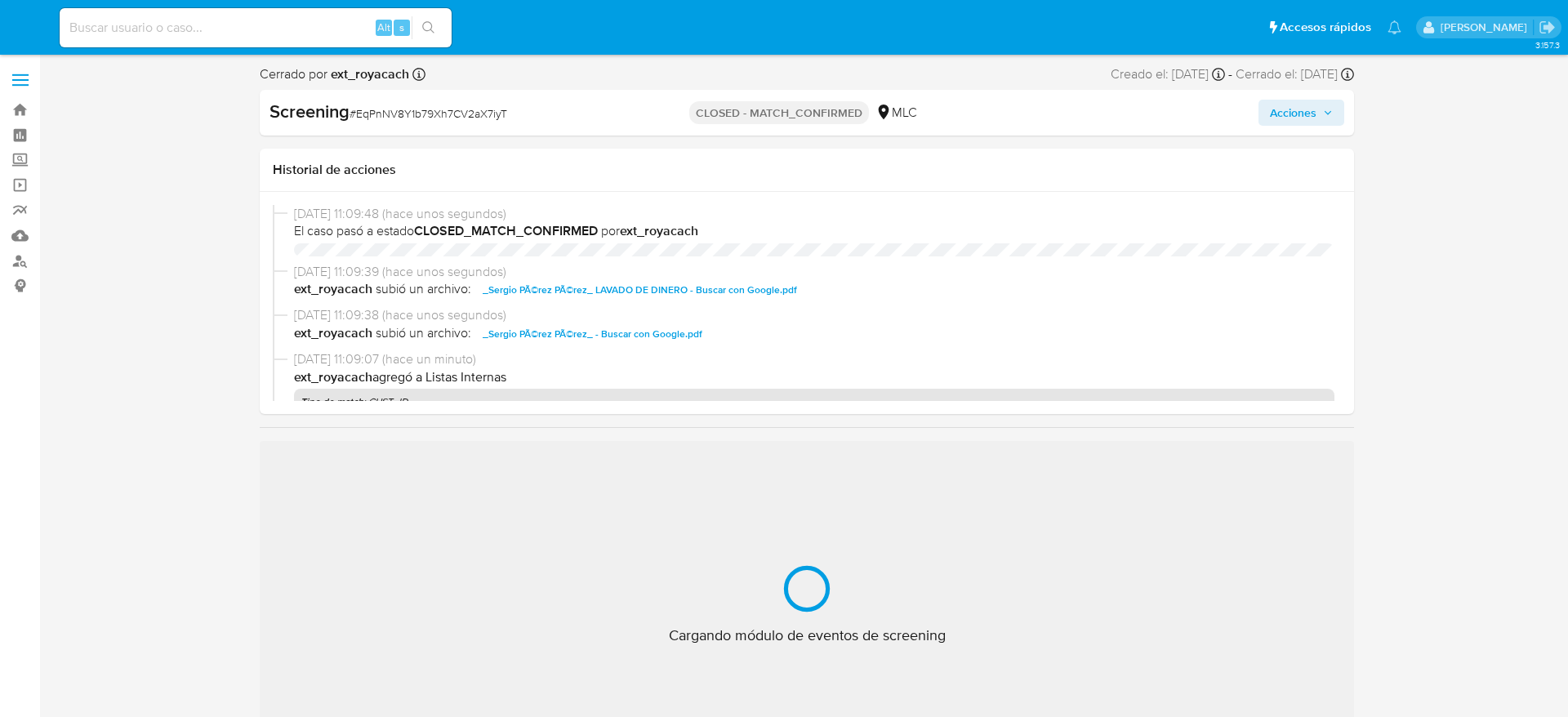
select select "10"
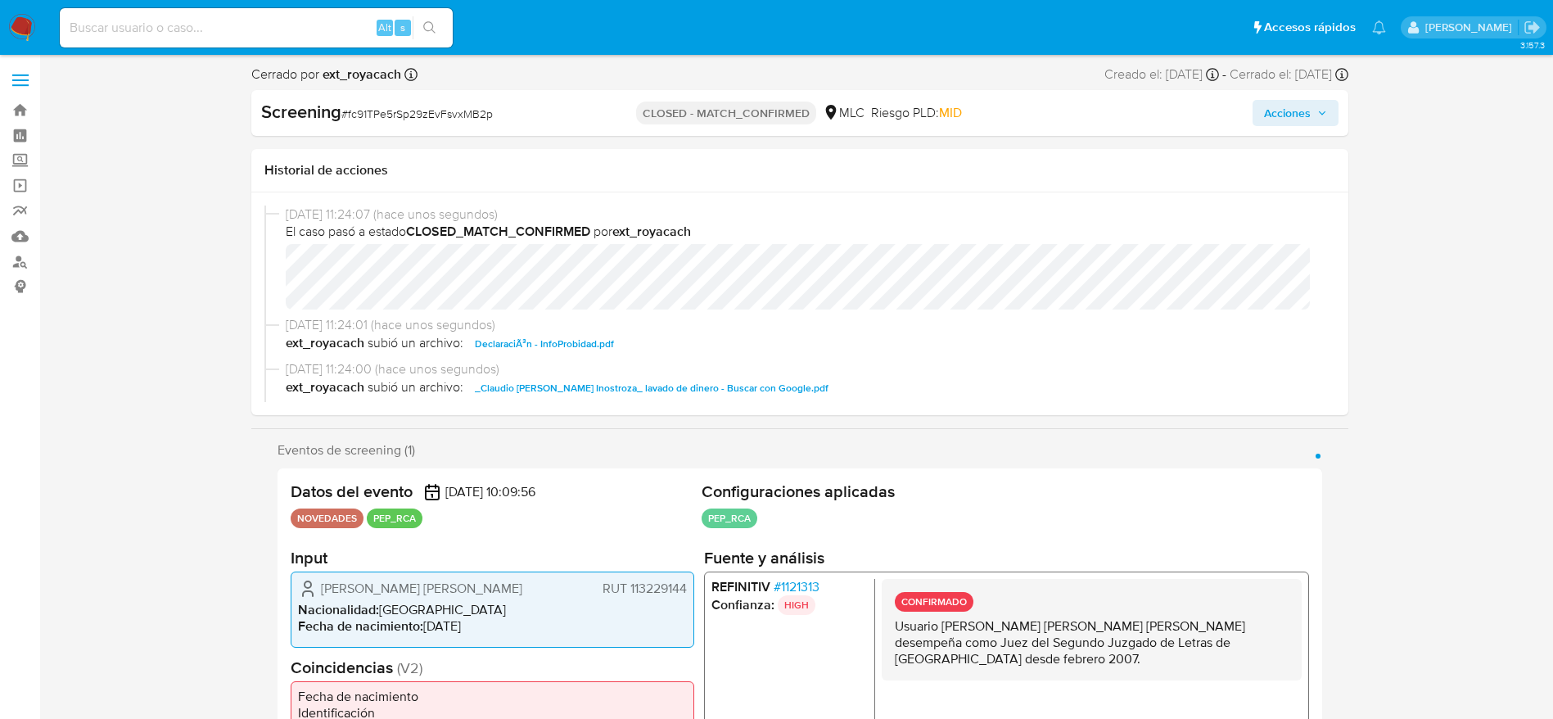
select select "10"
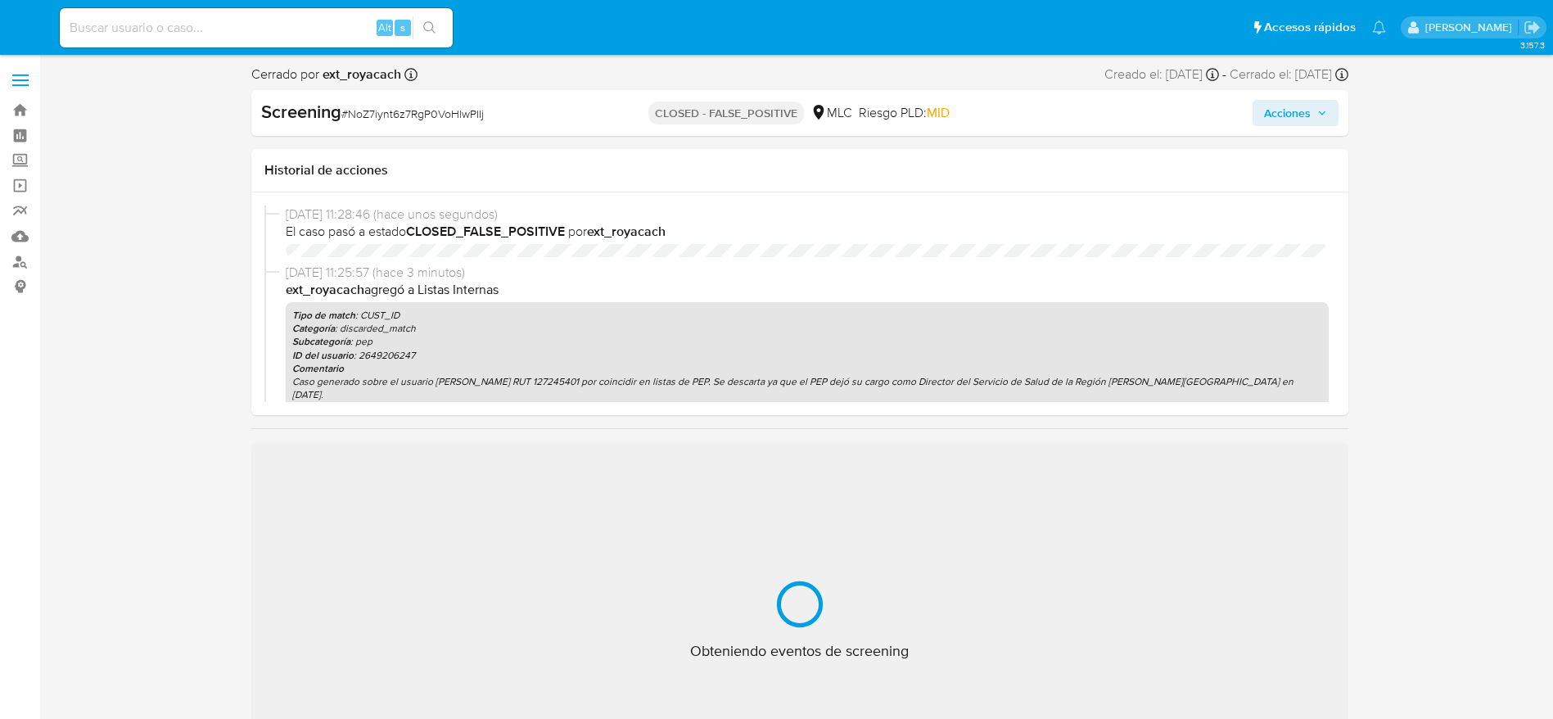
select select "10"
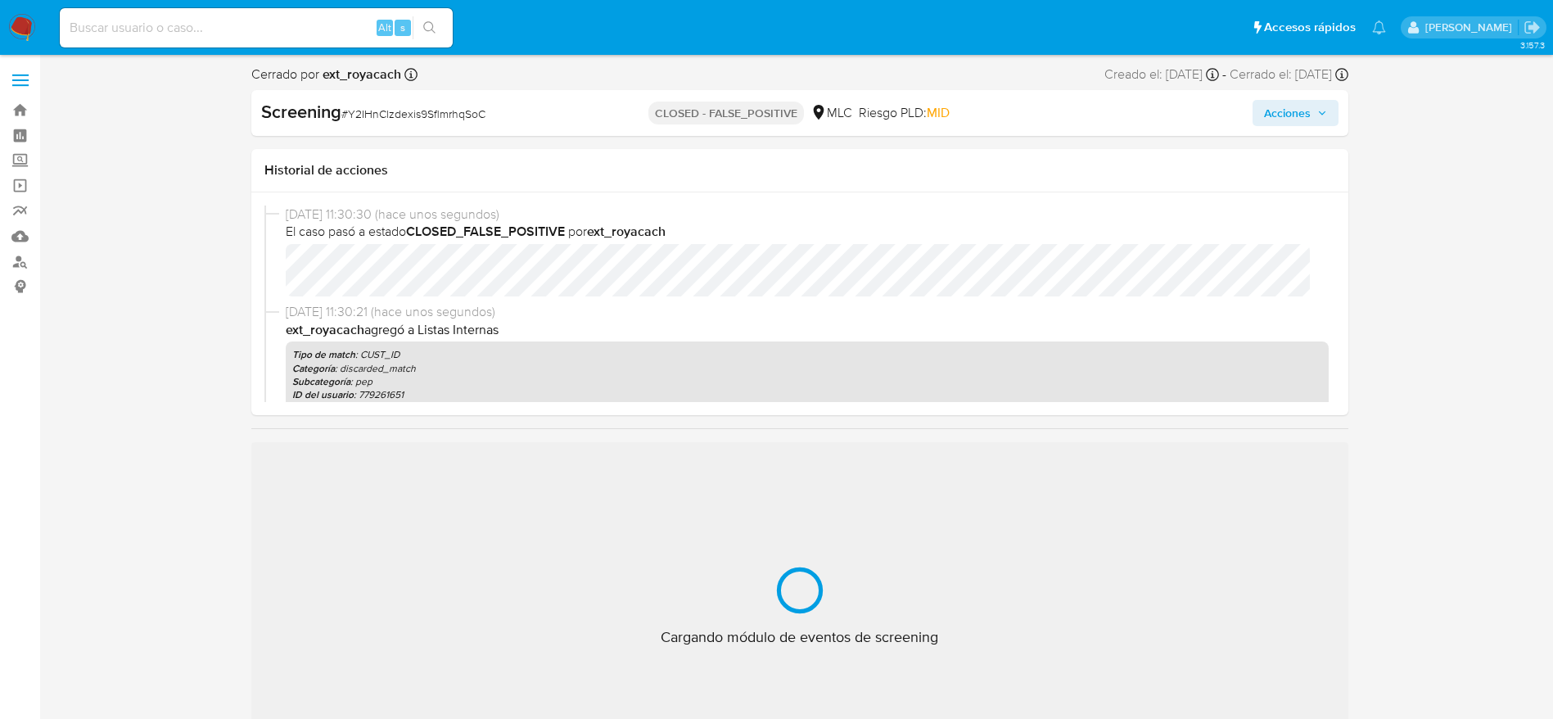
click at [384, 115] on span "# Y2IHnClzdexis9SflmrhqSoC" at bounding box center [413, 114] width 144 height 16
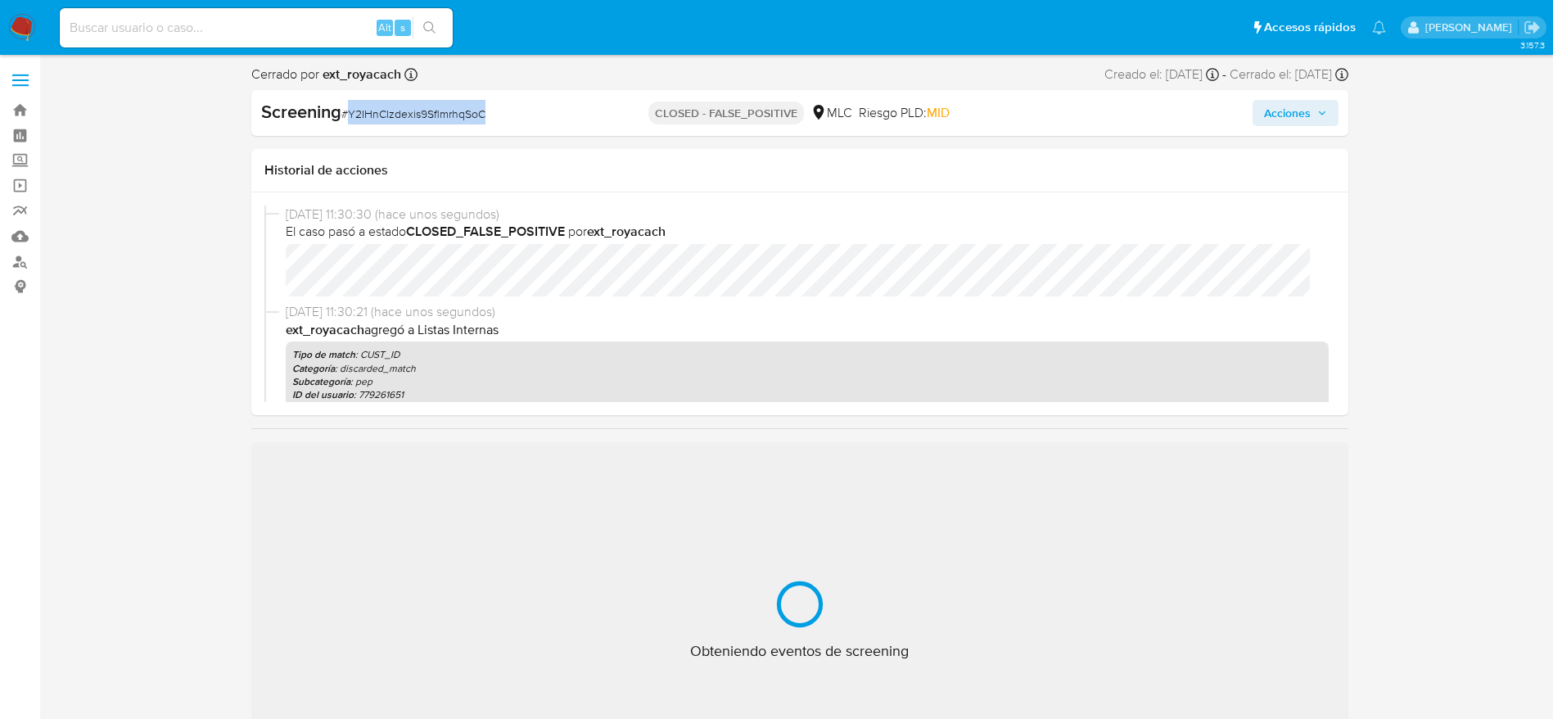
copy span "Y2IHnClzdexis9SflmrhqSoC"
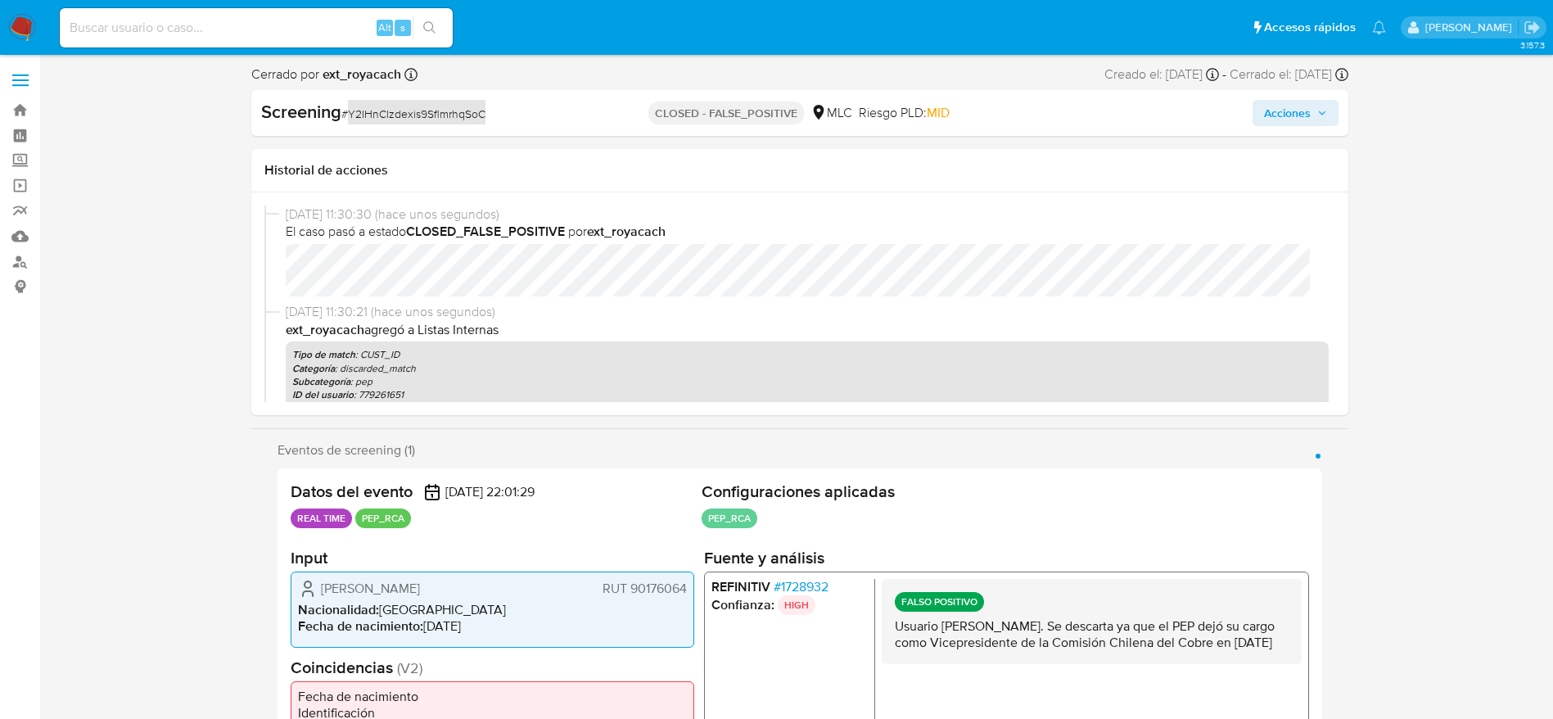
select select "10"
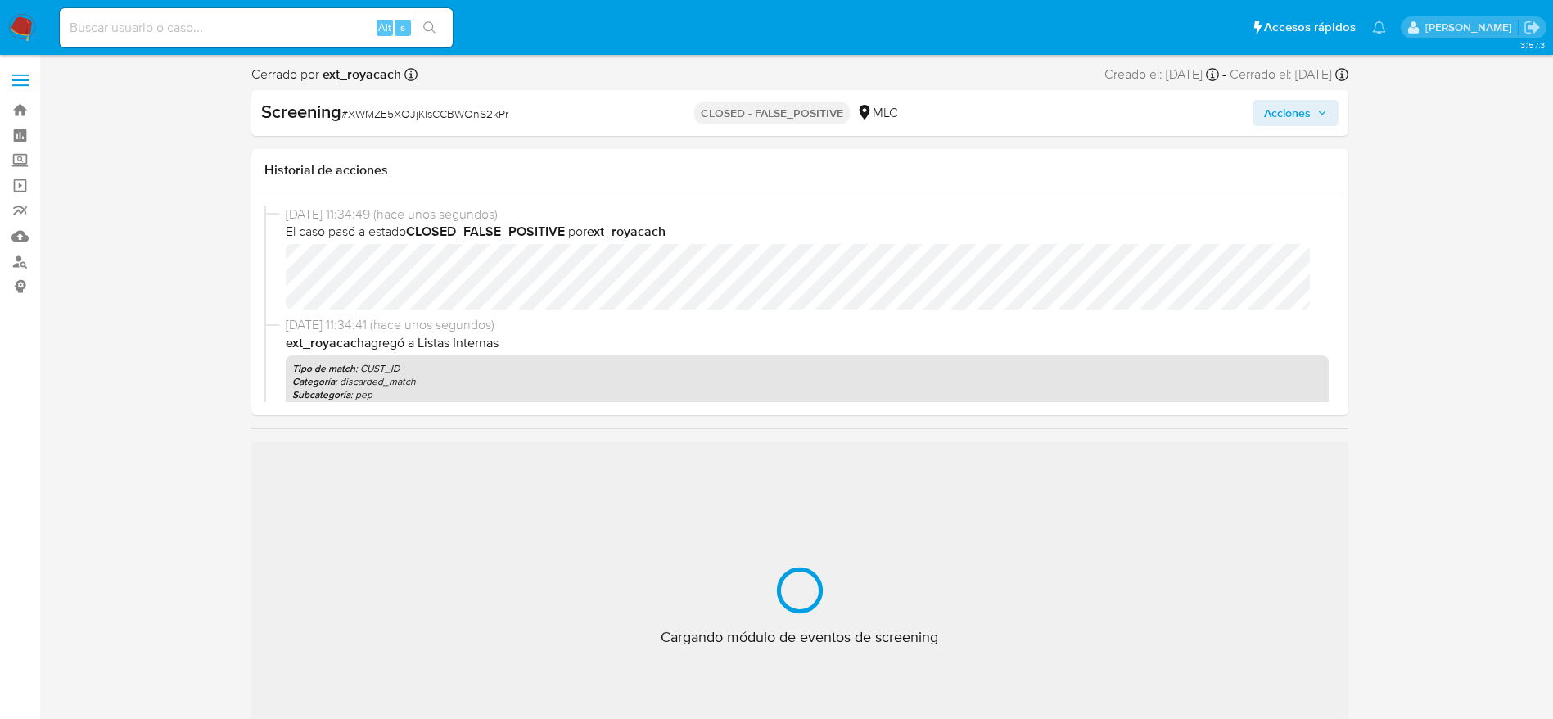
click at [428, 115] on span "# XWMZE5XOJjKlsCCBWOnS2kPr" at bounding box center [424, 114] width 167 height 16
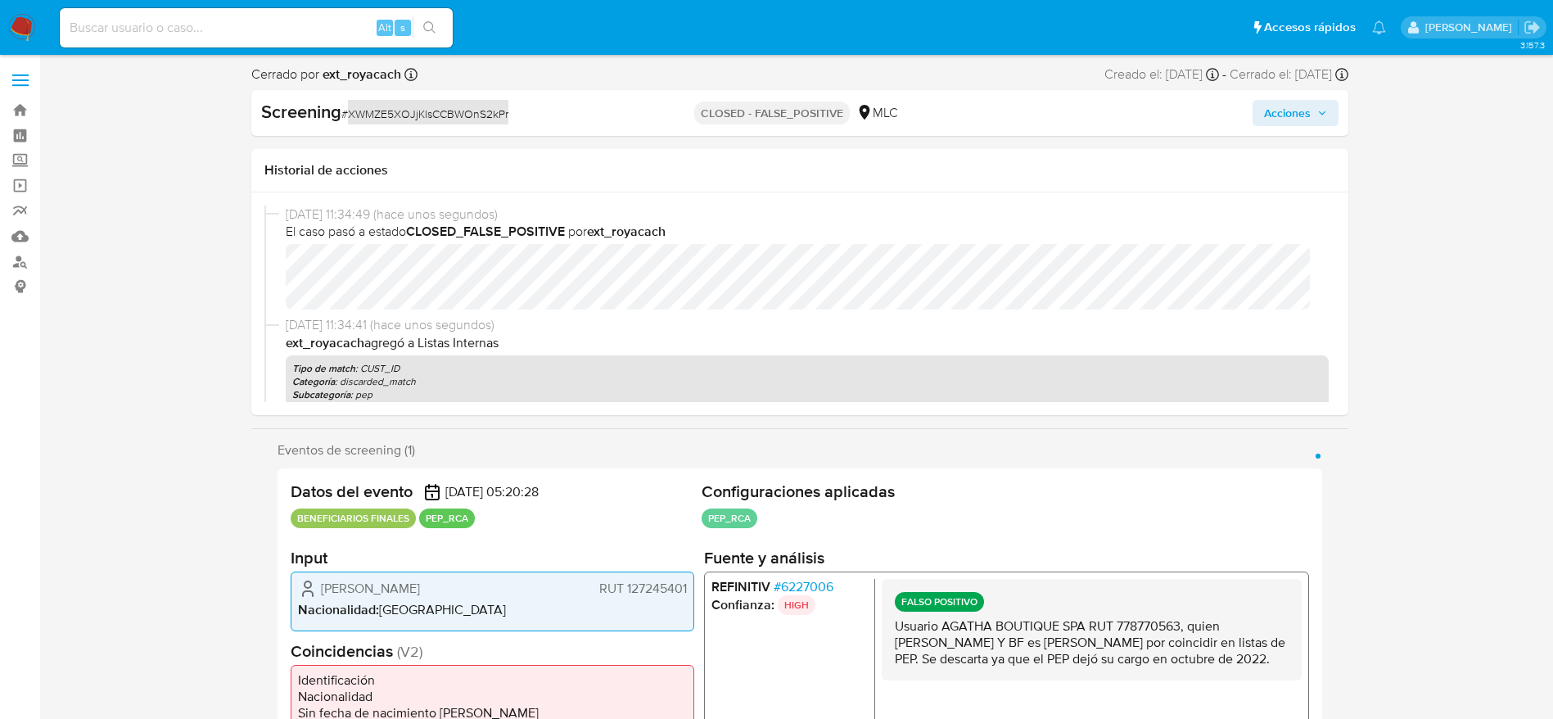
select select "10"
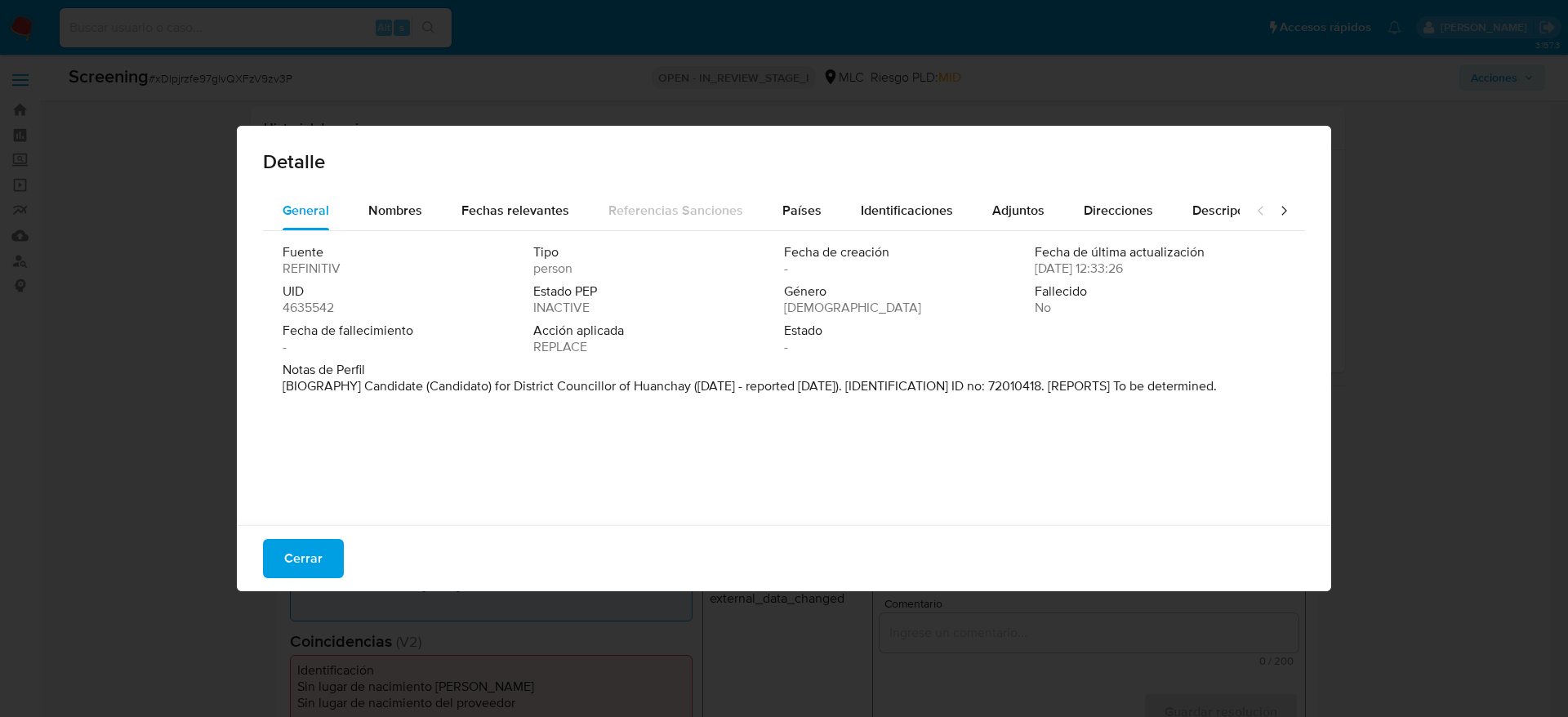
select select "10"
click at [327, 566] on button "Cerrar" at bounding box center [303, 557] width 81 height 39
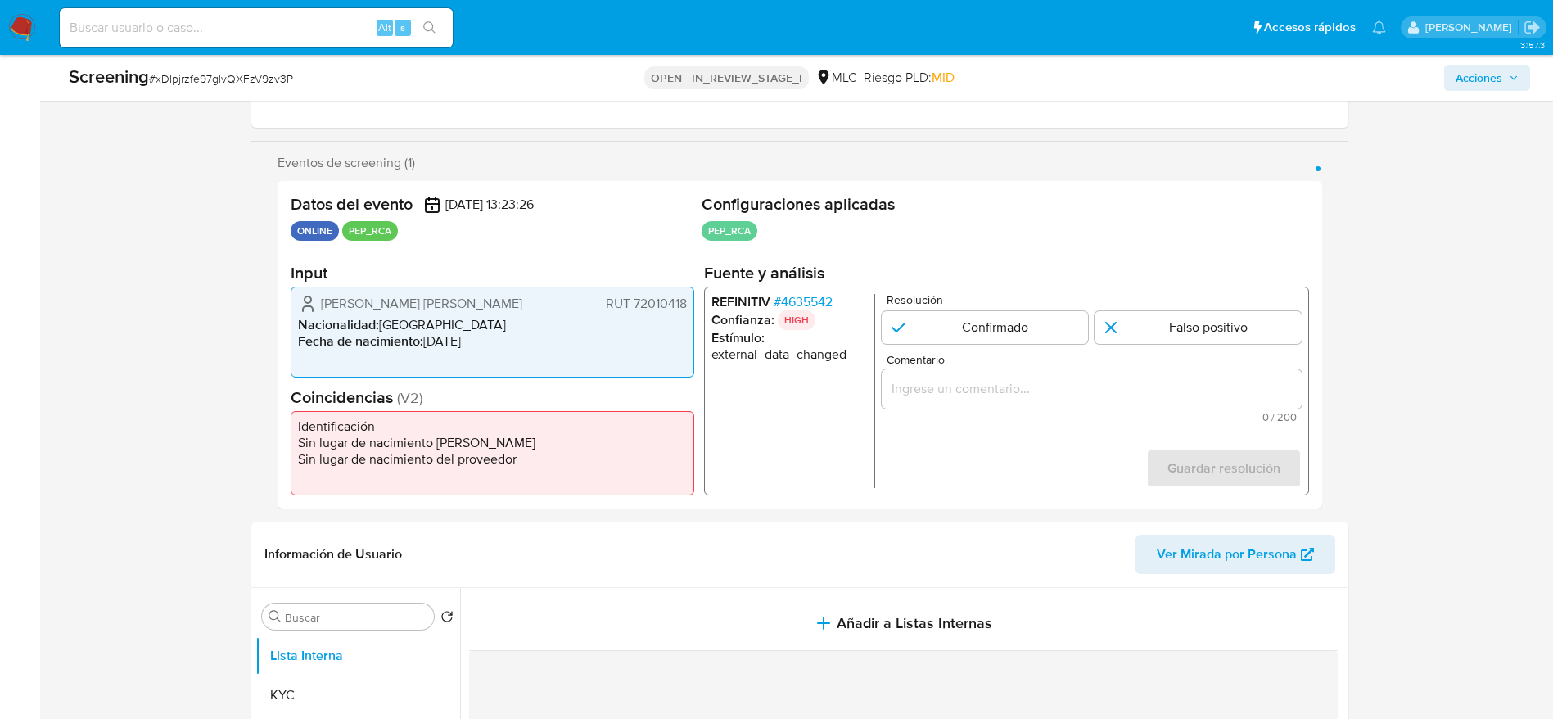
click at [407, 296] on span "[PERSON_NAME] [PERSON_NAME]" at bounding box center [421, 304] width 201 height 16
click at [795, 294] on span "# 4635542" at bounding box center [802, 302] width 59 height 16
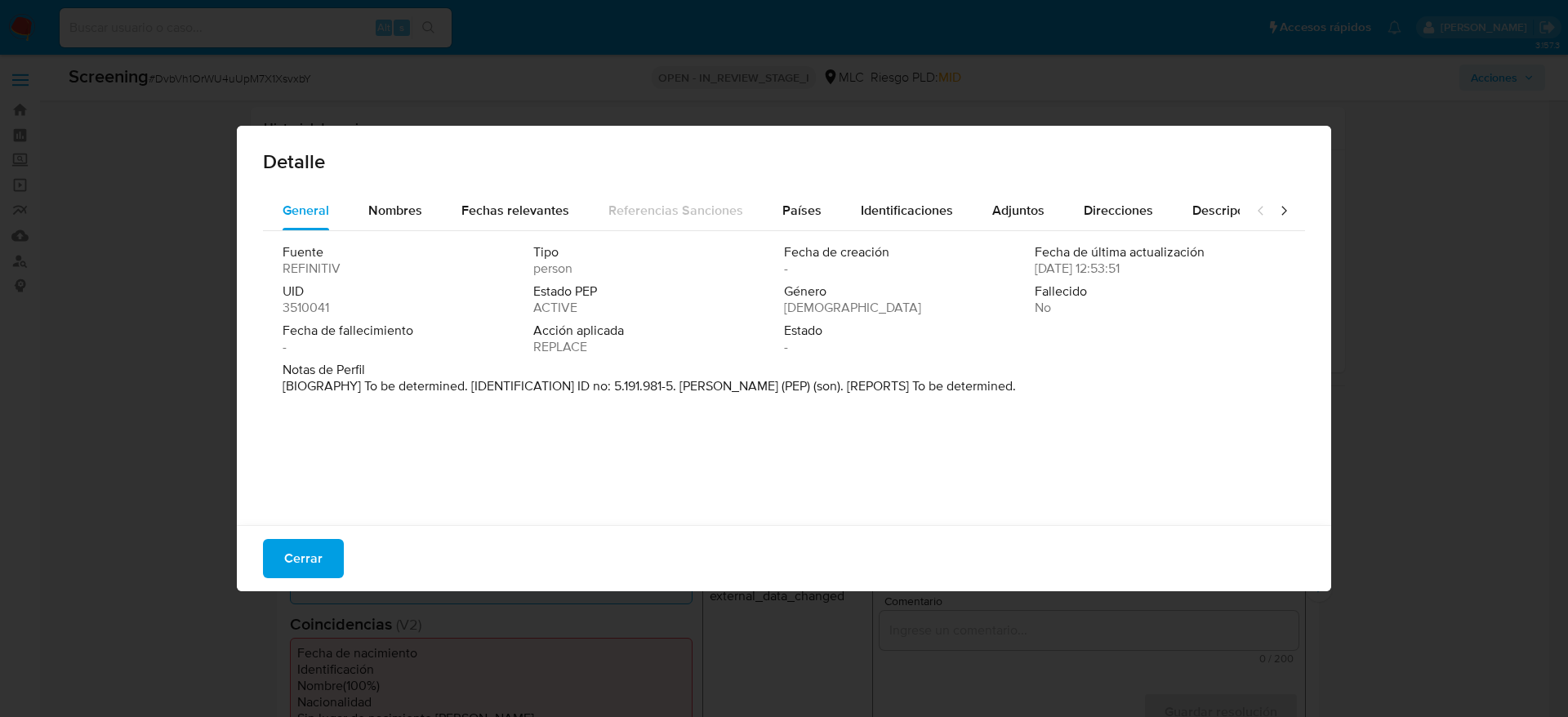
select select "10"
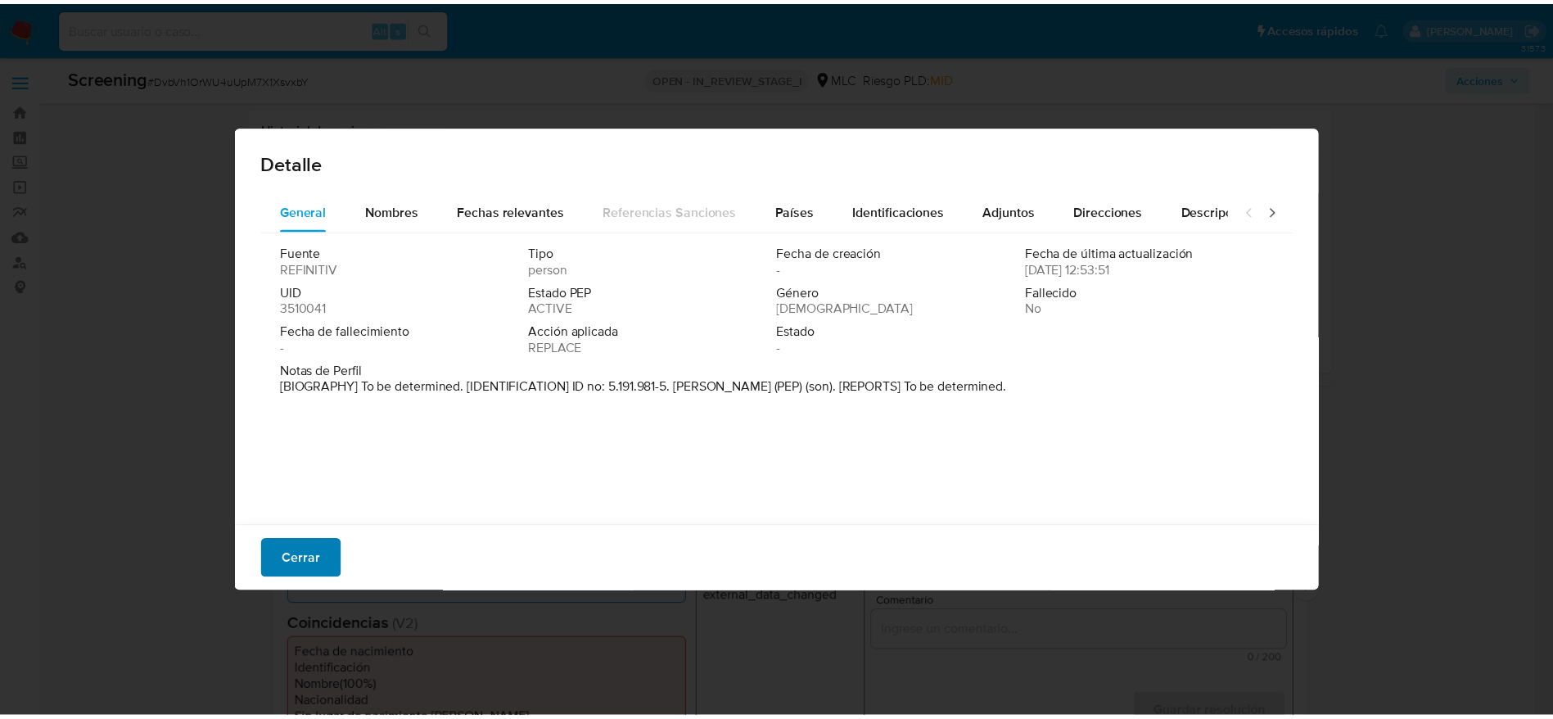
scroll to position [246, 0]
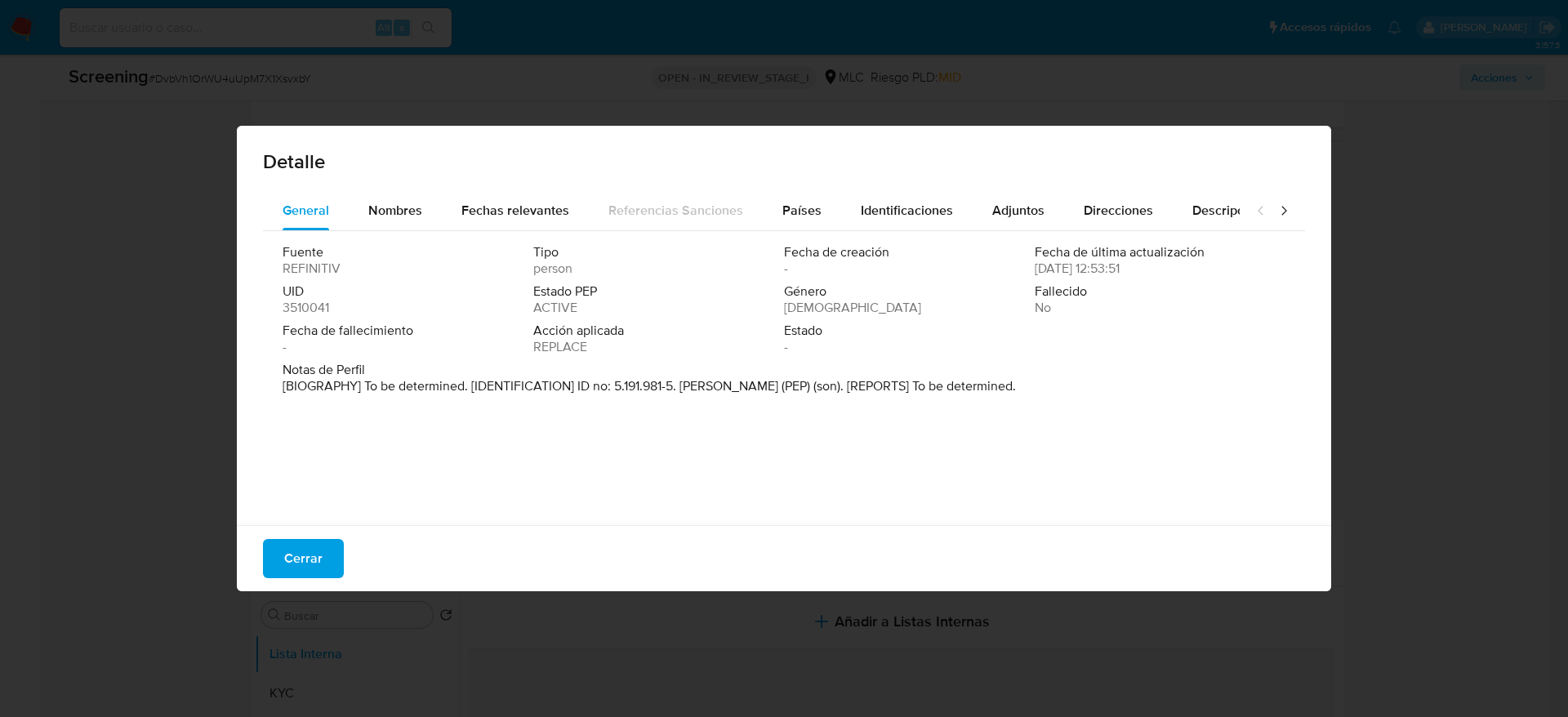
drag, startPoint x: 681, startPoint y: 387, endPoint x: 826, endPoint y: 413, distance: 147.3
click at [826, 413] on div "Fuente REFINITIV Tipo person Fecha de creación - Fecha de última actualización …" at bounding box center [784, 374] width 1042 height 286
click at [279, 560] on button "Cerrar" at bounding box center [303, 557] width 81 height 39
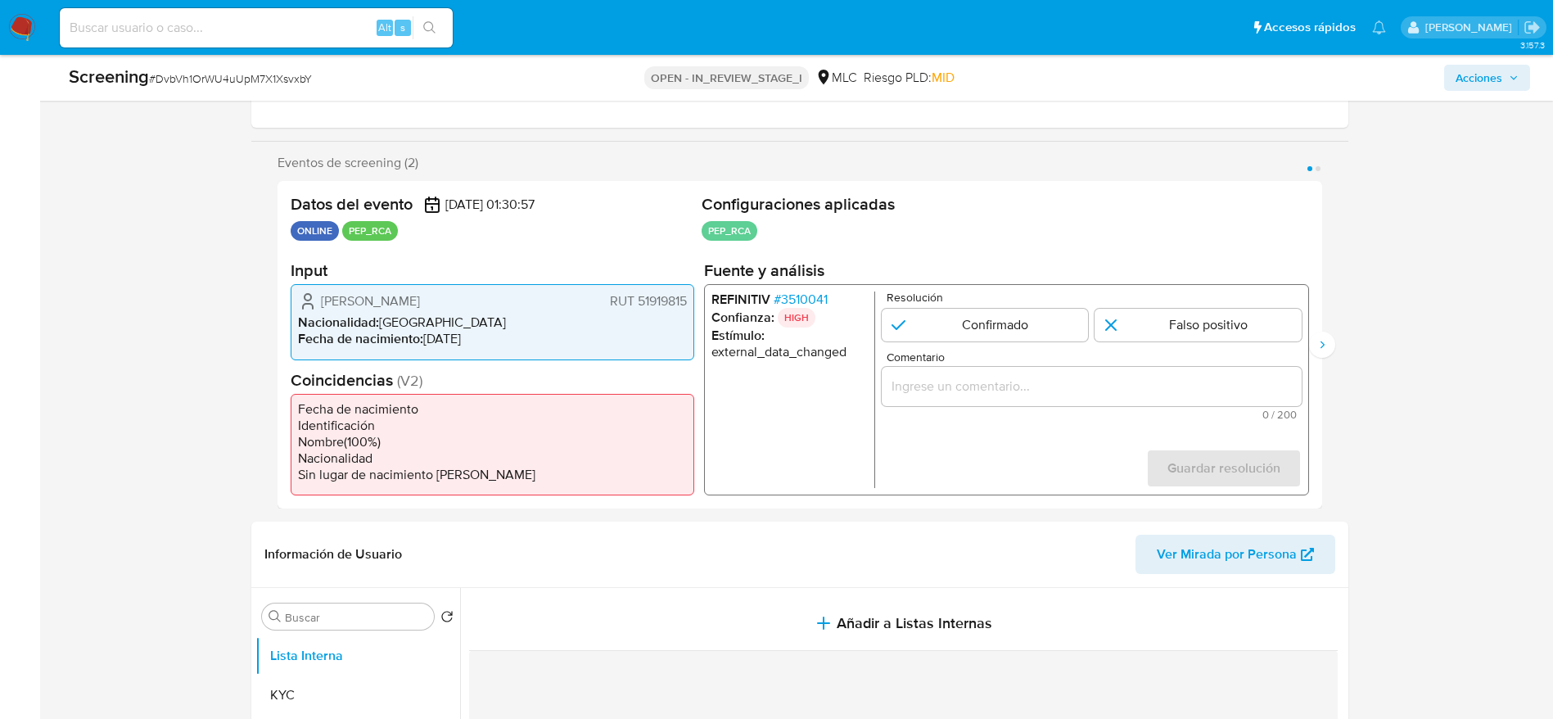
click at [331, 296] on span "Carmen Alicia Basso Passadore" at bounding box center [370, 301] width 99 height 16
drag, startPoint x: 310, startPoint y: 296, endPoint x: 690, endPoint y: 308, distance: 380.2
click at [690, 308] on div "Carmen Alicia Basso Passadore RUT 51919815 Nacionalidad : Chile Fecha de nacimi…" at bounding box center [493, 321] width 404 height 75
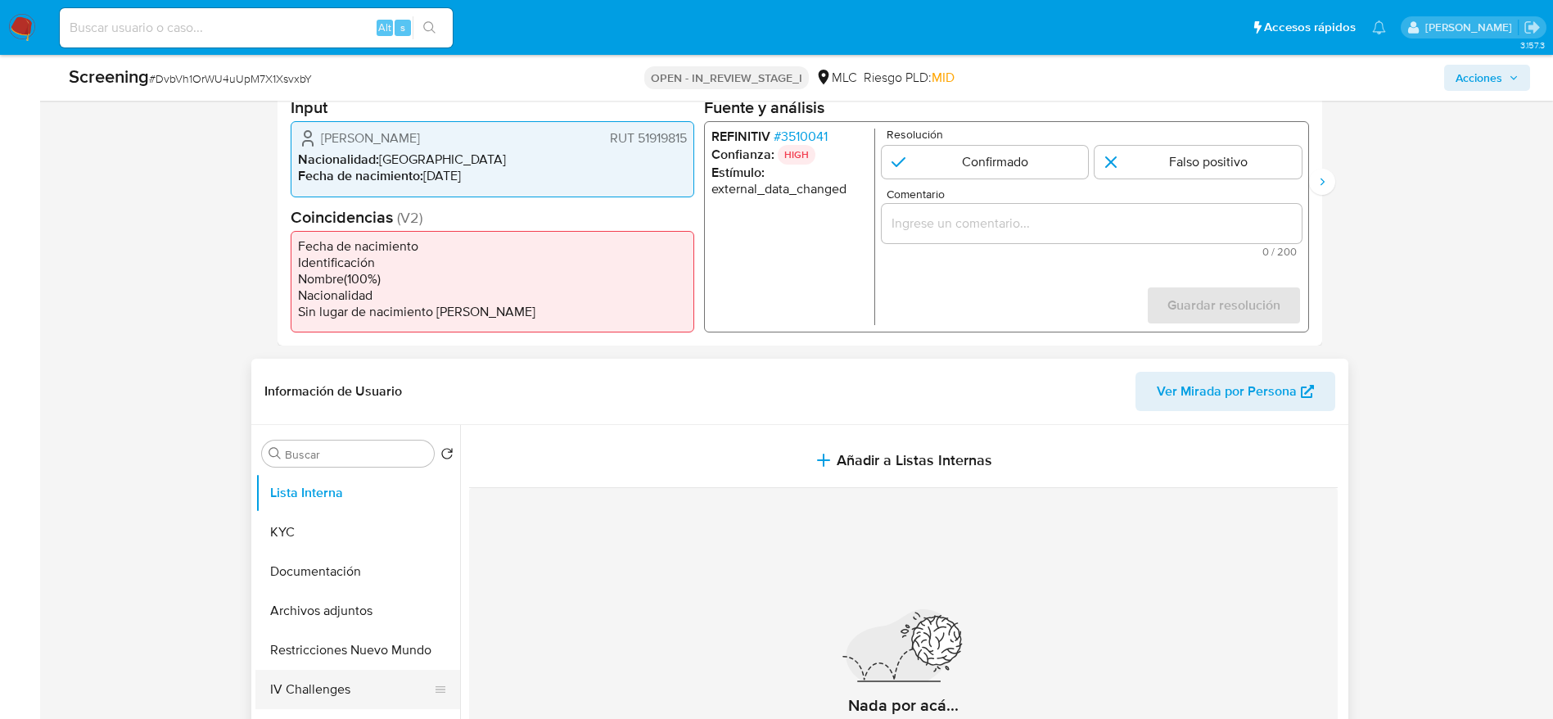
scroll to position [614, 0]
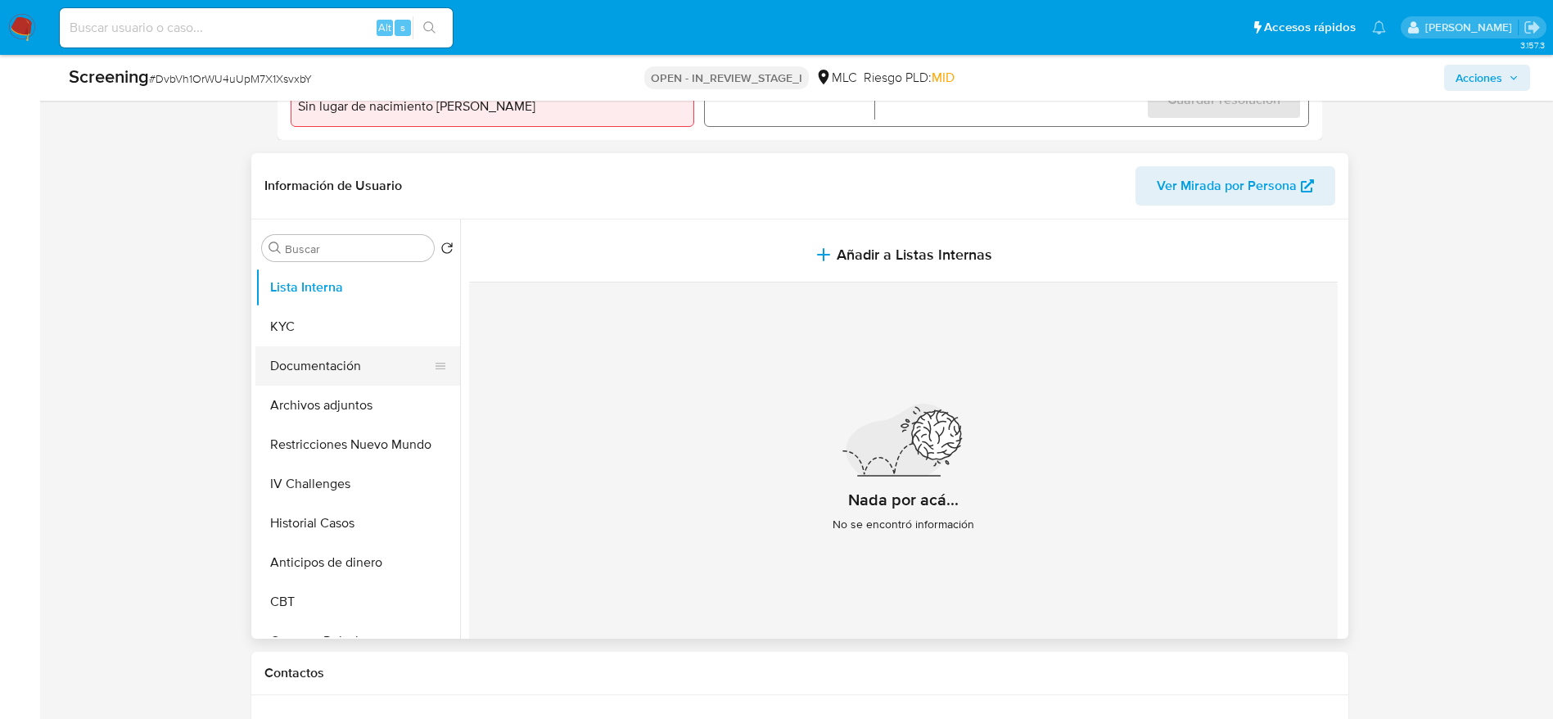
click at [326, 363] on button "Documentación" at bounding box center [351, 365] width 192 height 39
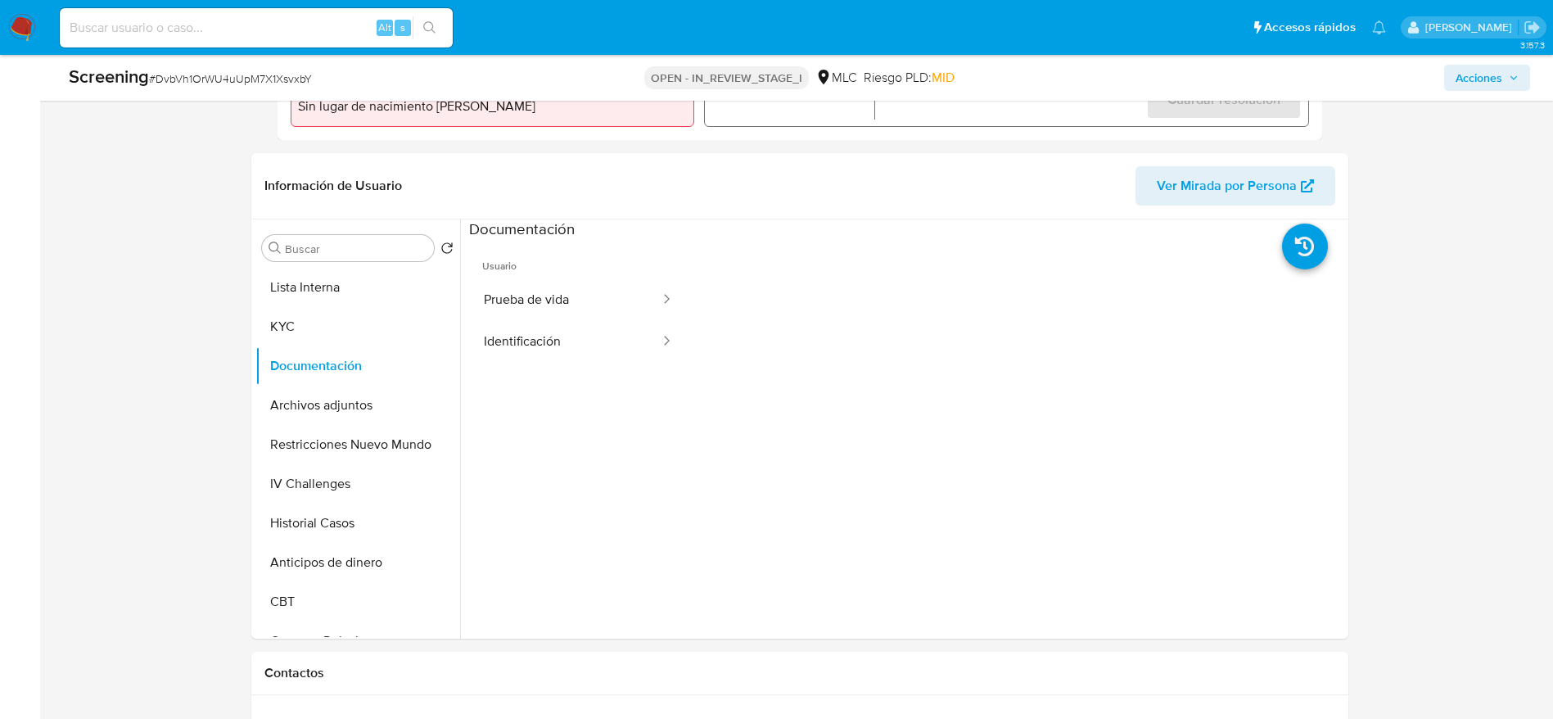
click at [555, 326] on button "Identificación" at bounding box center [565, 342] width 192 height 42
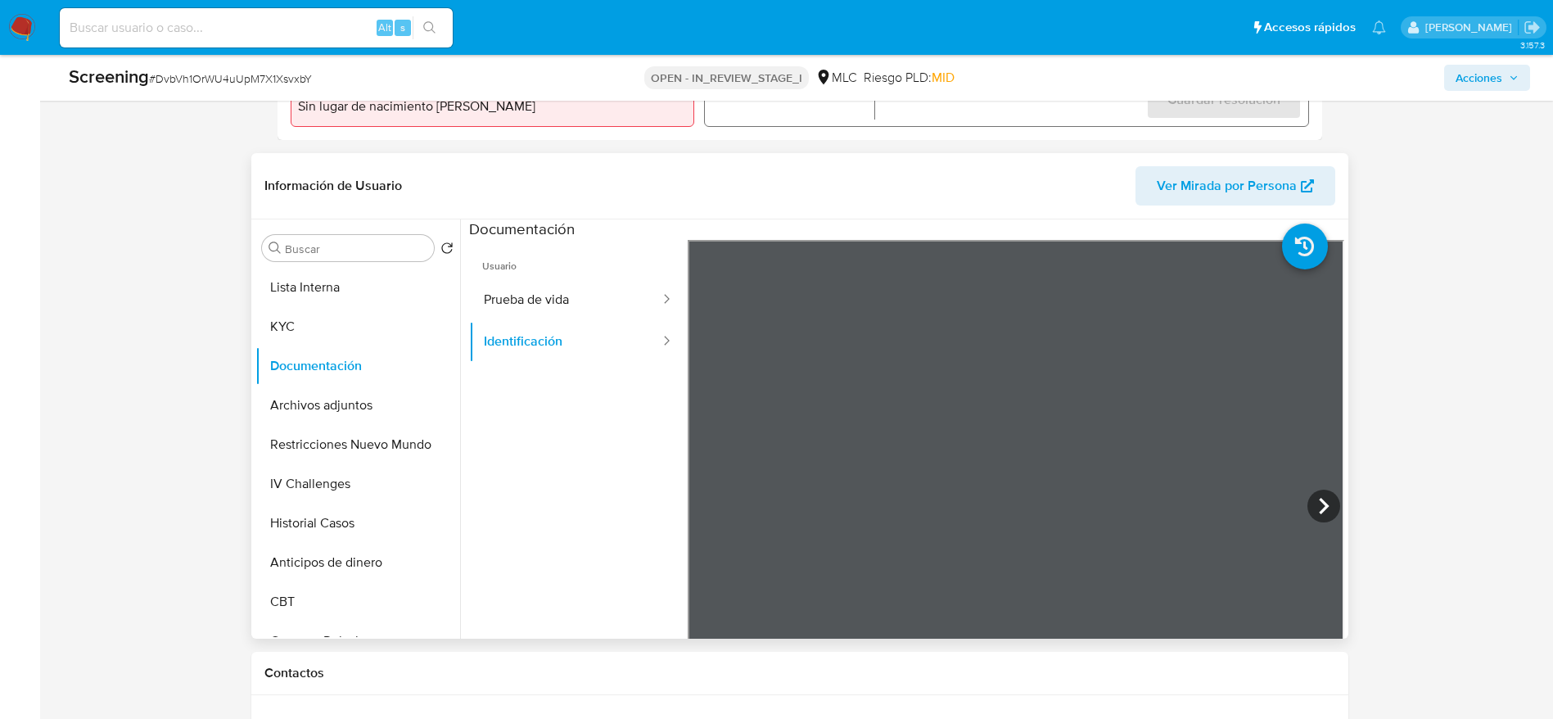
click at [628, 267] on span "Usuario" at bounding box center [578, 259] width 219 height 39
click at [611, 291] on button "Prueba de vida" at bounding box center [565, 300] width 192 height 42
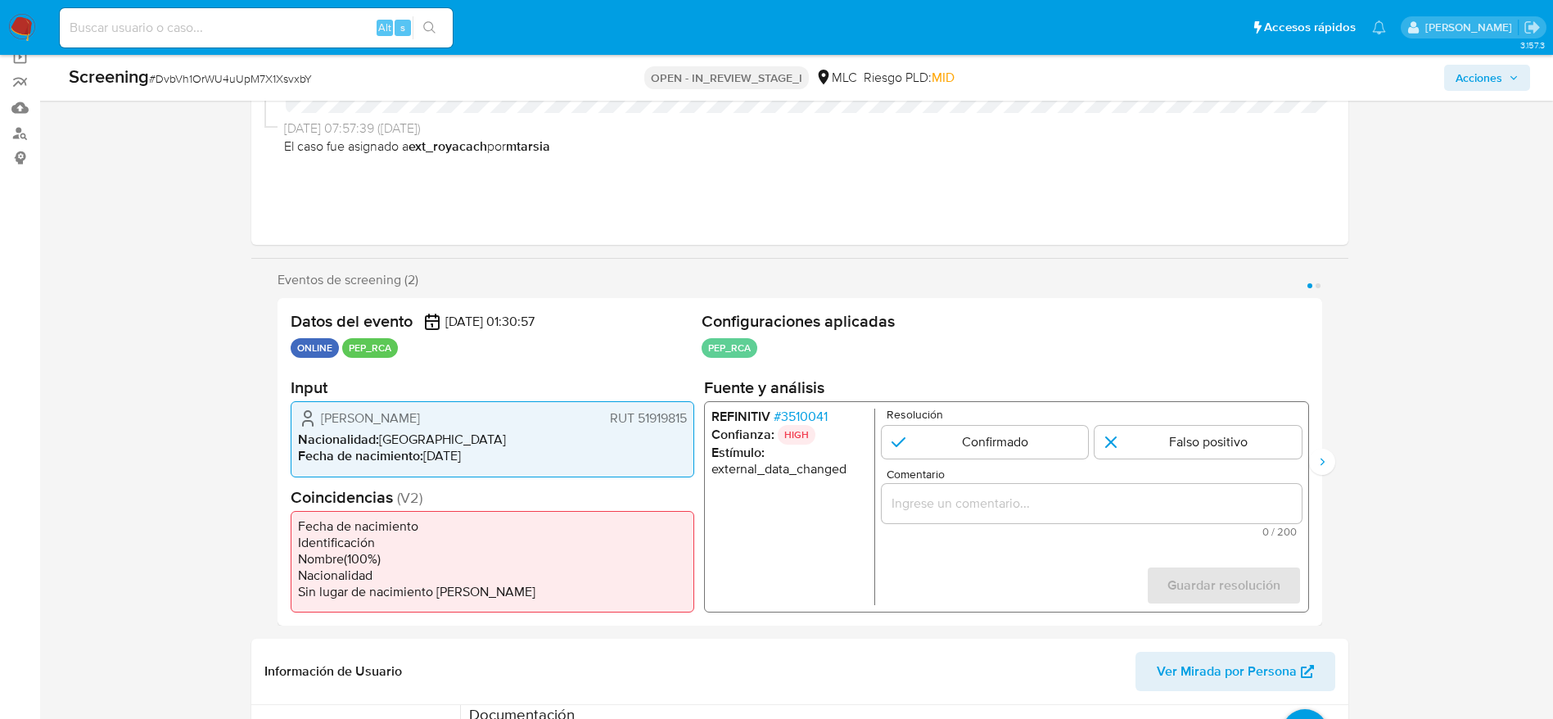
scroll to position [123, 0]
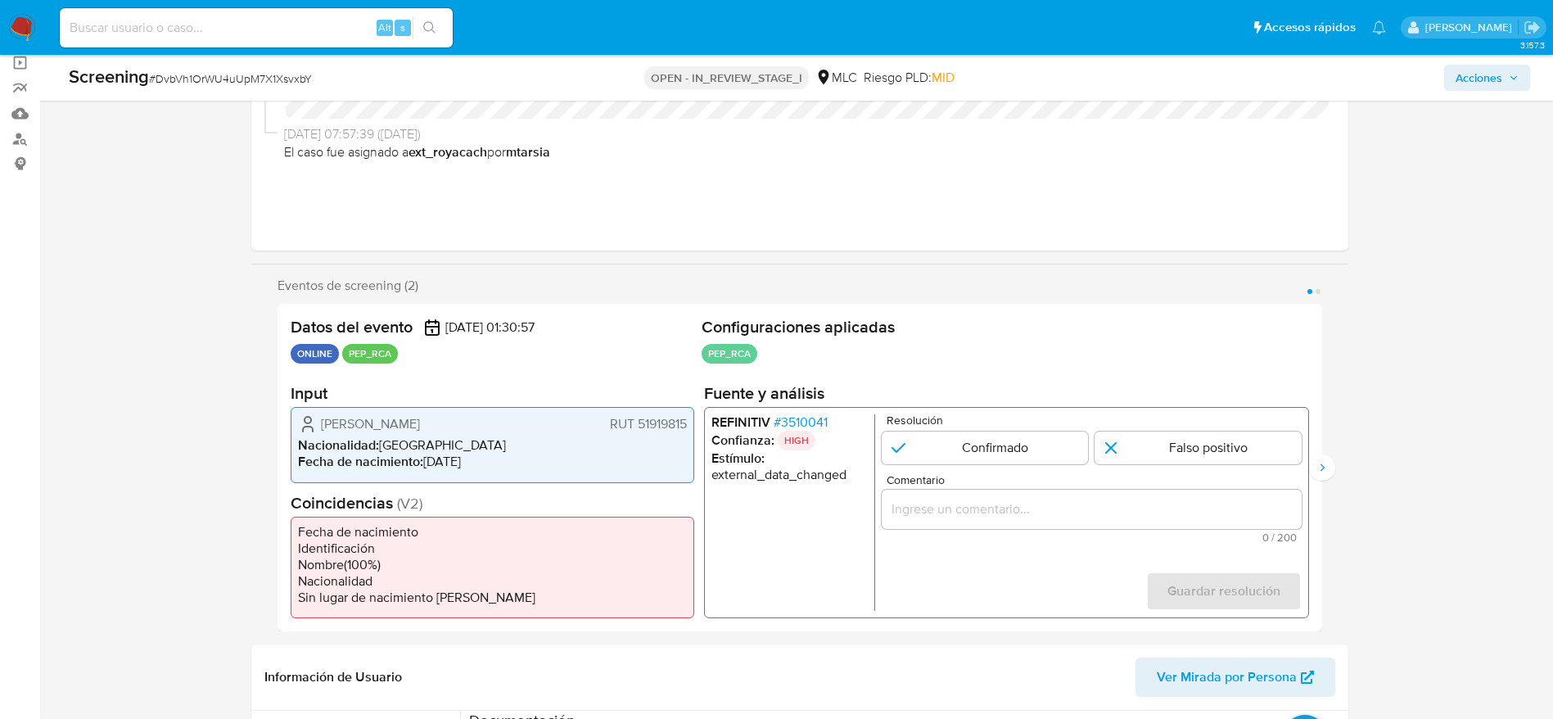
click at [420, 425] on span "Carmen Alicia Basso Passadore" at bounding box center [370, 424] width 99 height 16
click at [282, 75] on span "# DvbVh1OrWU4uUpM7X1XsvxbY" at bounding box center [230, 78] width 163 height 16
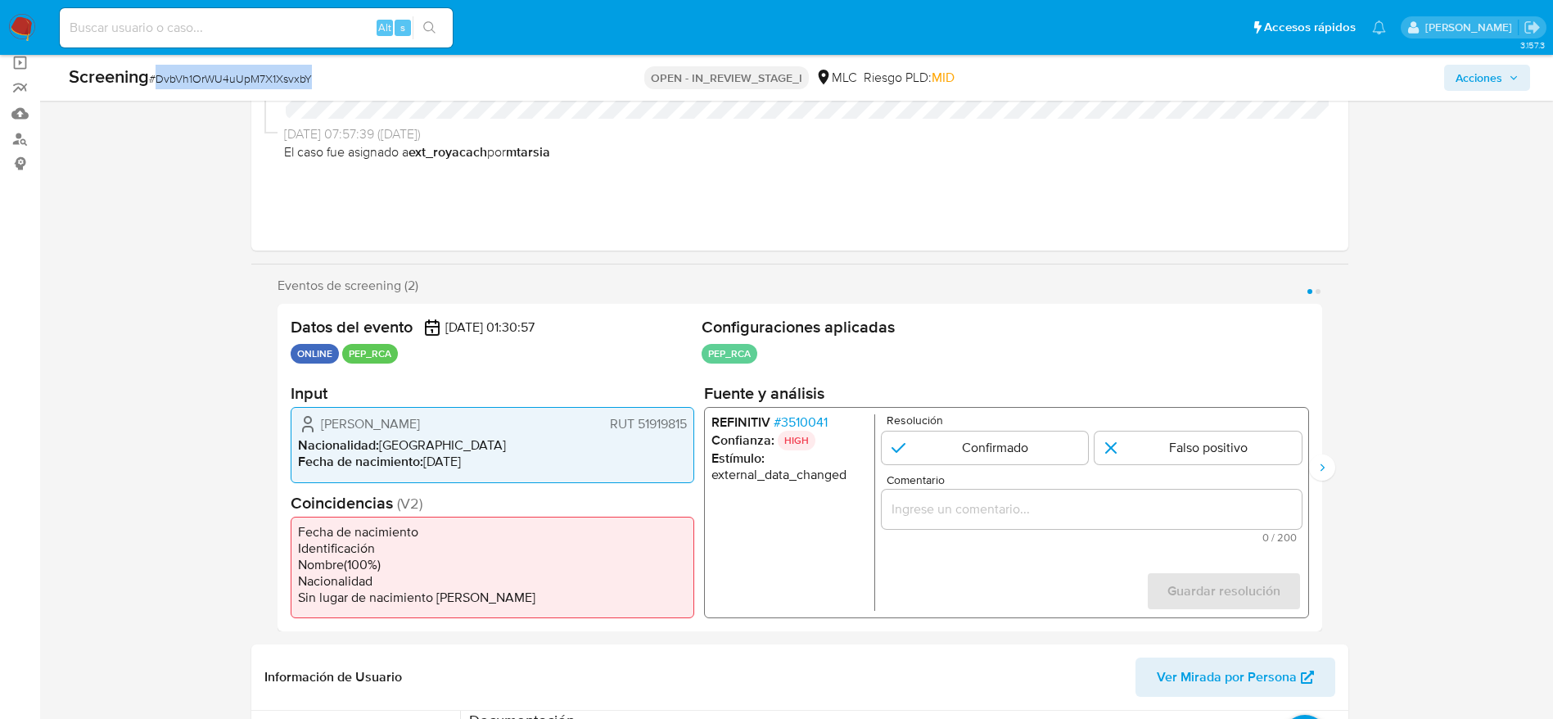
copy span "DvbVh1OrWU4uUpM7X1XsvxbY"
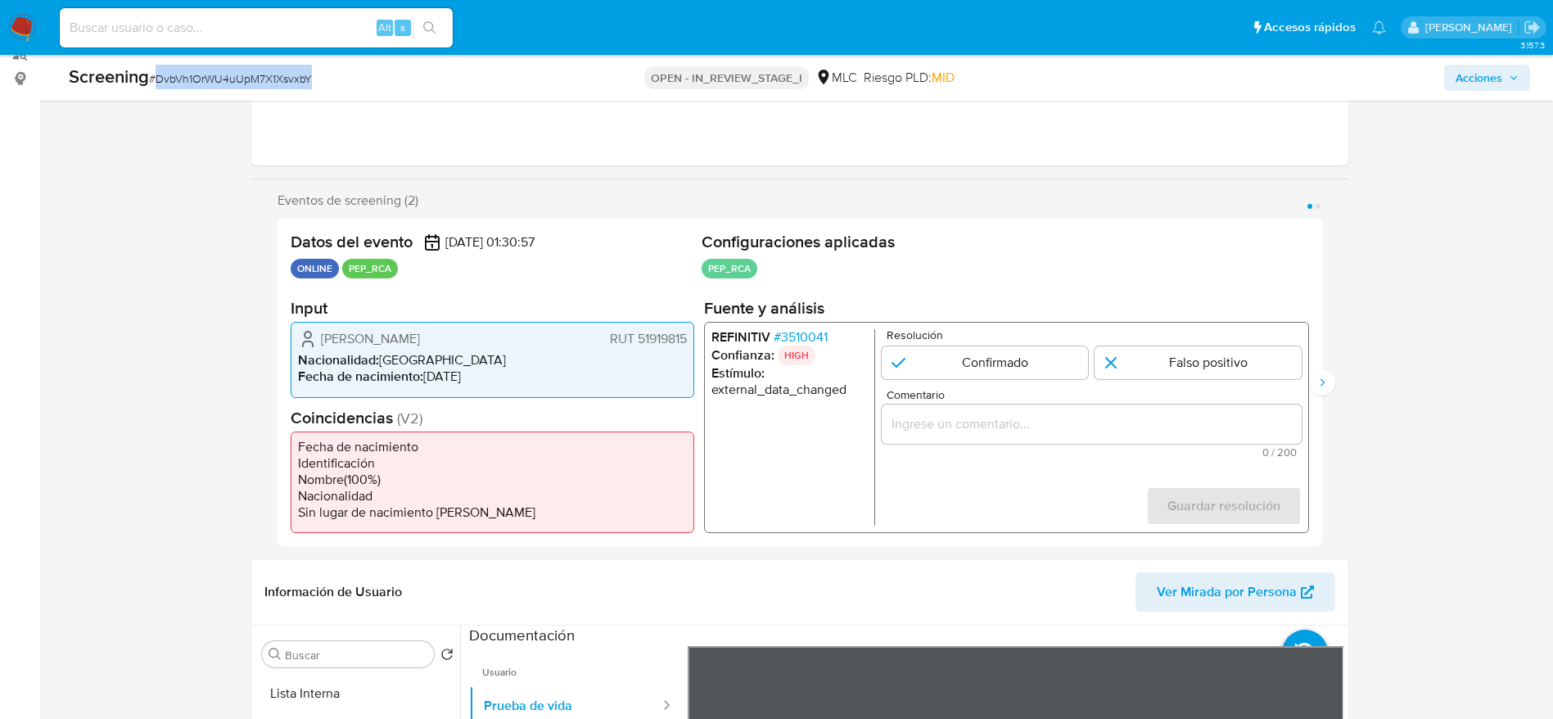
scroll to position [246, 0]
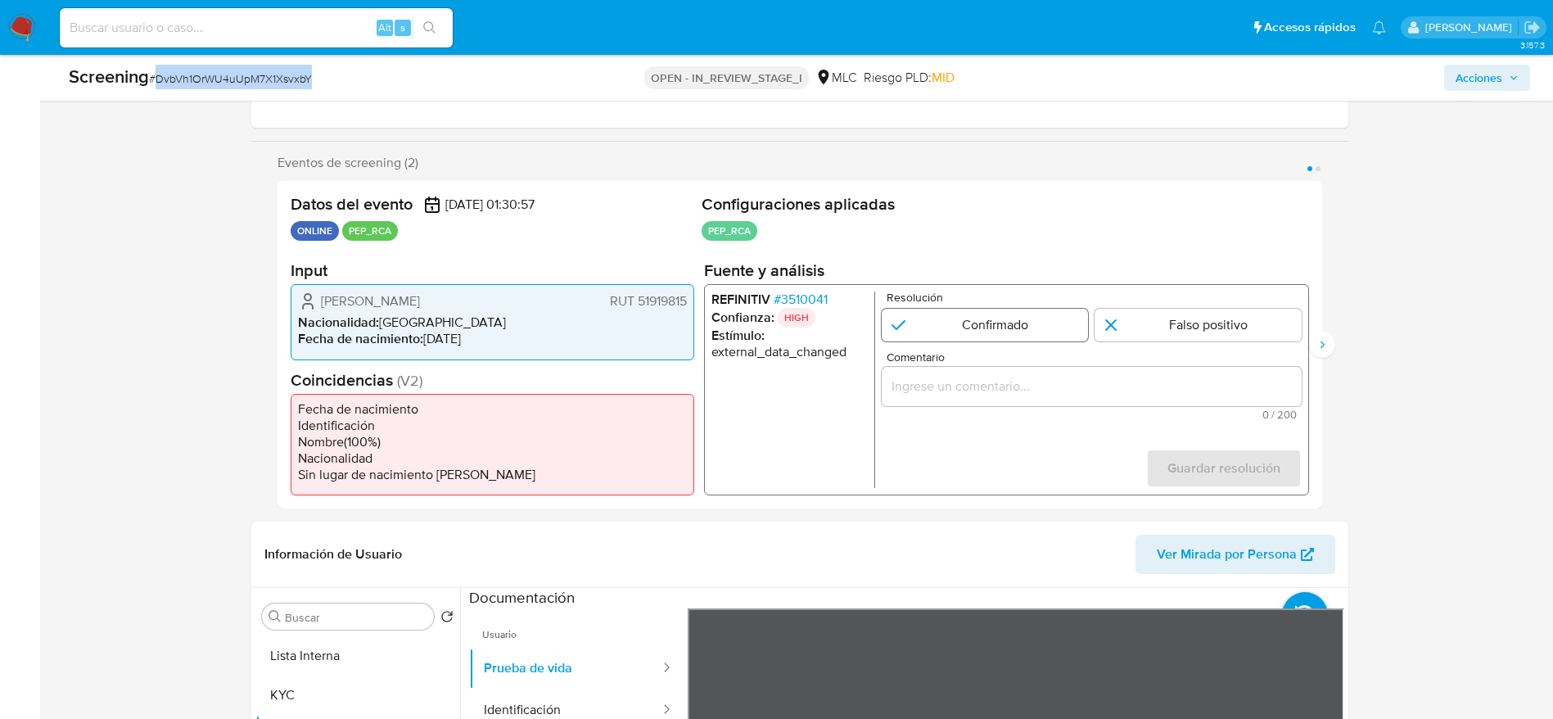
click at [992, 318] on input "1 de 2" at bounding box center [984, 325] width 207 height 33
radio input "true"
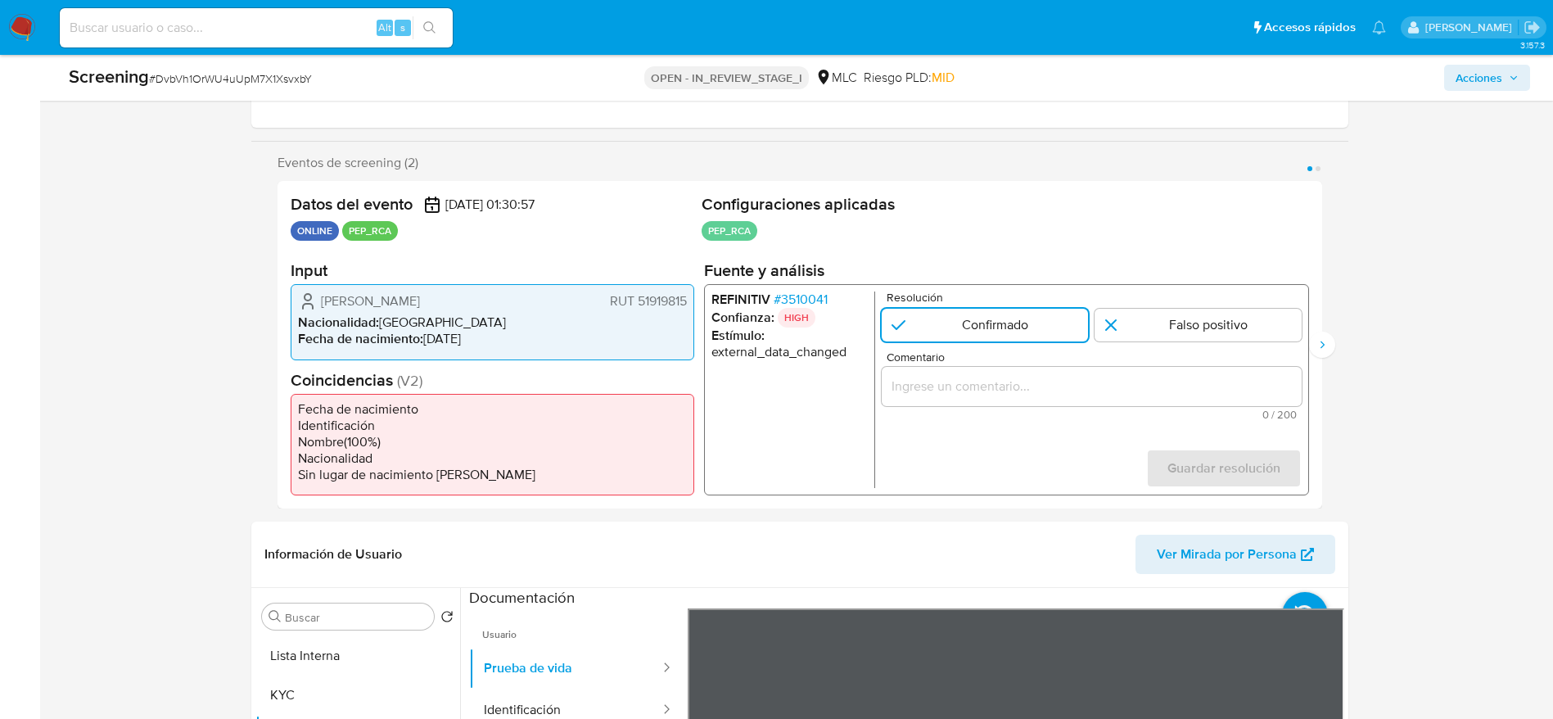
click at [979, 405] on div "1 de 2" at bounding box center [1091, 386] width 420 height 39
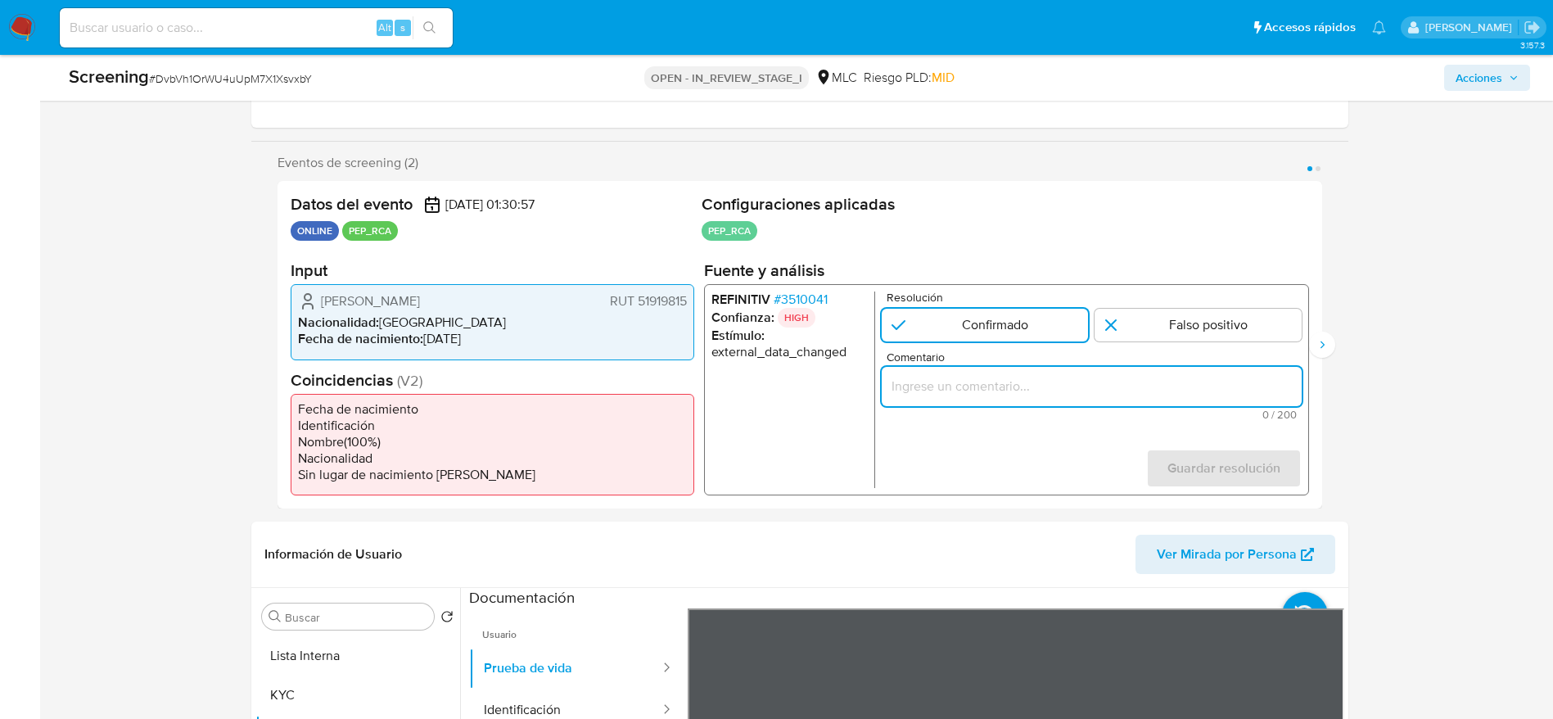
click at [980, 389] on input "Comentario" at bounding box center [1091, 386] width 420 height 21
paste input "Usuario Carmen Alicia Basso Passadore por coincidir en listas de PEP activo. El…"
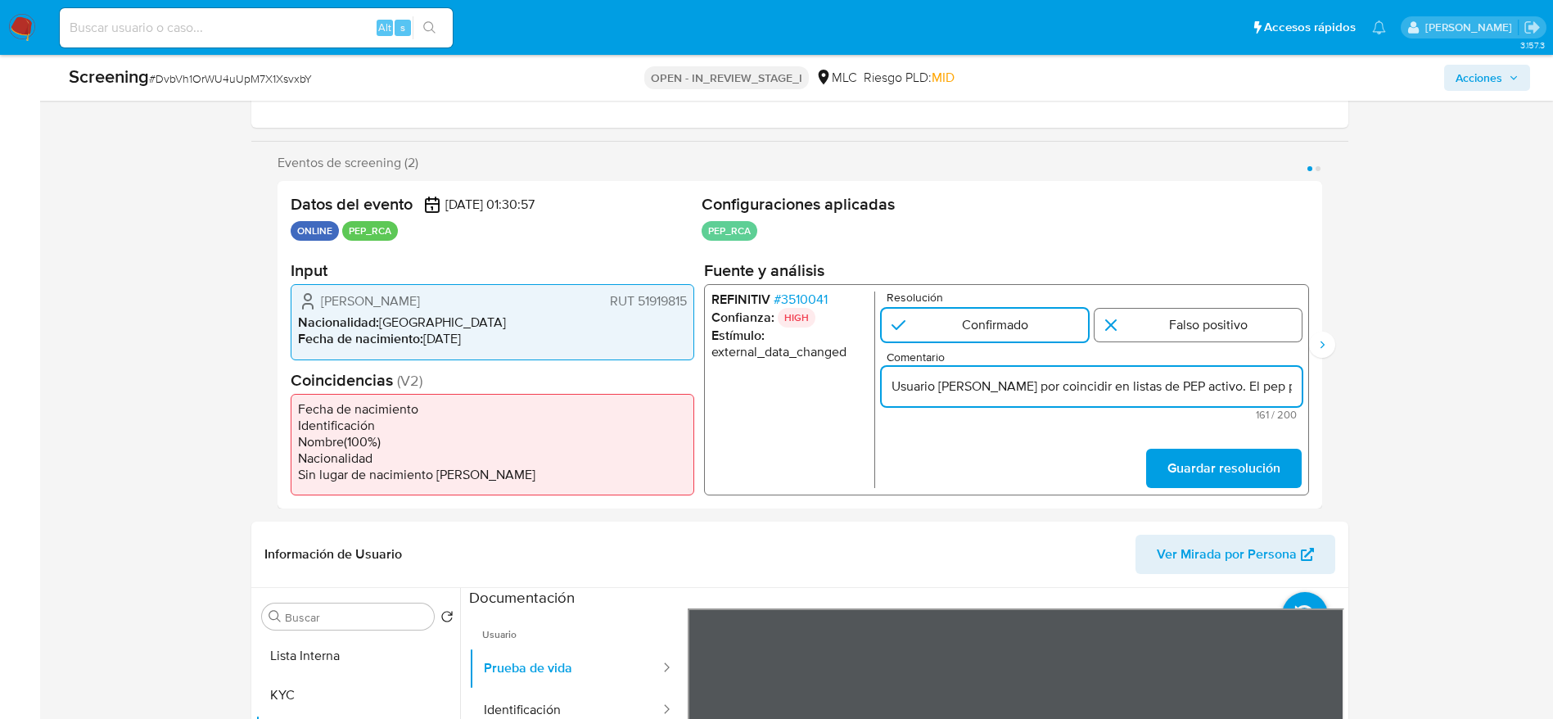
scroll to position [0, 551]
type input "Usuario Carmen Alicia Basso Passadore por coincidir en listas de PEP activo. El…"
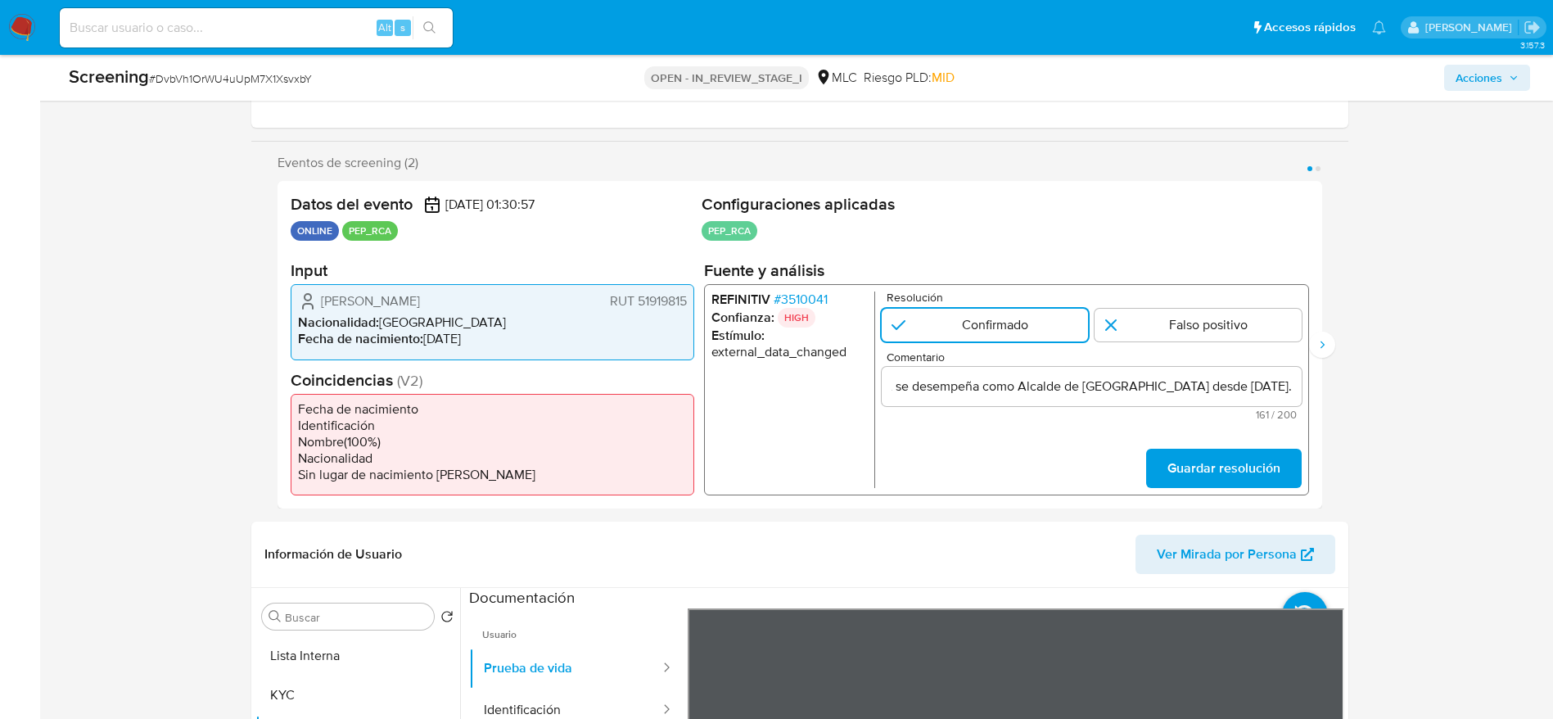
click at [1260, 488] on div "REFINITIV # 3510041 Confianza: HIGH Estímulo : external_data_changed Resolución…" at bounding box center [1005, 389] width 605 height 211
click at [1305, 471] on div "REFINITIV # 3510041 Confianza: HIGH Estímulo : external_data_changed Resolución…" at bounding box center [1005, 389] width 605 height 211
click at [1228, 471] on span "Guardar resolución" at bounding box center [1223, 468] width 113 height 36
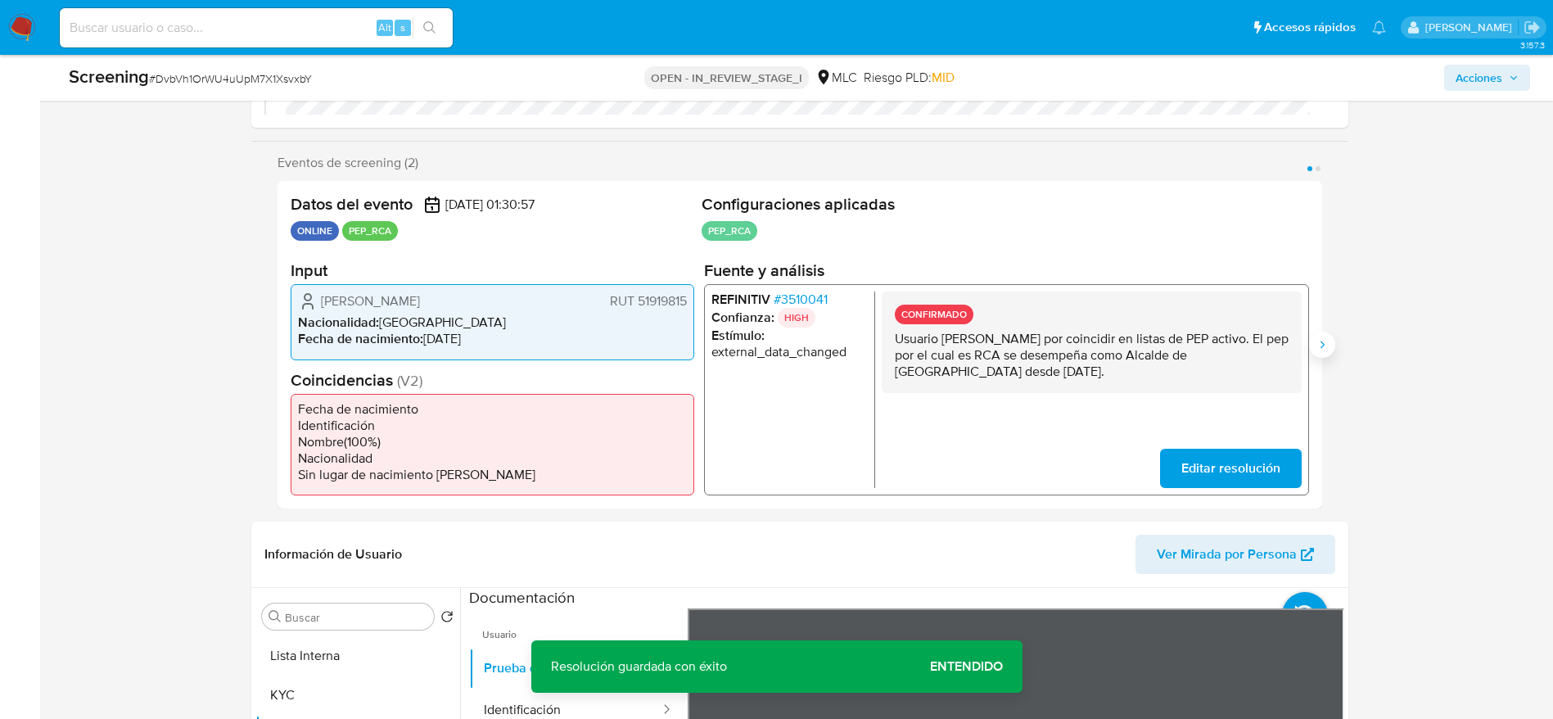
click at [1322, 340] on button "Siguiente" at bounding box center [1322, 345] width 26 height 26
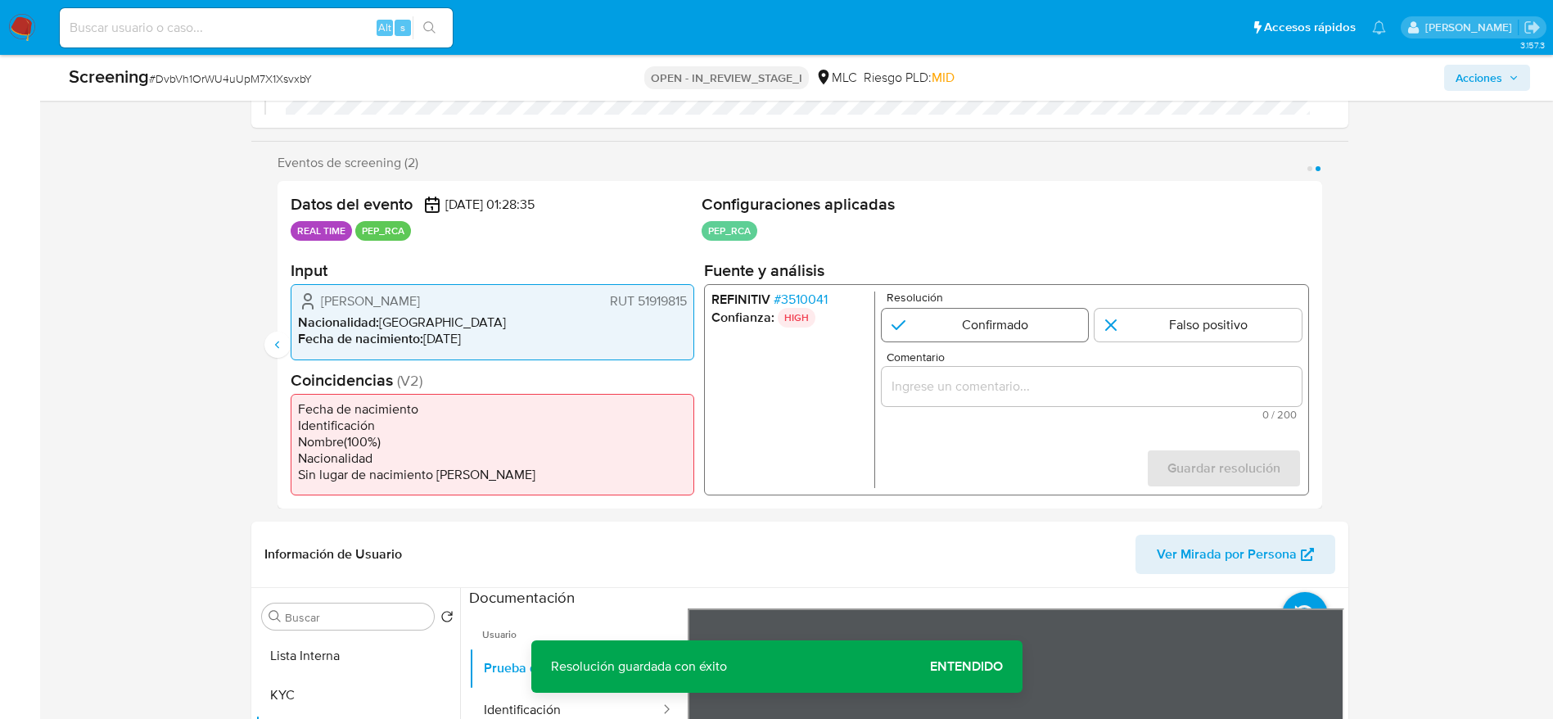
drag, startPoint x: 862, startPoint y: 321, endPoint x: 888, endPoint y: 330, distance: 27.7
click at [880, 328] on div "REFINITIV # 3510041 Confianza: HIGH Resolución Confirmado Falso positivo Coment…" at bounding box center [1005, 389] width 605 height 211
click at [888, 330] on input "2 de 2" at bounding box center [984, 325] width 207 height 33
radio input "true"
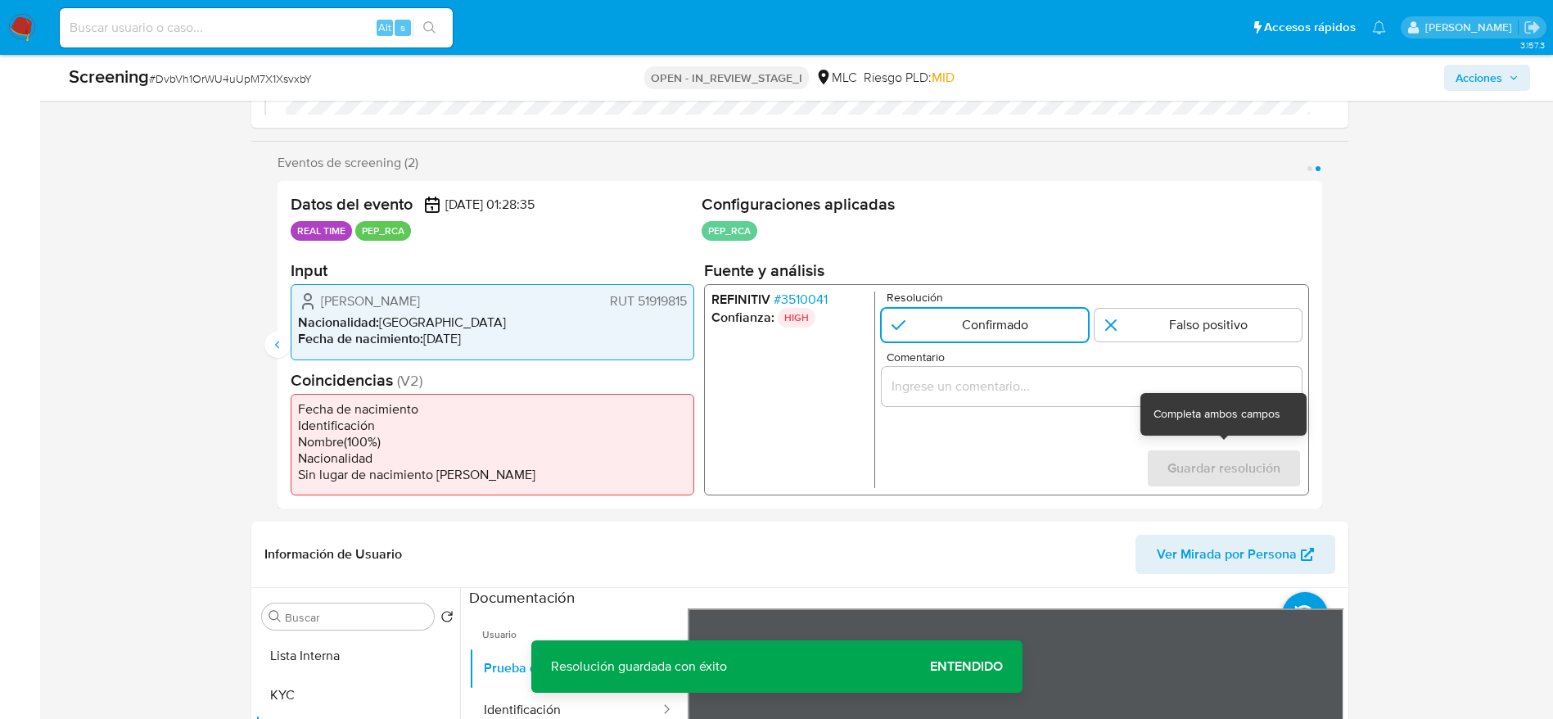
click at [1160, 452] on div "Guardar resolución" at bounding box center [1224, 468] width 156 height 39
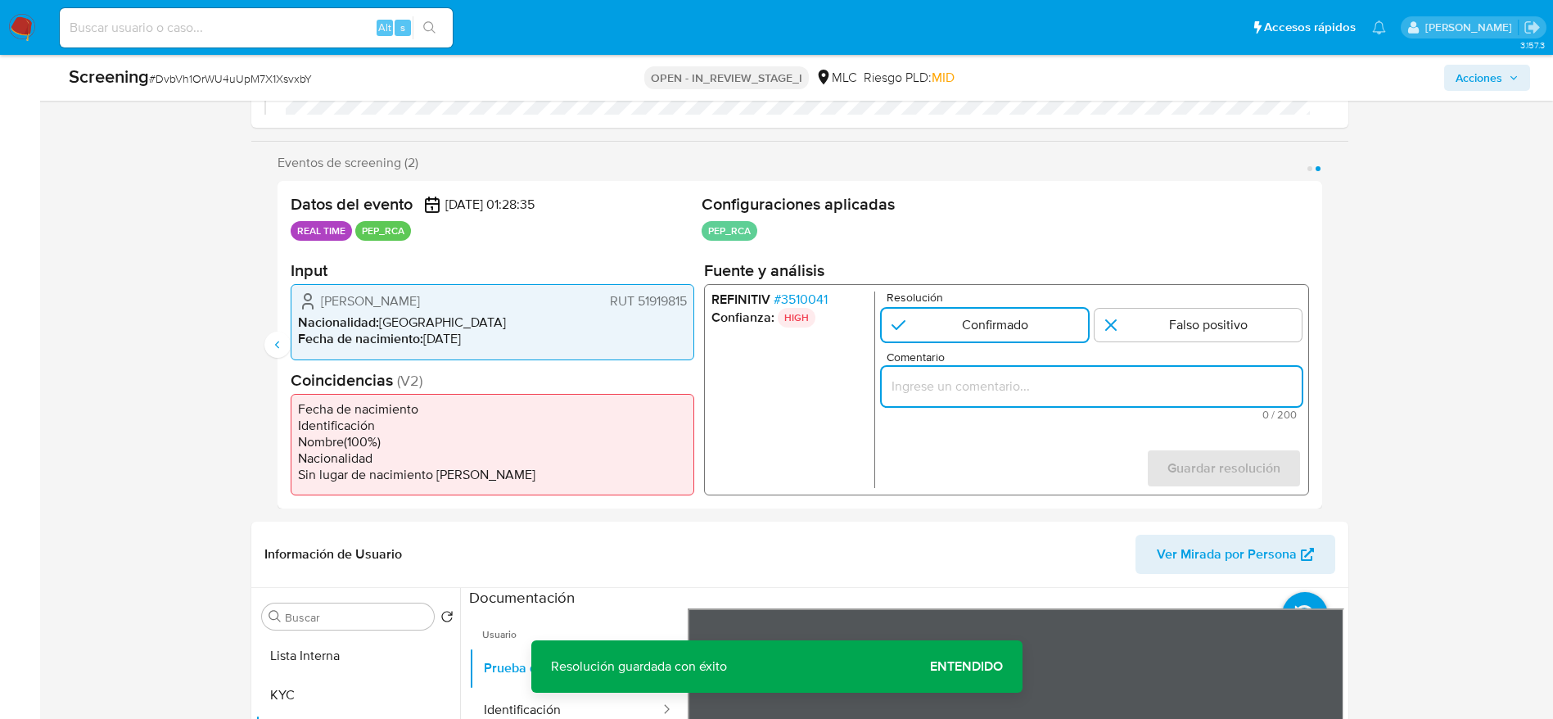
click at [1093, 395] on input "Comentario" at bounding box center [1091, 386] width 420 height 21
paste input "Usuario Carmen Alicia Basso Passadore por coincidir en listas de PEP activo. El…"
type input "Usuario Carmen Alicia Basso Passadore por coincidir en listas de PEP activo. El…"
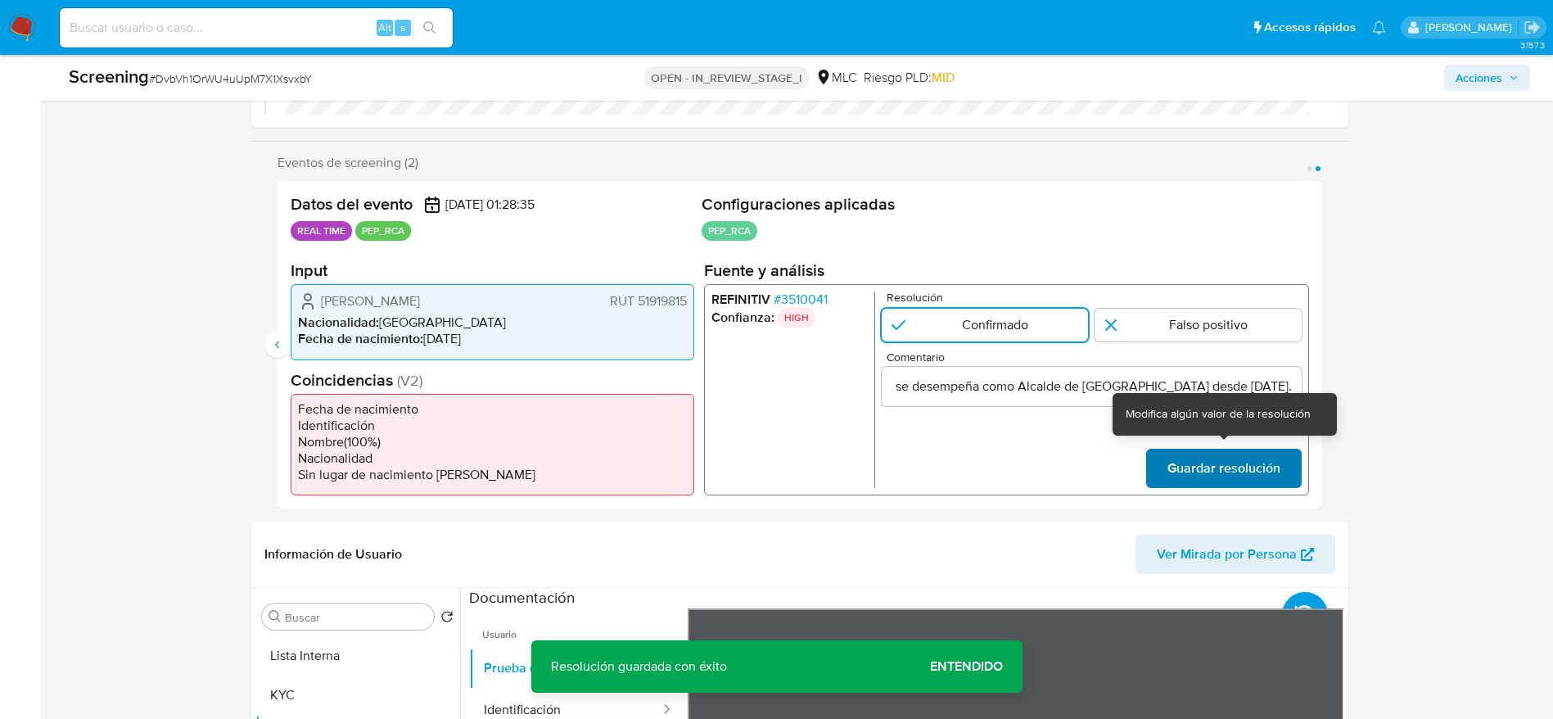
click at [1185, 482] on span "Guardar resolución" at bounding box center [1223, 468] width 113 height 36
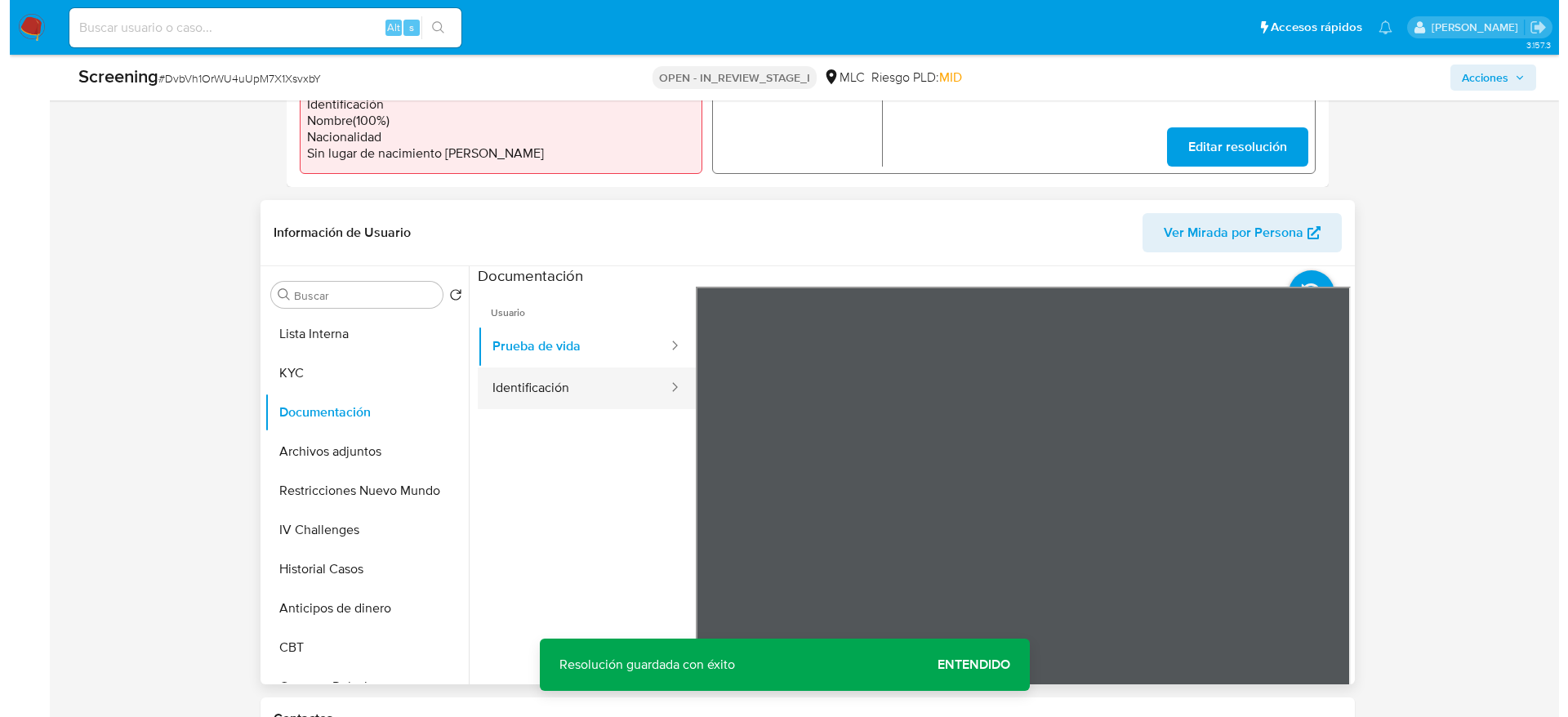
scroll to position [612, 0]
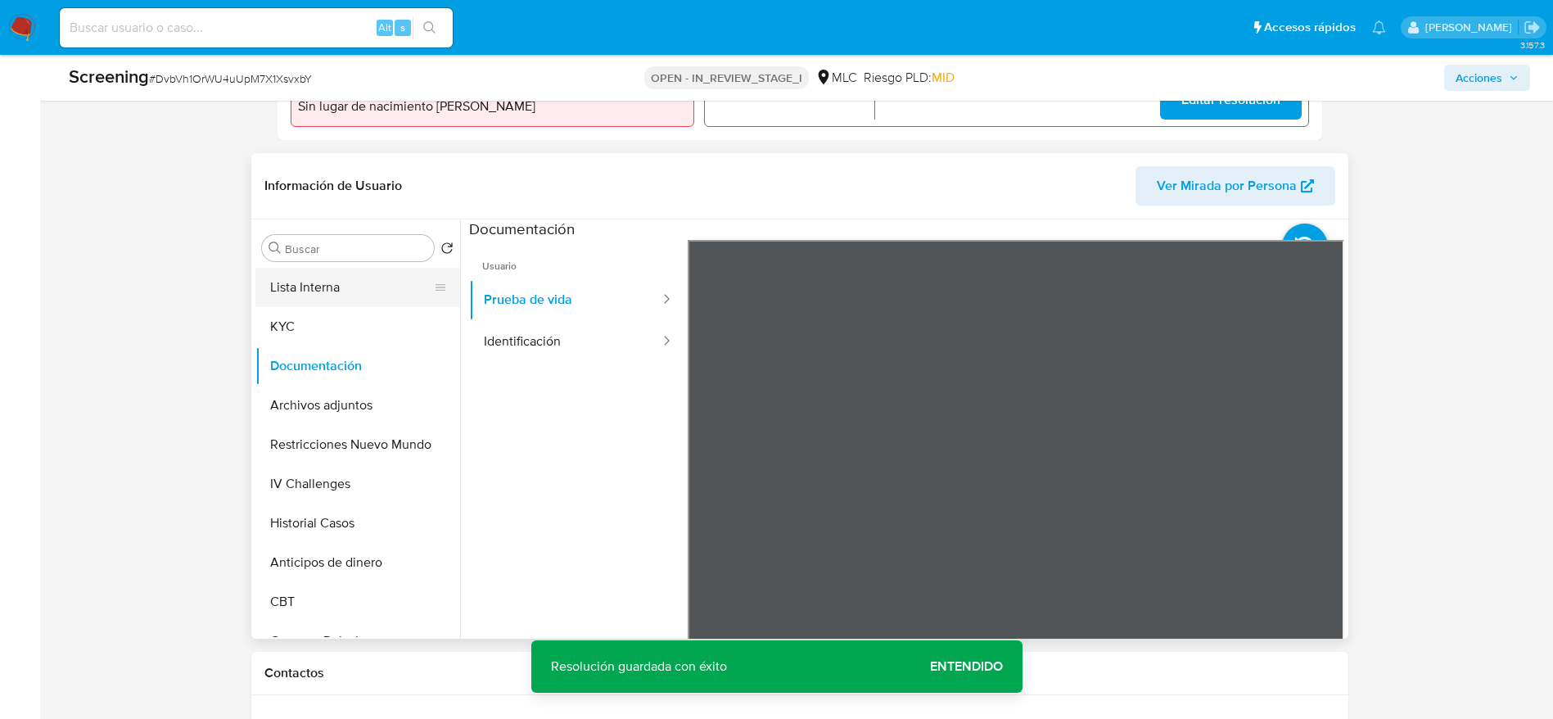
click at [326, 303] on button "Lista Interna" at bounding box center [351, 287] width 192 height 39
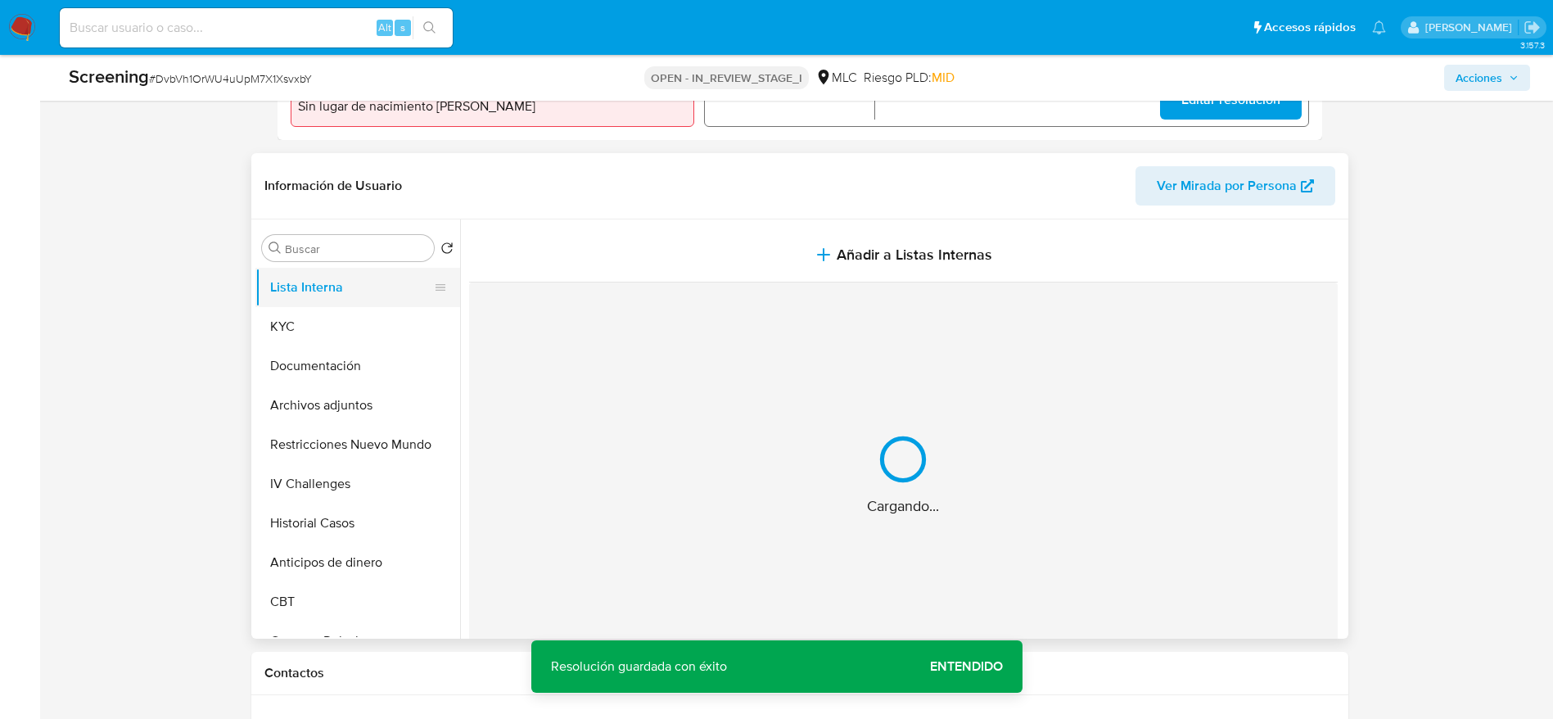
click at [586, 251] on button "Añadir a Listas Internas" at bounding box center [903, 255] width 869 height 55
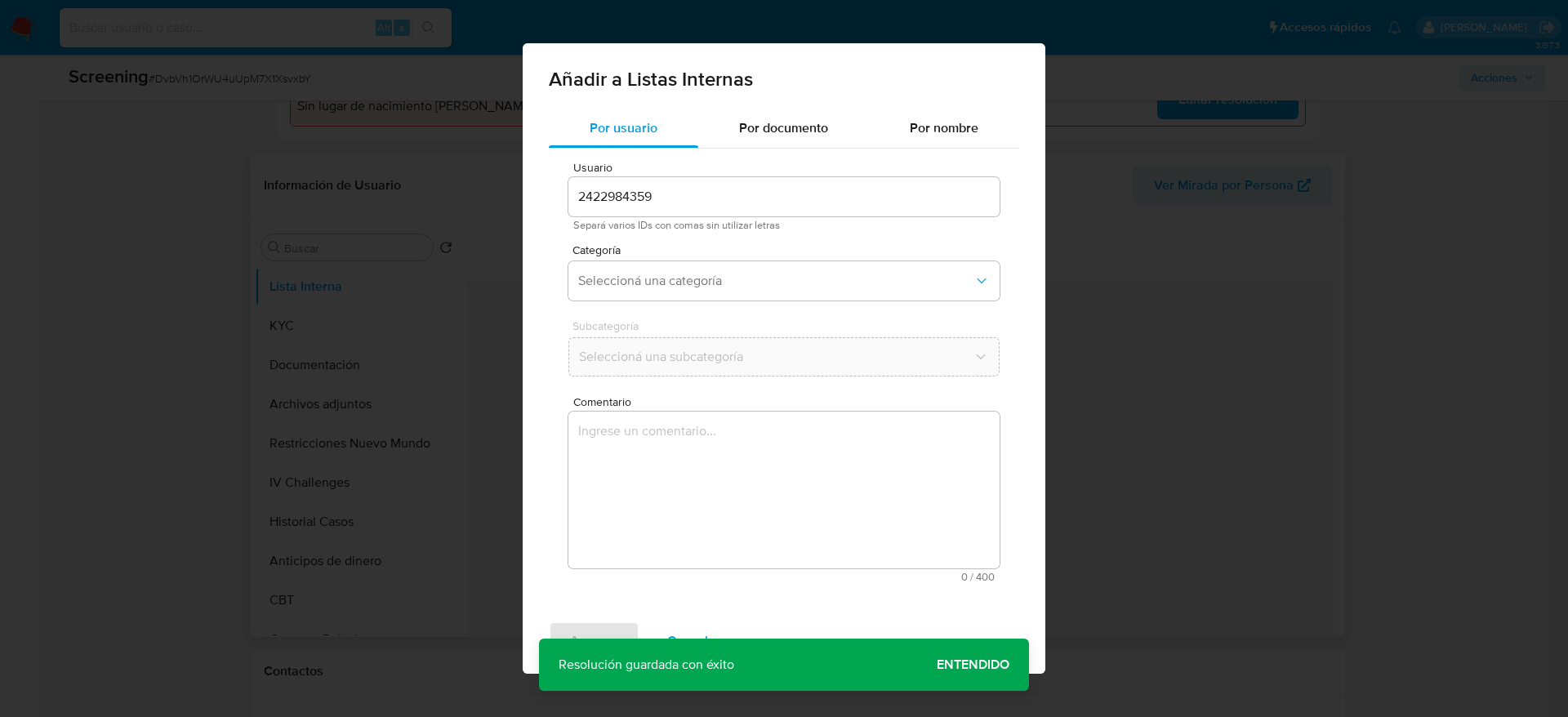
click at [666, 523] on textarea "Comentario" at bounding box center [784, 490] width 431 height 157
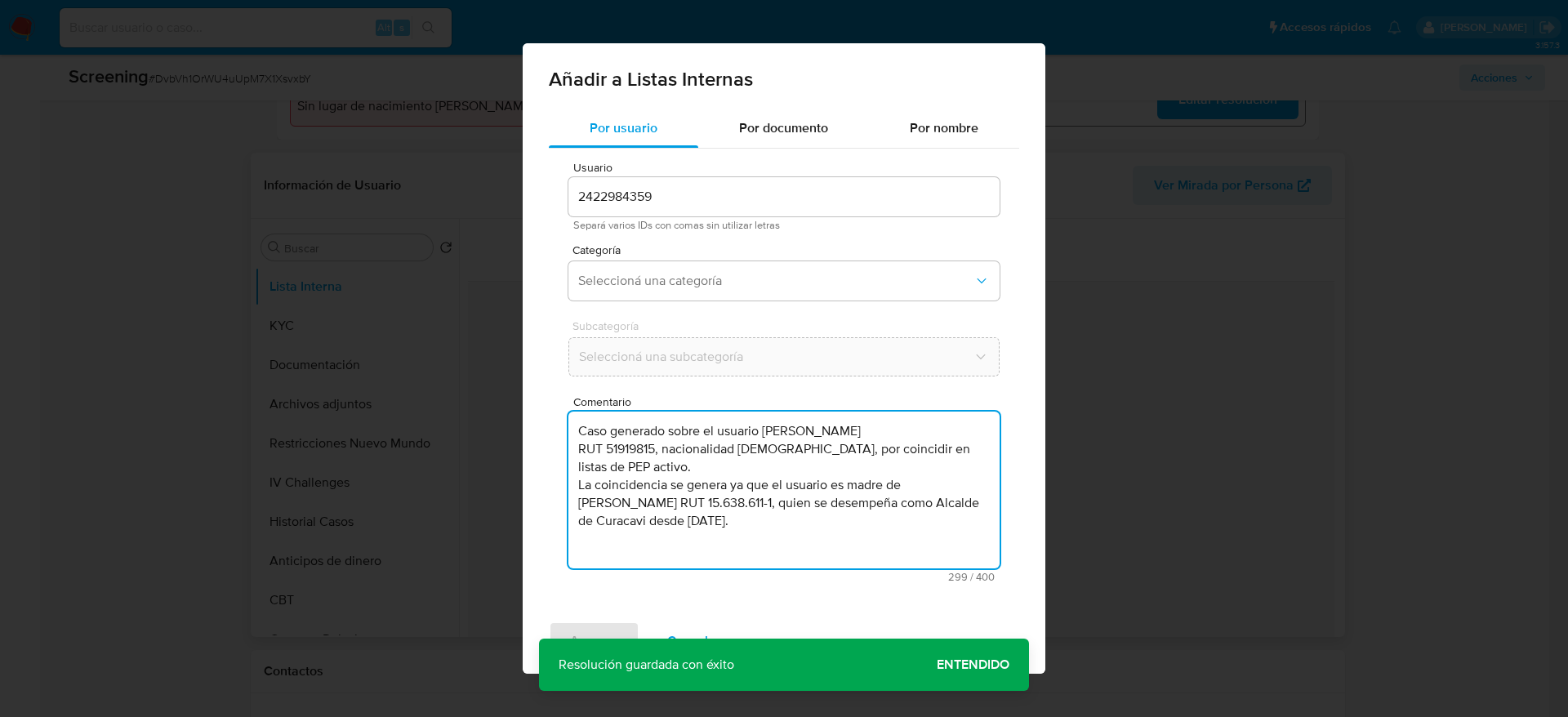
type textarea "Caso generado sobre el usuario Carmen Alicia Basso Passadore RUT 51919815, naci…"
click at [710, 221] on span "Separá varios IDs con comas sin utilizar letras" at bounding box center [784, 224] width 422 height 11
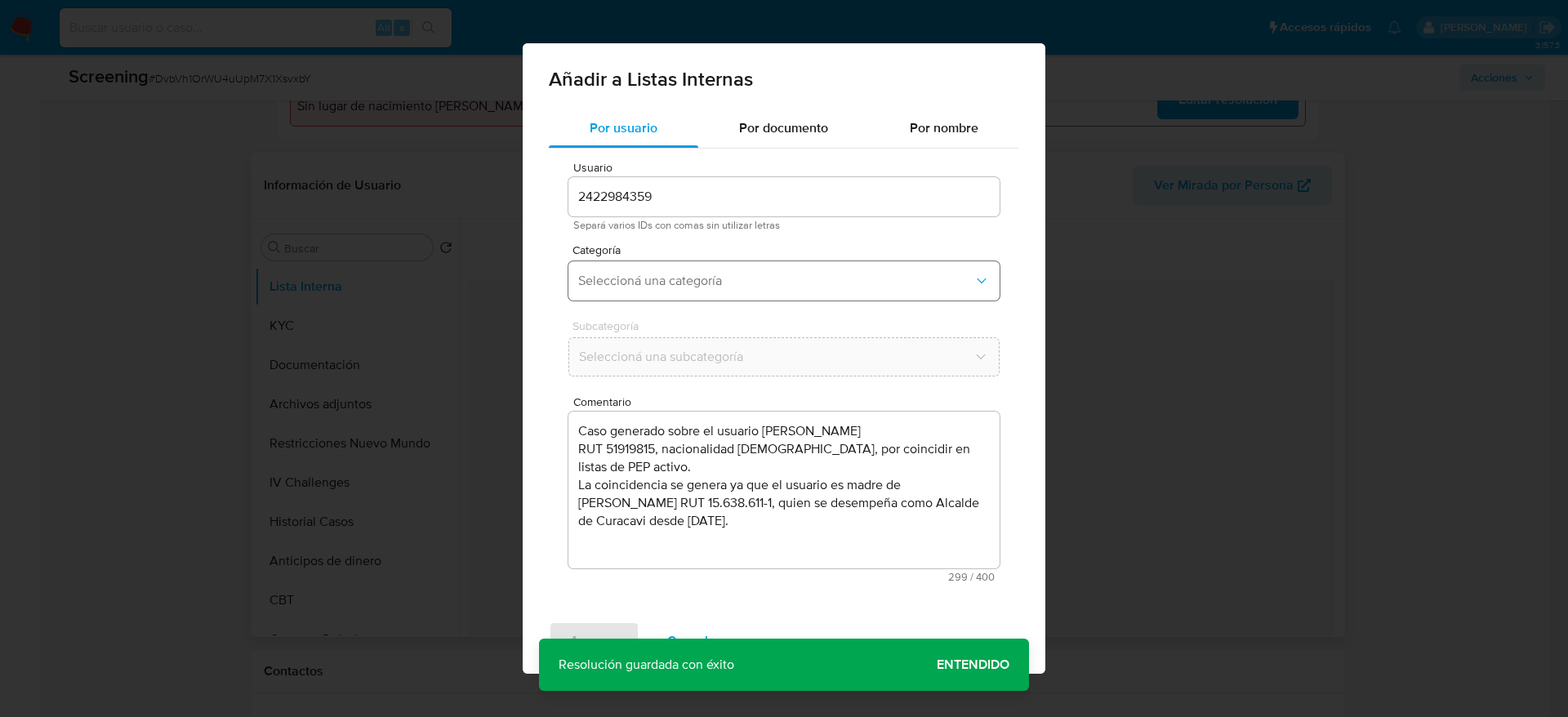
drag, startPoint x: 734, startPoint y: 257, endPoint x: 736, endPoint y: 268, distance: 11.2
click at [736, 260] on div "Categoría Seleccioná una categoría" at bounding box center [784, 275] width 431 height 63
click at [745, 295] on button "Seleccioná una categoría" at bounding box center [784, 280] width 431 height 39
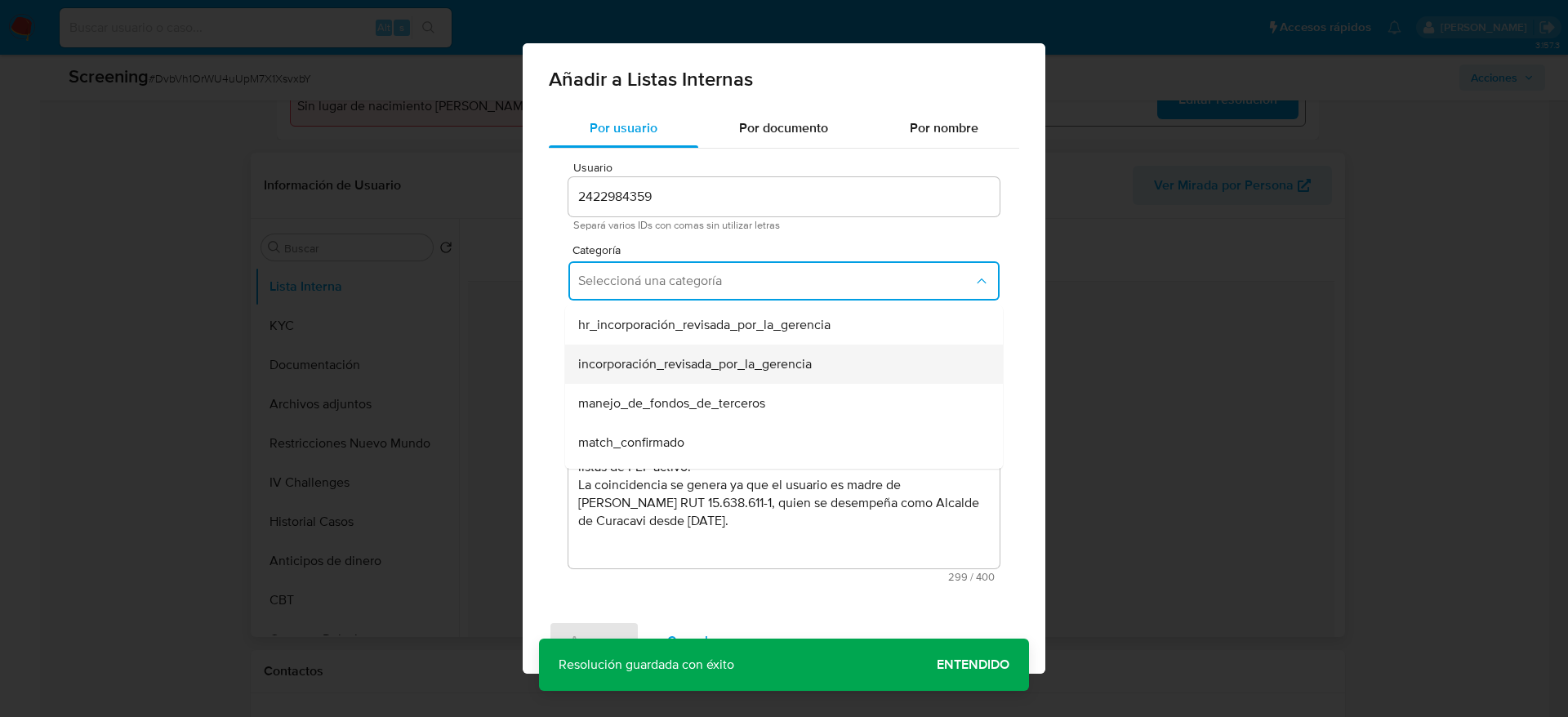
scroll to position [123, 0]
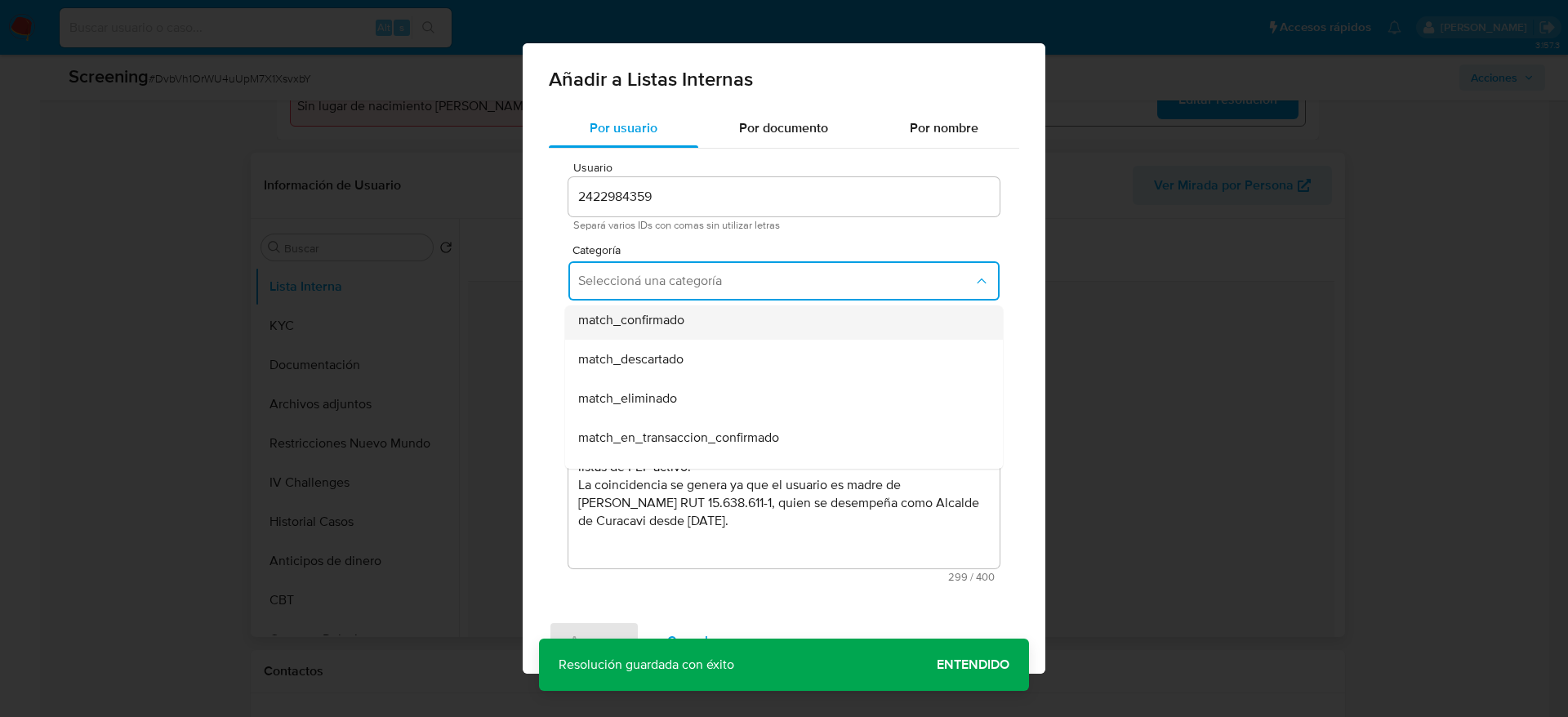
click at [701, 319] on div "match_confirmado" at bounding box center [779, 319] width 402 height 39
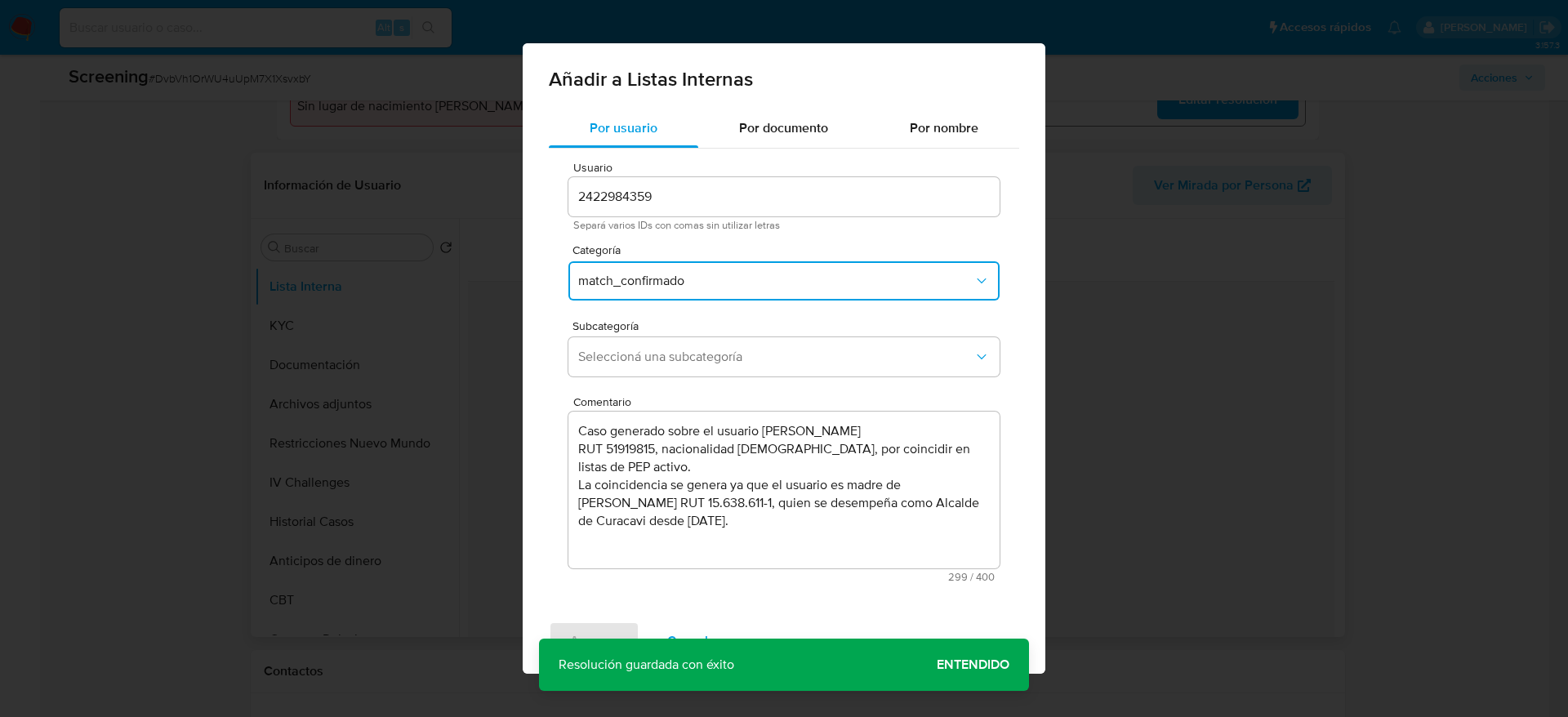
click at [701, 331] on div "Subcategoría Seleccioná una subcategoría" at bounding box center [784, 351] width 431 height 63
click at [713, 356] on span "Seleccioná una subcategoría" at bounding box center [776, 357] width 395 height 16
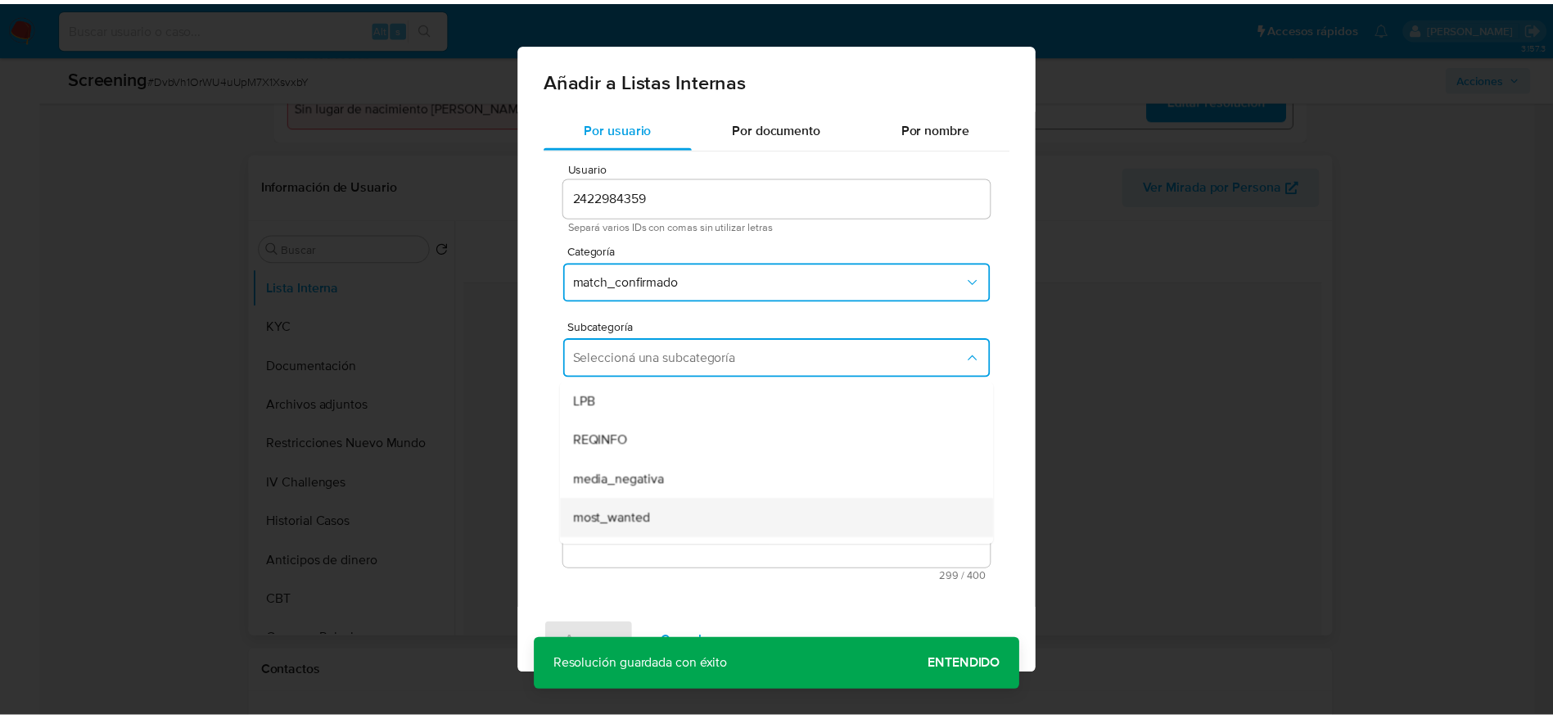
scroll to position [111, 0]
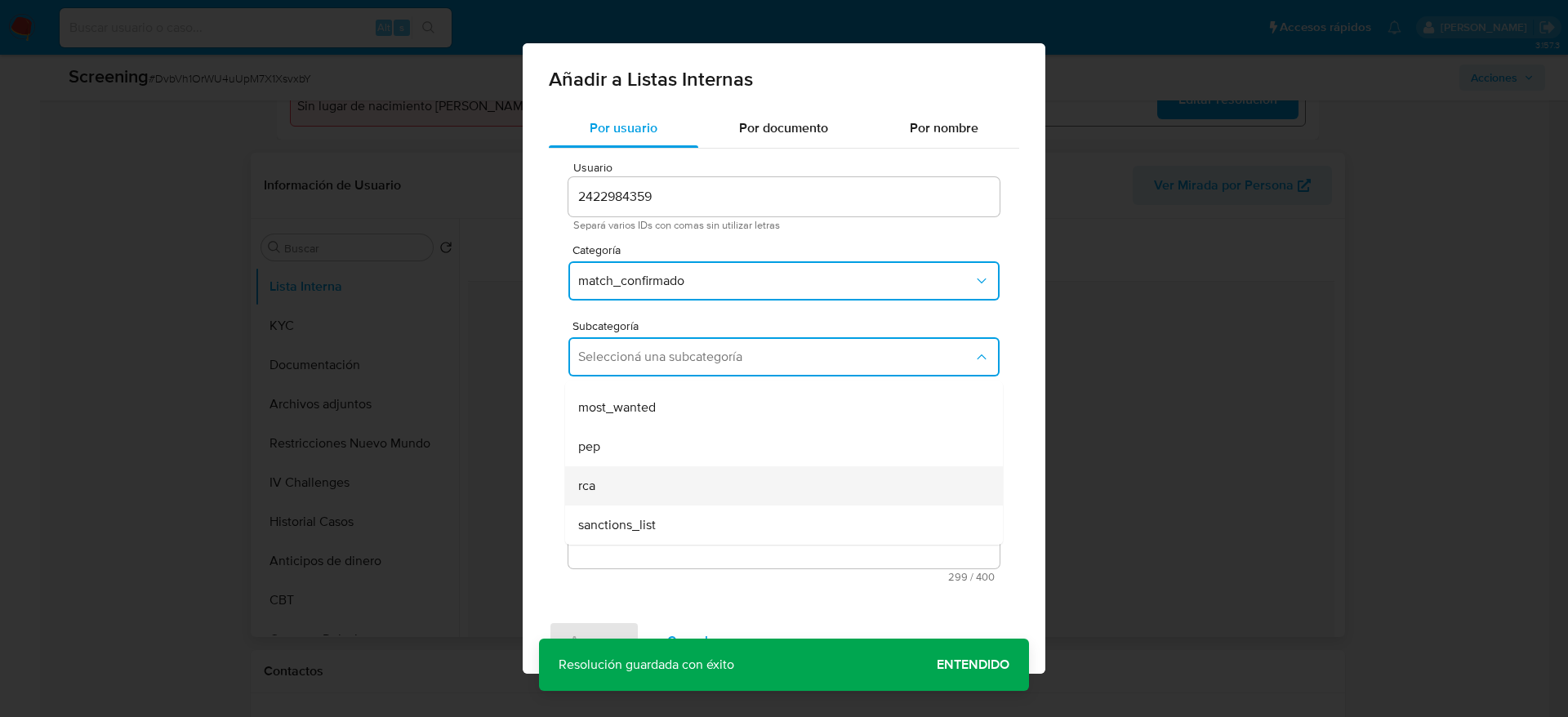
click at [688, 487] on div "rca" at bounding box center [779, 486] width 402 height 39
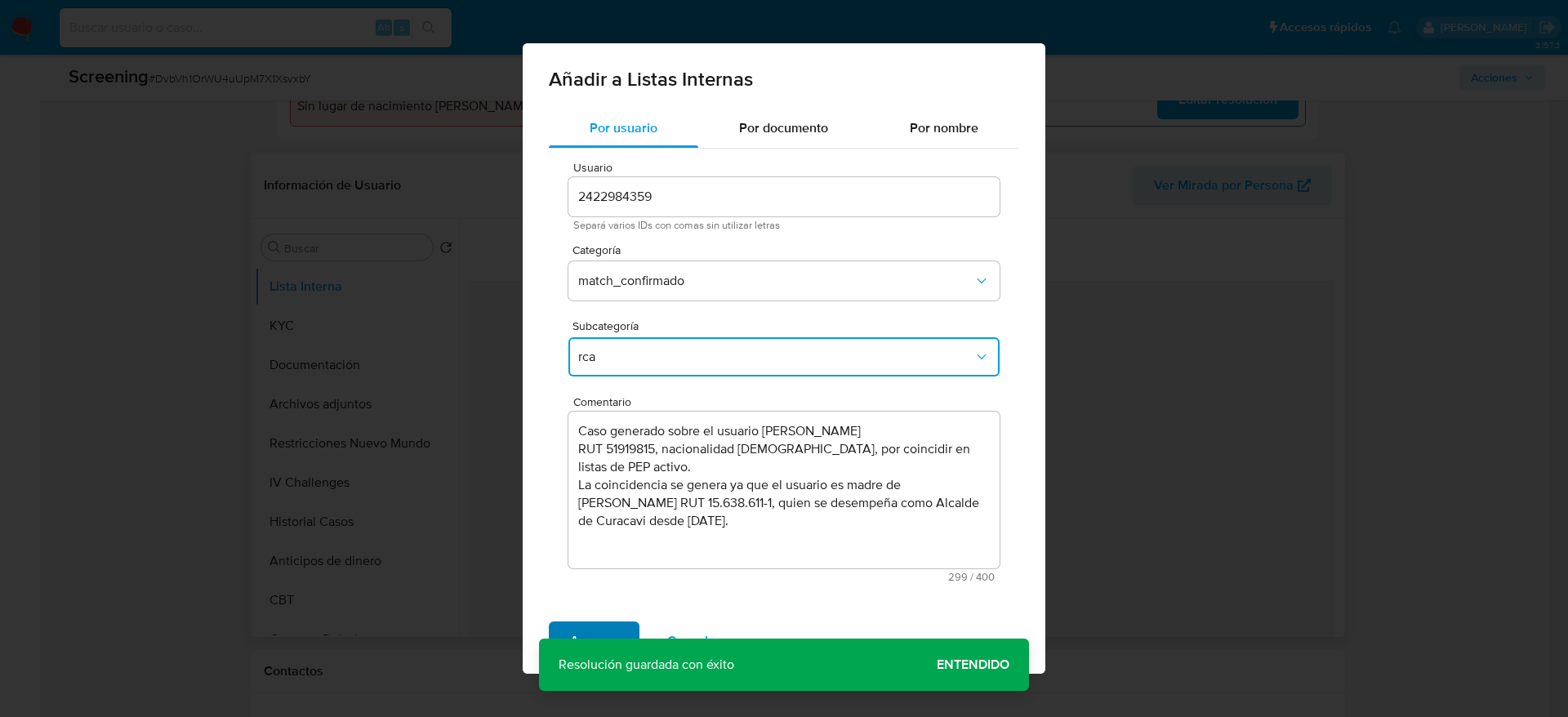
click at [611, 633] on span "Agregar" at bounding box center [594, 641] width 48 height 36
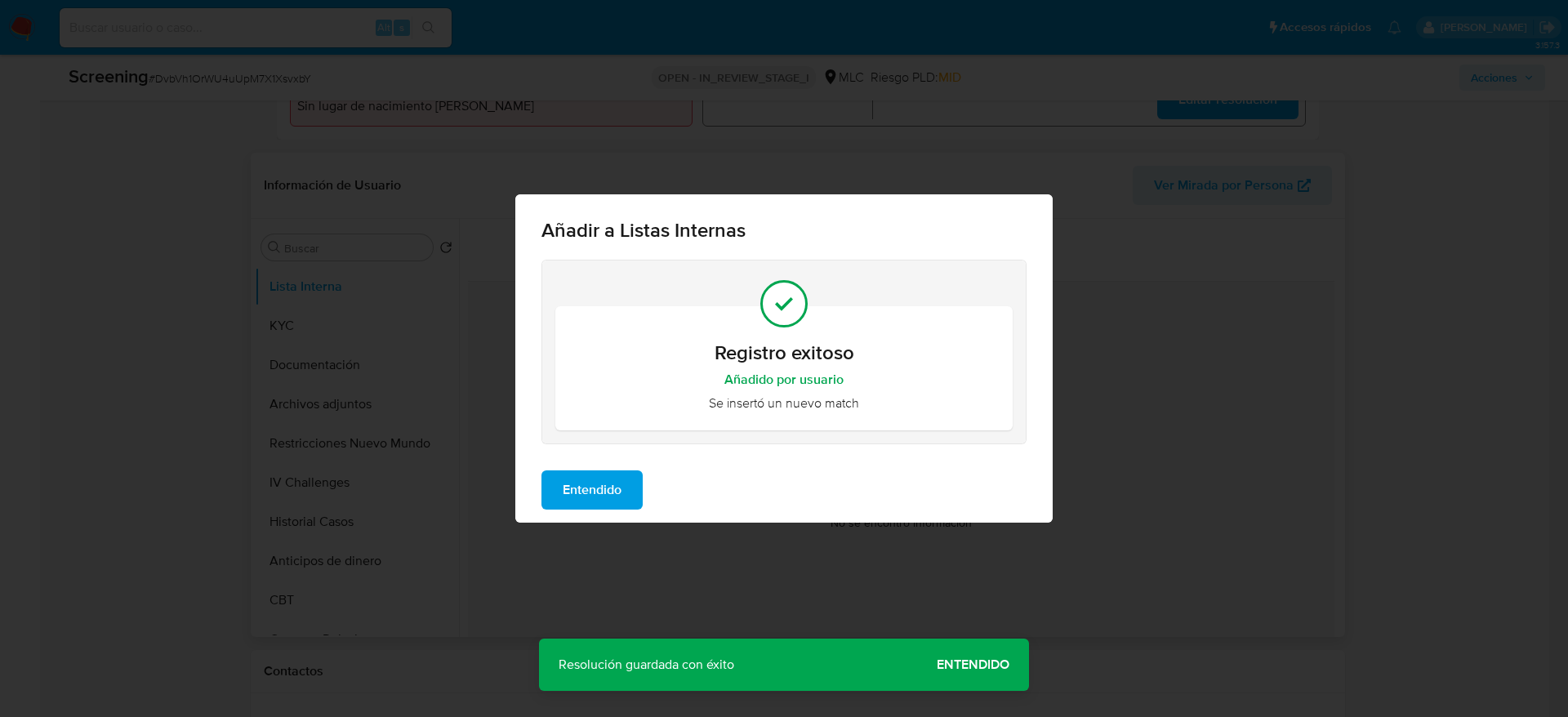
click at [569, 512] on div "Entendido" at bounding box center [784, 491] width 538 height 66
click at [619, 496] on span "Entendido" at bounding box center [591, 490] width 59 height 36
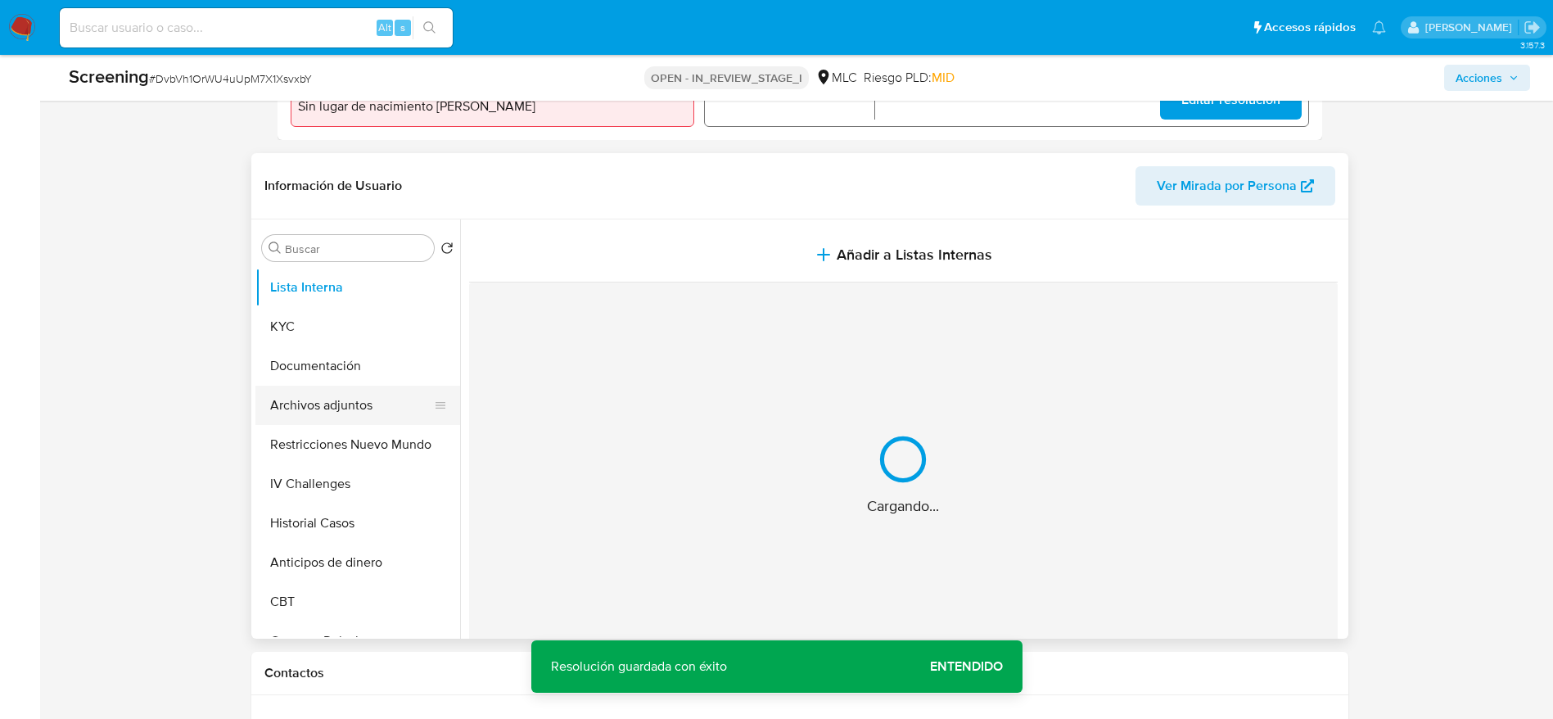
click at [364, 395] on button "Archivos adjuntos" at bounding box center [351, 405] width 192 height 39
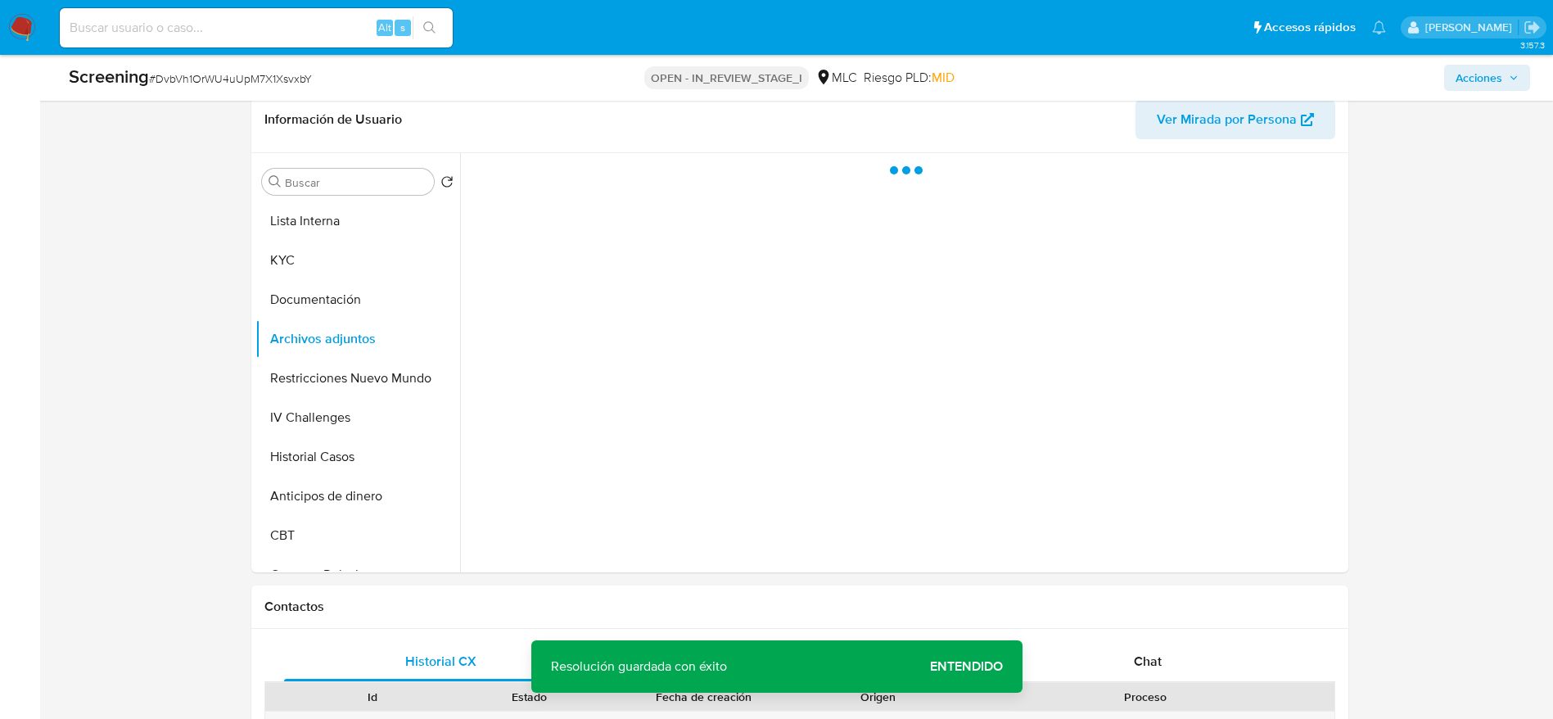
scroll to position [737, 0]
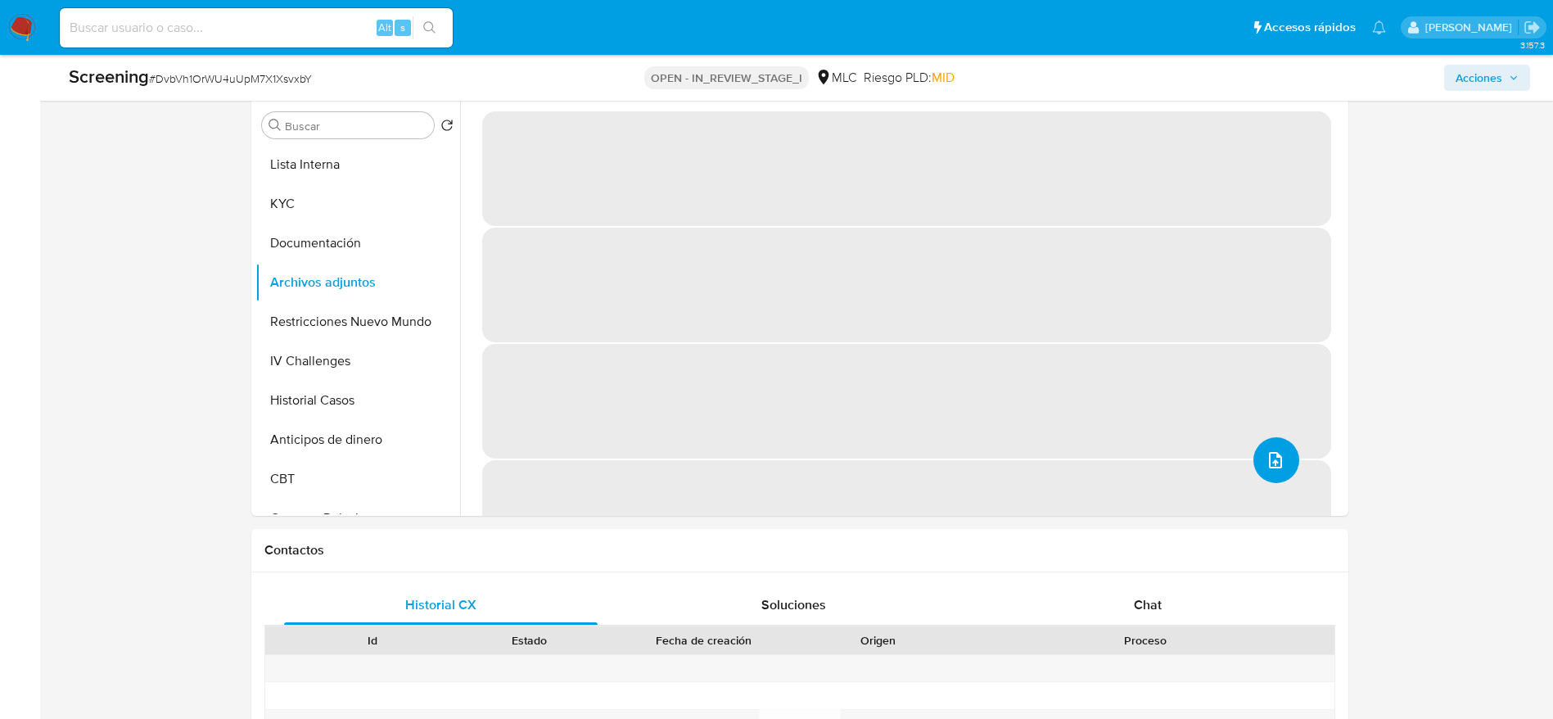
click at [1277, 459] on icon "upload-file" at bounding box center [1276, 460] width 20 height 20
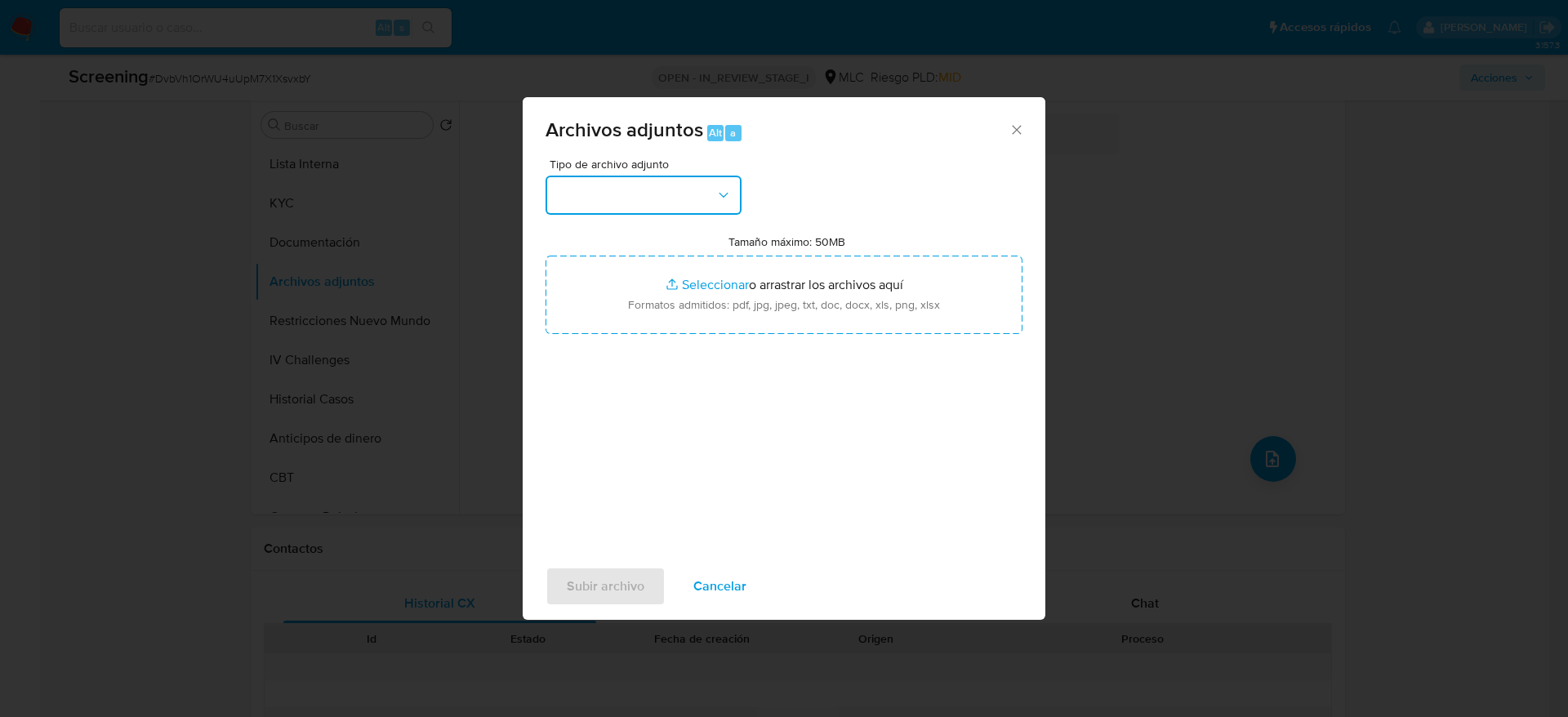
click at [669, 198] on button "button" at bounding box center [643, 194] width 196 height 39
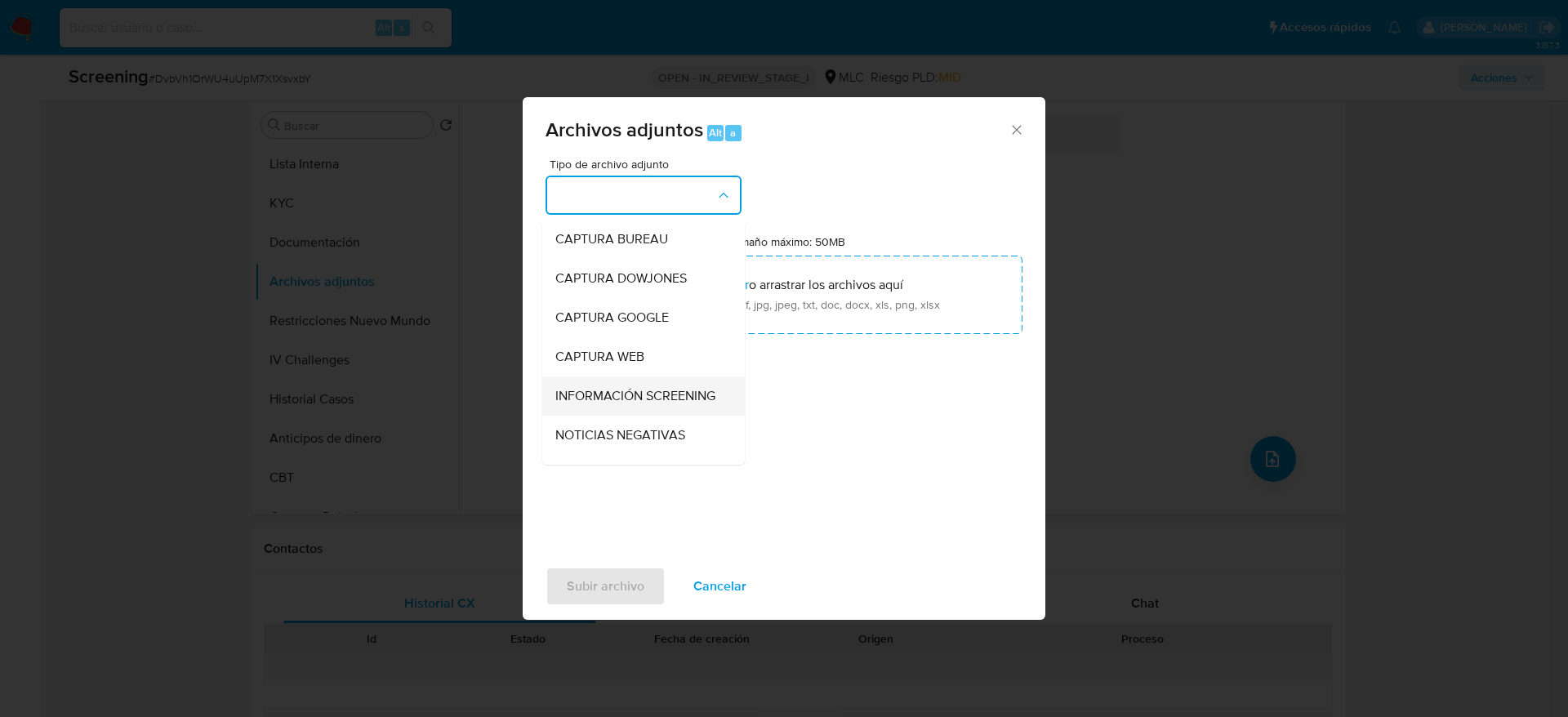
click at [597, 388] on span "INFORMACIÓN SCREENING" at bounding box center [635, 396] width 161 height 16
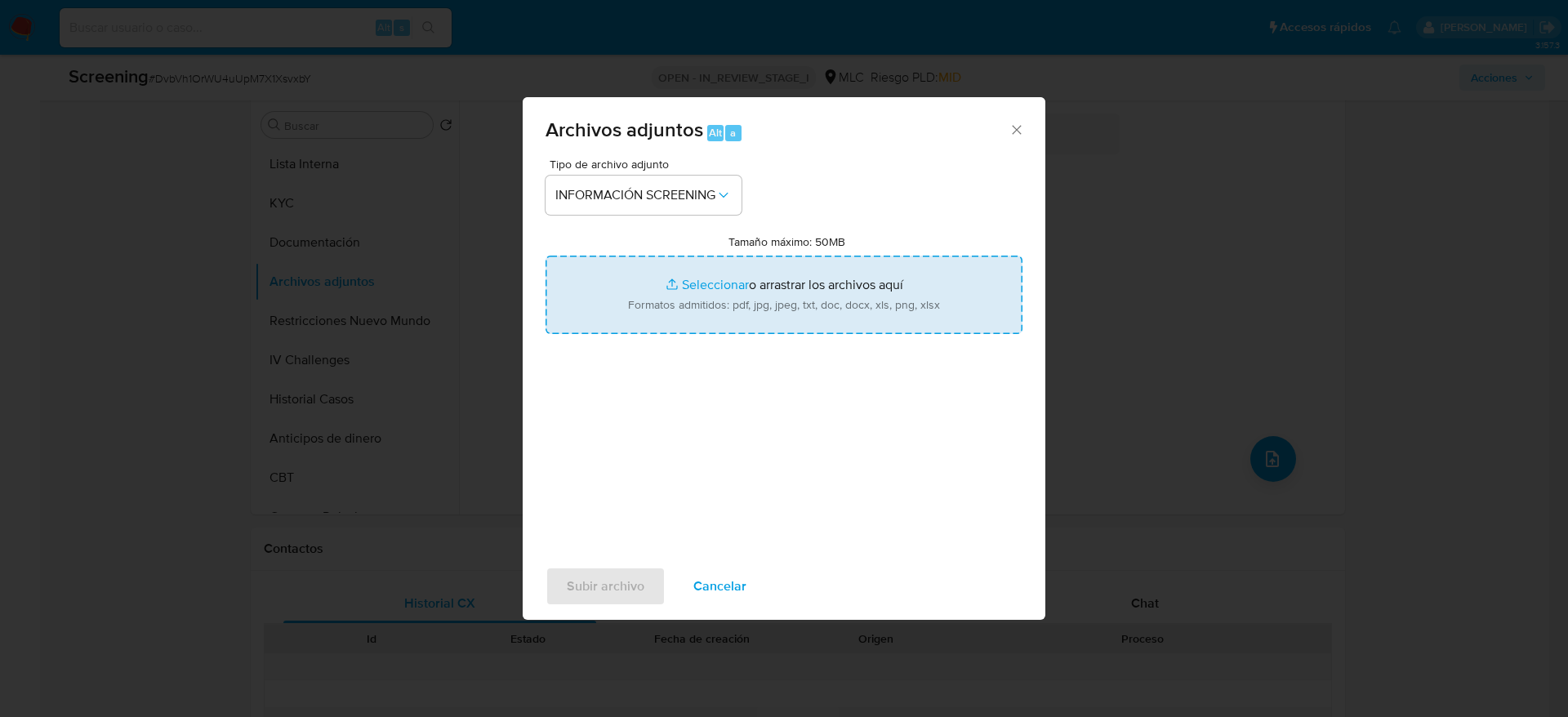
click at [653, 309] on input "Tamaño máximo: 50MB Seleccionar archivos" at bounding box center [784, 294] width 477 height 79
type input "C:\fakepath\_Carmen Alicia Basso Passadore_ - Buscar con Google.pdf"
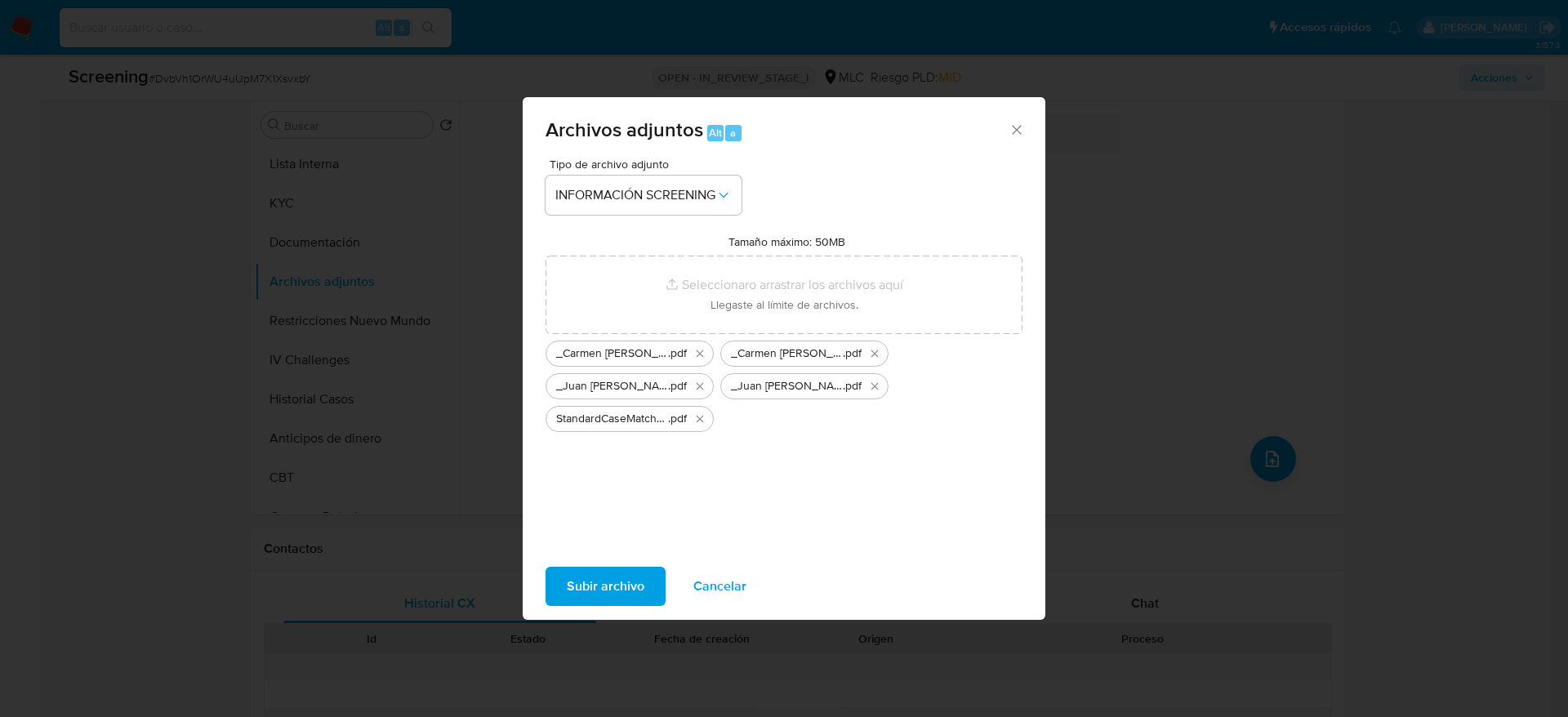
click button "Eliminar _Carmen Alicia Basso Passadore_ lavado de dinero - Buscar con Google.p…" at bounding box center [875, 354] width 20 height 20
click at [546, 566] on button "Subir archivo" at bounding box center [605, 585] width 120 height 39
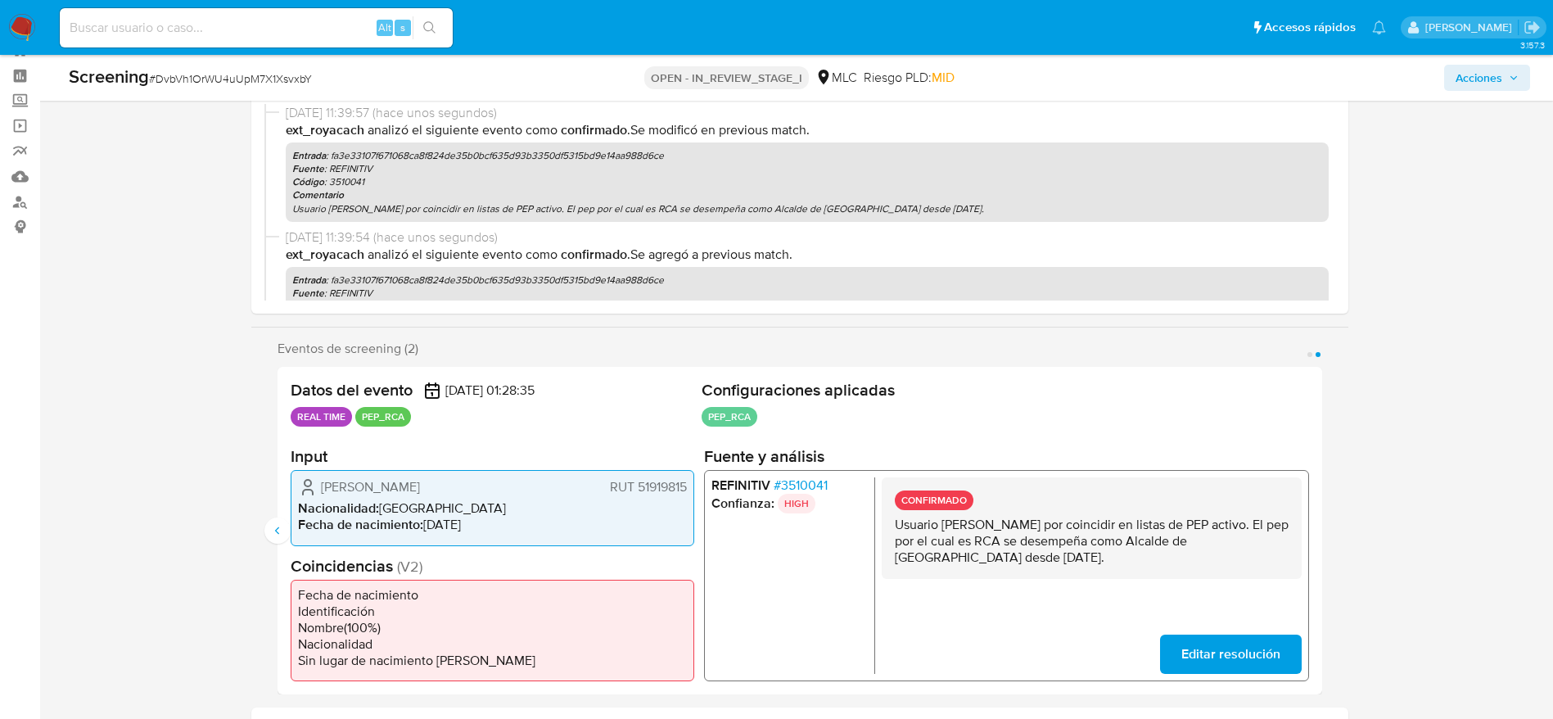
scroll to position [0, 0]
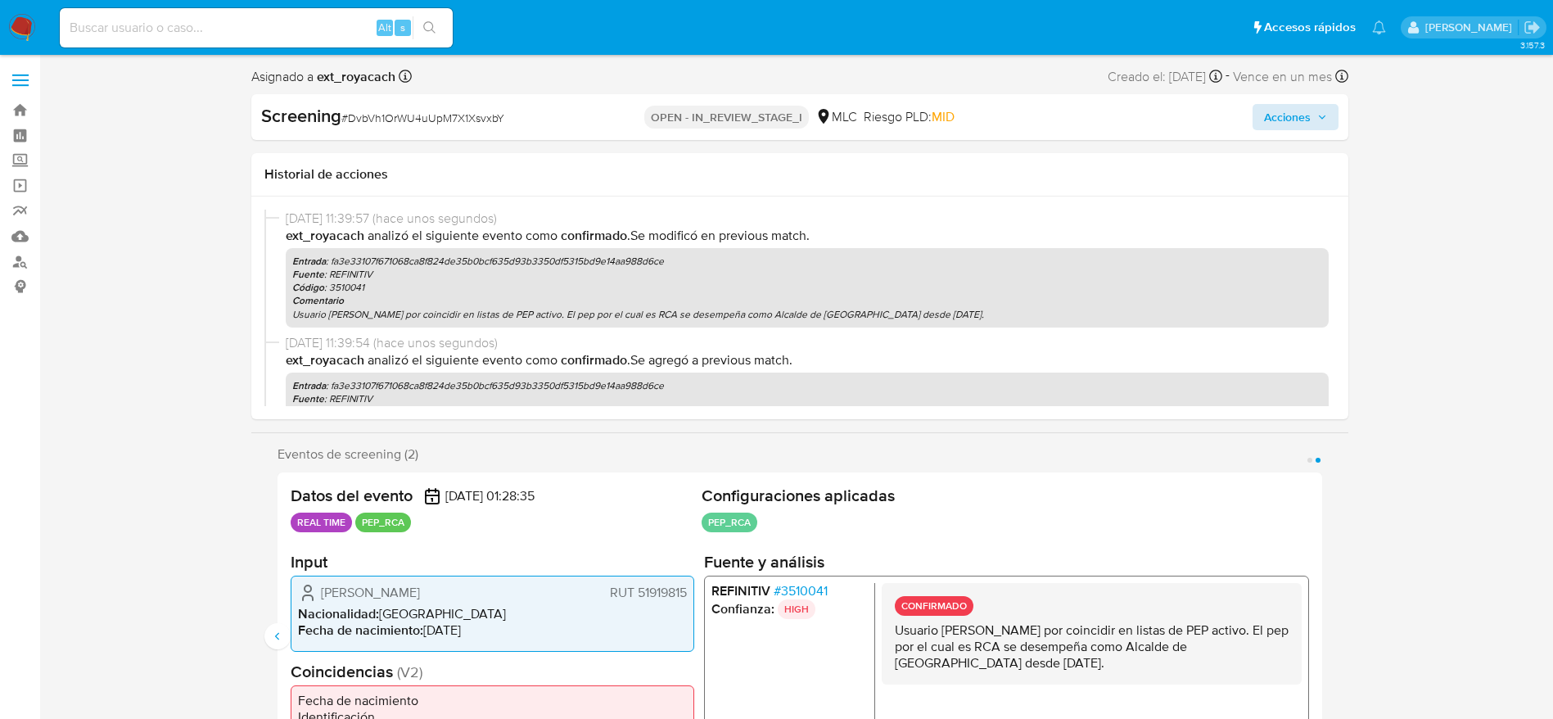
click at [1337, 115] on div "Screening # DvbVh1OrWU4uUpM7X1XsvxbY OPEN - IN_REVIEW_STAGE_I MLC Riesgo PLD: M…" at bounding box center [799, 117] width 1097 height 46
click at [1328, 115] on button "Acciones" at bounding box center [1296, 117] width 86 height 26
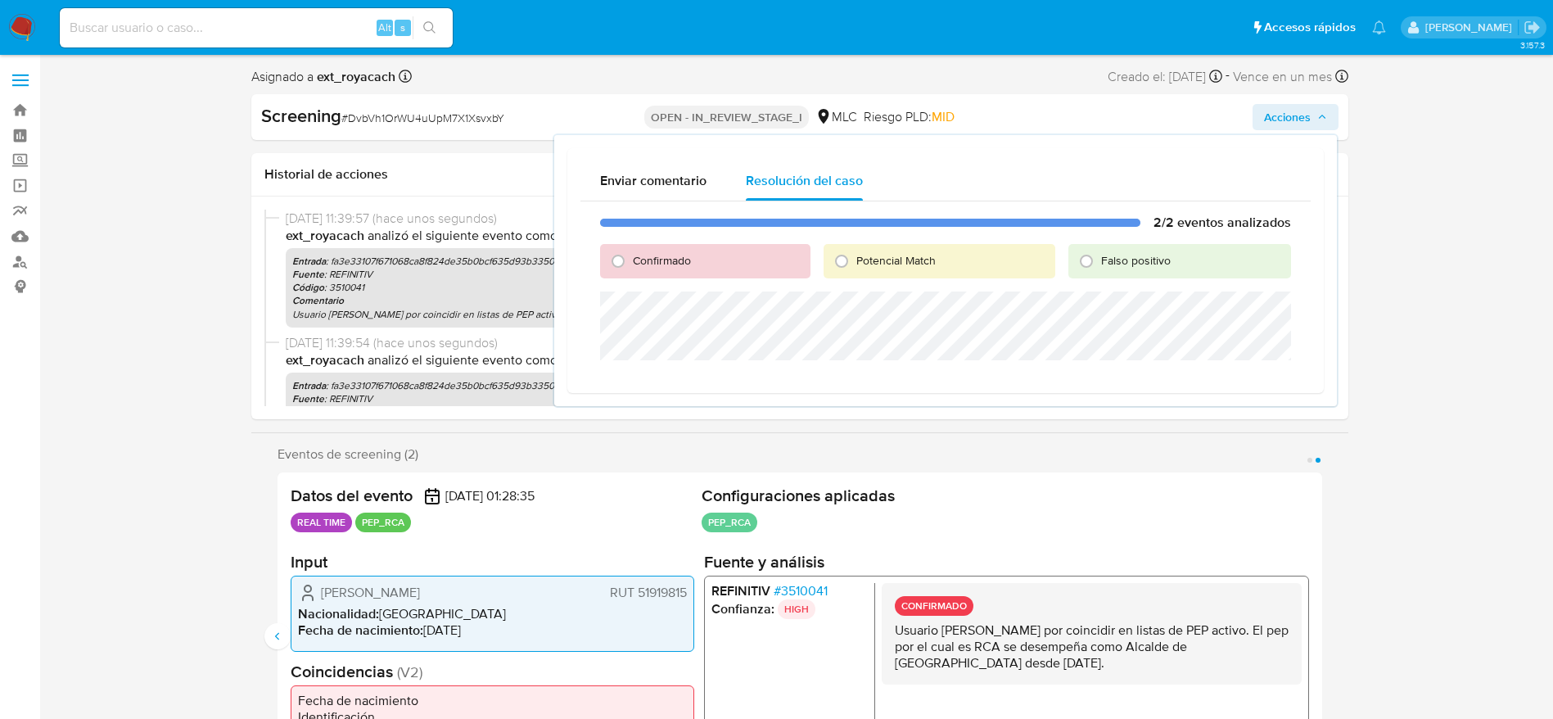
click at [631, 279] on div "2/2 eventos analizados Confirmado Potencial Match Falso positivo" at bounding box center [946, 290] width 730 height 179
click at [622, 269] on input "Confirmado" at bounding box center [618, 261] width 26 height 26
radio input "true"
drag, startPoint x: 775, startPoint y: 361, endPoint x: 777, endPoint y: 371, distance: 10.0
click at [777, 369] on div "2/2 eventos analizados Confirmado Potencial Match Falso positivo Cerrar Caso" at bounding box center [946, 303] width 730 height 205
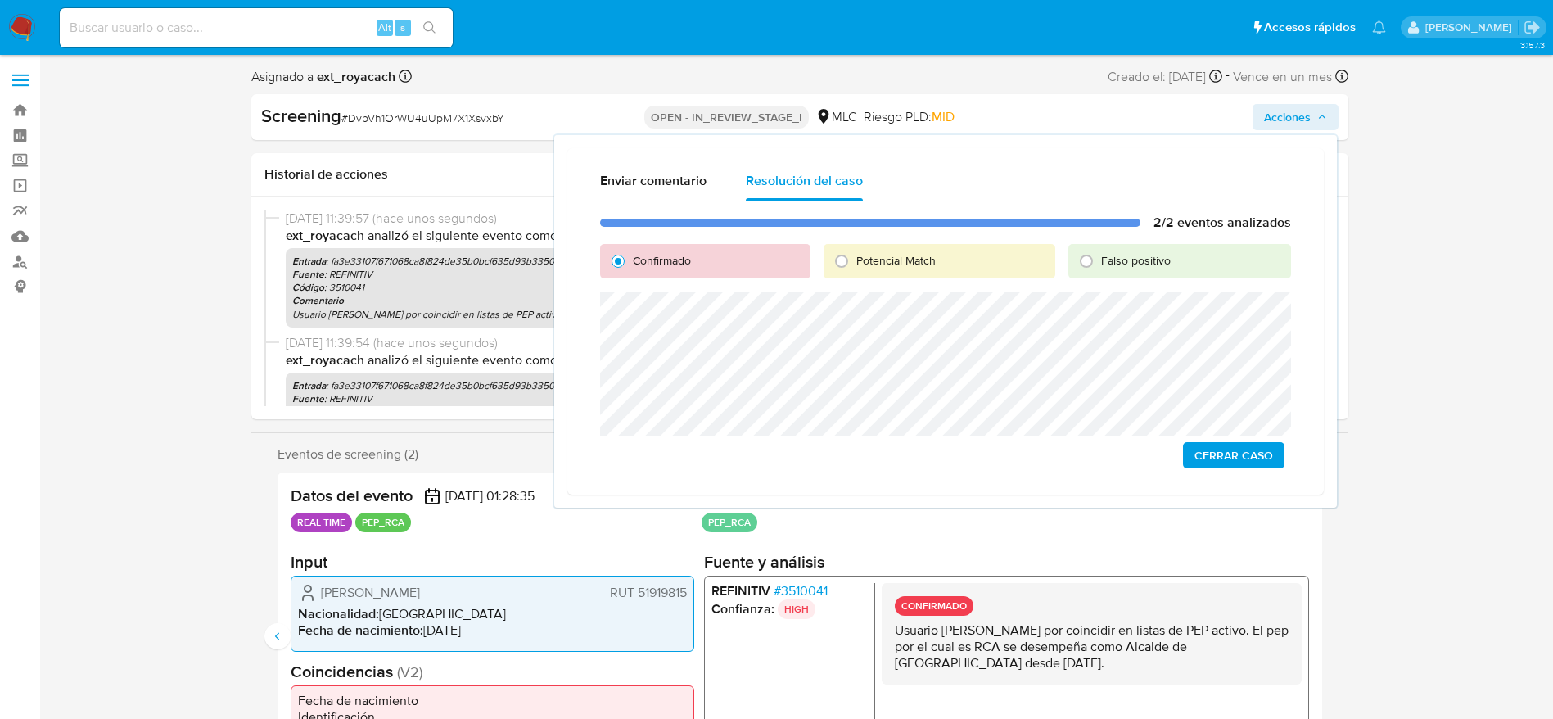
click at [1255, 460] on span "Cerrar Caso" at bounding box center [1234, 455] width 79 height 23
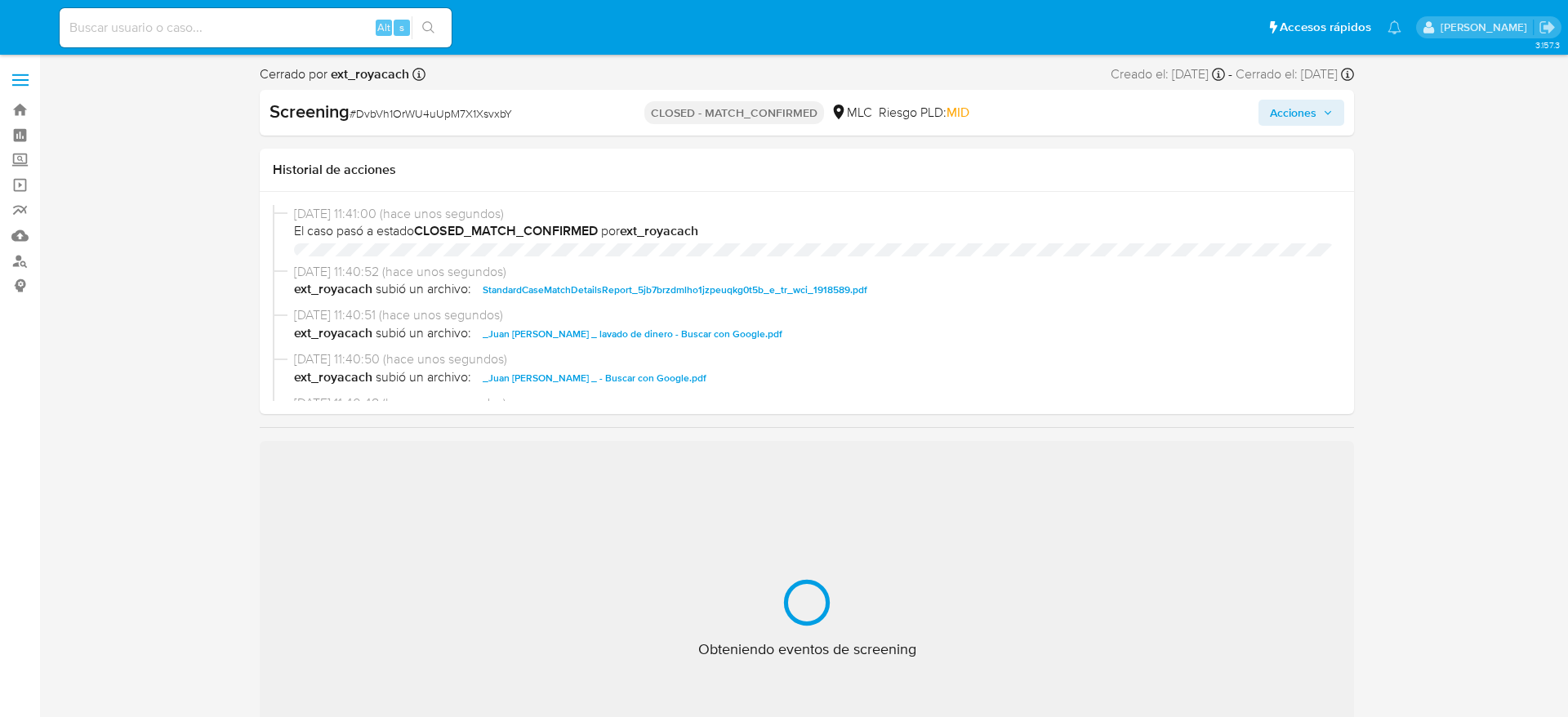
select select "10"
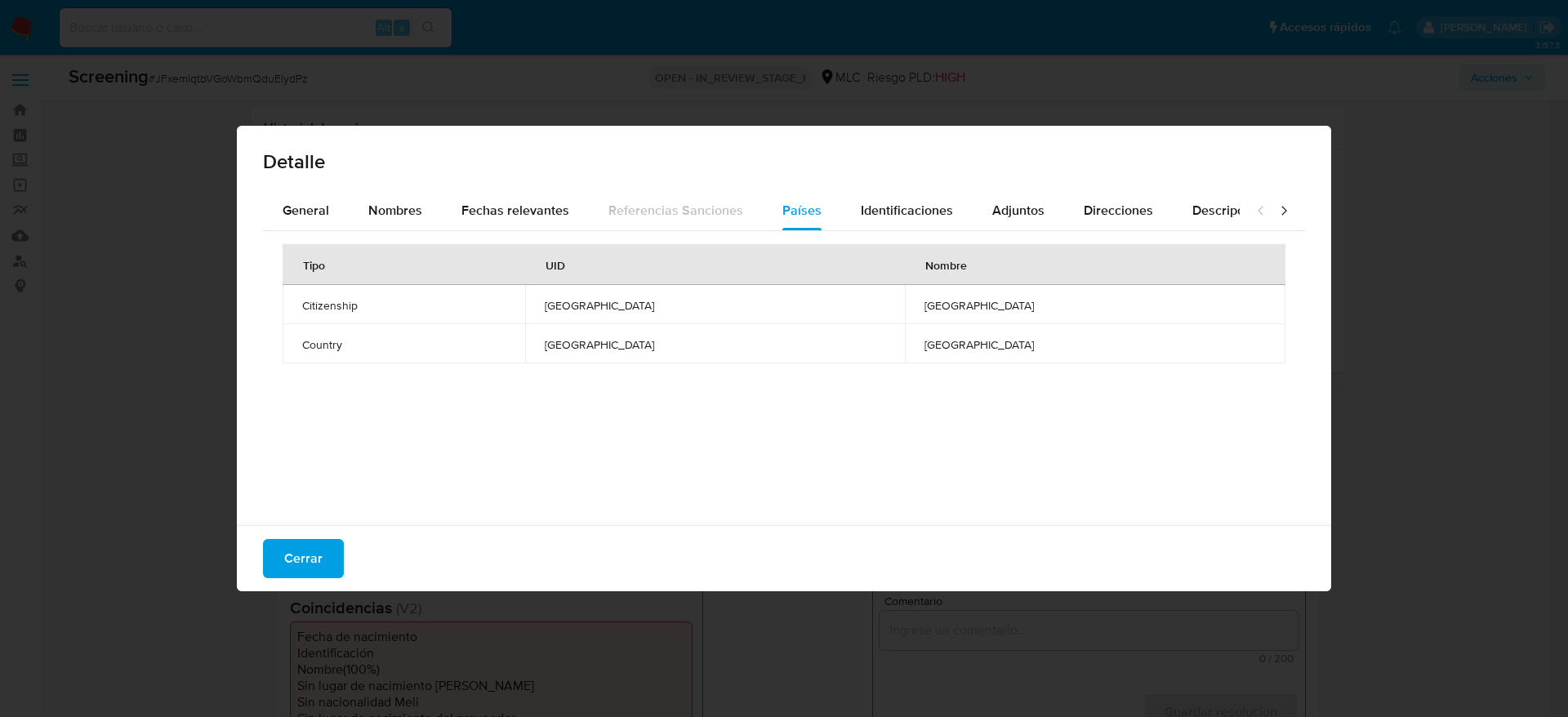
select select "10"
click at [264, 550] on button "Cerrar" at bounding box center [303, 557] width 81 height 39
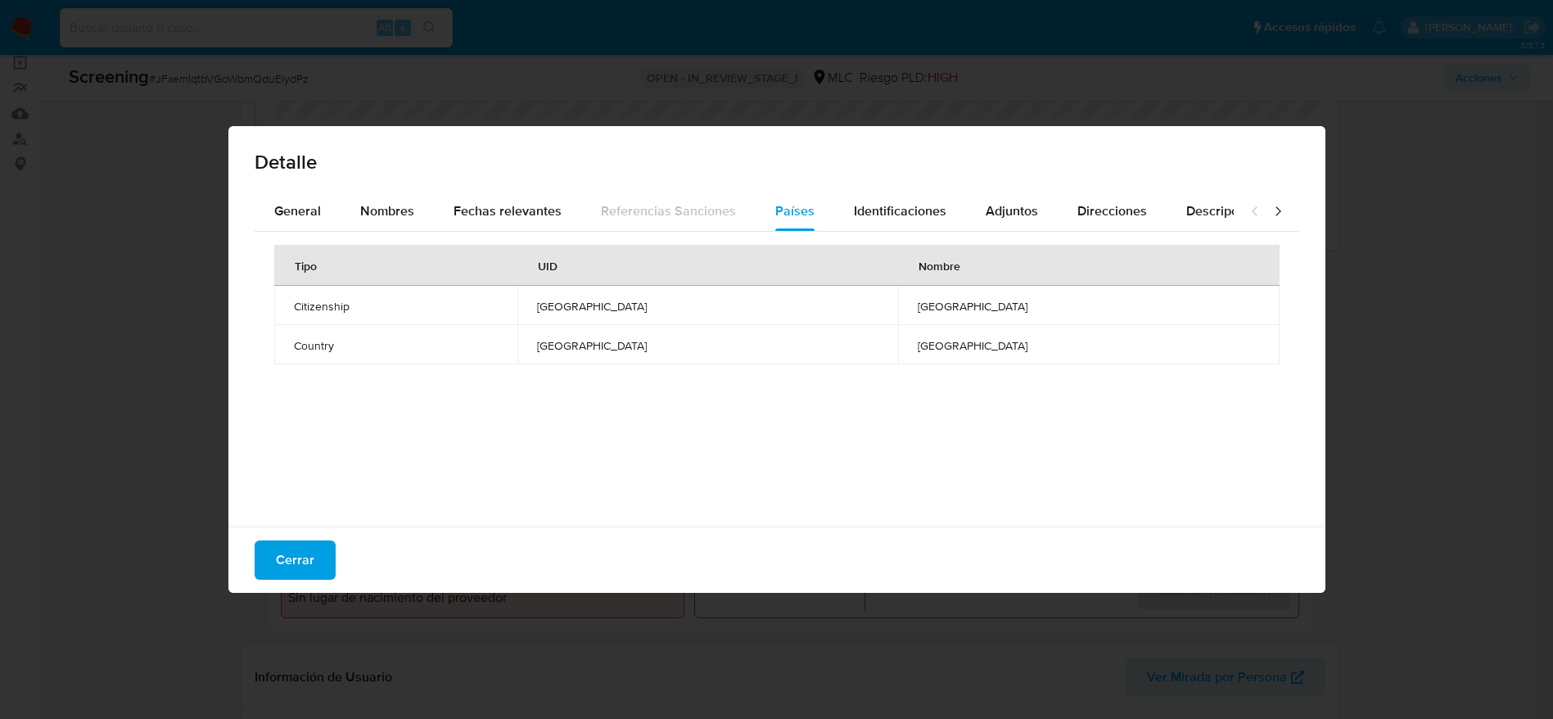
click at [318, 566] on li "Sin lugar de nacimiento [PERSON_NAME]" at bounding box center [482, 564] width 389 height 16
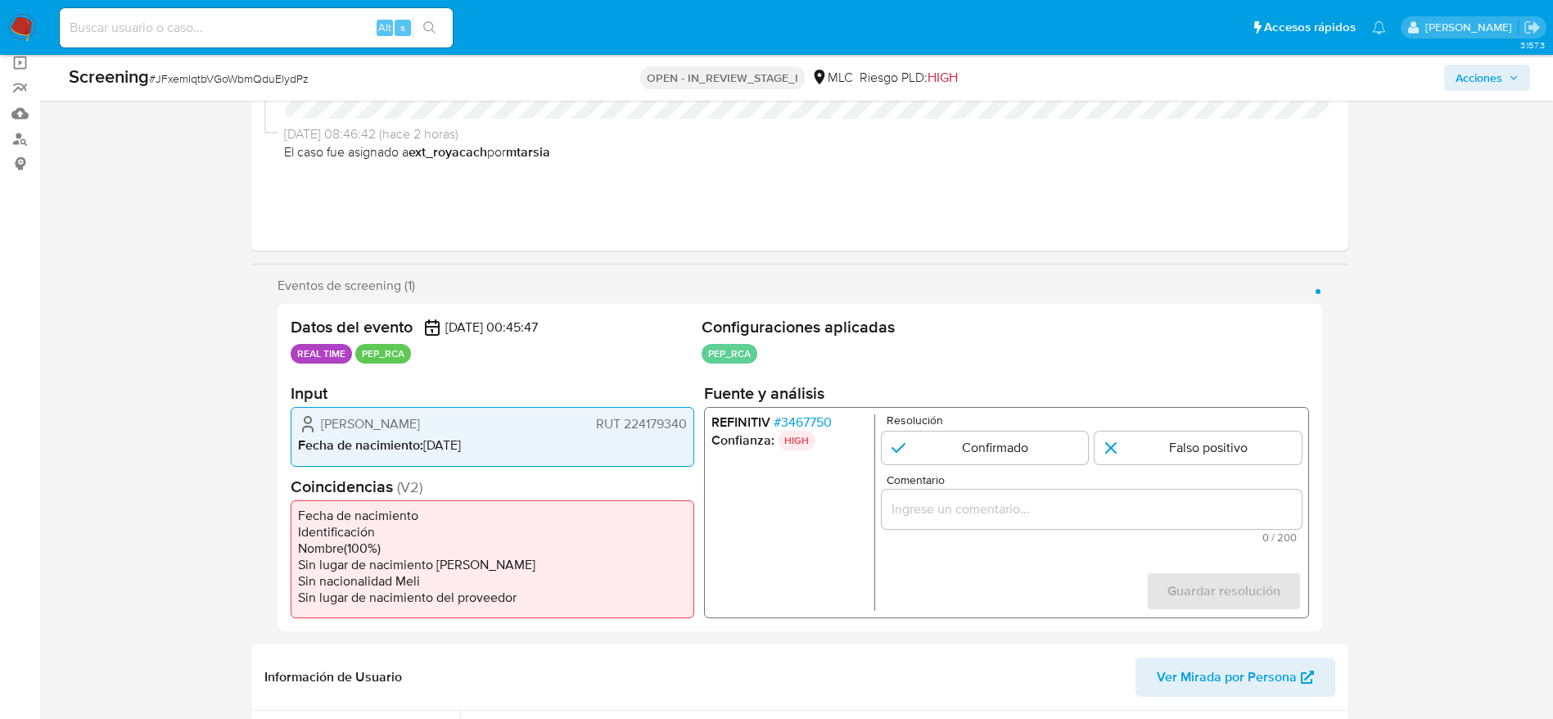
click at [801, 417] on span "# 3467750" at bounding box center [802, 422] width 58 height 16
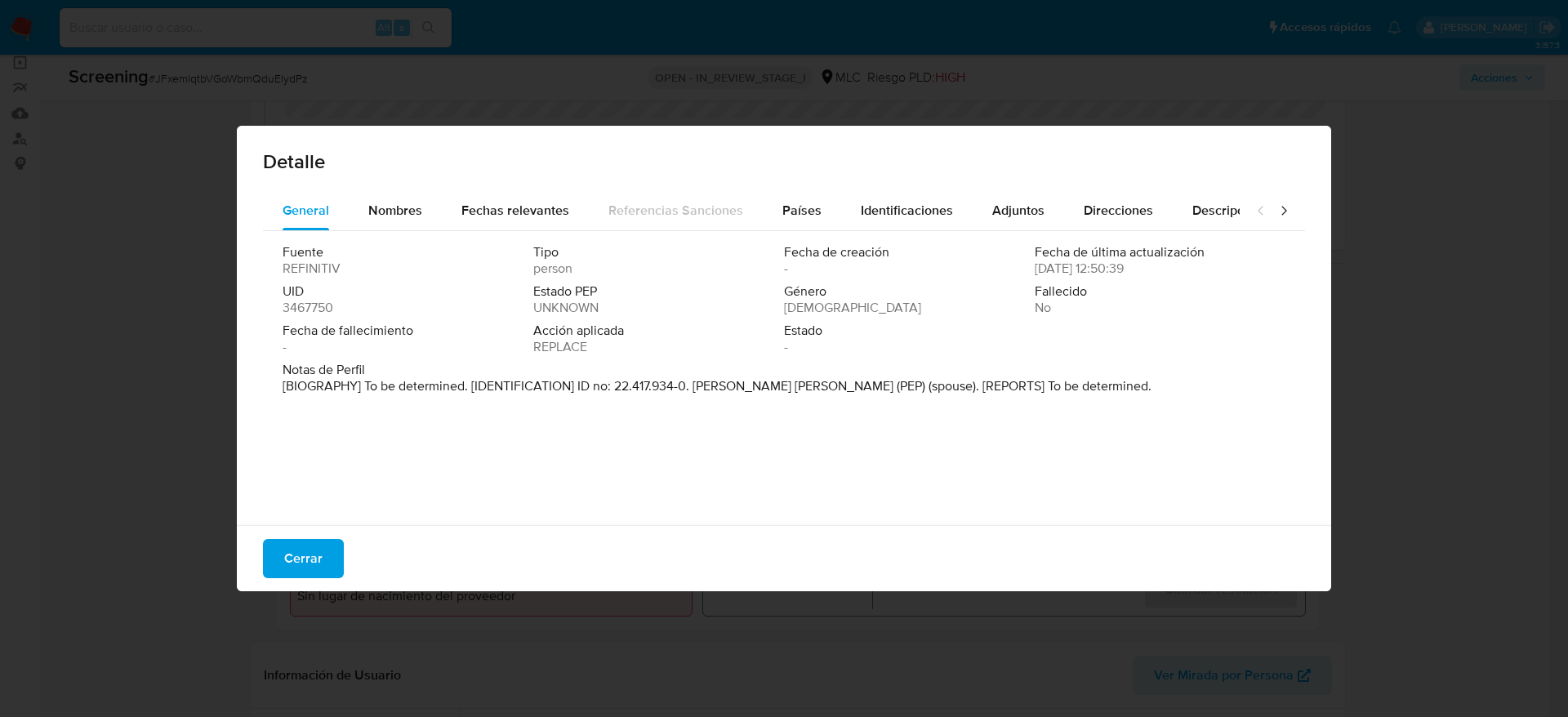
drag, startPoint x: 697, startPoint y: 377, endPoint x: 850, endPoint y: 417, distance: 158.1
click at [850, 417] on div "Fuente REFINITIV Tipo person Fecha de creación - Fecha de última actualización …" at bounding box center [784, 374] width 1042 height 286
drag, startPoint x: 846, startPoint y: 382, endPoint x: 693, endPoint y: 411, distance: 155.7
click at [693, 411] on div "Fuente REFINITIV Tipo person Fecha de creación - Fecha de última actualización …" at bounding box center [784, 374] width 1042 height 286
